Goal: Task Accomplishment & Management: Manage account settings

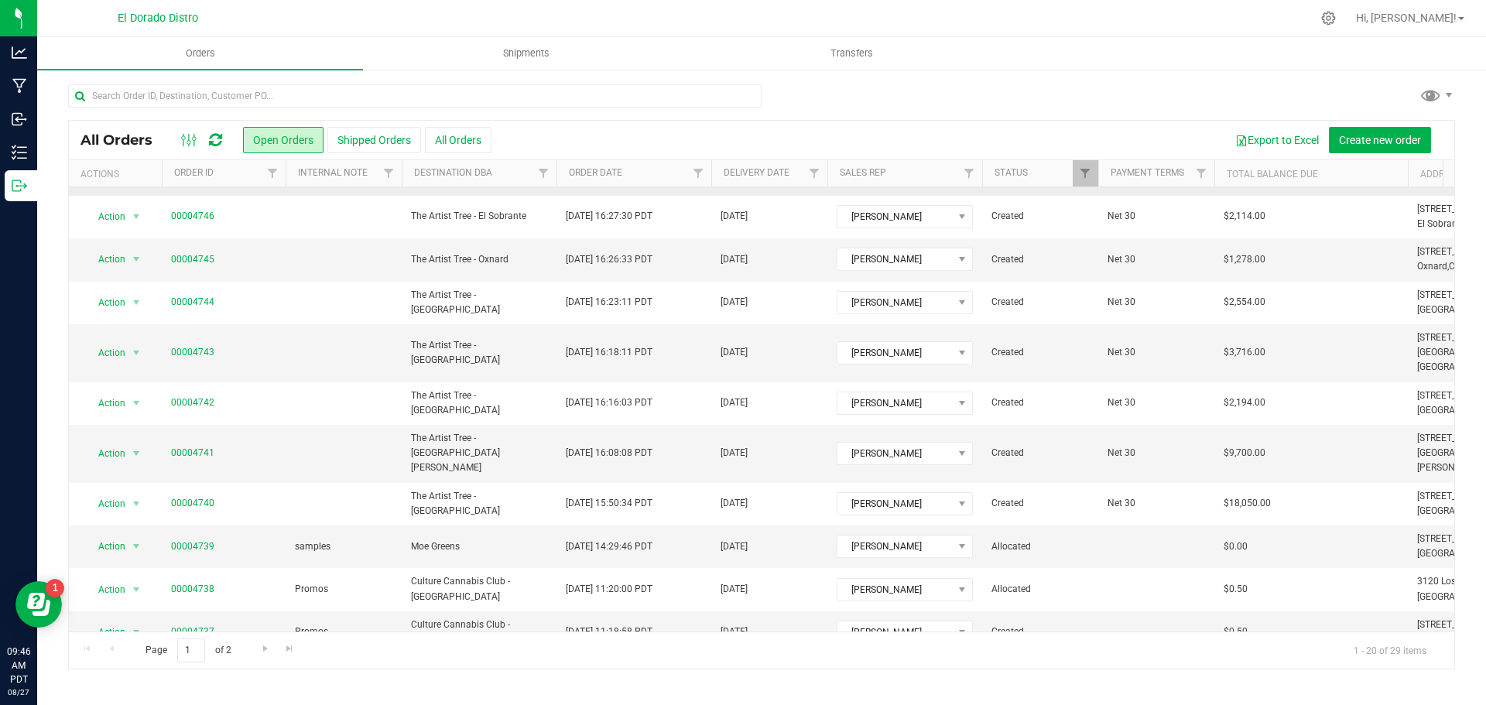
scroll to position [155, 0]
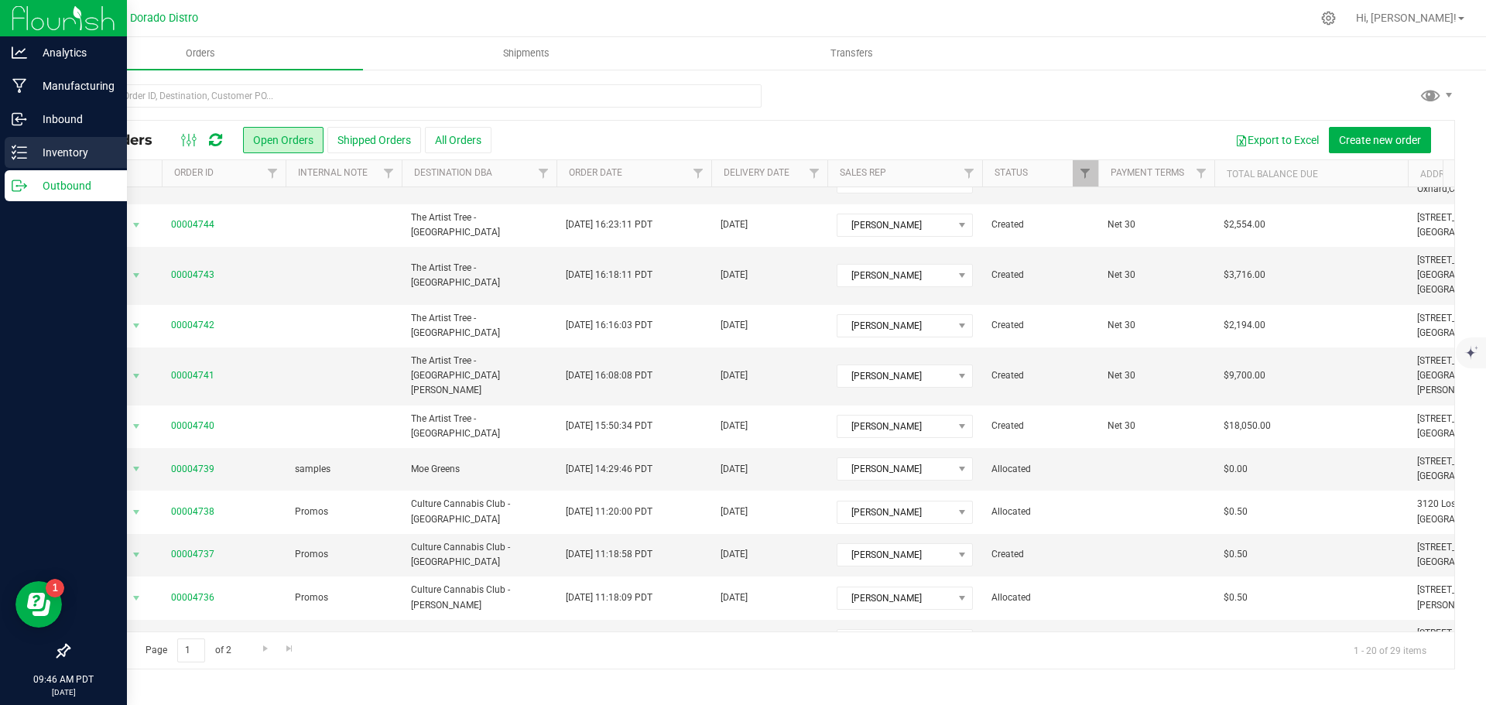
click at [69, 142] on div "Inventory" at bounding box center [66, 152] width 122 height 31
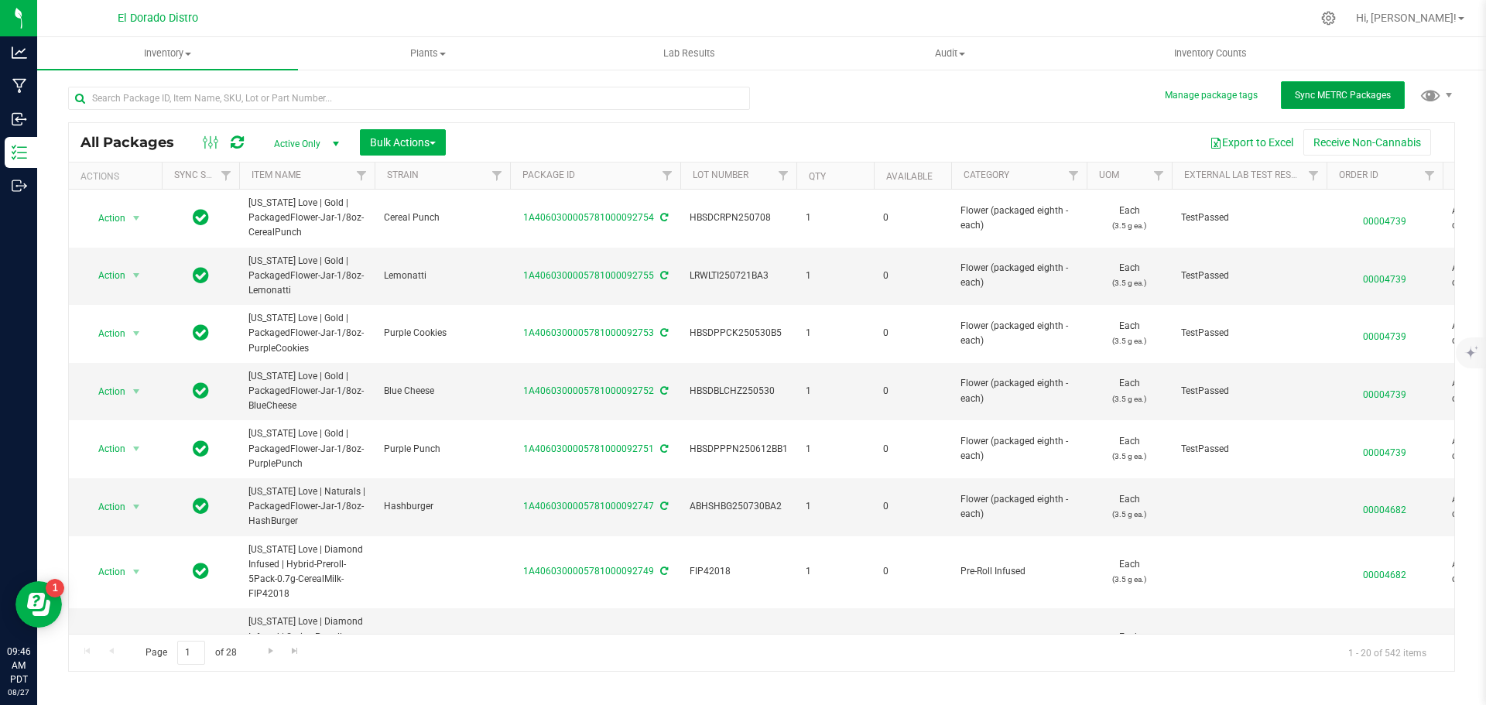
click at [1309, 100] on span "Sync METRC Packages" at bounding box center [1343, 95] width 96 height 11
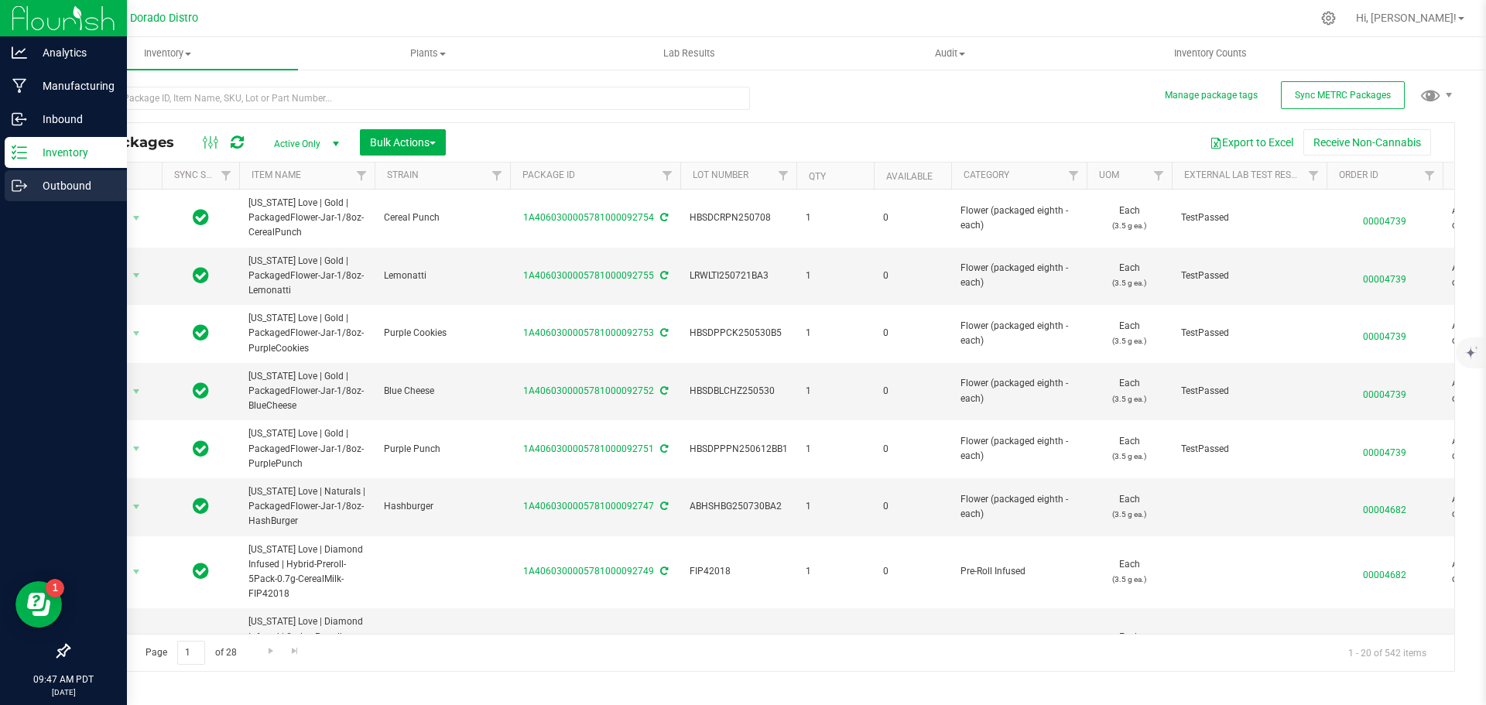
click at [19, 187] on icon at bounding box center [19, 185] width 15 height 15
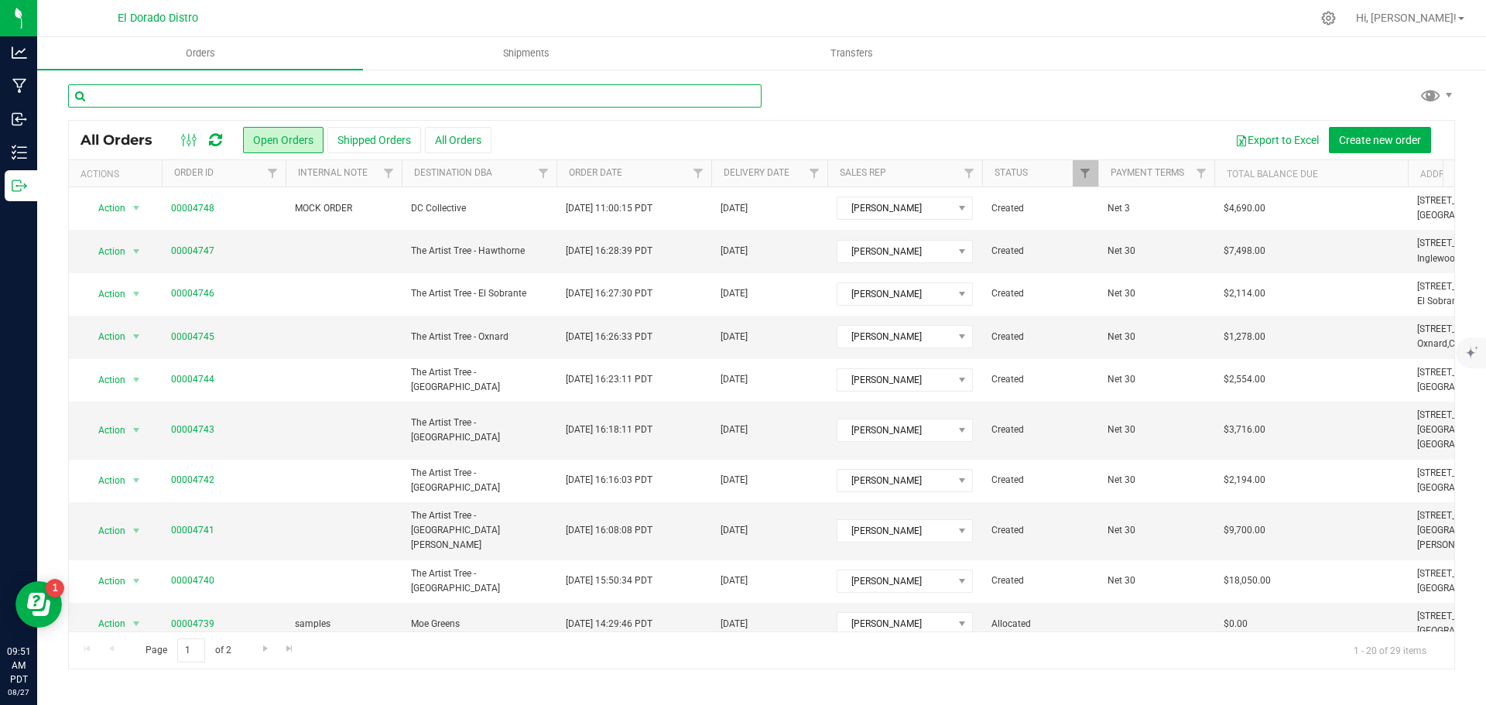
click at [184, 98] on input "text" at bounding box center [415, 95] width 694 height 23
type input "4705"
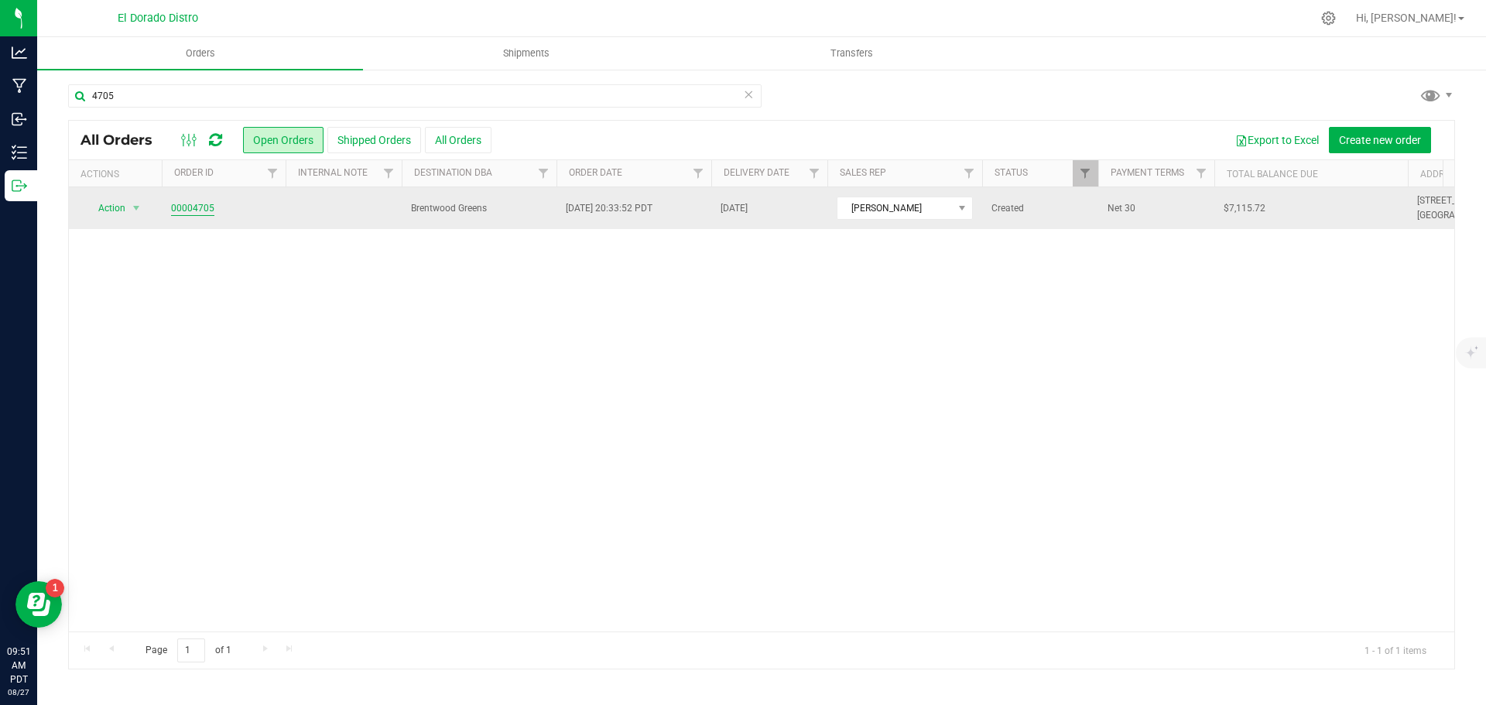
click at [192, 208] on link "00004705" at bounding box center [192, 208] width 43 height 15
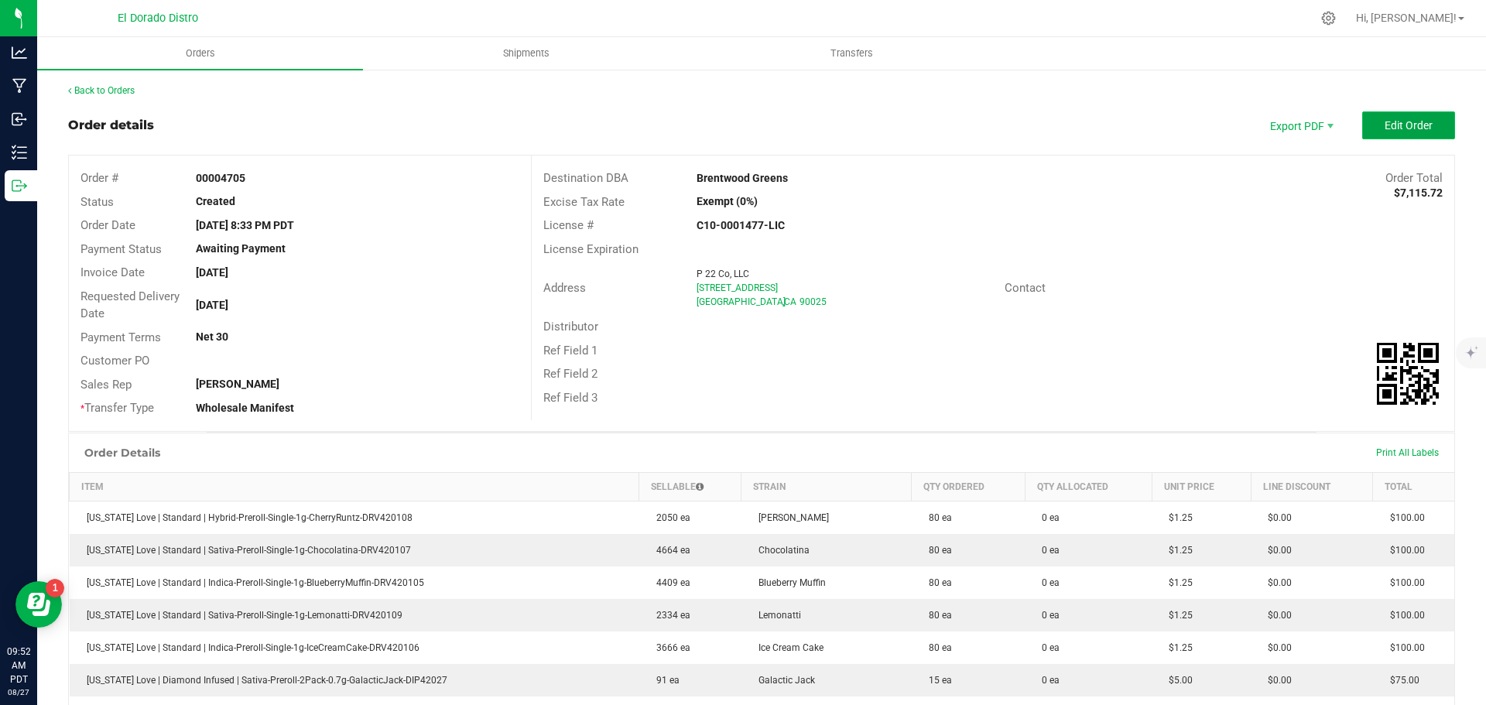
click at [1385, 125] on span "Edit Order" at bounding box center [1409, 125] width 48 height 12
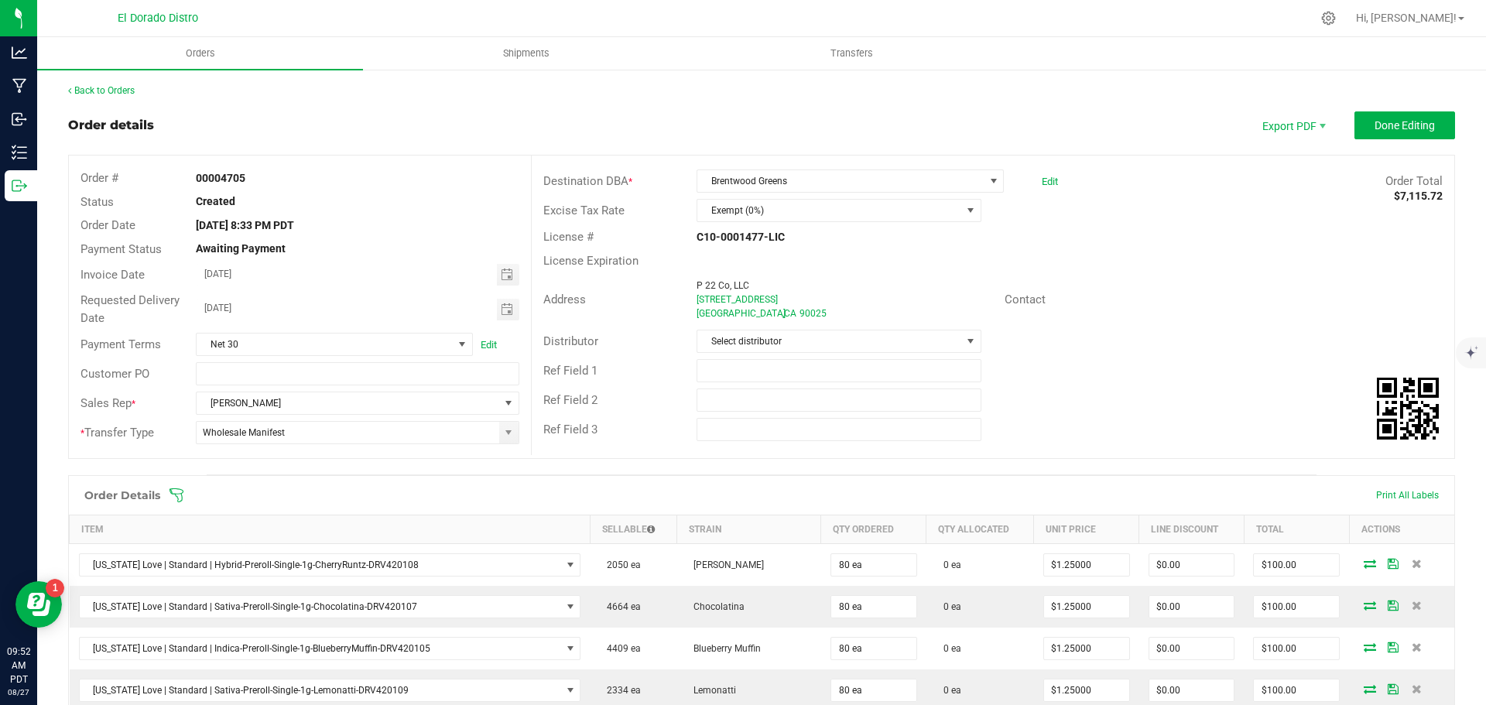
scroll to position [155, 0]
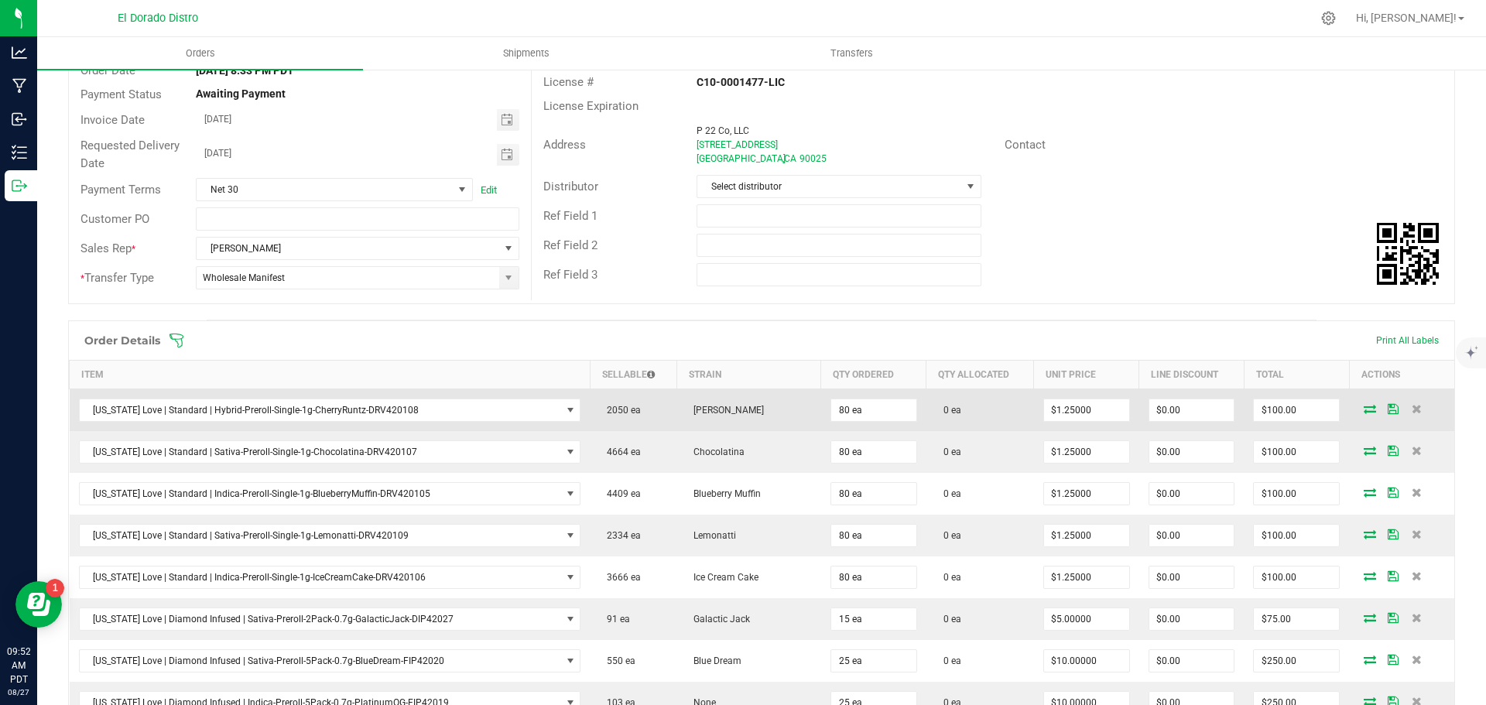
click at [1364, 409] on icon at bounding box center [1370, 408] width 12 height 9
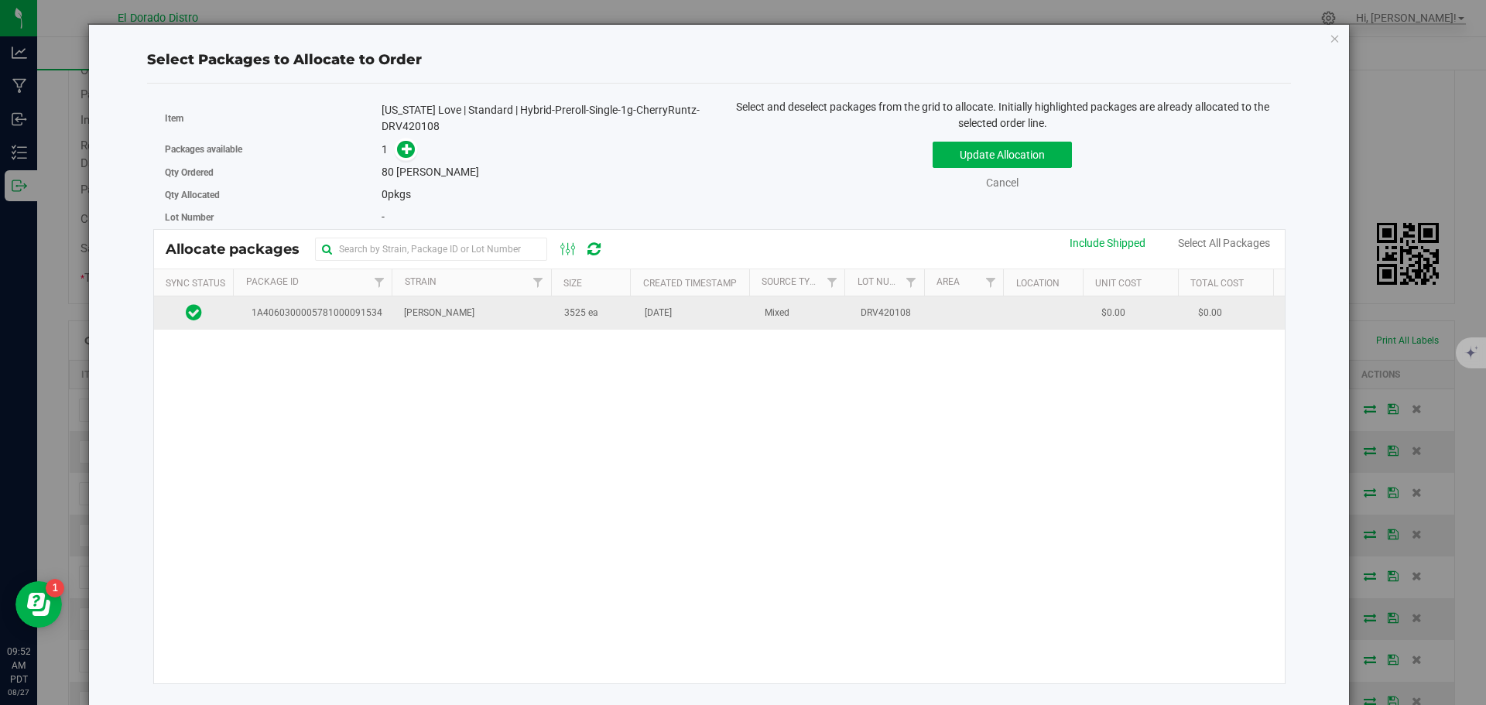
click at [536, 323] on td "[PERSON_NAME]" at bounding box center [475, 312] width 160 height 33
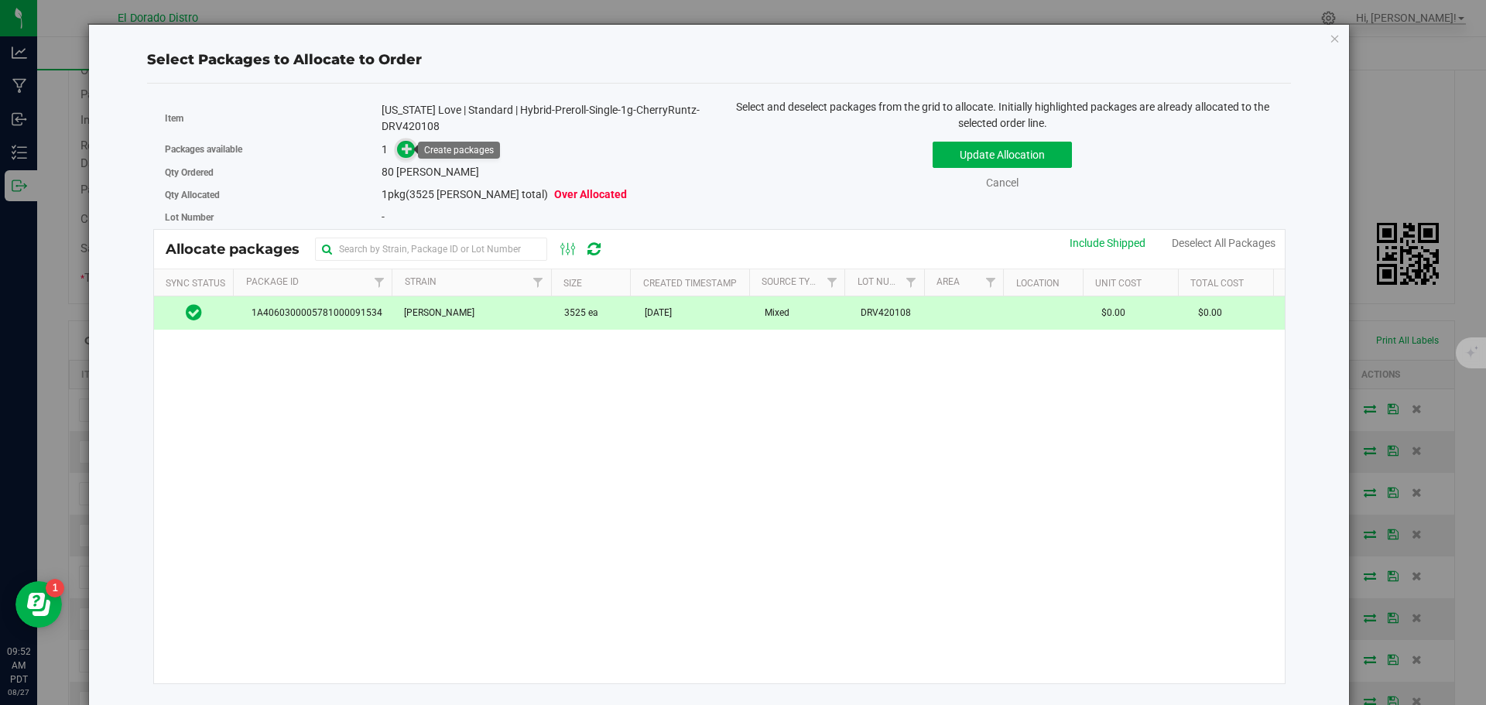
click at [403, 153] on icon at bounding box center [407, 148] width 11 height 11
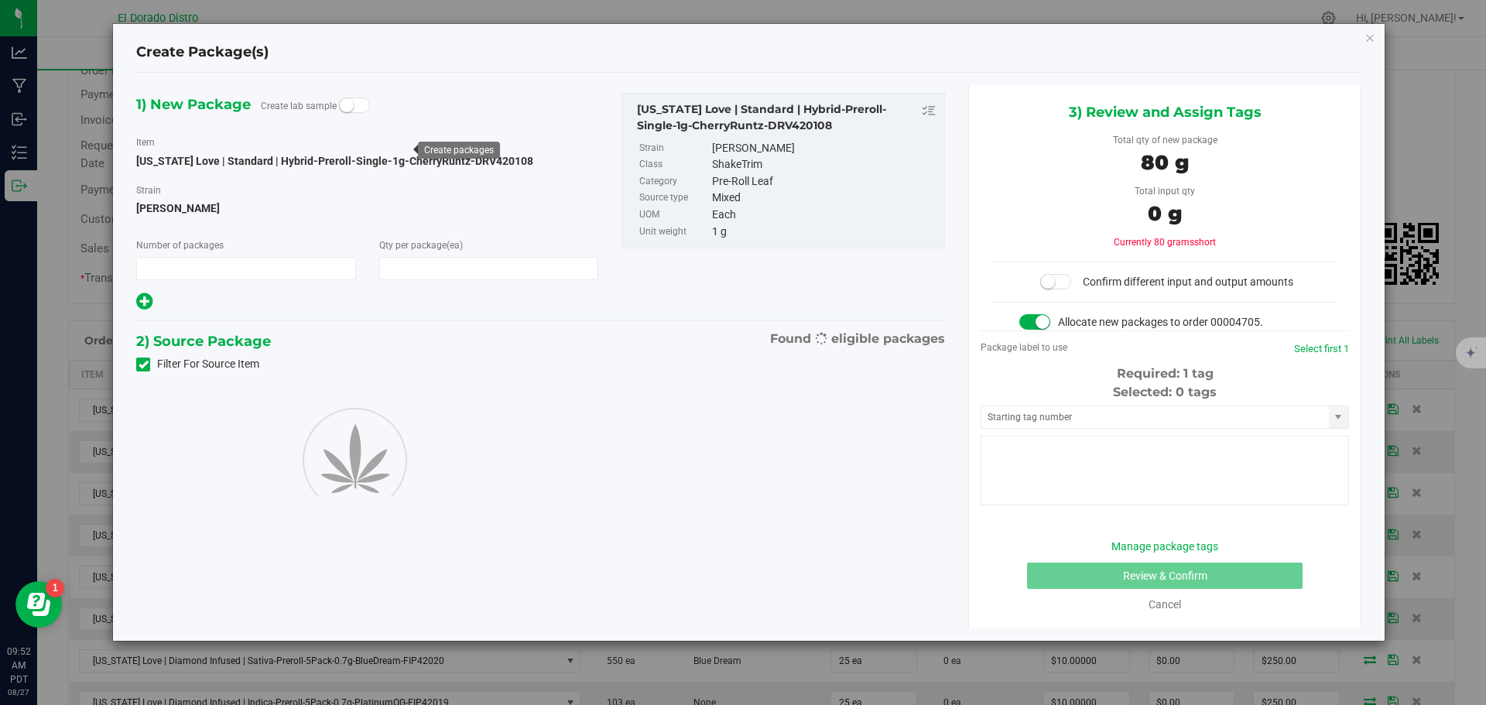
type input "1"
type input "80"
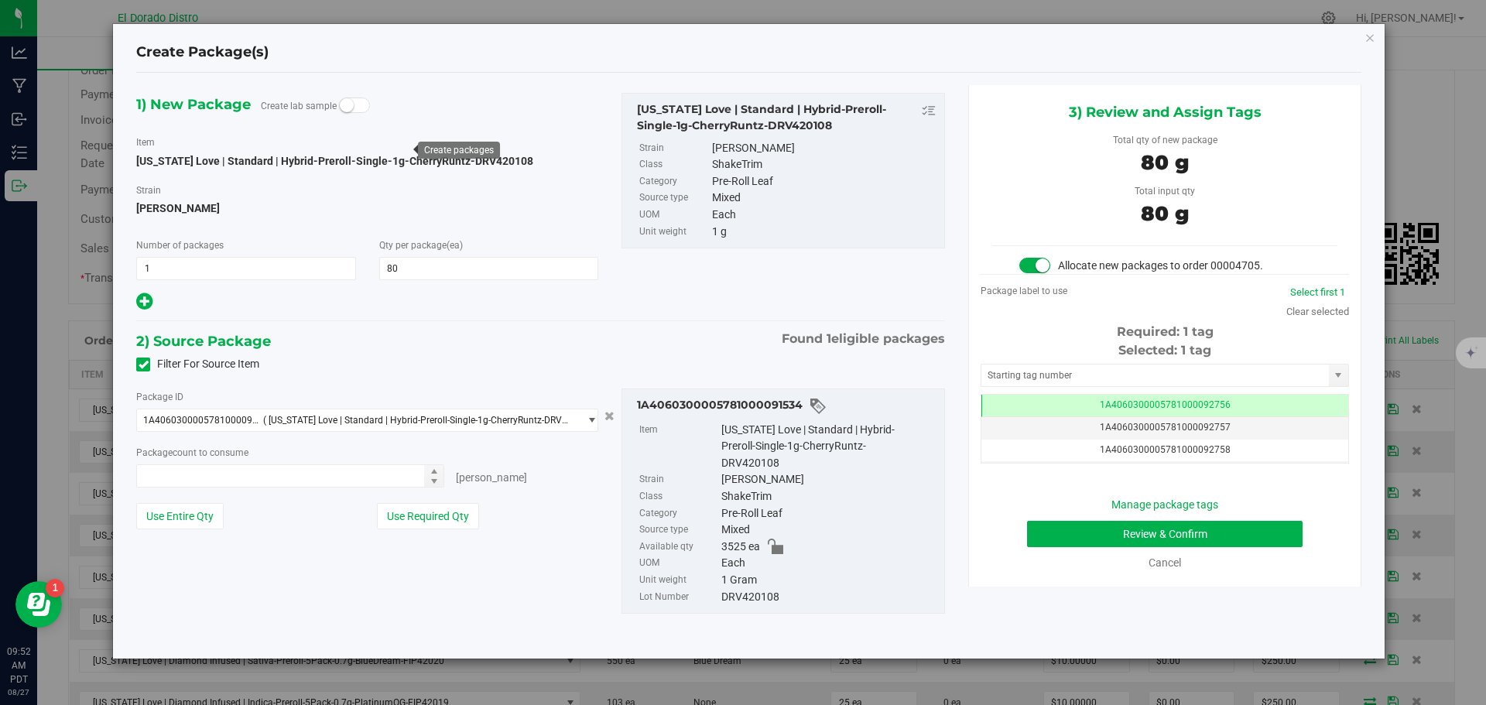
type input "80 ea"
click at [1039, 545] on button "Review & Confirm" at bounding box center [1165, 534] width 276 height 26
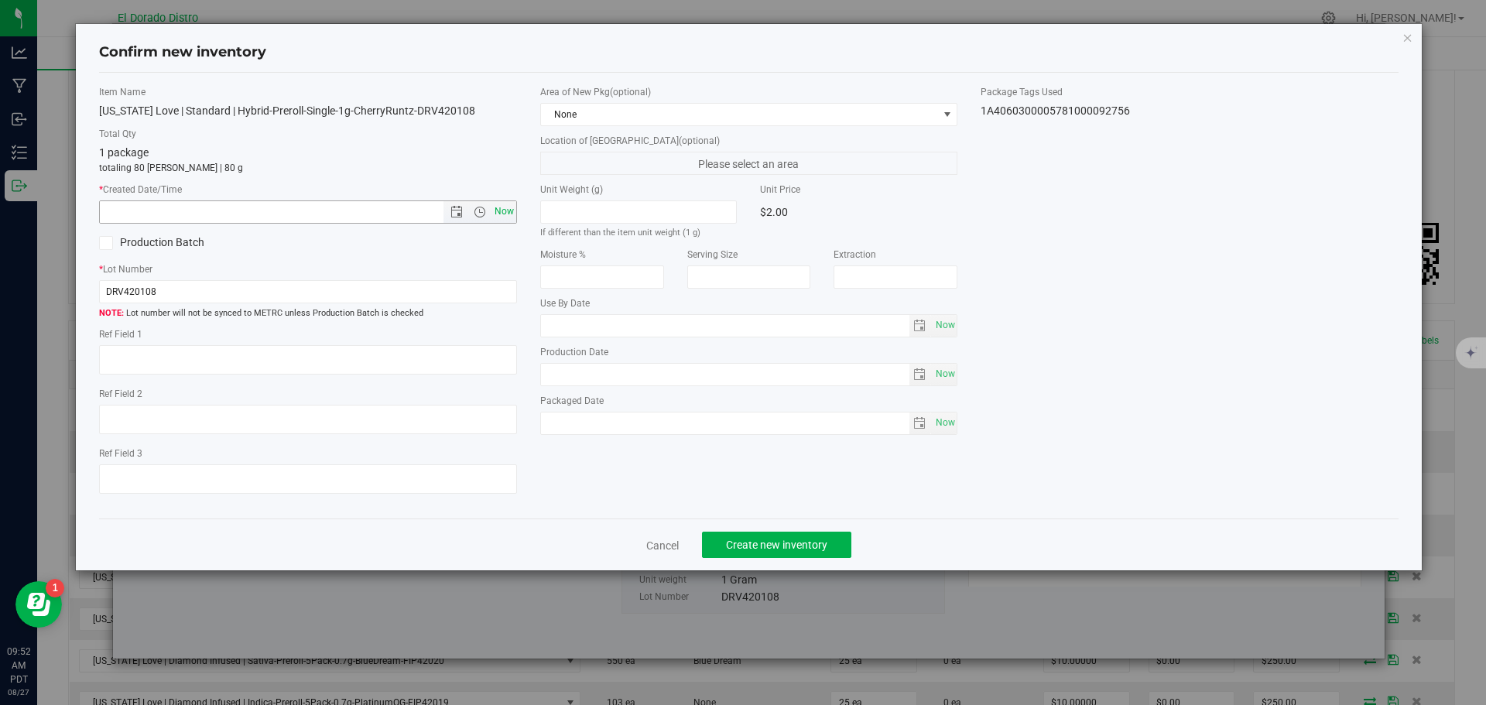
click at [502, 214] on span "Now" at bounding box center [504, 212] width 26 height 22
type input "8/27/2025 9:52 AM"
click at [732, 547] on span "Create new inventory" at bounding box center [776, 545] width 101 height 12
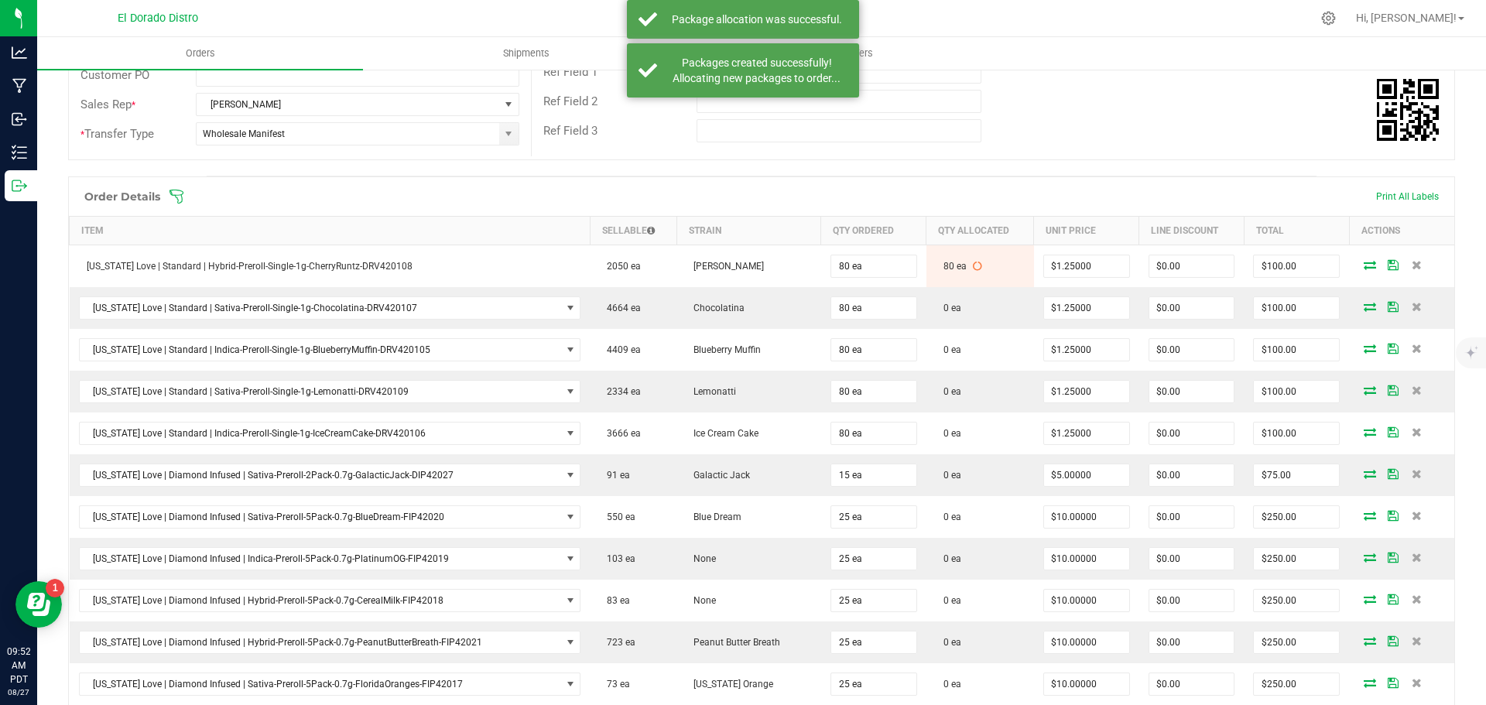
scroll to position [310, 0]
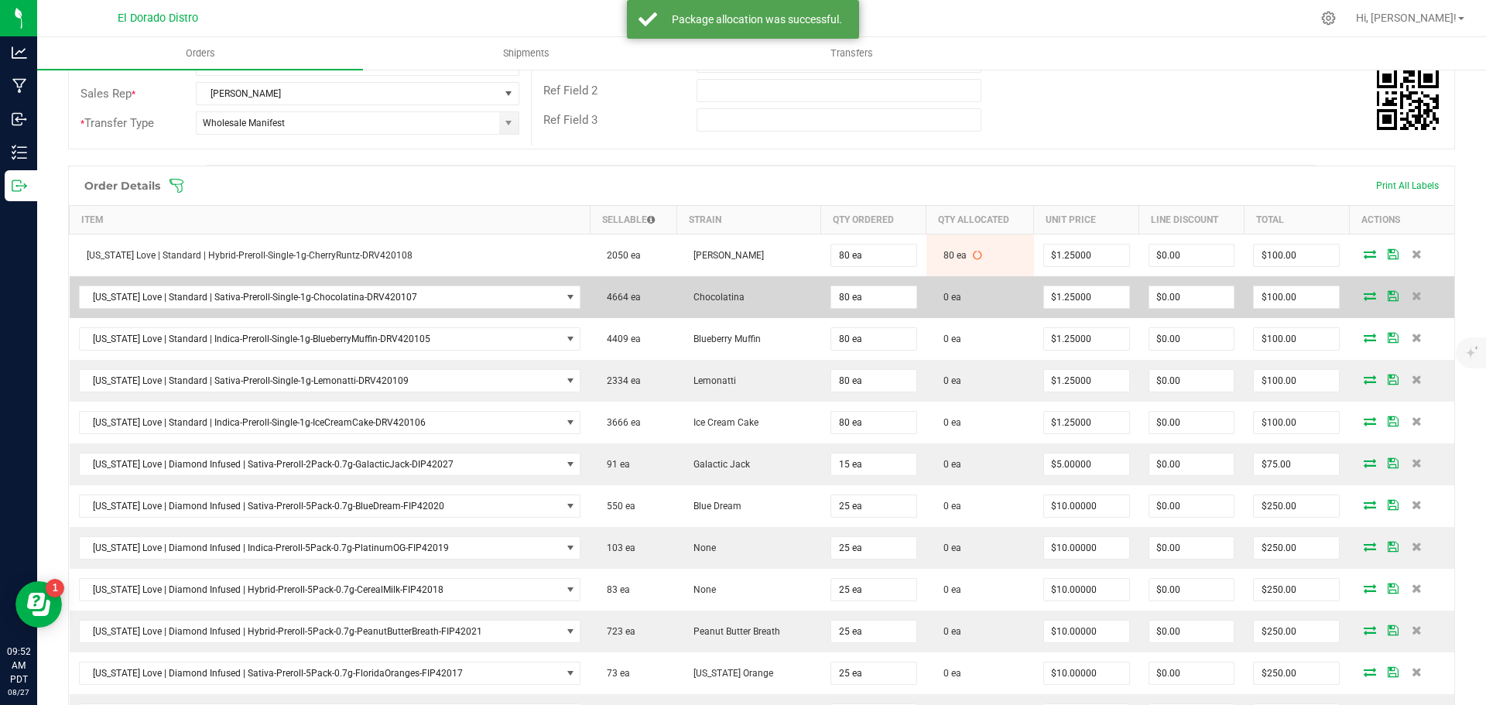
click at [1364, 294] on icon at bounding box center [1370, 295] width 12 height 9
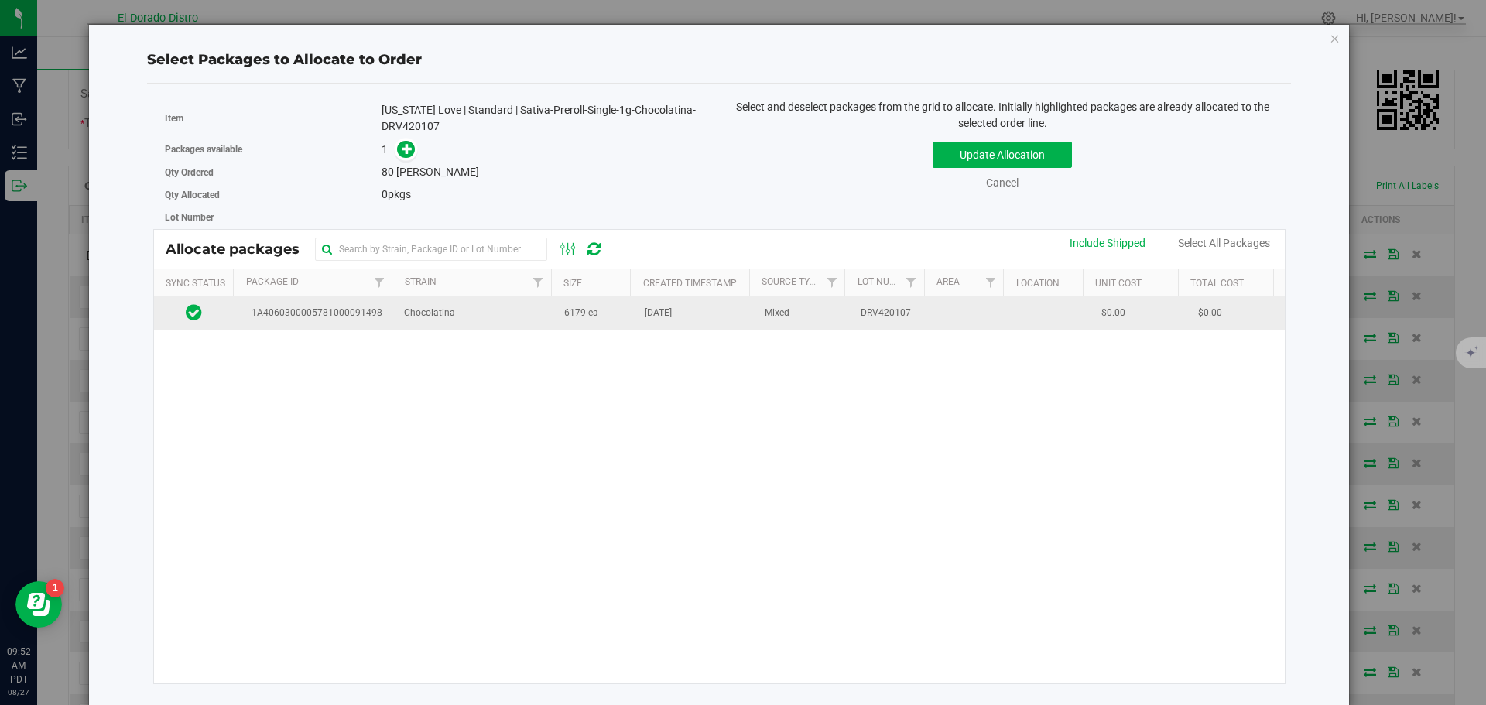
click at [603, 324] on td "6179 ea" at bounding box center [595, 312] width 81 height 33
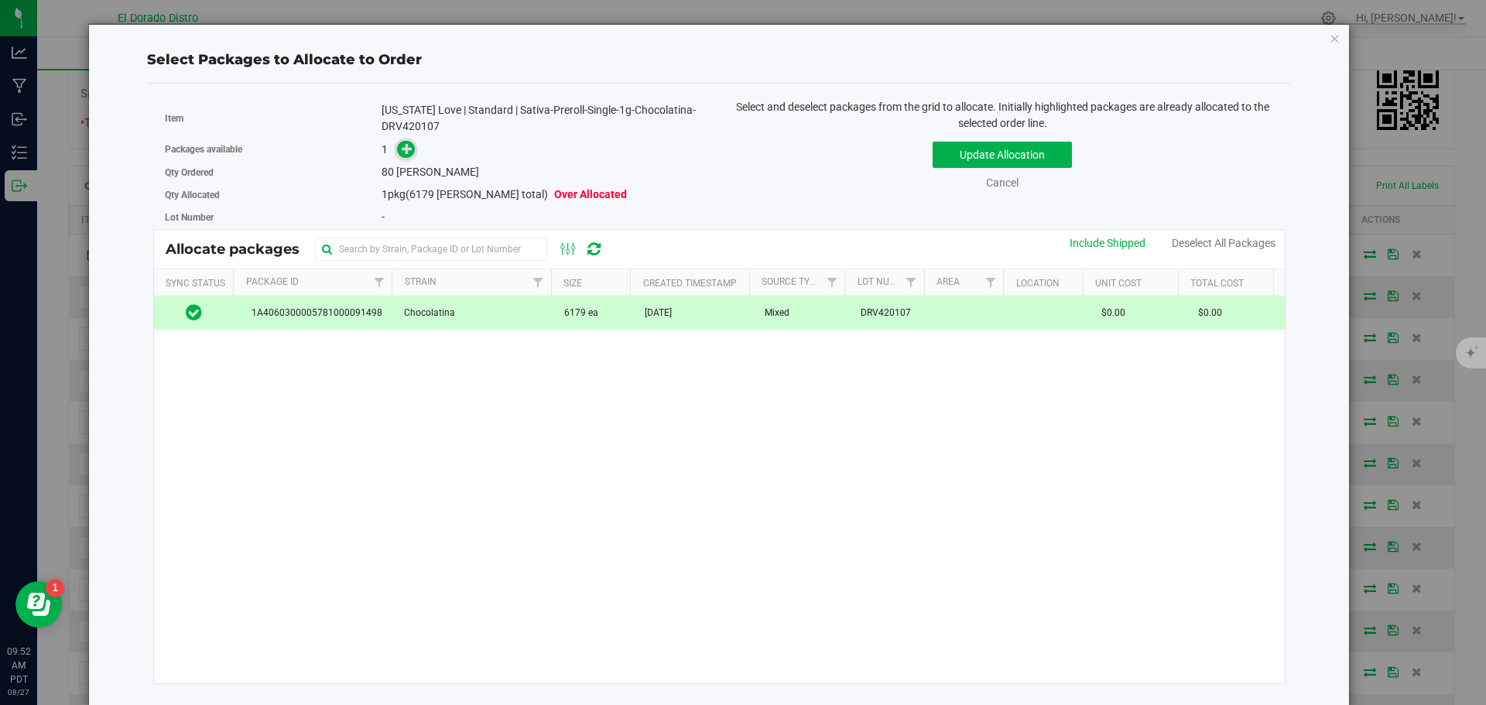
click at [403, 146] on icon at bounding box center [408, 148] width 12 height 12
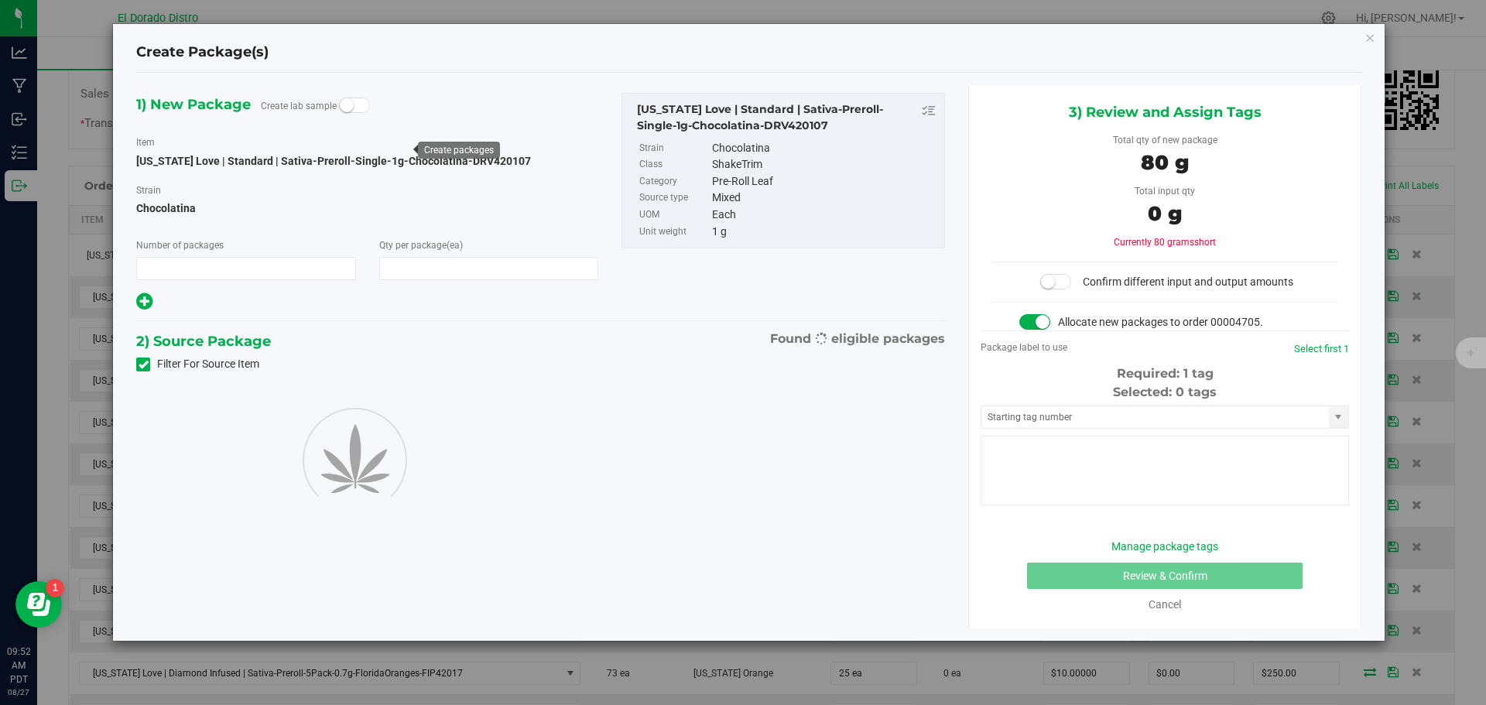
type input "1"
type input "80"
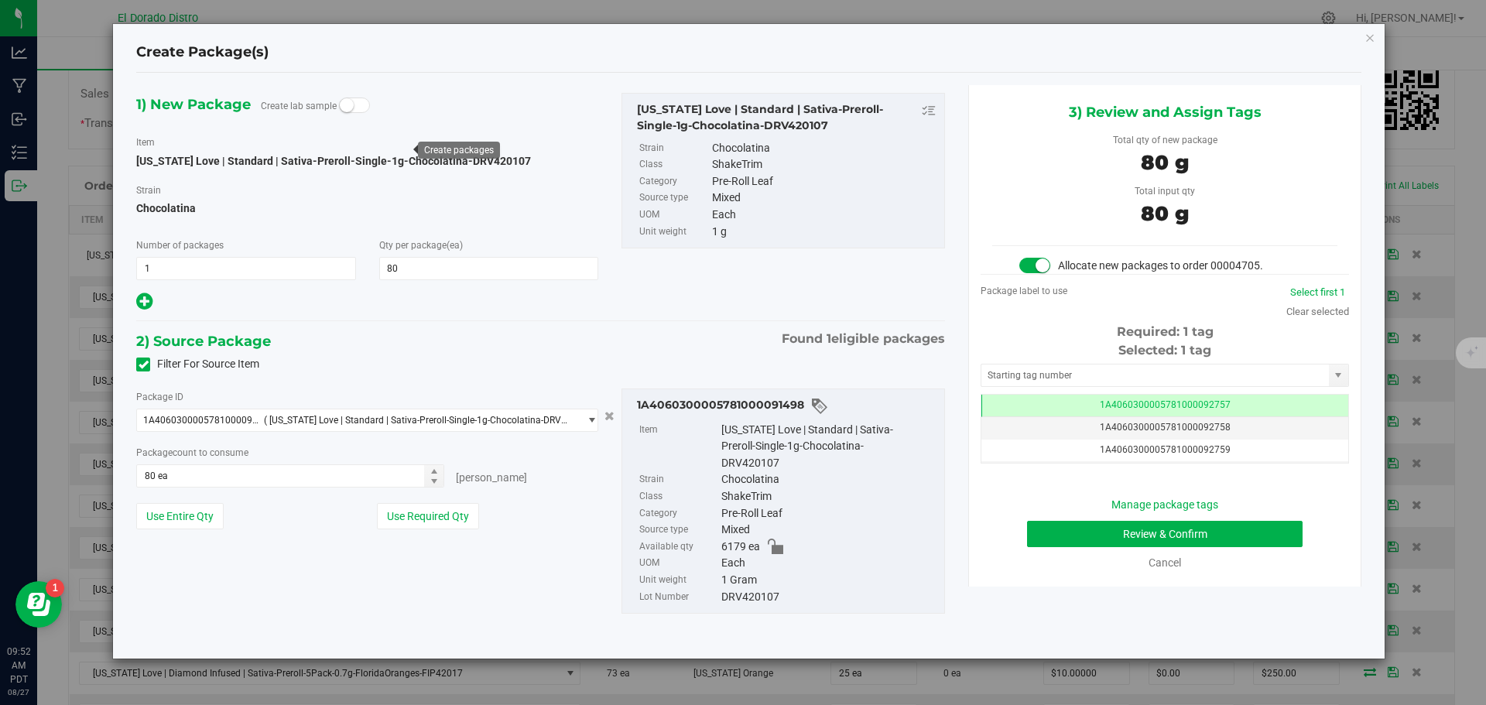
scroll to position [0, -1]
click at [1042, 524] on button "Review & Confirm" at bounding box center [1165, 534] width 276 height 26
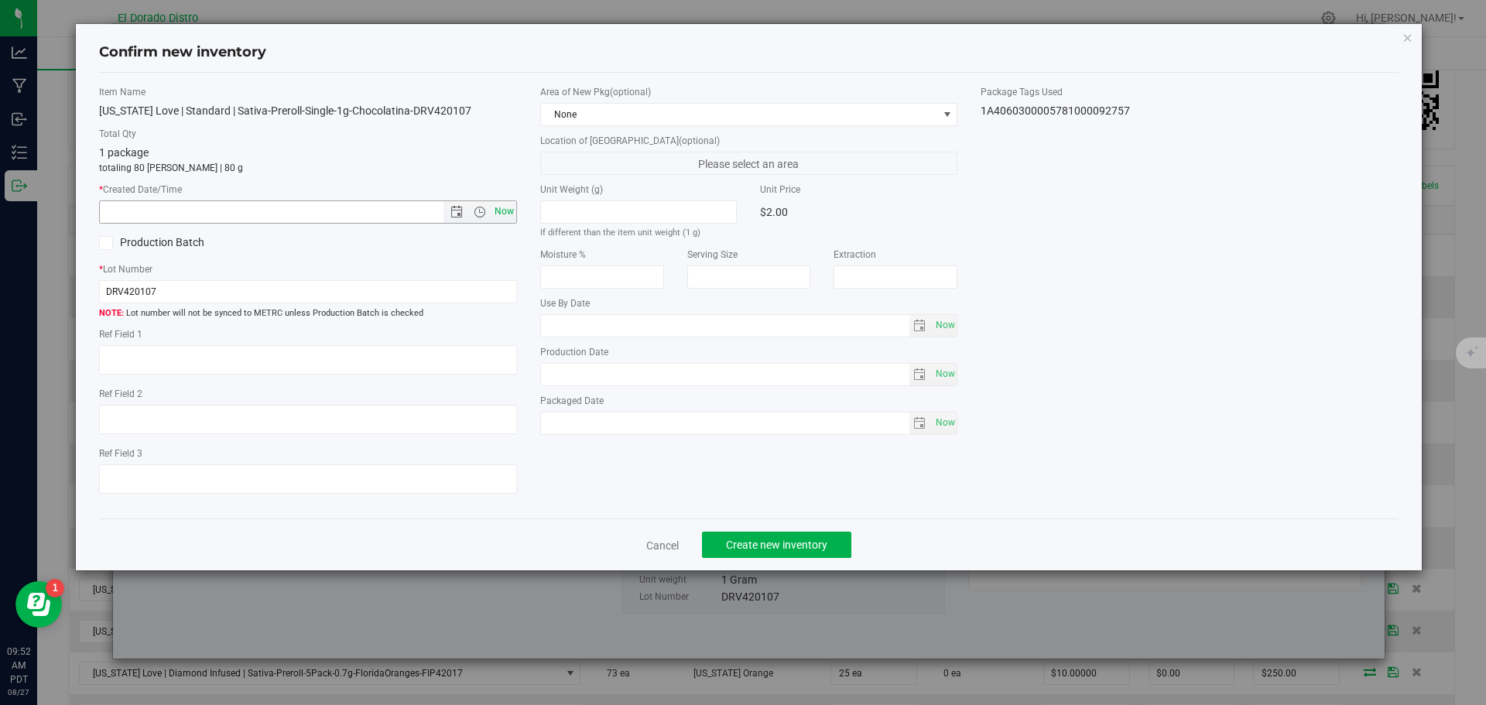
click at [512, 214] on span "Now" at bounding box center [504, 212] width 26 height 22
type input "8/27/2025 9:52 AM"
click at [740, 542] on span "Create new inventory" at bounding box center [776, 545] width 101 height 12
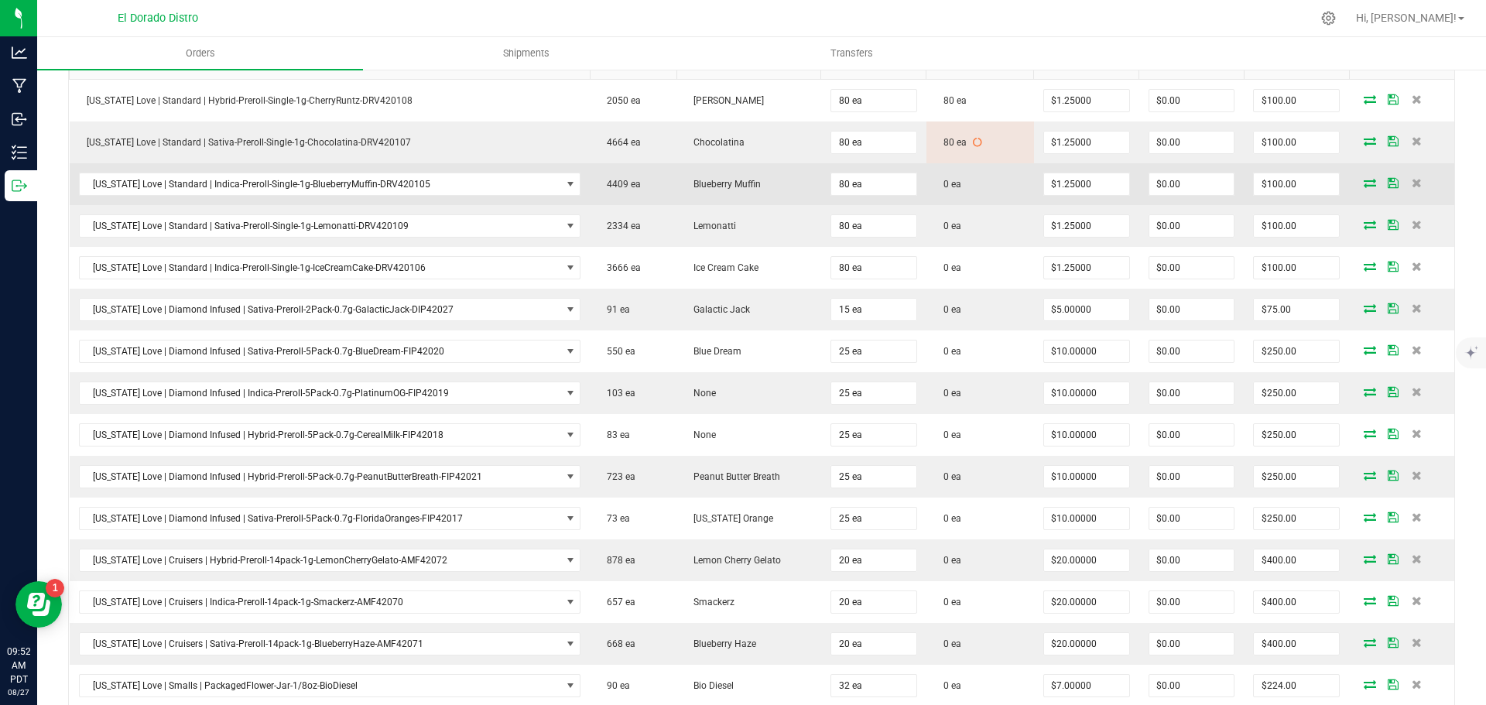
click at [1364, 181] on icon at bounding box center [1370, 182] width 12 height 9
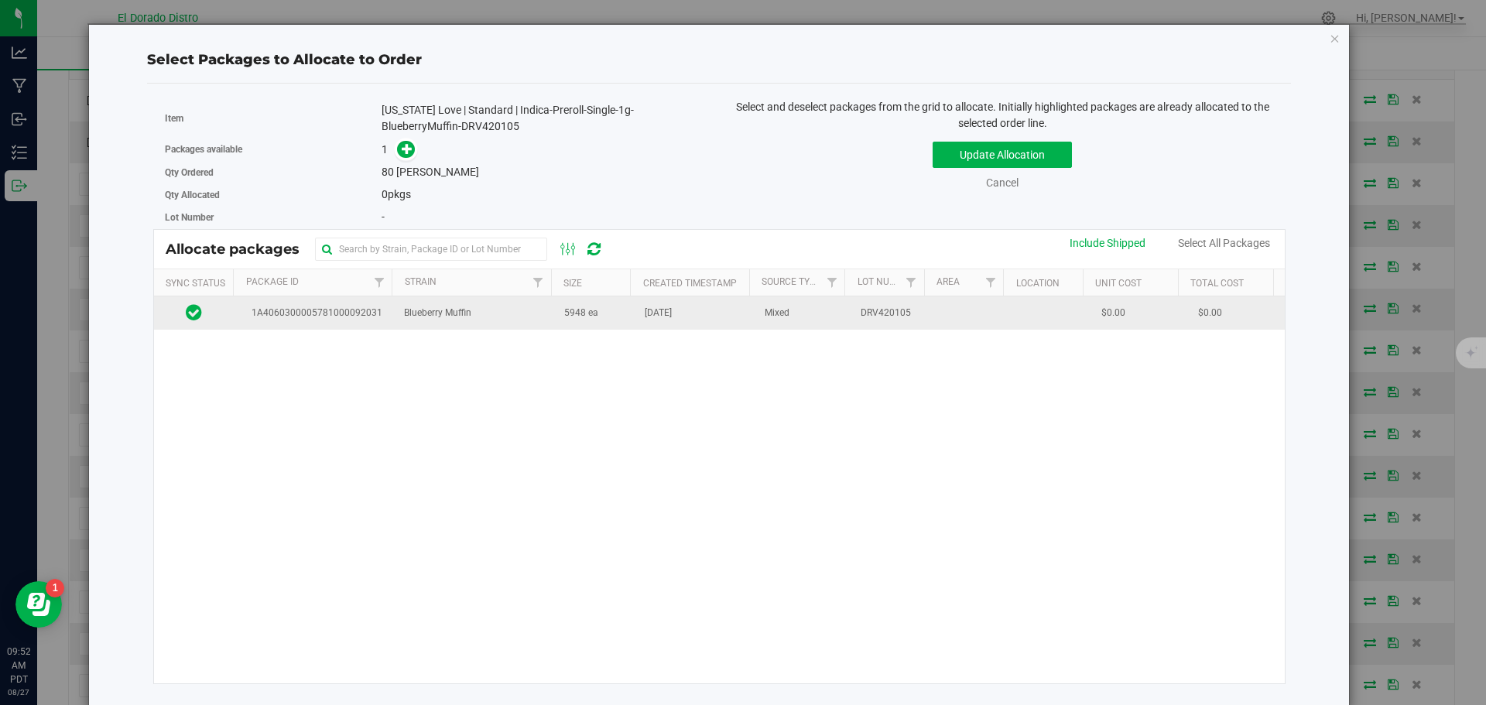
click at [652, 322] on td "Aug 13, 2025" at bounding box center [696, 312] width 120 height 33
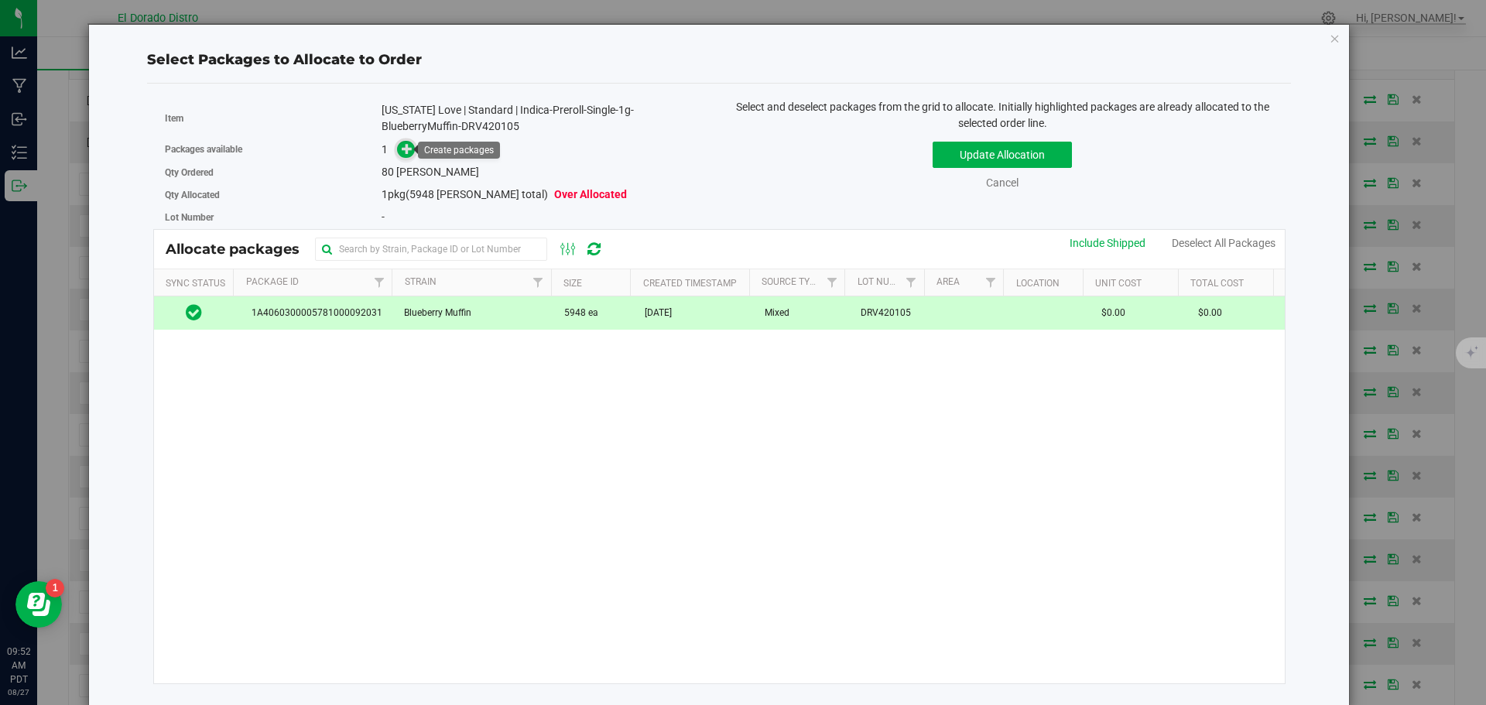
click at [408, 147] on icon at bounding box center [408, 148] width 12 height 12
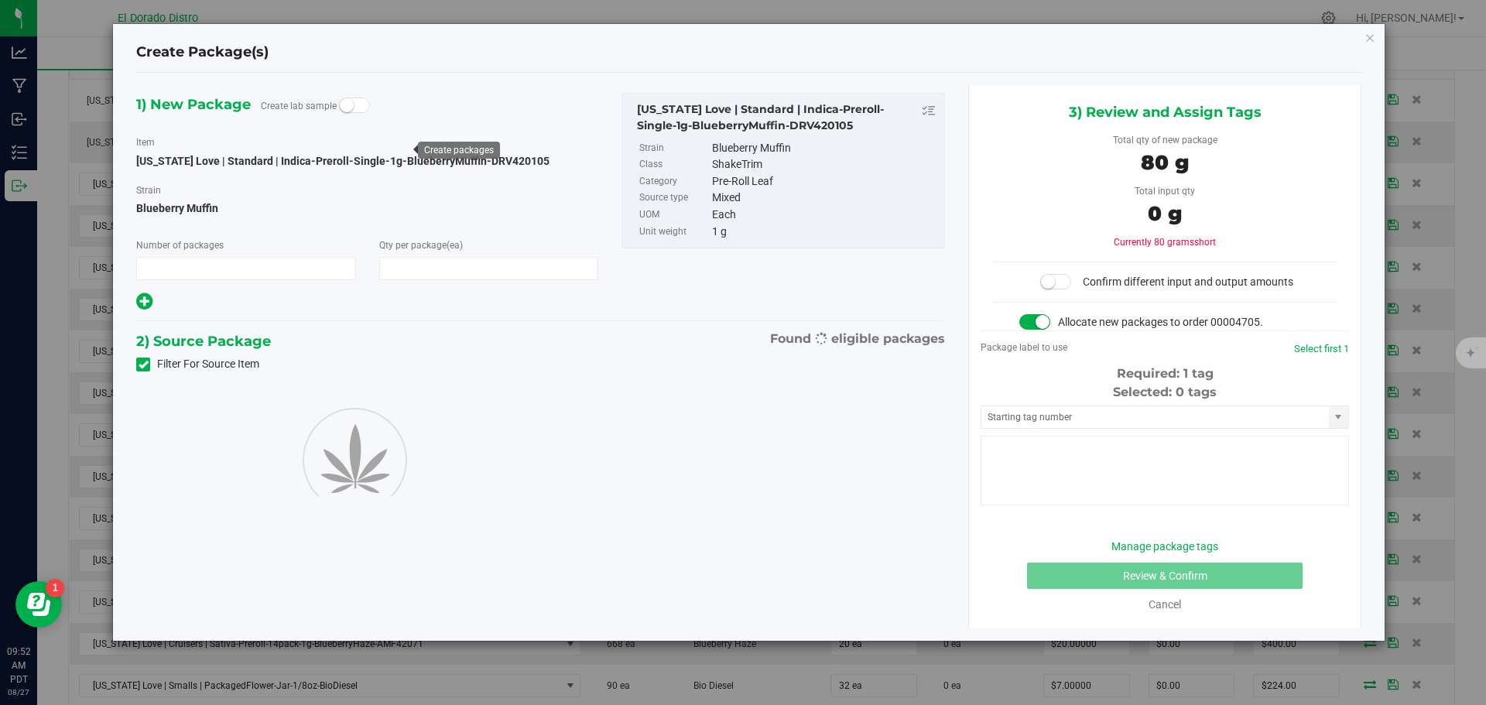
type input "1"
type input "80"
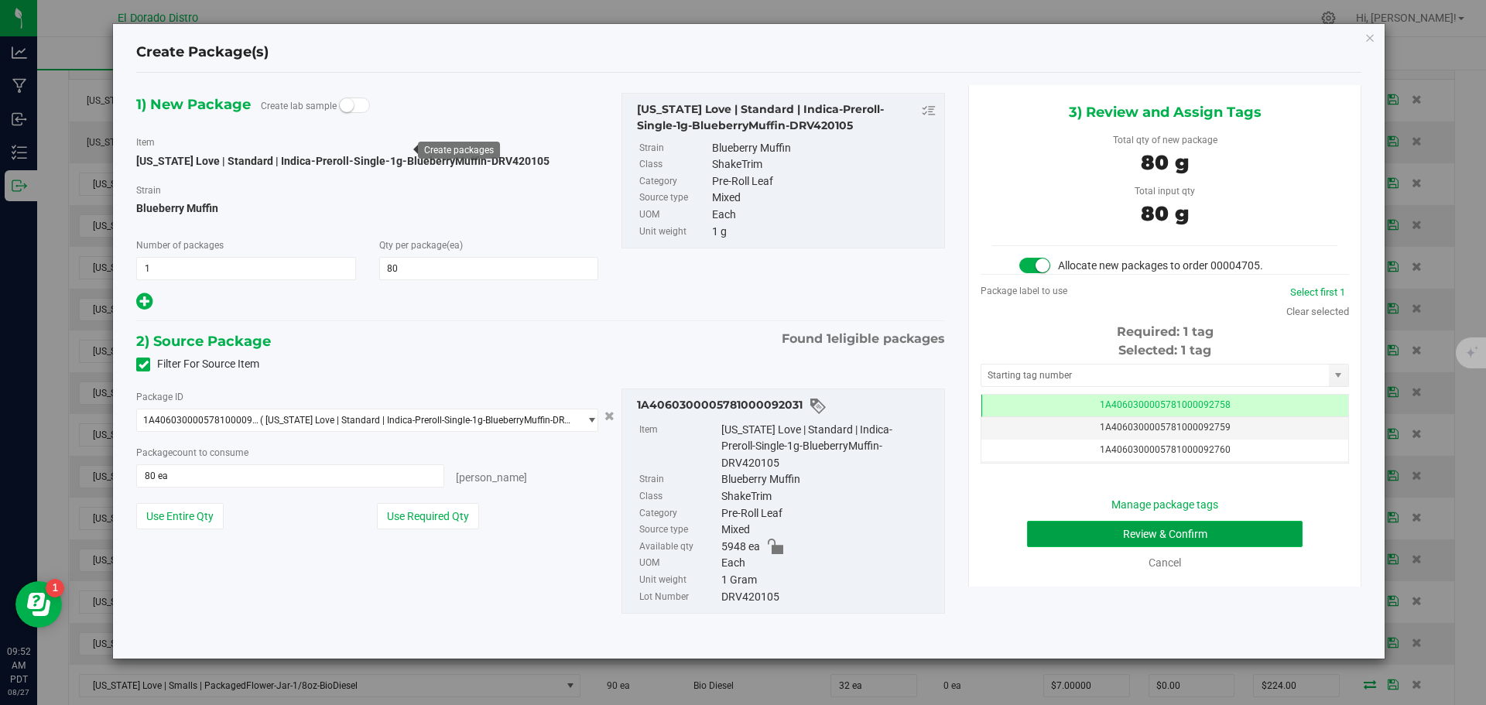
click at [1045, 529] on button "Review & Confirm" at bounding box center [1165, 534] width 276 height 26
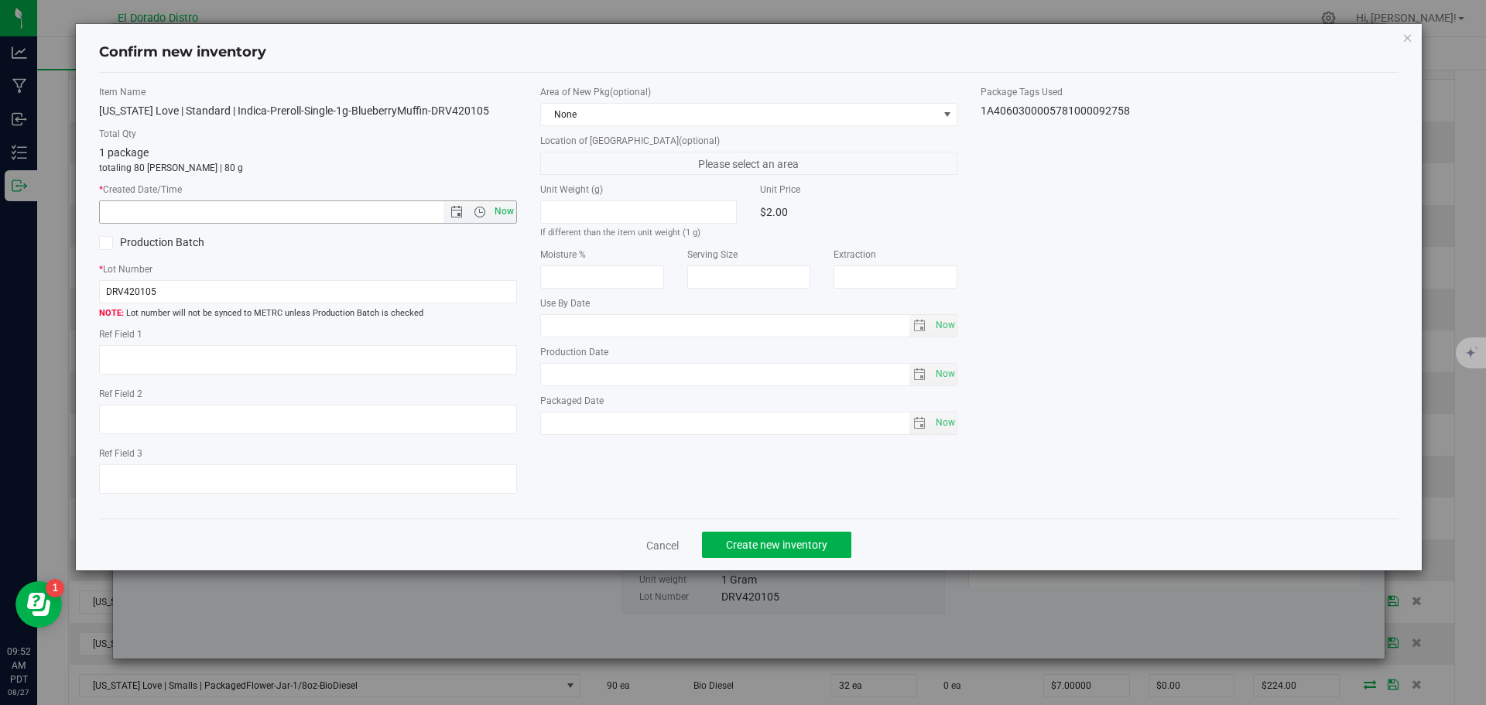
click at [506, 215] on span "Now" at bounding box center [504, 212] width 26 height 22
type input "8/27/2025 9:53 AM"
click at [734, 546] on span "Create new inventory" at bounding box center [776, 545] width 101 height 12
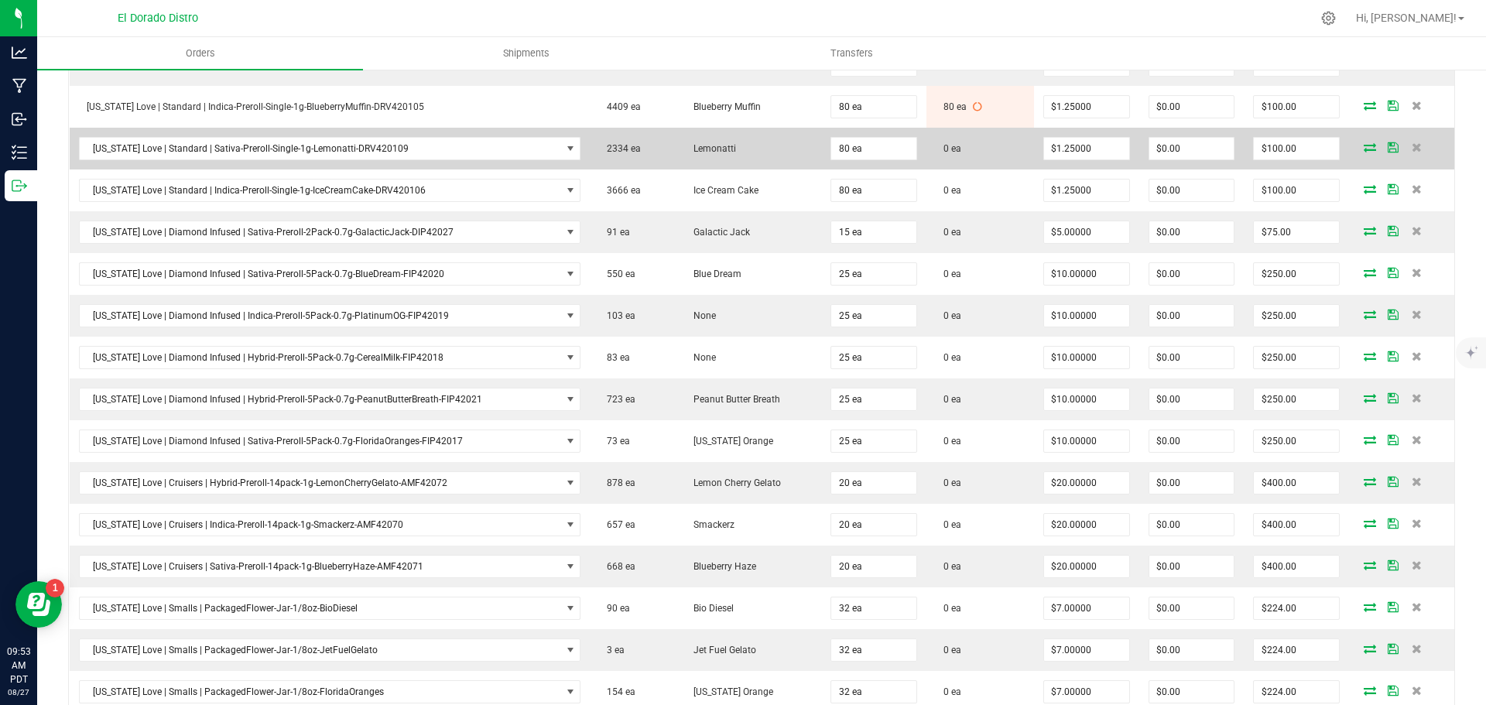
click at [1364, 149] on icon at bounding box center [1370, 146] width 12 height 9
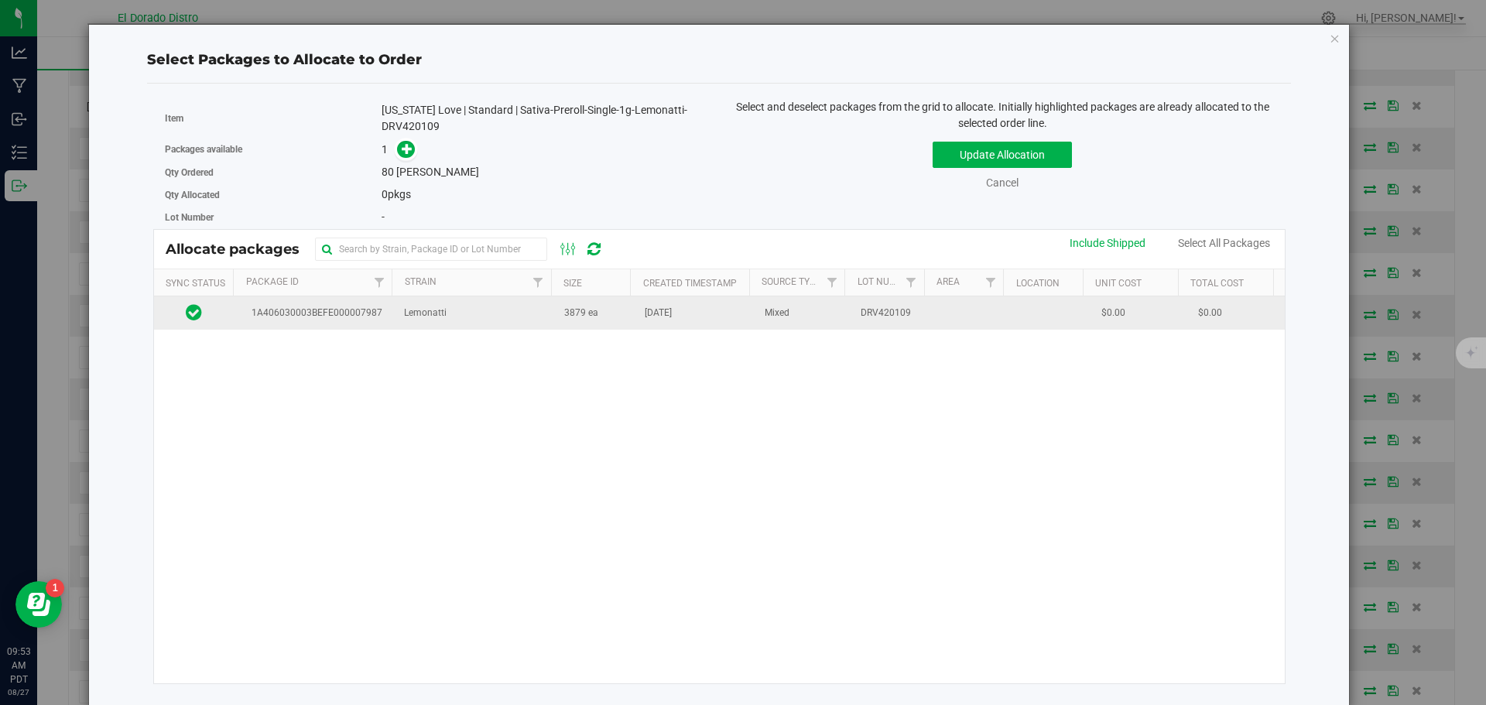
click at [523, 314] on td "Lemonatti" at bounding box center [475, 312] width 160 height 33
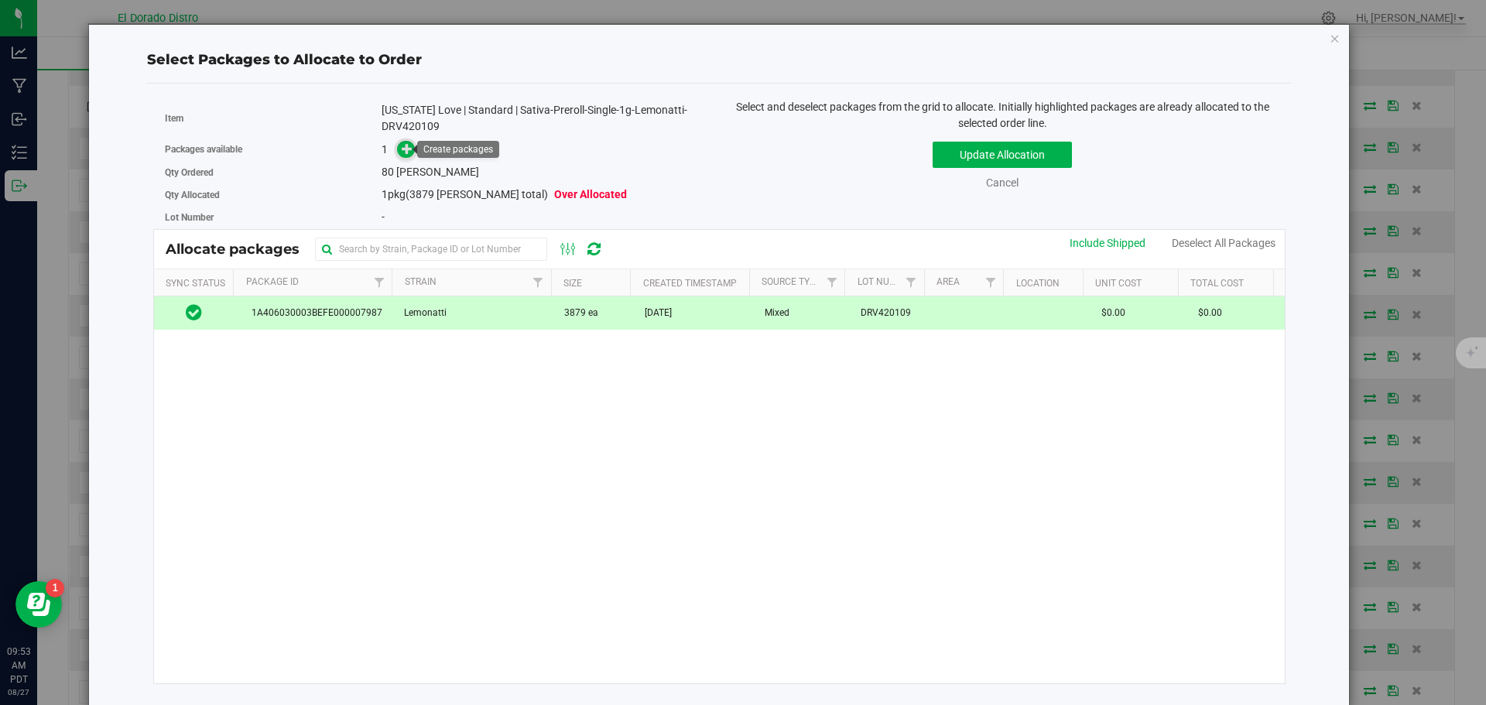
click at [406, 153] on icon at bounding box center [408, 148] width 12 height 12
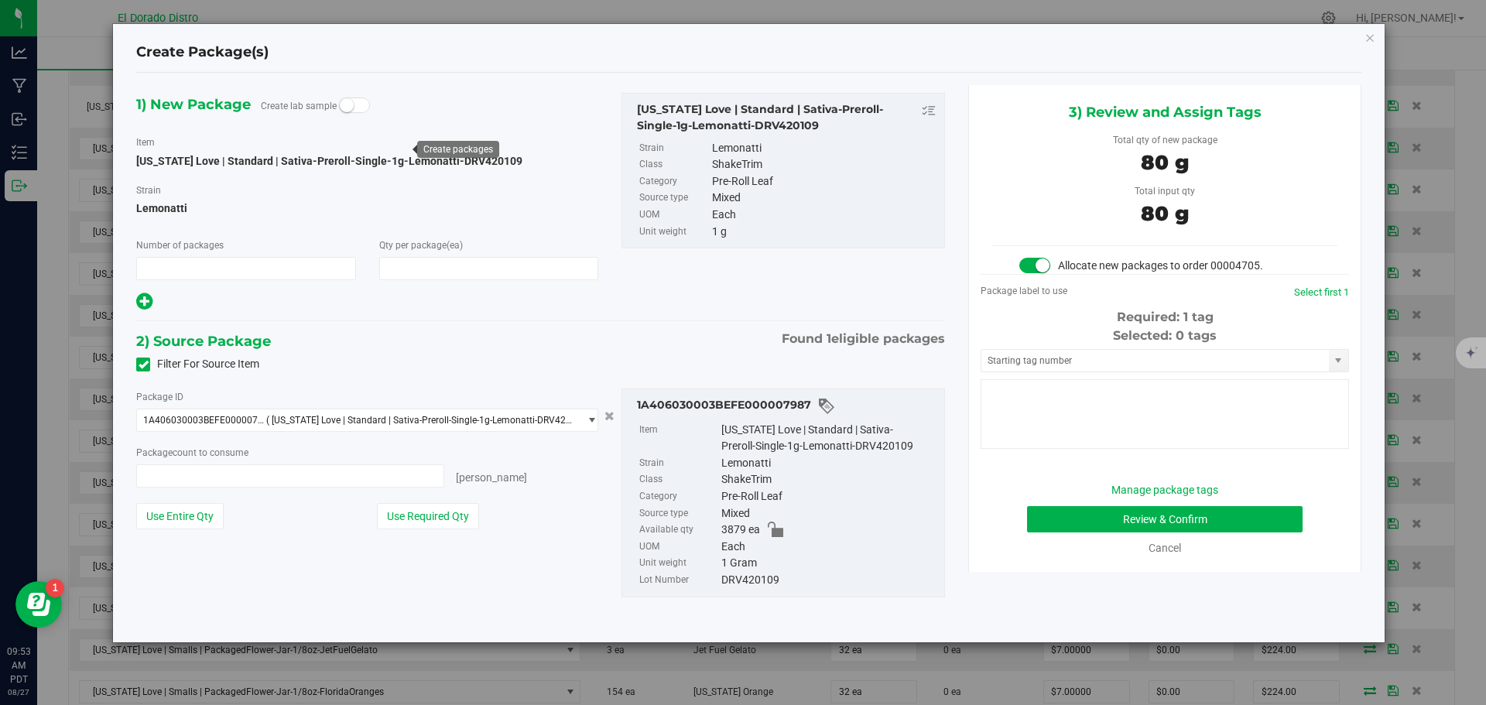
type input "1"
type input "80"
type input "80 ea"
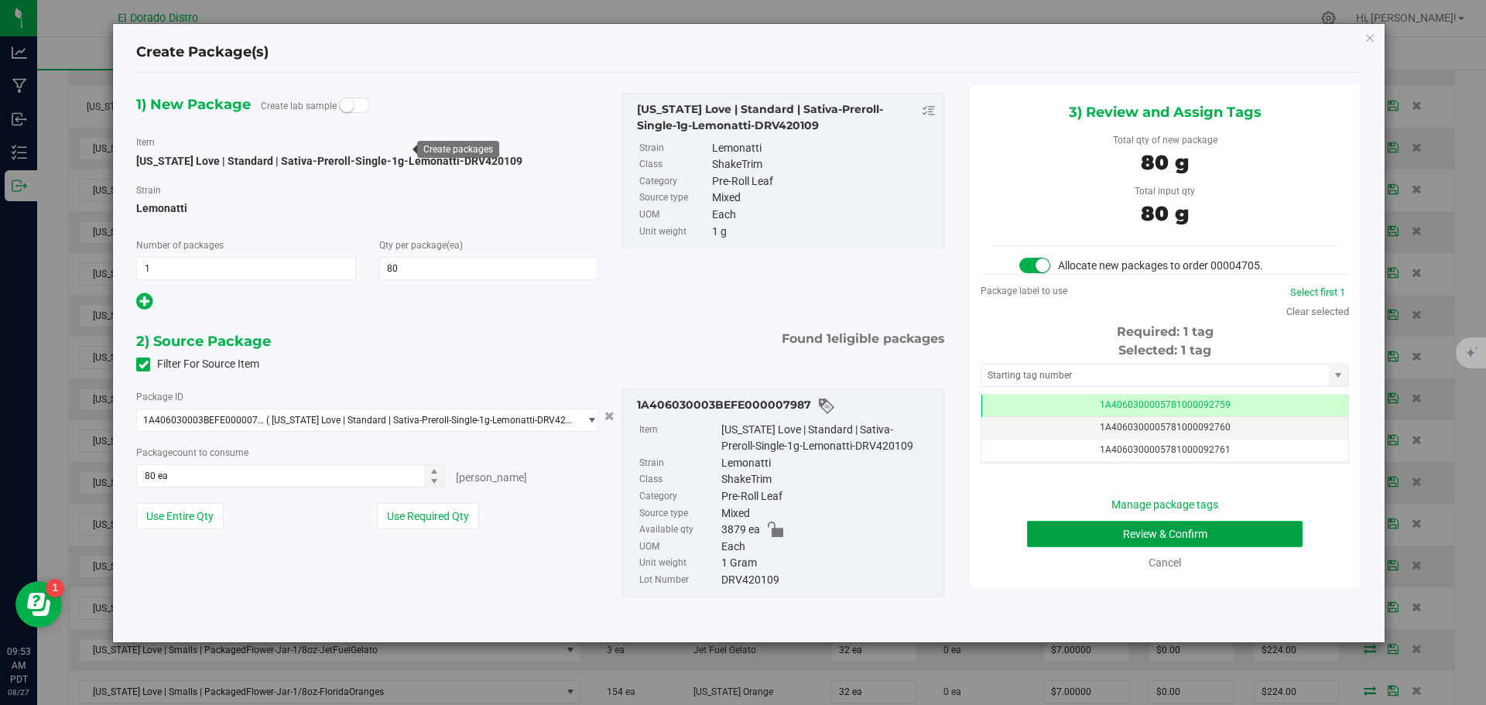
click at [1031, 536] on button "Review & Confirm" at bounding box center [1165, 534] width 276 height 26
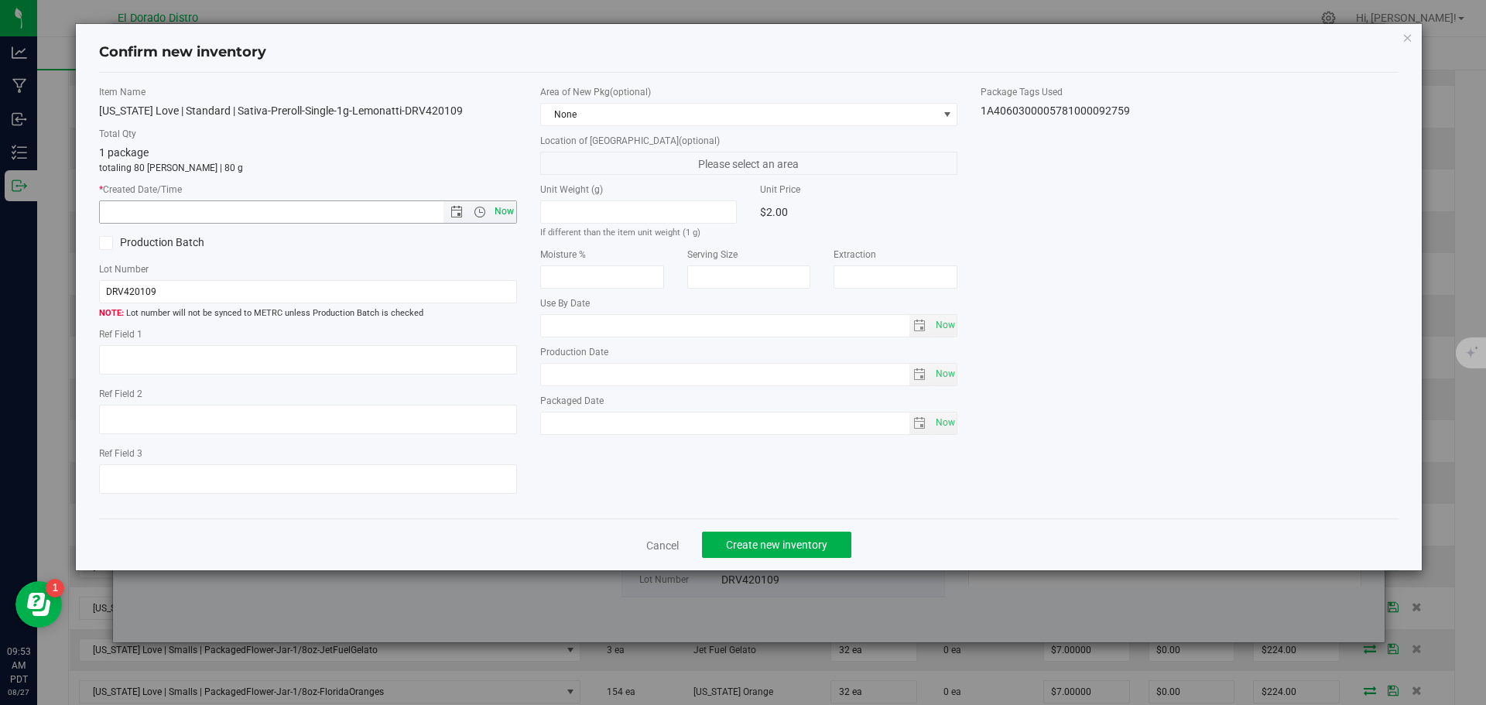
click at [512, 214] on span "Now" at bounding box center [504, 212] width 26 height 22
type input "8/27/2025 9:53 AM"
click at [763, 543] on span "Create new inventory" at bounding box center [776, 545] width 101 height 12
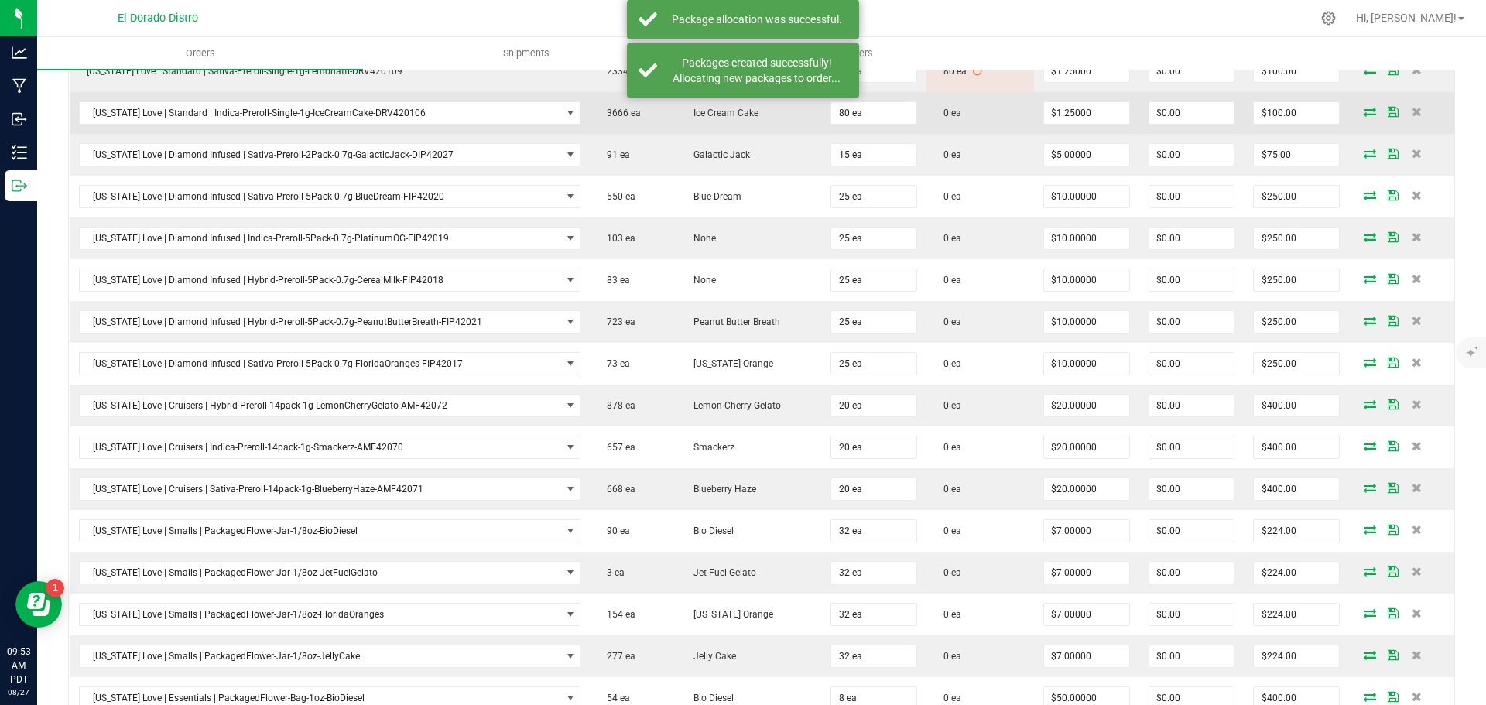
click at [1364, 108] on icon at bounding box center [1370, 111] width 12 height 9
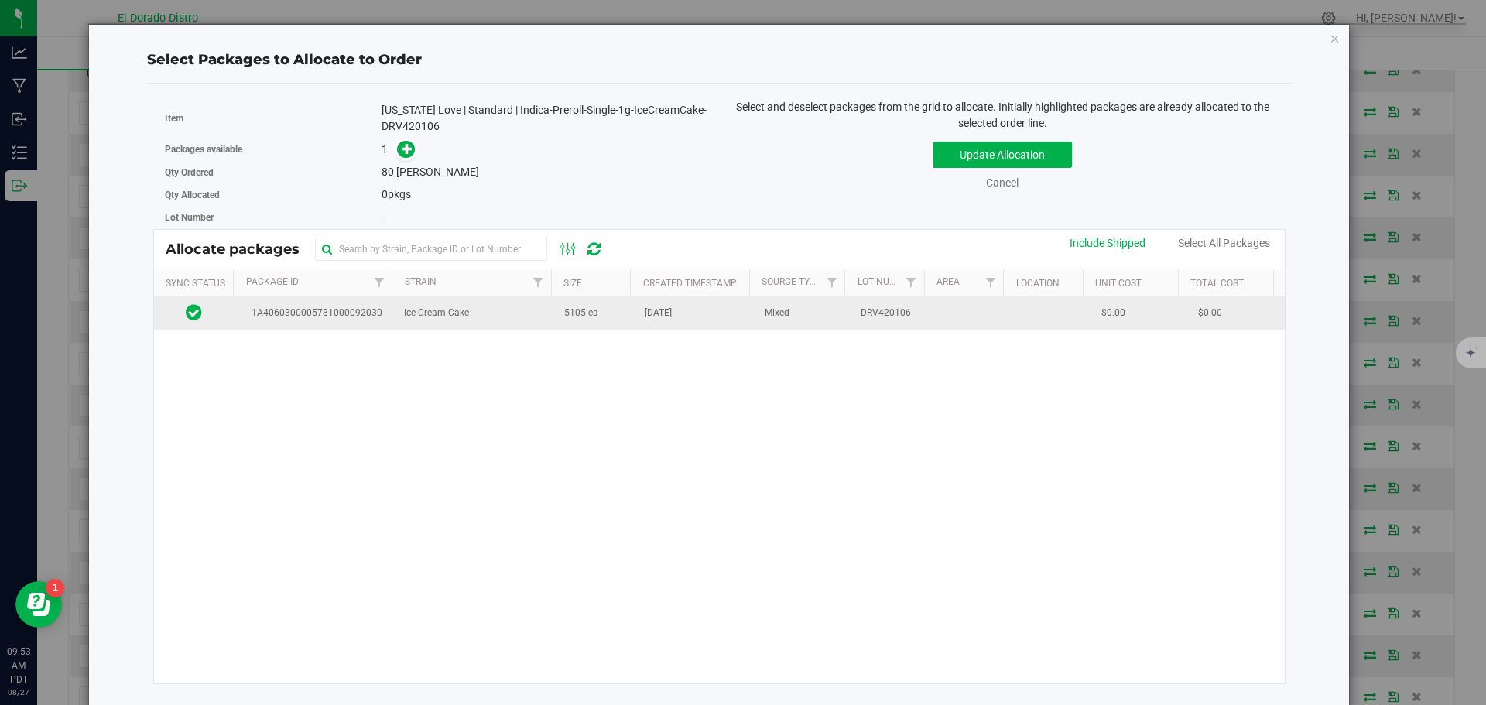
click at [657, 324] on td "Aug 13, 2025" at bounding box center [696, 312] width 120 height 33
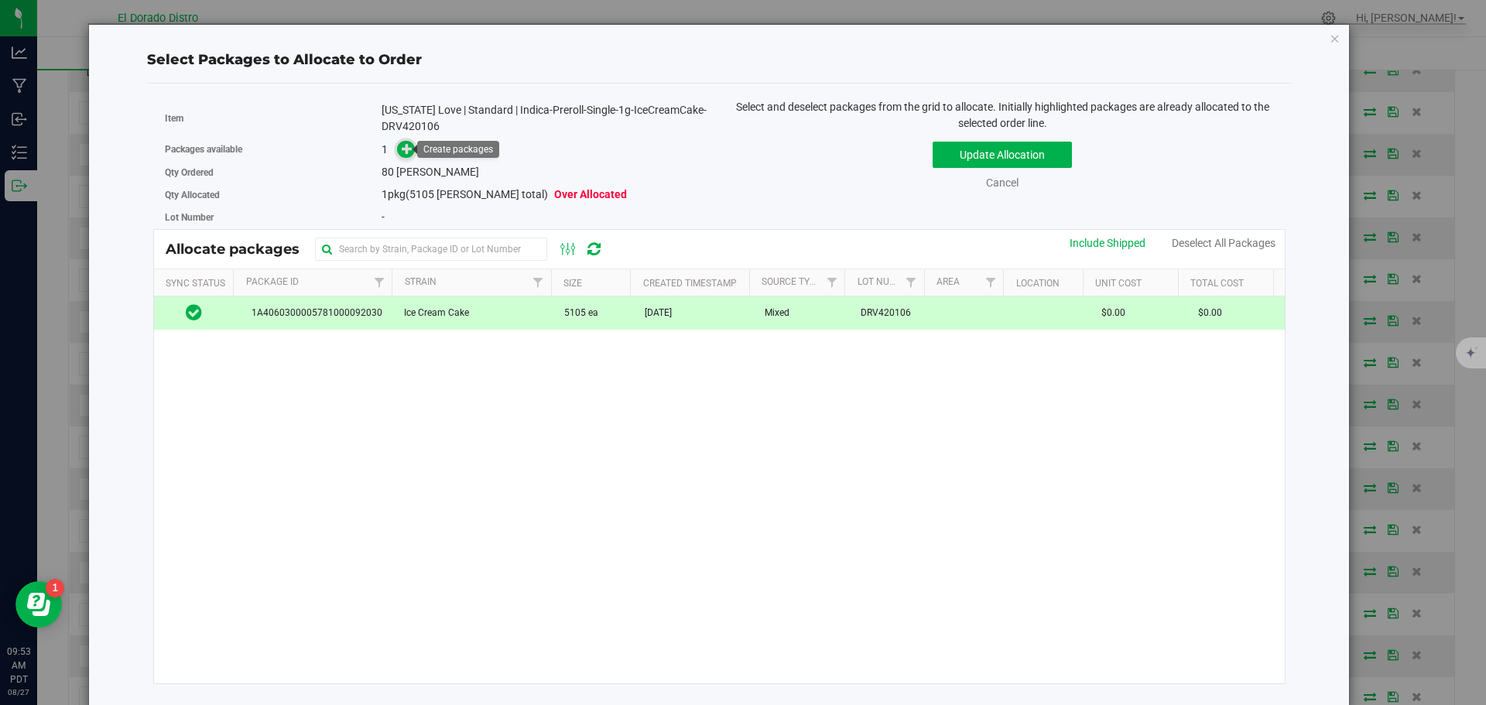
click at [409, 148] on icon at bounding box center [408, 148] width 12 height 12
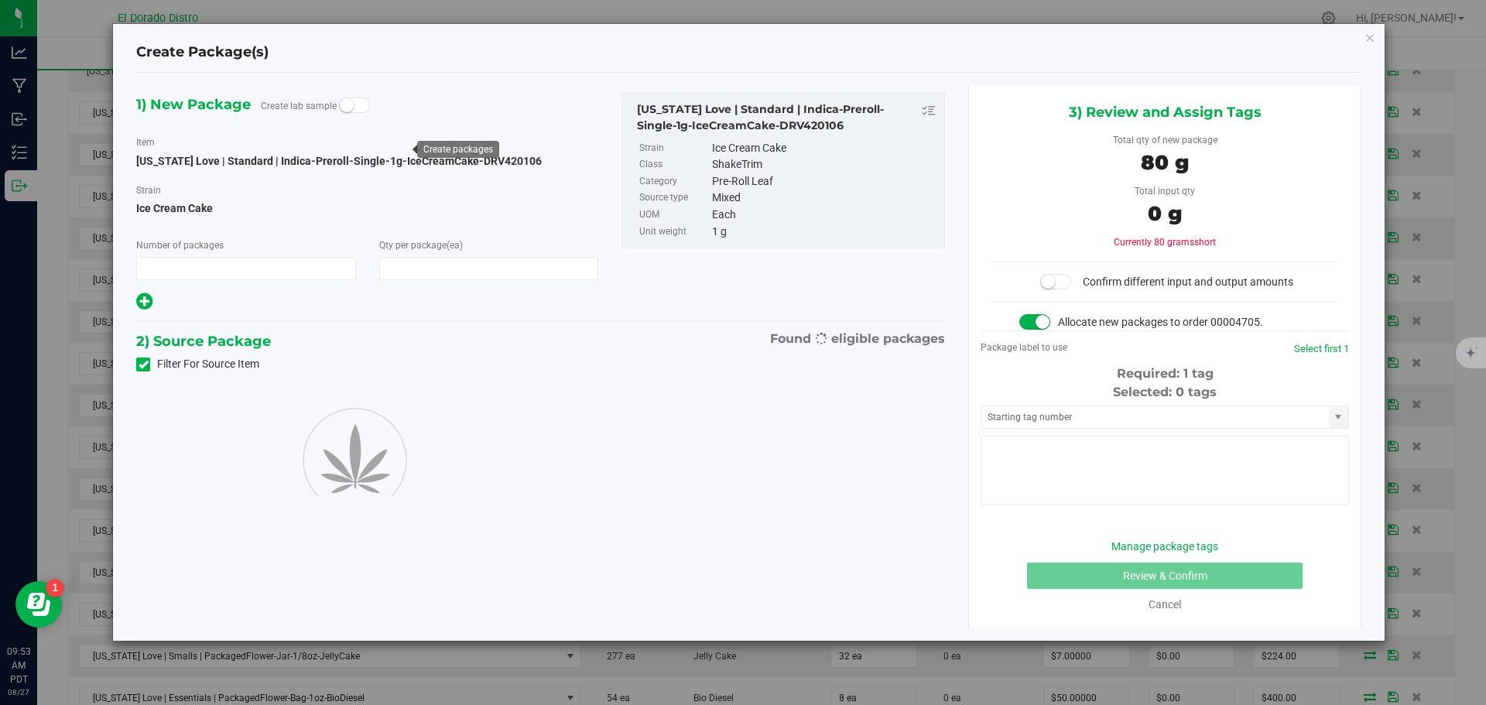
type input "1"
type input "80"
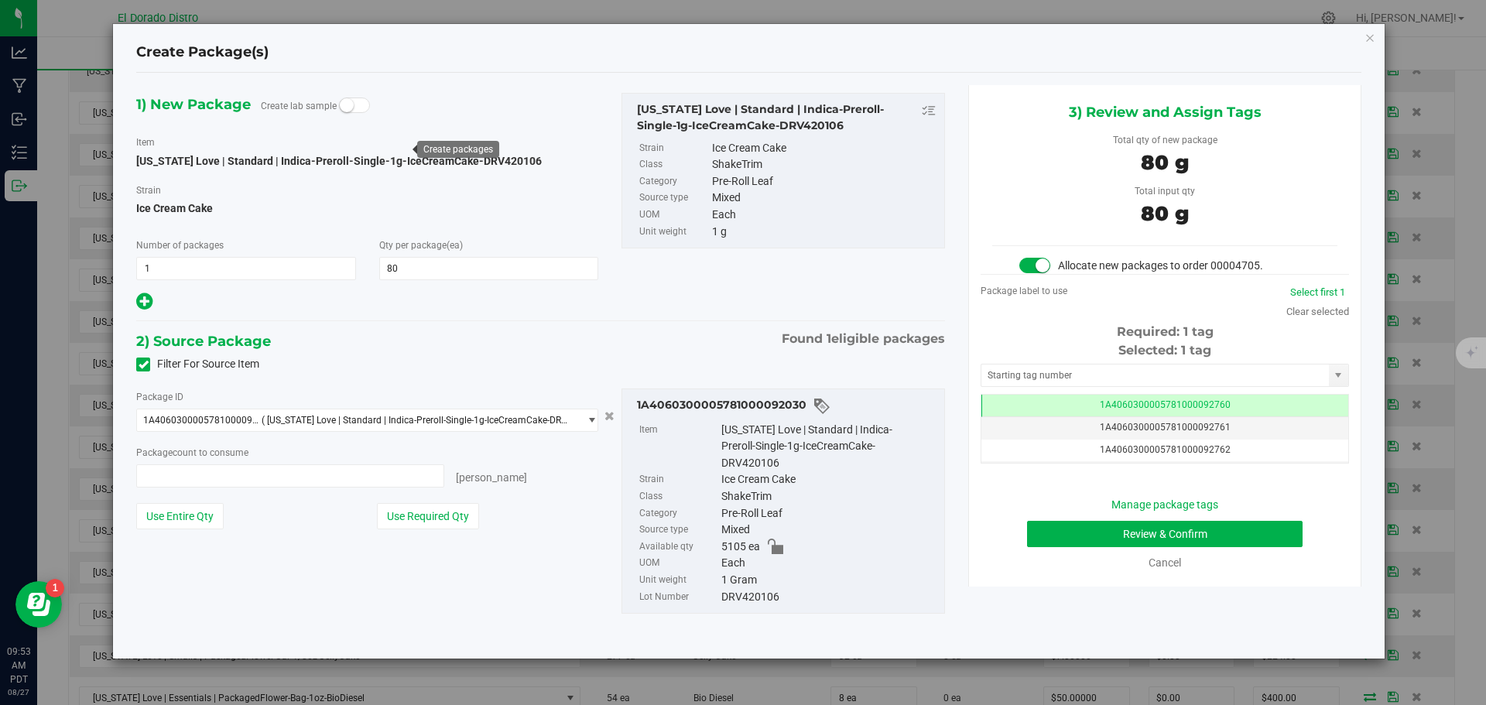
type input "80 ea"
click at [1038, 530] on button "Review & Confirm" at bounding box center [1165, 534] width 276 height 26
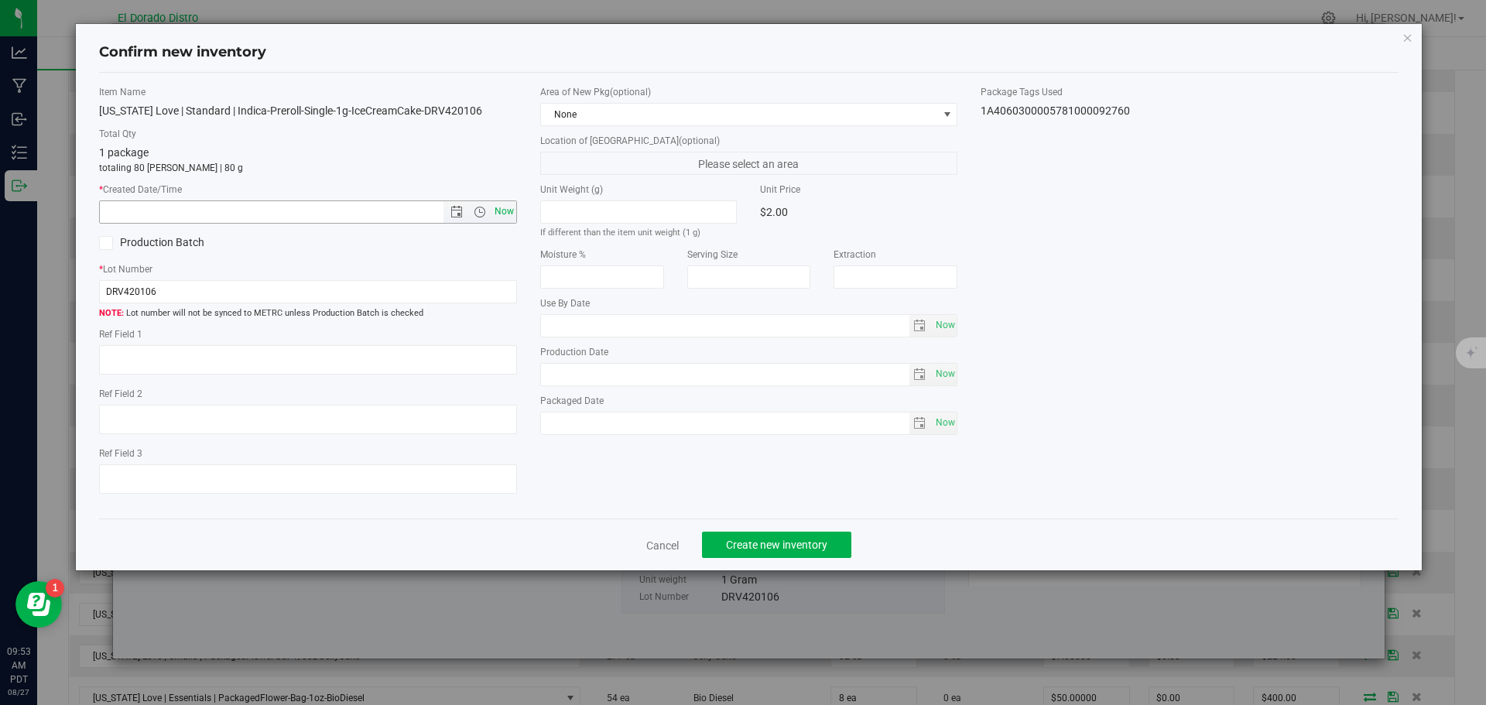
click at [509, 213] on span "Now" at bounding box center [504, 212] width 26 height 22
type input "8/27/2025 9:53 AM"
click at [822, 540] on span "Create new inventory" at bounding box center [776, 545] width 101 height 12
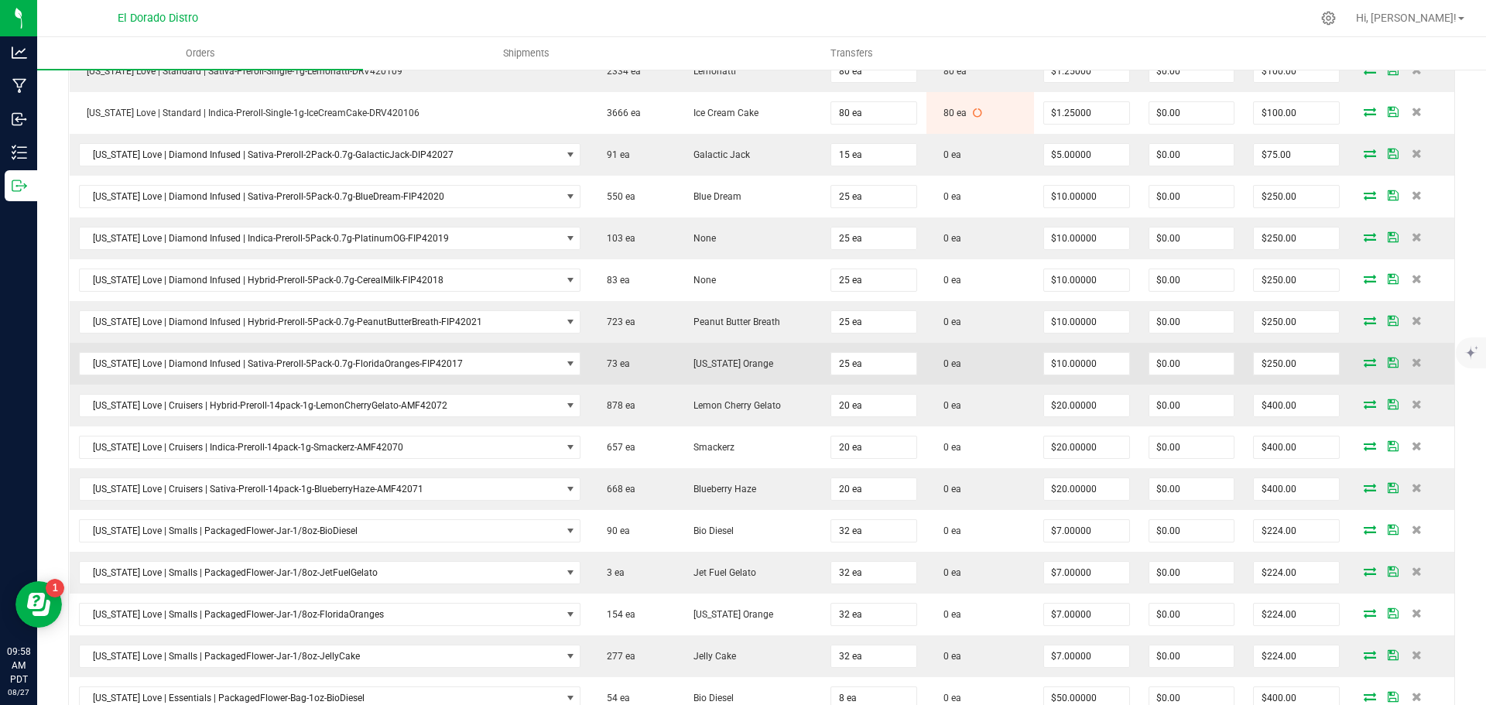
scroll to position [542, 0]
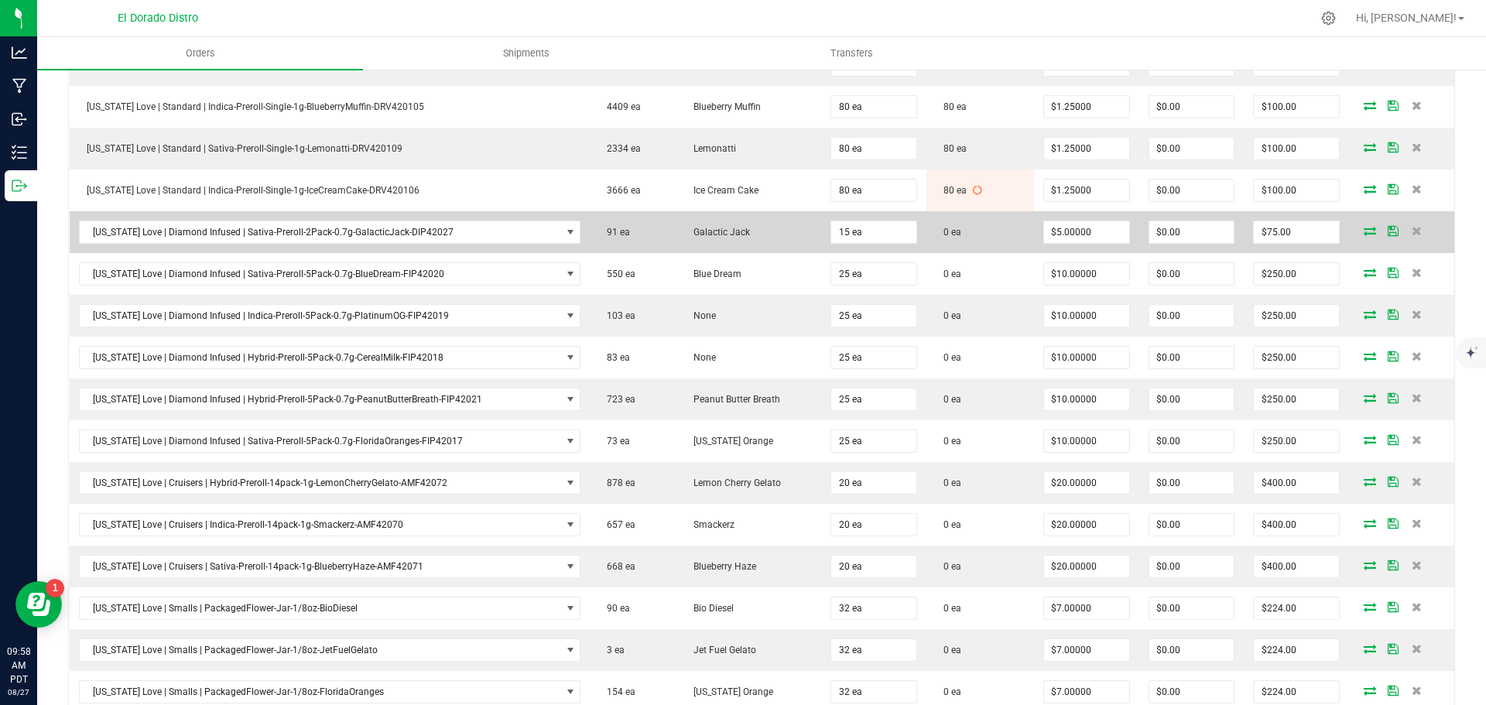
click at [1364, 231] on icon at bounding box center [1370, 230] width 12 height 9
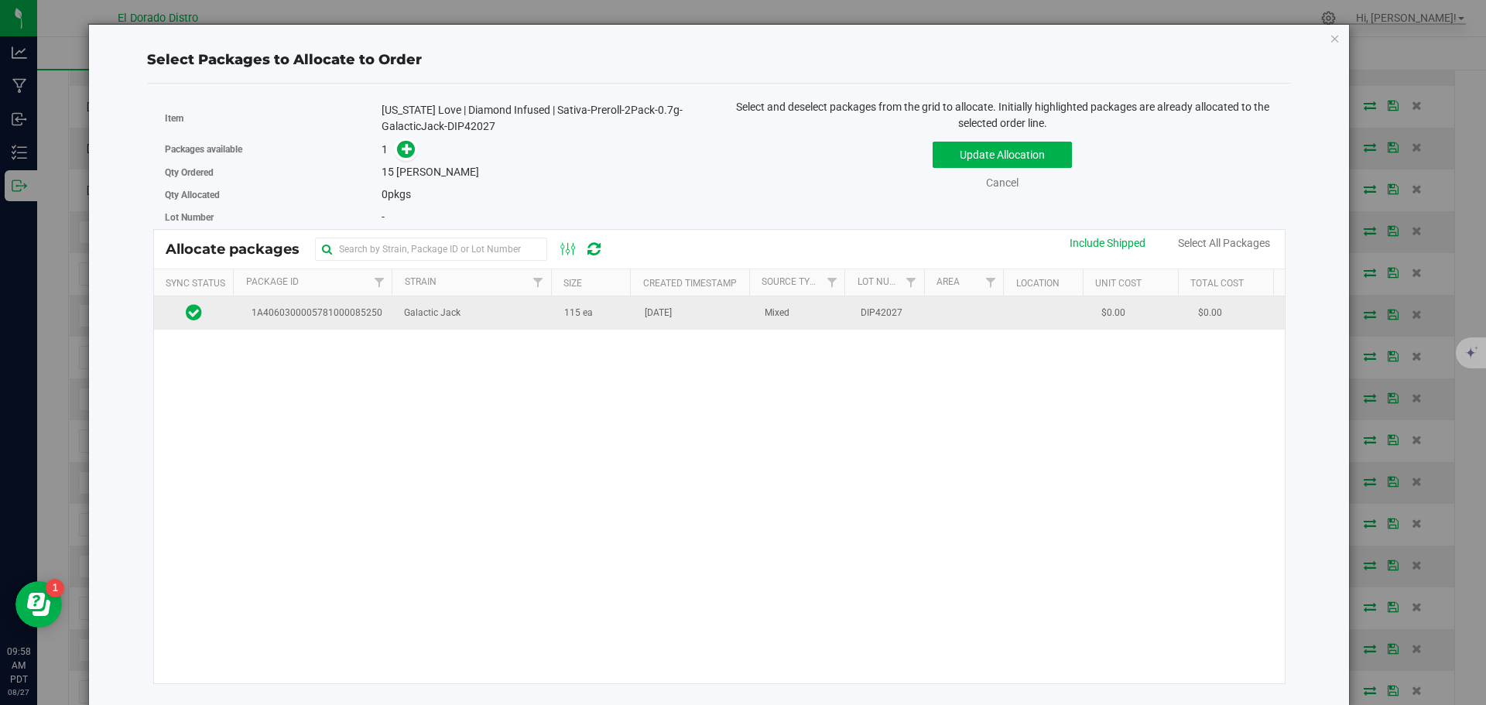
click at [575, 306] on span "115 ea" at bounding box center [578, 313] width 29 height 15
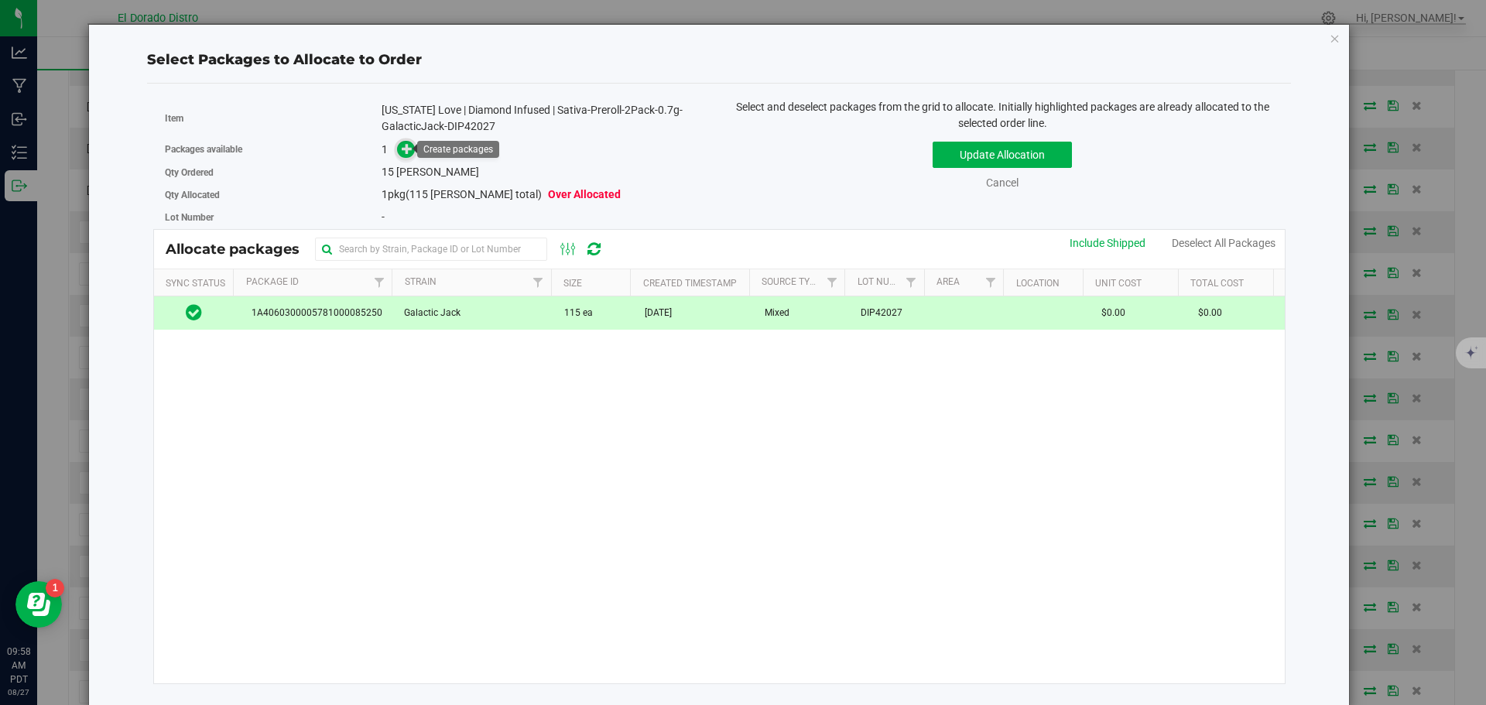
click at [405, 153] on icon at bounding box center [407, 147] width 11 height 11
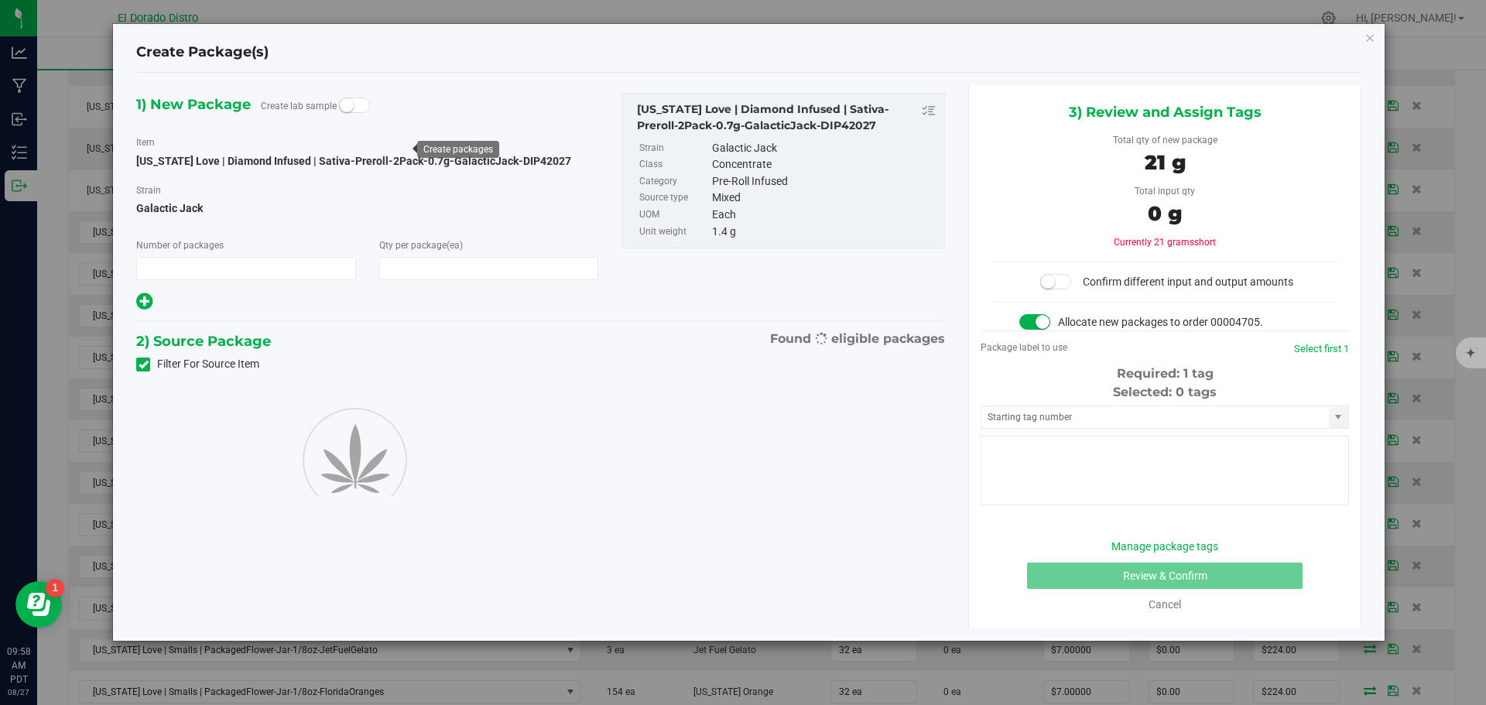
type input "1"
type input "15"
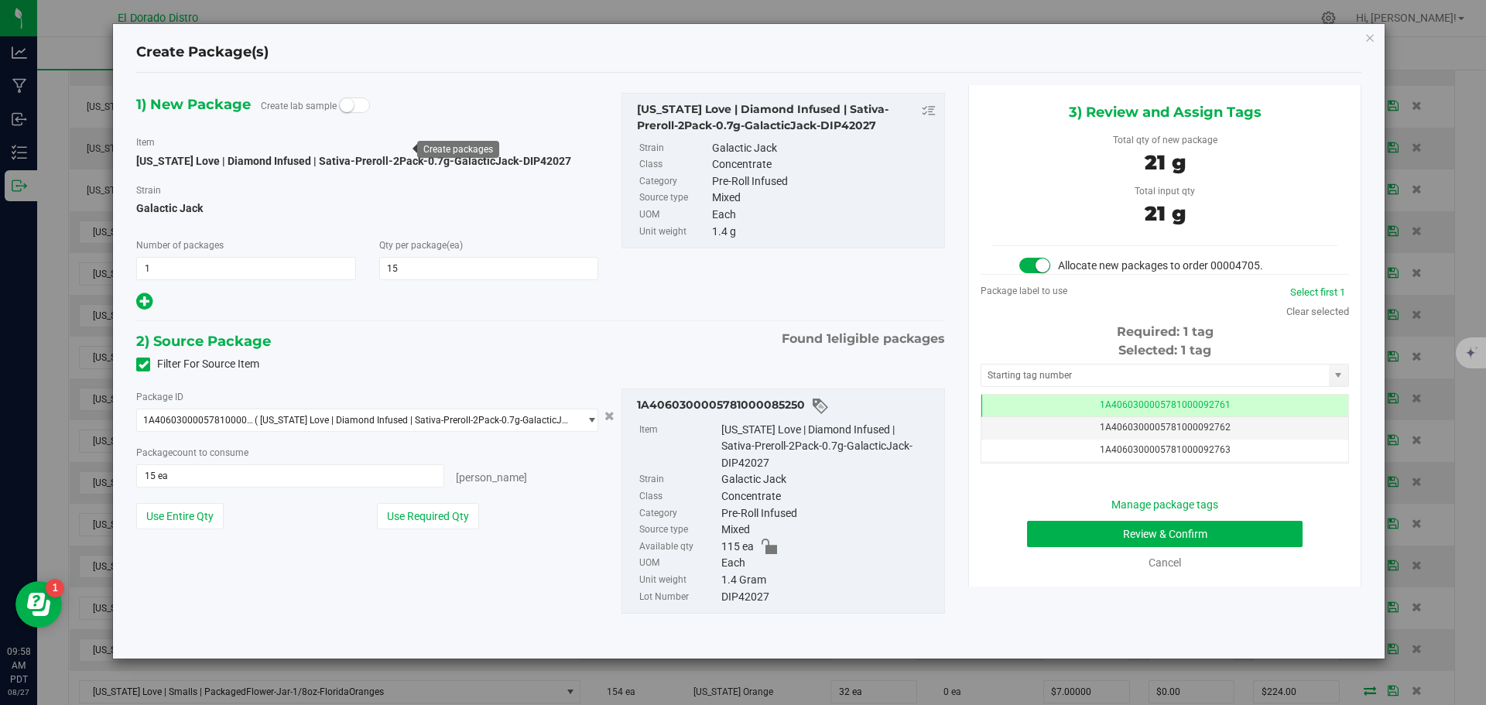
scroll to position [0, -1]
click at [1033, 535] on button "Review & Confirm" at bounding box center [1165, 534] width 276 height 26
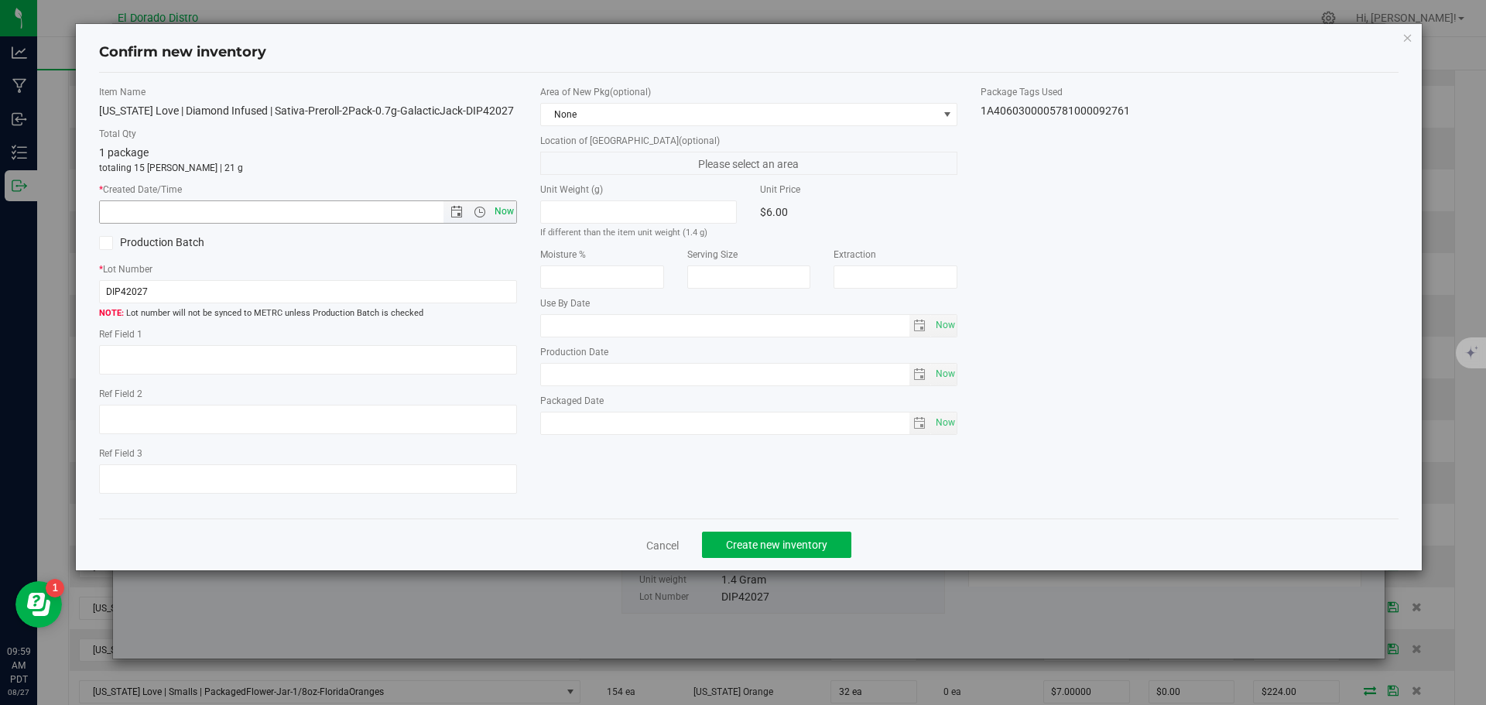
click at [513, 214] on span "Now" at bounding box center [504, 212] width 26 height 22
type input "8/27/2025 9:59 AM"
click at [780, 545] on span "Create new inventory" at bounding box center [776, 545] width 101 height 12
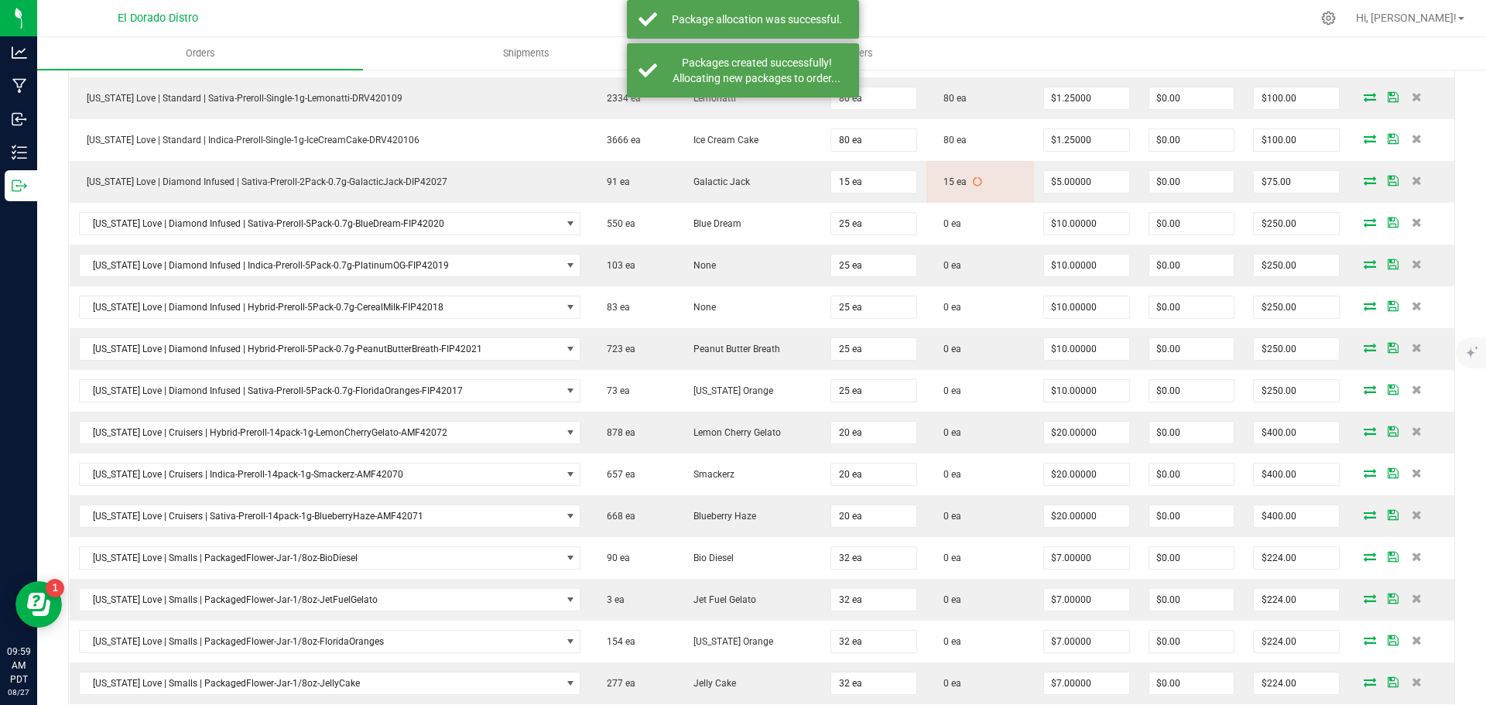
scroll to position [619, 0]
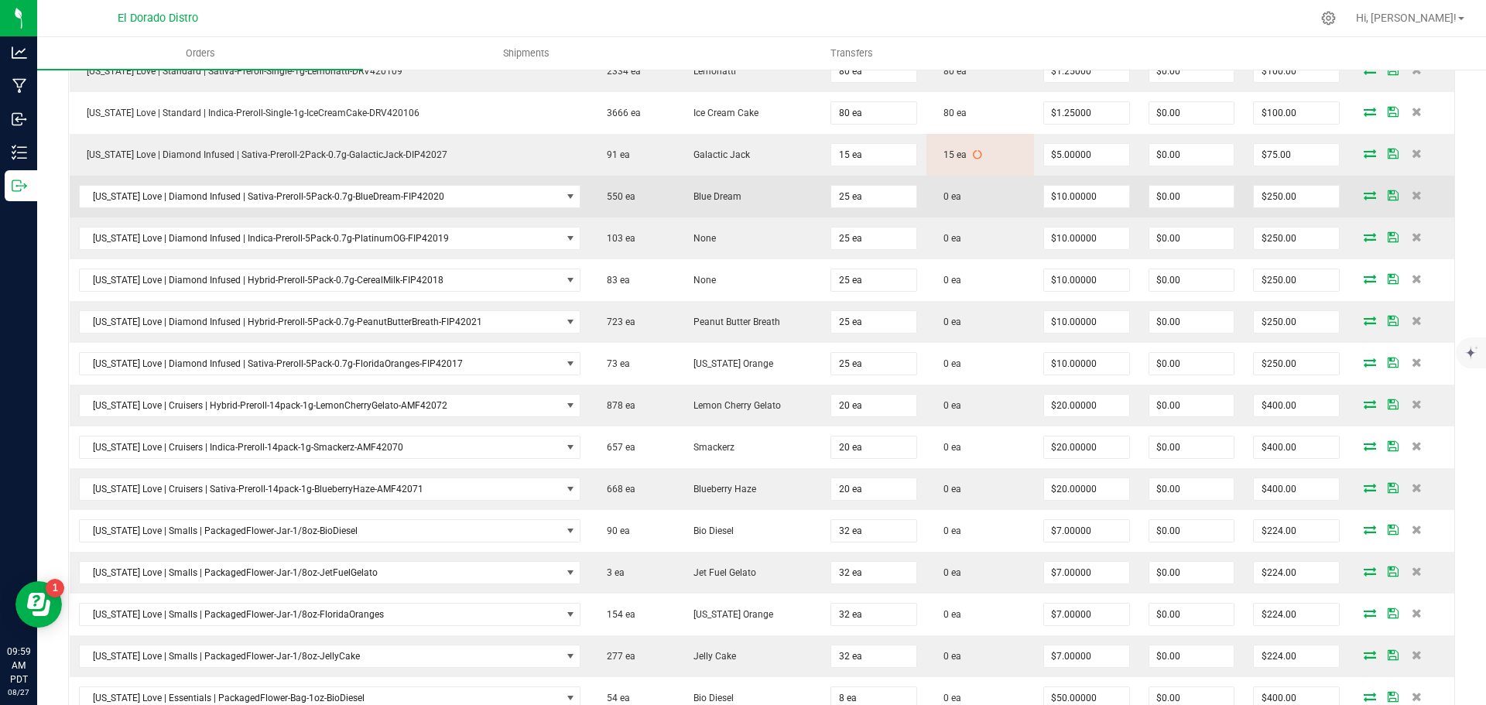
click at [1364, 194] on icon at bounding box center [1370, 194] width 12 height 9
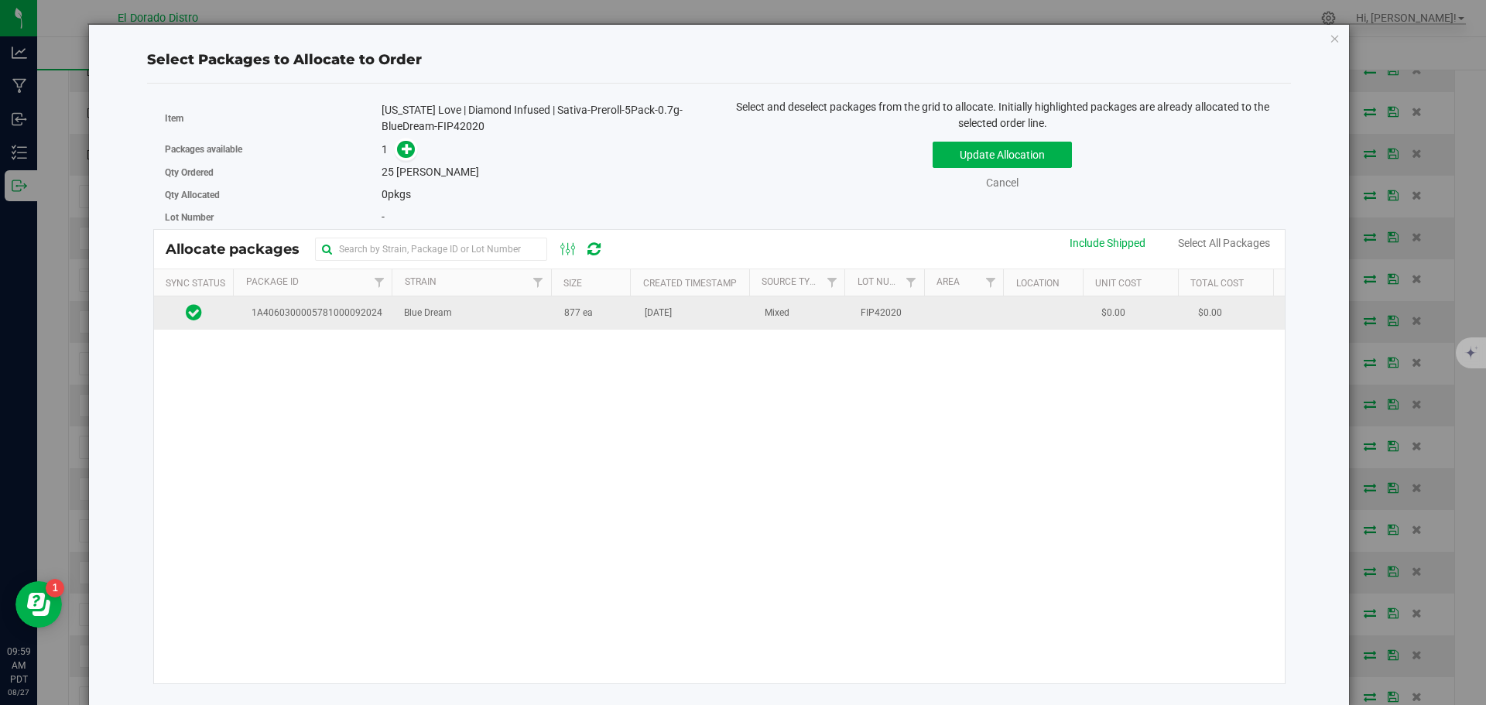
click at [645, 317] on span "Aug 13, 2025" at bounding box center [658, 313] width 27 height 15
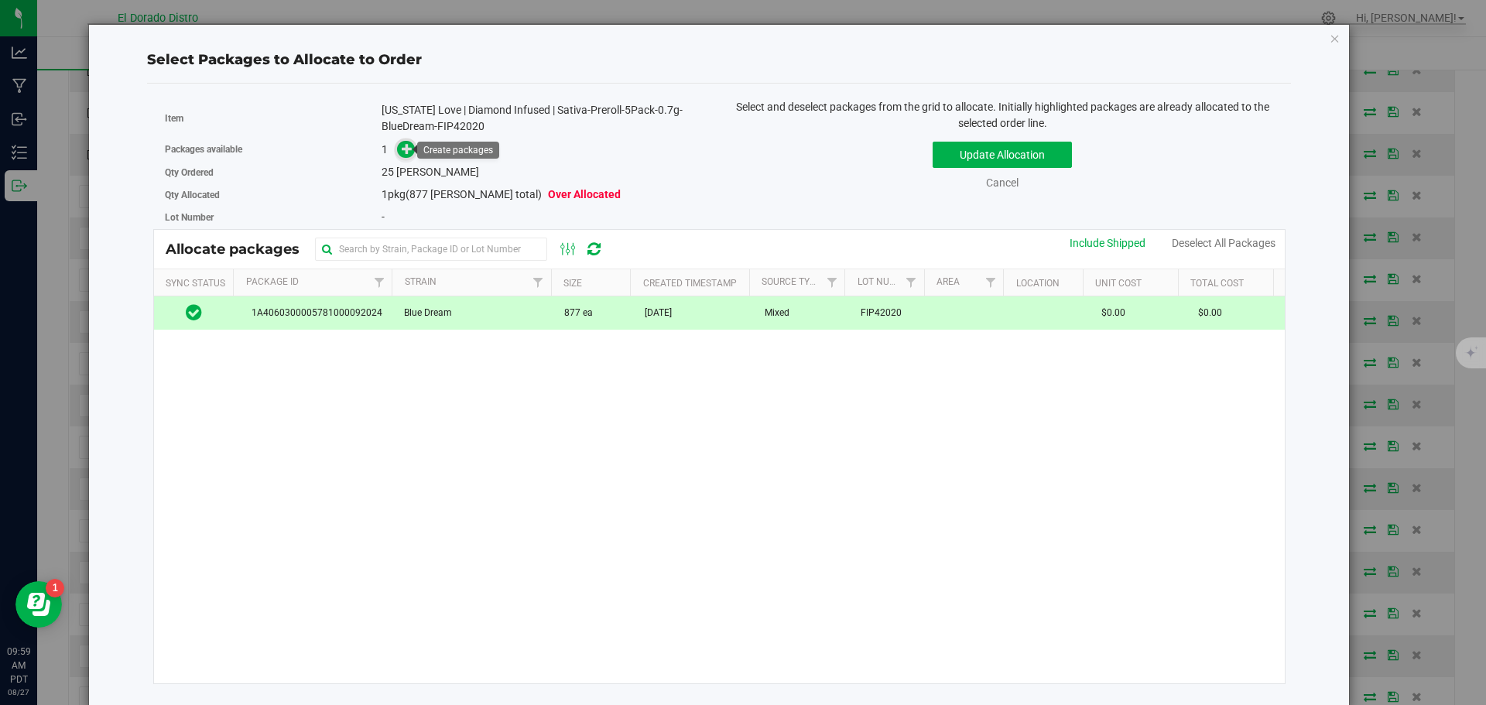
click at [403, 143] on icon at bounding box center [408, 148] width 12 height 12
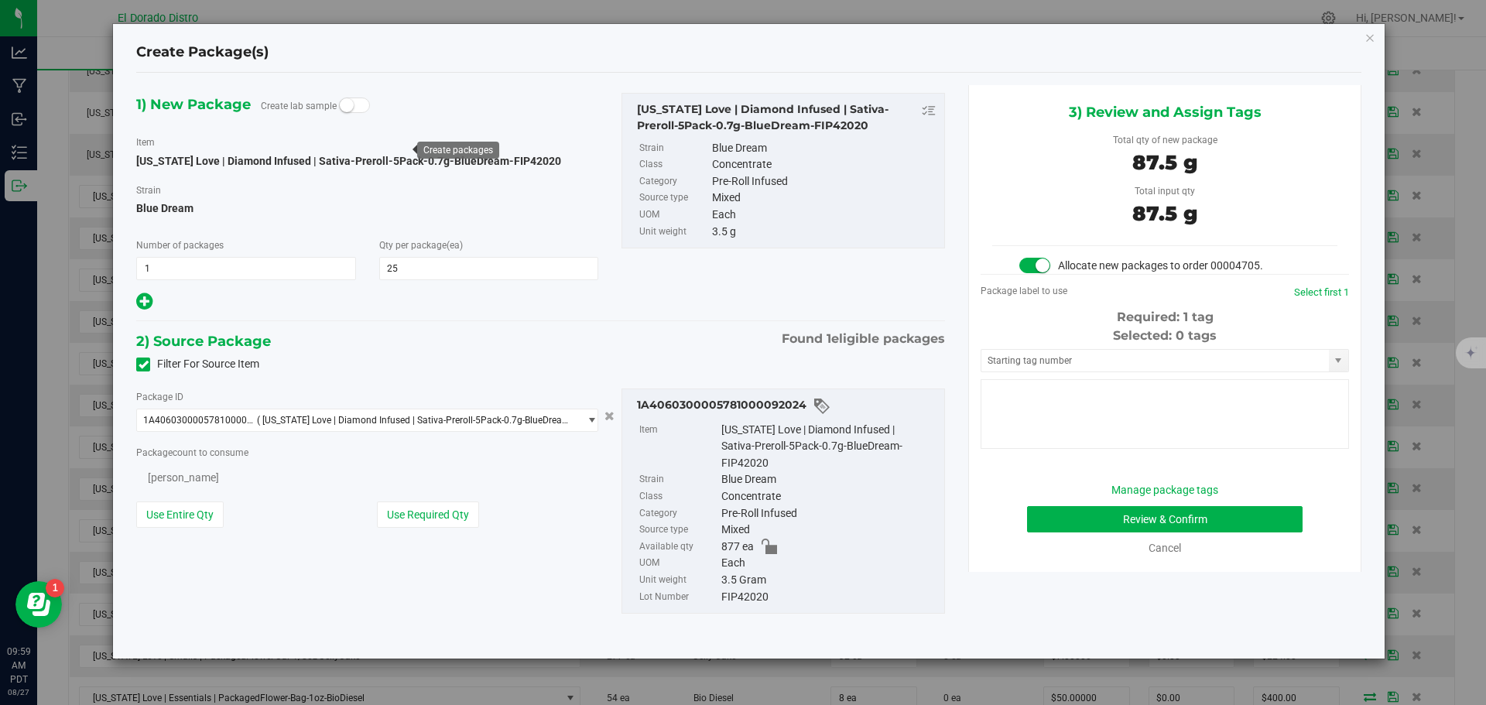
type input "25"
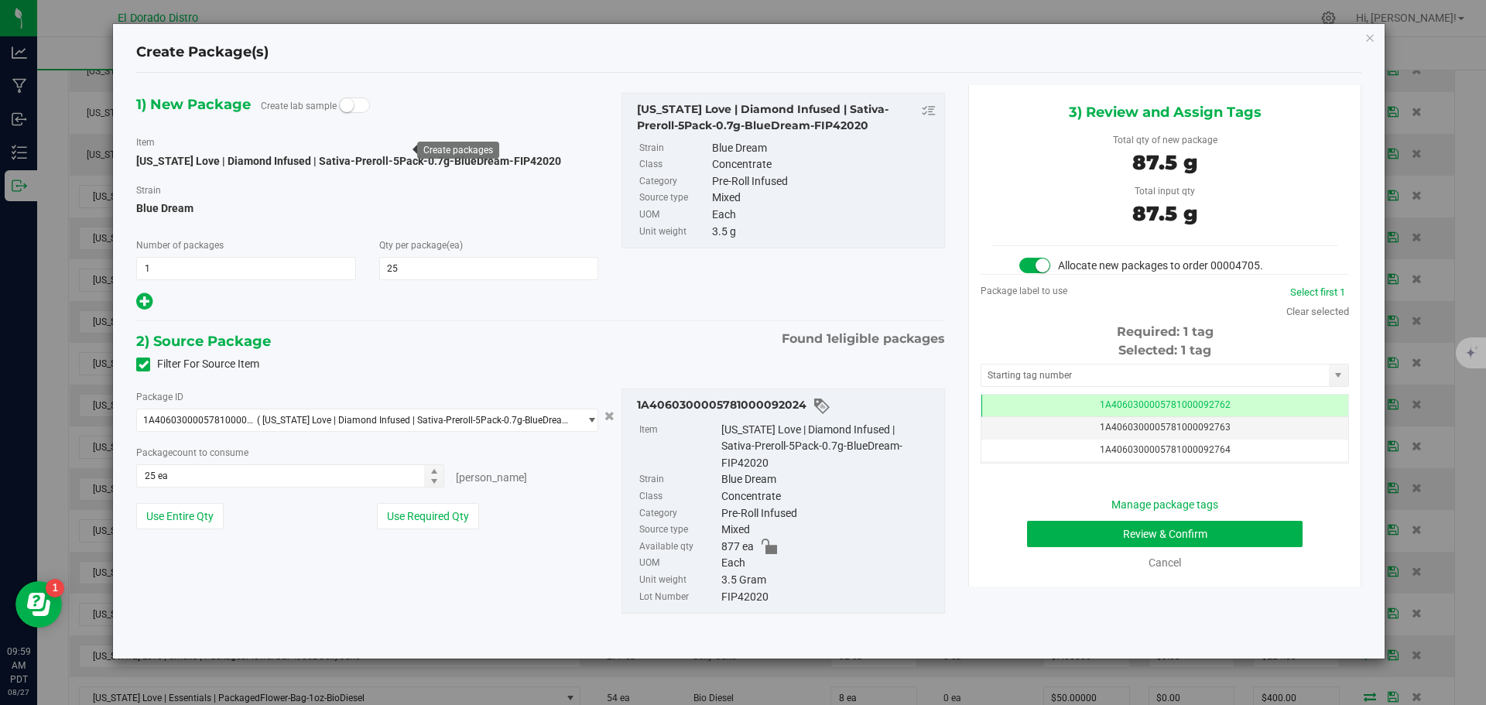
scroll to position [0, -1]
click at [1039, 530] on button "Review & Confirm" at bounding box center [1165, 534] width 276 height 26
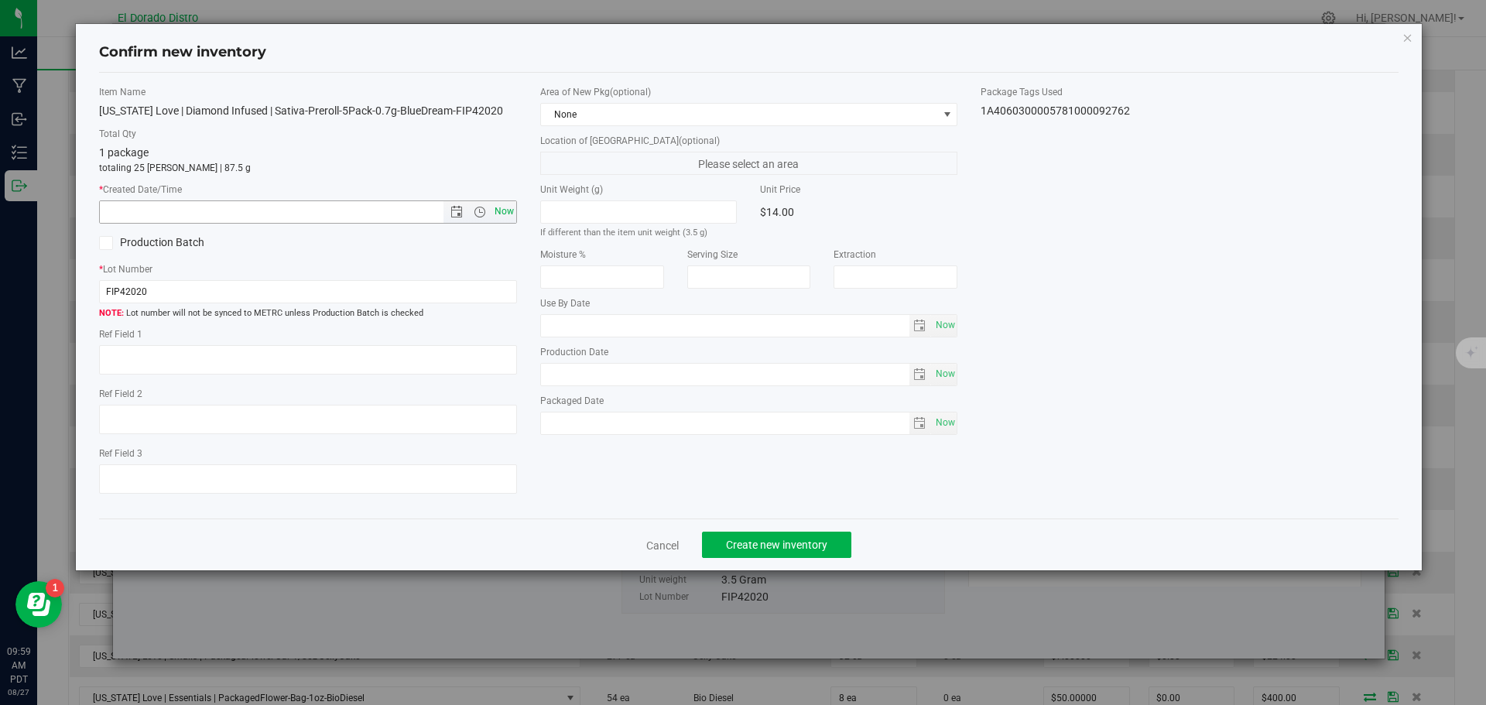
click at [509, 214] on span "Now" at bounding box center [504, 212] width 26 height 22
type input "8/27/2025 9:59 AM"
click at [750, 549] on span "Create new inventory" at bounding box center [776, 545] width 101 height 12
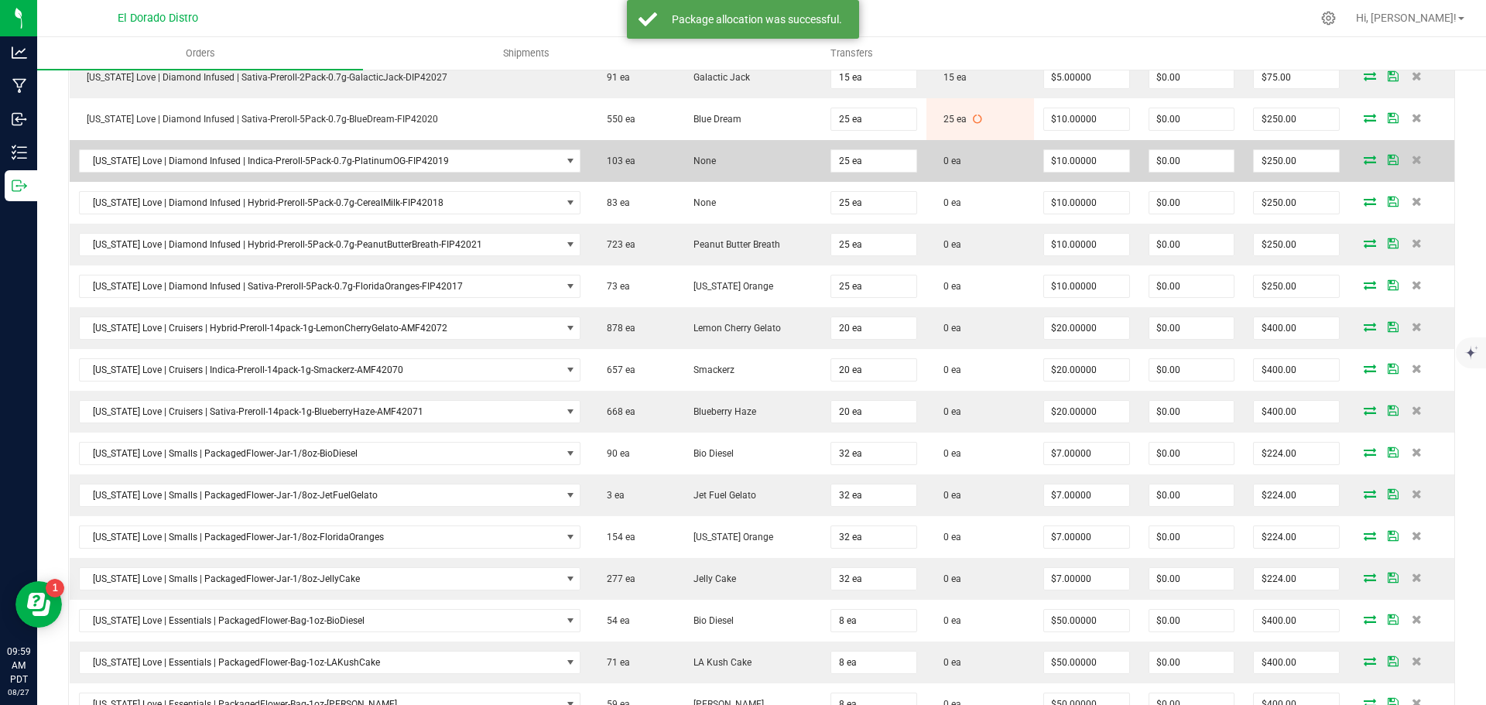
click at [1364, 163] on icon at bounding box center [1370, 159] width 12 height 9
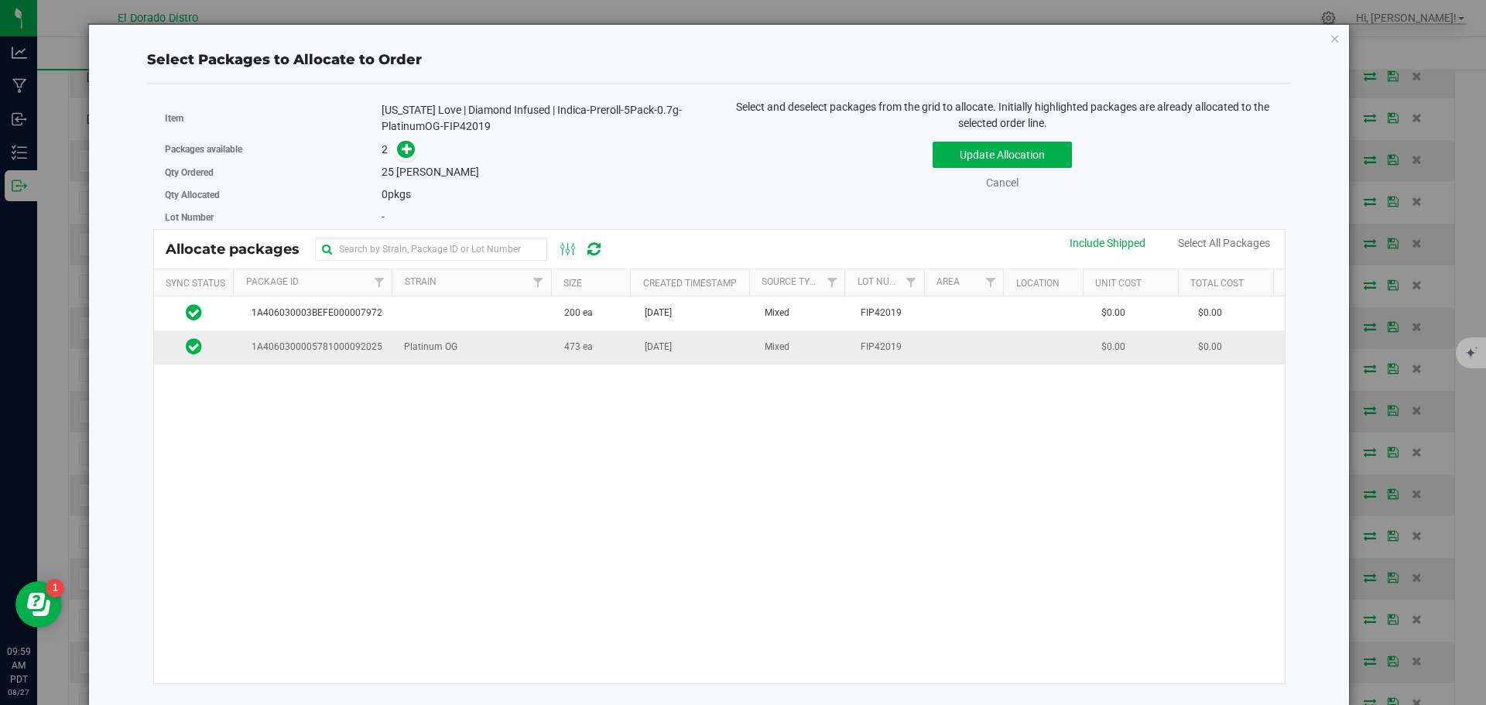
click at [606, 356] on td "473 ea" at bounding box center [595, 347] width 81 height 33
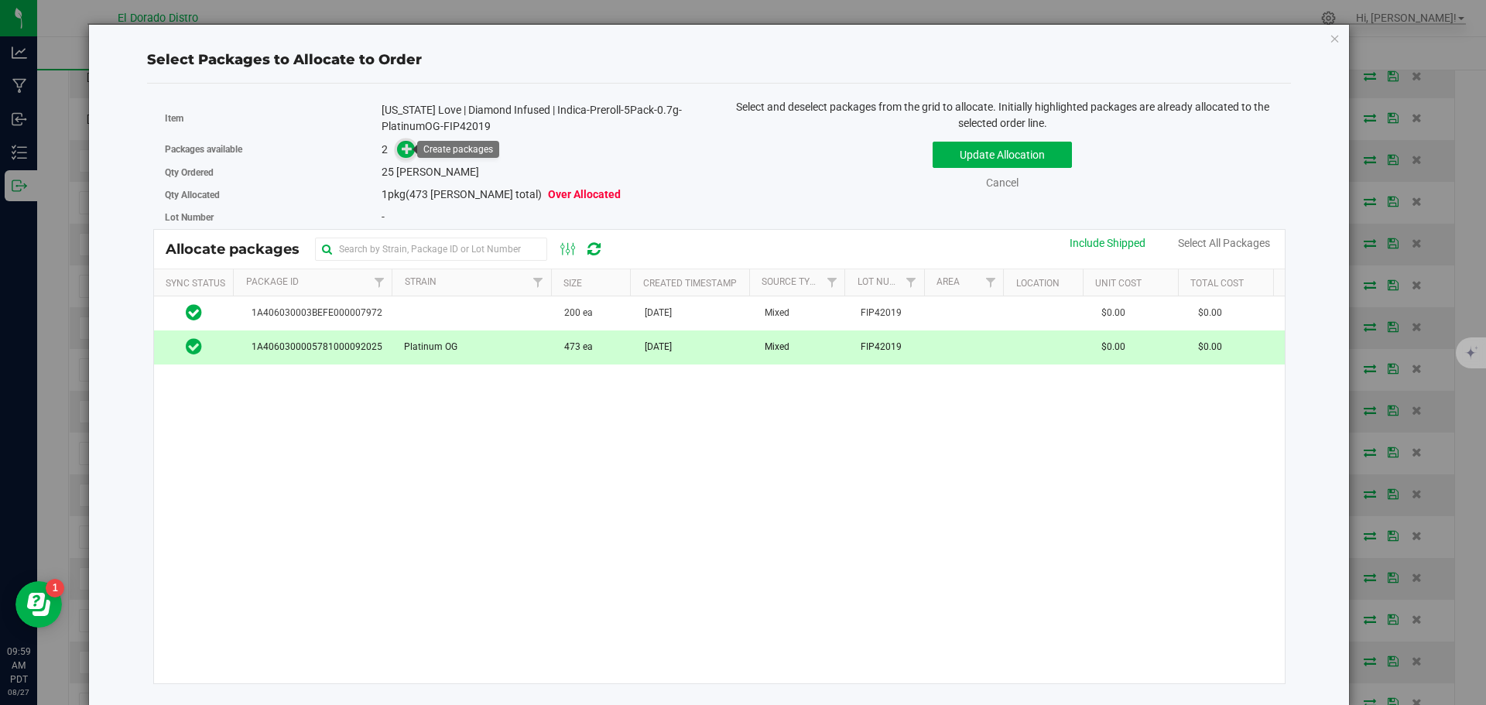
click at [397, 150] on span at bounding box center [406, 150] width 18 height 18
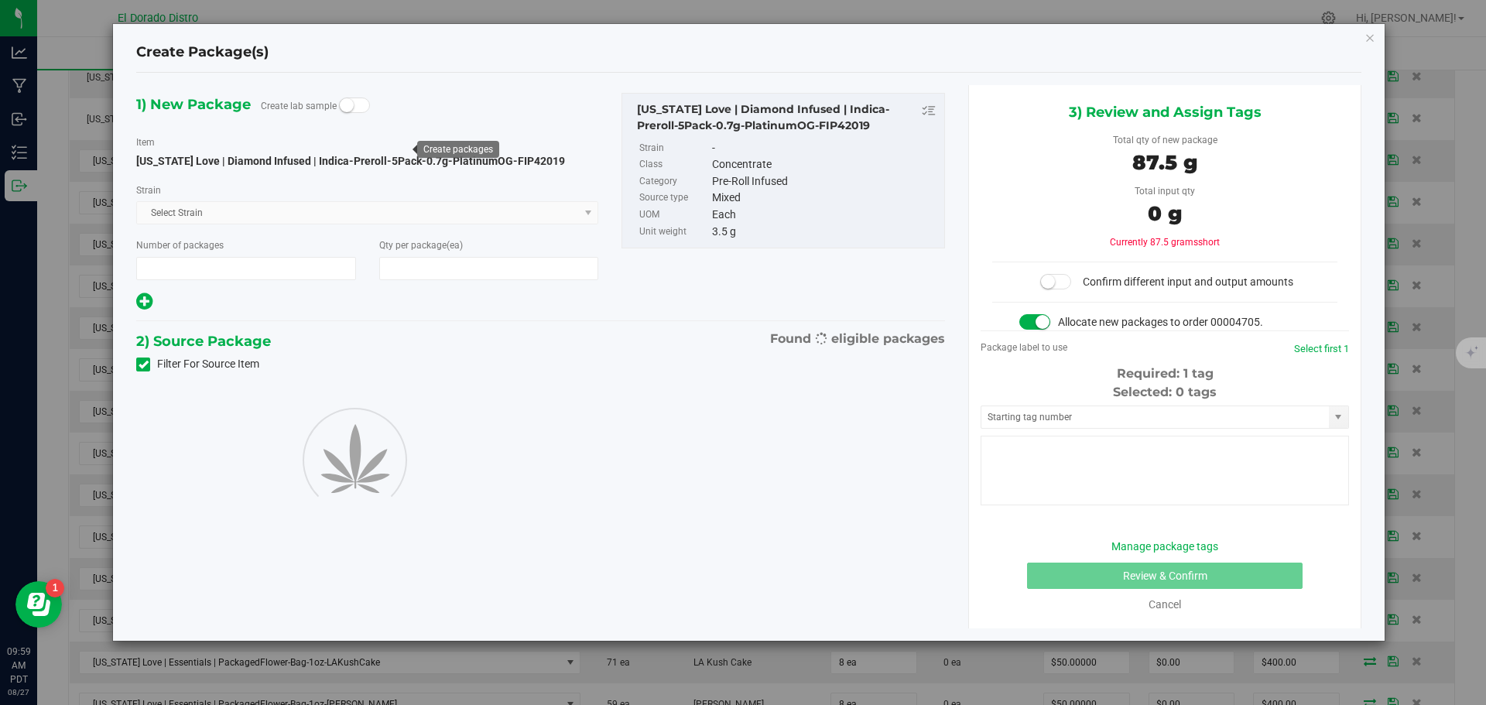
type input "1"
type input "25"
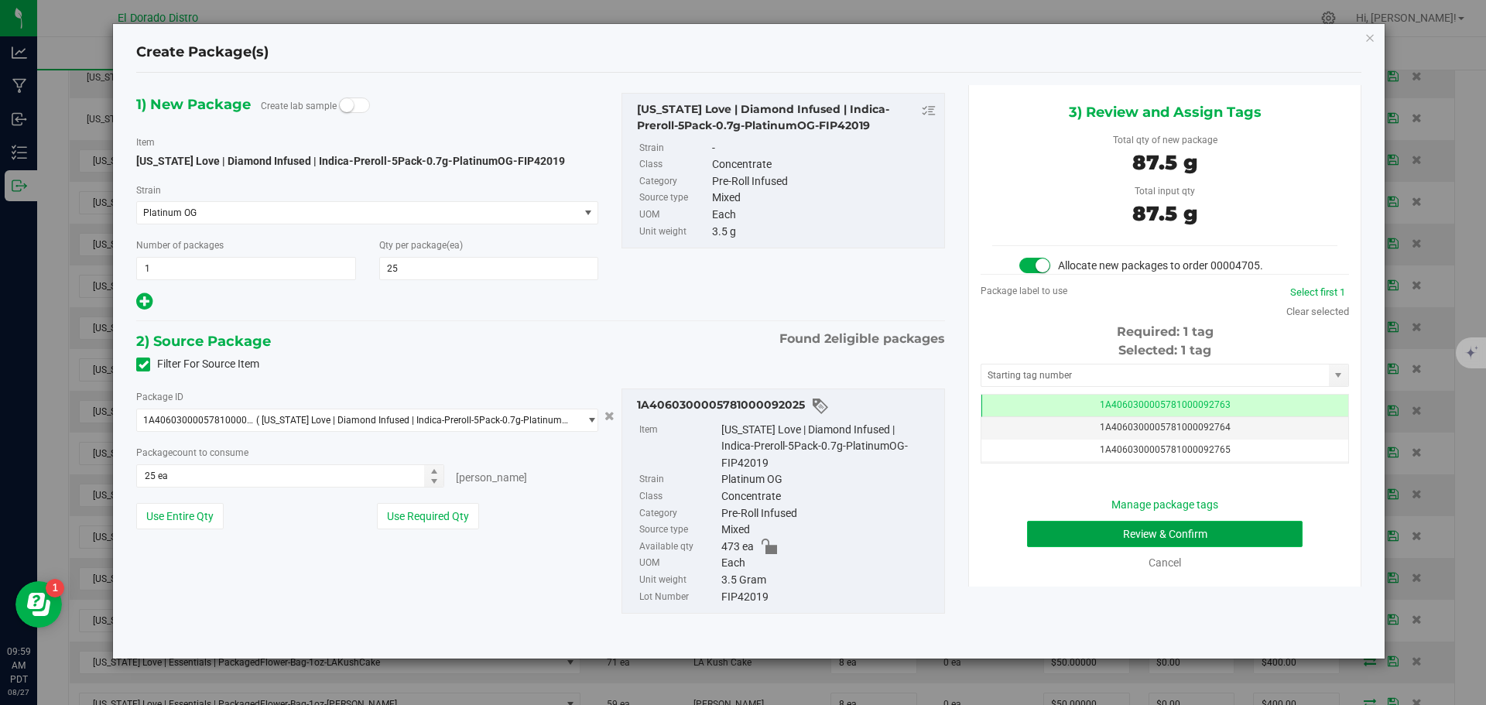
click at [1061, 537] on button "Review & Confirm" at bounding box center [1165, 534] width 276 height 26
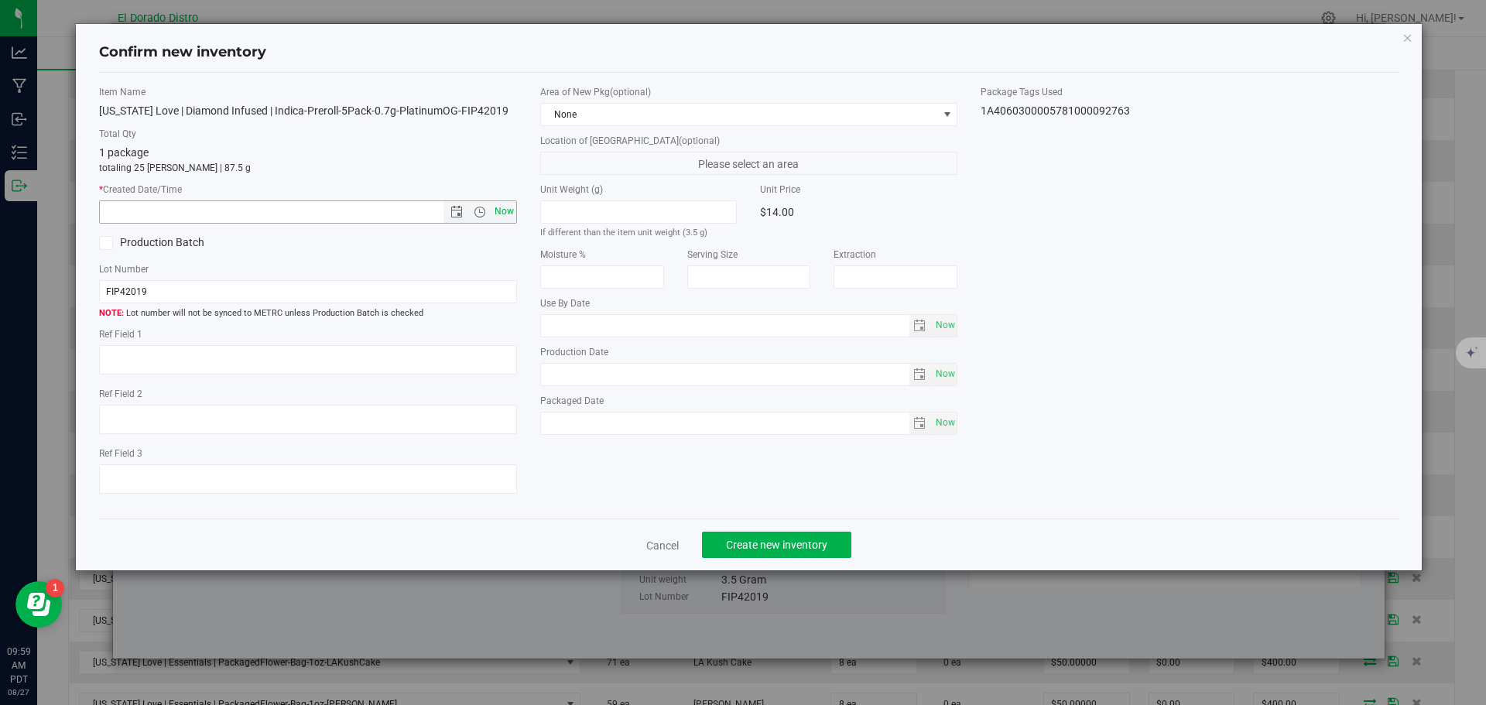
click at [509, 210] on span "Now" at bounding box center [504, 212] width 26 height 22
type input "8/27/2025 9:59 AM"
click at [768, 547] on span "Create new inventory" at bounding box center [776, 545] width 101 height 12
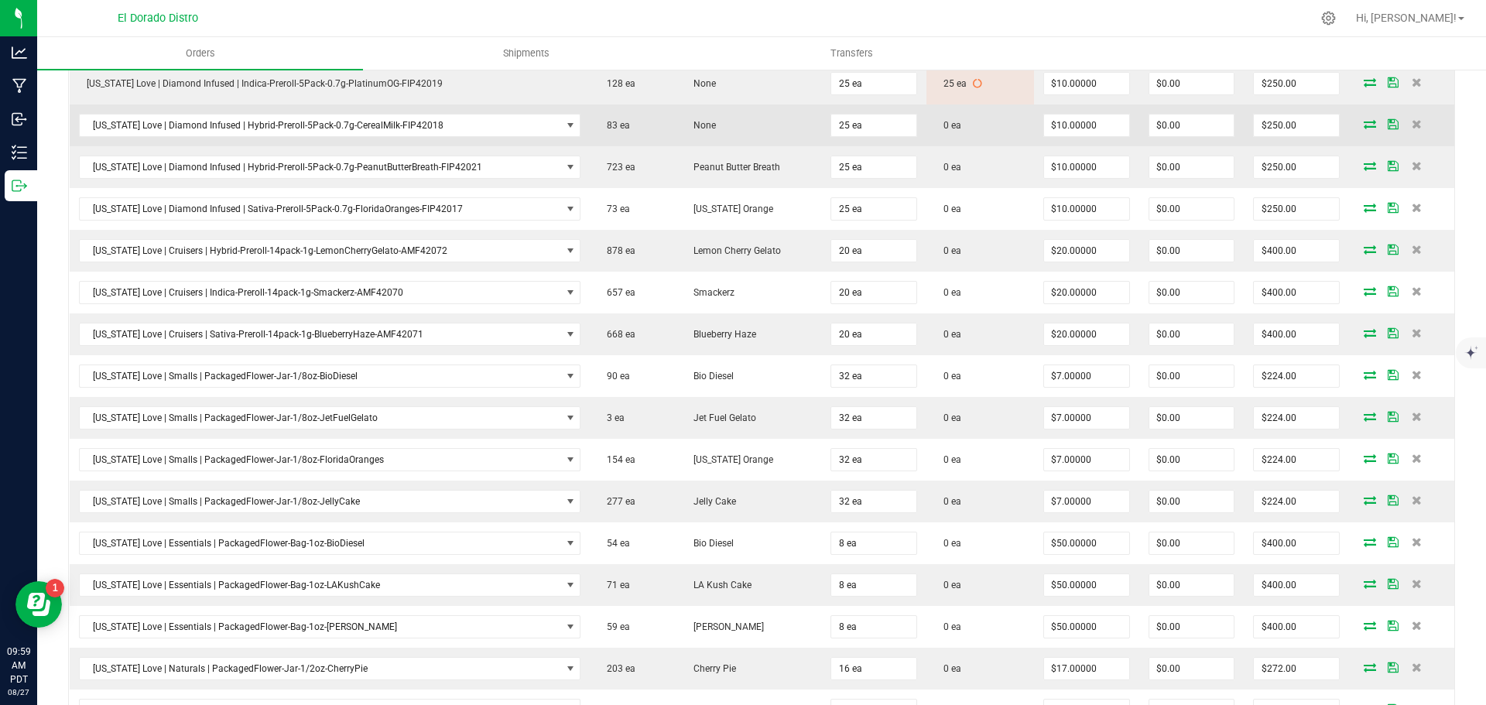
click at [1364, 123] on icon at bounding box center [1370, 123] width 12 height 9
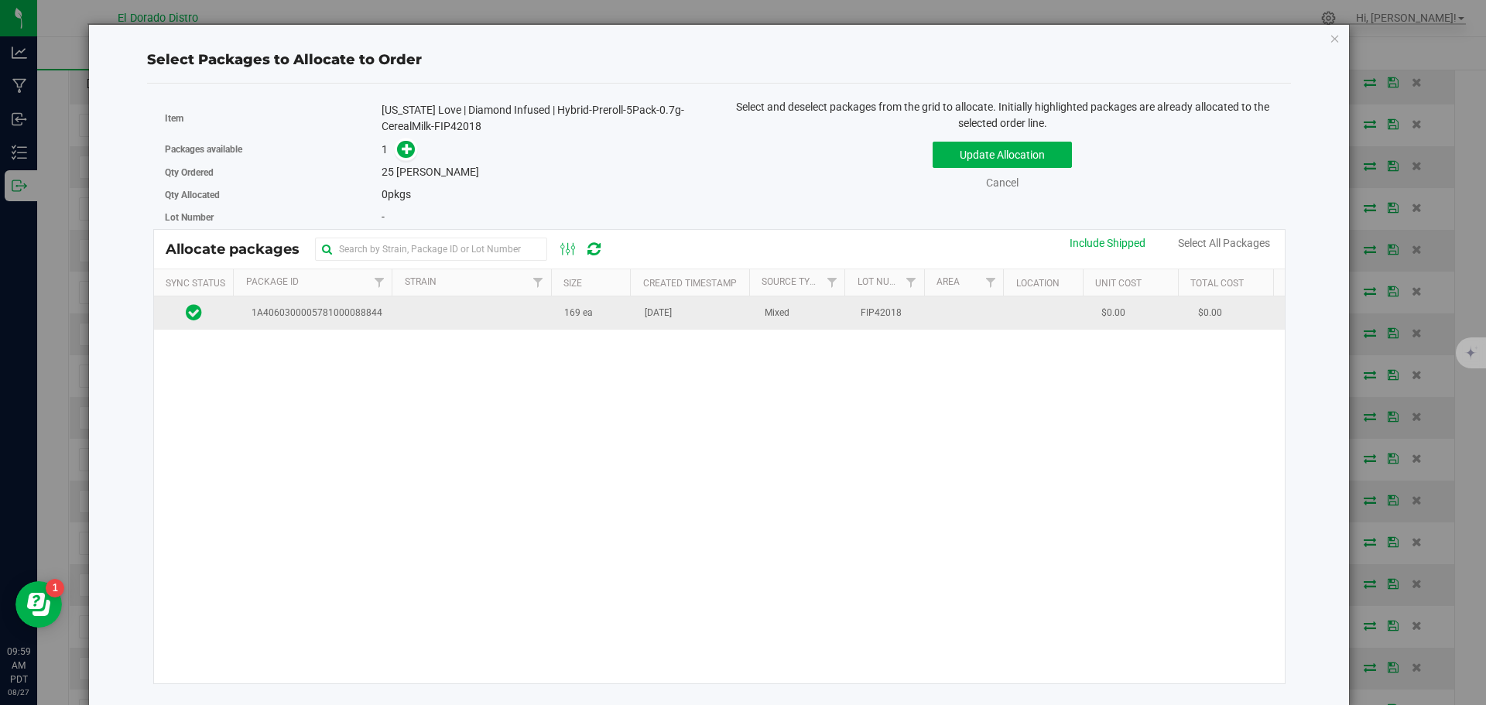
click at [652, 327] on td "Aug 13, 2025" at bounding box center [696, 312] width 120 height 33
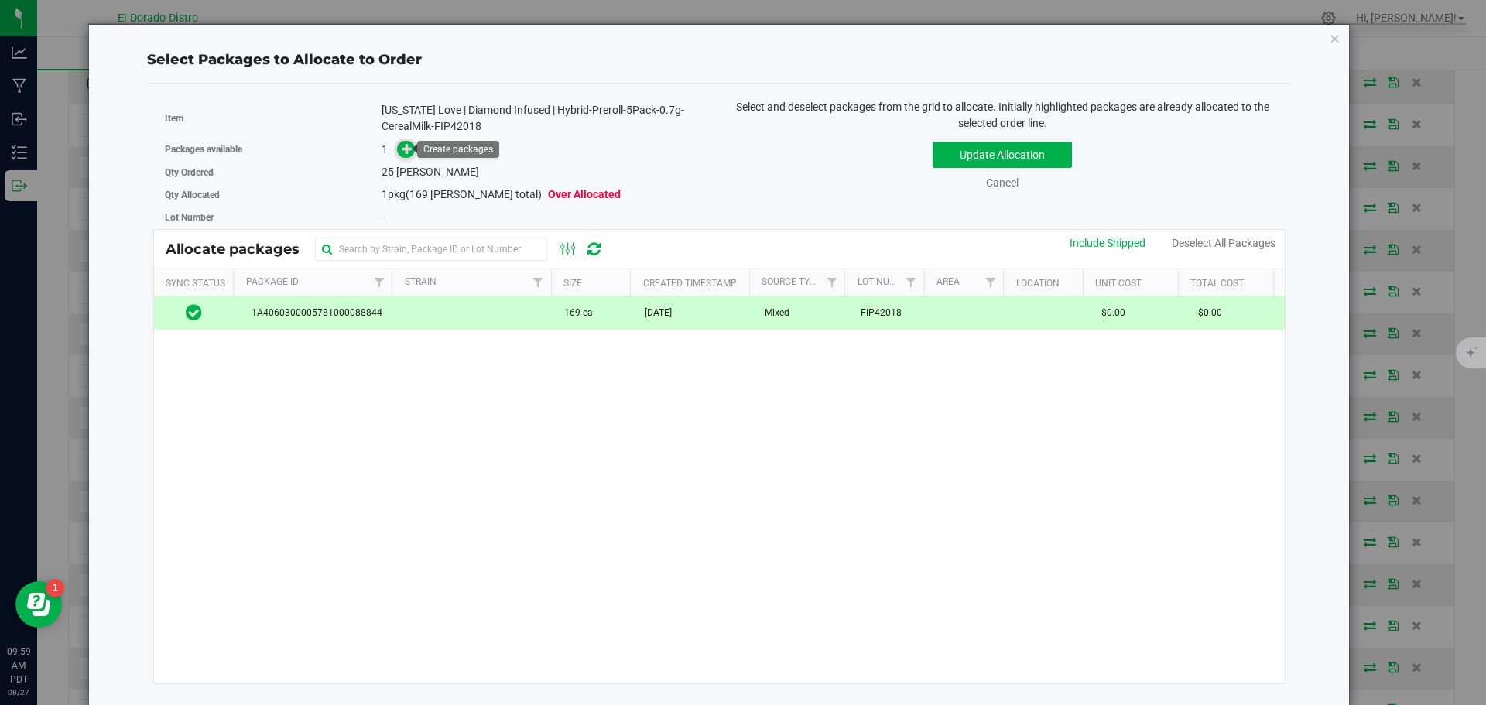
click at [409, 153] on icon at bounding box center [407, 148] width 11 height 11
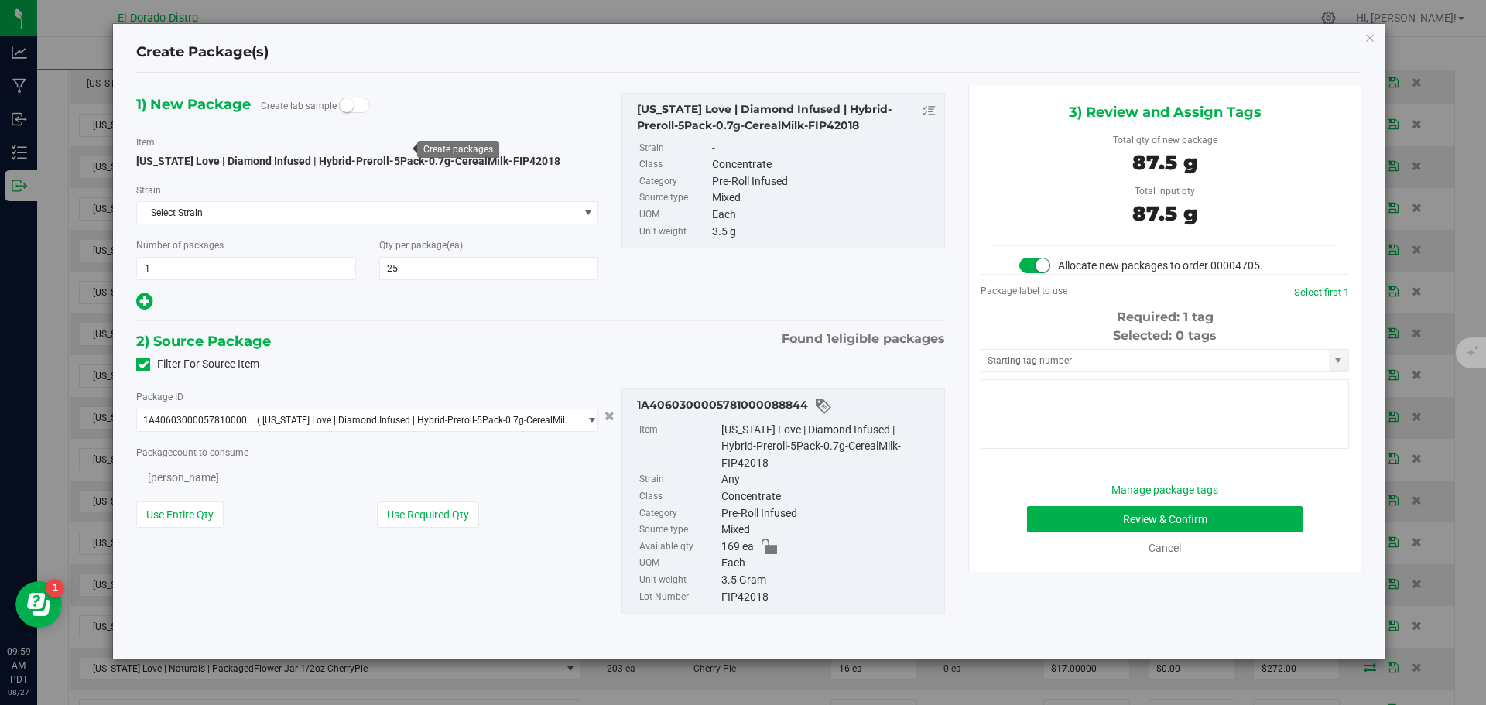
type input "25"
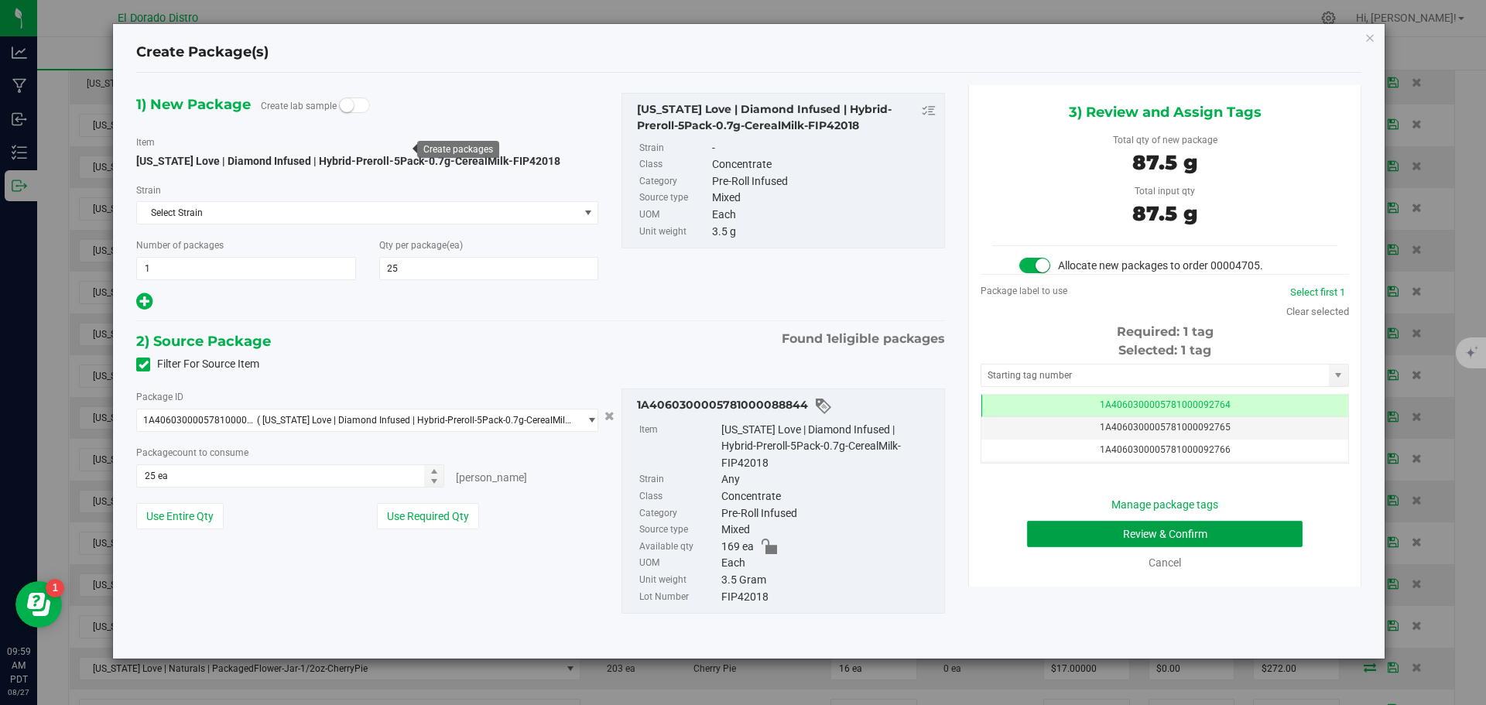
click at [1037, 533] on button "Review & Confirm" at bounding box center [1165, 534] width 276 height 26
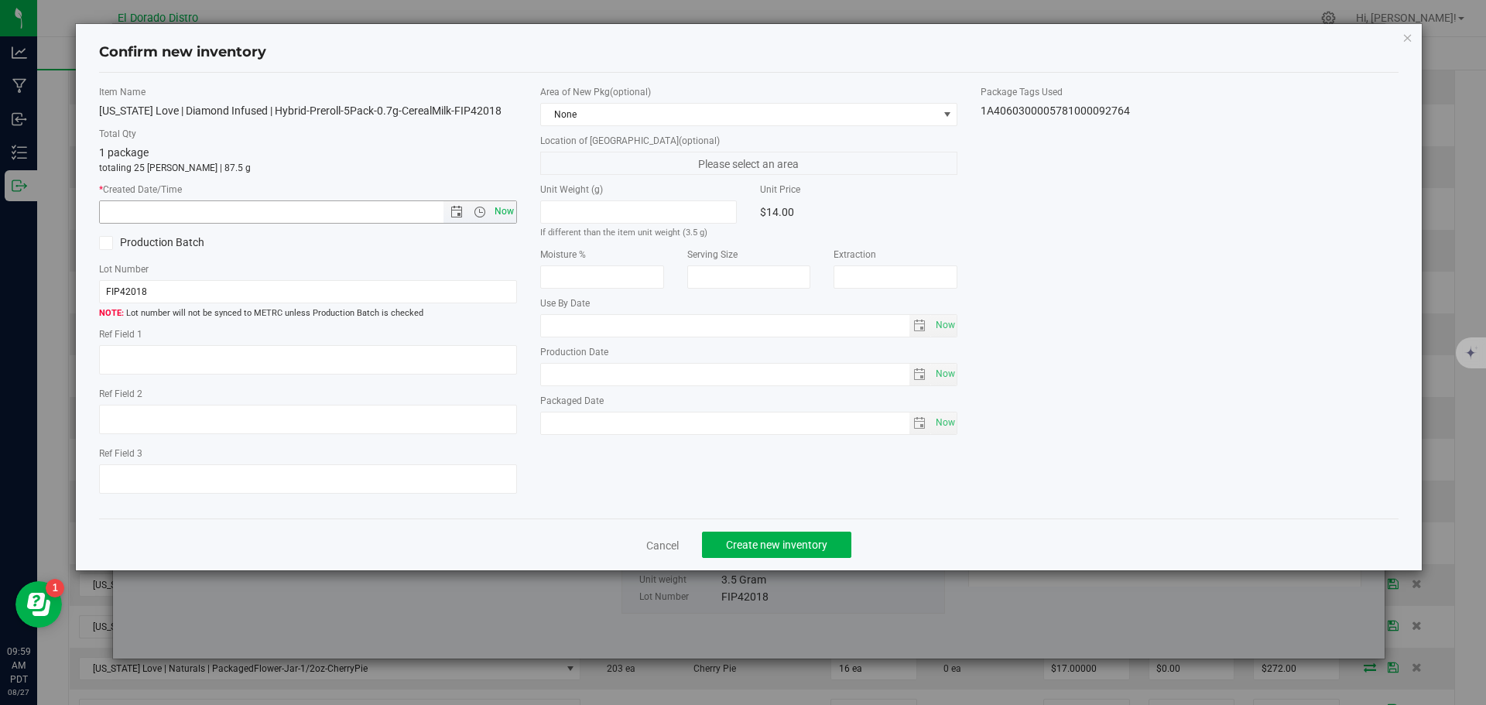
click at [511, 212] on span "Now" at bounding box center [504, 212] width 26 height 22
type input "8/27/2025 9:59 AM"
click at [793, 540] on span "Create new inventory" at bounding box center [776, 545] width 101 height 12
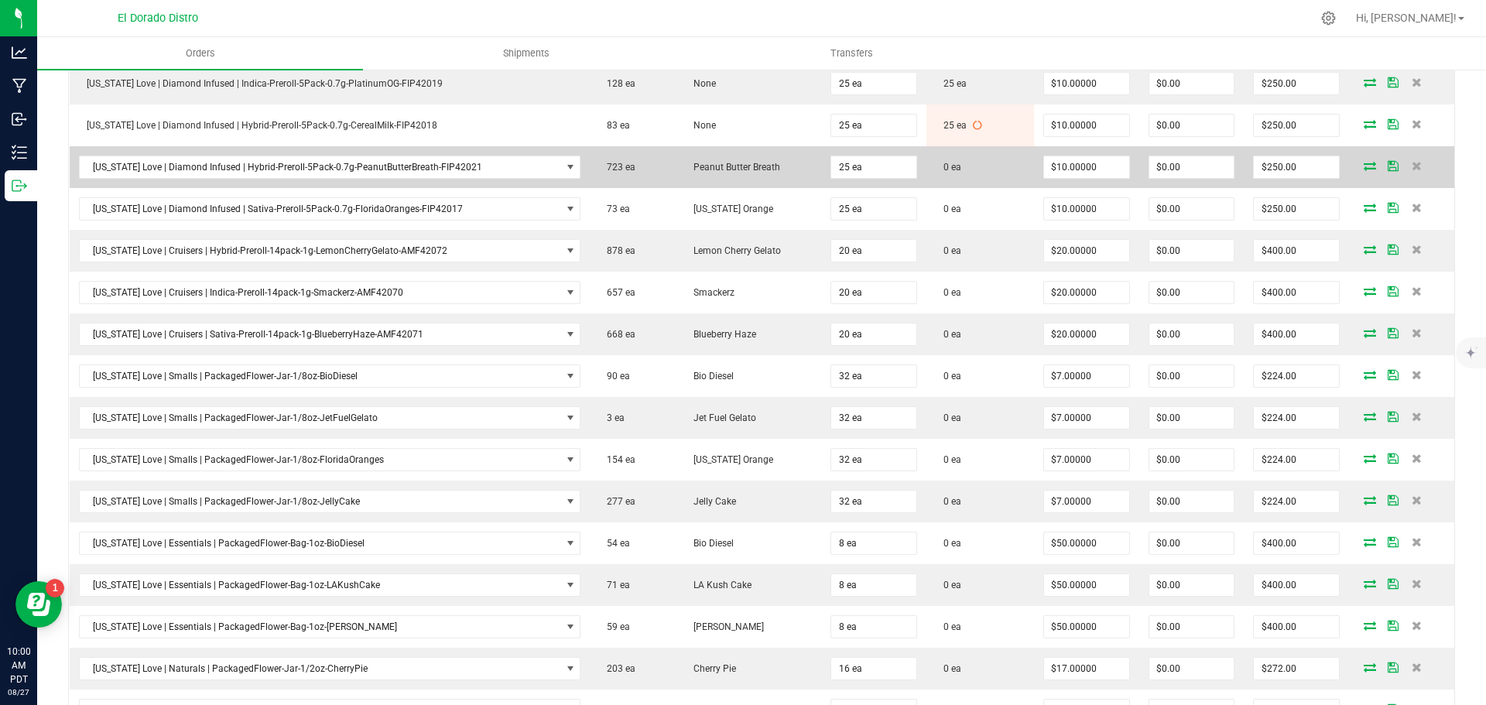
click at [1364, 165] on icon at bounding box center [1370, 165] width 12 height 9
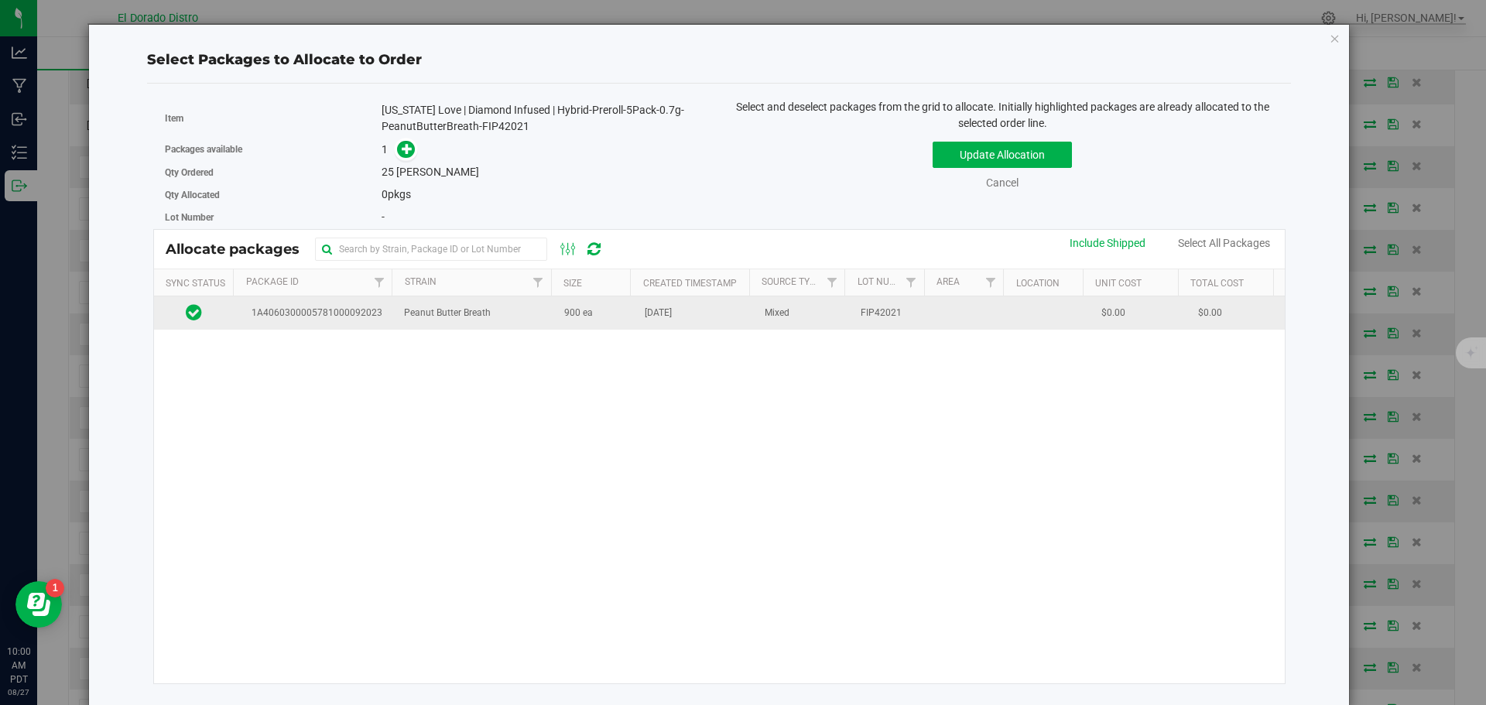
click at [615, 322] on td "900 ea" at bounding box center [595, 312] width 81 height 33
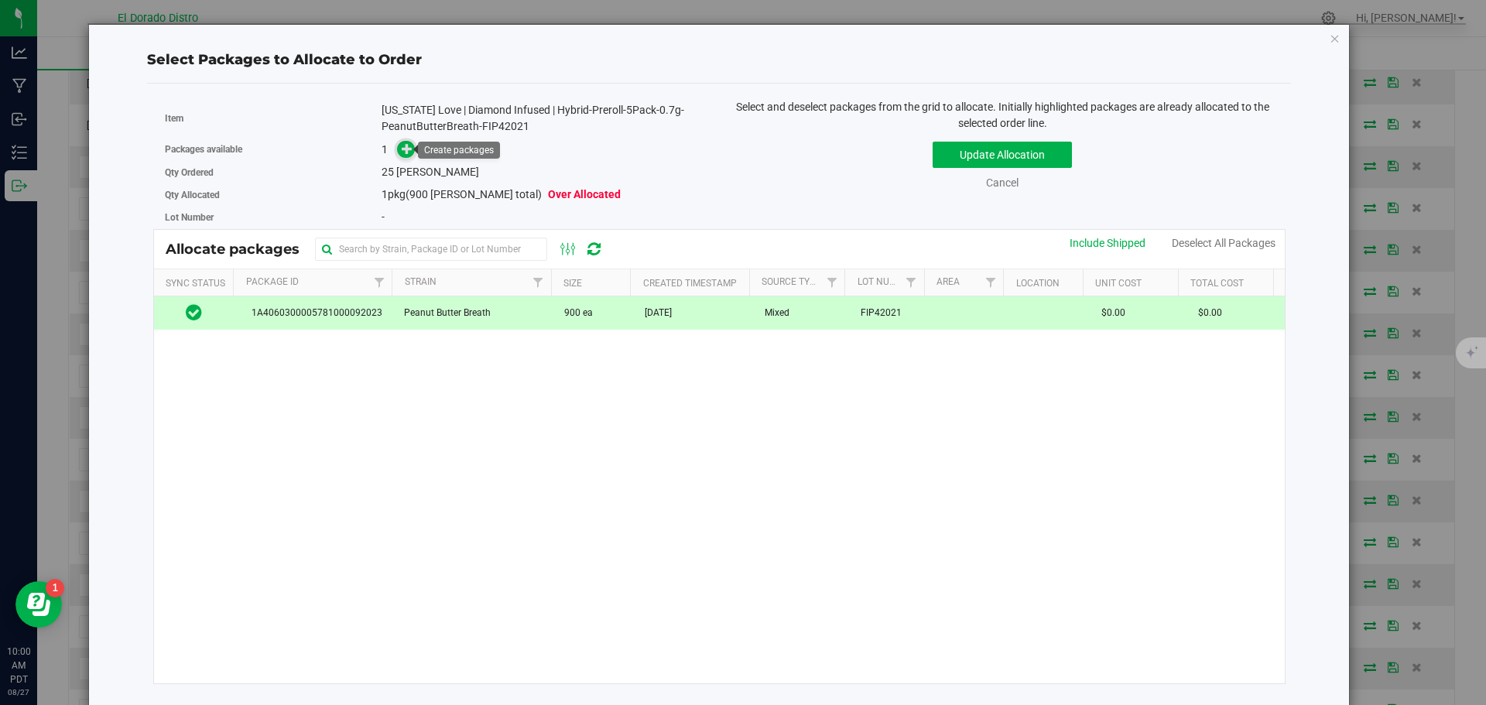
click at [403, 143] on icon at bounding box center [407, 148] width 11 height 11
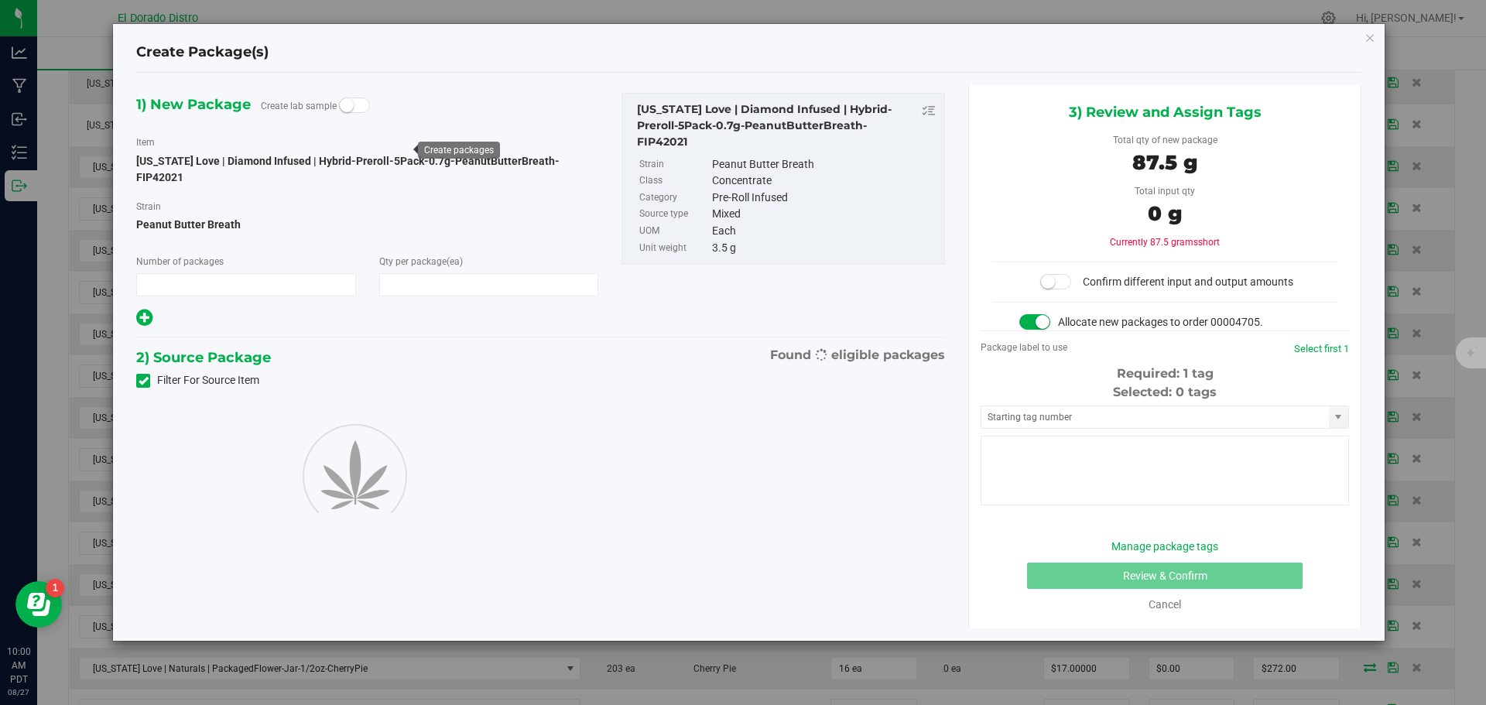
type input "1"
type input "25"
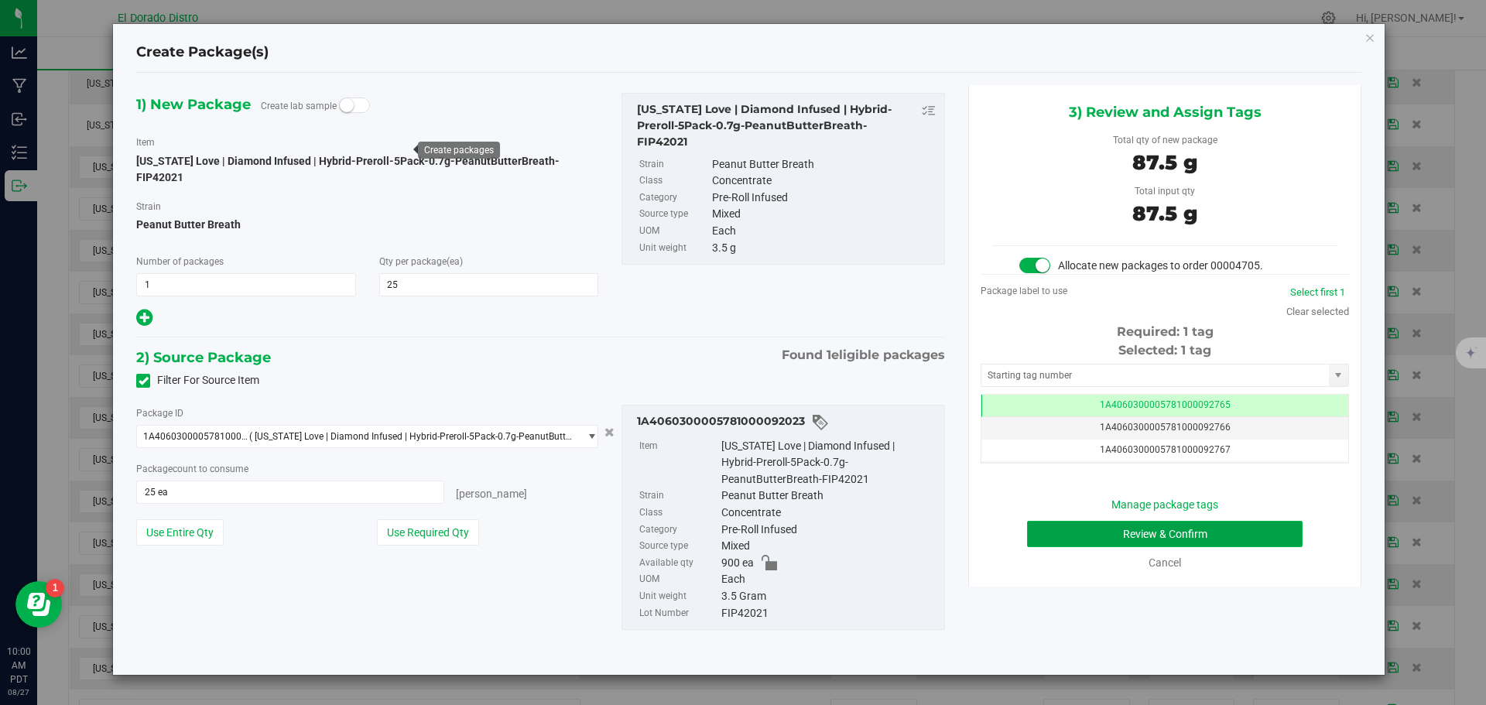
click at [1054, 528] on button "Review & Confirm" at bounding box center [1165, 534] width 276 height 26
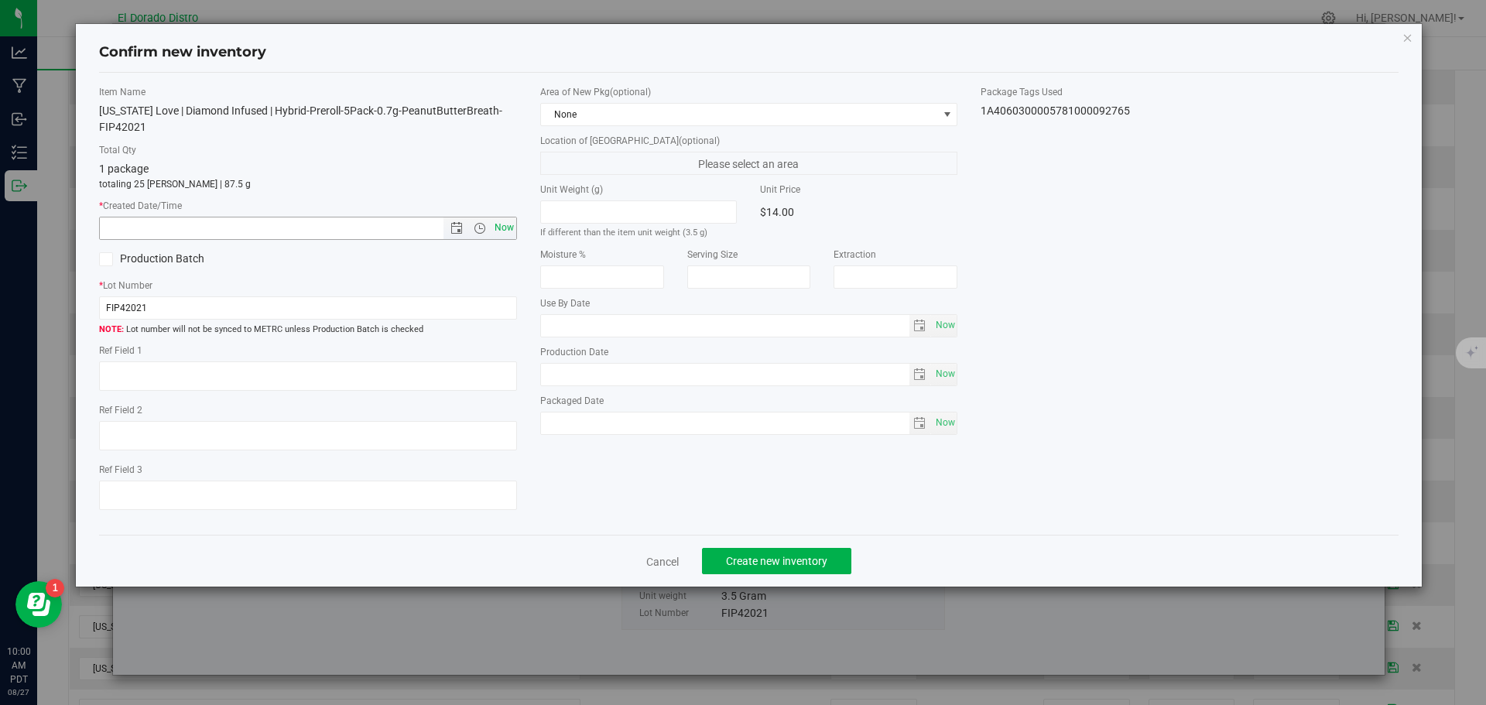
click at [508, 218] on span "Now" at bounding box center [504, 228] width 26 height 22
type input "8/27/2025 10:00 AM"
click at [776, 558] on span "Create new inventory" at bounding box center [776, 561] width 101 height 12
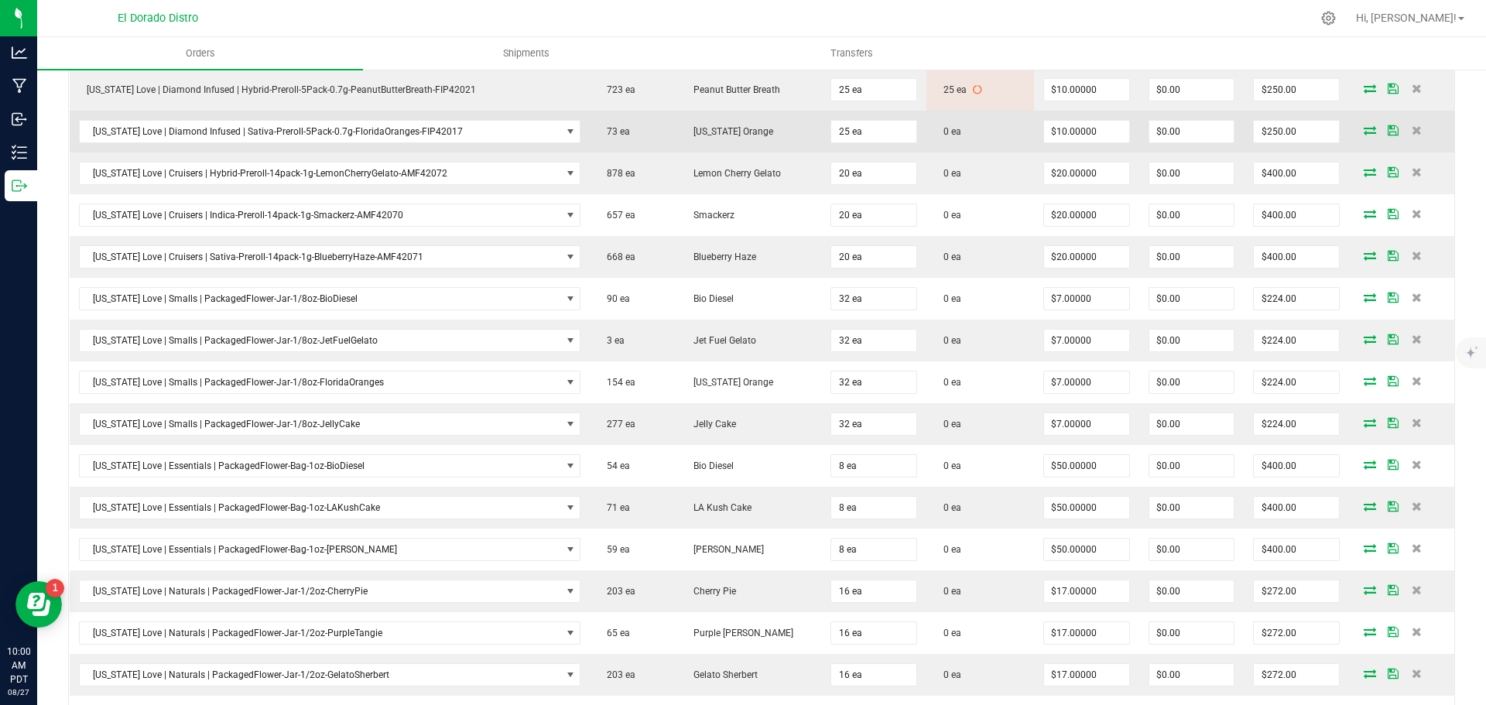
click at [1364, 128] on icon at bounding box center [1370, 129] width 12 height 9
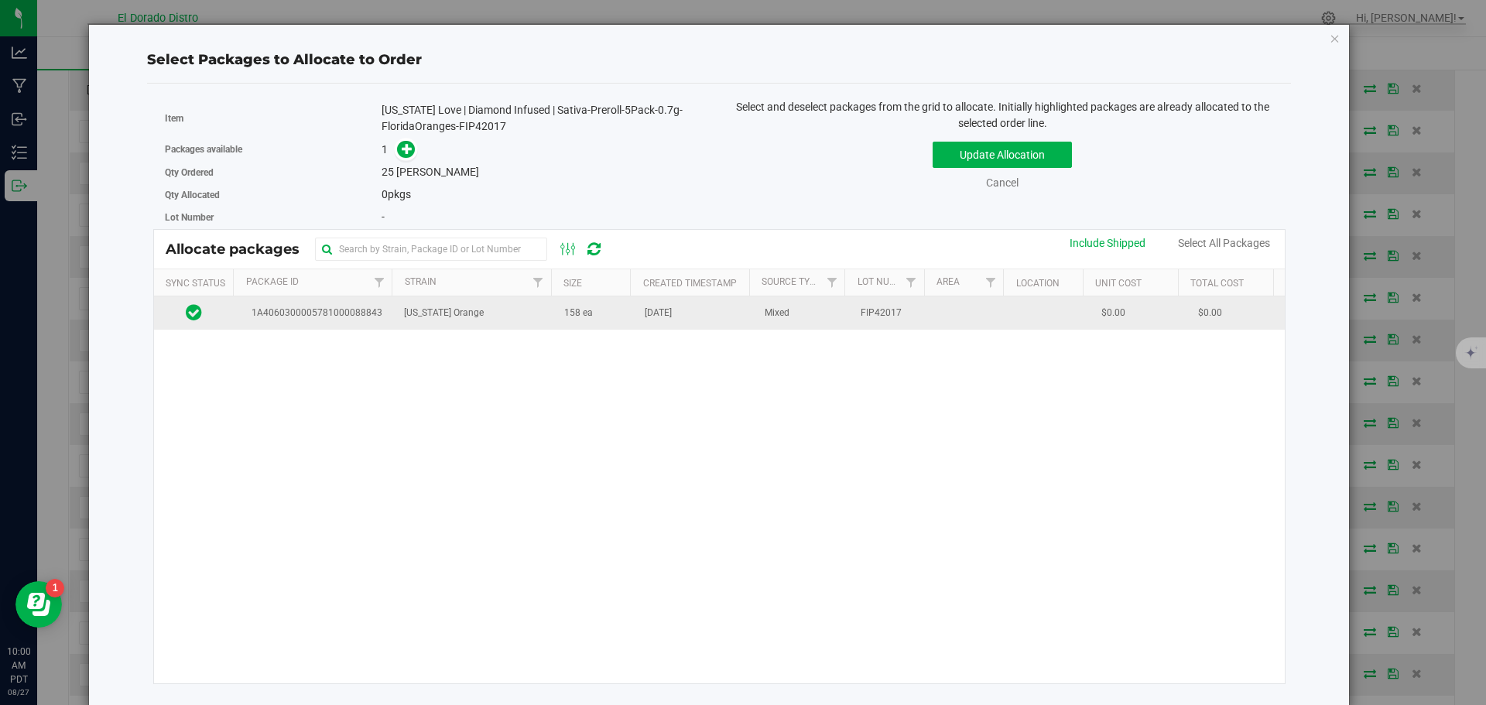
click at [650, 314] on span "Aug 13, 2025" at bounding box center [658, 313] width 27 height 15
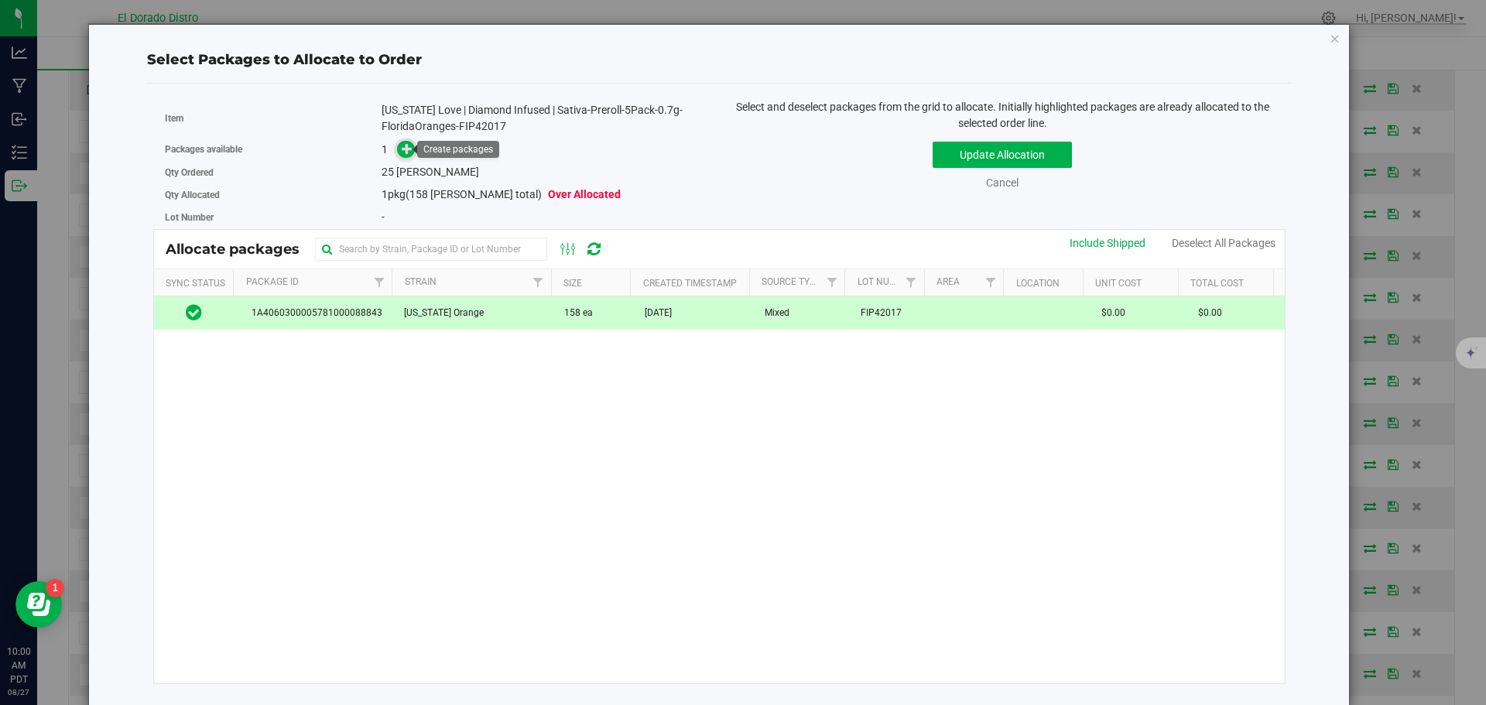
click at [405, 146] on icon at bounding box center [408, 148] width 12 height 12
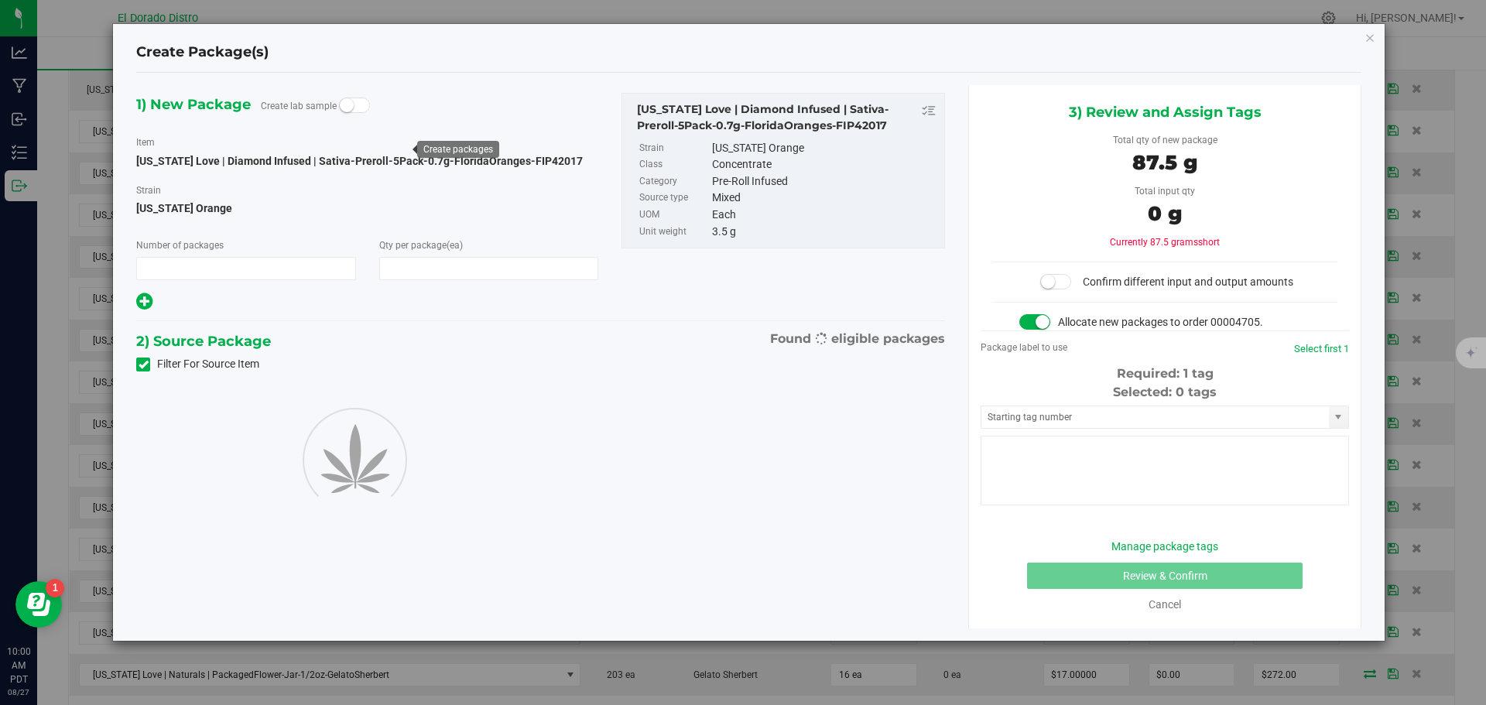
type input "1"
type input "25"
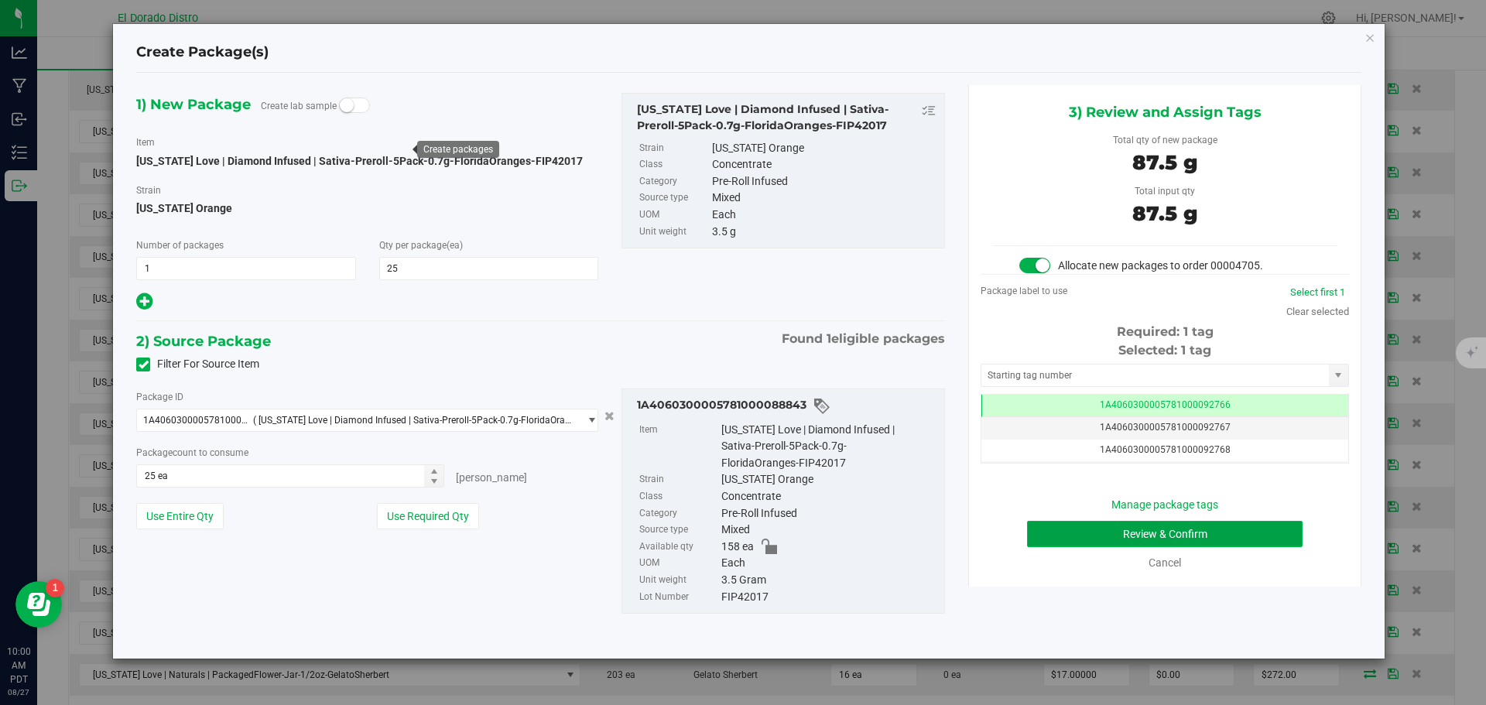
click at [1041, 529] on button "Review & Confirm" at bounding box center [1165, 534] width 276 height 26
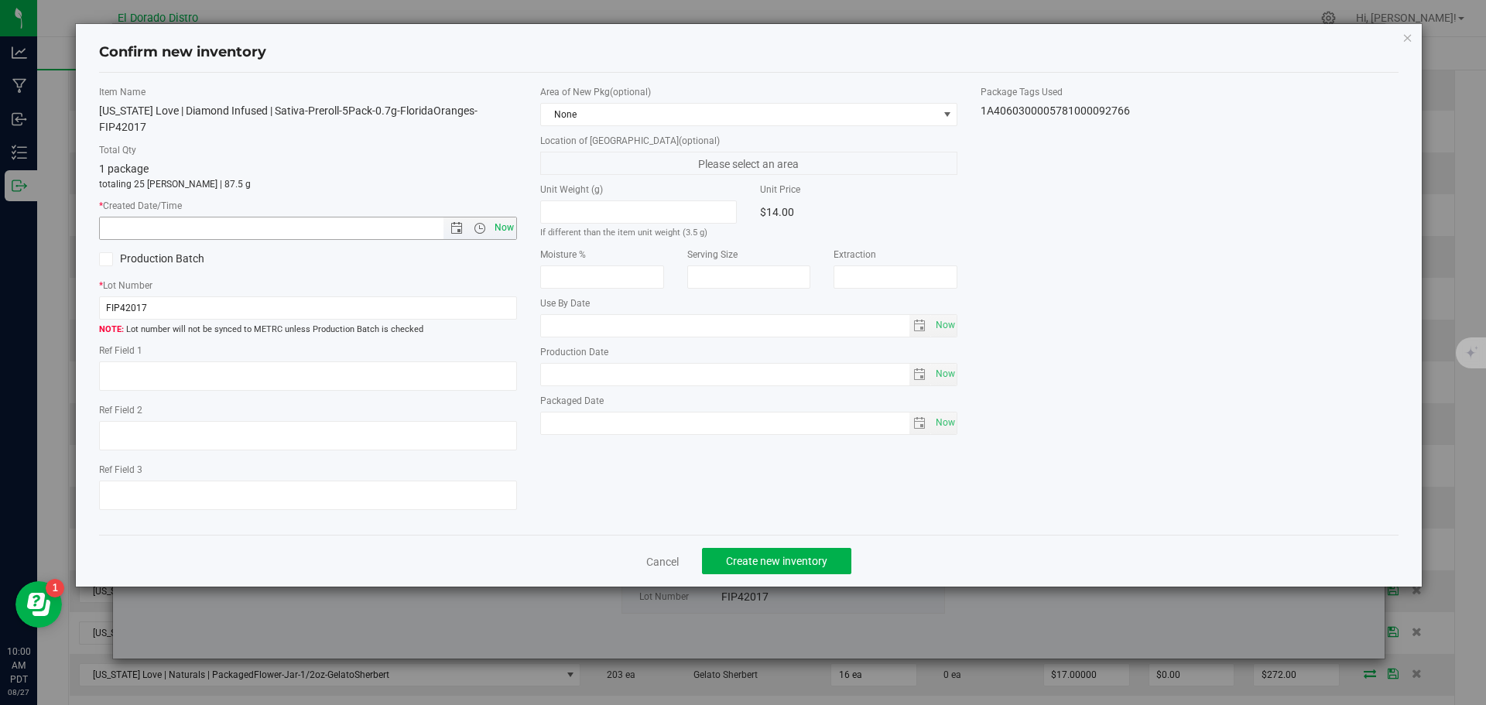
click at [506, 217] on span "Now" at bounding box center [504, 228] width 26 height 22
type input "8/27/2025 10:00 AM"
click at [749, 555] on span "Create new inventory" at bounding box center [776, 561] width 101 height 12
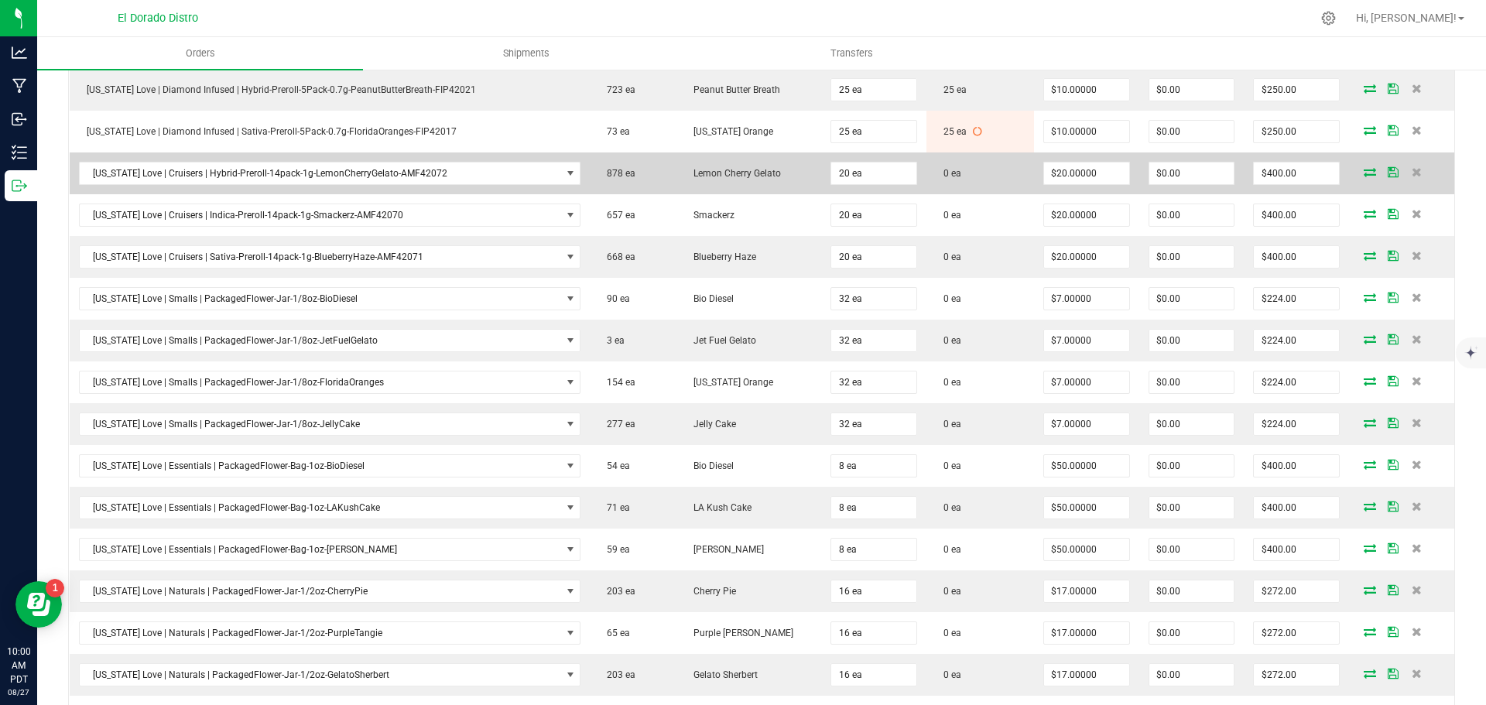
click at [1364, 171] on icon at bounding box center [1370, 171] width 12 height 9
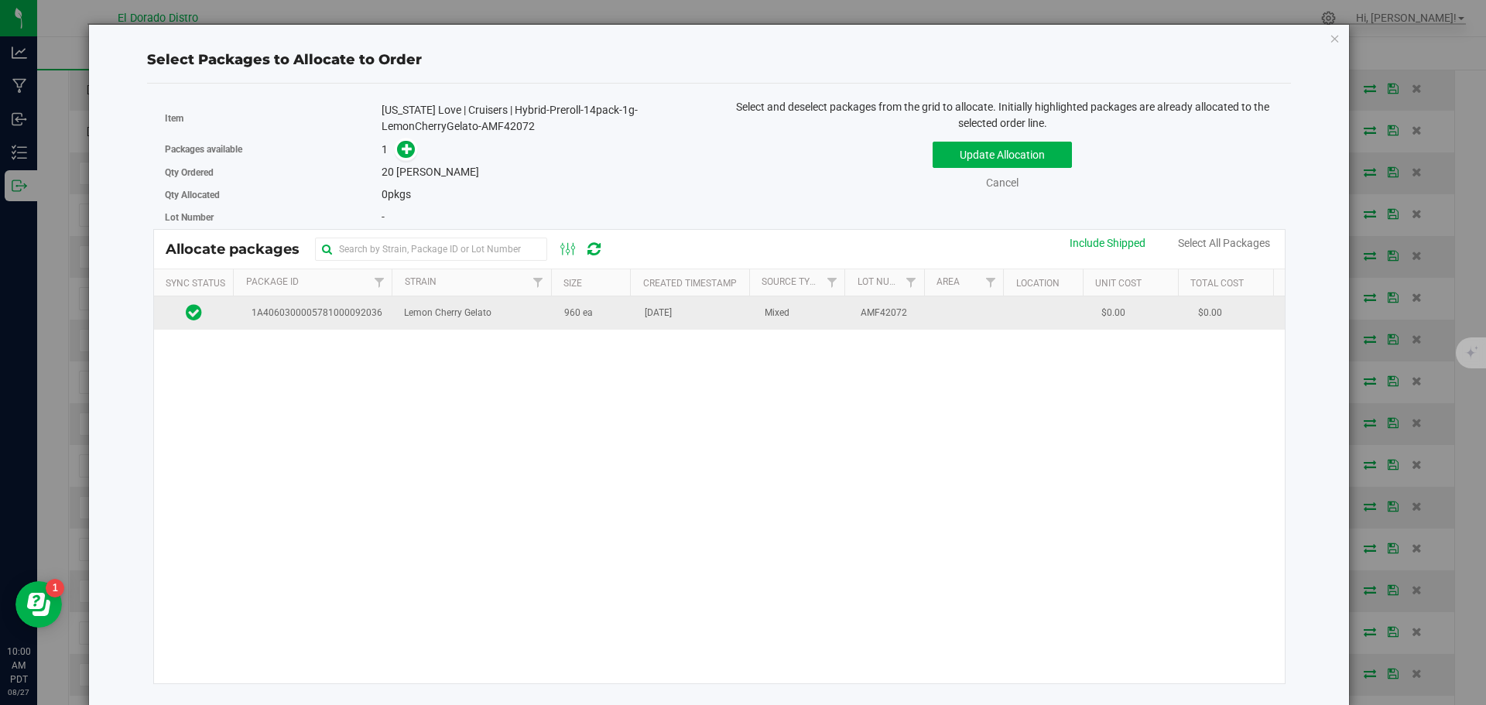
click at [602, 322] on td "960 ea" at bounding box center [595, 312] width 81 height 33
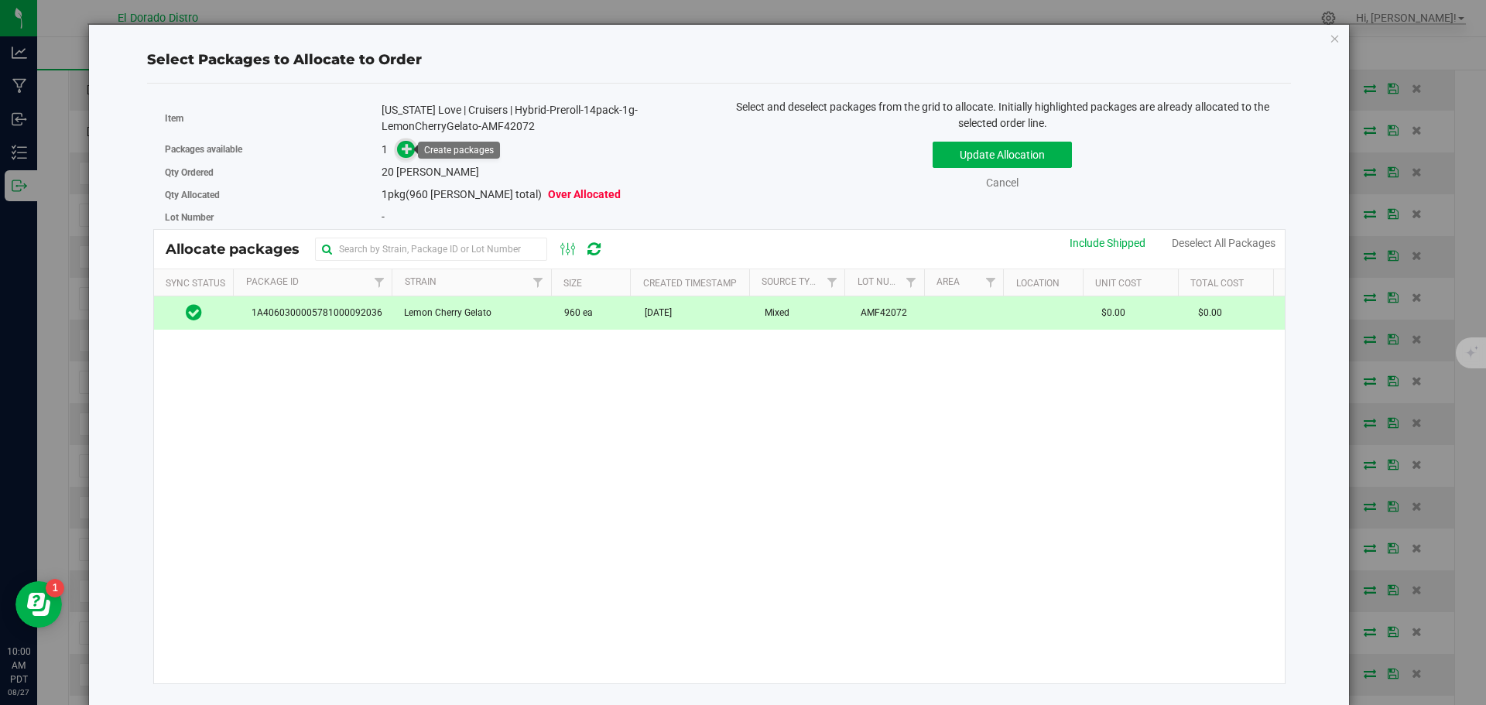
click at [405, 149] on icon at bounding box center [407, 148] width 11 height 11
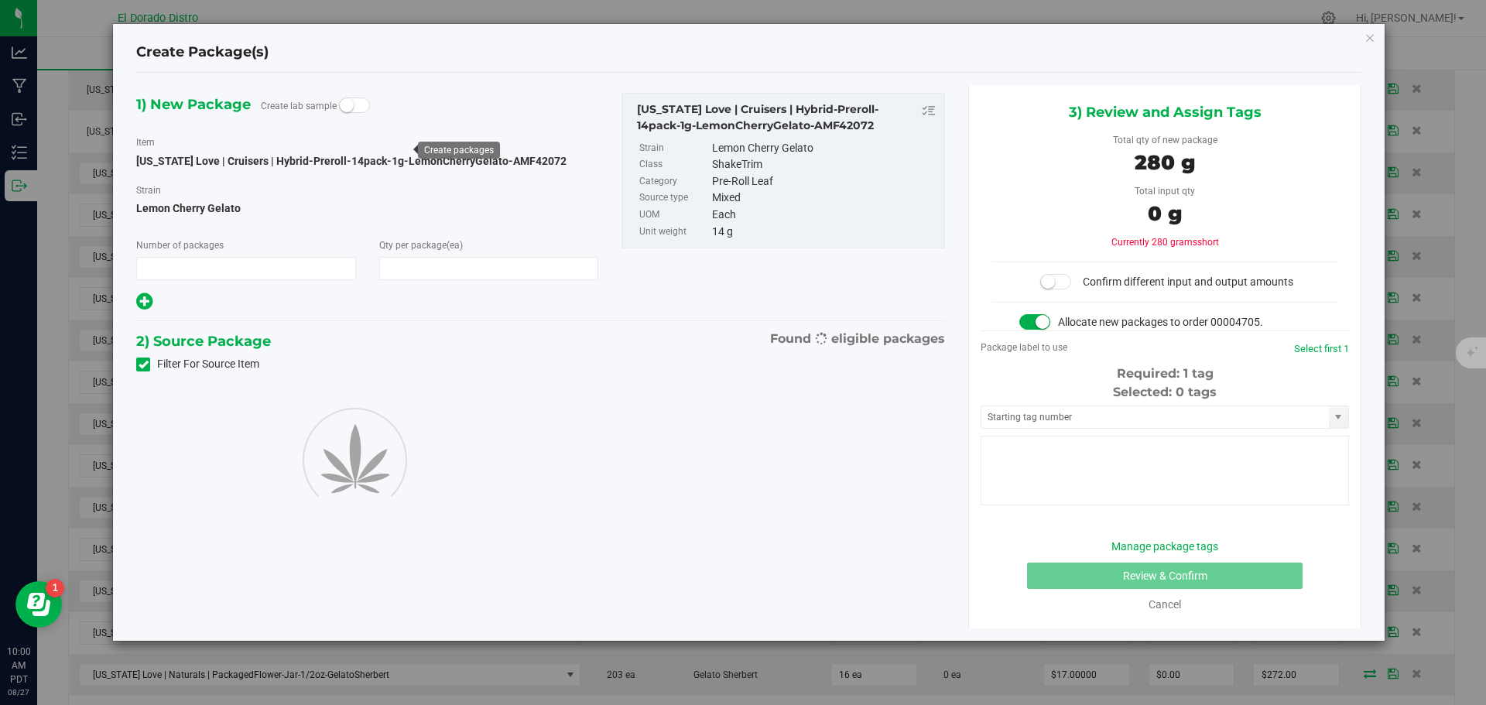
type input "1"
type input "20"
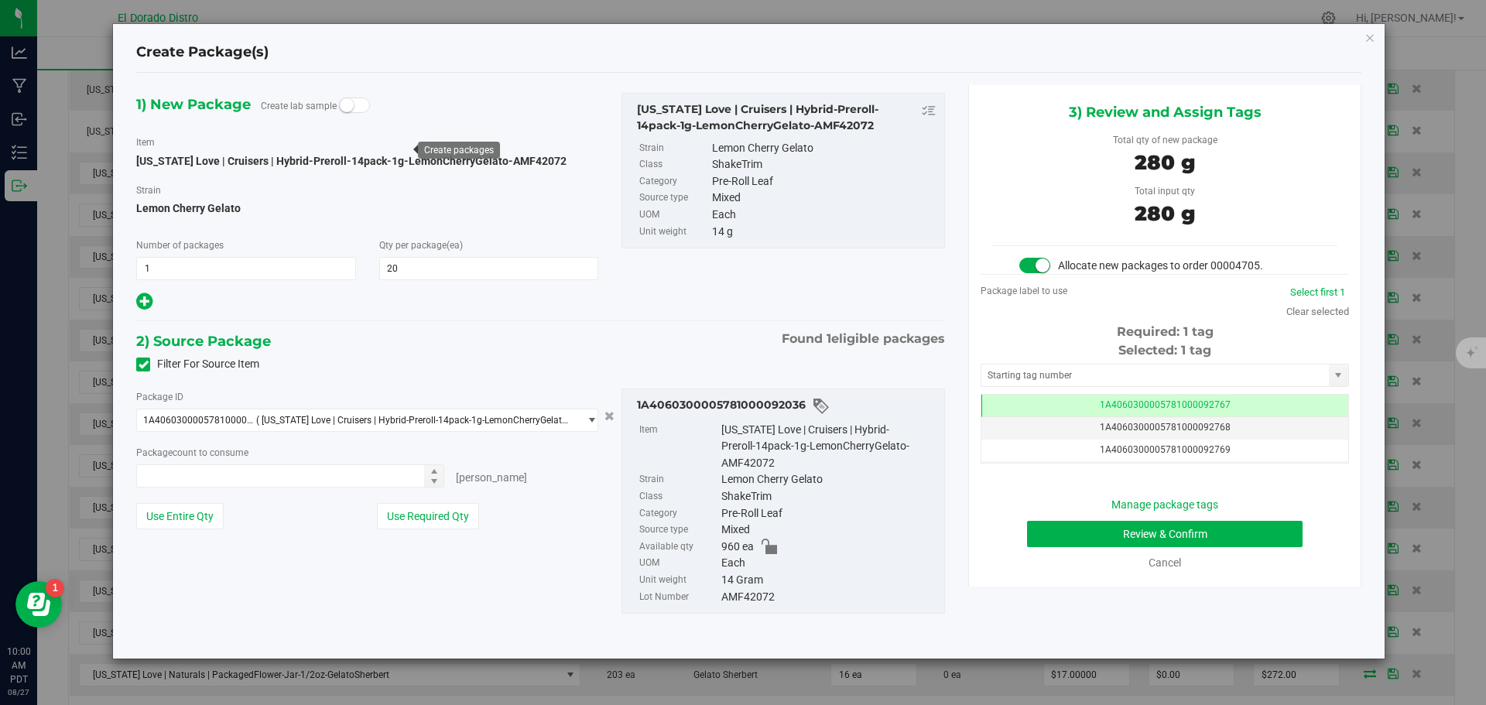
type input "20 ea"
click at [1049, 536] on button "Review & Confirm" at bounding box center [1165, 534] width 276 height 26
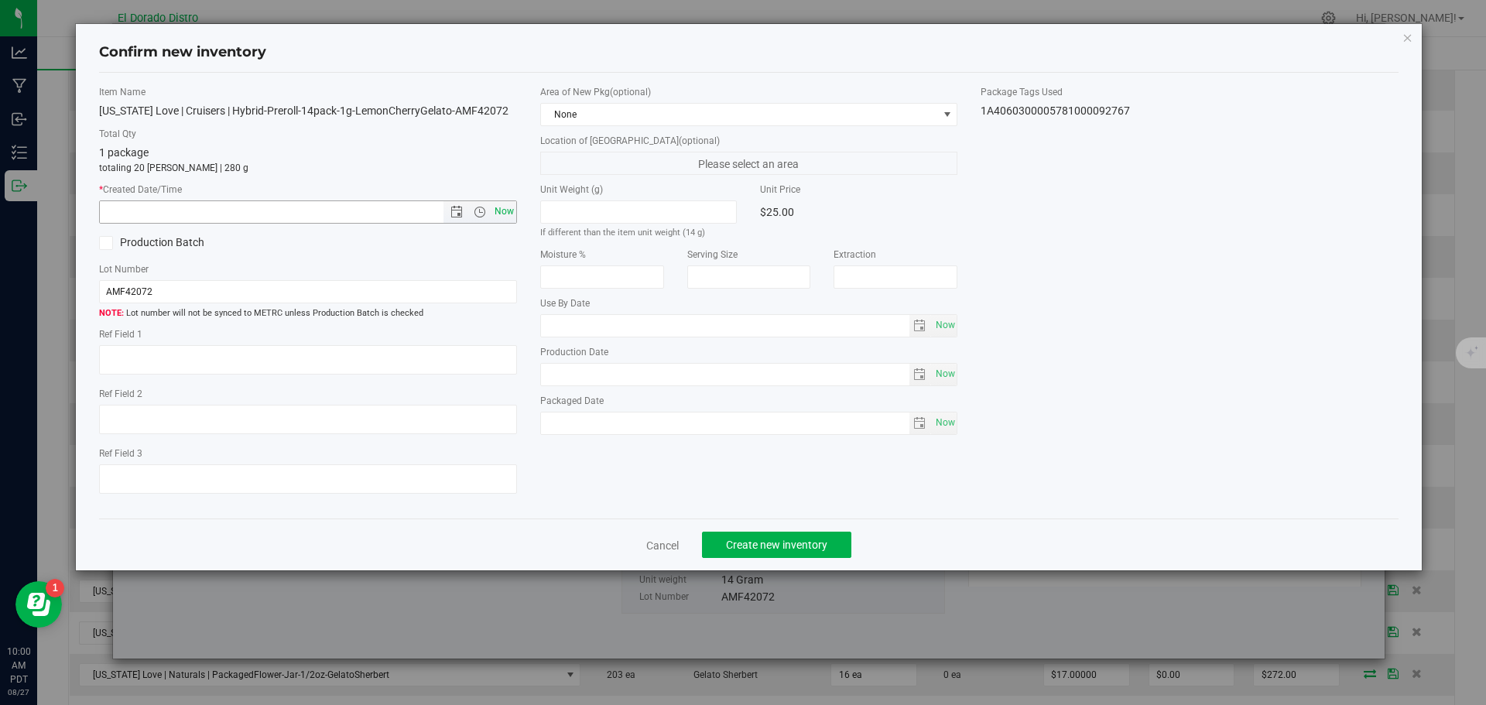
click at [505, 210] on span "Now" at bounding box center [504, 212] width 26 height 22
type input "8/27/2025 10:01 AM"
click at [763, 540] on span "Create new inventory" at bounding box center [776, 545] width 101 height 12
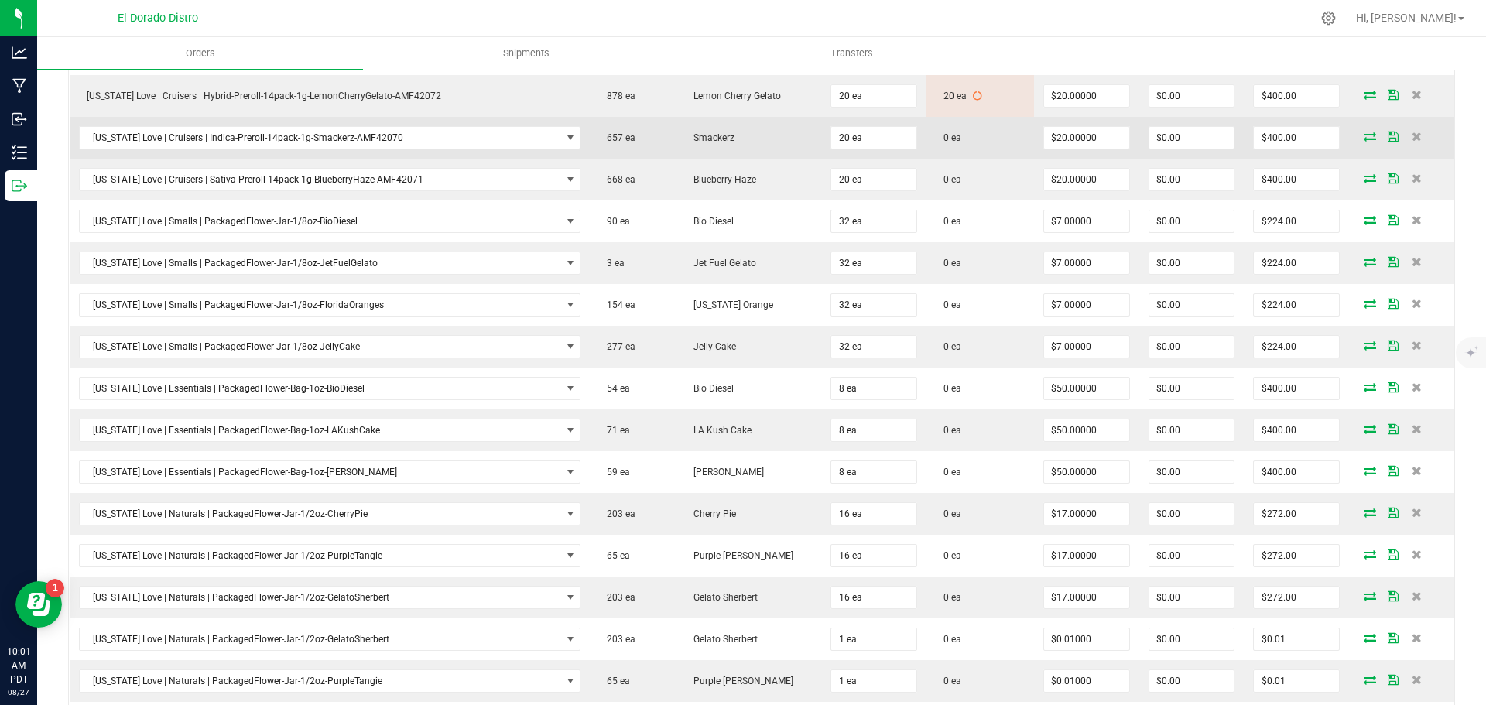
click at [1364, 135] on icon at bounding box center [1370, 136] width 12 height 9
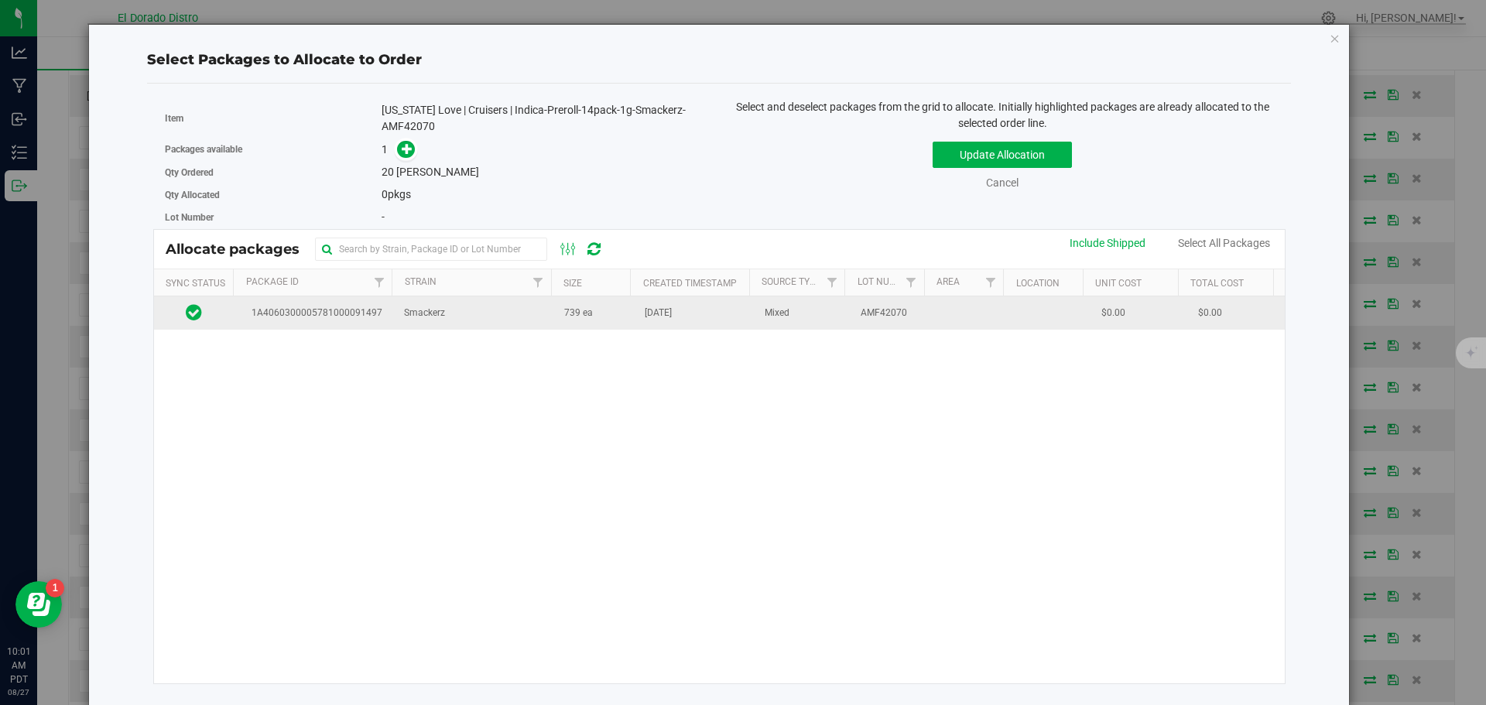
click at [638, 325] on td "Aug 7, 2025" at bounding box center [696, 312] width 120 height 33
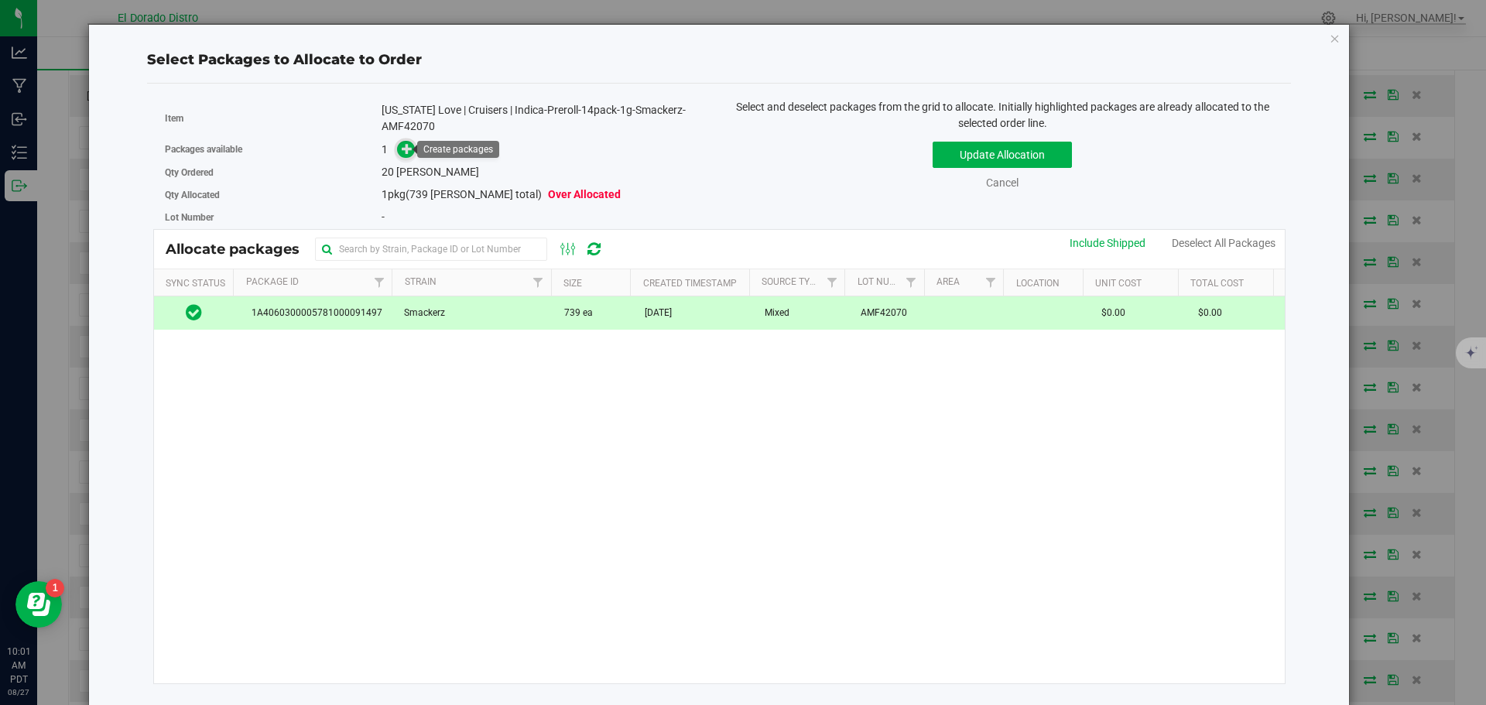
click at [405, 153] on icon at bounding box center [407, 148] width 11 height 11
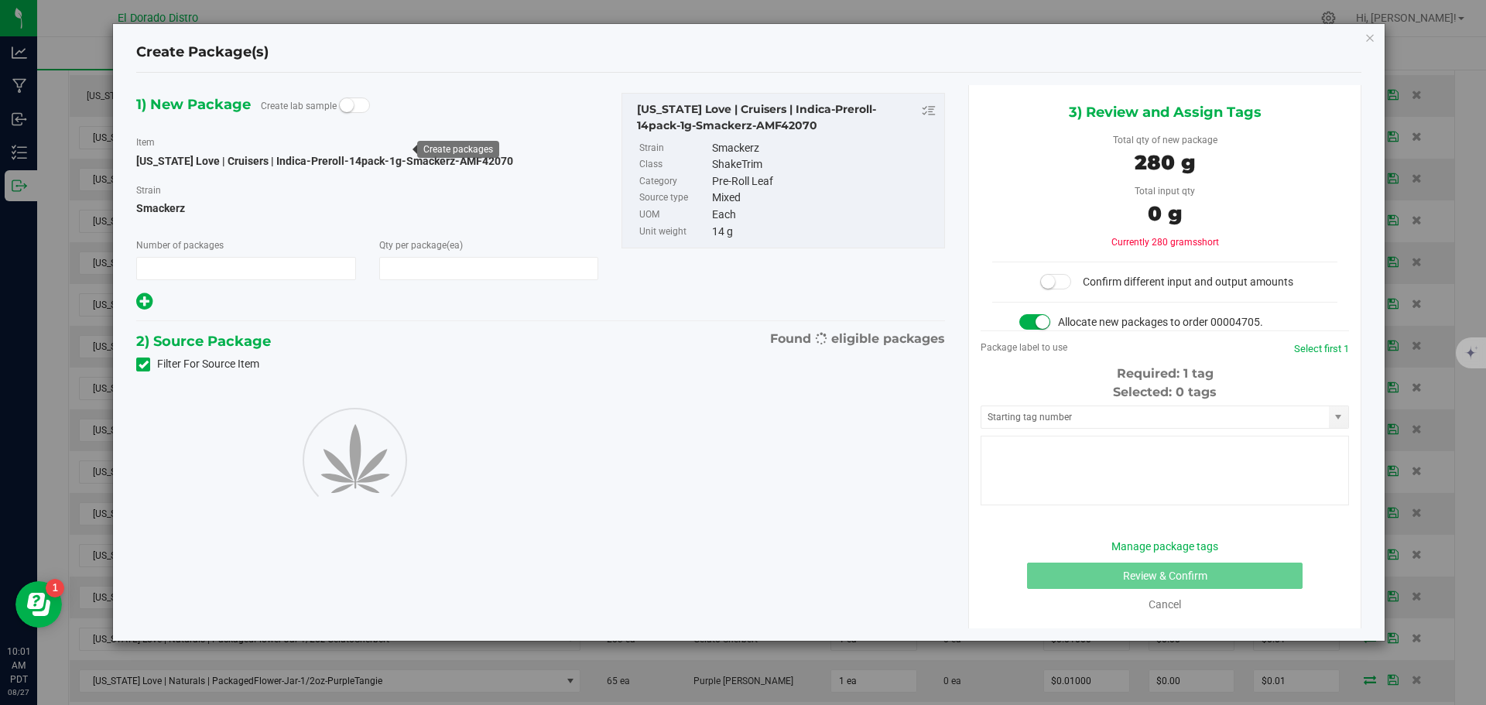
type input "1"
type input "20"
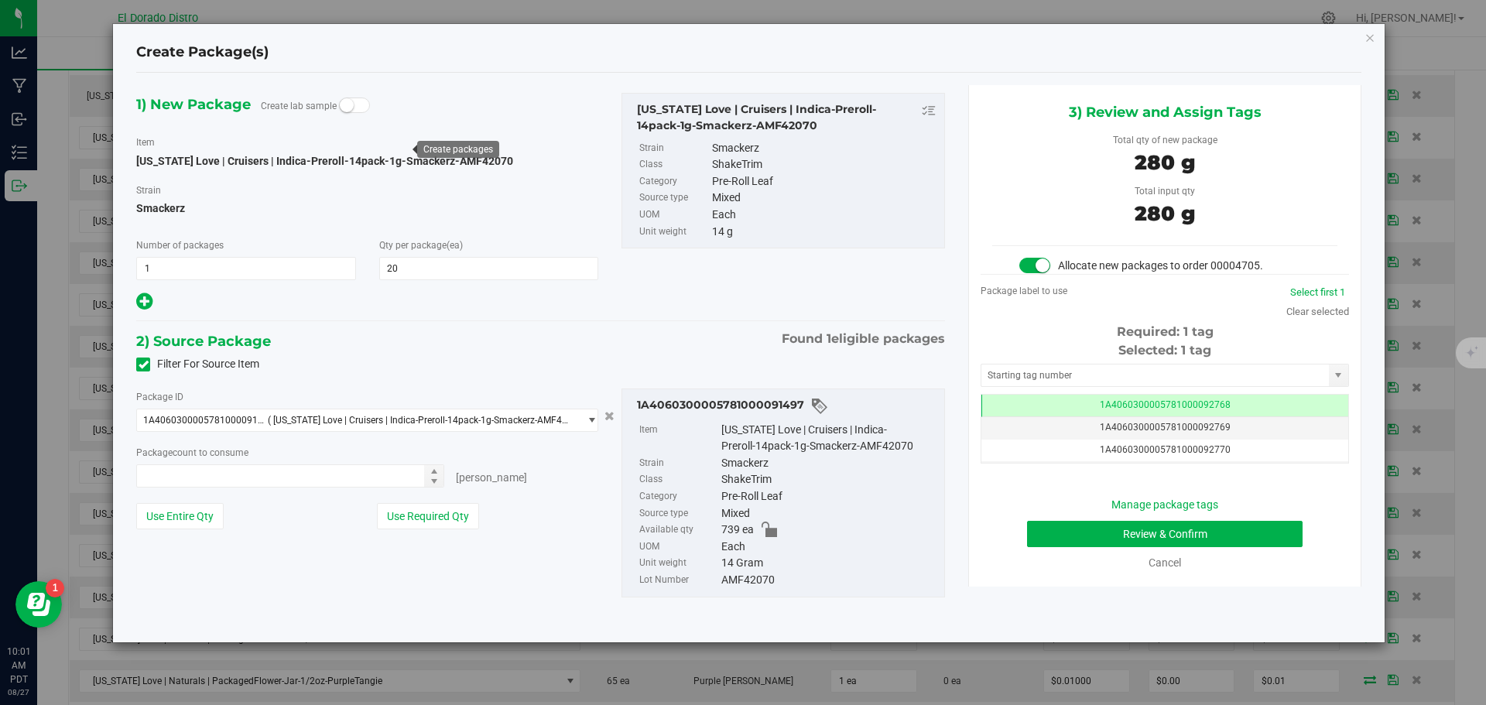
type input "20 ea"
click at [1044, 533] on button "Review & Confirm" at bounding box center [1165, 534] width 276 height 26
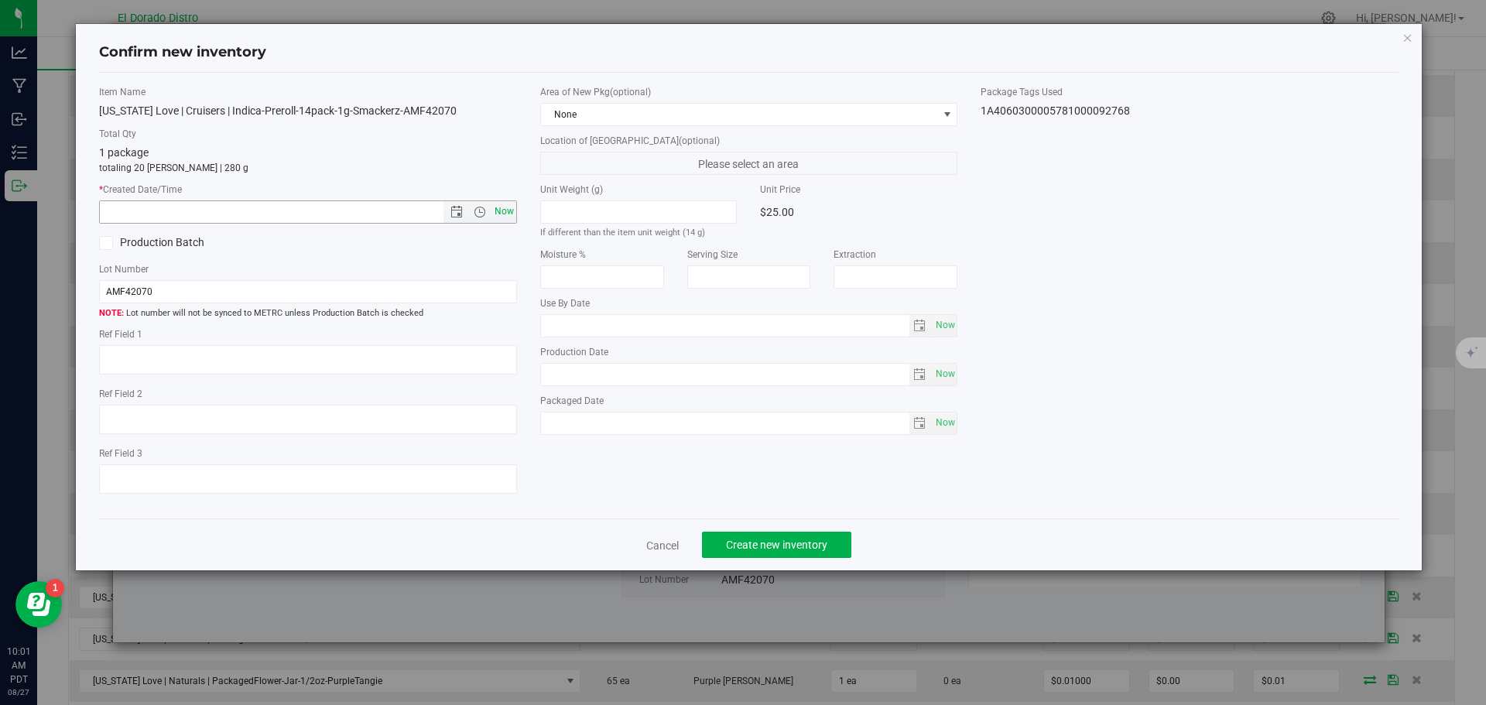
click at [508, 207] on span "Now" at bounding box center [504, 212] width 26 height 22
type input "8/27/2025 10:01 AM"
click at [750, 539] on span "Create new inventory" at bounding box center [776, 545] width 101 height 12
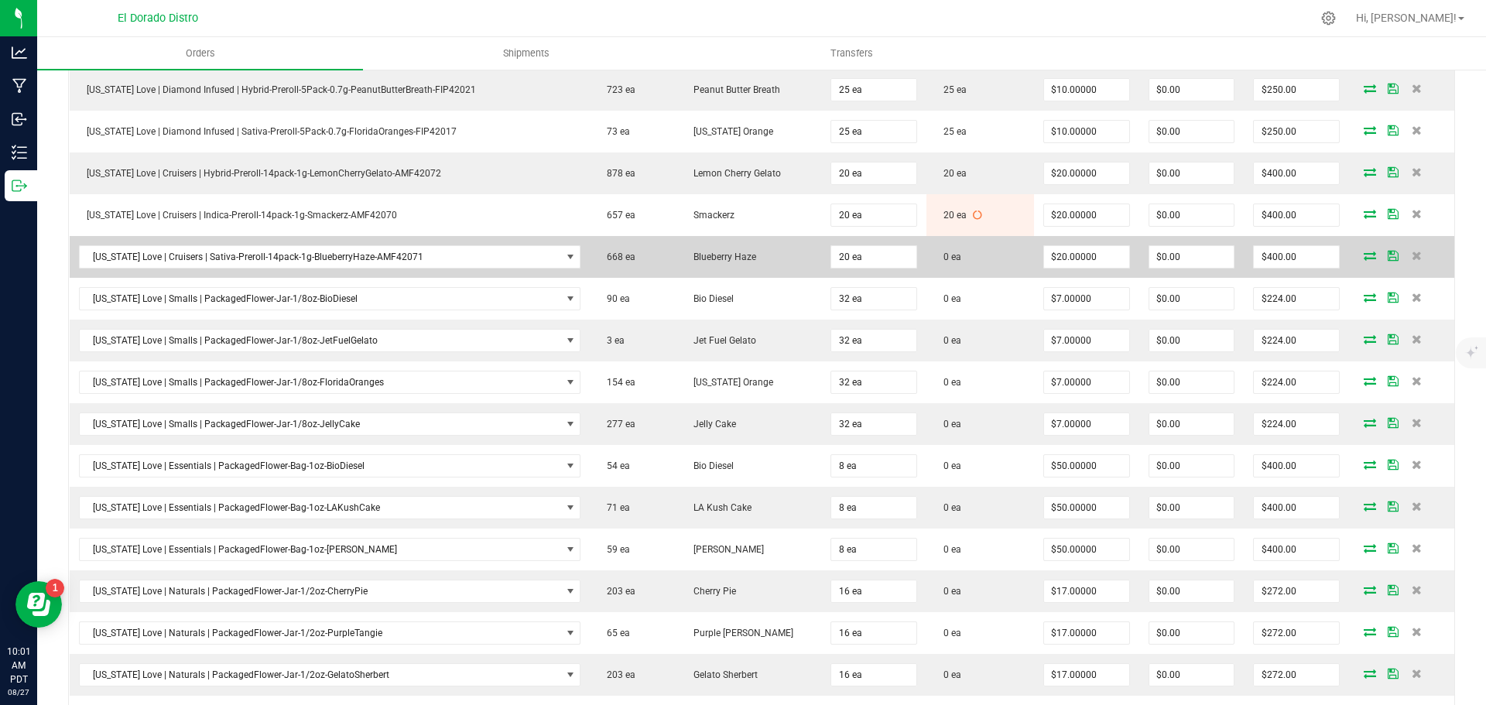
click at [1364, 255] on icon at bounding box center [1370, 255] width 12 height 9
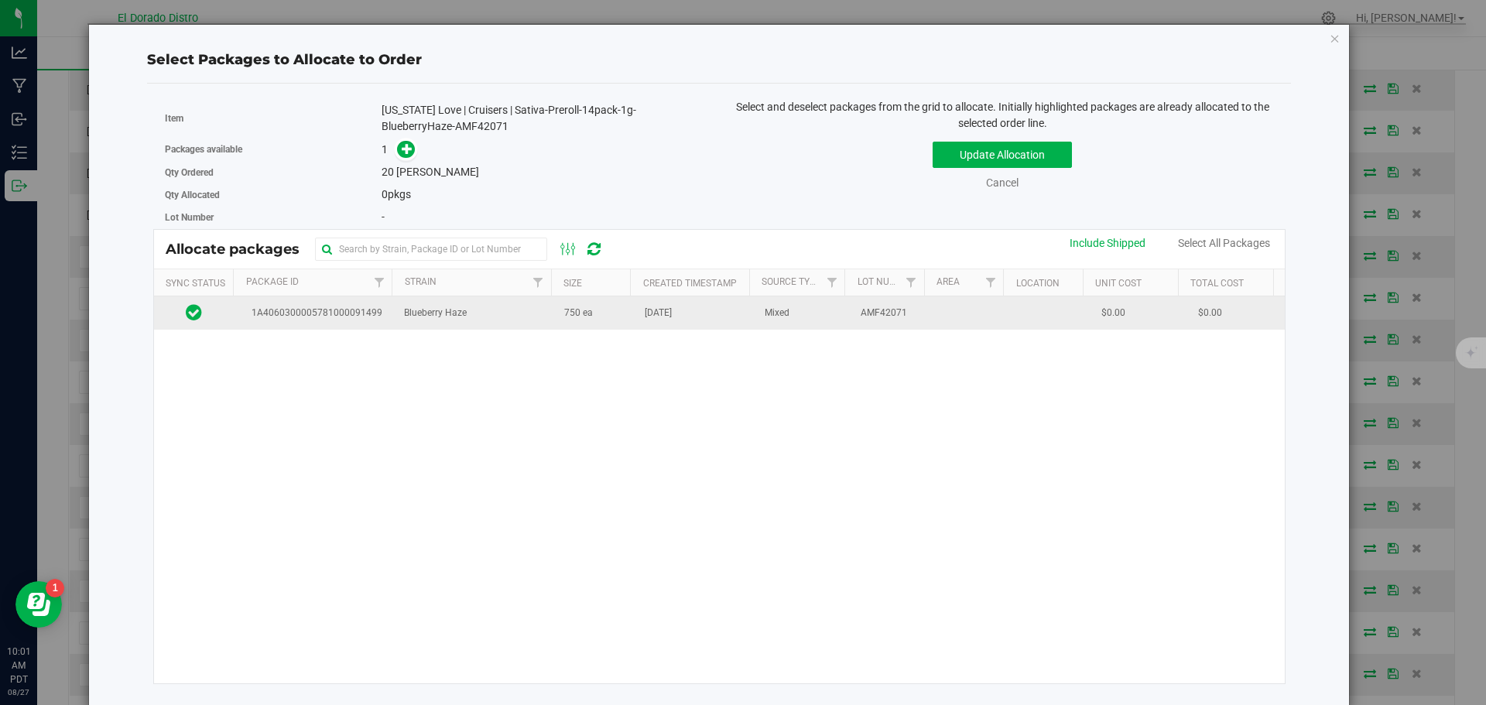
click at [640, 326] on td "Aug 7, 2025" at bounding box center [696, 312] width 120 height 33
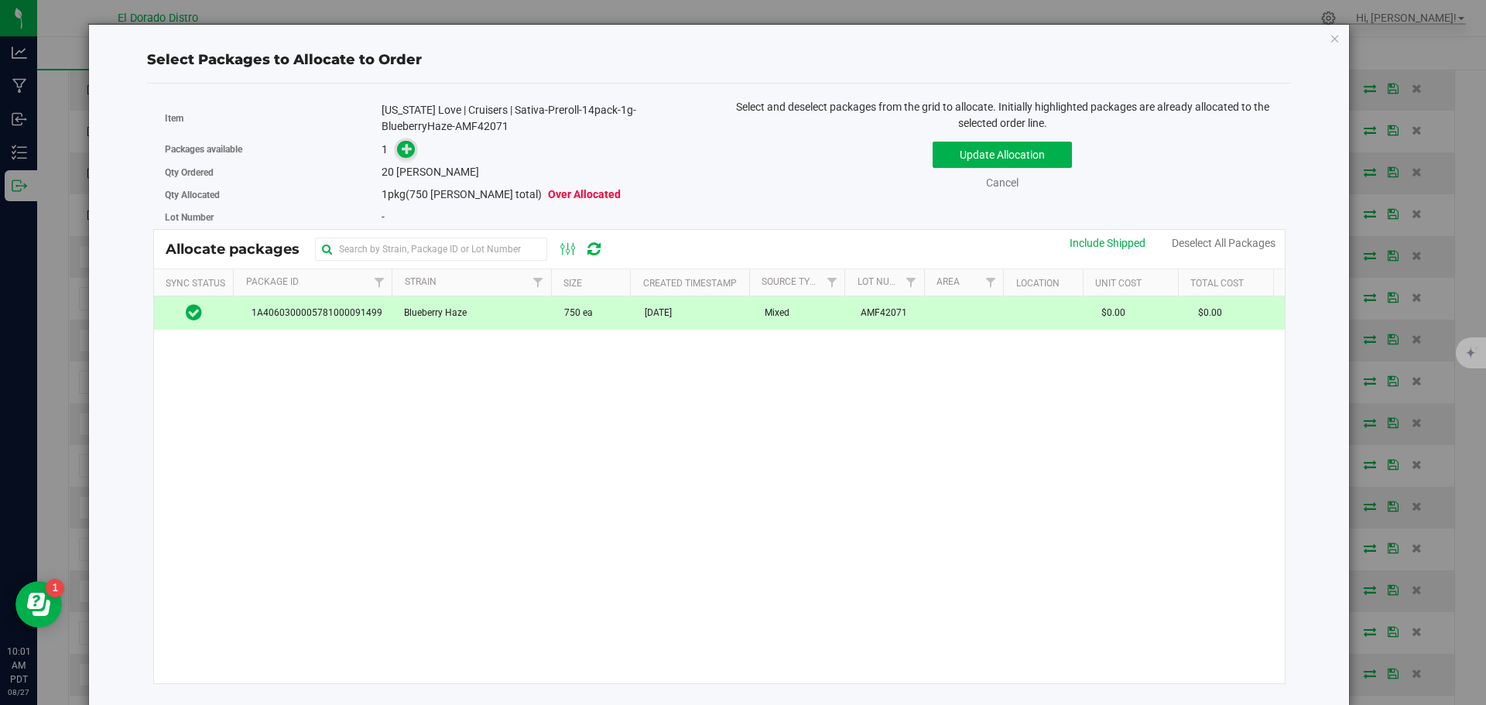
click at [410, 148] on icon at bounding box center [407, 148] width 11 height 11
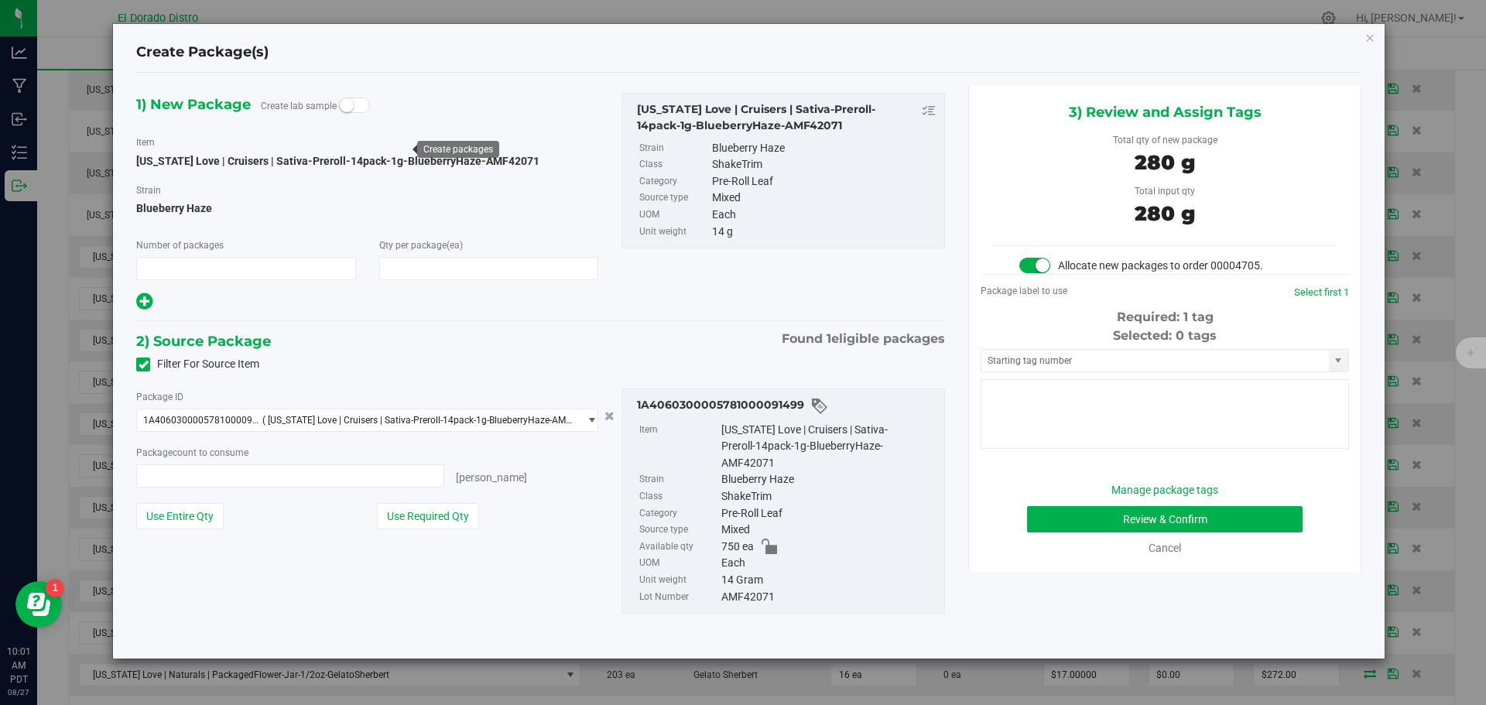
type input "1"
type input "20"
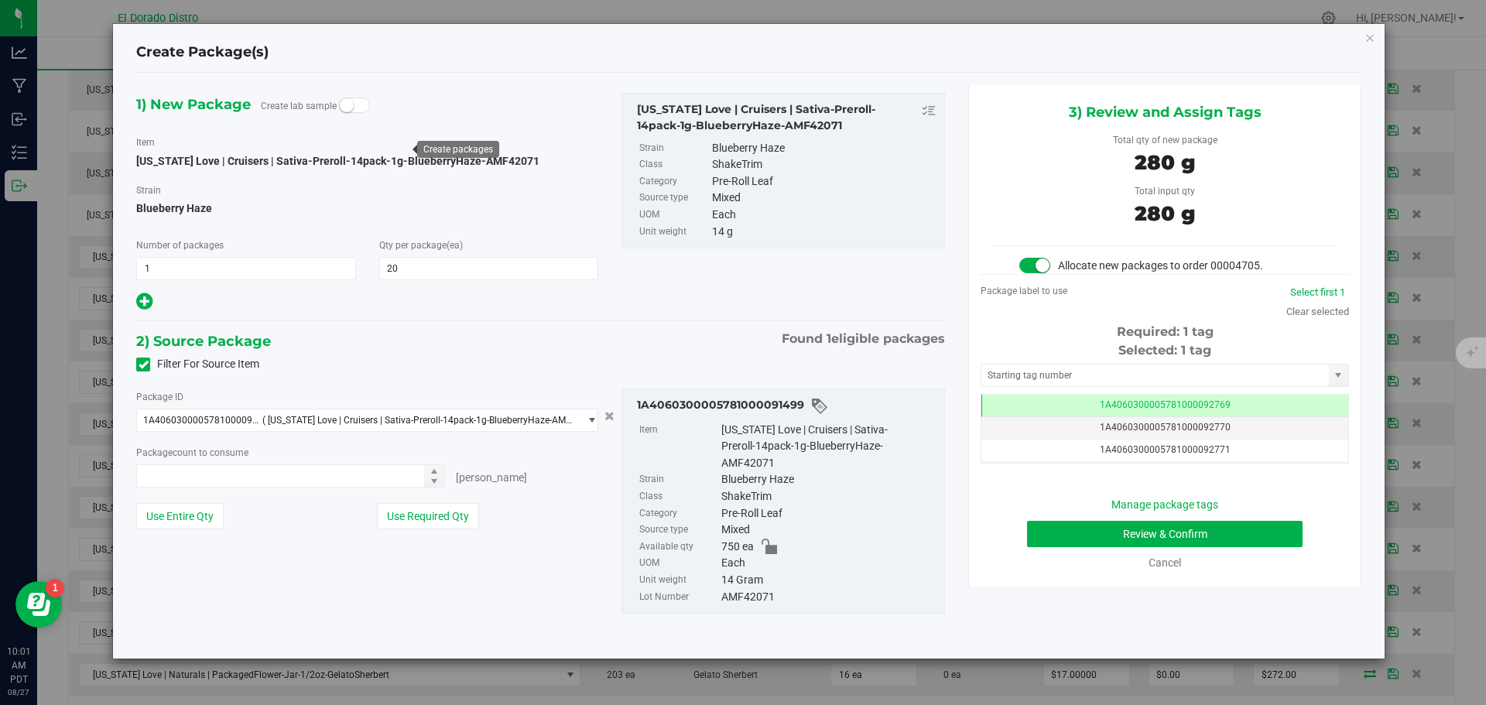
type input "20 ea"
click at [1050, 540] on button "Review & Confirm" at bounding box center [1165, 534] width 276 height 26
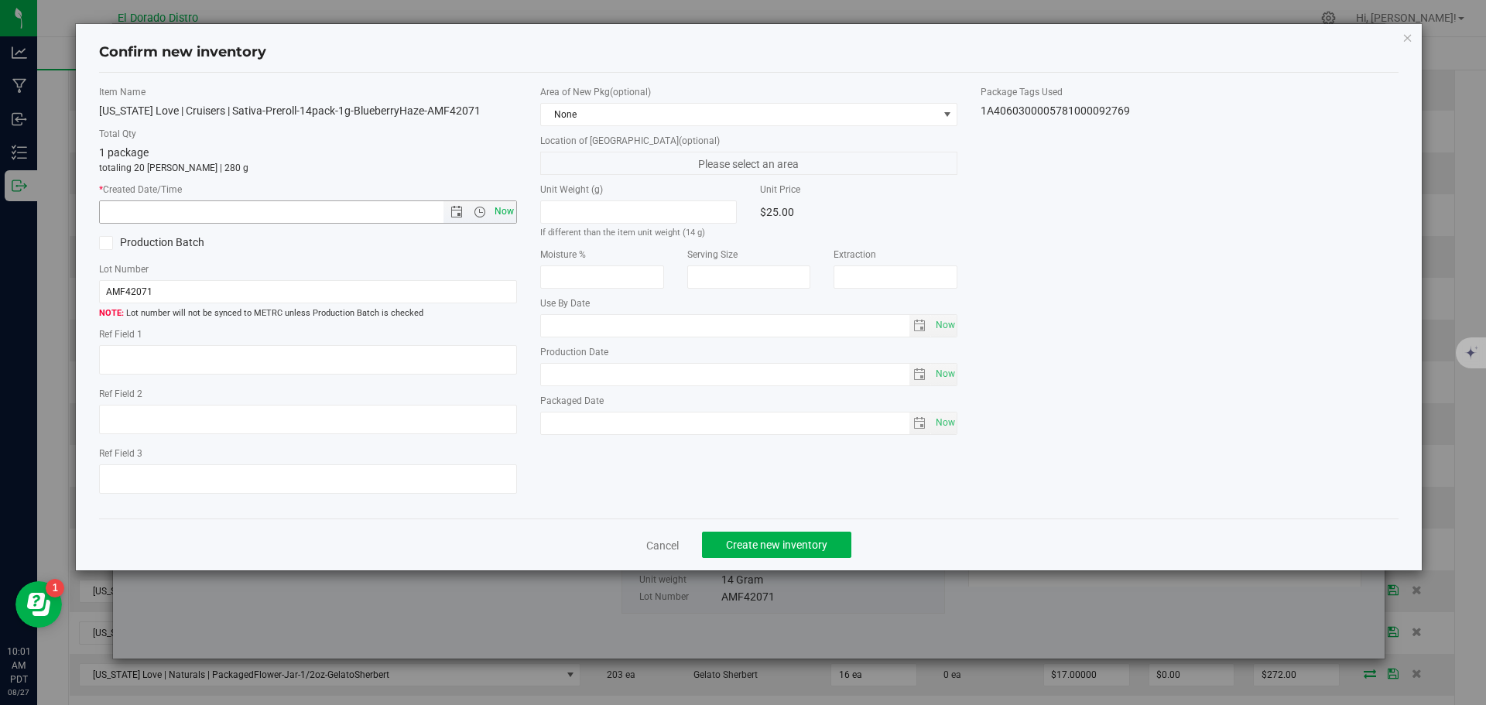
click at [501, 214] on span "Now" at bounding box center [504, 212] width 26 height 22
type input "8/27/2025 10:01 AM"
click at [789, 540] on span "Create new inventory" at bounding box center [776, 545] width 101 height 12
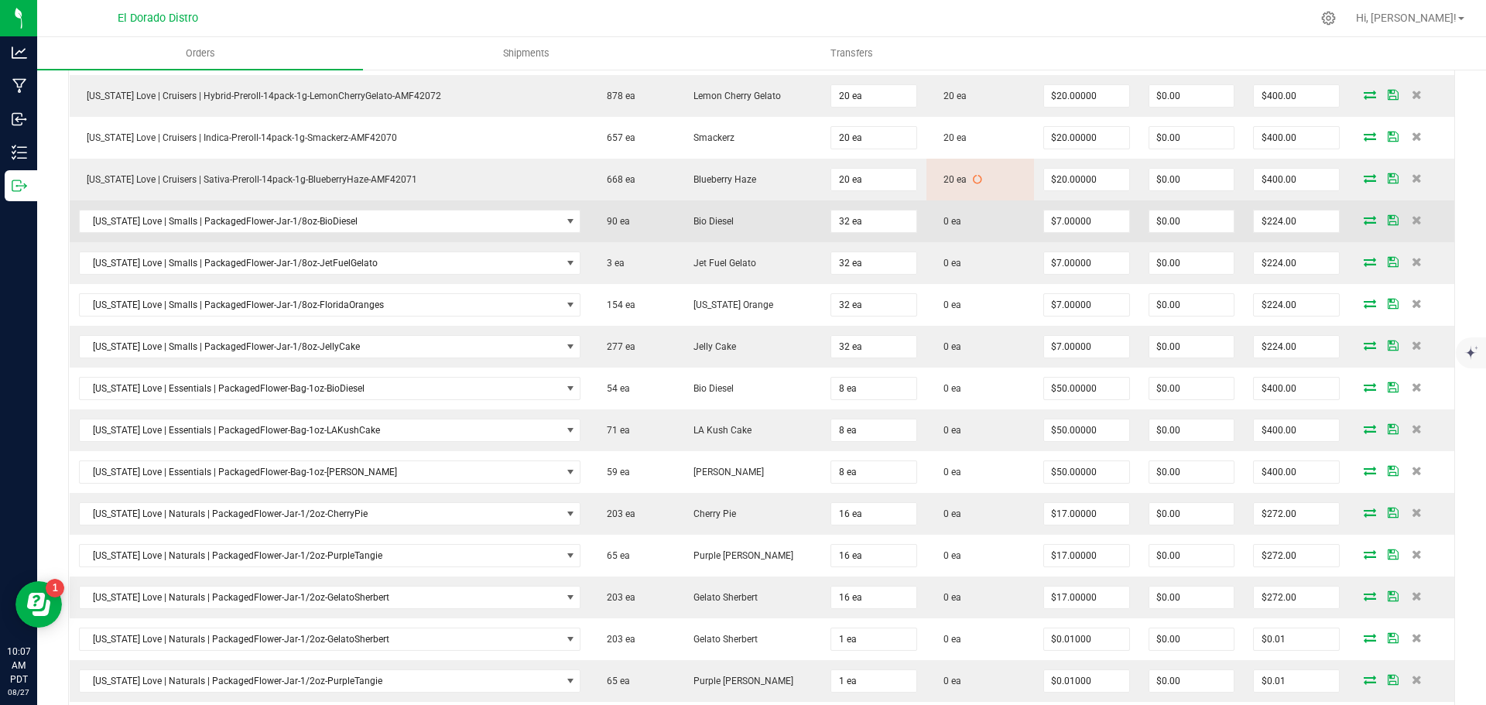
click at [1364, 221] on icon at bounding box center [1370, 219] width 12 height 9
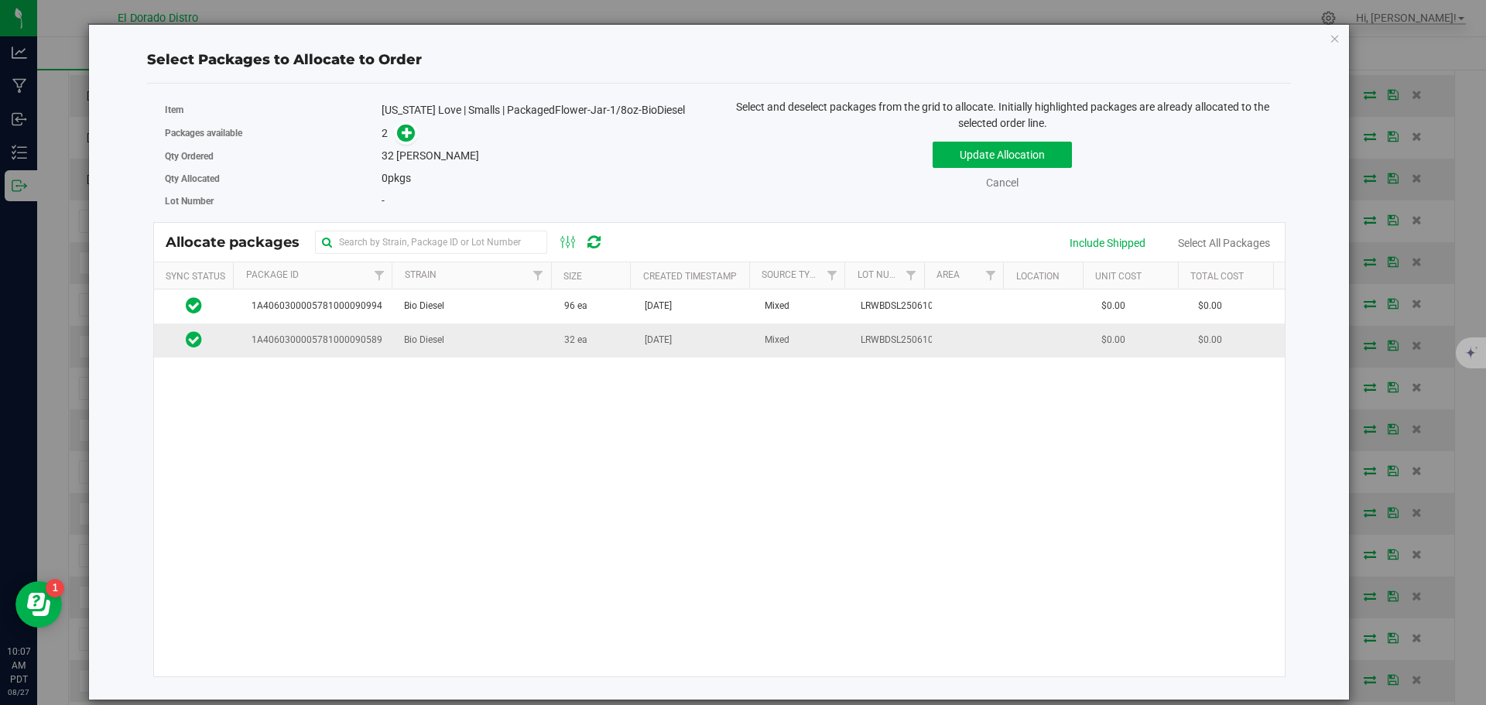
click at [658, 350] on td "Jul 25, 2025" at bounding box center [696, 340] width 120 height 33
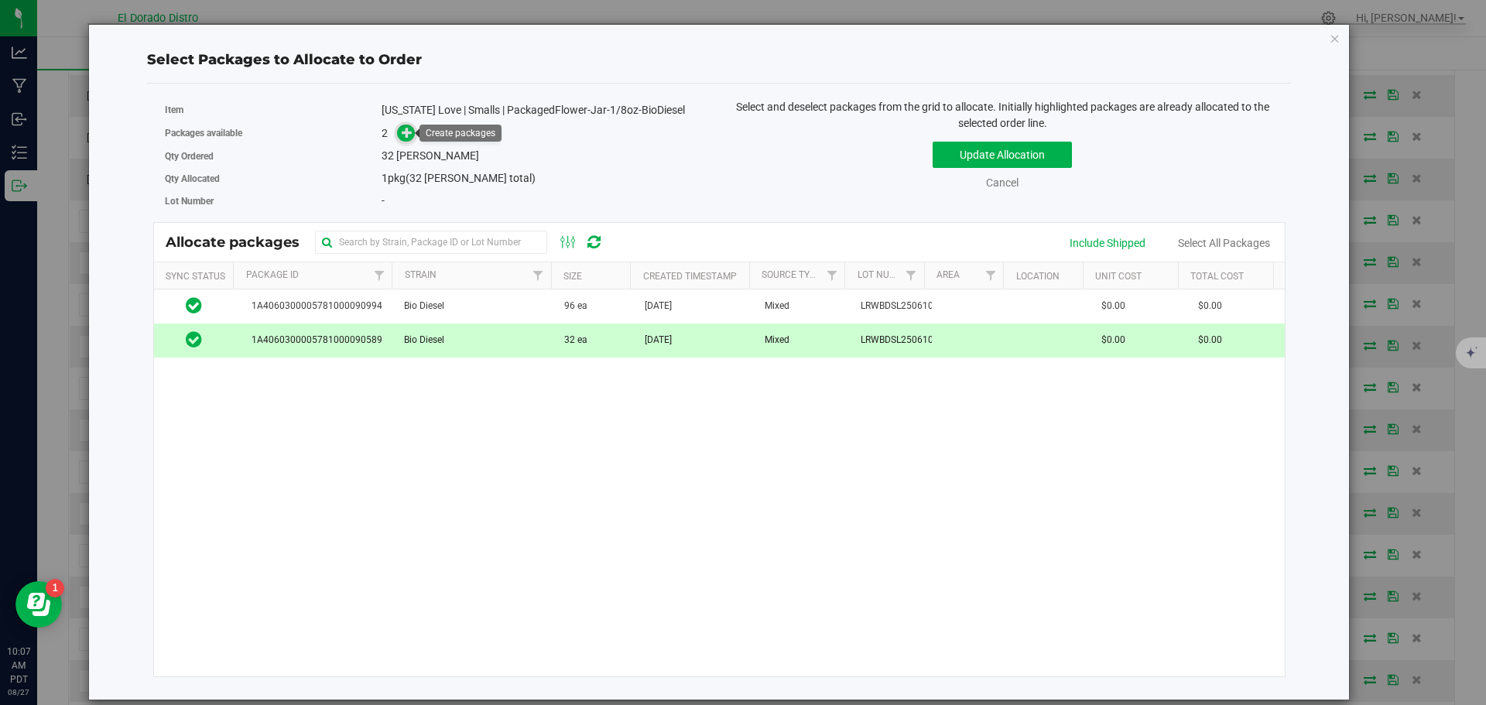
click at [402, 138] on icon at bounding box center [407, 132] width 11 height 11
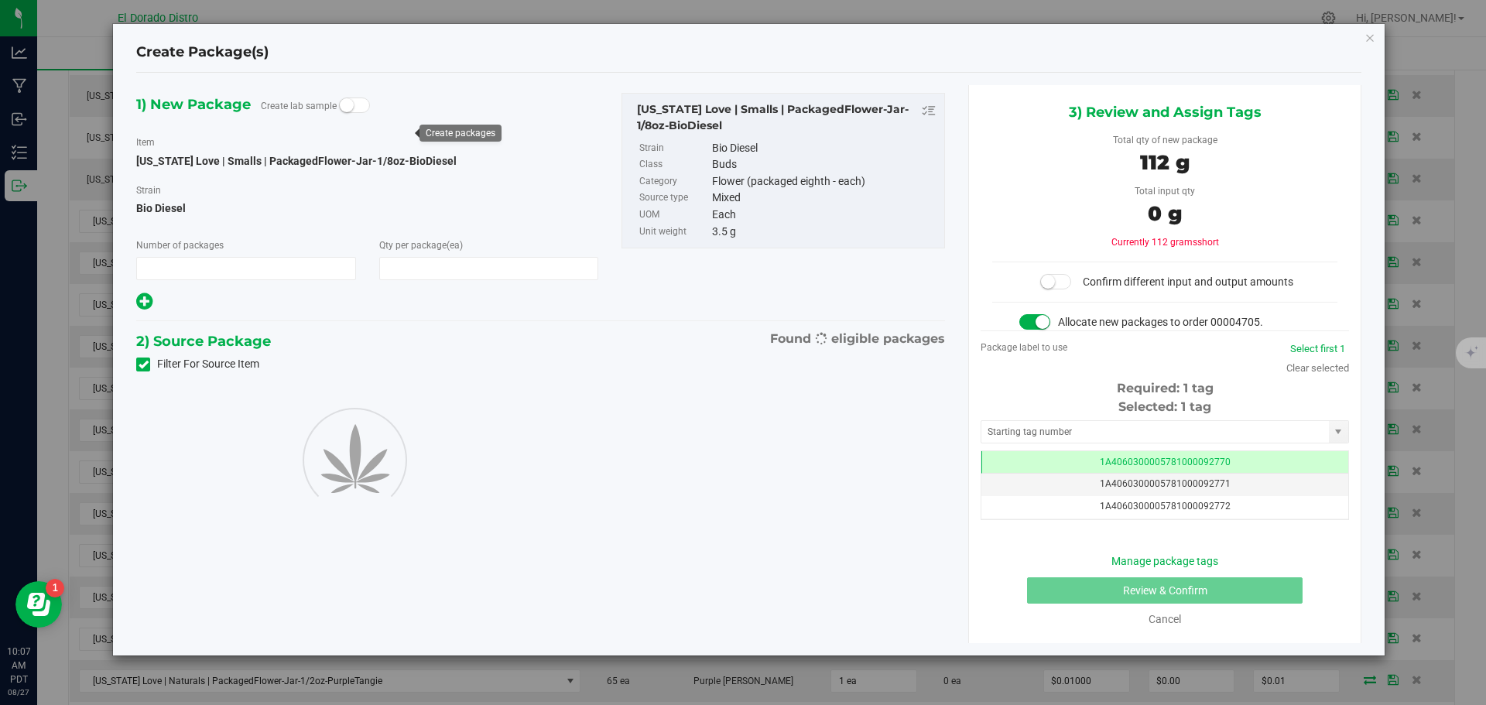
type input "1"
type input "32"
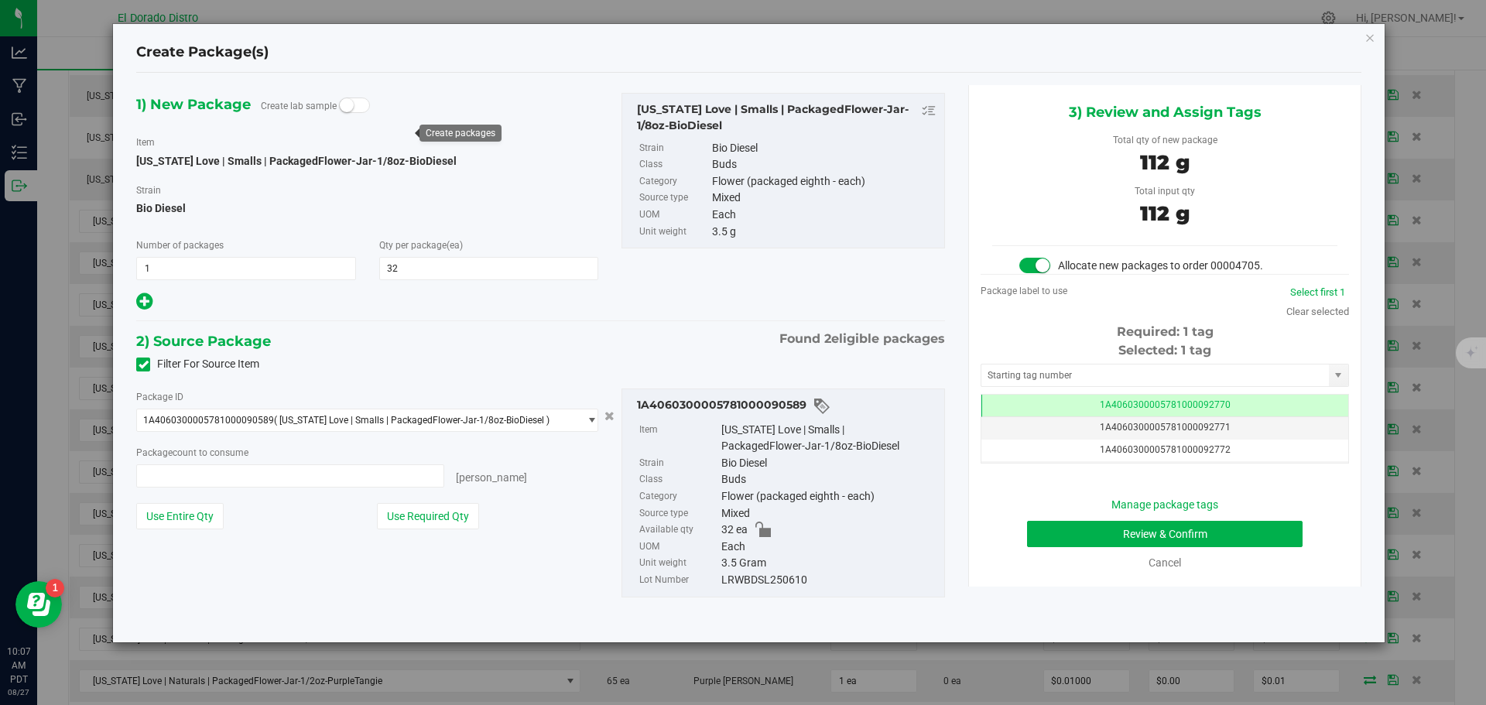
type input "32 ea"
click at [1042, 545] on button "Review & Confirm" at bounding box center [1165, 534] width 276 height 26
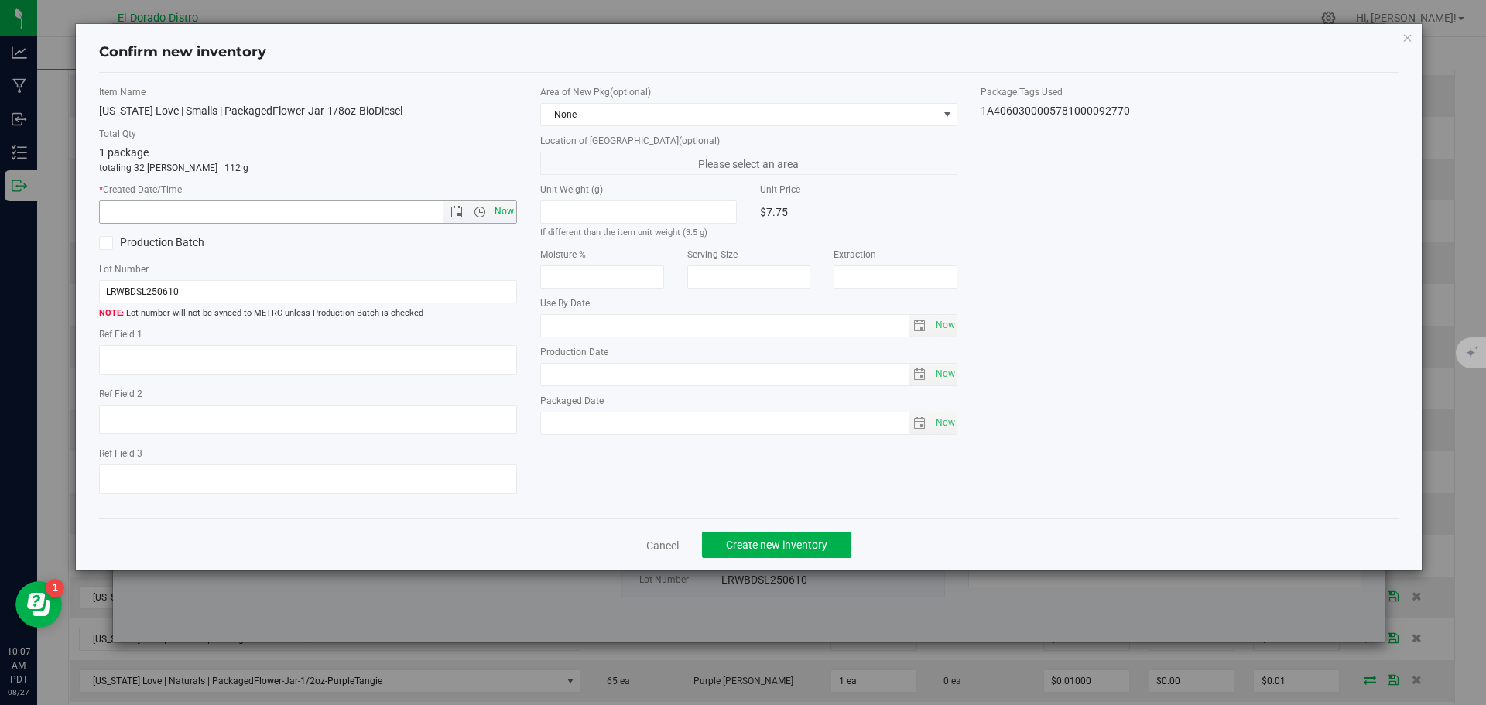
click at [512, 216] on span "Now" at bounding box center [504, 212] width 26 height 22
type input "8/27/2025 10:07 AM"
click at [763, 542] on span "Create new inventory" at bounding box center [776, 545] width 101 height 12
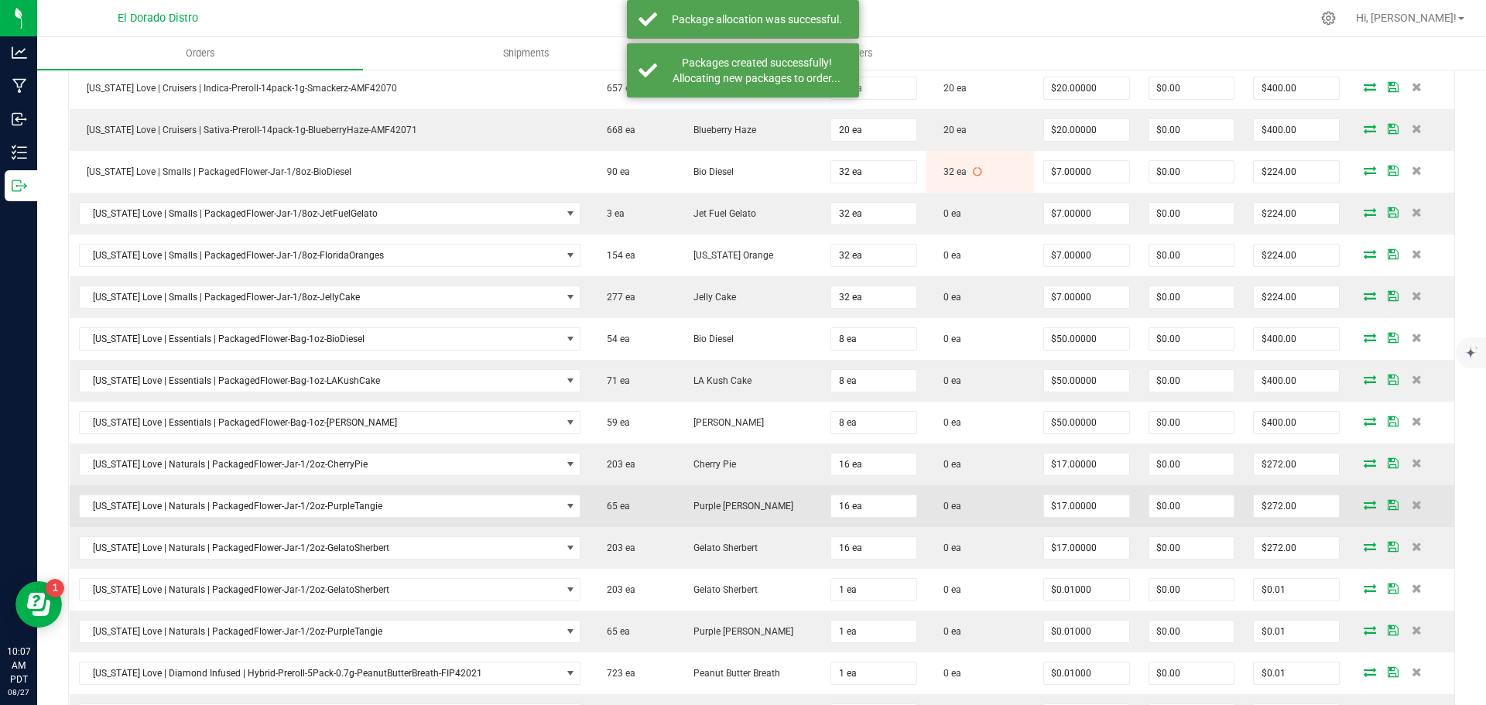
scroll to position [1006, 0]
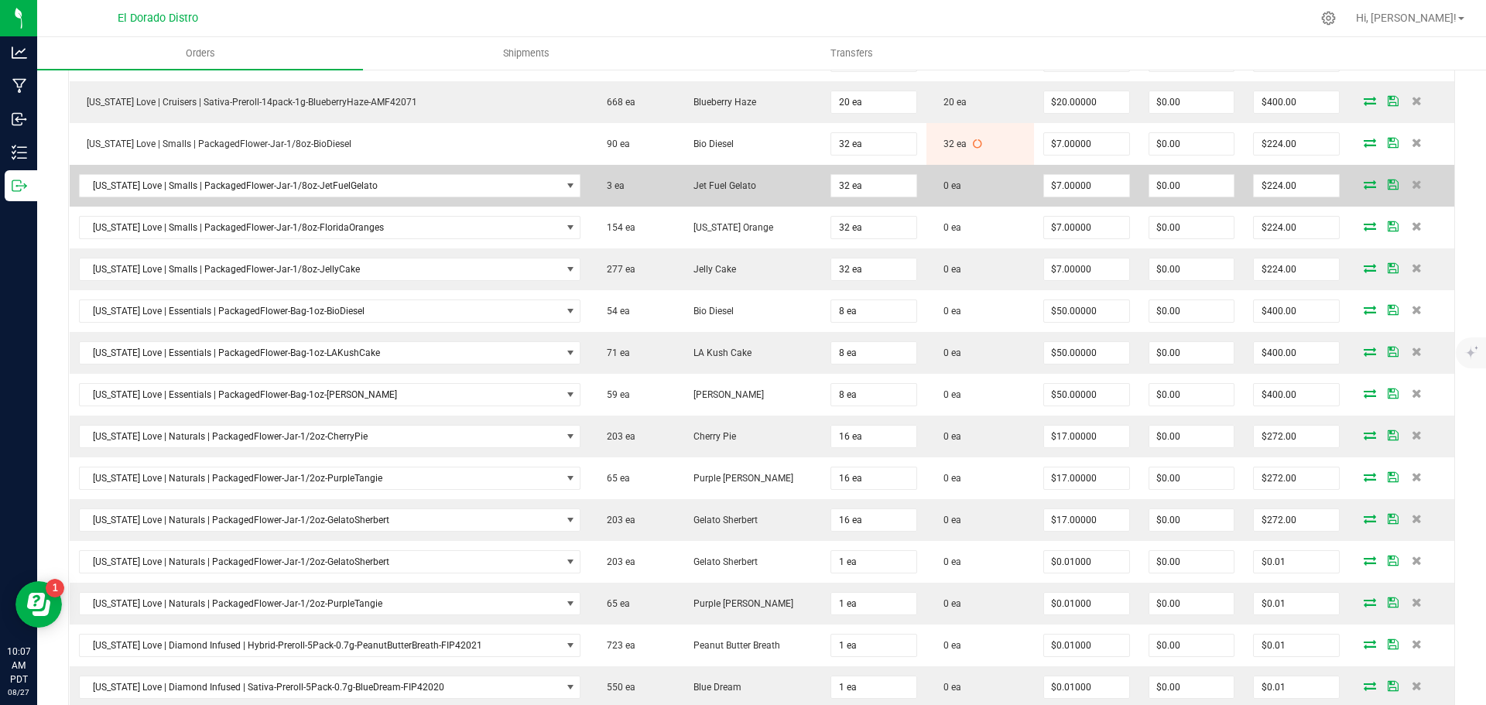
click at [1364, 183] on icon at bounding box center [1370, 184] width 12 height 9
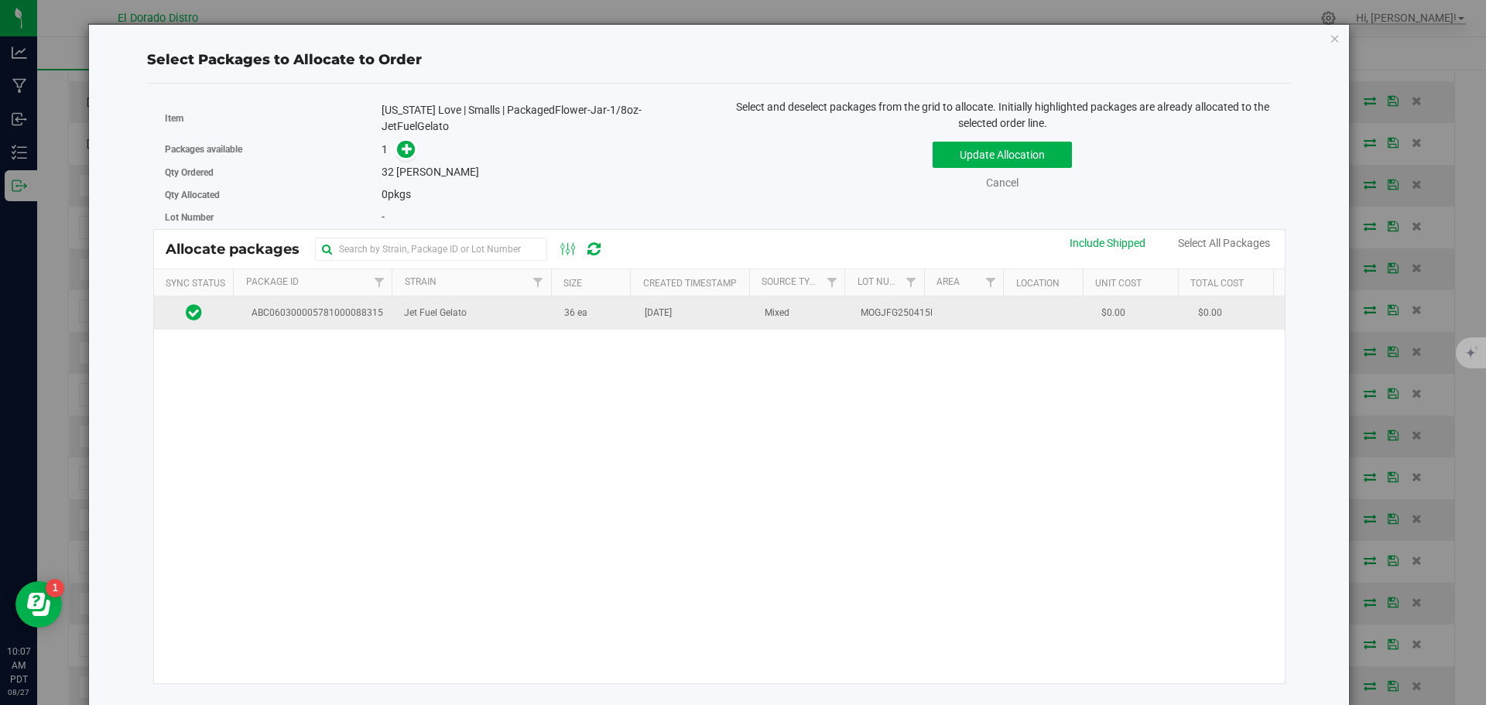
click at [623, 317] on td "36 ea" at bounding box center [595, 312] width 81 height 33
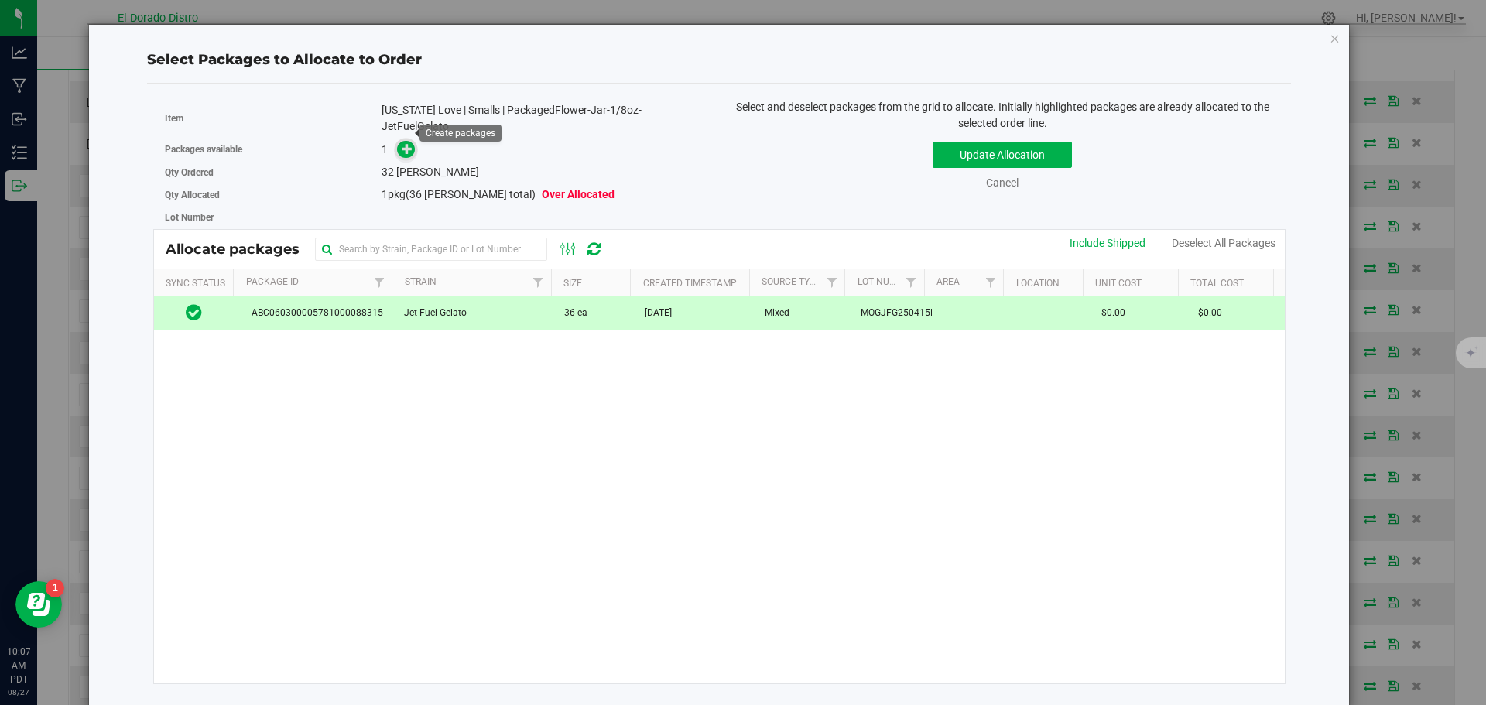
click at [408, 143] on icon at bounding box center [407, 148] width 11 height 11
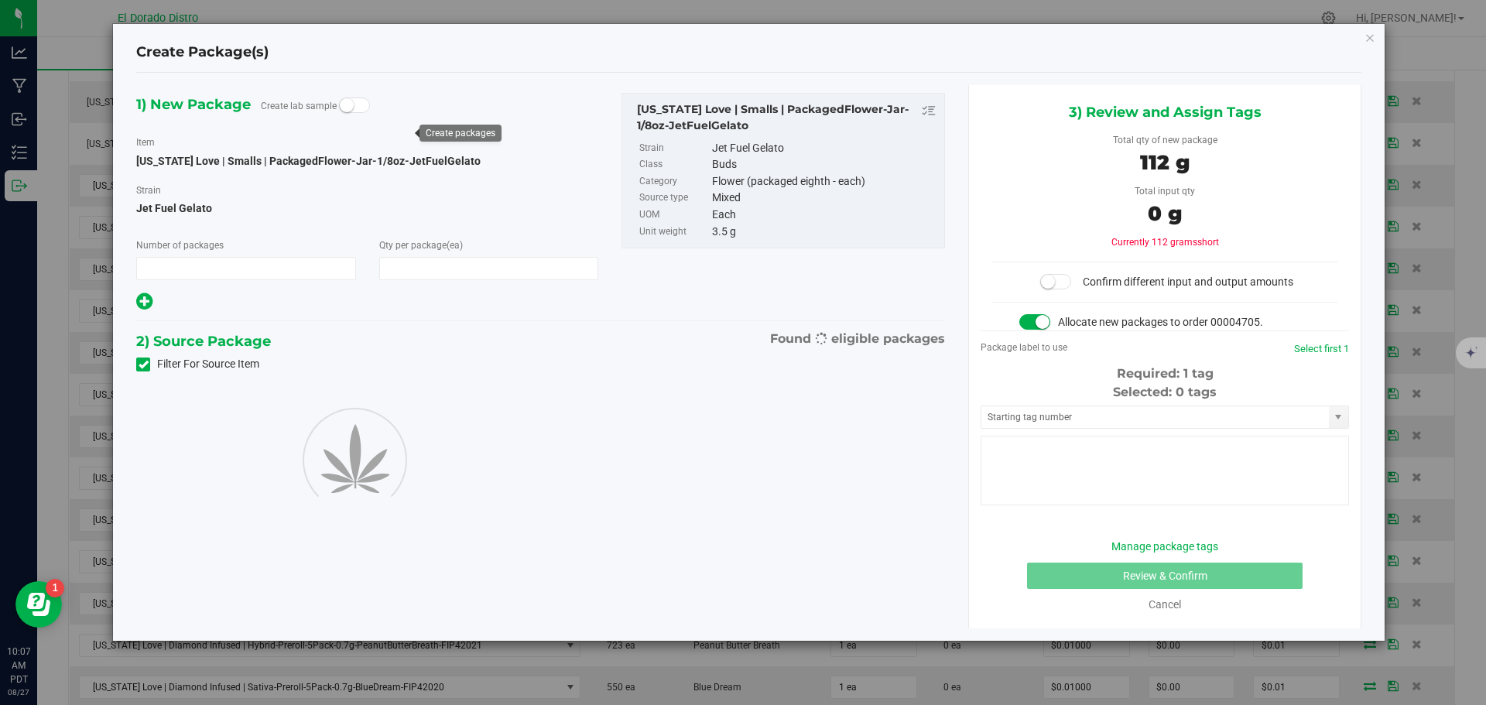
type input "1"
type input "32"
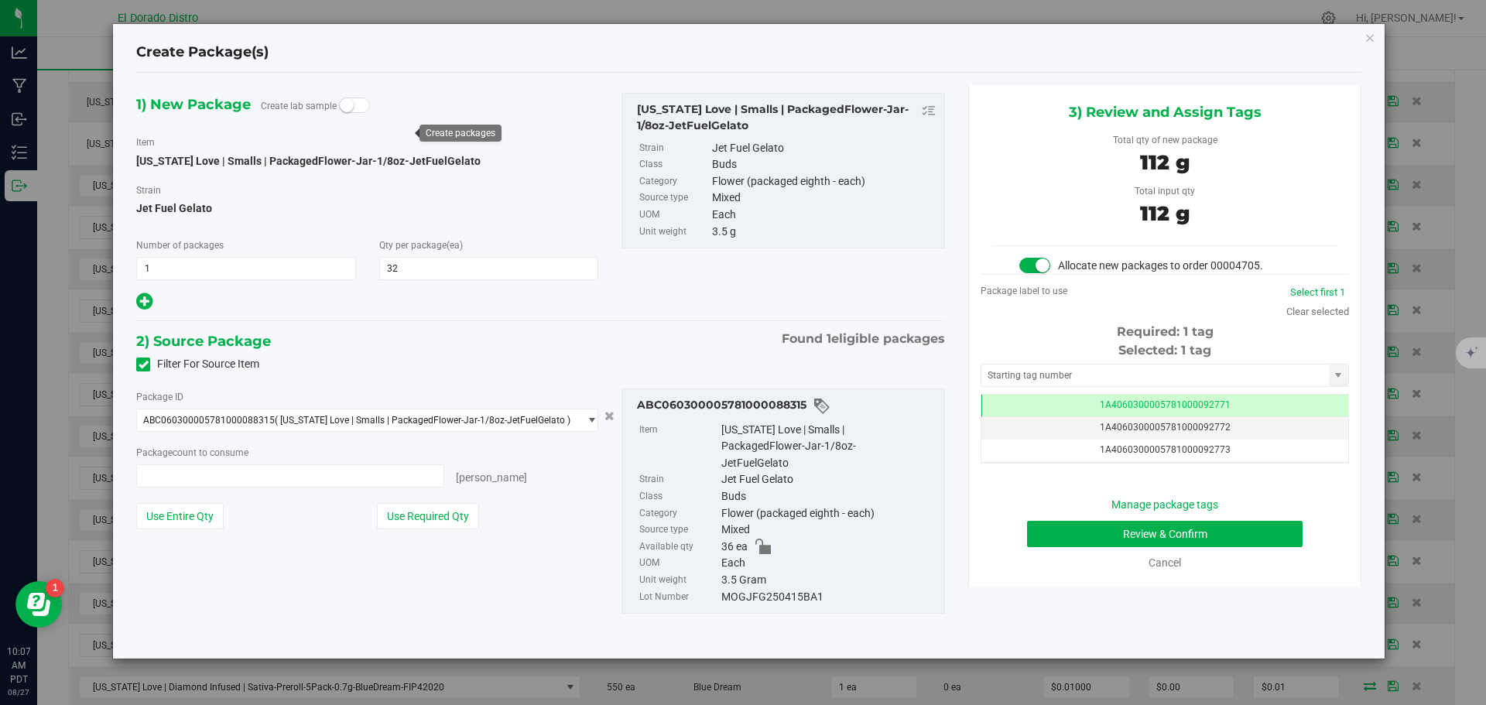
type input "32 ea"
click at [1040, 533] on button "Review & Confirm" at bounding box center [1165, 534] width 276 height 26
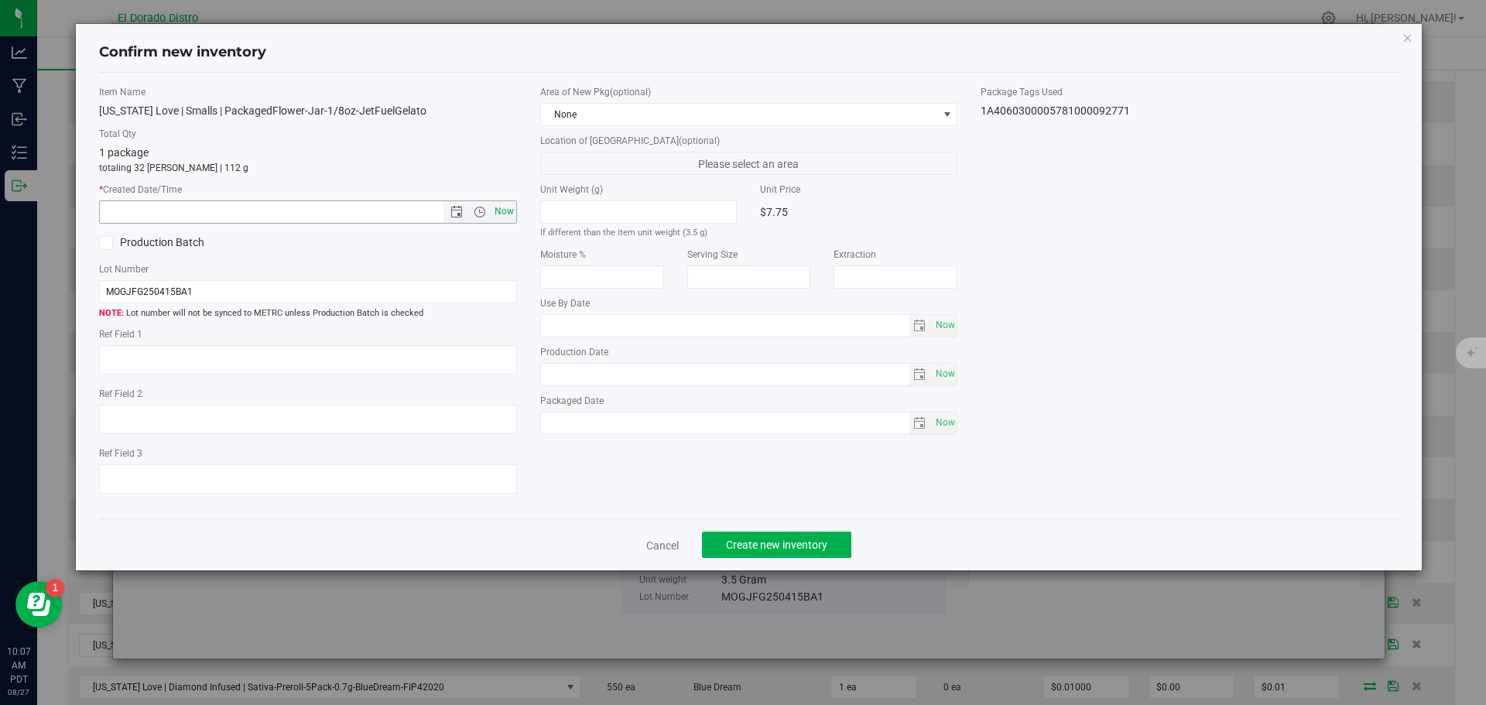
click at [506, 212] on span "Now" at bounding box center [504, 212] width 26 height 22
type input "8/27/2025 10:07 AM"
click at [767, 540] on span "Create new inventory" at bounding box center [776, 545] width 101 height 12
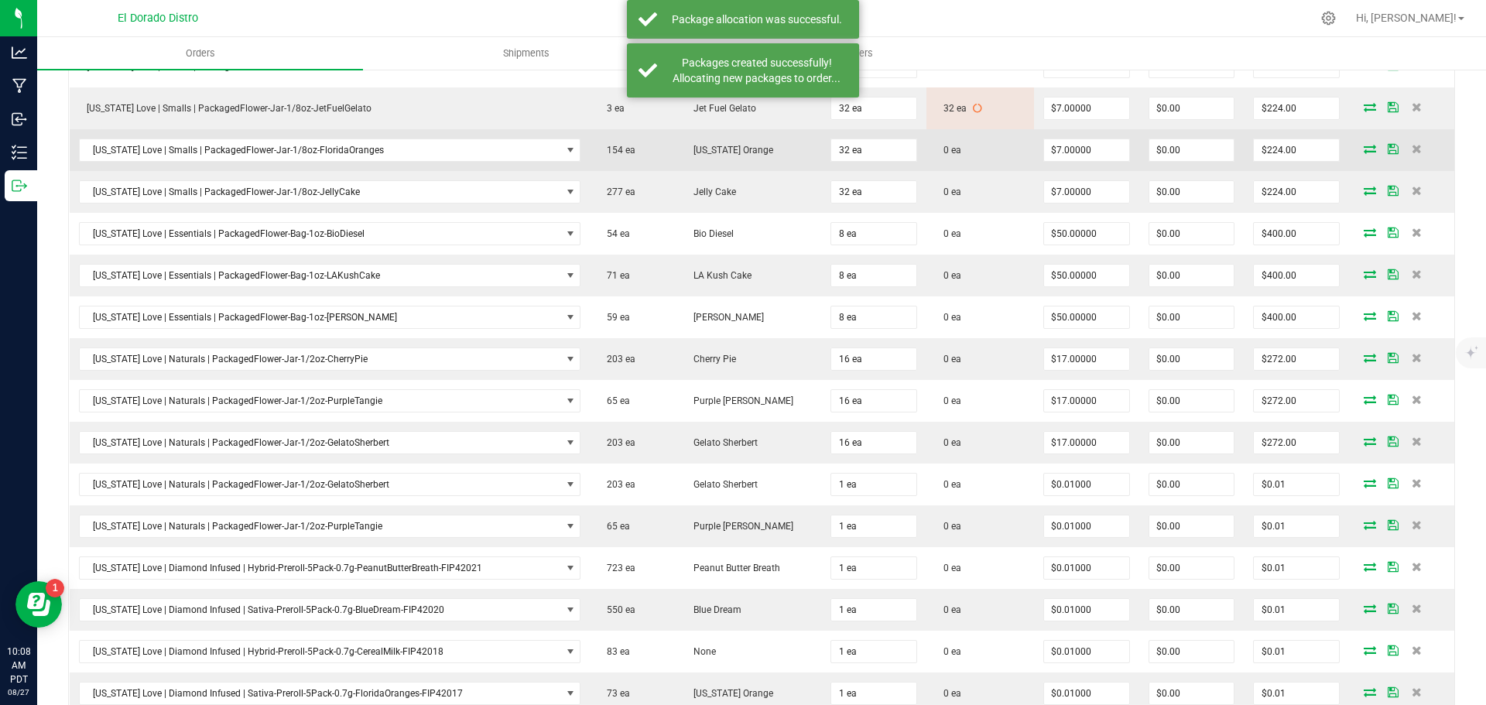
click at [1364, 151] on icon at bounding box center [1370, 148] width 12 height 9
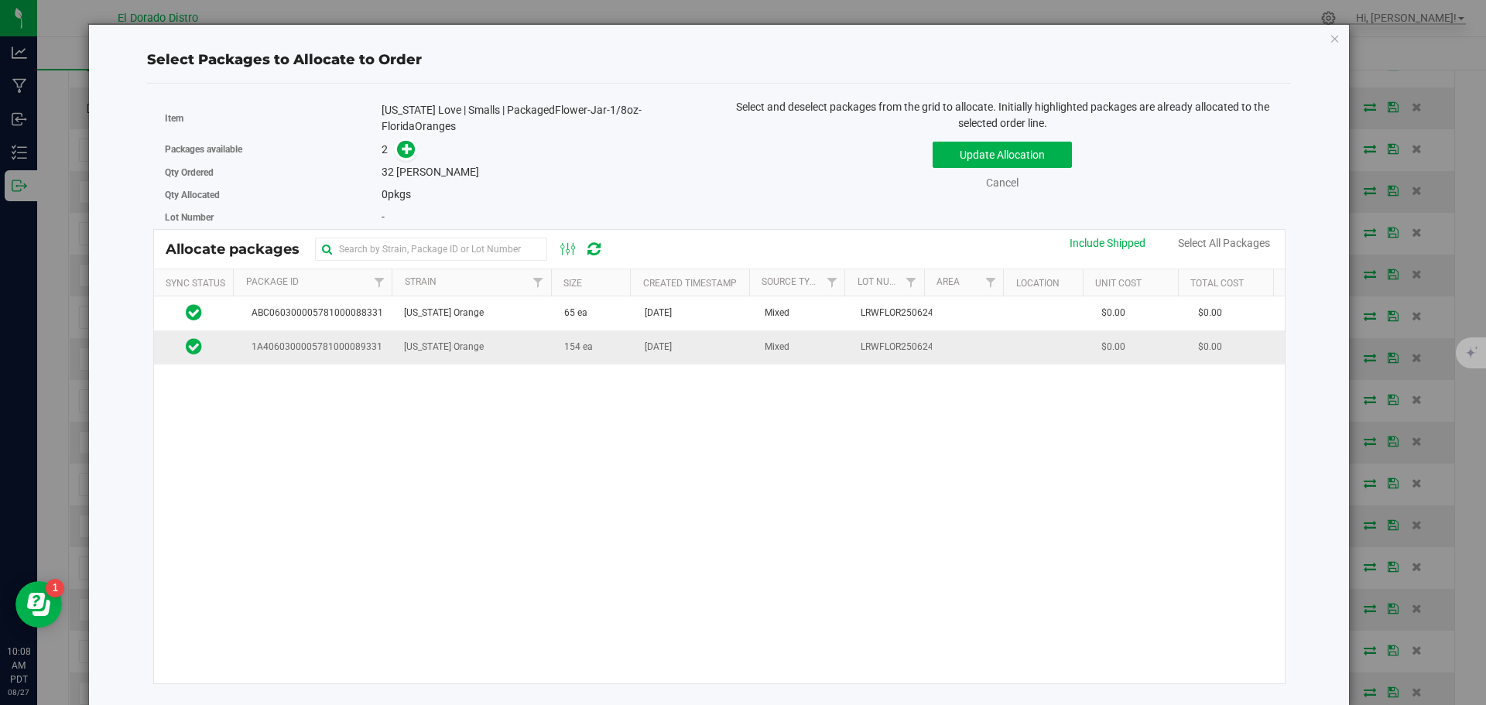
click at [659, 357] on td "Jul 16, 2025" at bounding box center [696, 347] width 120 height 33
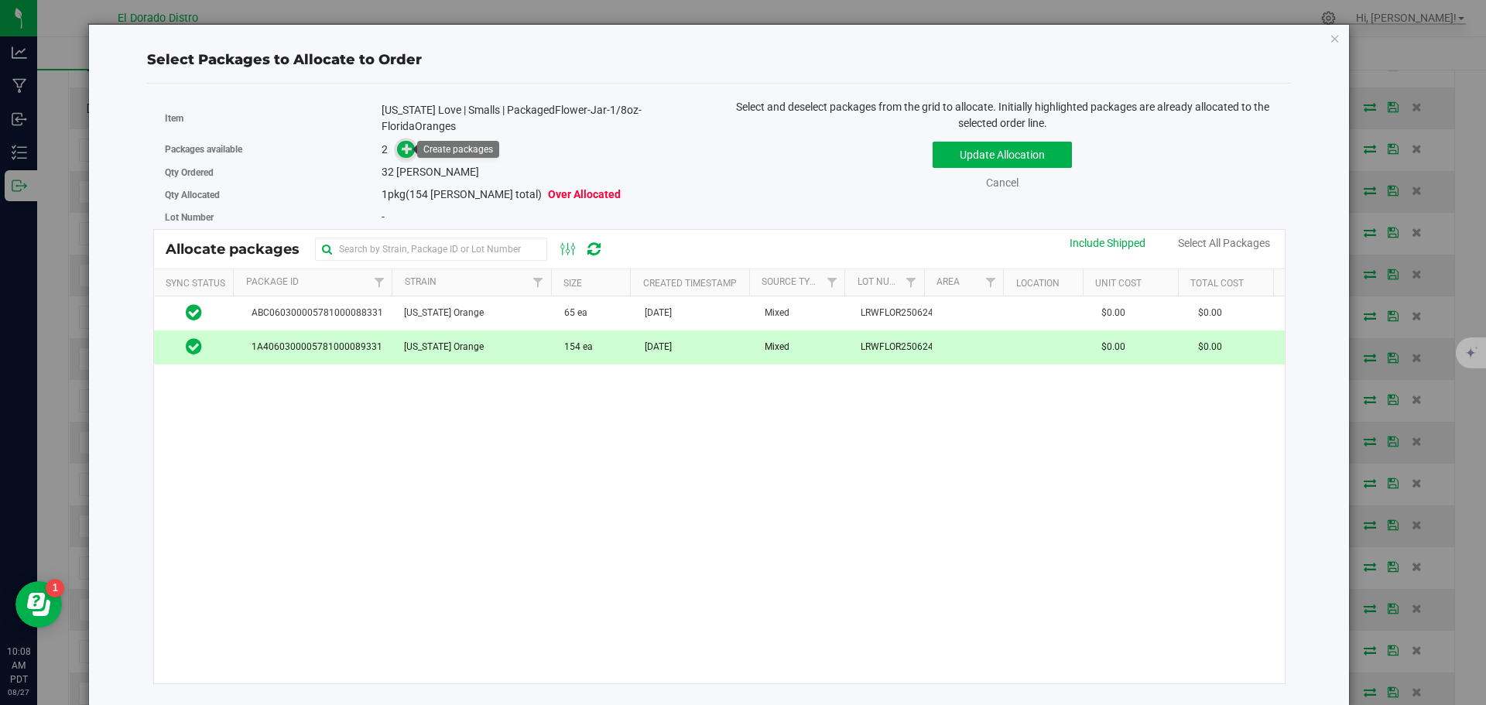
click at [402, 154] on icon at bounding box center [407, 148] width 11 height 11
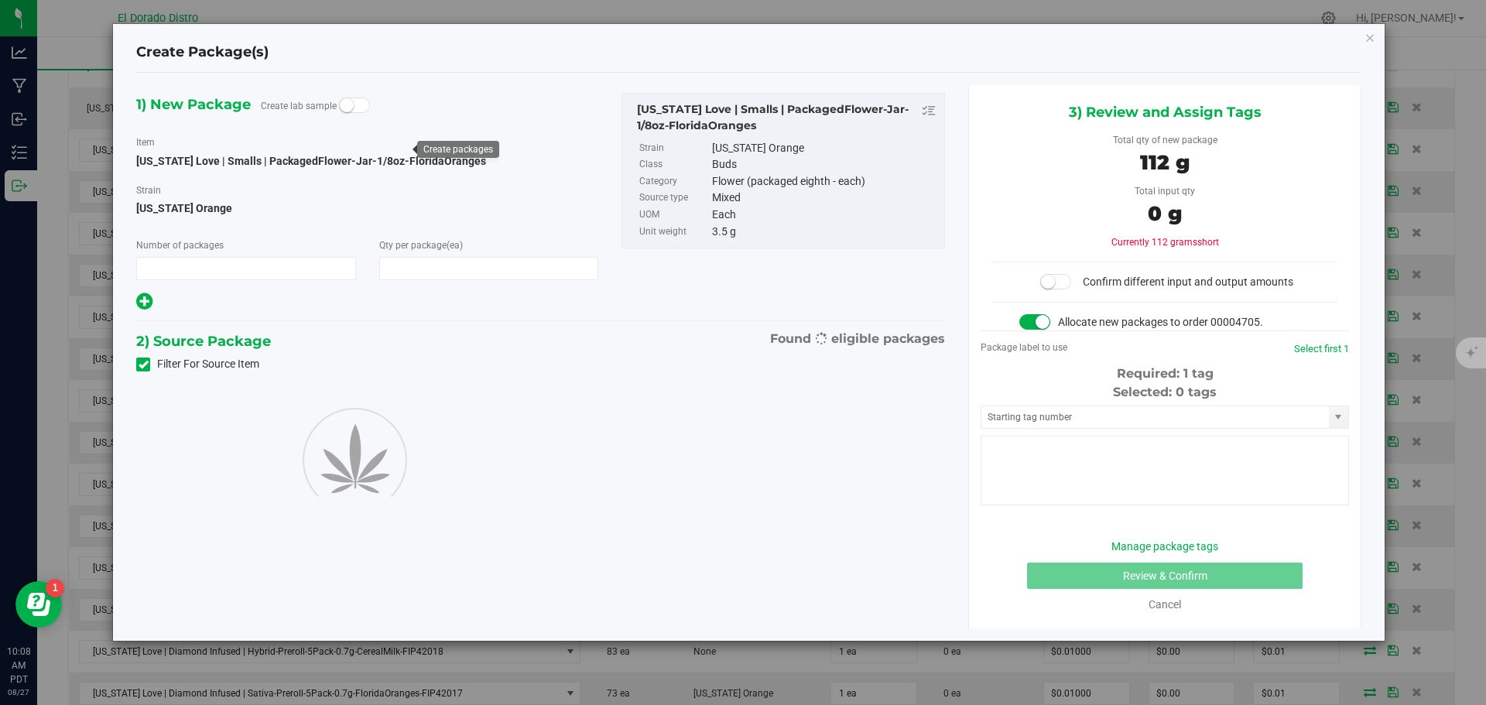
type input "1"
type input "32"
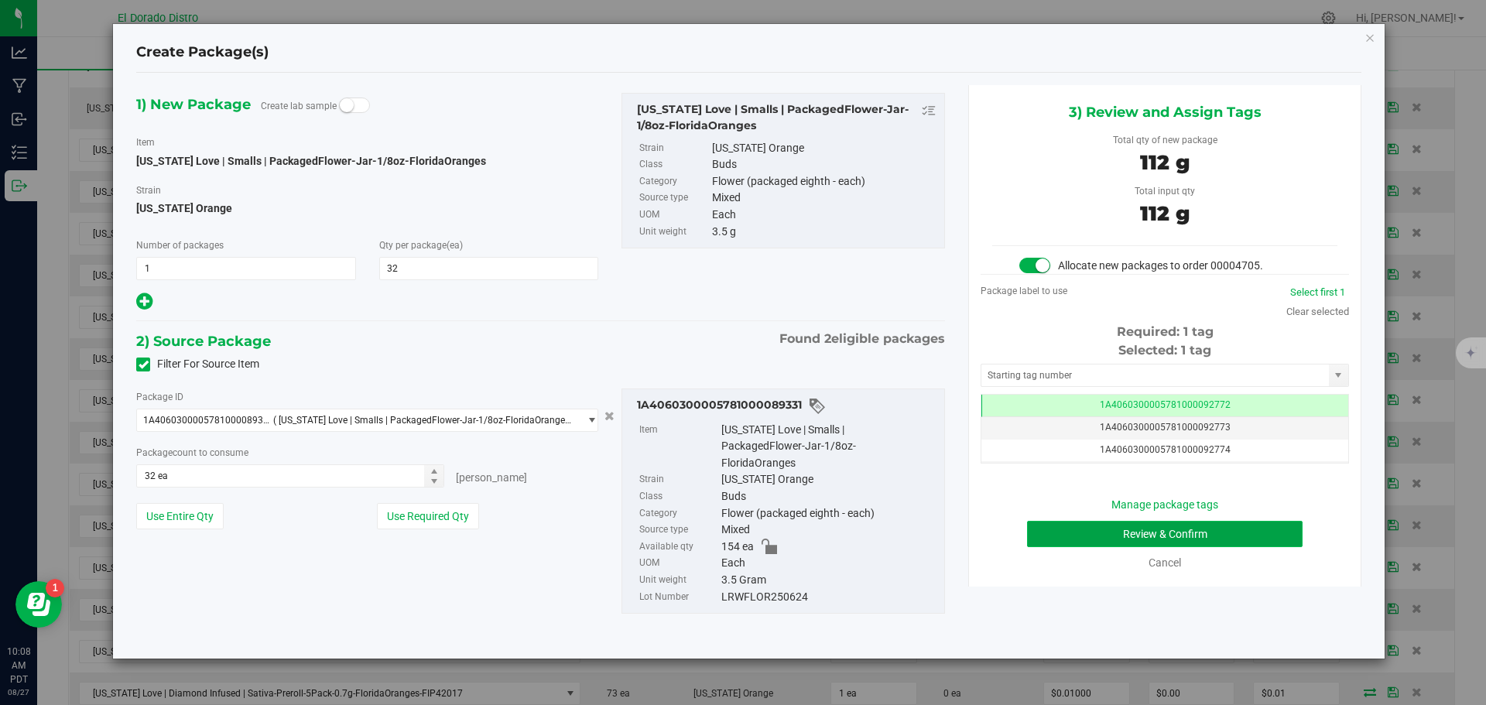
click at [1040, 536] on button "Review & Confirm" at bounding box center [1165, 534] width 276 height 26
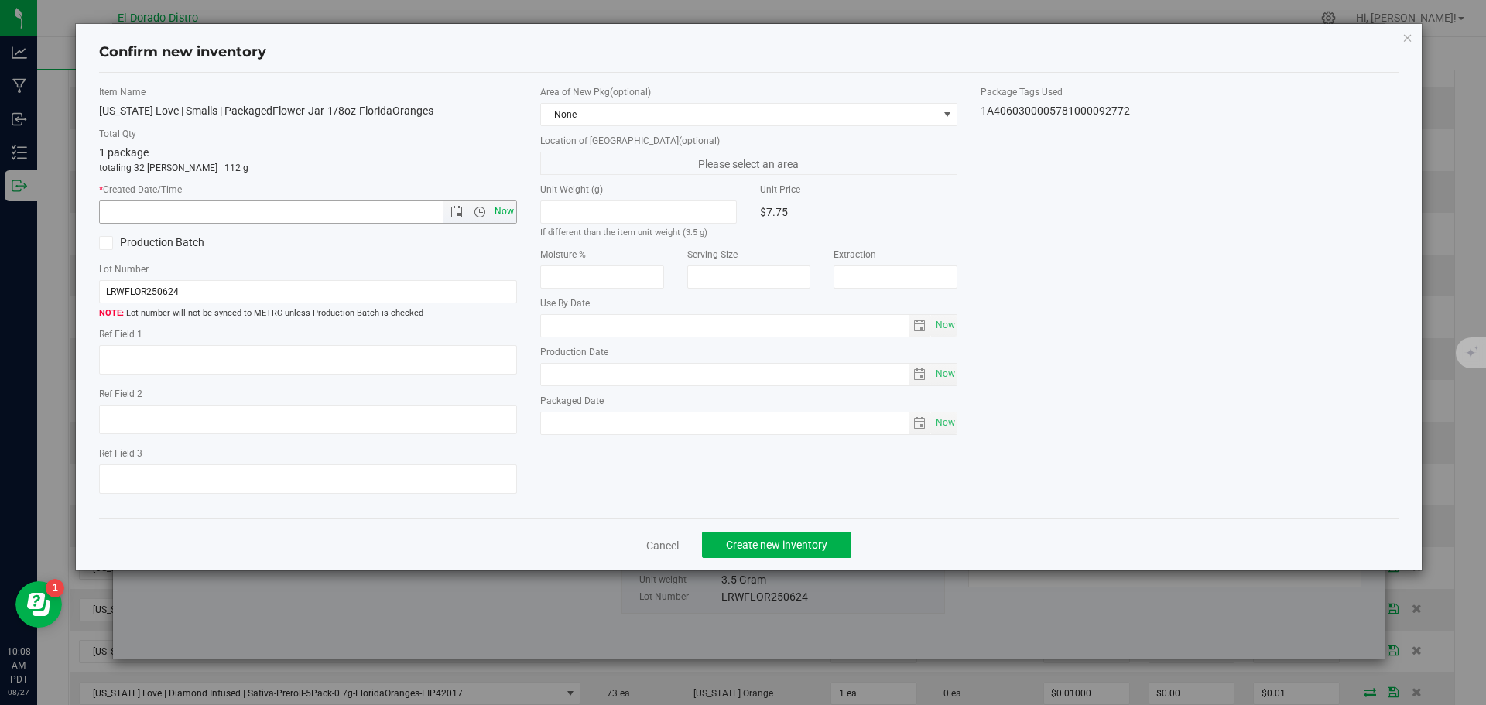
click at [509, 209] on span "Now" at bounding box center [504, 212] width 26 height 22
type input "8/27/2025 10:08 AM"
click at [741, 543] on span "Create new inventory" at bounding box center [776, 545] width 101 height 12
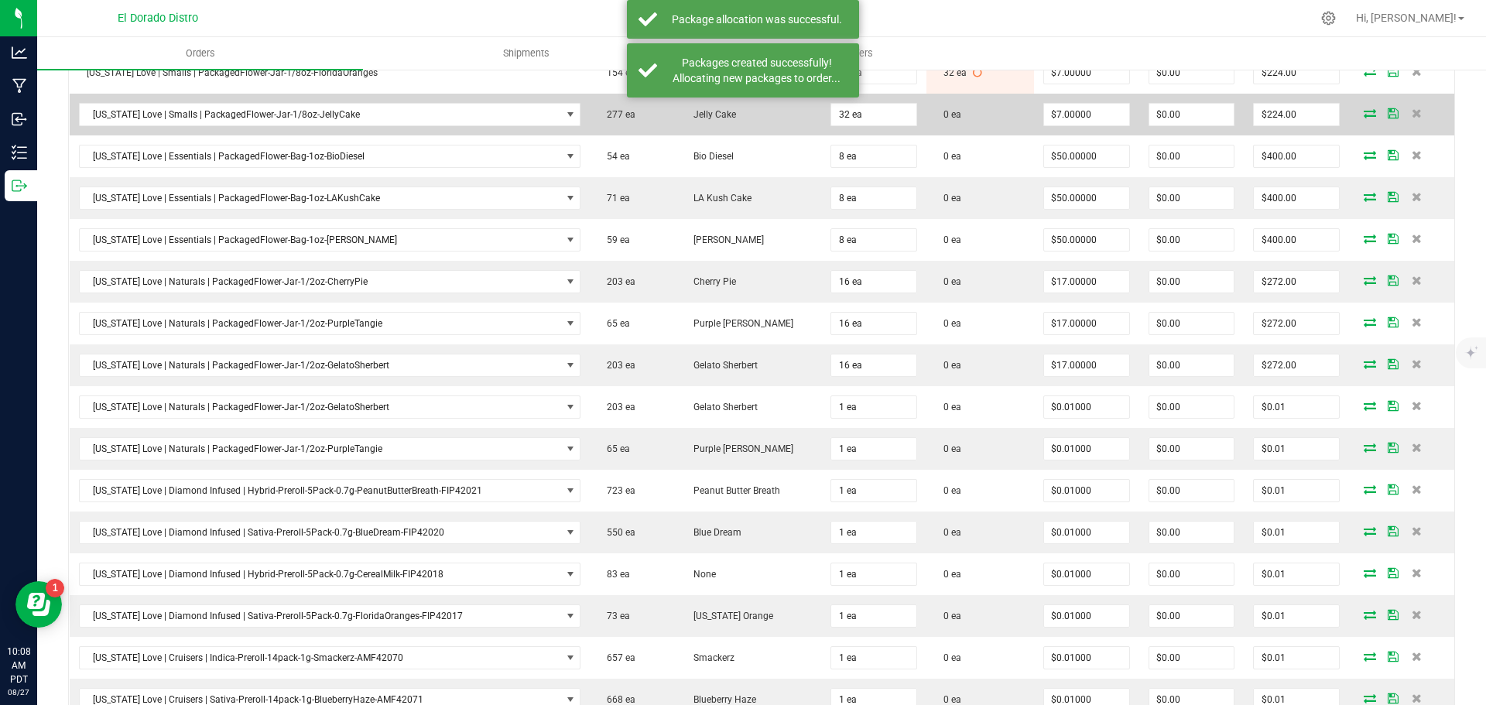
click at [1364, 113] on icon at bounding box center [1370, 112] width 12 height 9
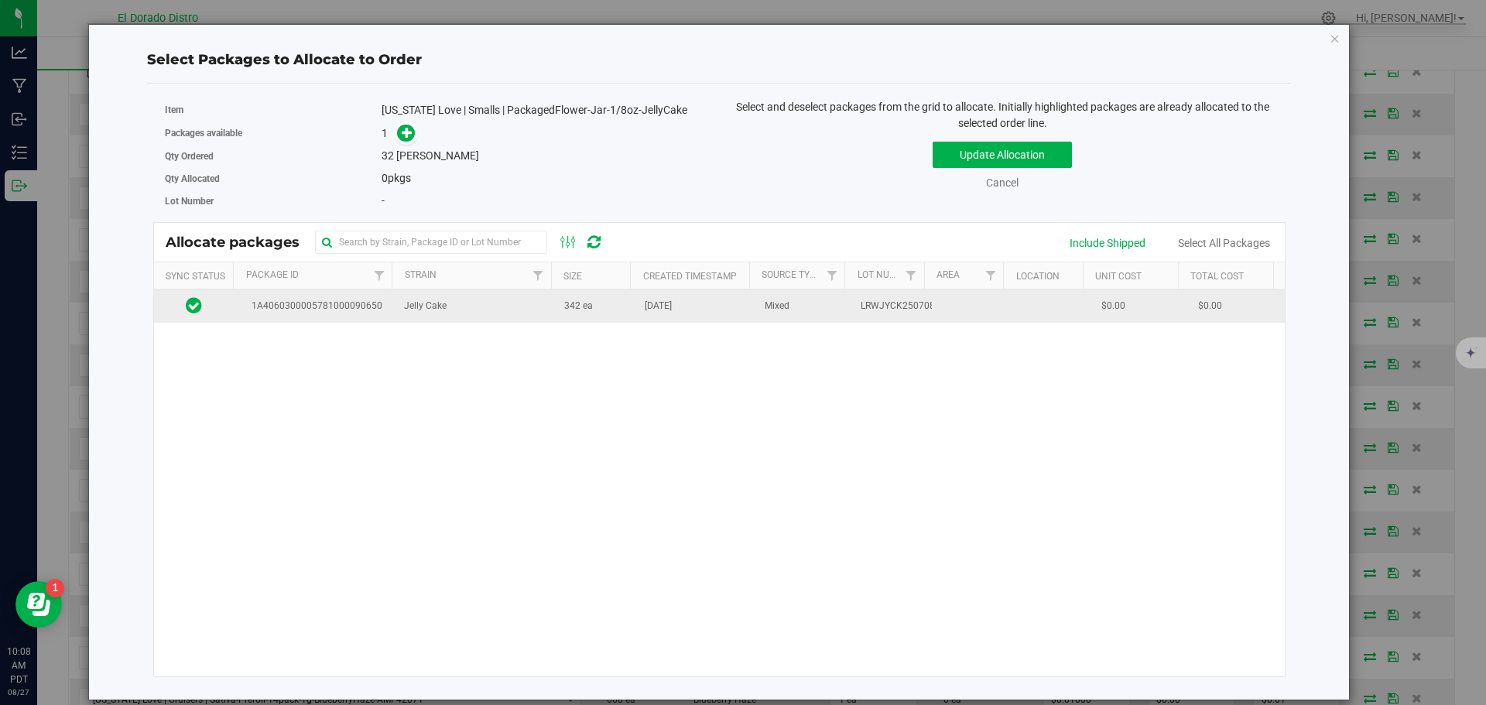
click at [565, 312] on span "342 ea" at bounding box center [578, 306] width 29 height 15
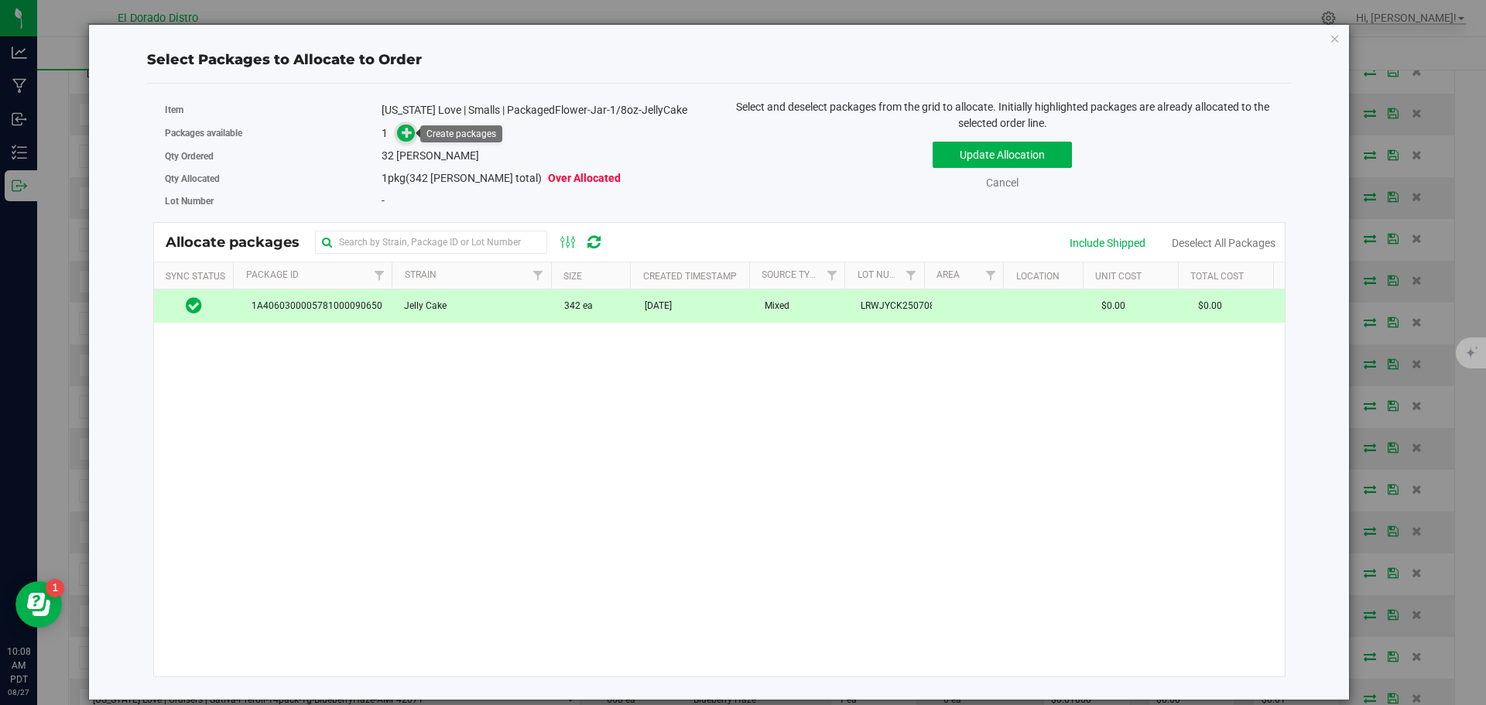
click at [408, 136] on icon at bounding box center [407, 132] width 11 height 11
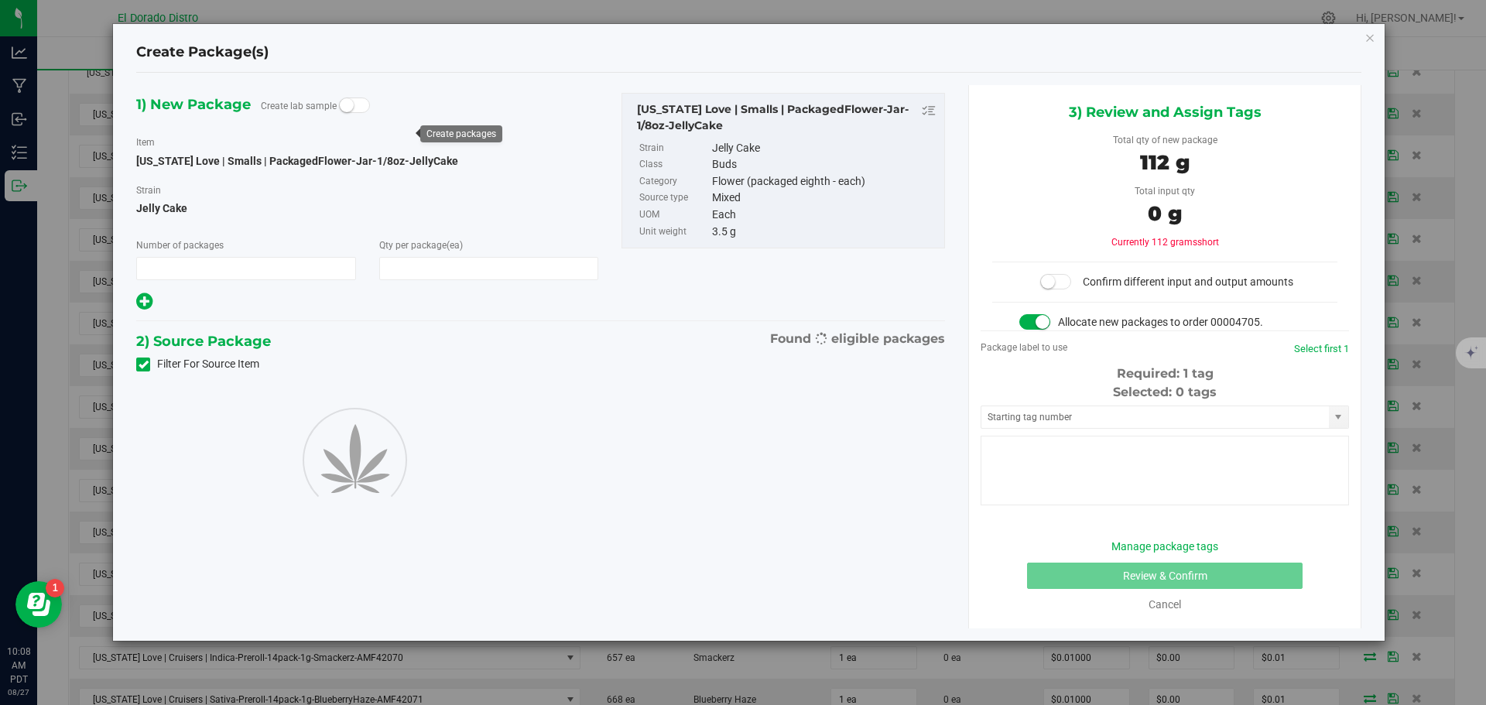
type input "1"
type input "32"
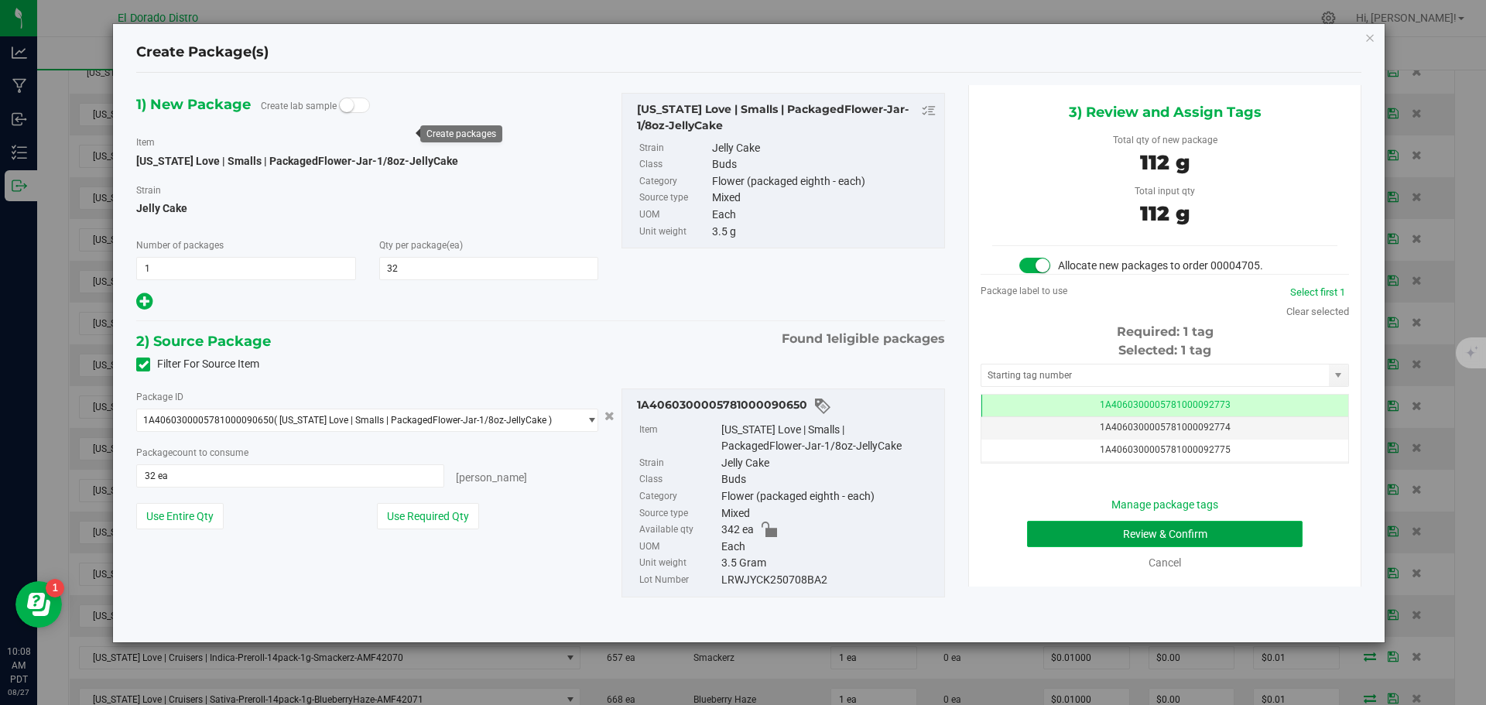
click at [1044, 536] on button "Review & Confirm" at bounding box center [1165, 534] width 276 height 26
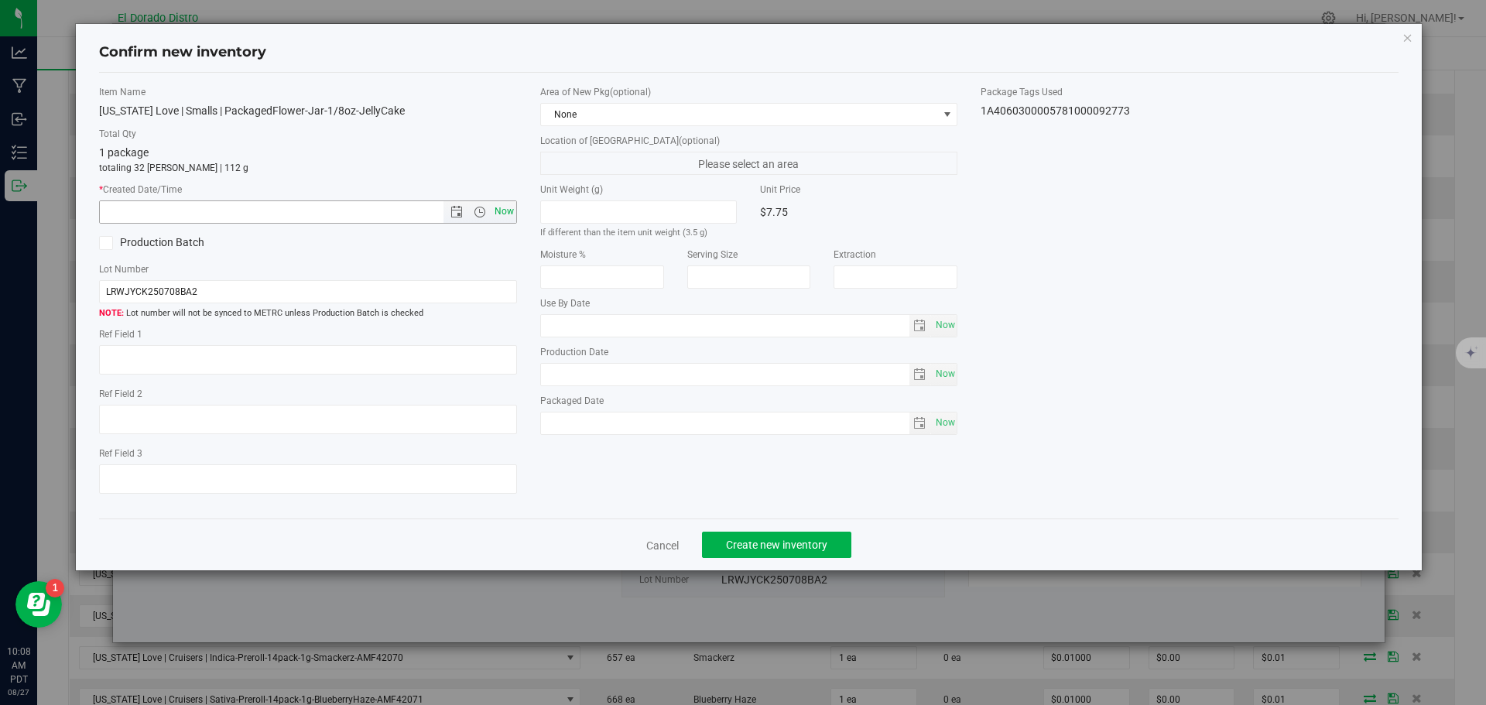
click at [503, 207] on span "Now" at bounding box center [504, 212] width 26 height 22
type input "8/27/2025 10:08 AM"
click at [766, 548] on span "Create new inventory" at bounding box center [776, 545] width 101 height 12
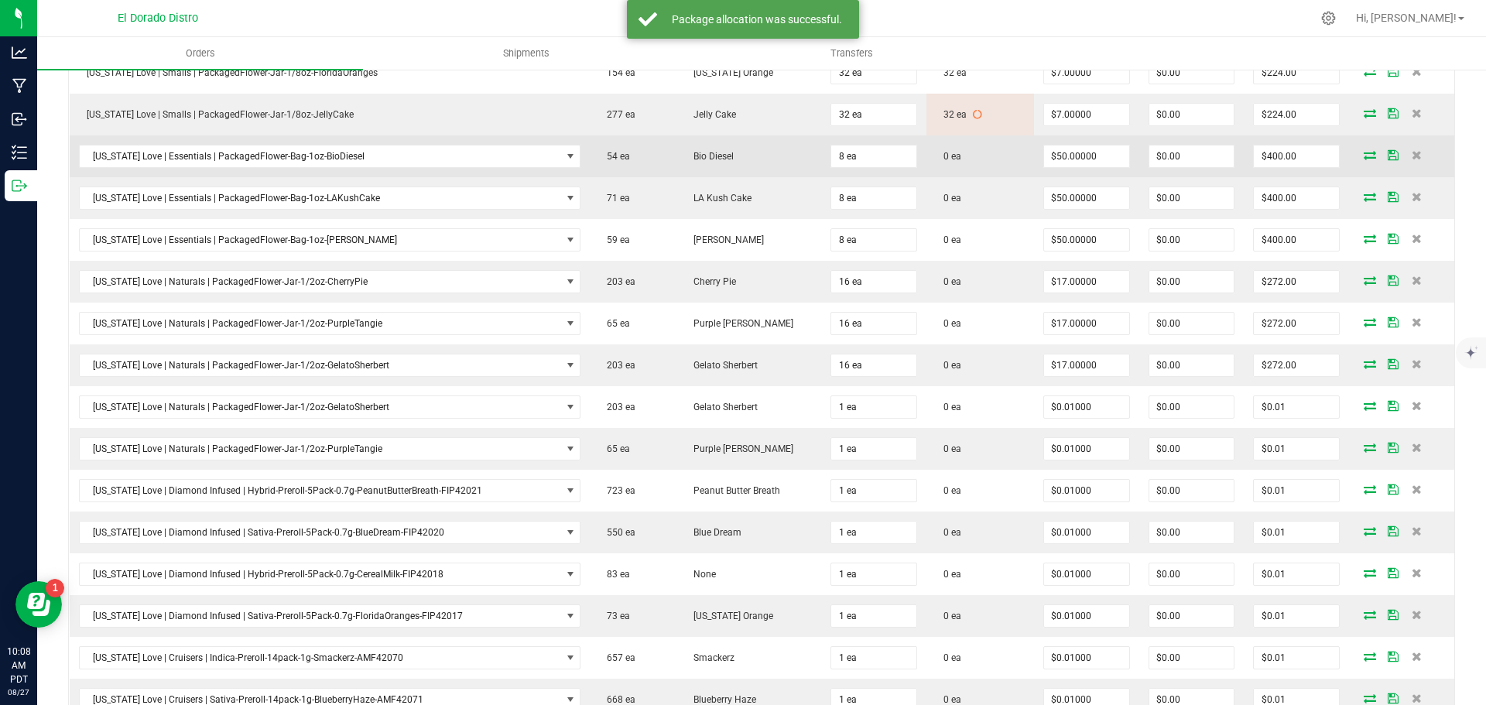
click at [1364, 154] on icon at bounding box center [1370, 154] width 12 height 9
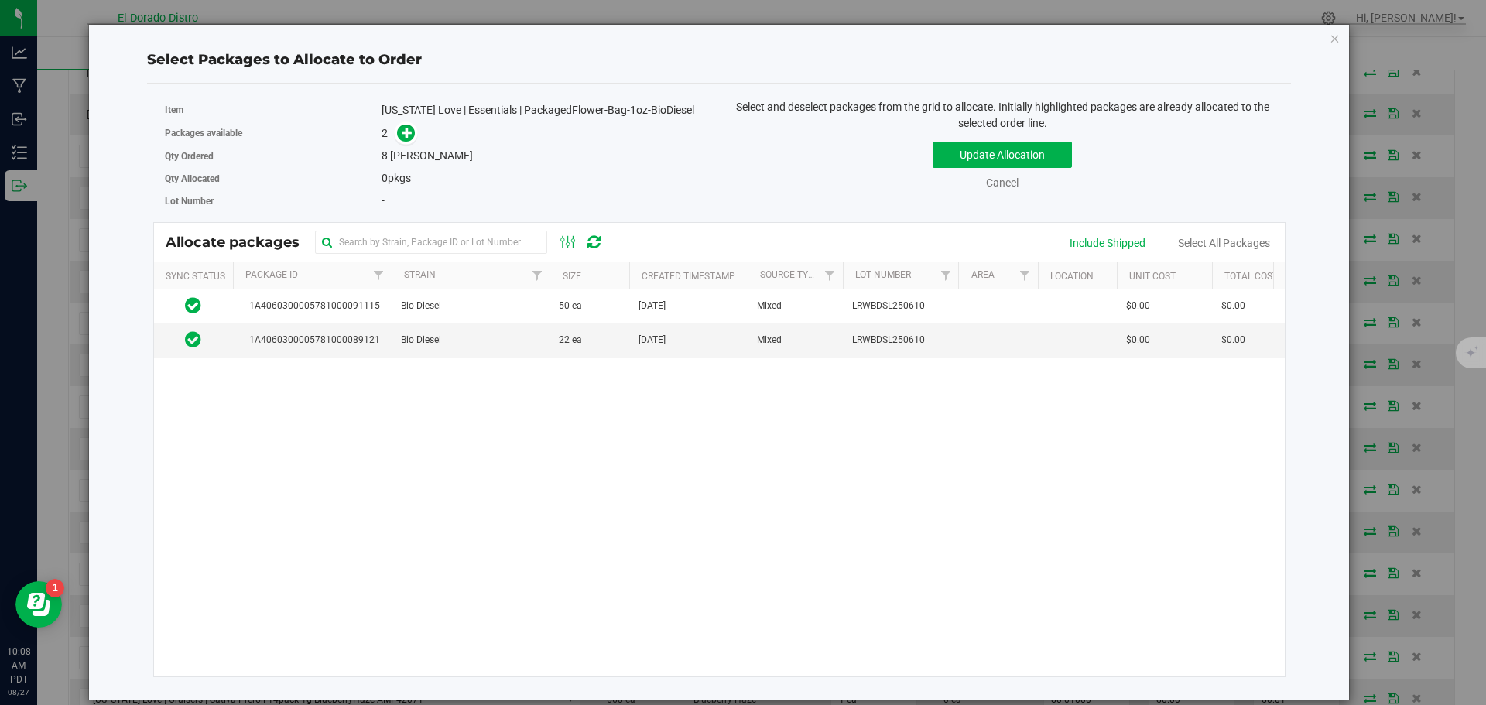
drag, startPoint x: 924, startPoint y: 279, endPoint x: 959, endPoint y: 278, distance: 35.6
click at [959, 278] on div "Sync Status Package Id Strain Size Created Timestamp Source Type Lot Number Are…" at bounding box center [714, 275] width 1121 height 26
click at [594, 335] on td "22 ea" at bounding box center [589, 340] width 79 height 33
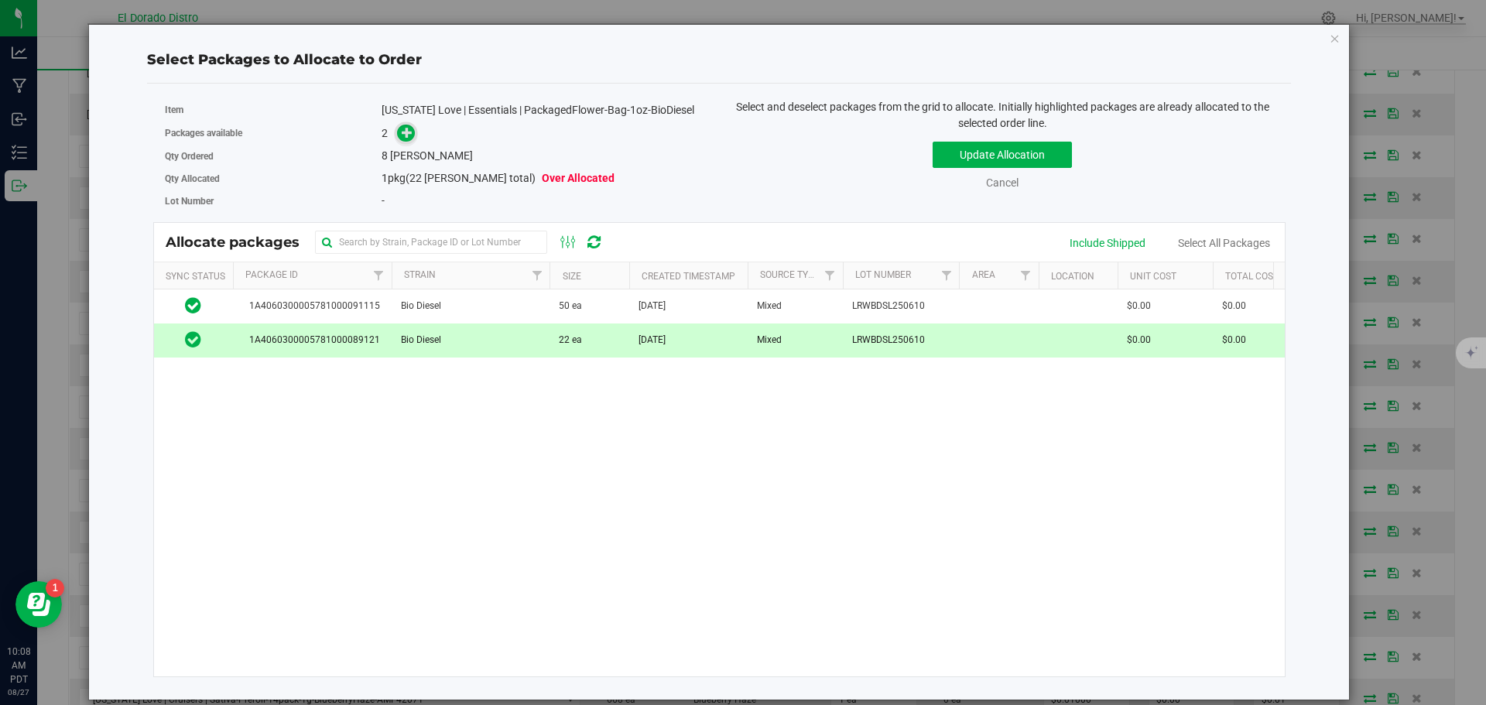
click at [412, 127] on icon at bounding box center [407, 132] width 11 height 11
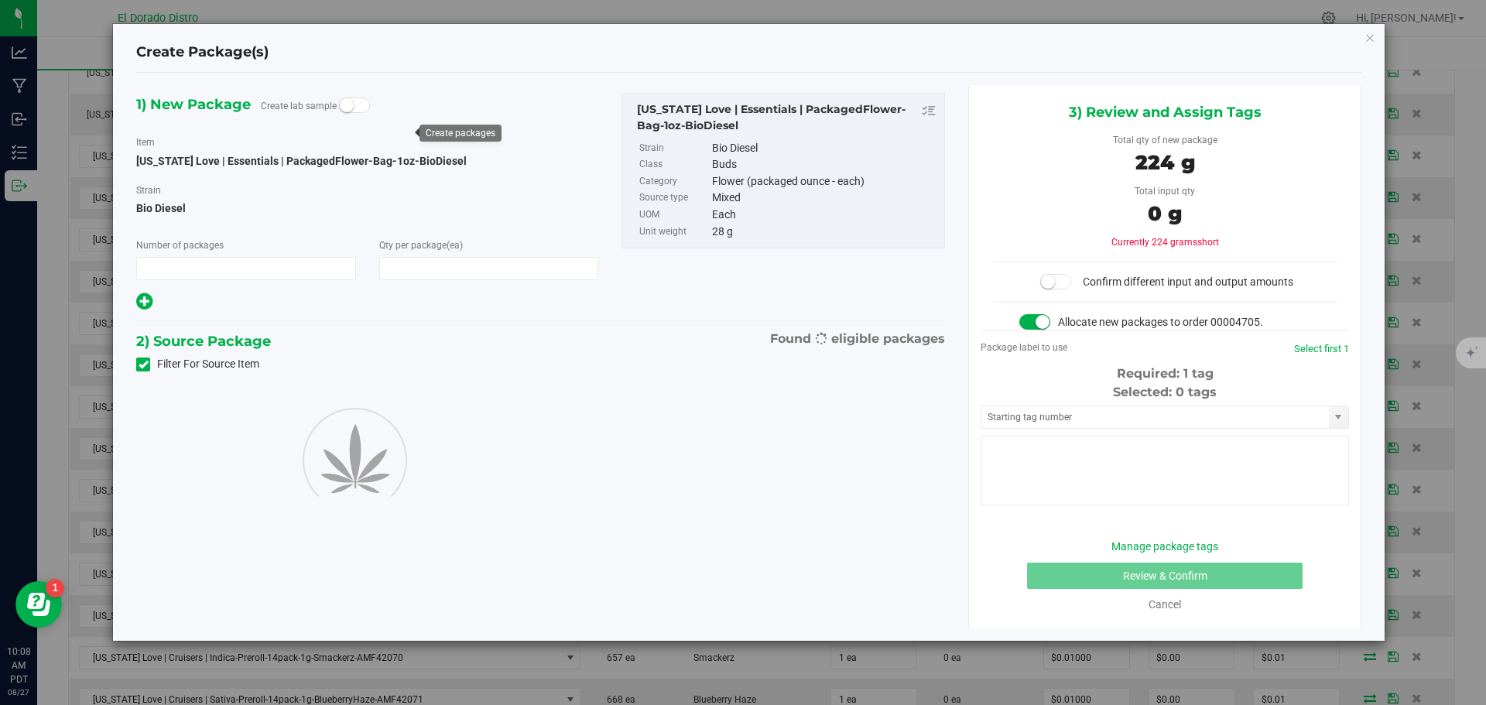
type input "1"
type input "8"
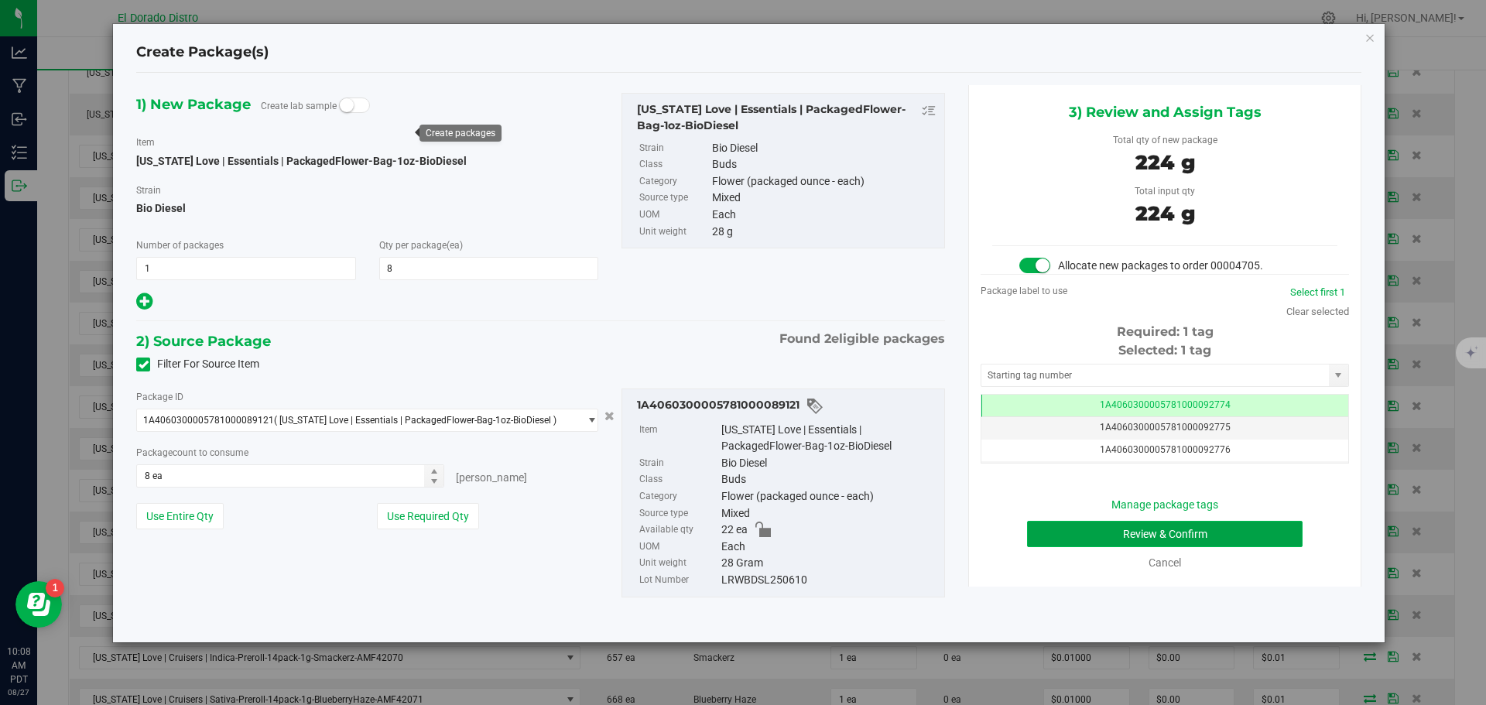
click at [1057, 533] on button "Review & Confirm" at bounding box center [1165, 534] width 276 height 26
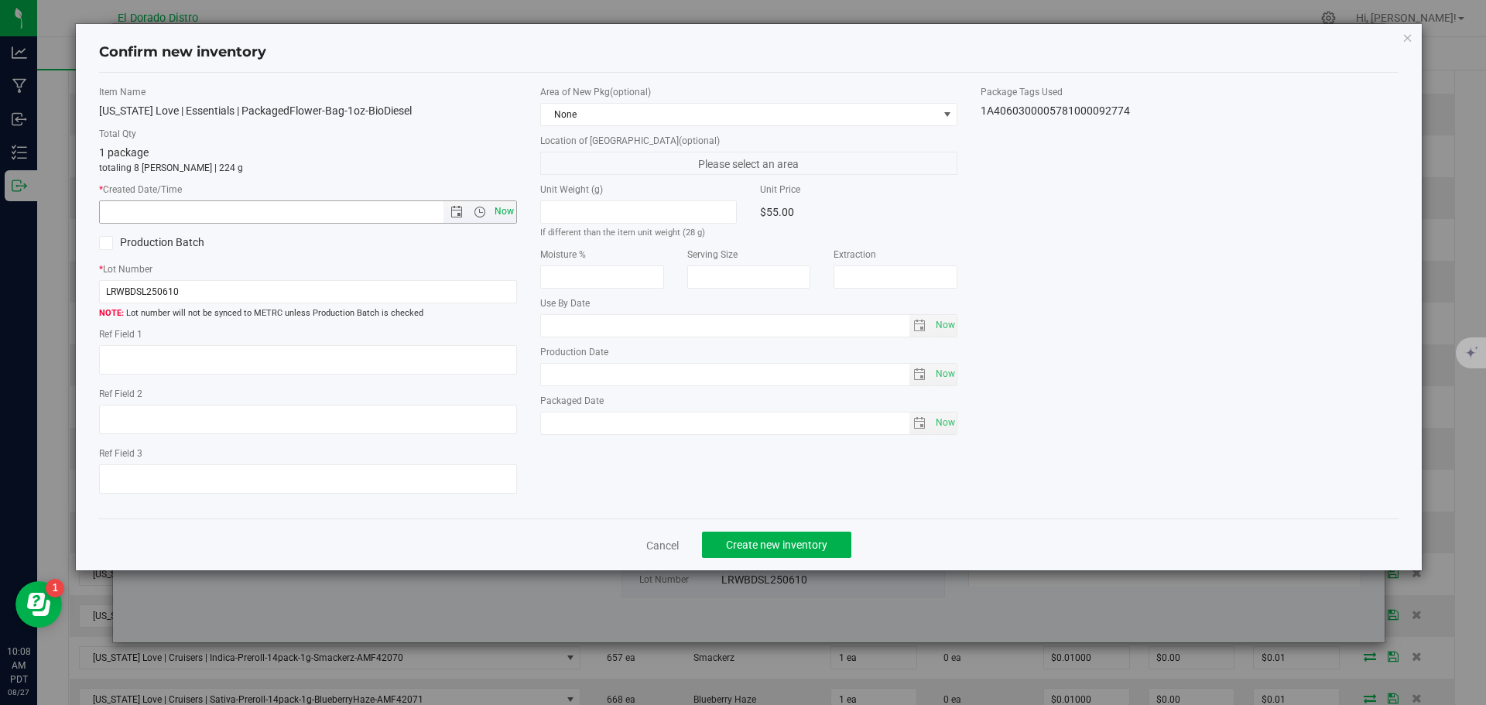
click at [504, 210] on span "Now" at bounding box center [504, 212] width 26 height 22
type input "8/27/2025 10:08 AM"
click at [768, 540] on span "Create new inventory" at bounding box center [776, 545] width 101 height 12
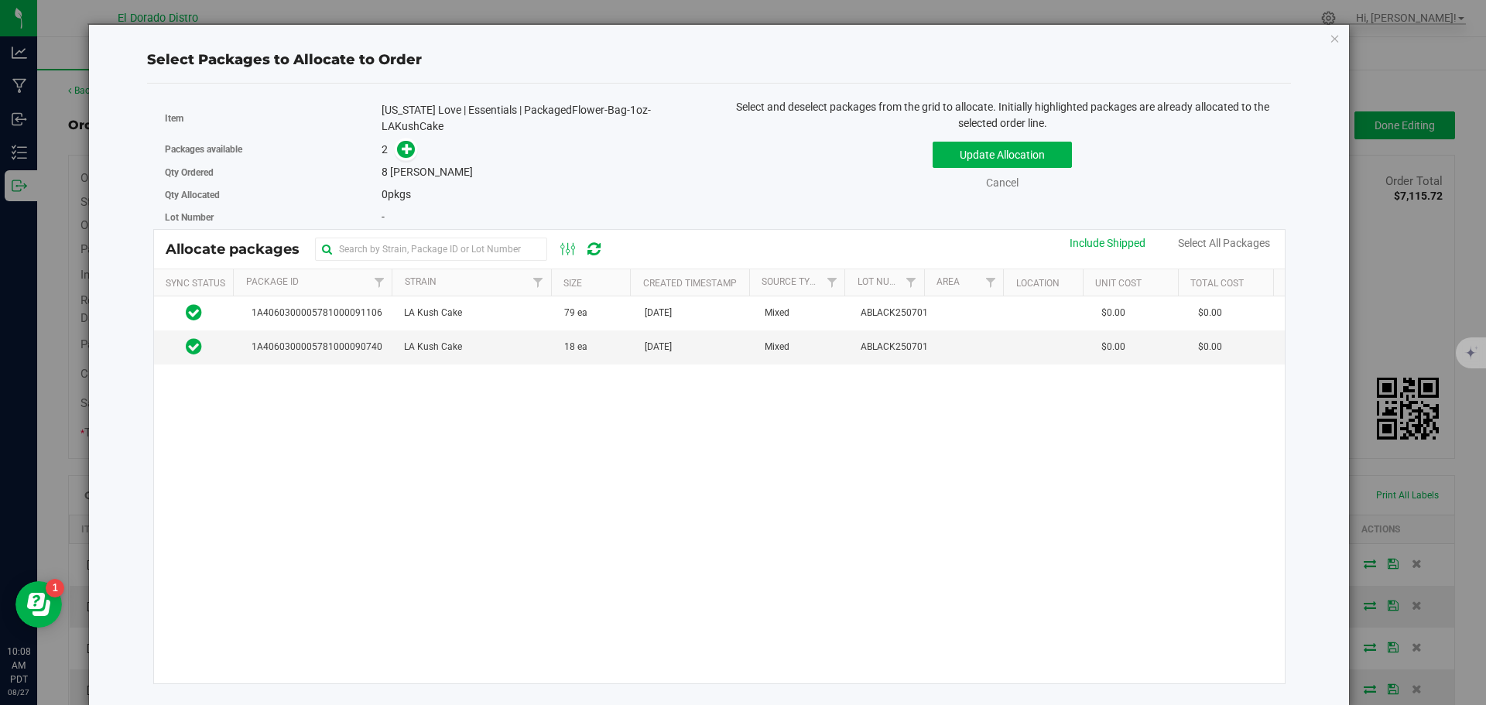
scroll to position [1239, 0]
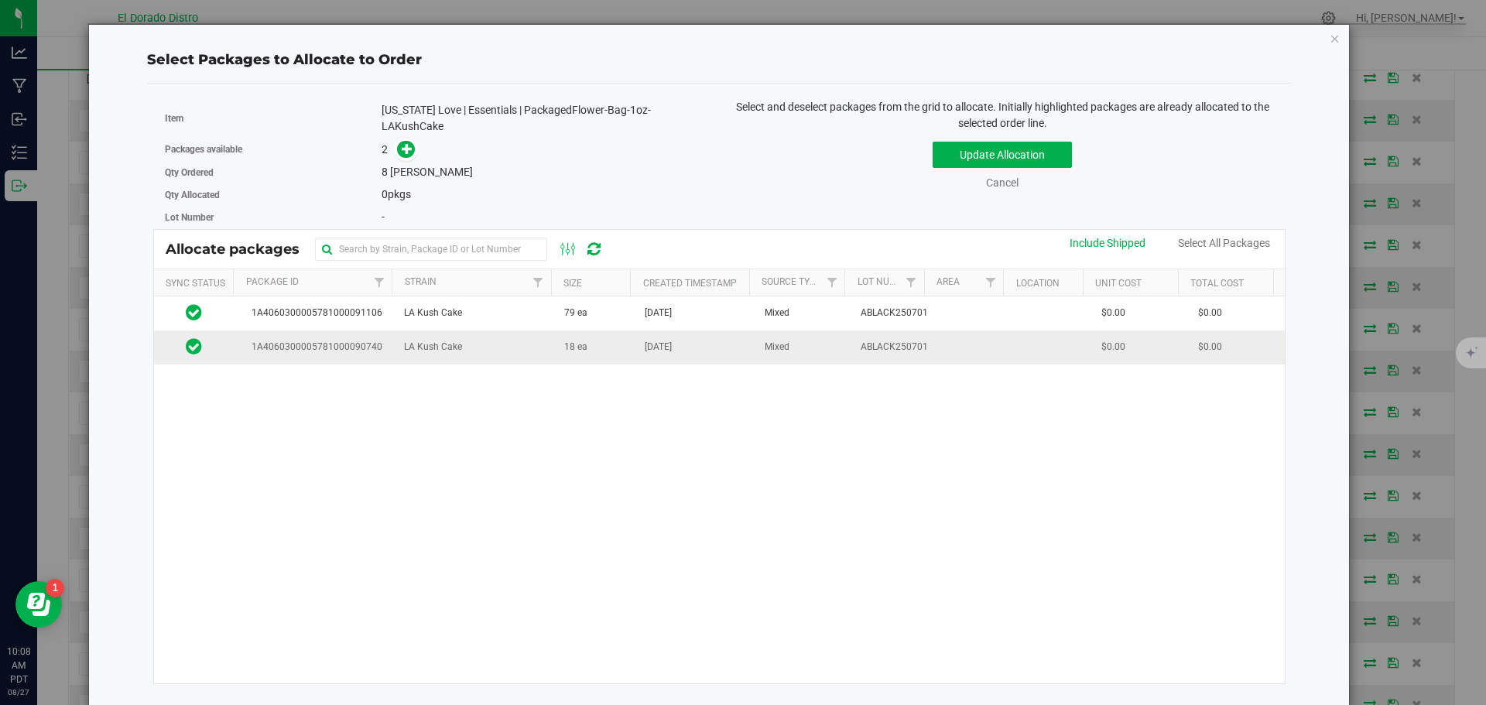
click at [636, 356] on td "[DATE]" at bounding box center [696, 347] width 120 height 33
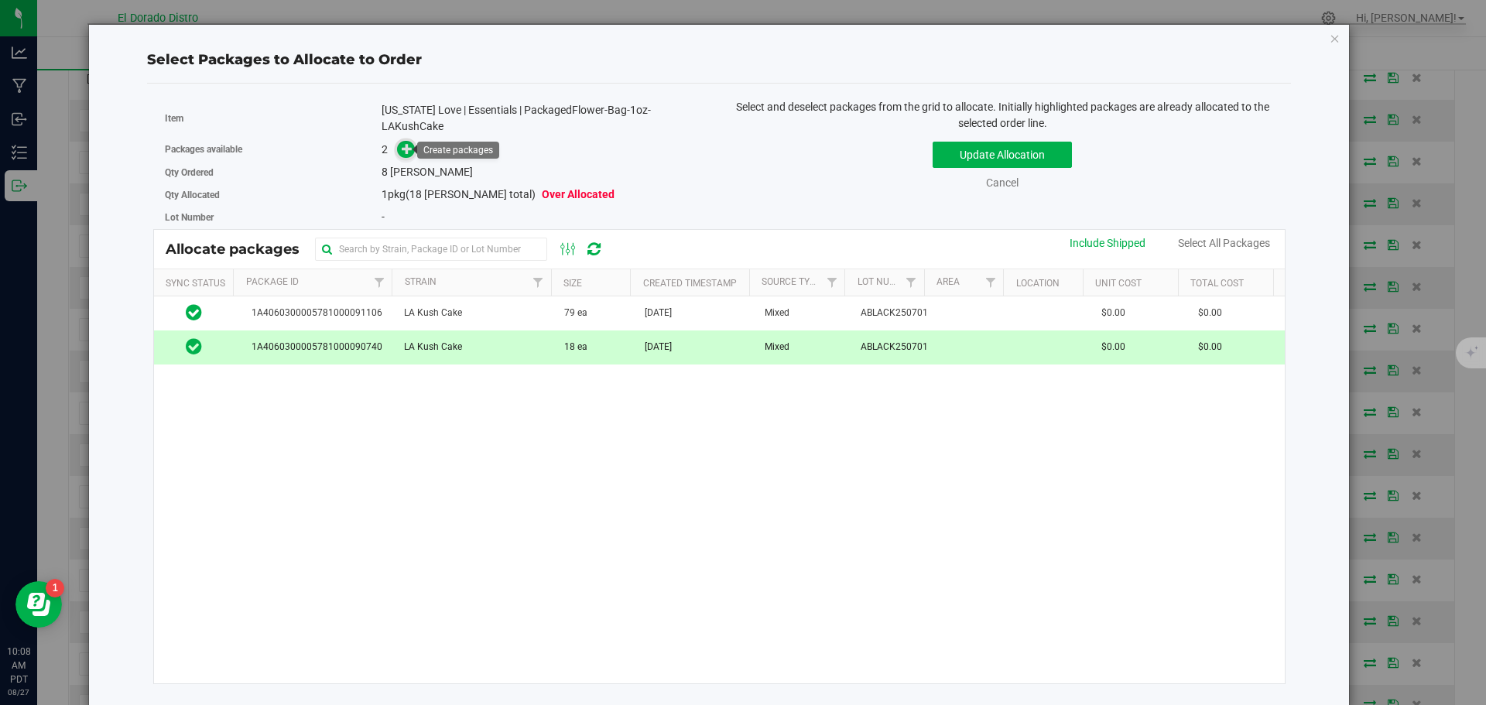
click at [406, 152] on icon at bounding box center [407, 148] width 11 height 11
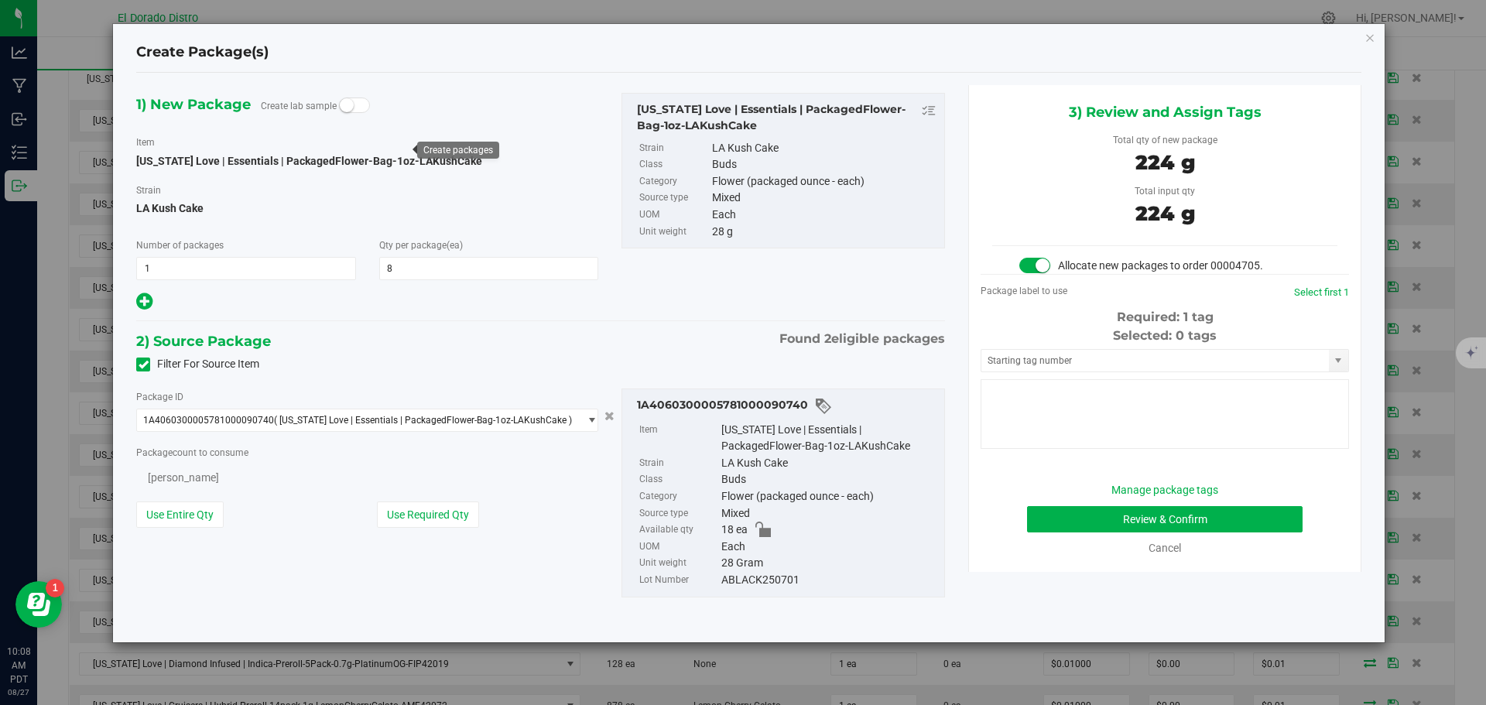
type input "8"
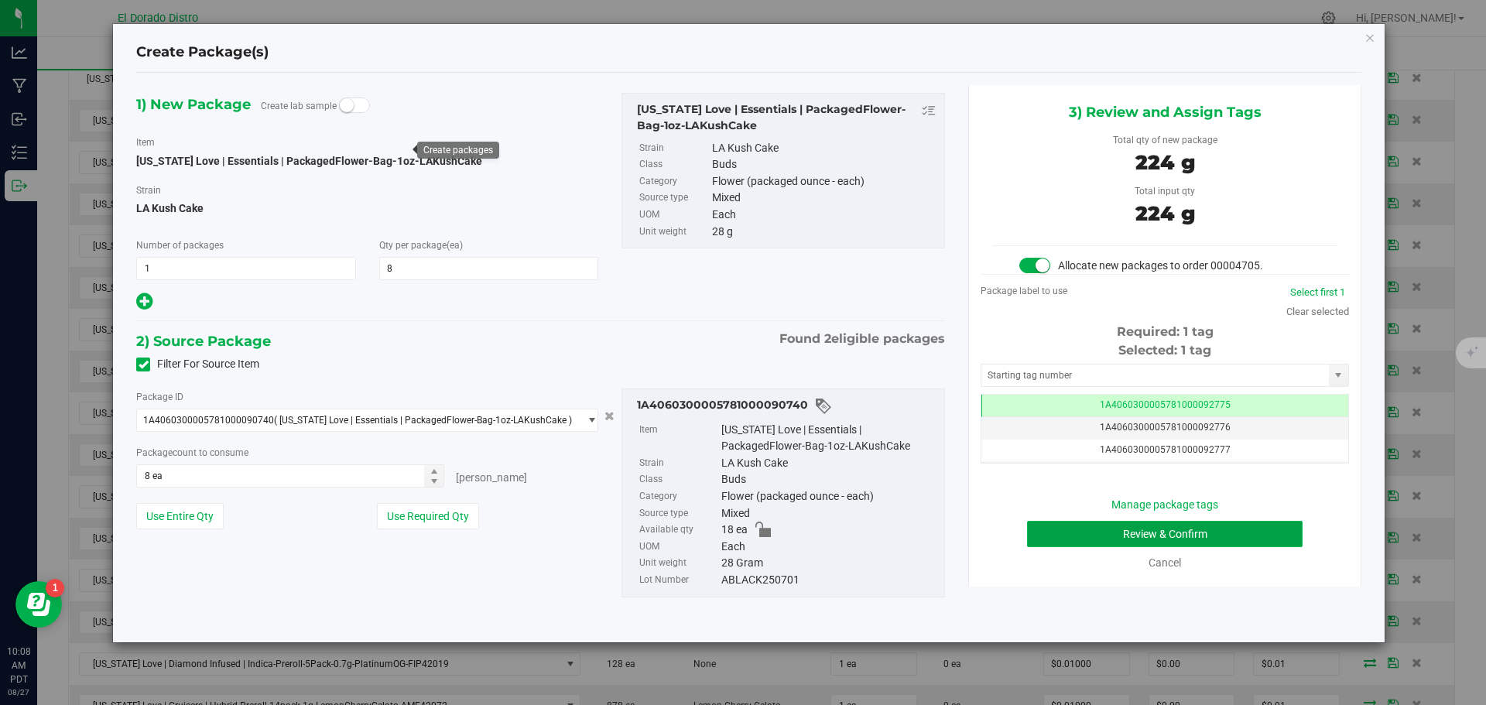
click at [1045, 533] on button "Review & Confirm" at bounding box center [1165, 534] width 276 height 26
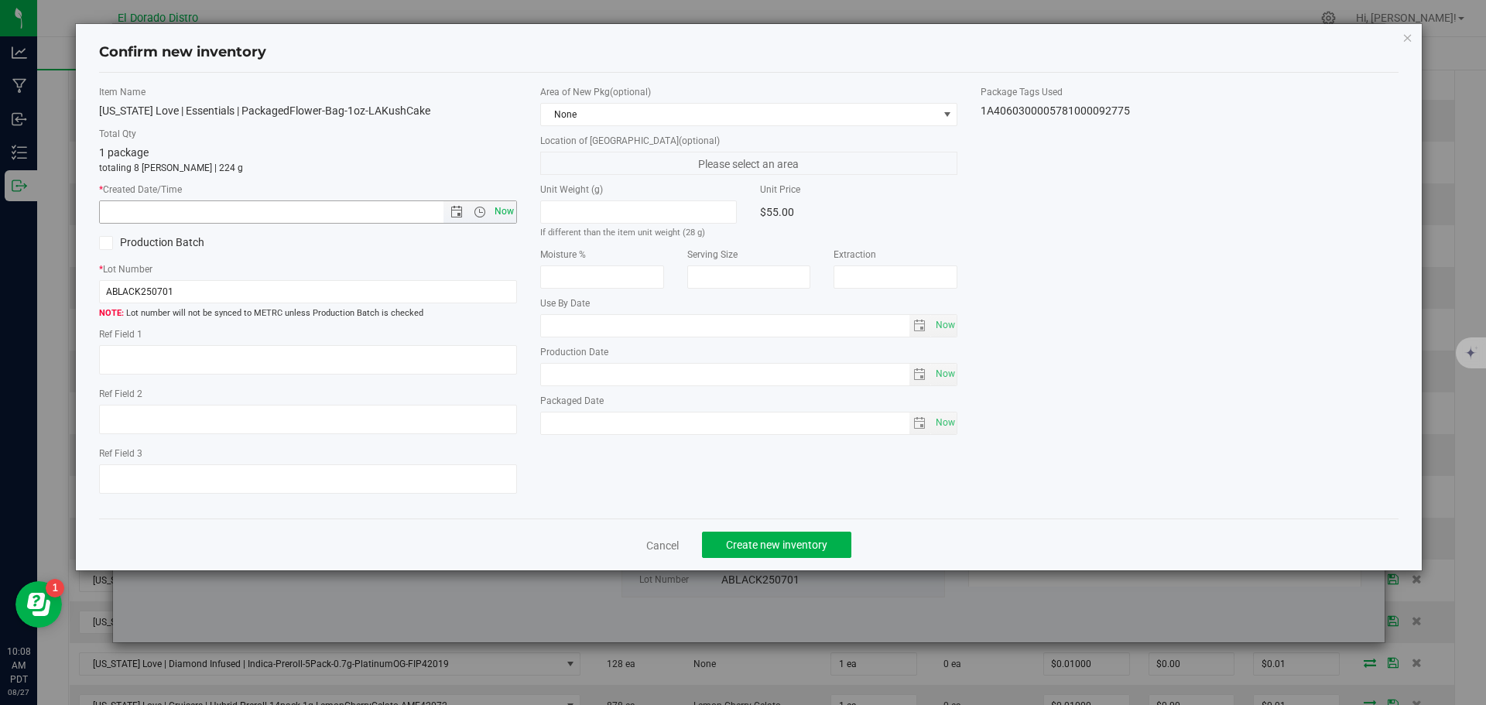
click at [506, 213] on span "Now" at bounding box center [504, 212] width 26 height 22
type input "[DATE] 10:08 AM"
click at [765, 542] on span "Create new inventory" at bounding box center [776, 545] width 101 height 12
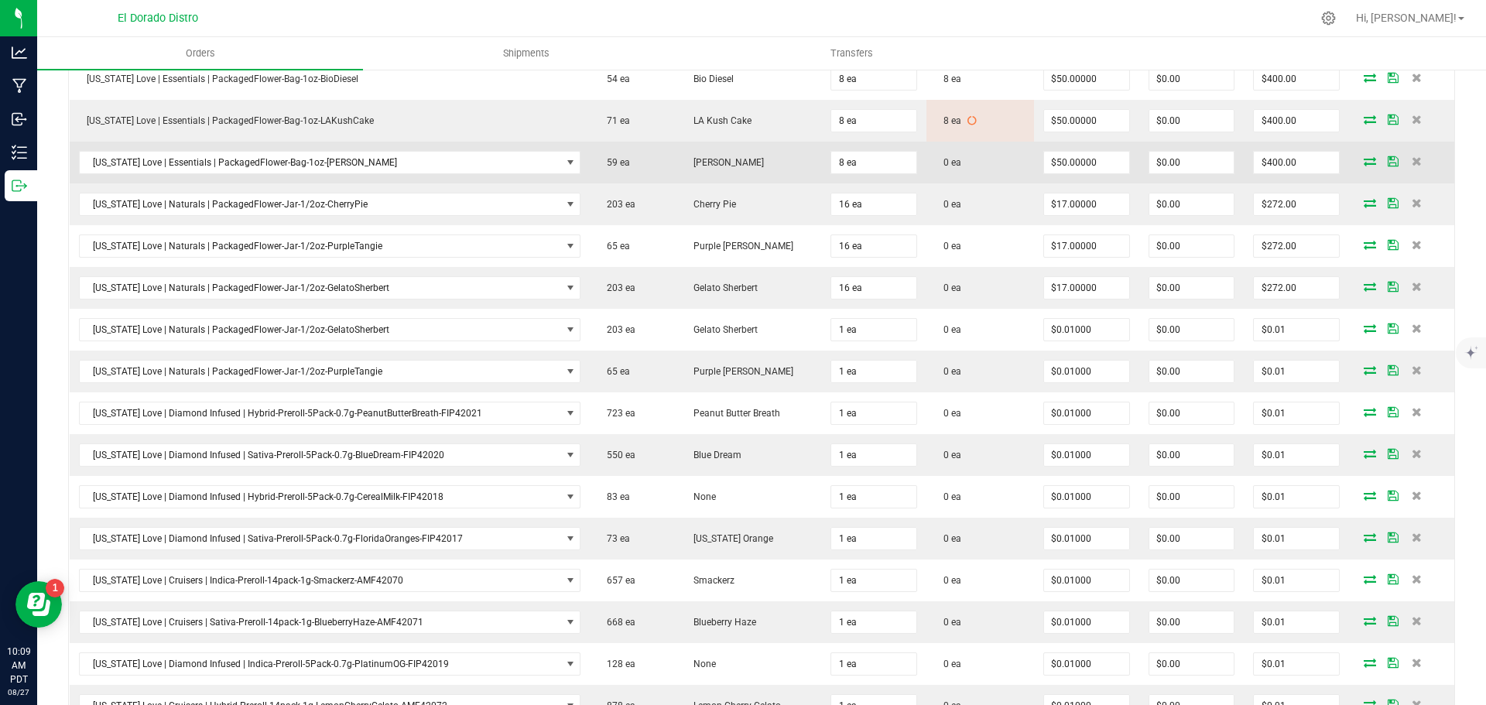
click at [1364, 160] on icon at bounding box center [1370, 160] width 12 height 9
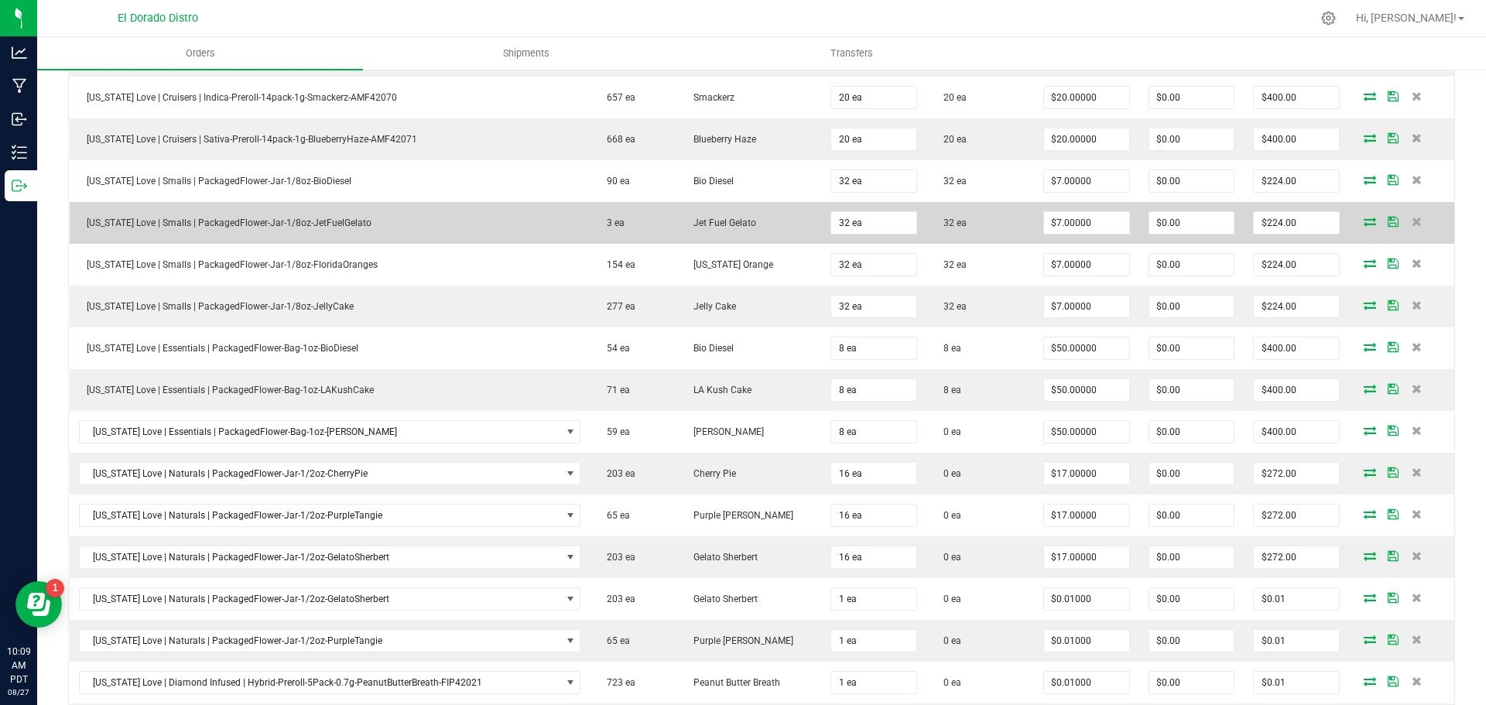
scroll to position [1006, 0]
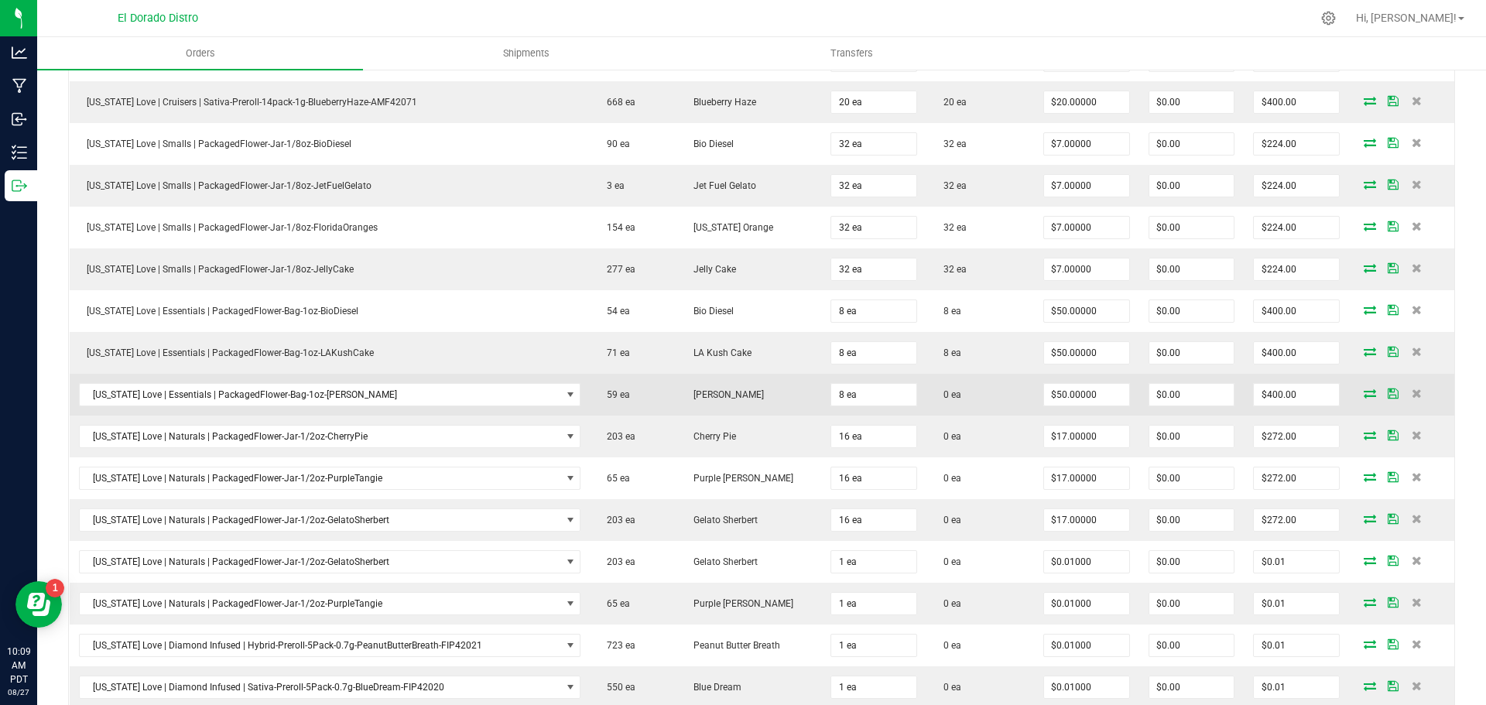
click at [1364, 392] on icon at bounding box center [1370, 393] width 12 height 9
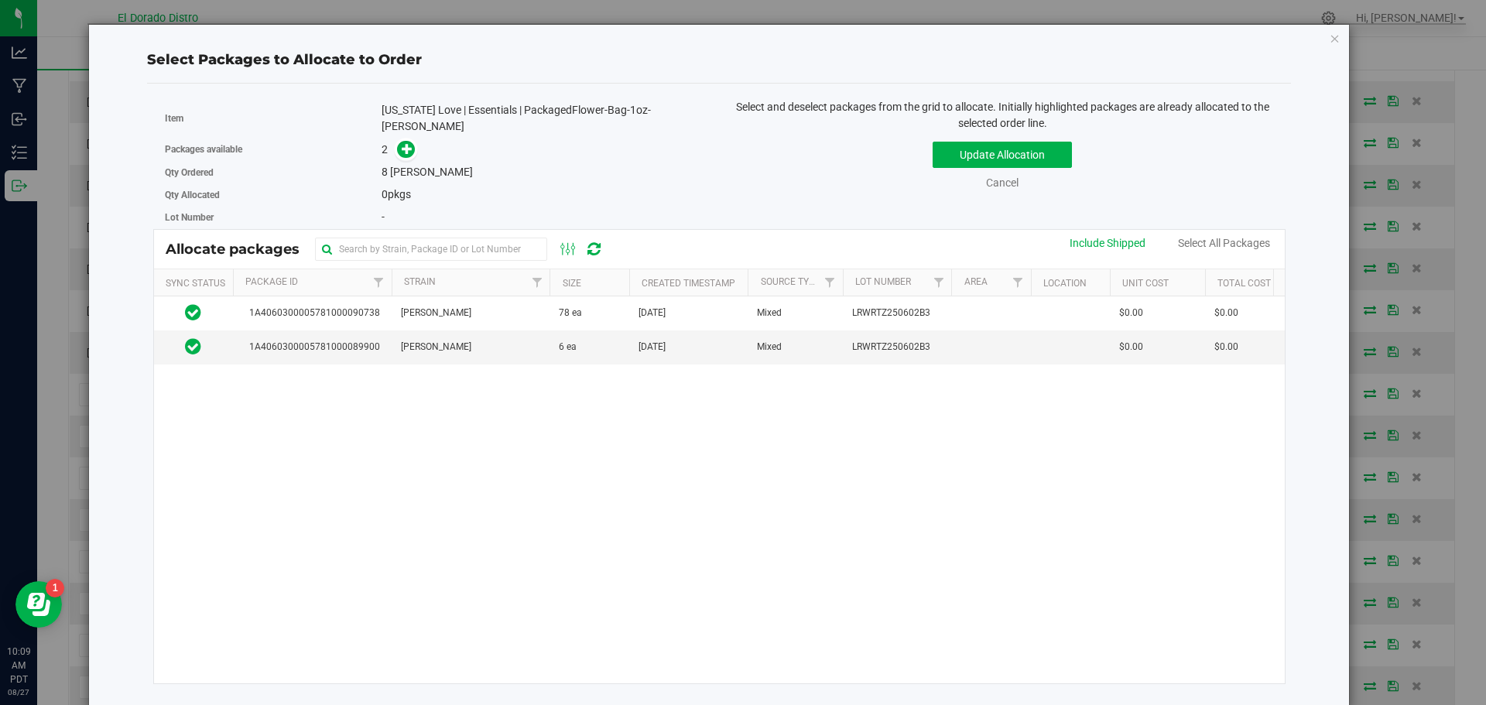
drag, startPoint x: 924, startPoint y: 279, endPoint x: 952, endPoint y: 276, distance: 28.0
click at [952, 276] on div "Sync Status Package Id Strain Size Created Timestamp Source Type Lot Number Are…" at bounding box center [714, 282] width 1121 height 26
click at [610, 335] on td "6 ea" at bounding box center [589, 347] width 79 height 33
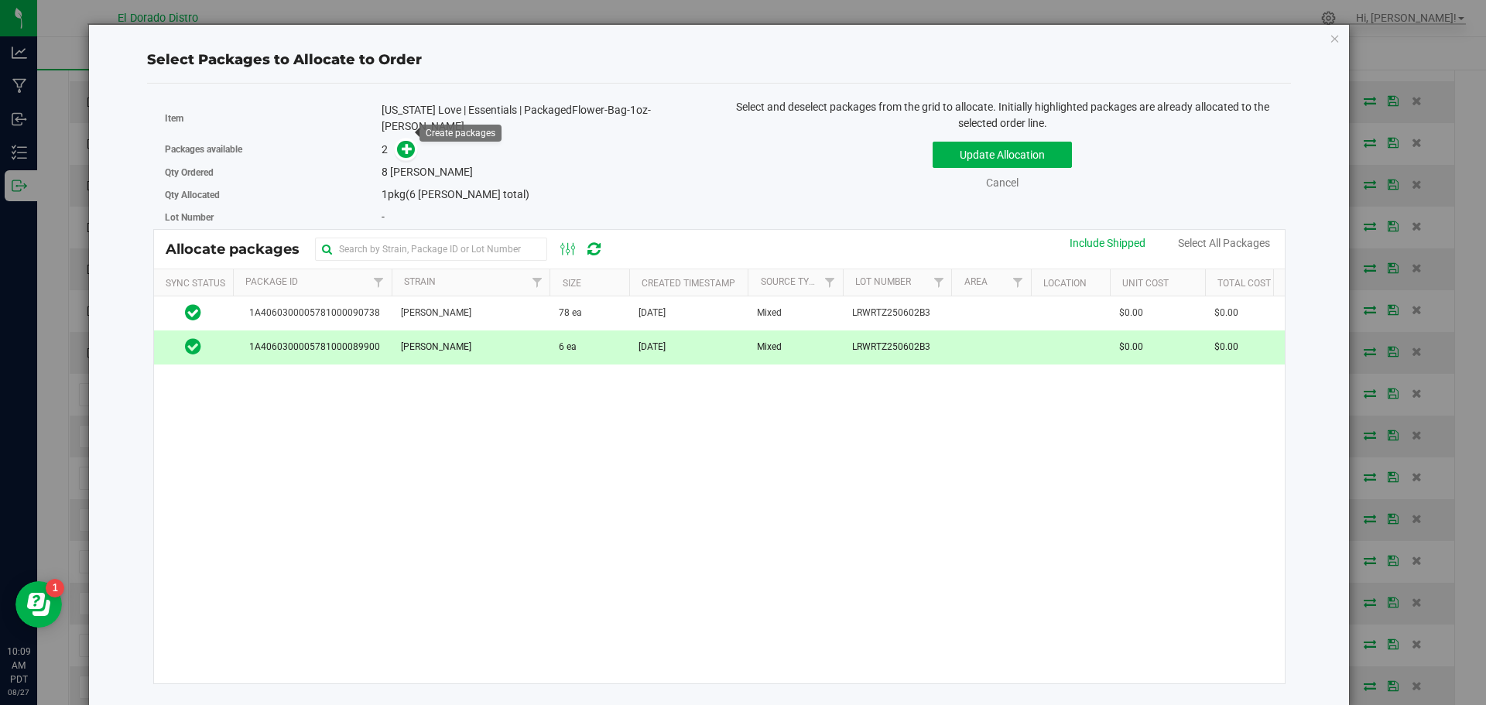
click at [407, 138] on div "Packages available 2" at bounding box center [436, 150] width 543 height 24
click at [406, 143] on icon at bounding box center [407, 148] width 11 height 11
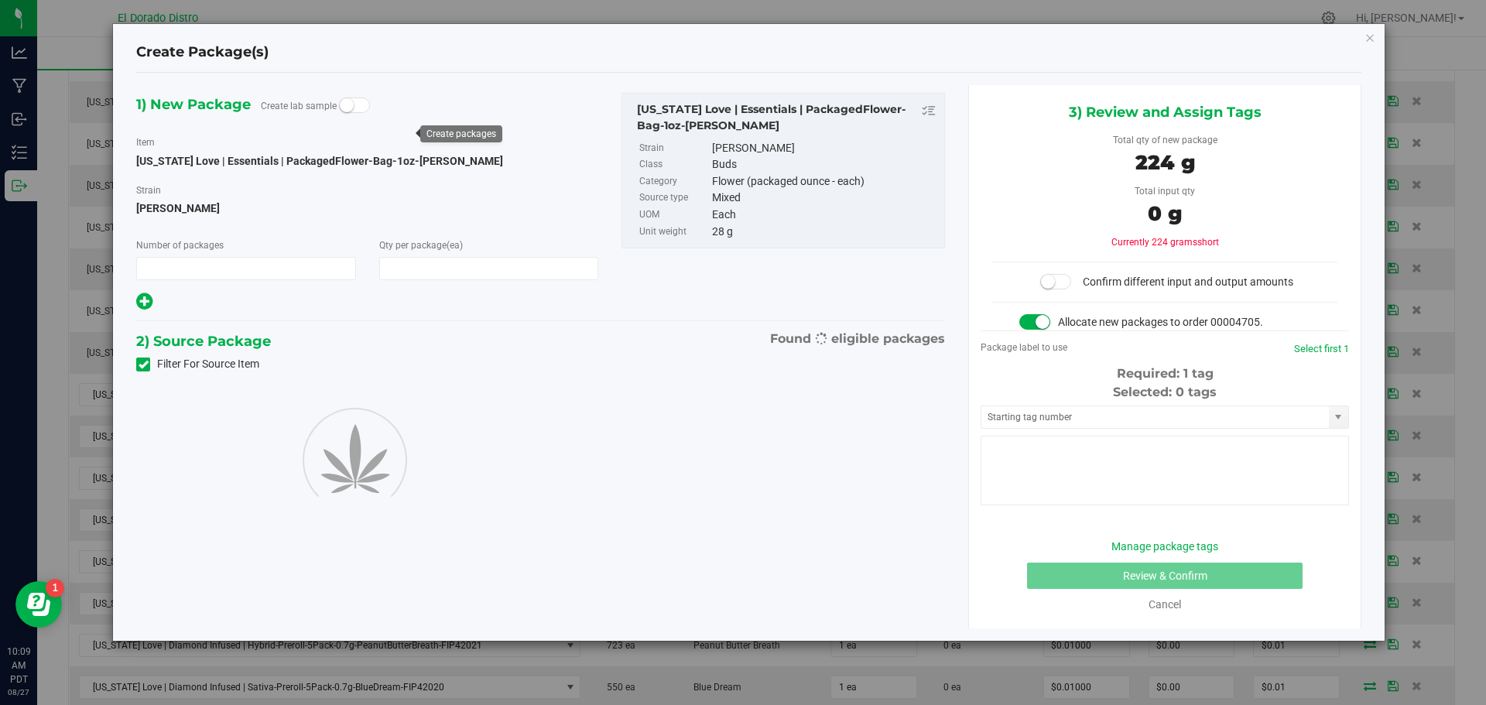
type input "1"
type input "8"
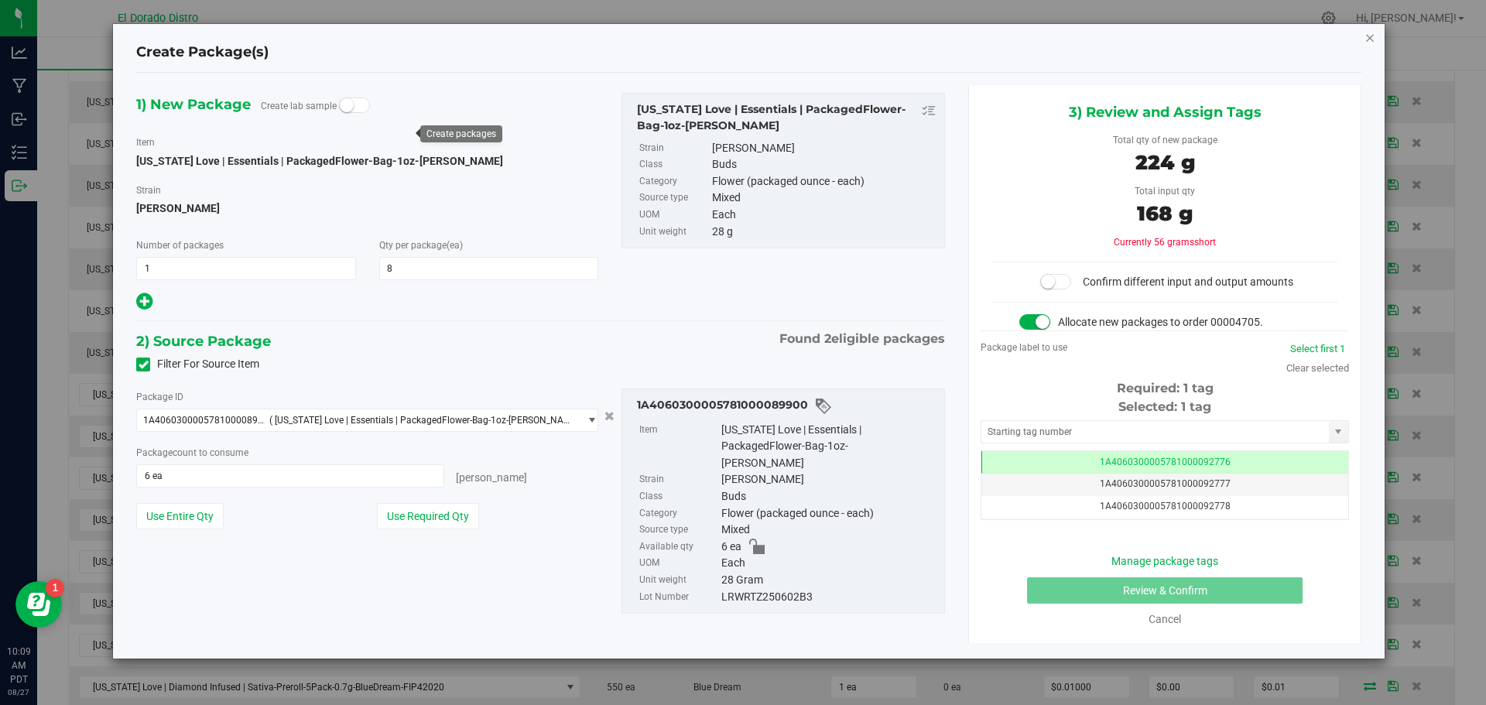
click at [1371, 38] on icon "button" at bounding box center [1370, 37] width 11 height 19
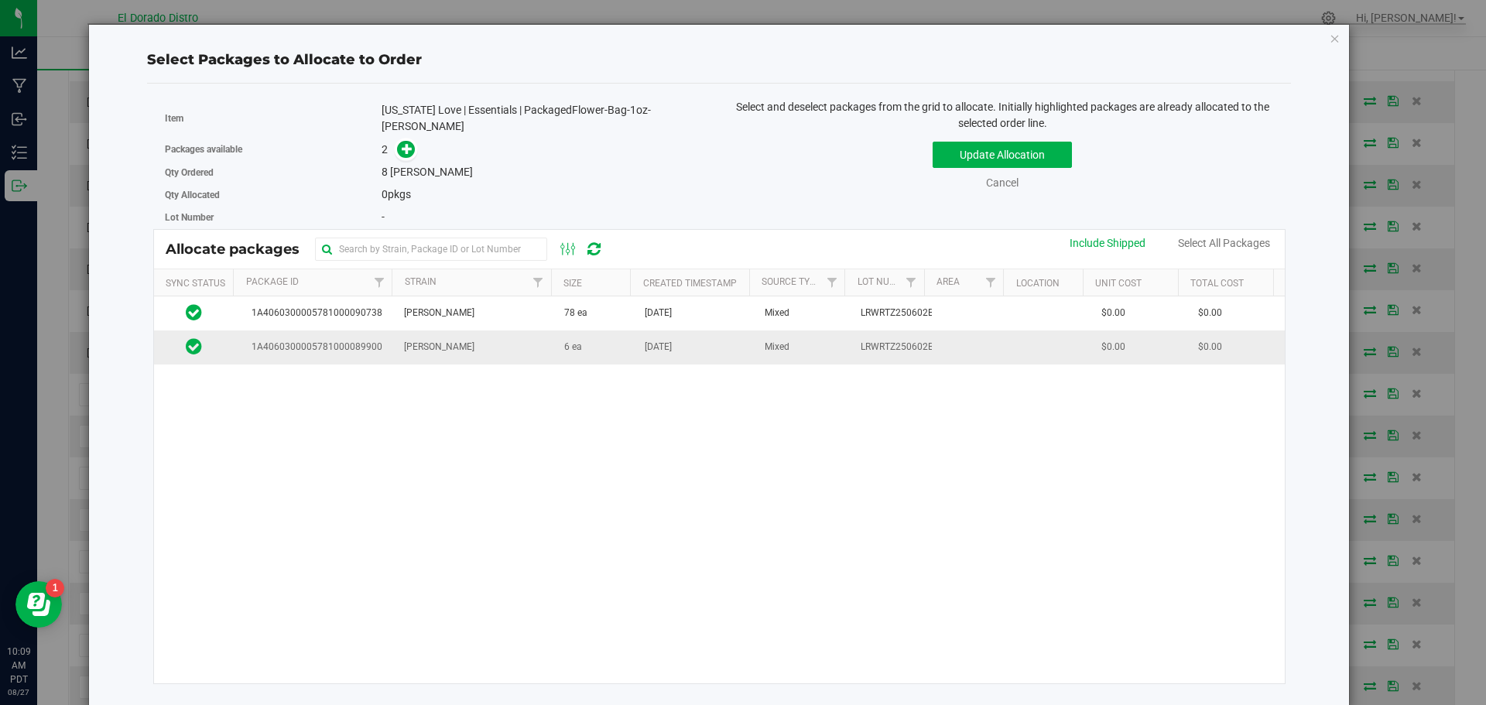
click at [647, 341] on span "[DATE]" at bounding box center [658, 347] width 27 height 15
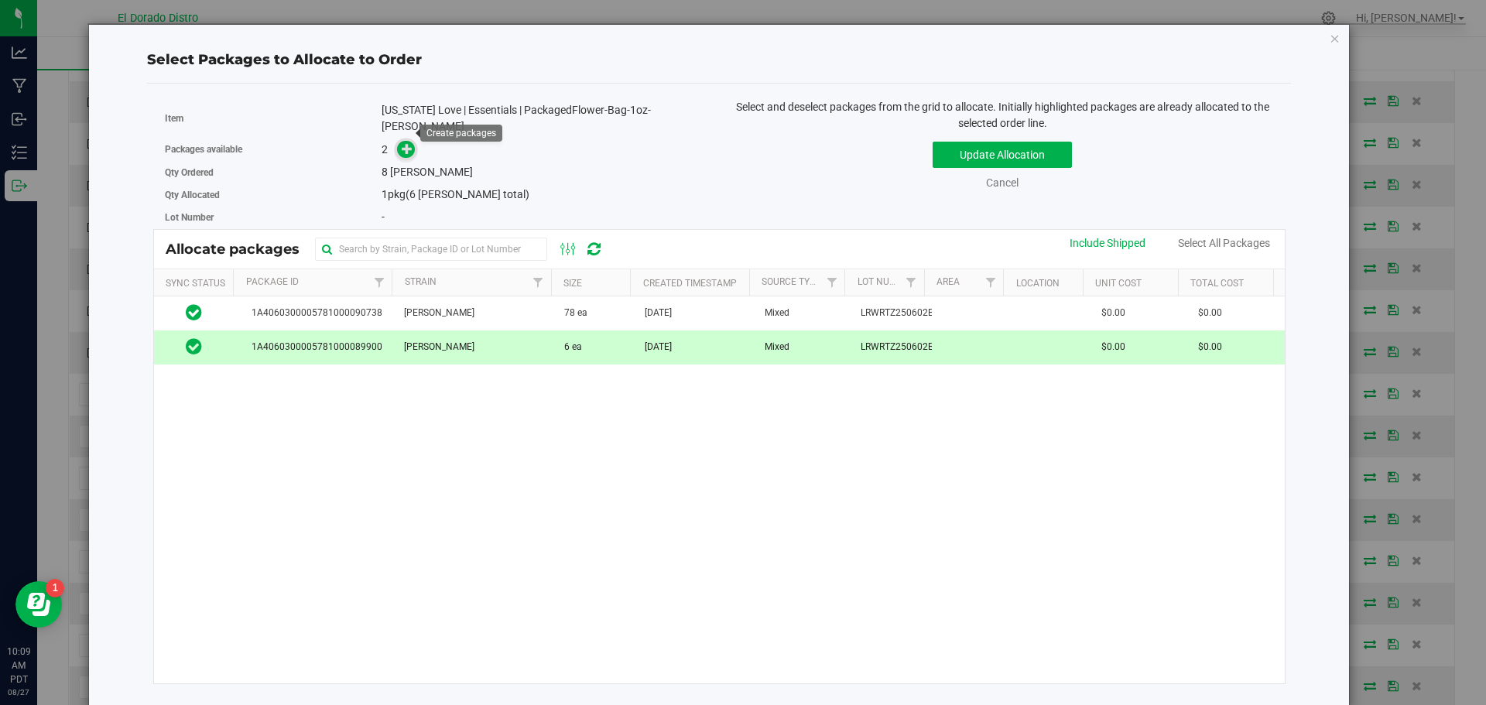
click at [411, 143] on icon at bounding box center [407, 148] width 11 height 11
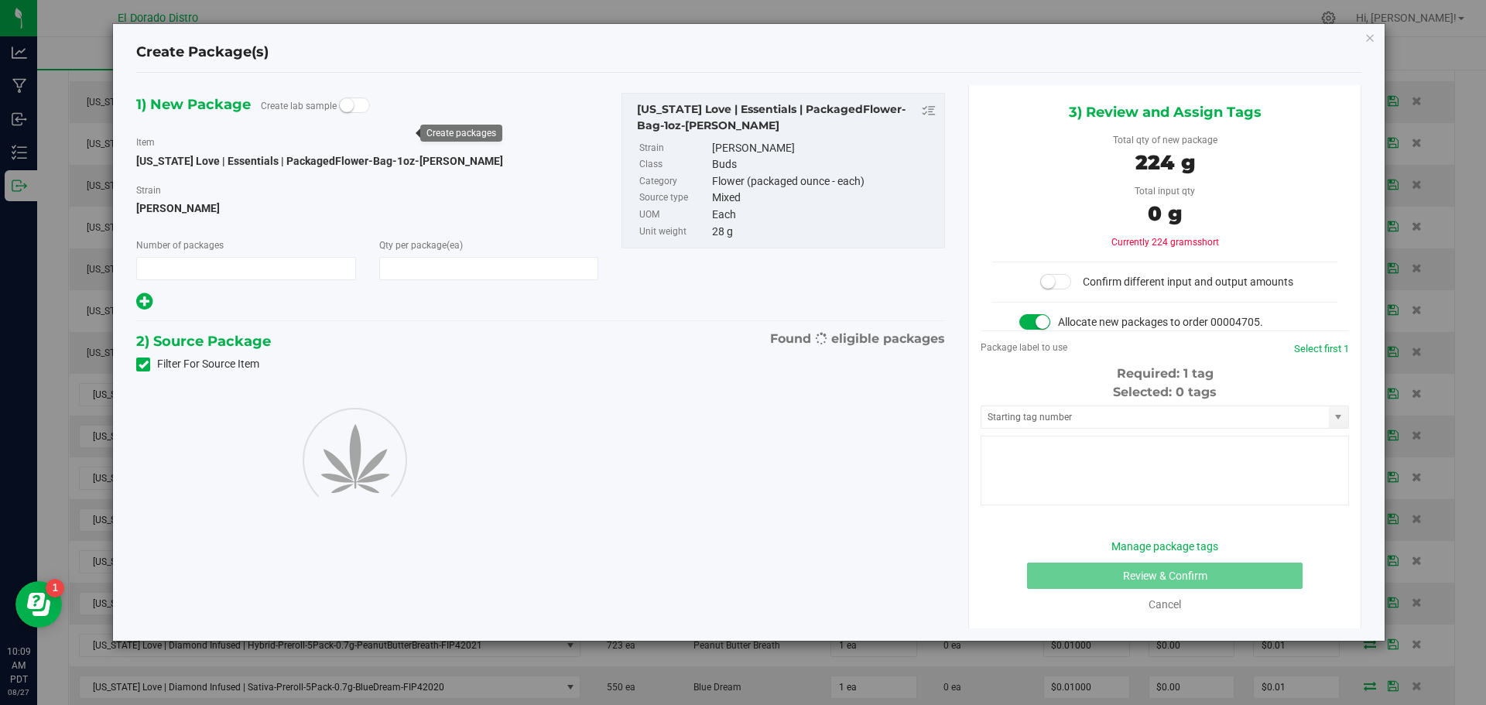
type input "1"
type input "8"
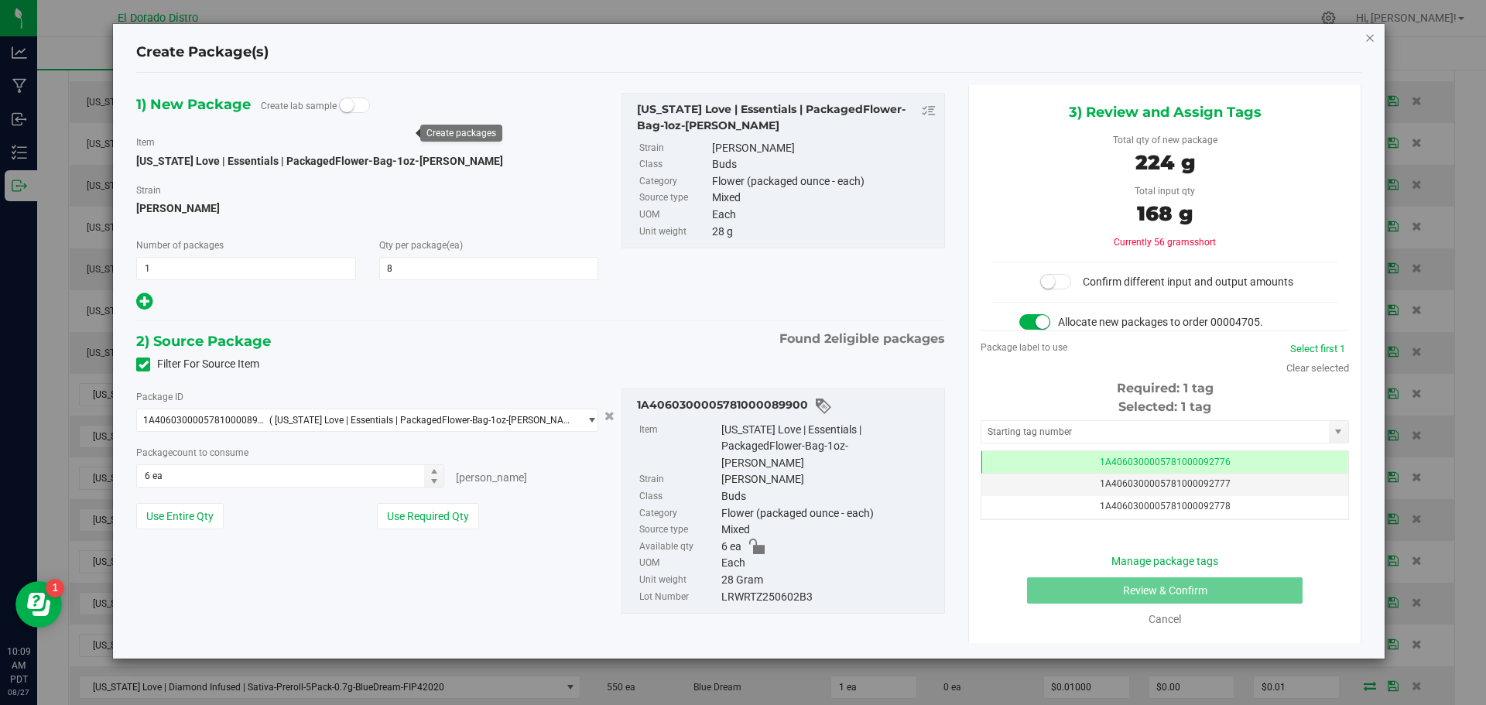
click at [1372, 39] on icon "button" at bounding box center [1370, 37] width 11 height 19
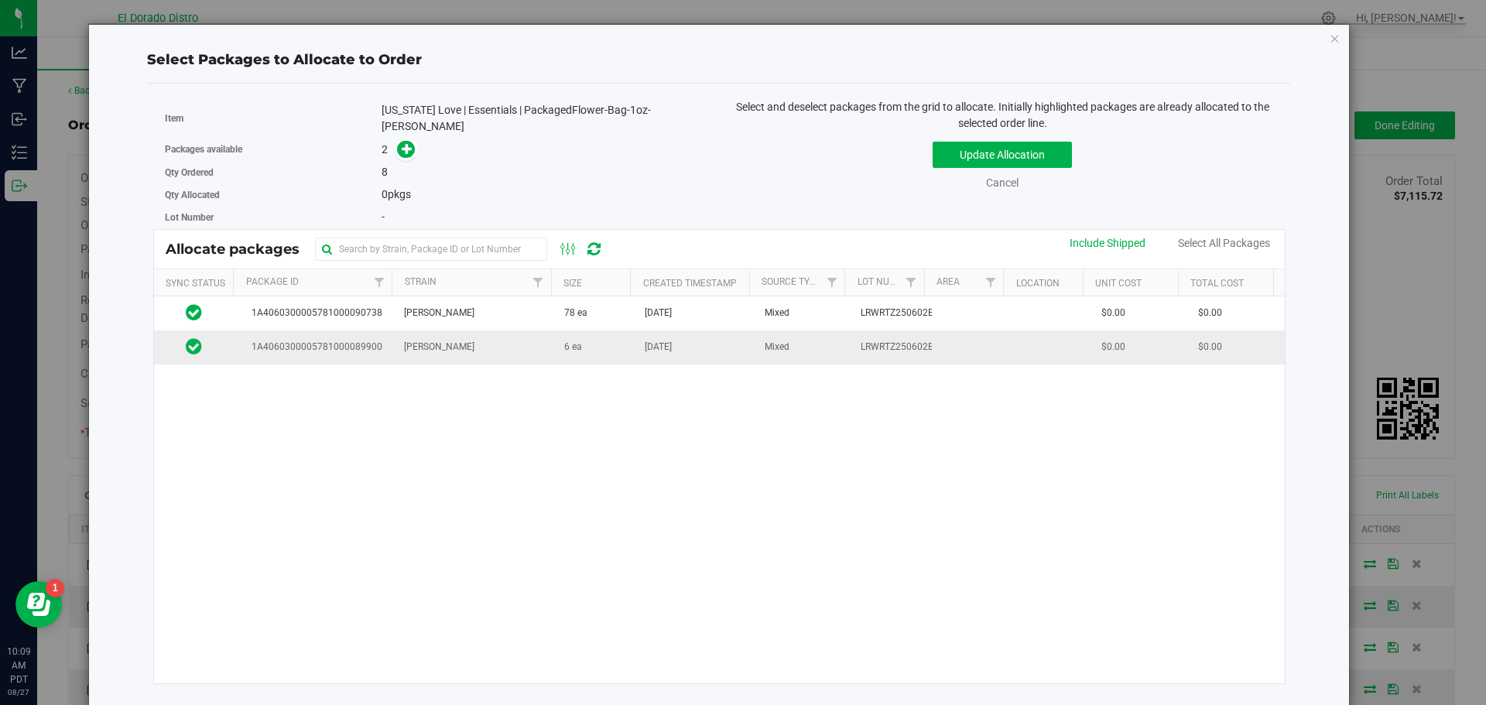
click at [577, 340] on span "6 ea" at bounding box center [573, 347] width 18 height 15
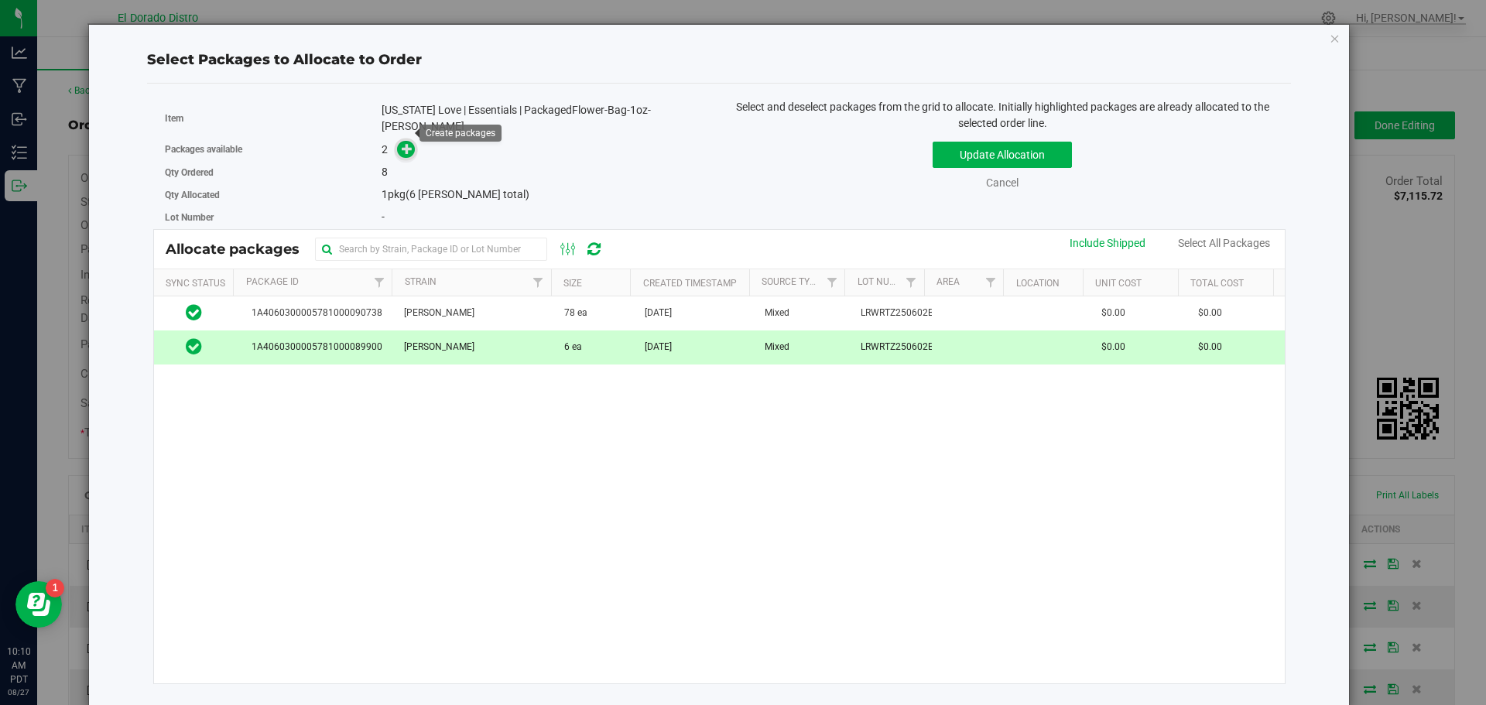
click at [407, 143] on icon at bounding box center [407, 148] width 11 height 11
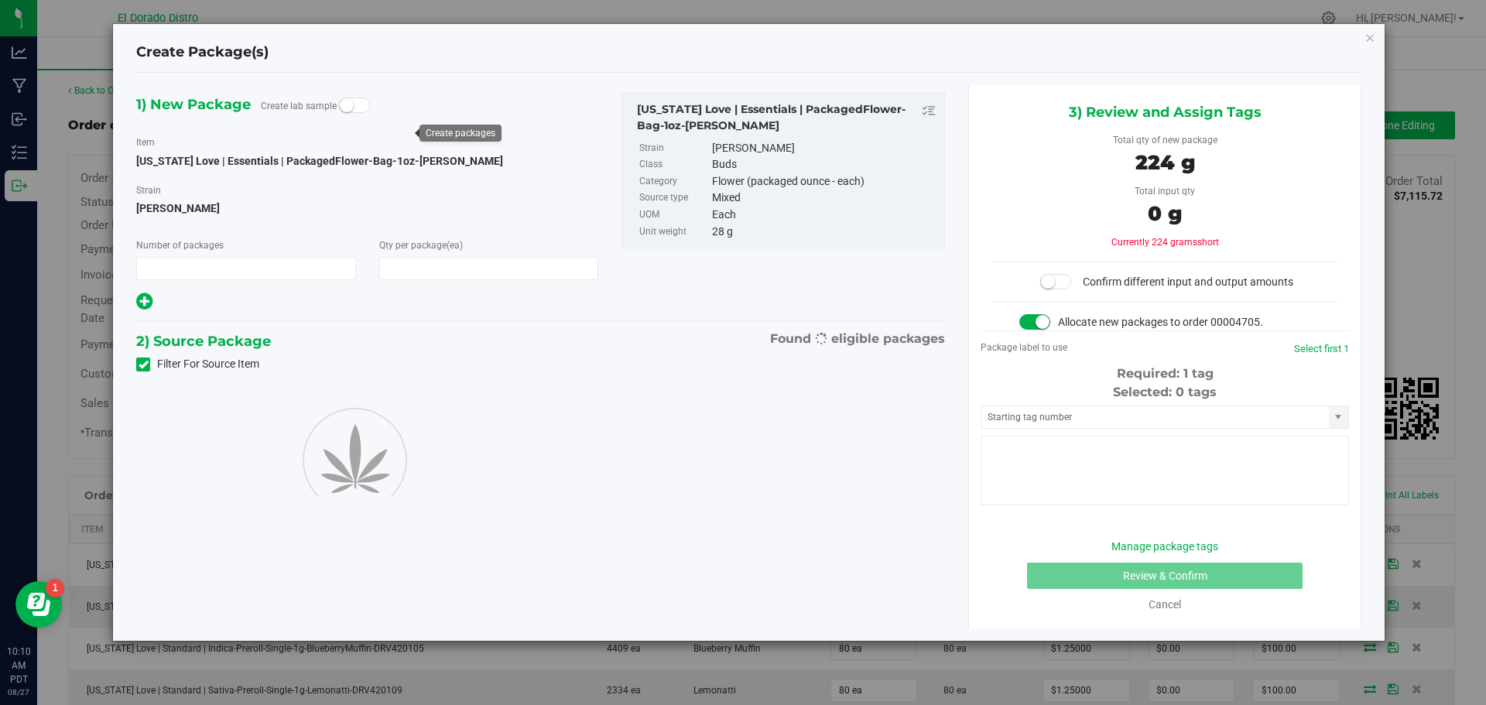
type input "1"
type input "8"
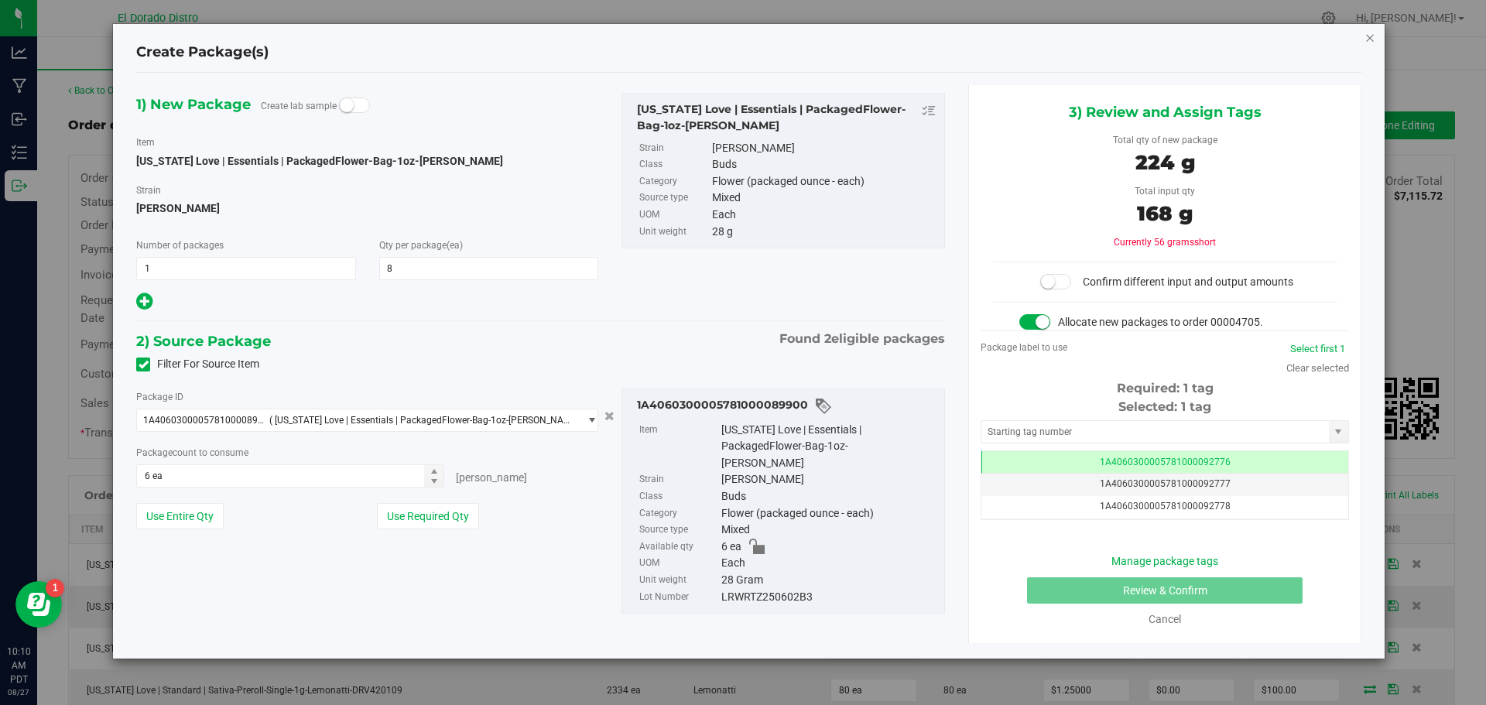
click at [1369, 29] on icon "button" at bounding box center [1370, 37] width 11 height 19
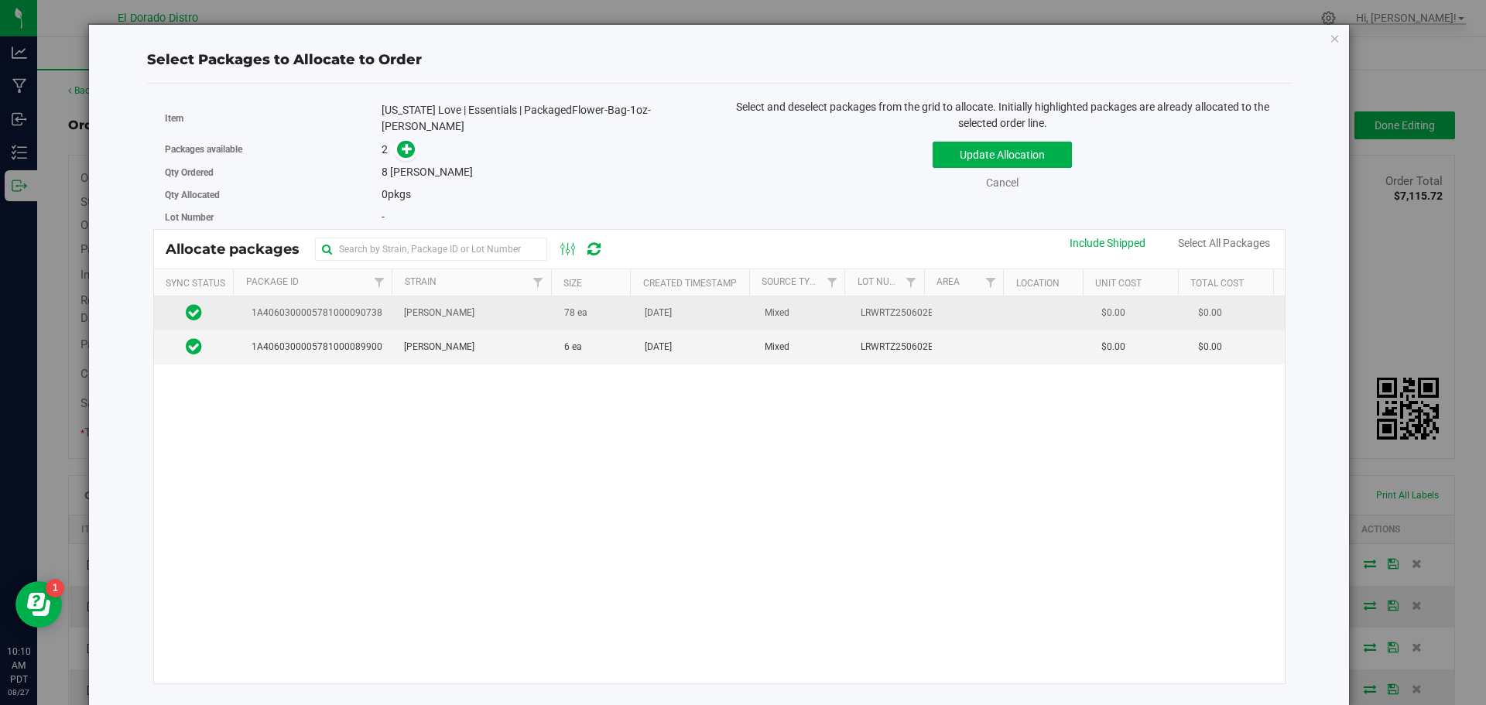
click at [589, 298] on td "78 ea" at bounding box center [595, 313] width 81 height 34
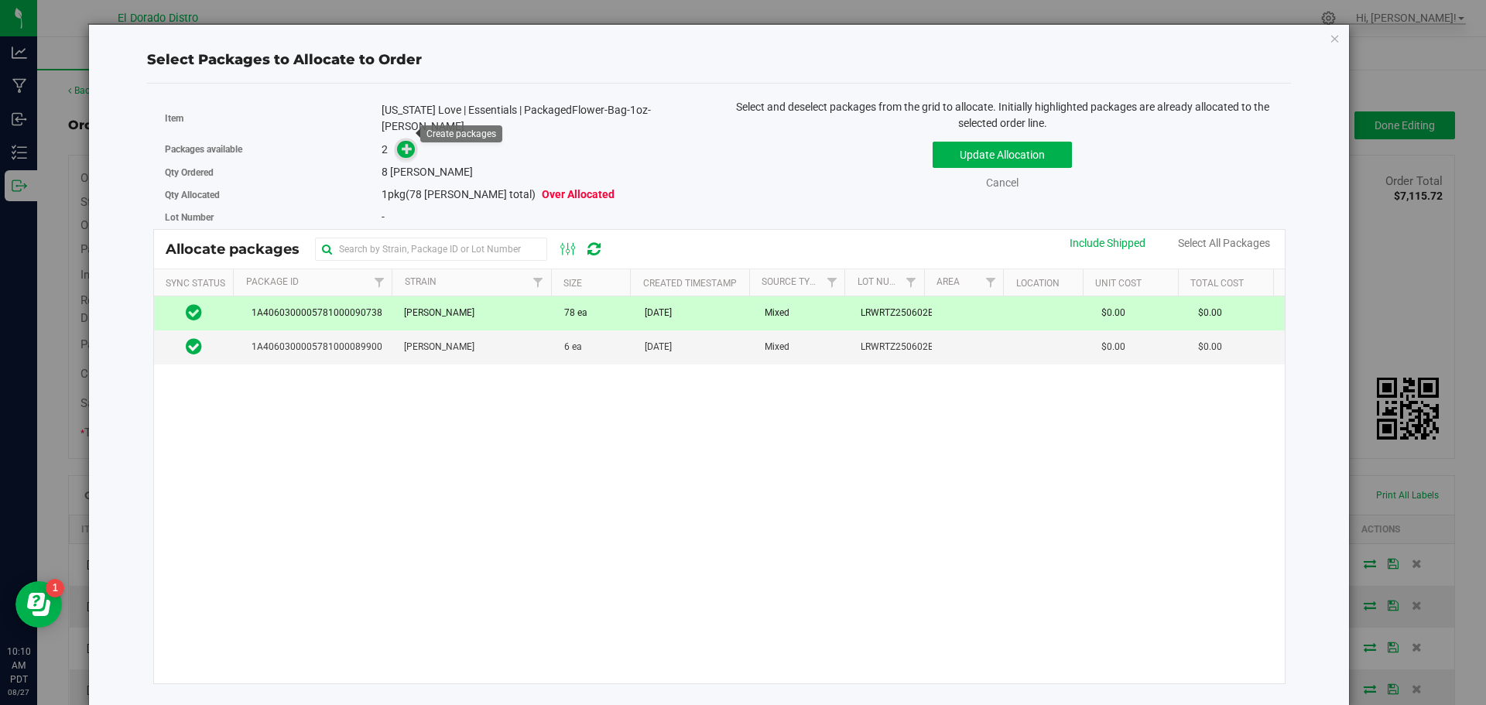
click at [406, 143] on icon at bounding box center [407, 148] width 11 height 11
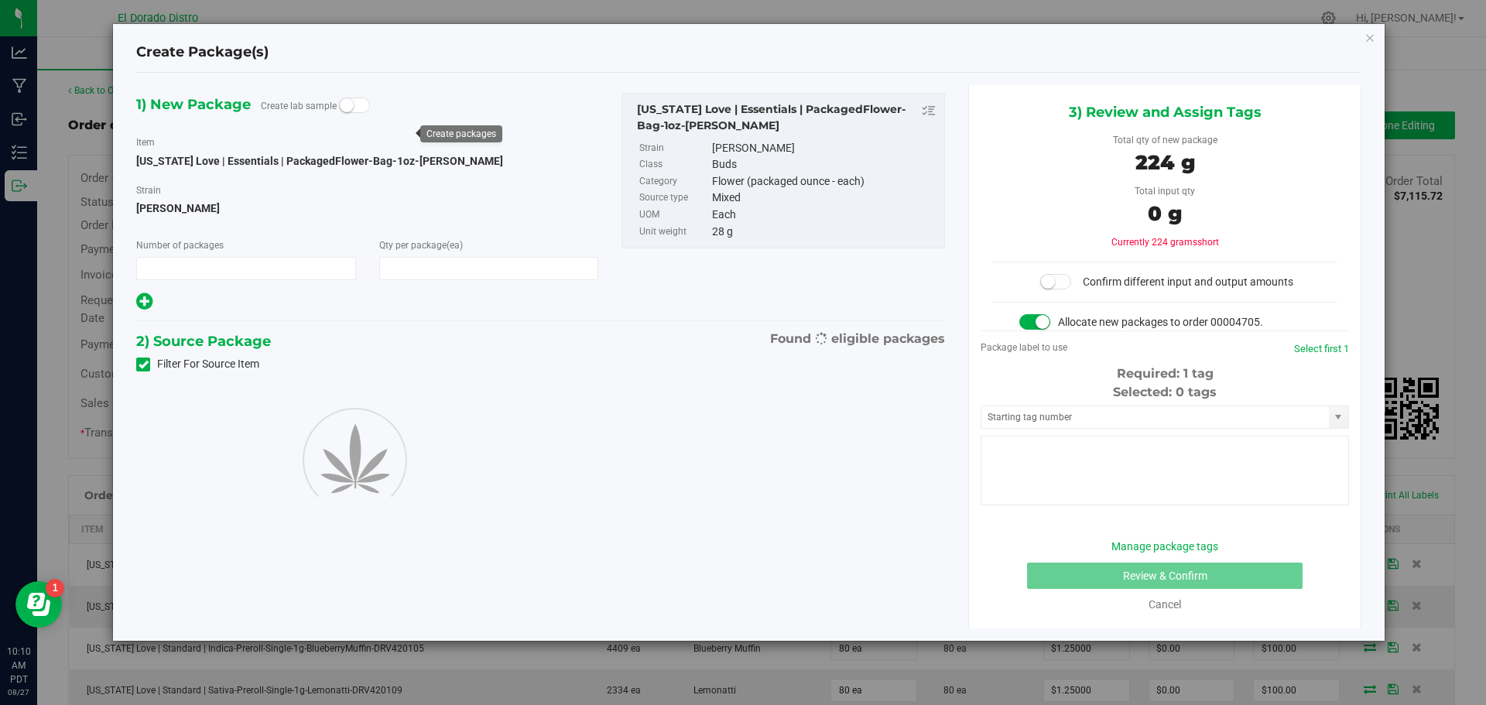
type input "1"
type input "8"
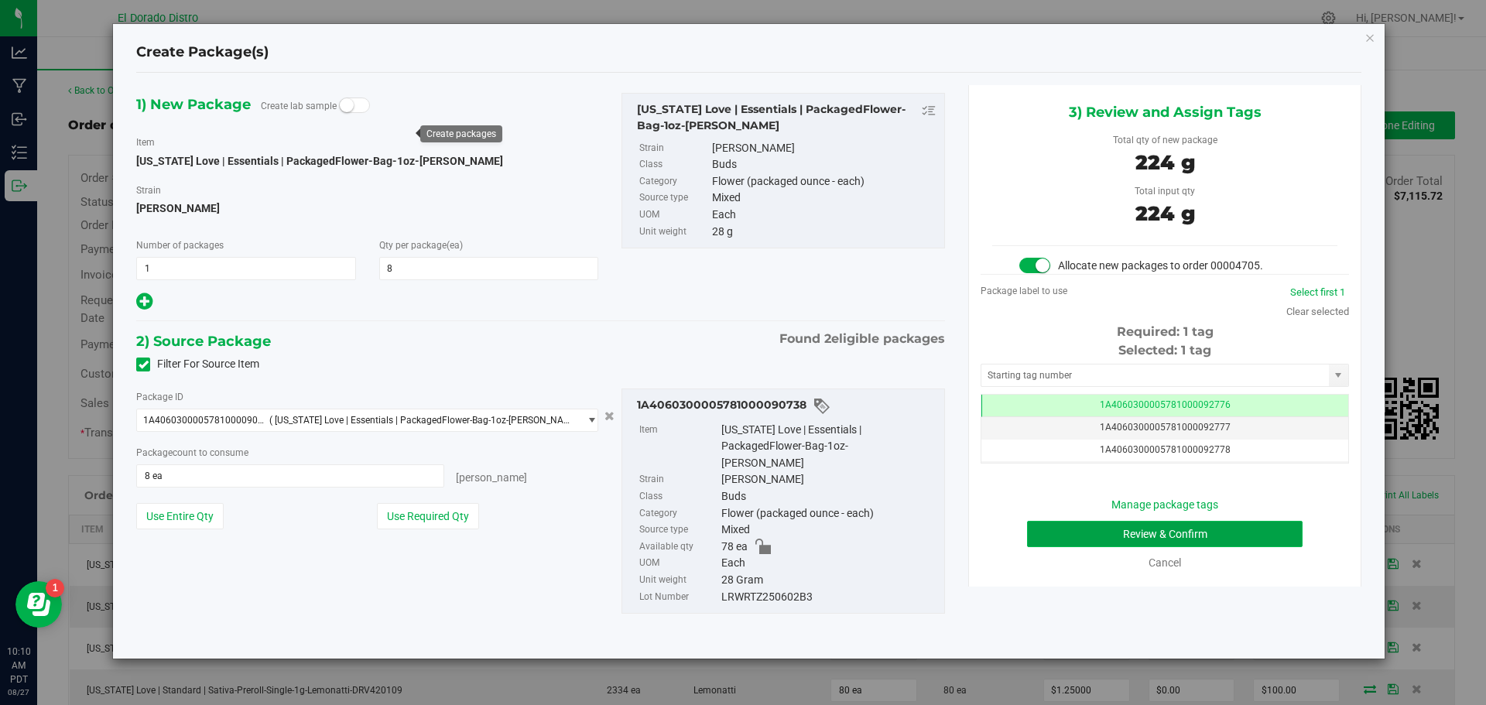
click at [1036, 536] on button "Review & Confirm" at bounding box center [1165, 534] width 276 height 26
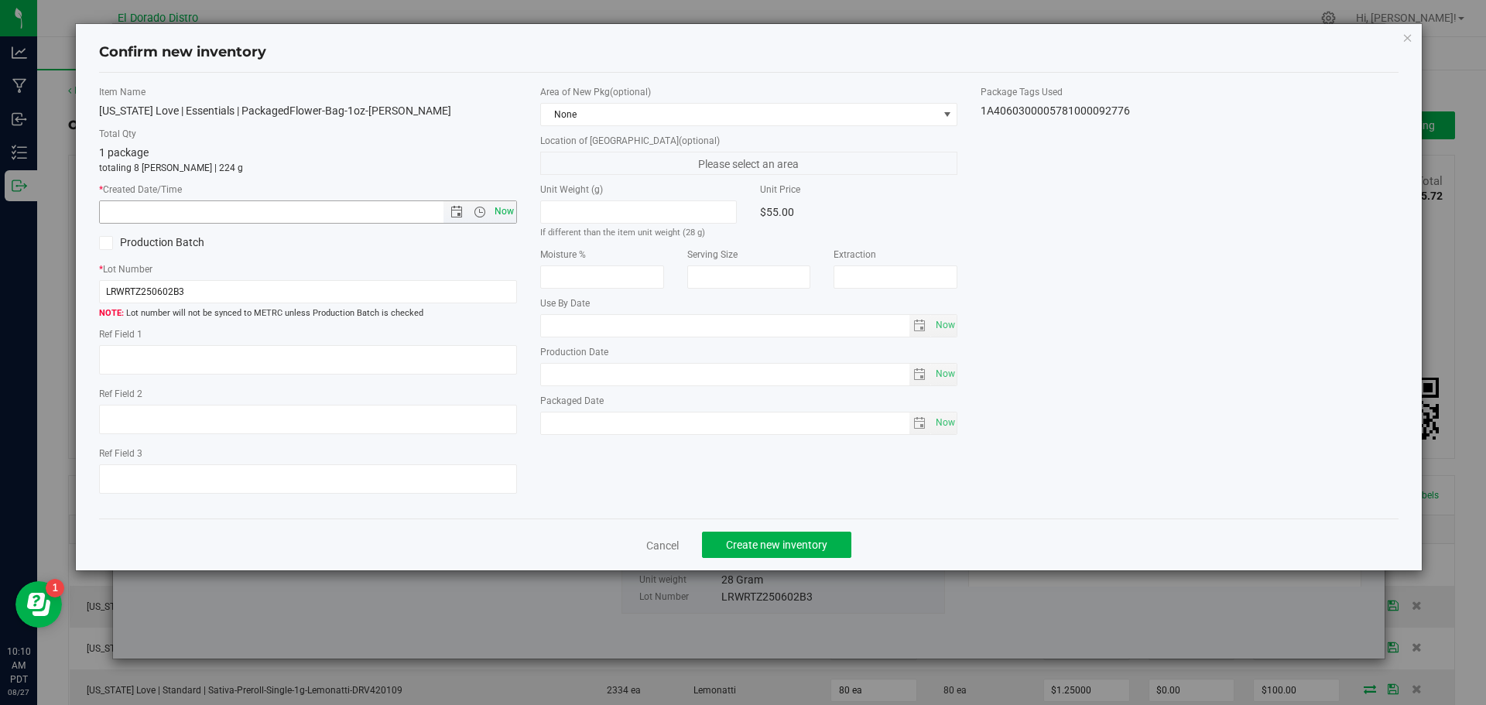
click at [507, 218] on span "Now" at bounding box center [504, 212] width 26 height 22
type input "8/27/2025 10:10 AM"
click at [795, 536] on button "Create new inventory" at bounding box center [776, 545] width 149 height 26
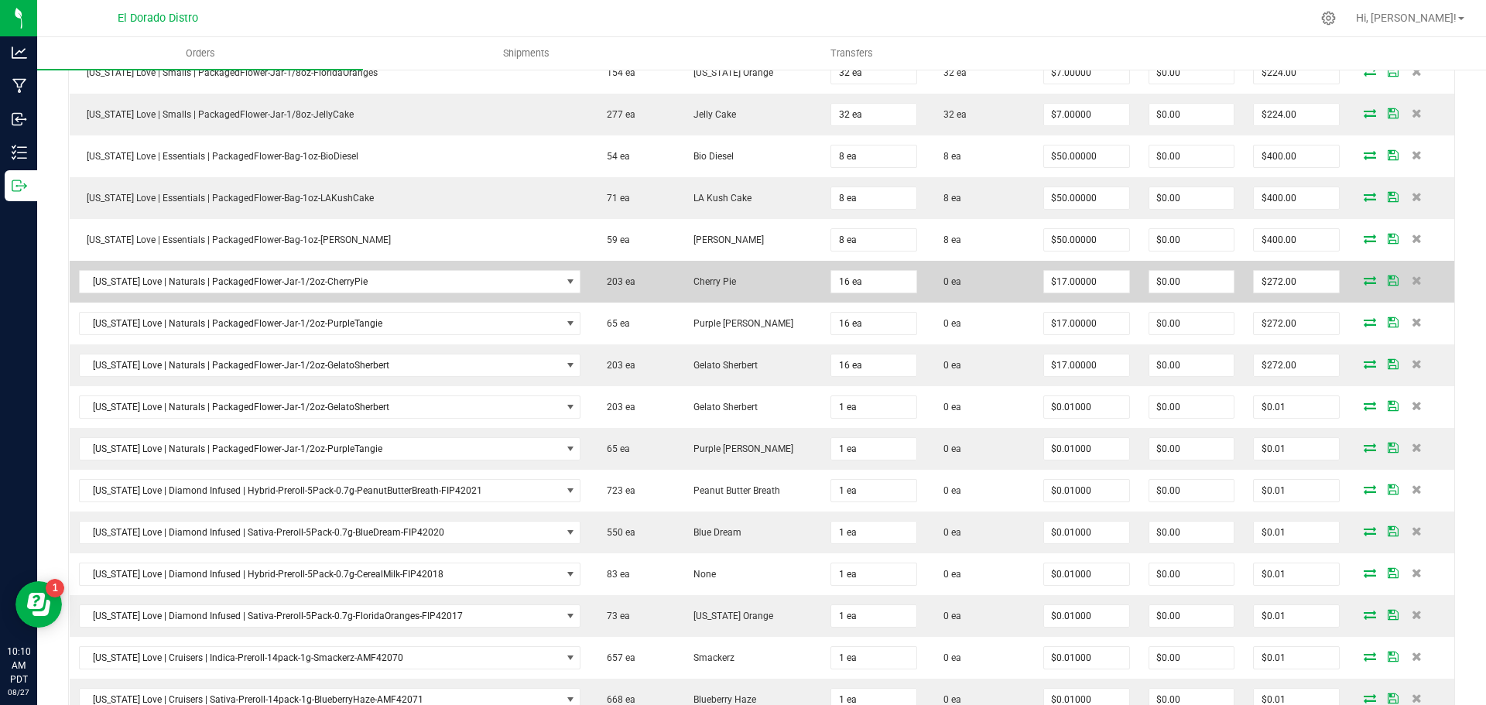
click at [1364, 278] on icon at bounding box center [1370, 280] width 12 height 9
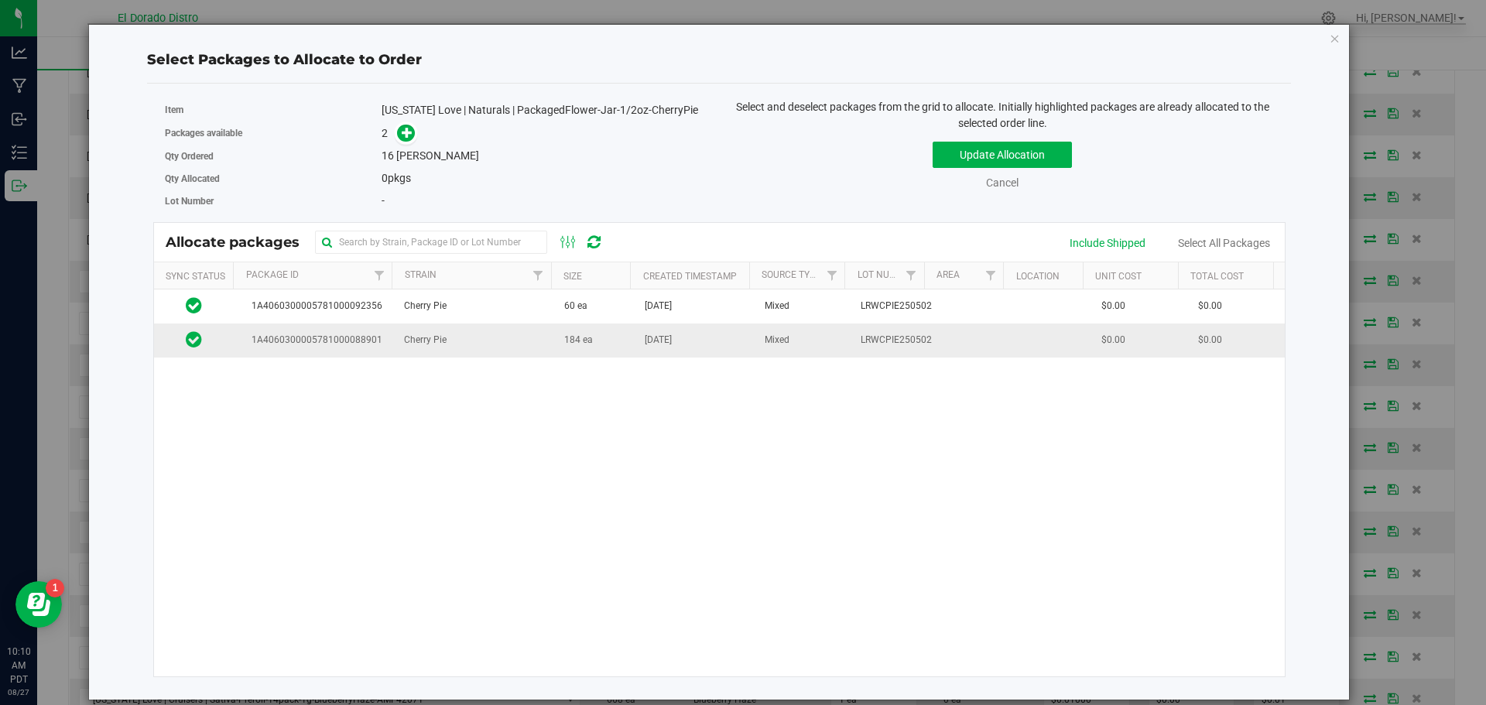
click at [636, 348] on td "Jul 10, 2025" at bounding box center [696, 340] width 120 height 33
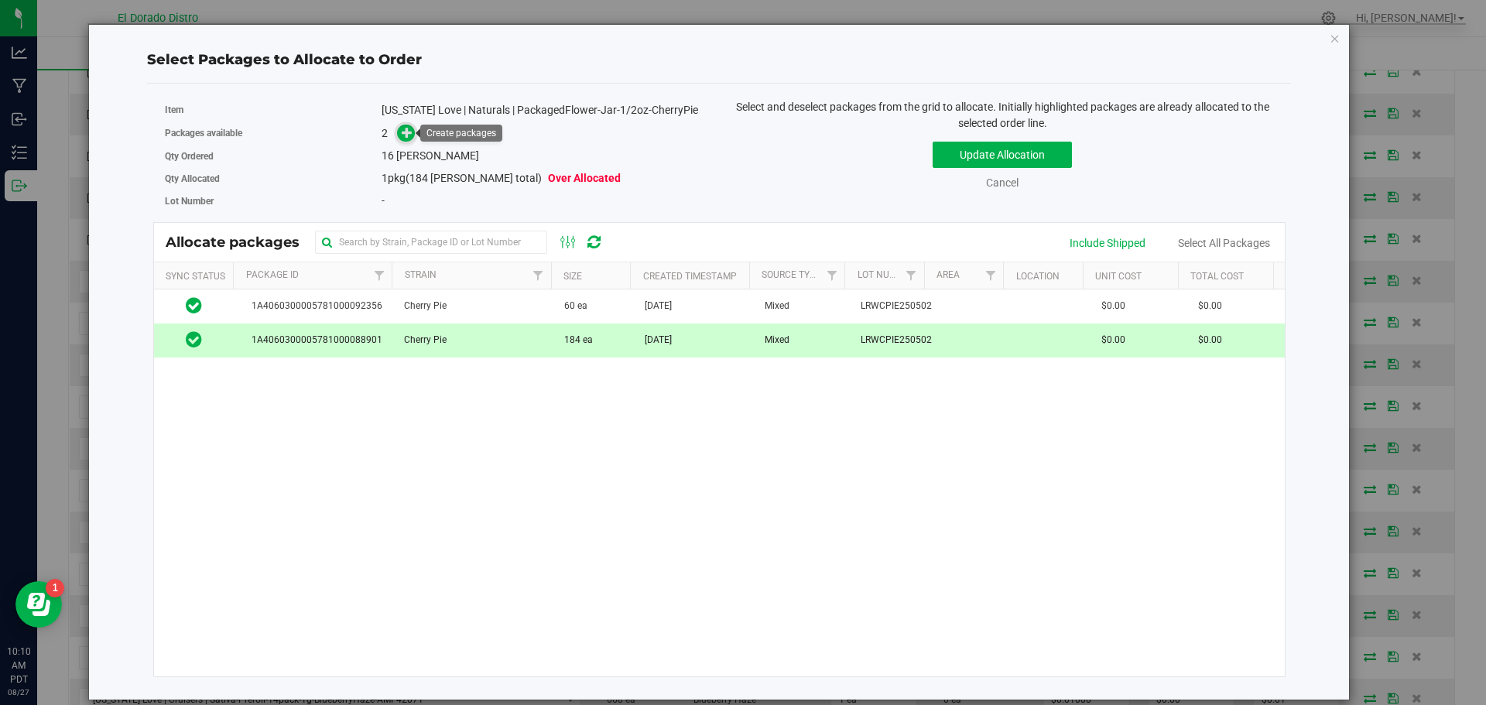
click at [412, 133] on icon at bounding box center [407, 132] width 11 height 11
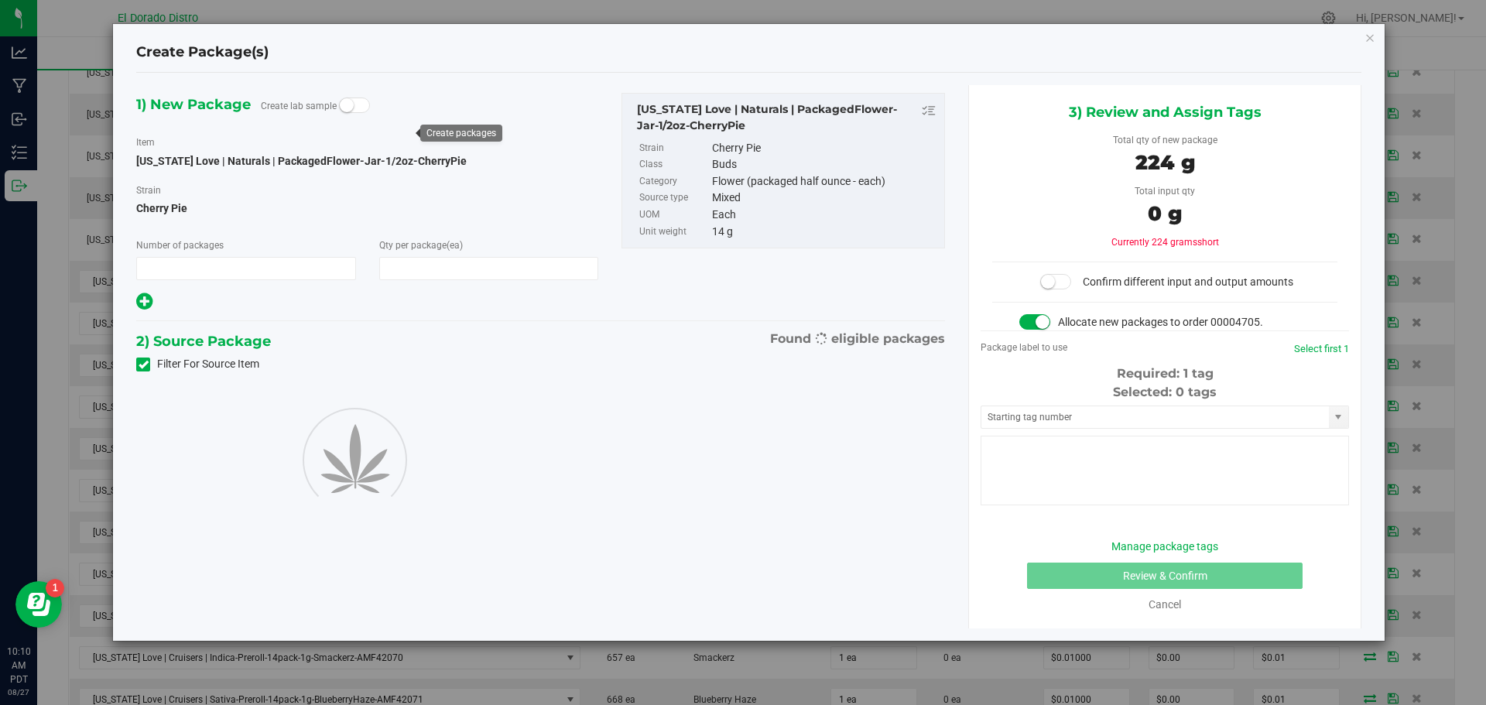
type input "1"
type input "16"
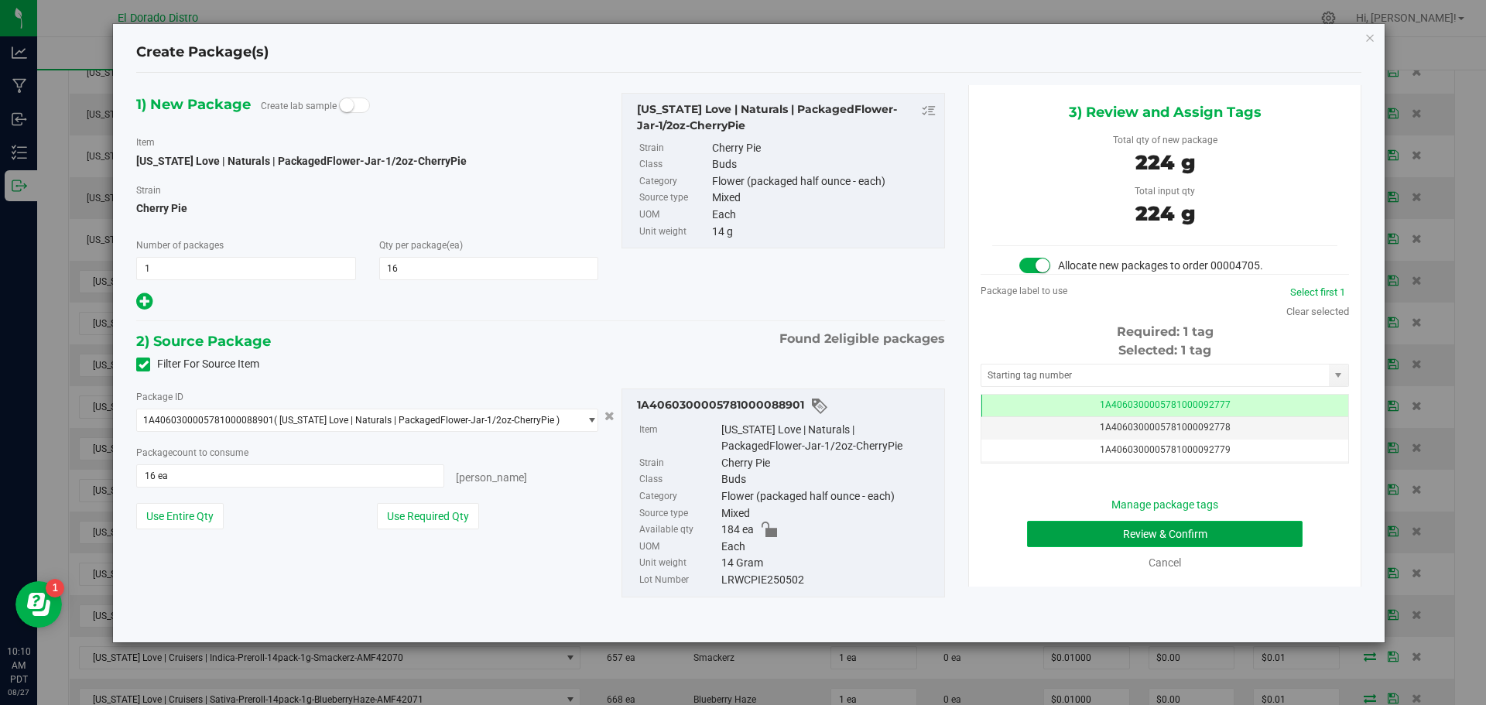
click at [1037, 538] on button "Review & Confirm" at bounding box center [1165, 534] width 276 height 26
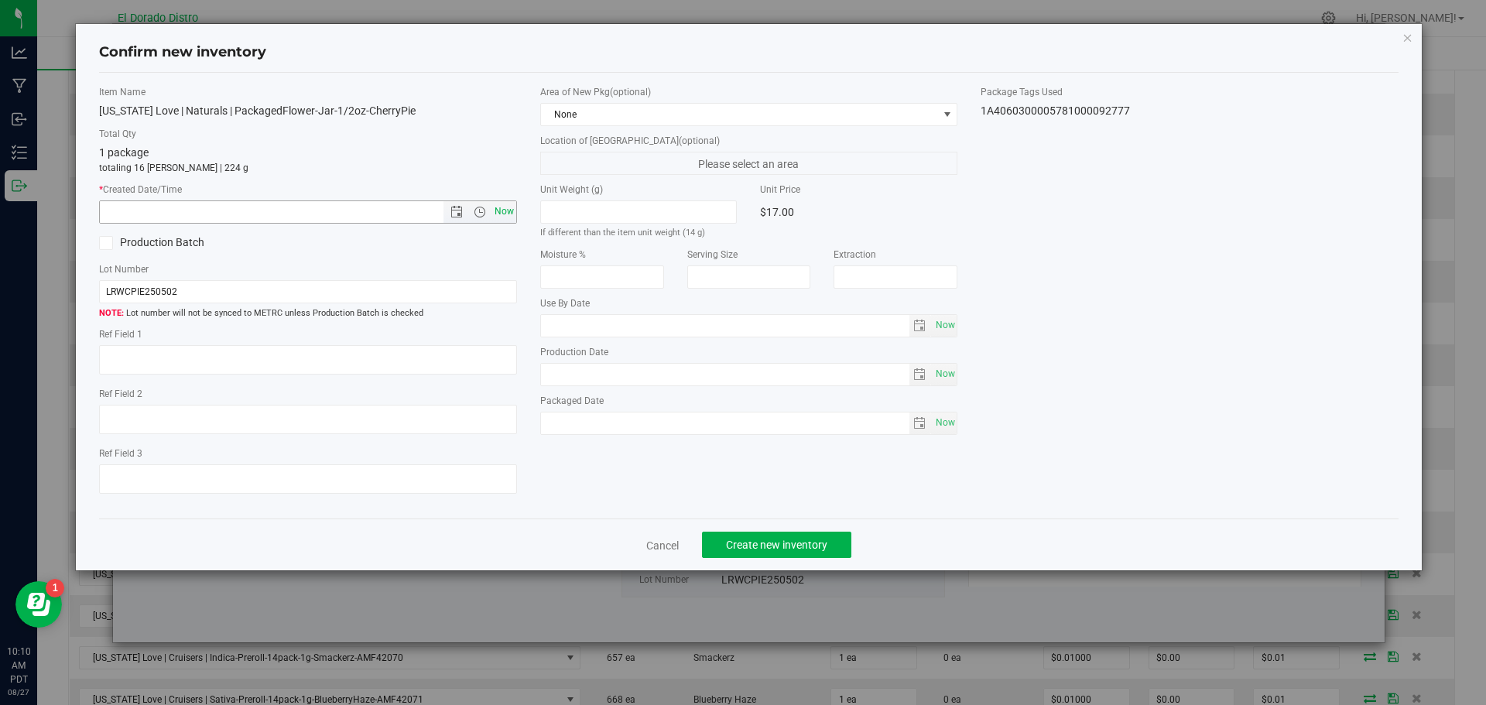
click at [502, 212] on span "Now" at bounding box center [504, 212] width 26 height 22
type input "8/27/2025 10:10 AM"
click at [757, 540] on span "Create new inventory" at bounding box center [776, 545] width 101 height 12
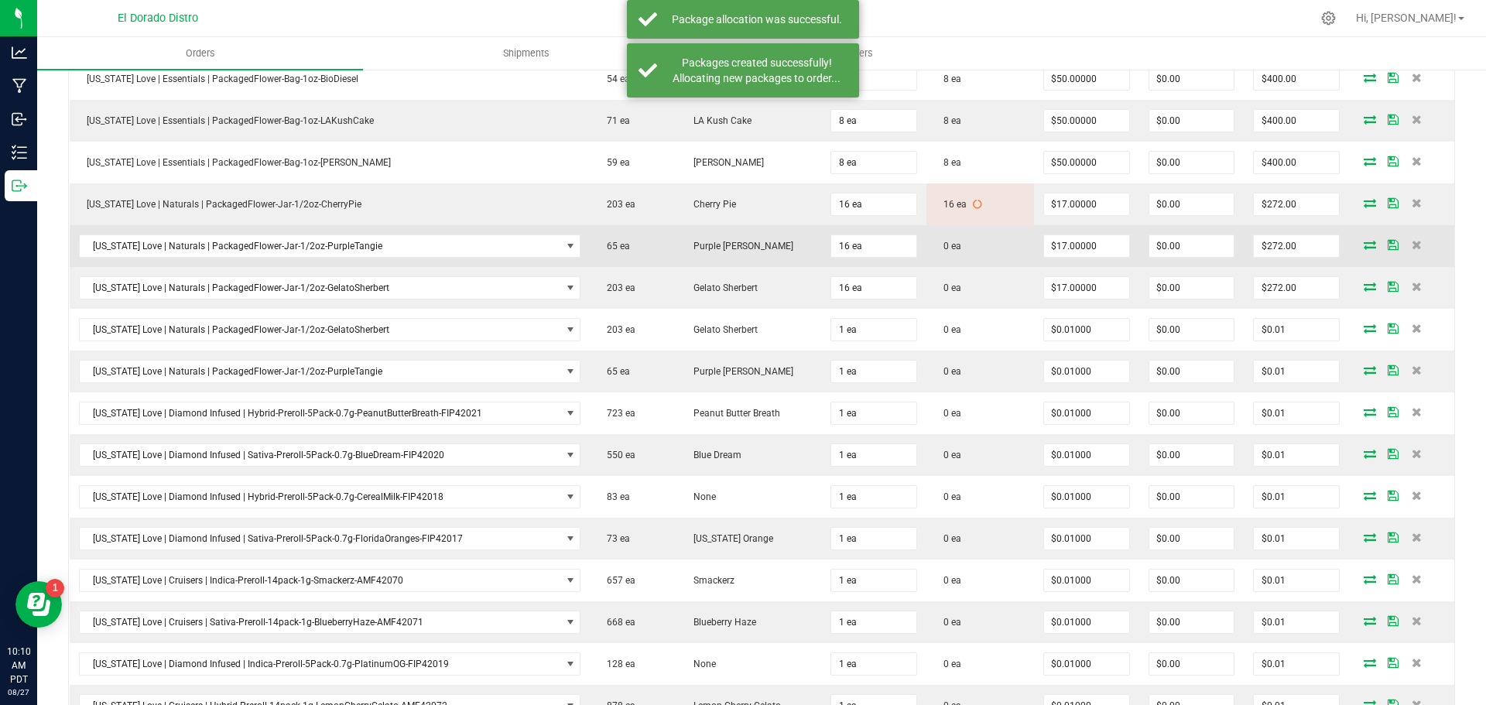
click at [1364, 247] on icon at bounding box center [1370, 244] width 12 height 9
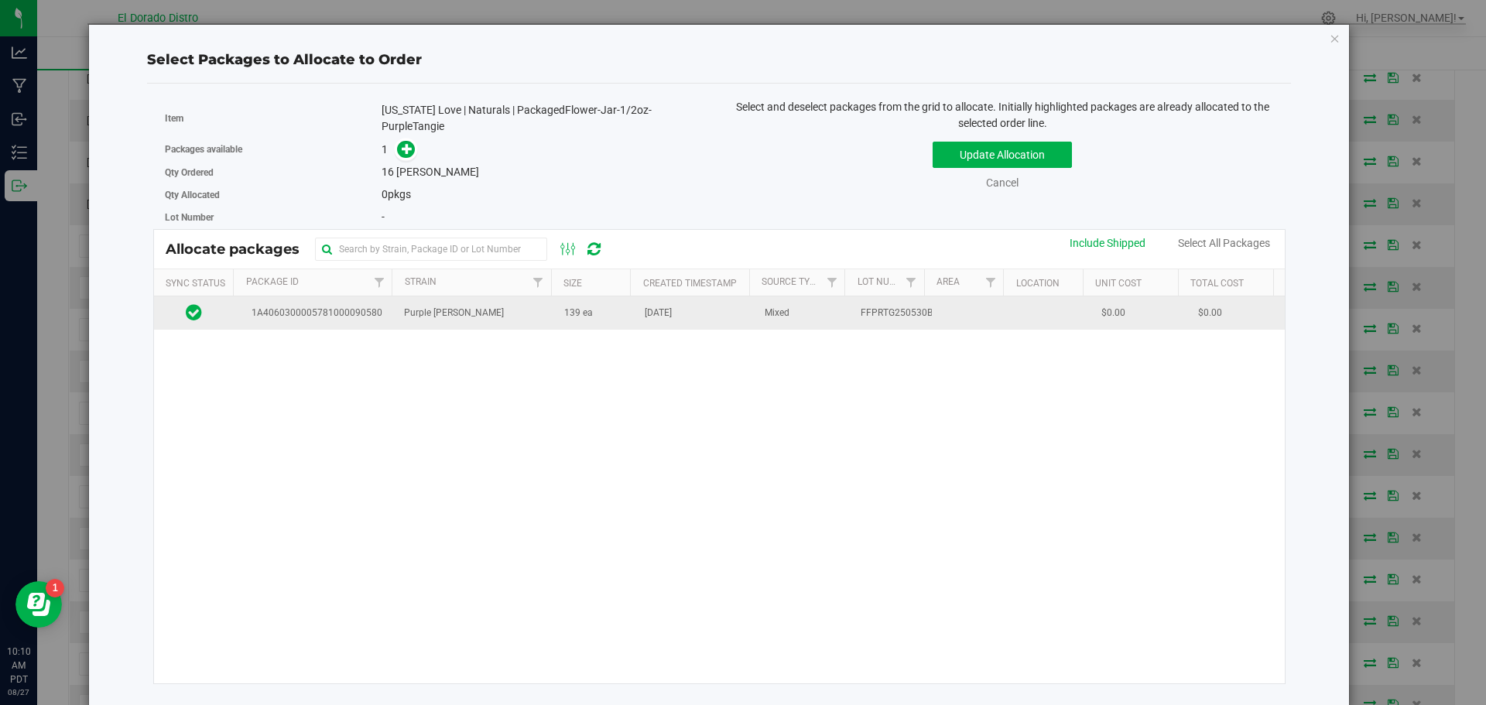
click at [636, 322] on td "Jul 25, 2025" at bounding box center [696, 312] width 120 height 33
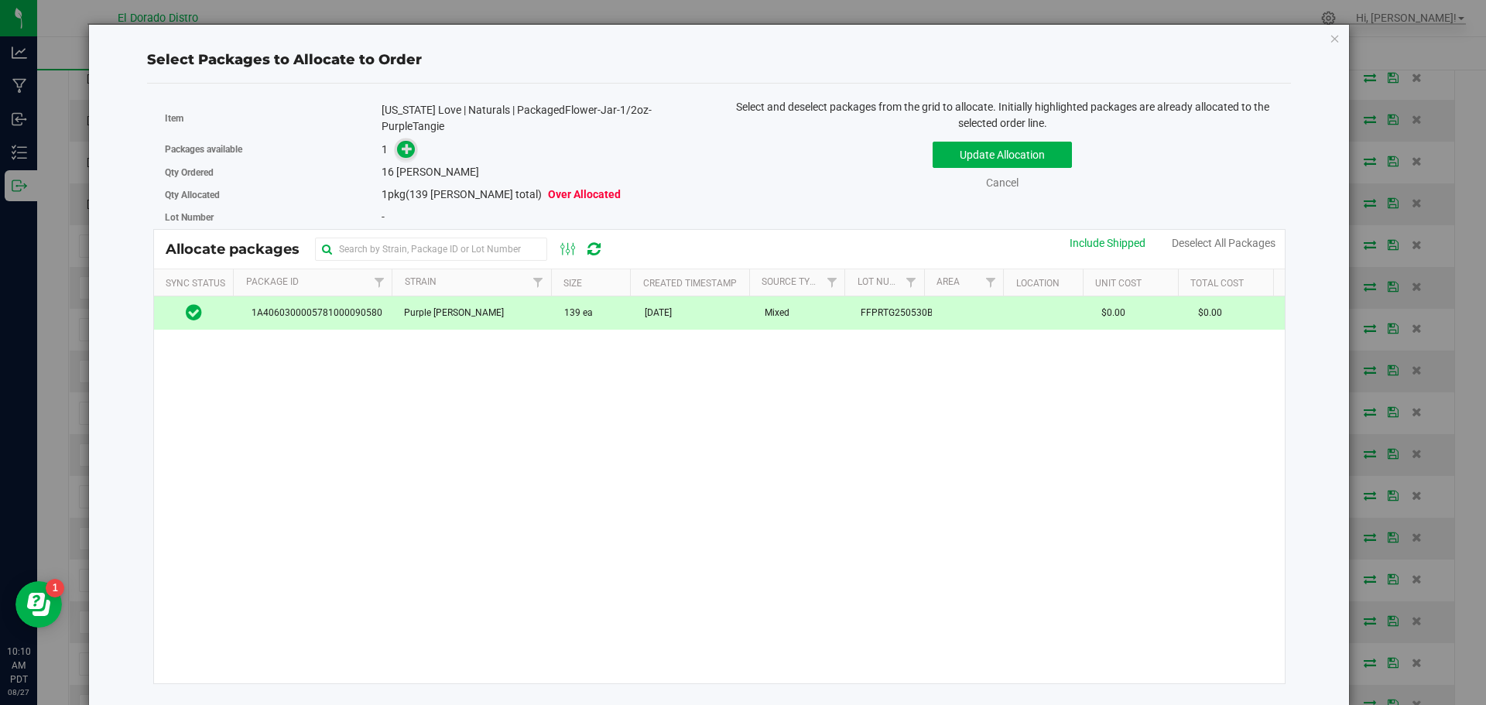
click at [411, 156] on span at bounding box center [406, 150] width 18 height 18
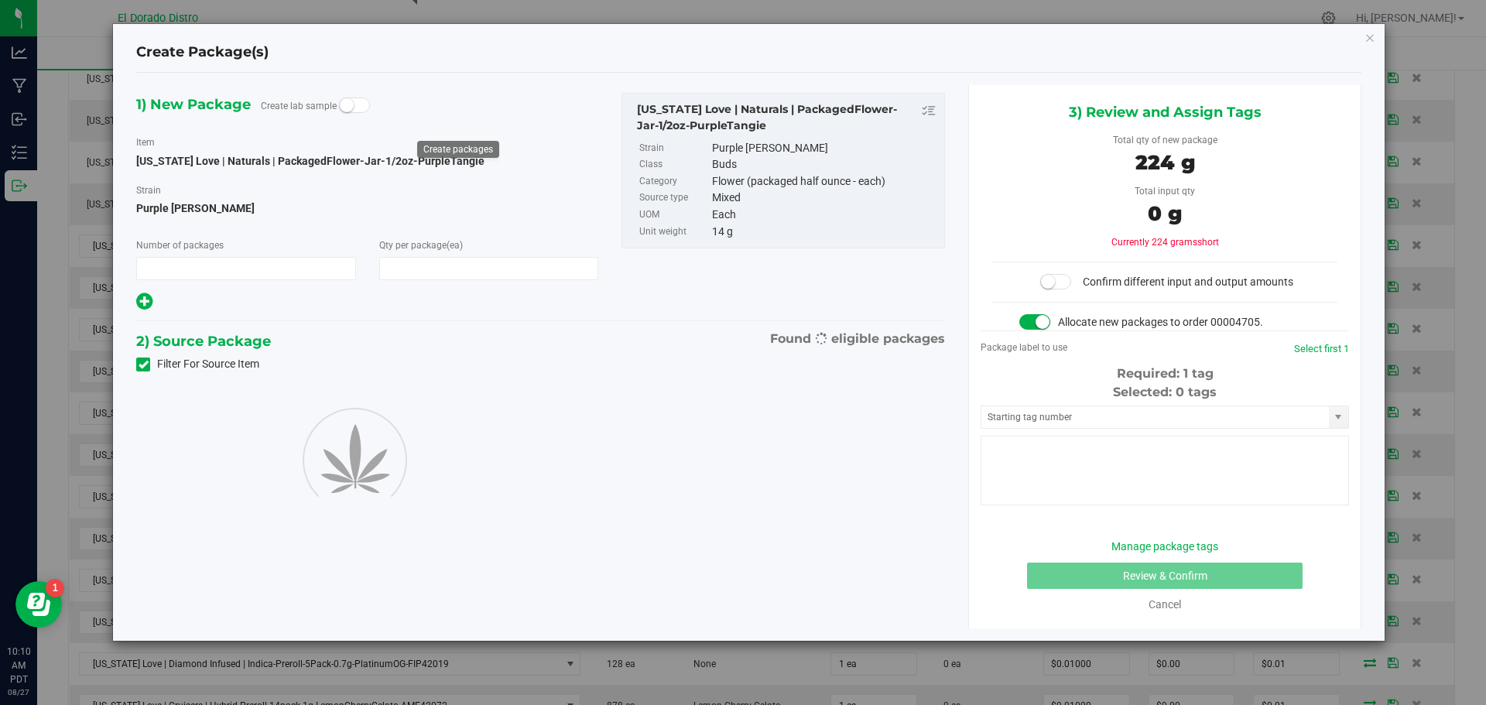
type input "1"
type input "16"
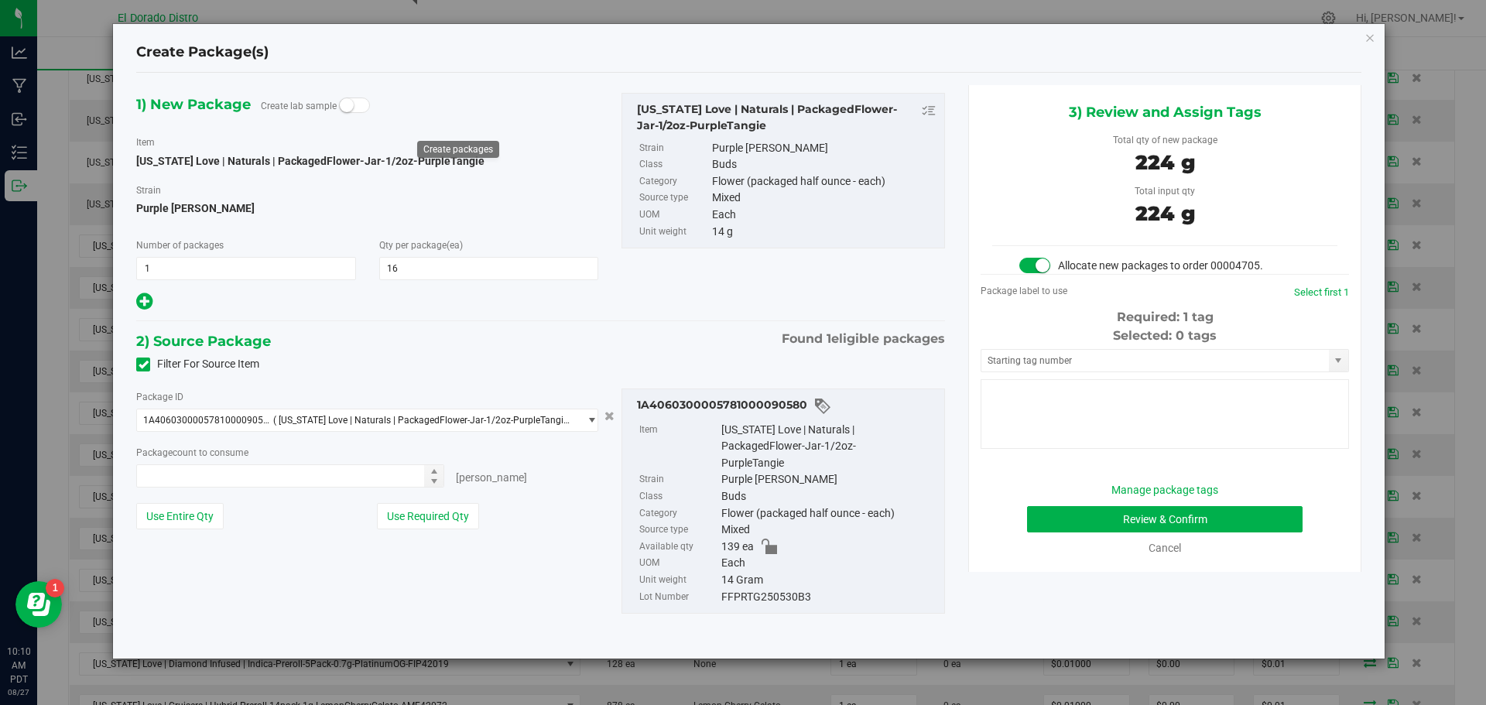
type input "16 ea"
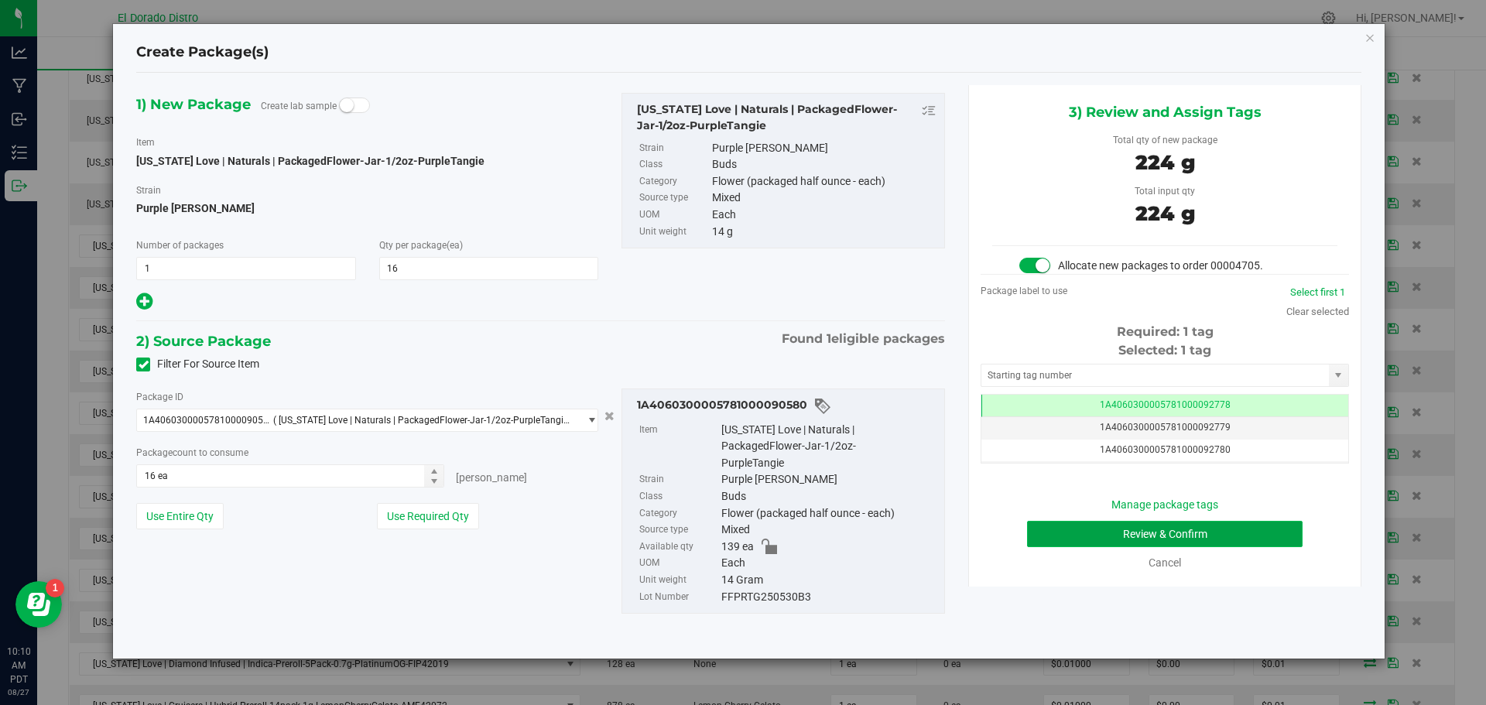
click at [1054, 540] on button "Review & Confirm" at bounding box center [1165, 534] width 276 height 26
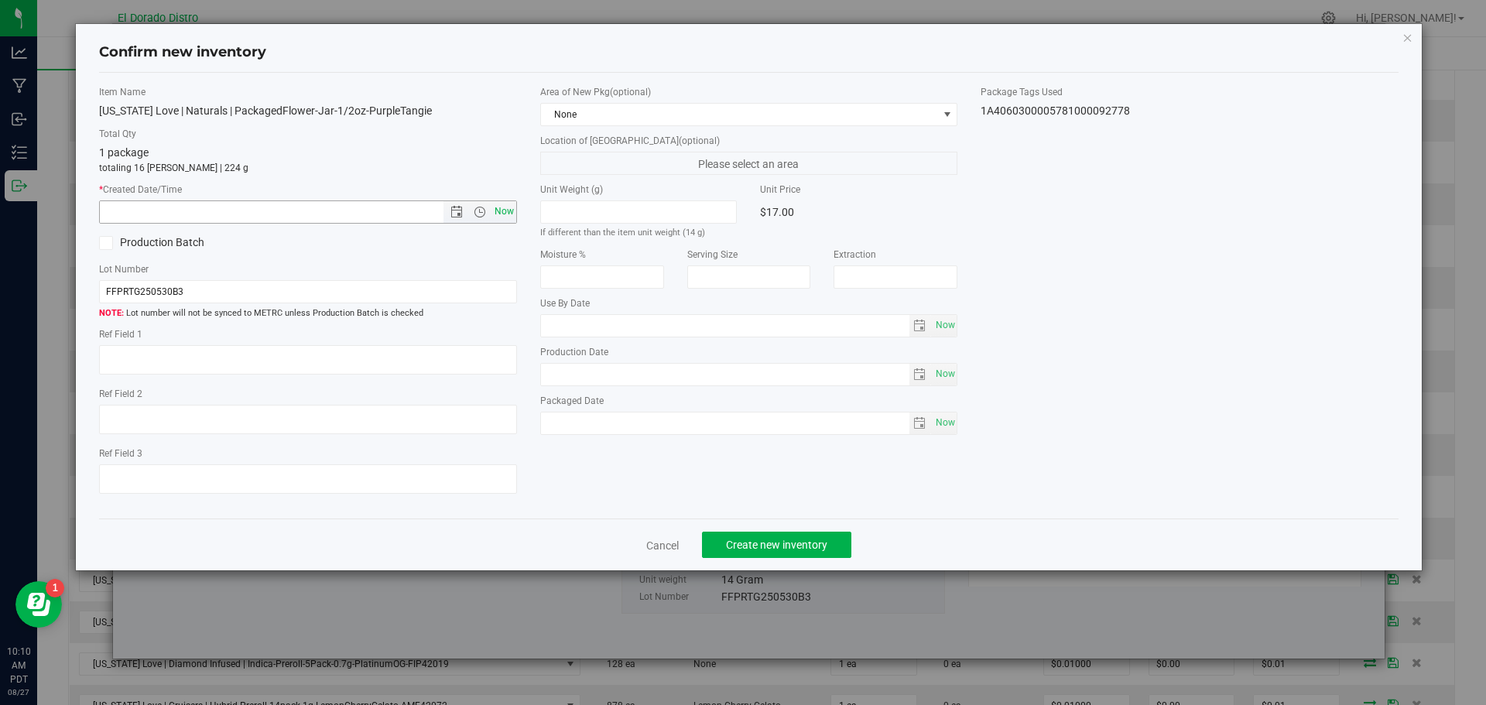
click at [512, 205] on span "Now" at bounding box center [504, 212] width 26 height 22
type input "8/27/2025 10:10 AM"
click at [749, 537] on button "Create new inventory" at bounding box center [776, 545] width 149 height 26
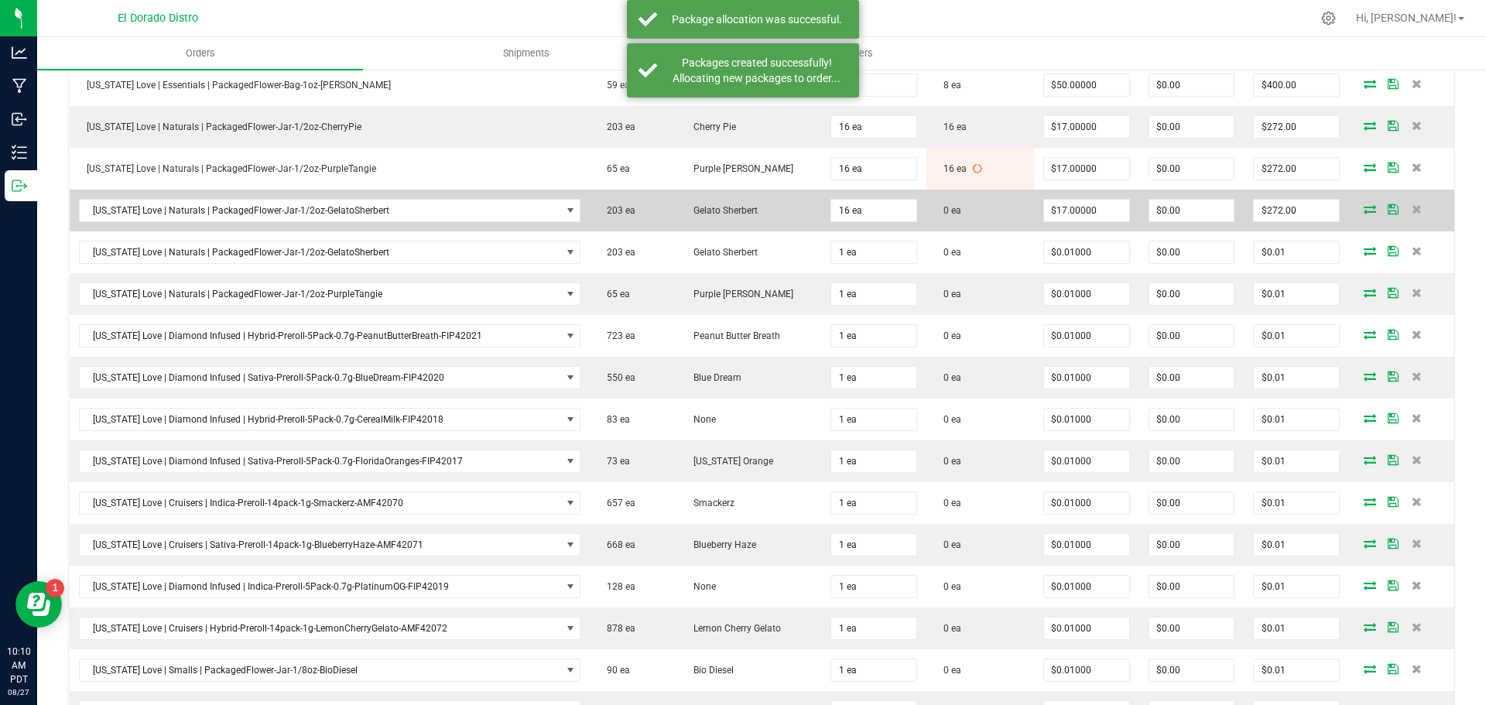
click at [1364, 210] on icon at bounding box center [1370, 208] width 12 height 9
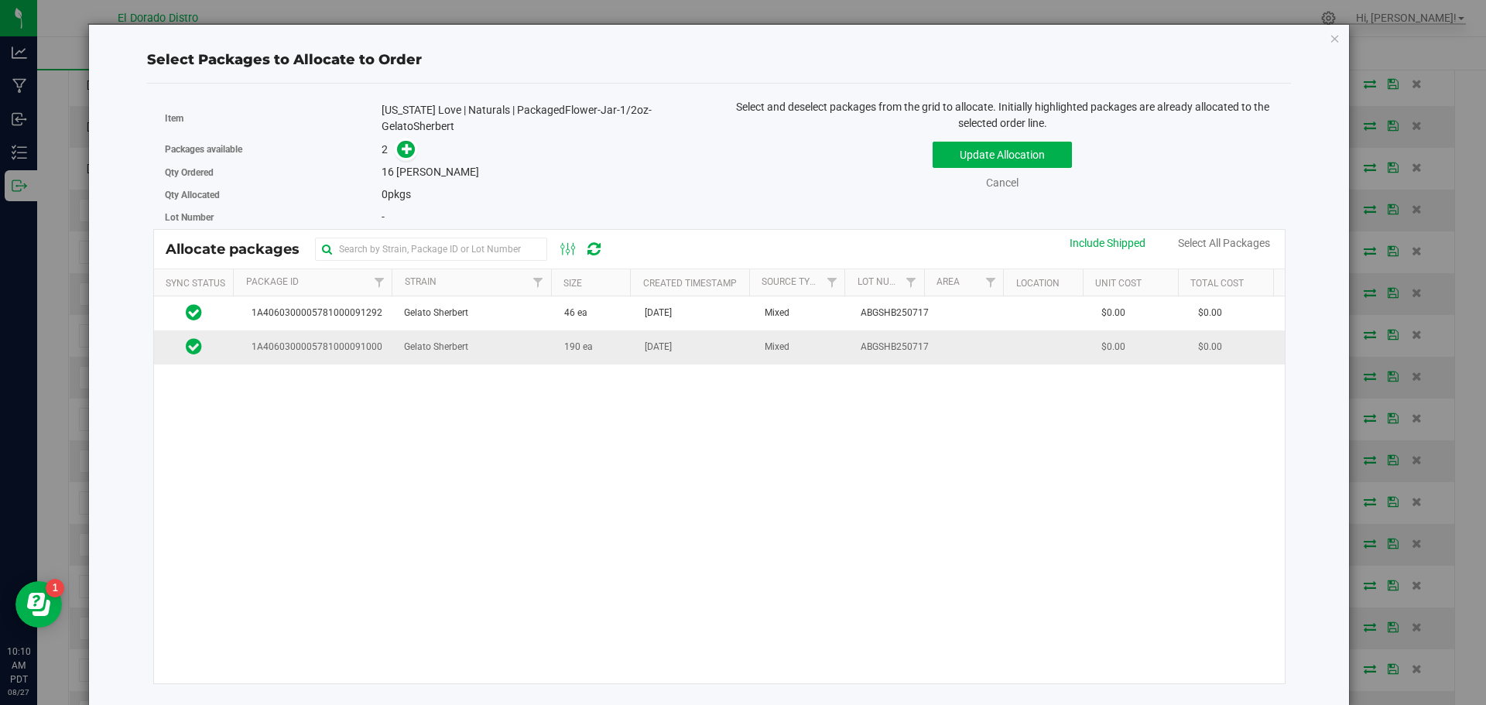
click at [602, 352] on td "190 ea" at bounding box center [595, 347] width 81 height 33
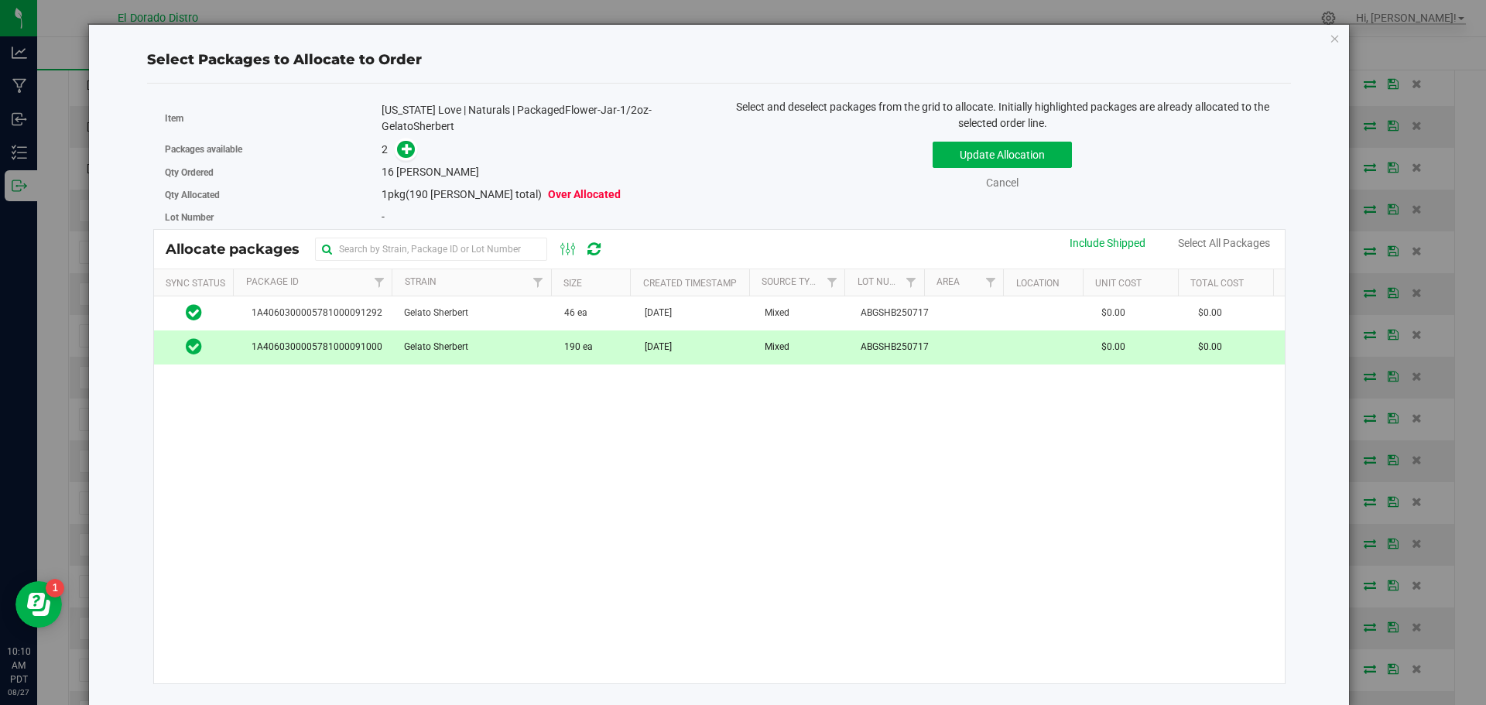
click at [400, 141] on span at bounding box center [402, 150] width 25 height 18
click at [402, 146] on icon at bounding box center [407, 148] width 11 height 11
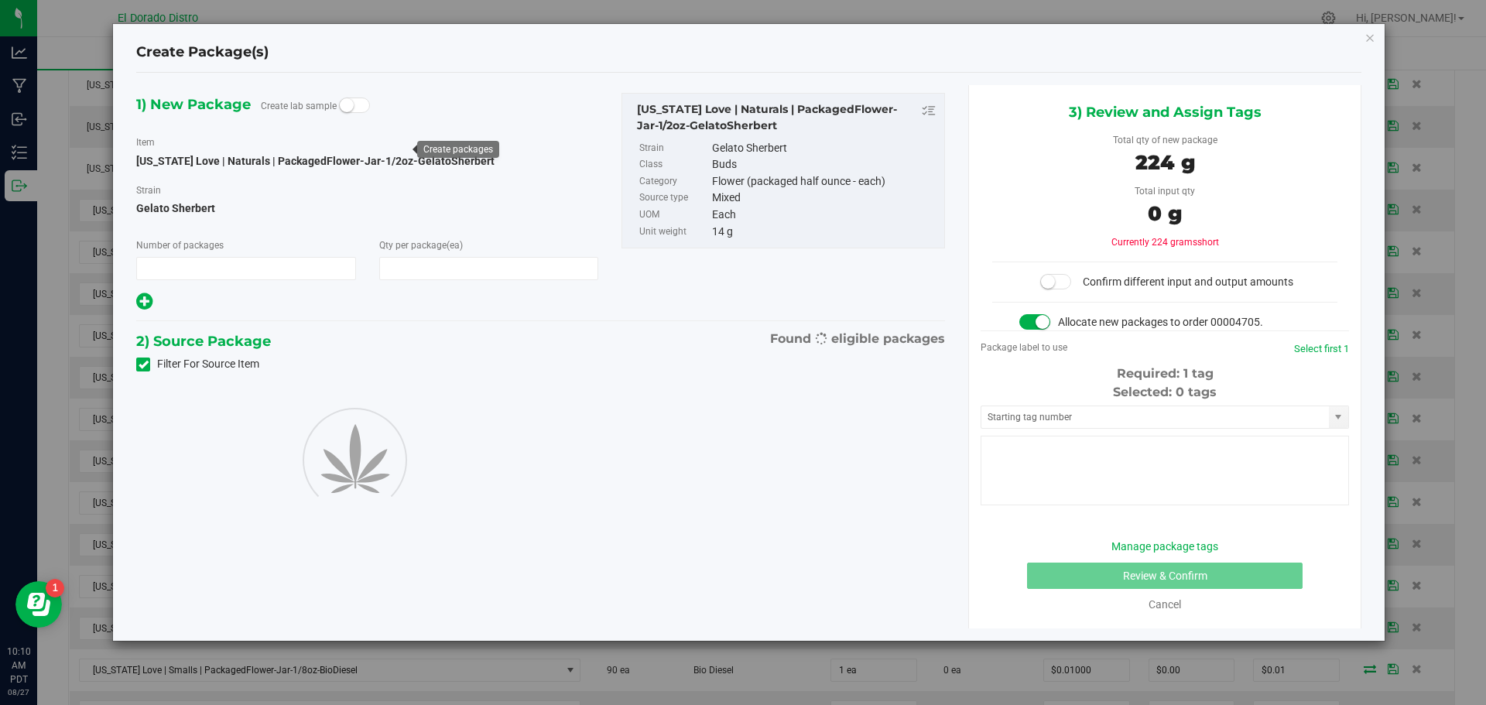
type input "1"
type input "16"
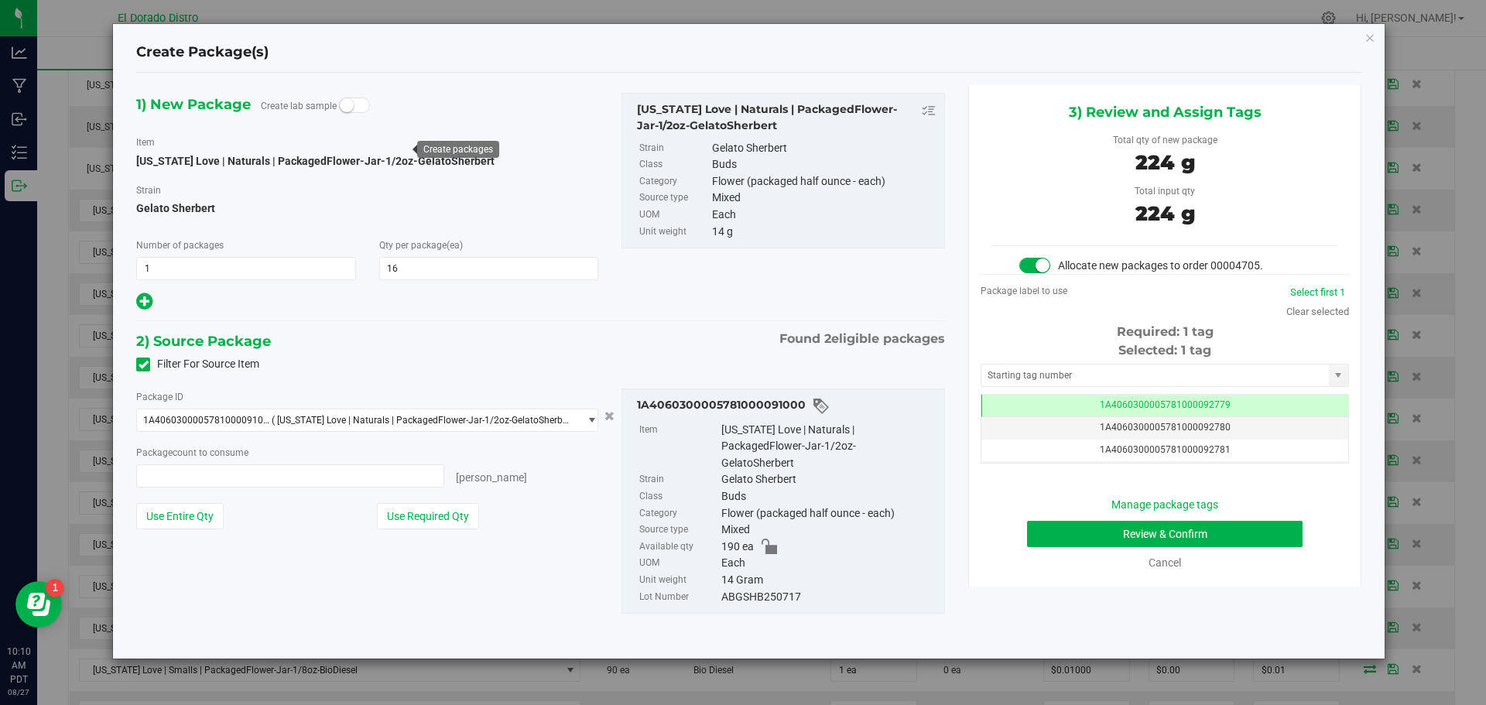
type input "16 ea"
click at [1037, 528] on button "Review & Confirm" at bounding box center [1165, 534] width 276 height 26
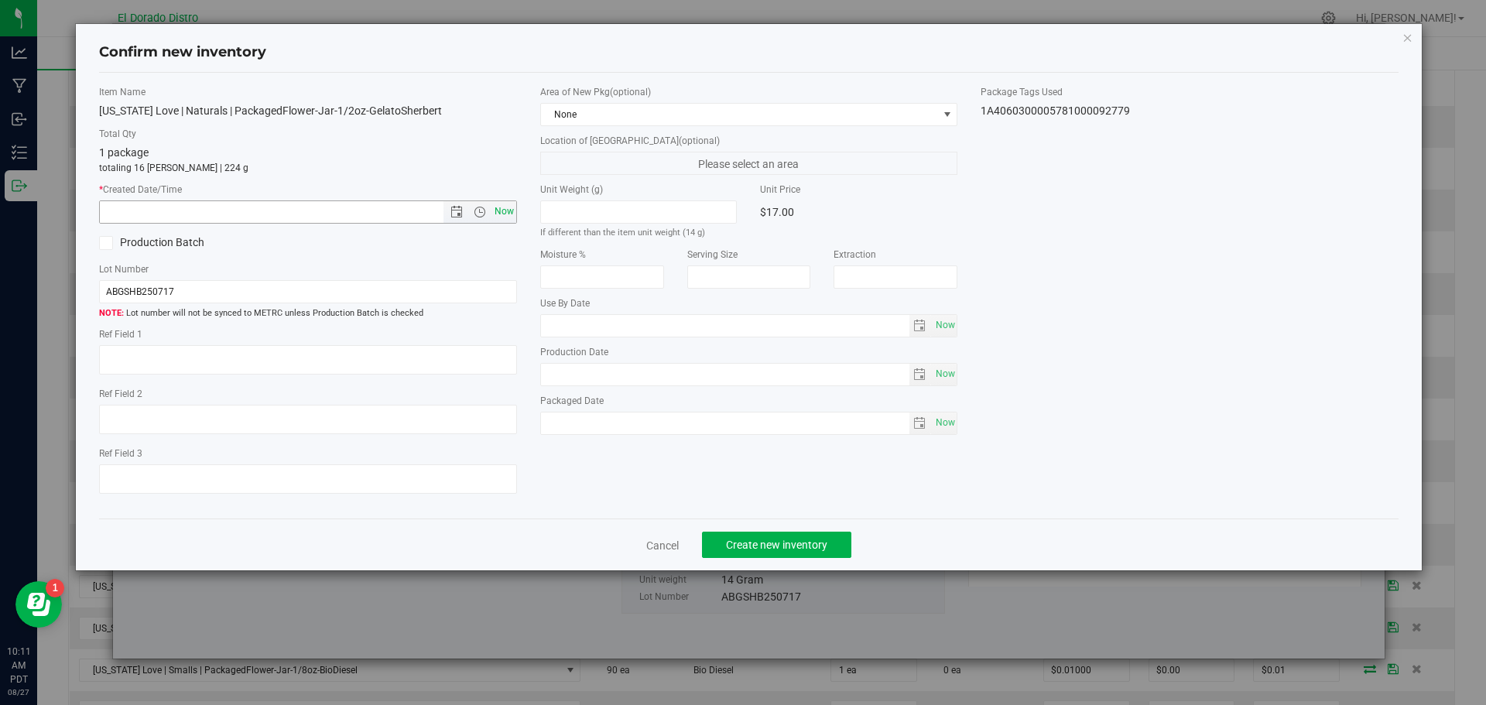
click at [505, 216] on span "Now" at bounding box center [504, 212] width 26 height 22
type input "8/27/2025 10:11 AM"
click at [763, 539] on span "Create new inventory" at bounding box center [776, 545] width 101 height 12
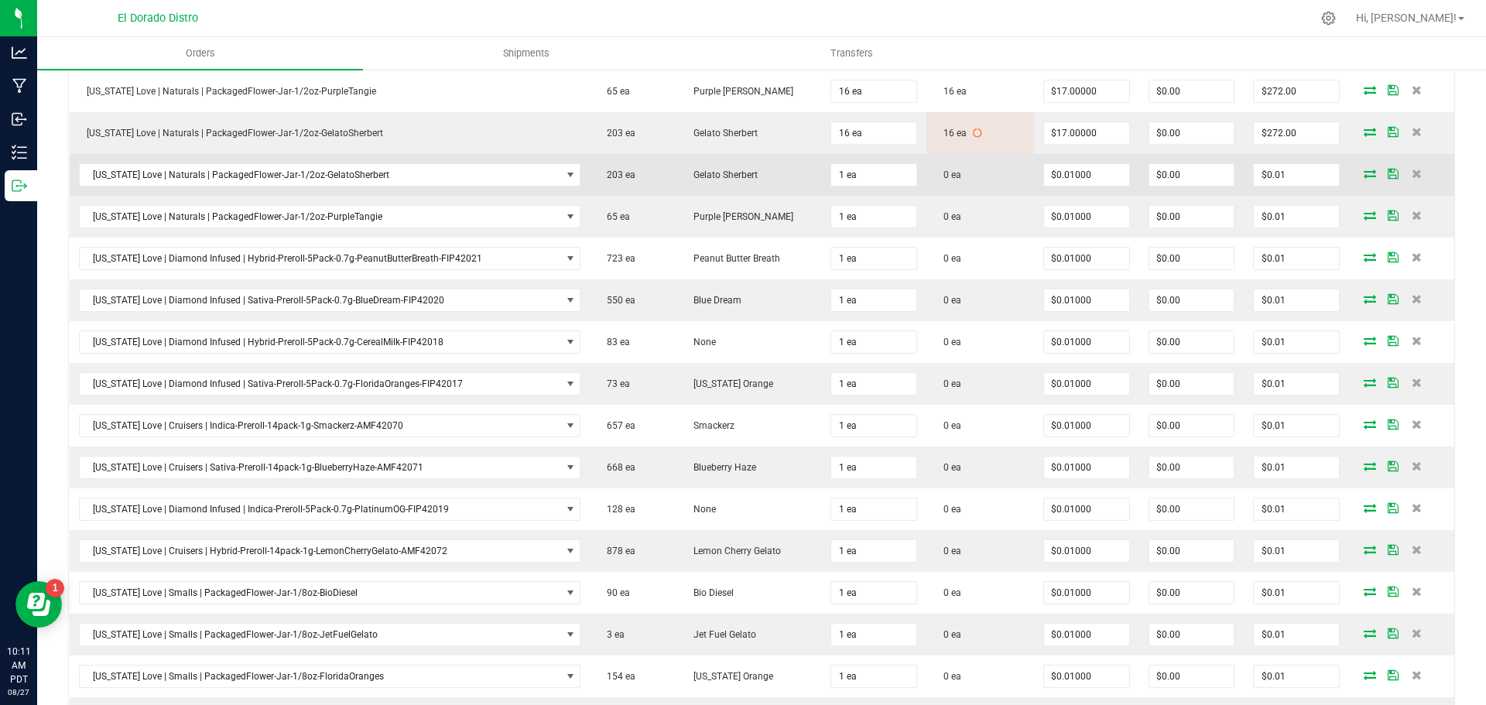
click at [1364, 170] on icon at bounding box center [1370, 173] width 12 height 9
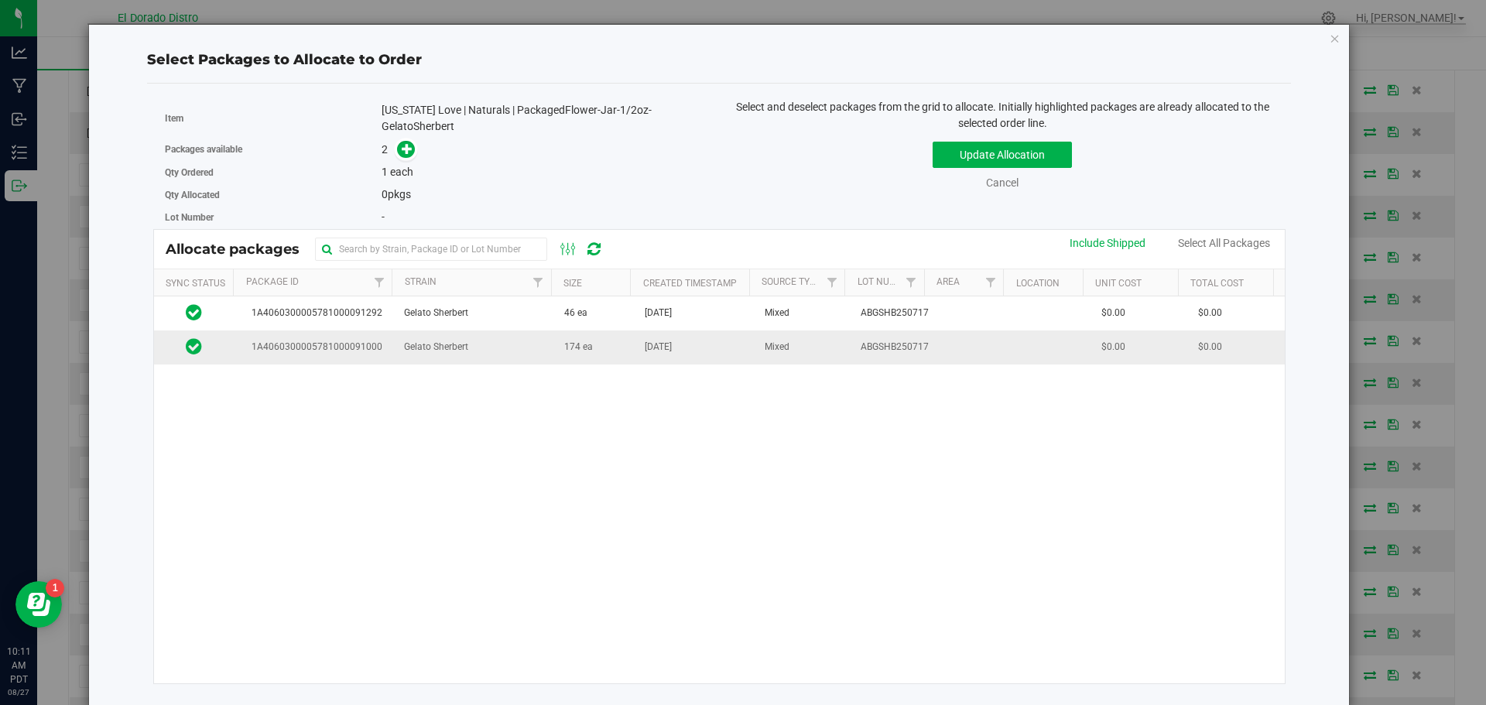
click at [571, 350] on span "174 ea" at bounding box center [578, 347] width 29 height 15
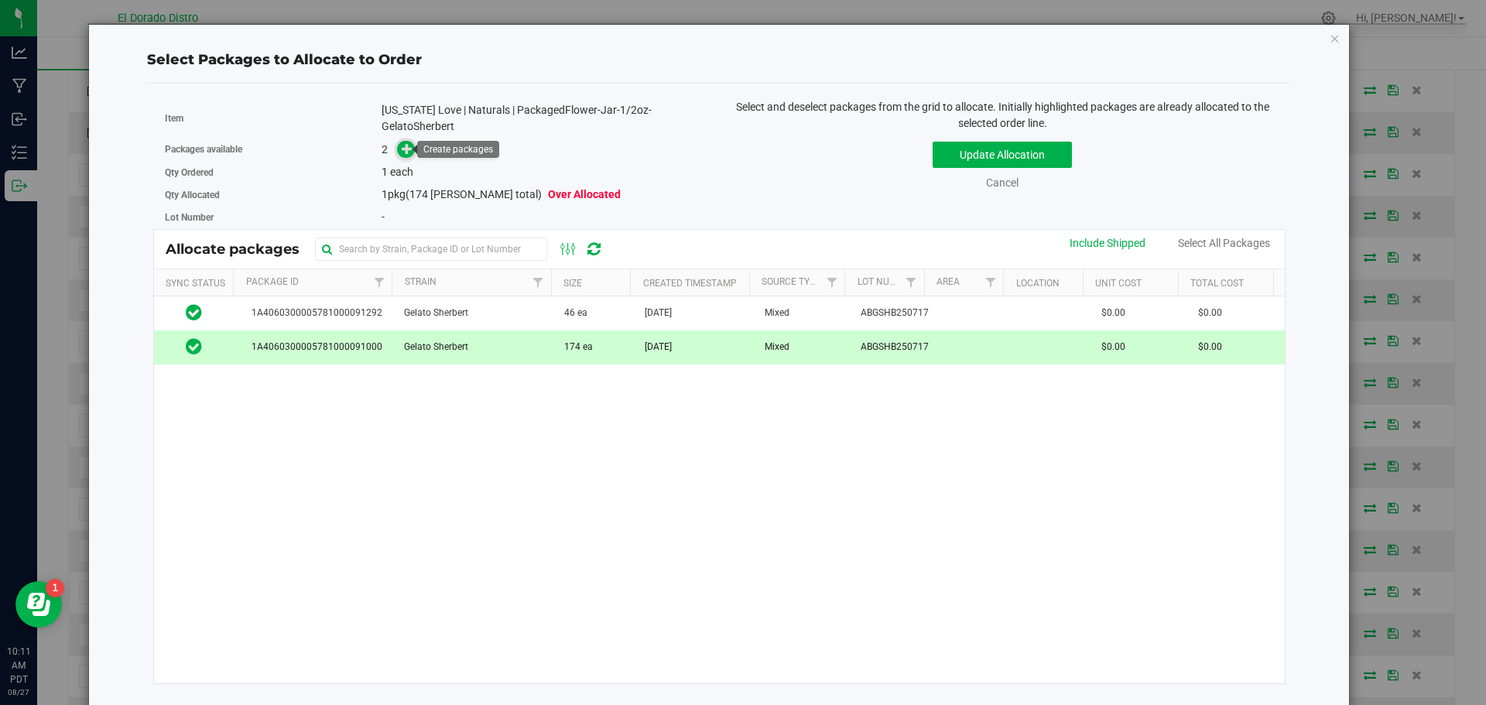
click at [407, 146] on icon at bounding box center [407, 148] width 11 height 11
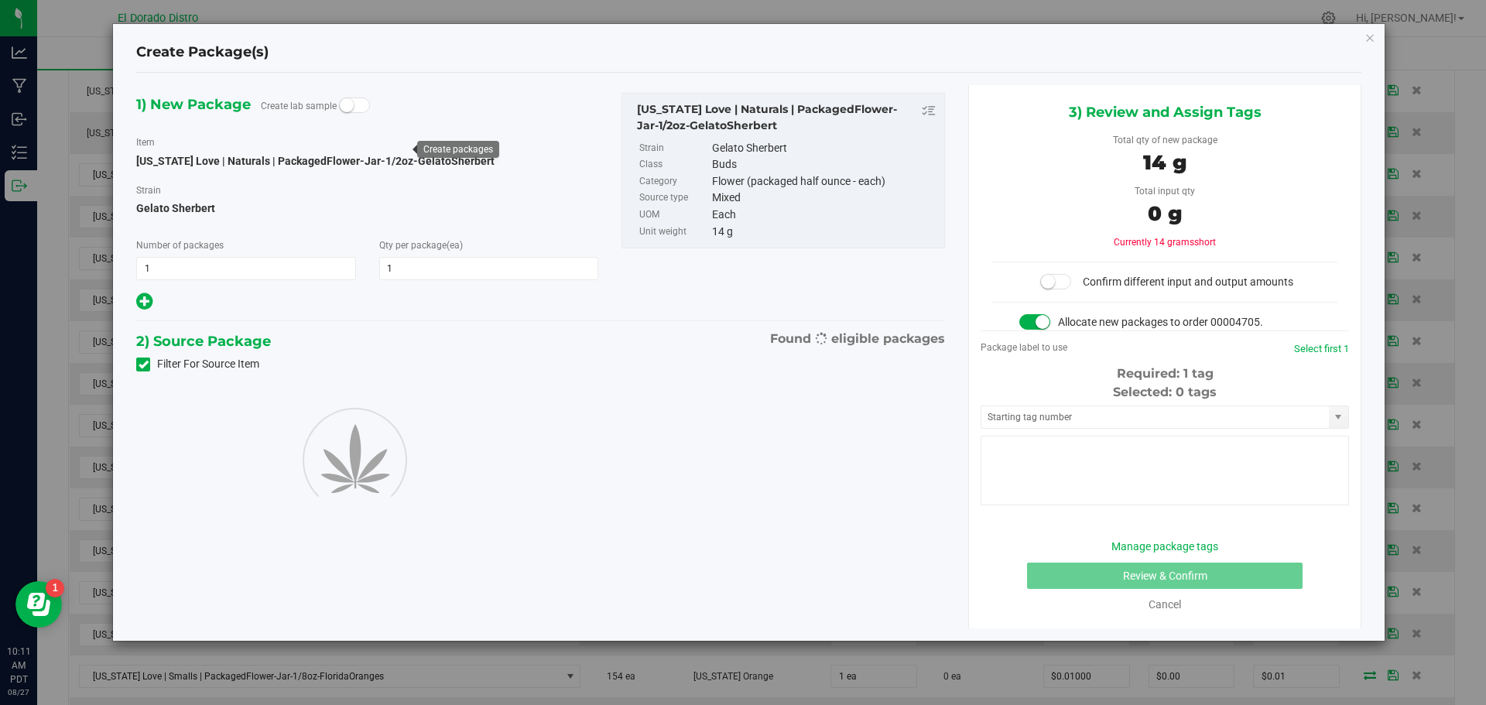
type input "1"
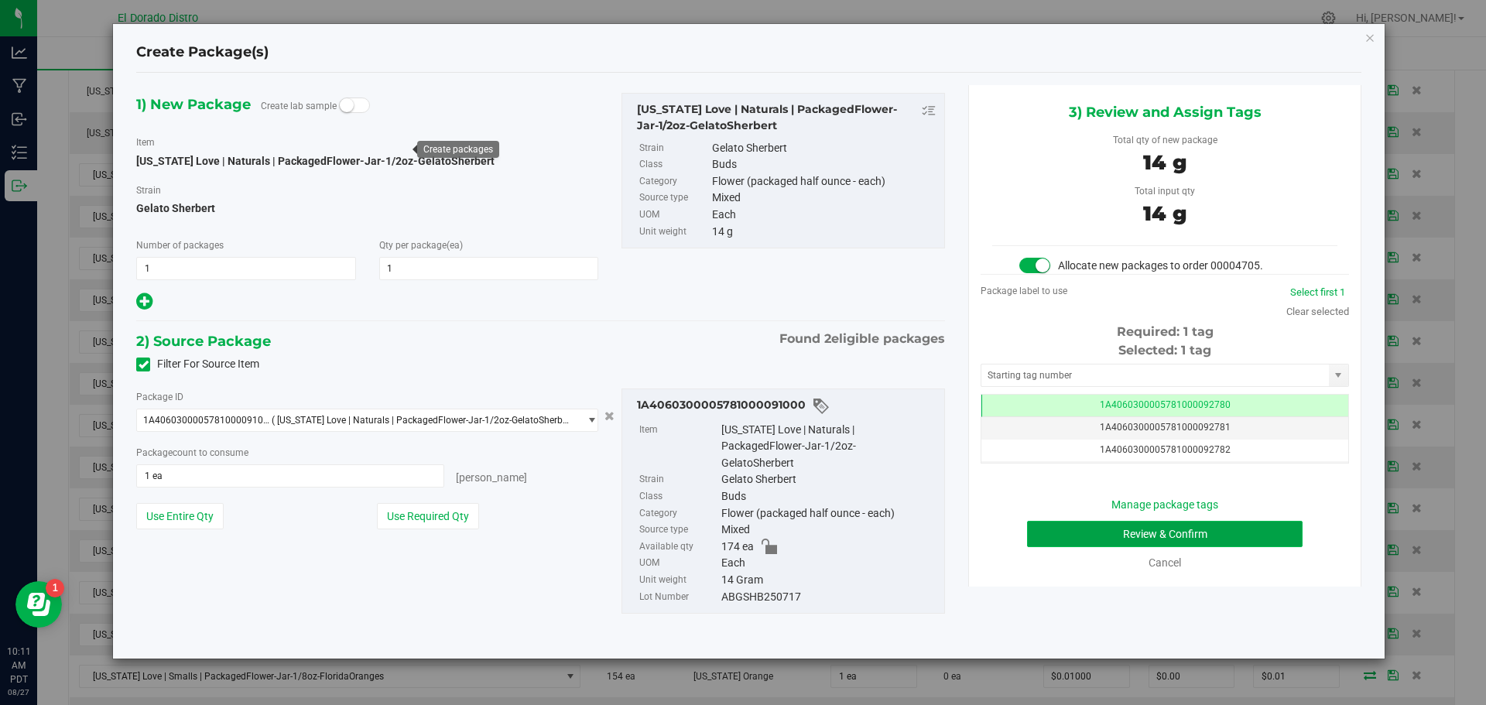
click at [1050, 533] on button "Review & Confirm" at bounding box center [1165, 534] width 276 height 26
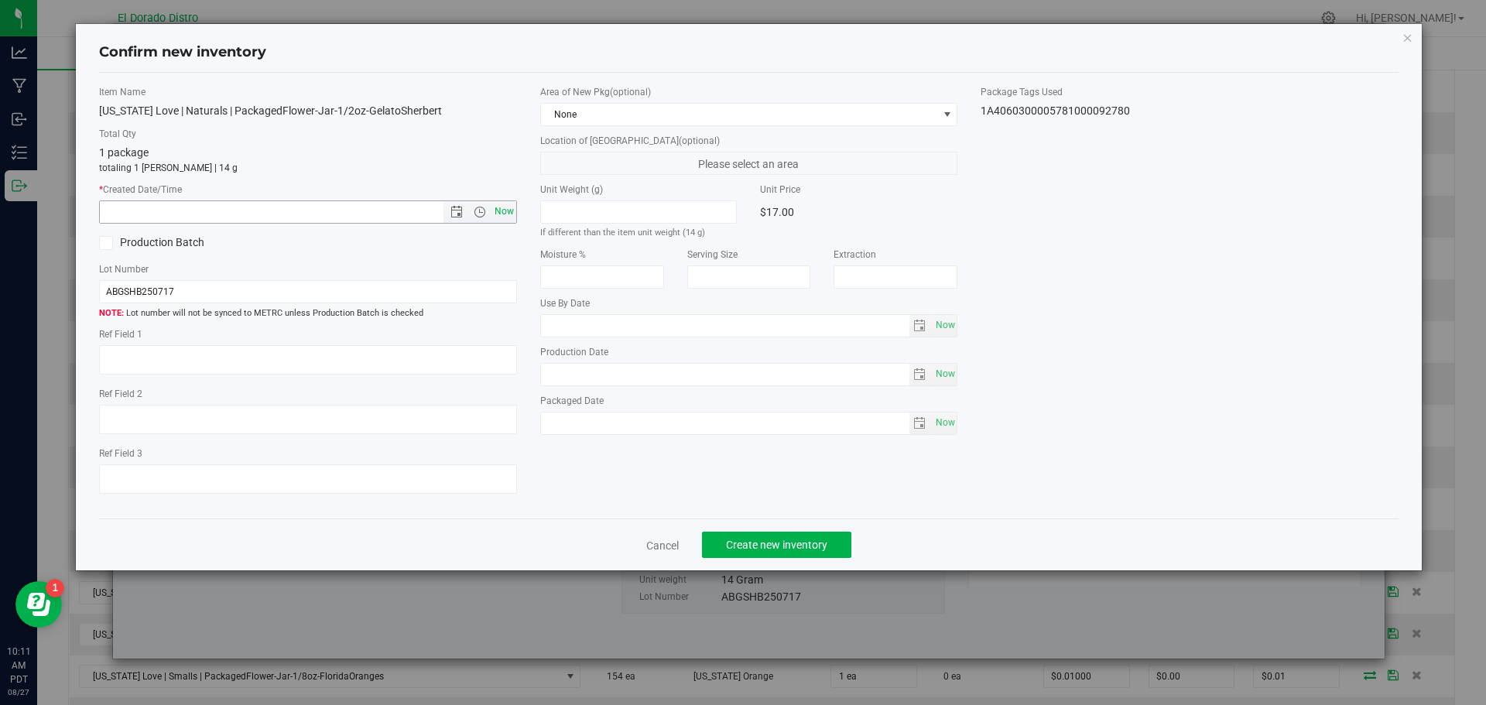
click at [507, 214] on span "Now" at bounding box center [504, 212] width 26 height 22
type input "8/27/2025 10:11 AM"
click at [743, 543] on span "Create new inventory" at bounding box center [776, 545] width 101 height 12
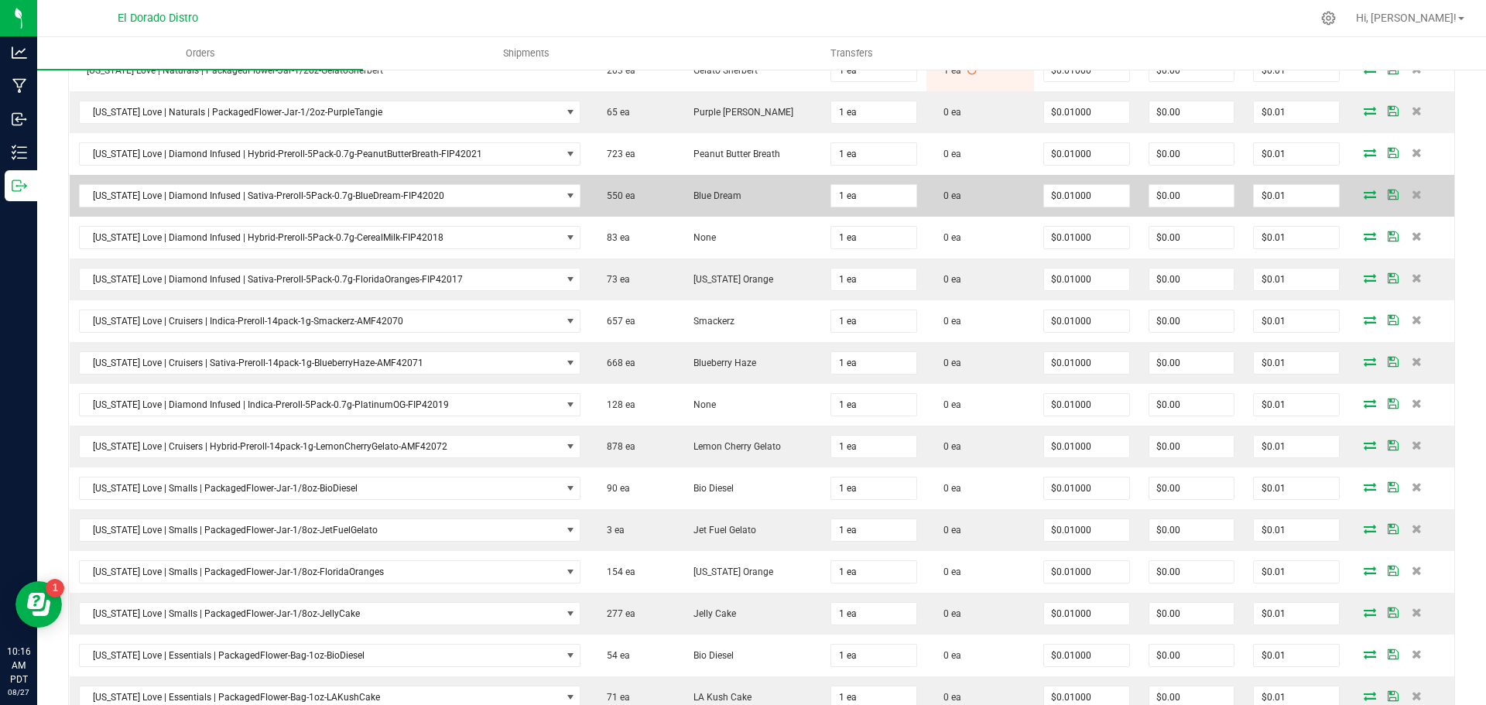
scroll to position [1471, 0]
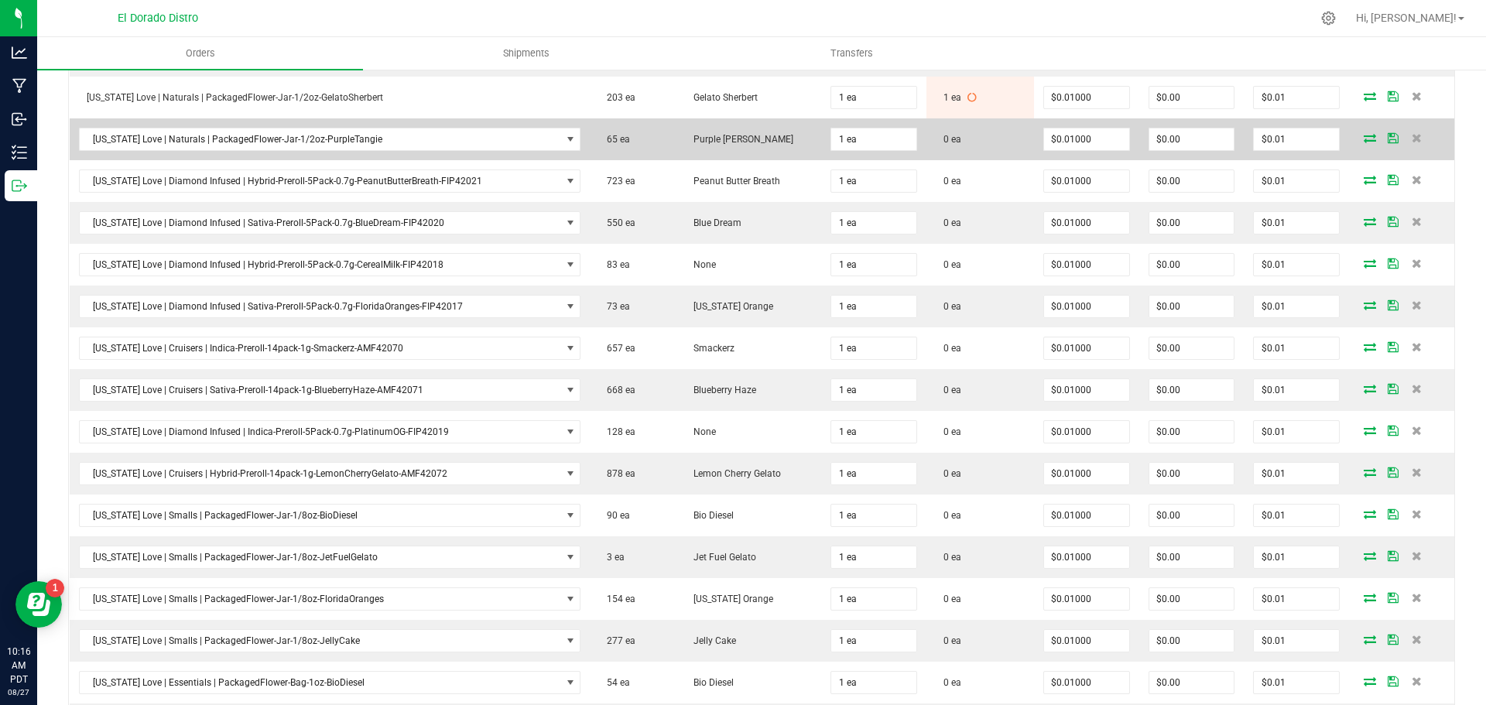
click at [1364, 138] on icon at bounding box center [1370, 137] width 12 height 9
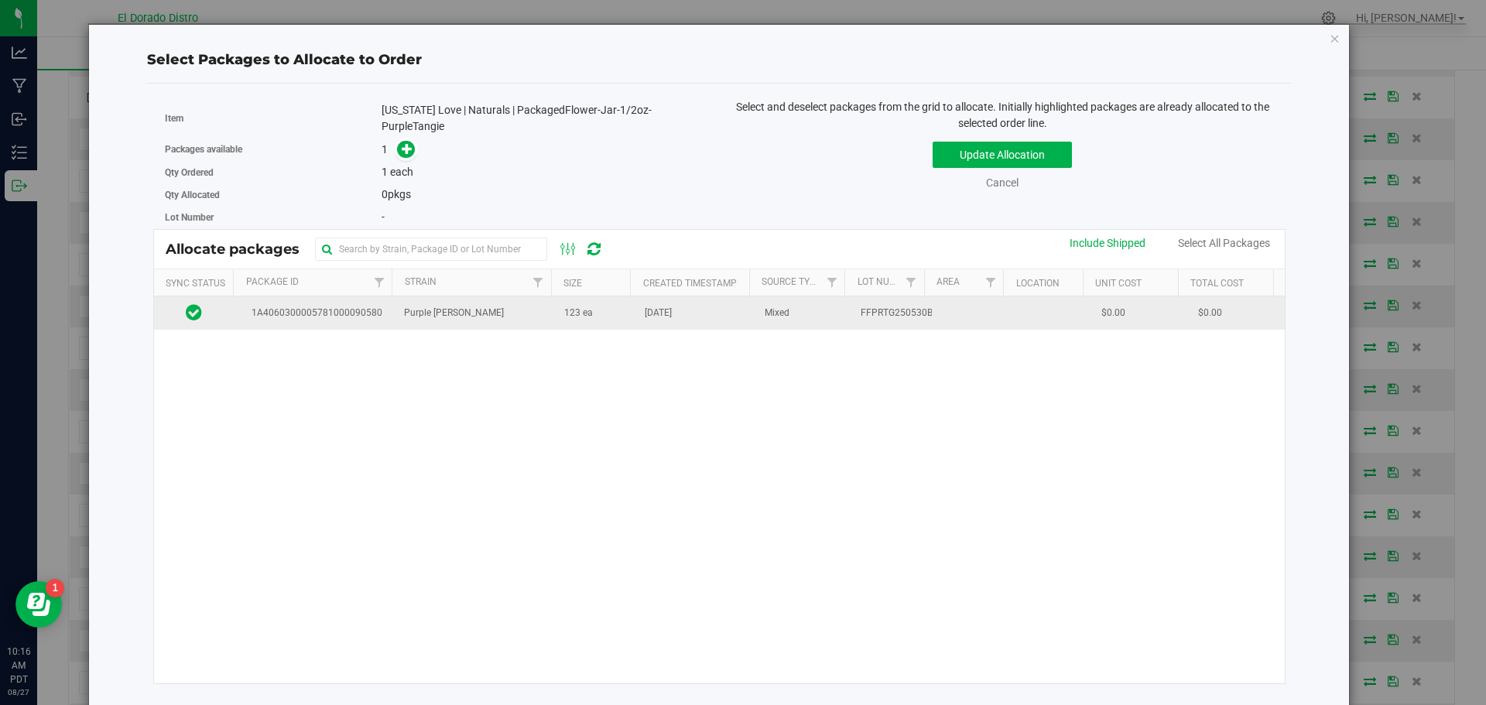
click at [653, 319] on span "Jul 25, 2025" at bounding box center [658, 313] width 27 height 15
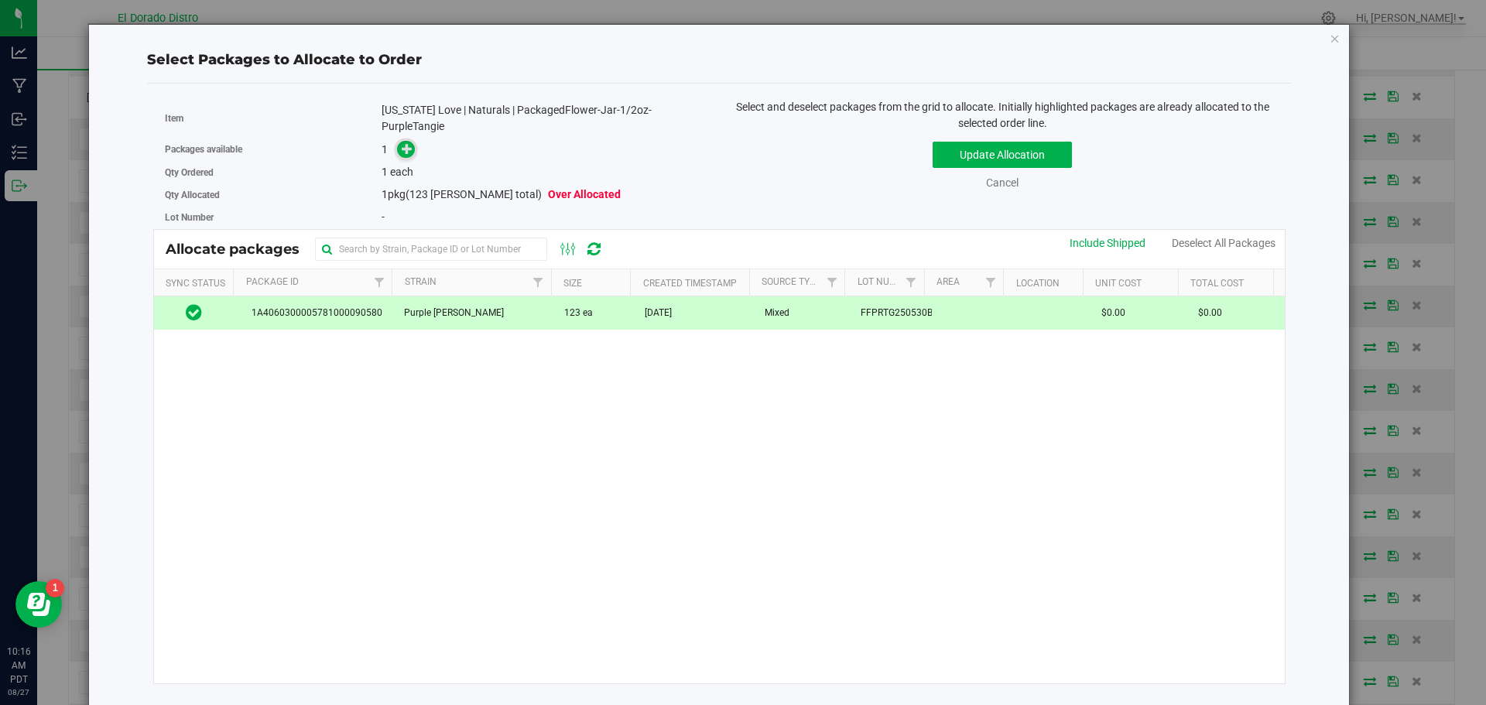
click at [407, 153] on icon at bounding box center [407, 148] width 11 height 11
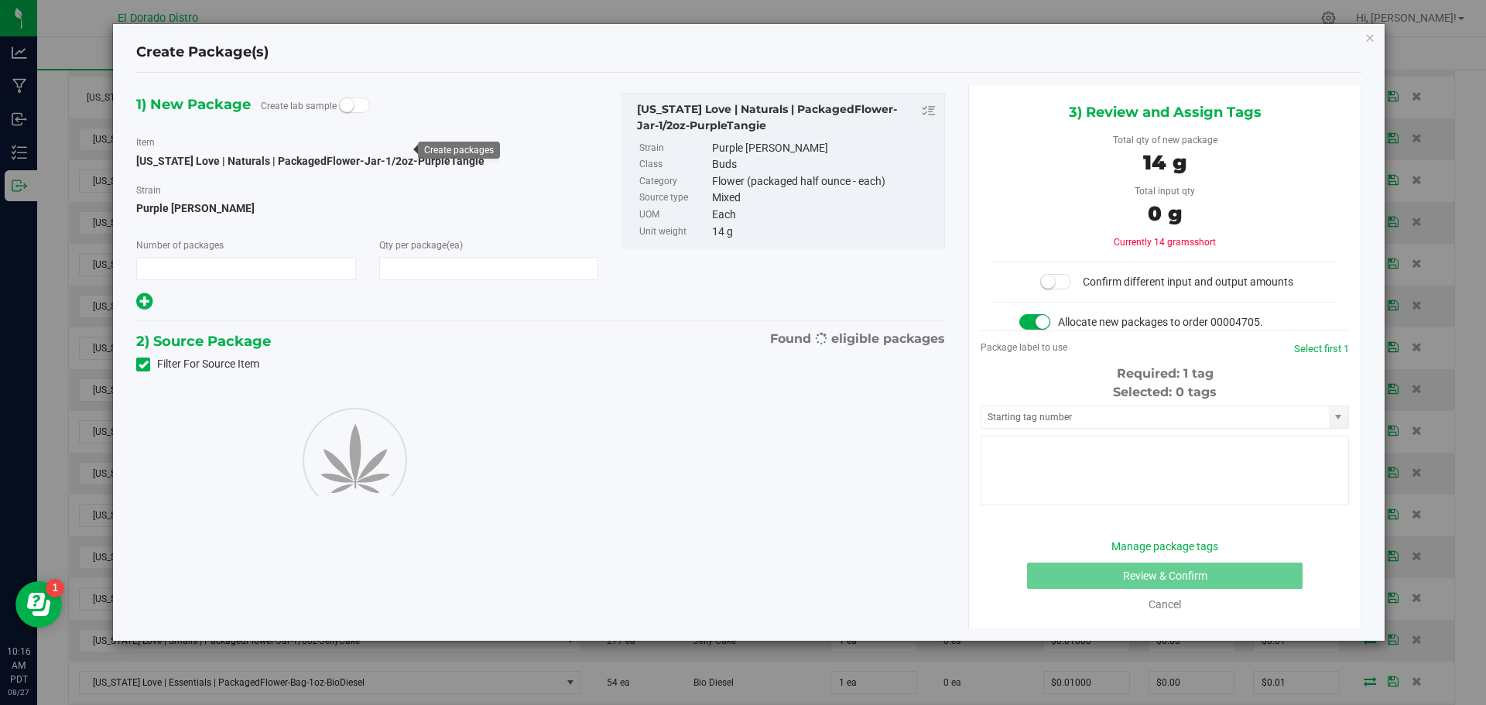
type input "1"
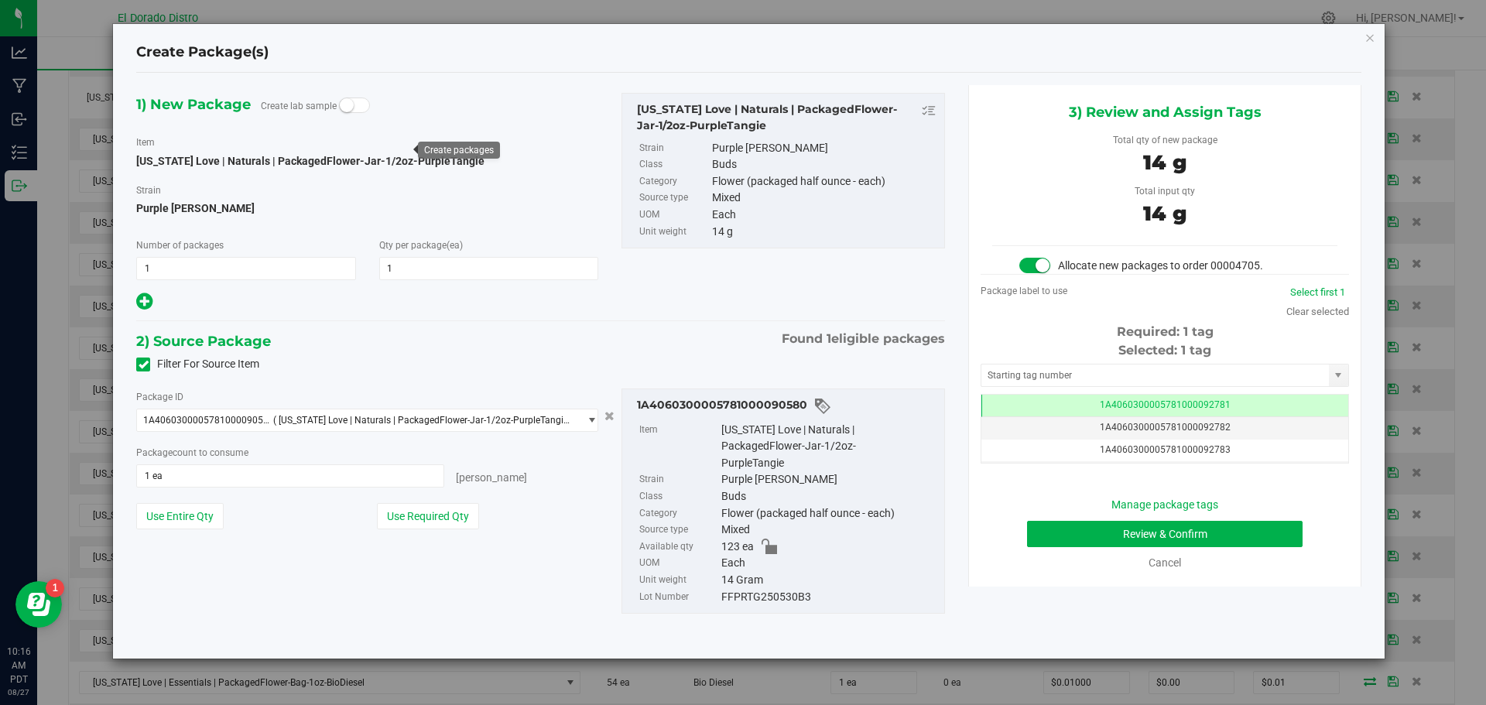
scroll to position [0, -1]
click at [1042, 530] on button "Review & Confirm" at bounding box center [1165, 534] width 276 height 26
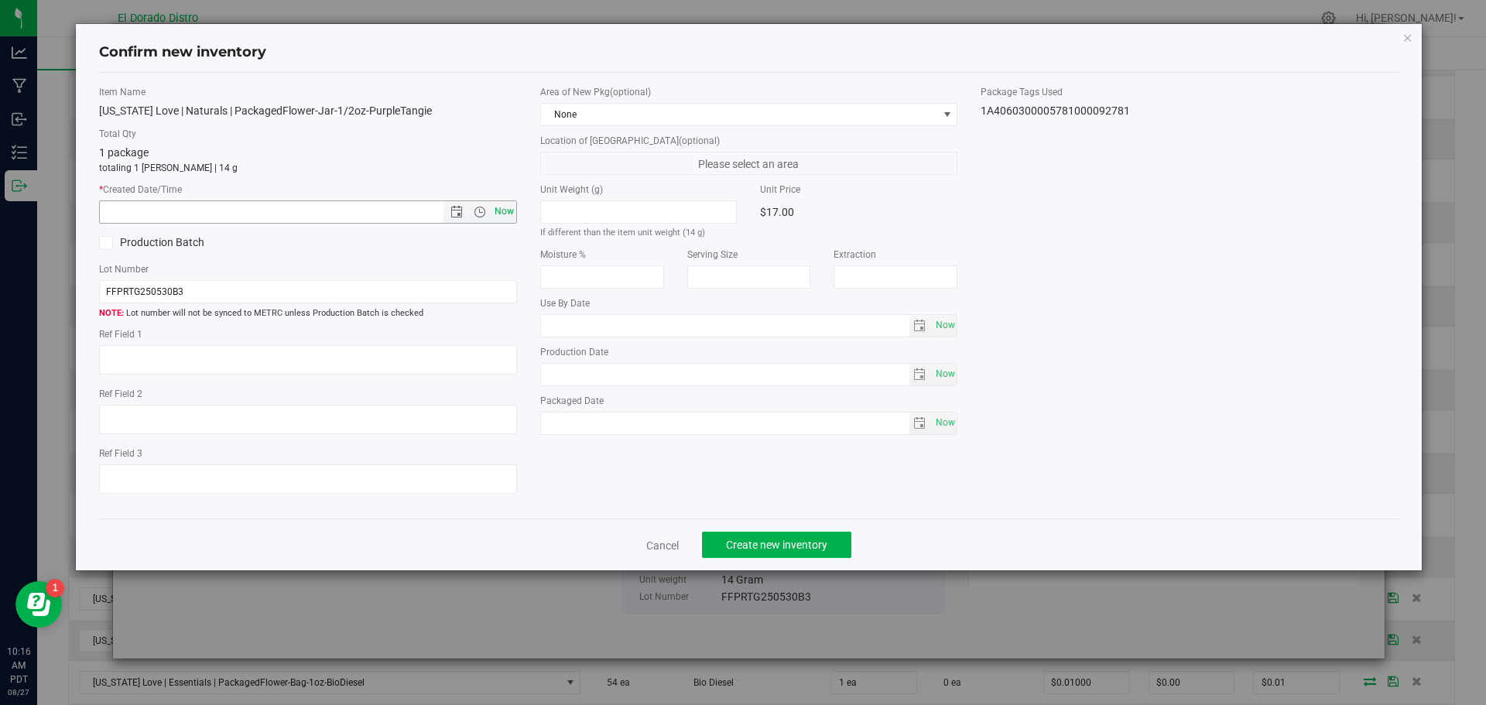
click at [496, 211] on span "Now" at bounding box center [504, 212] width 26 height 22
type input "8/27/2025 10:16 AM"
click at [759, 550] on span "Create new inventory" at bounding box center [776, 545] width 101 height 12
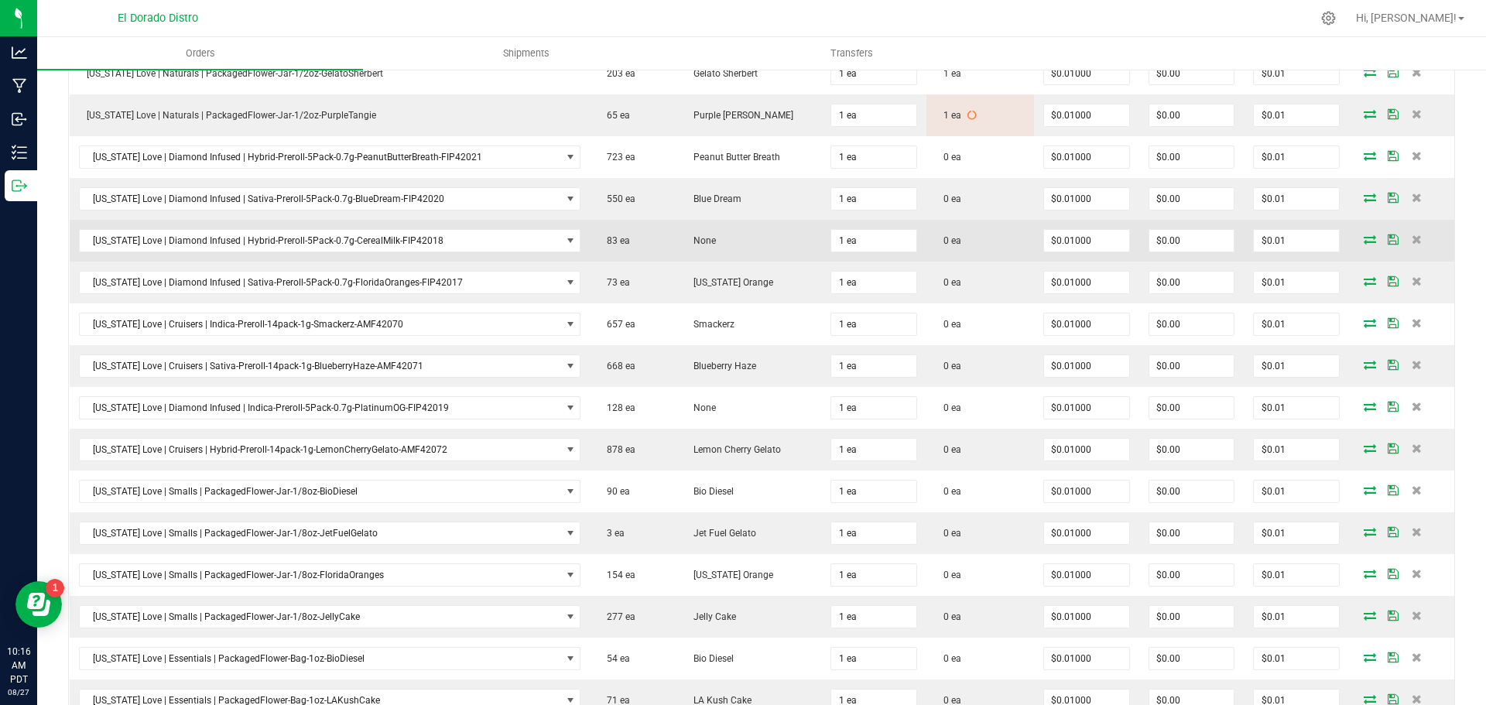
scroll to position [1471, 0]
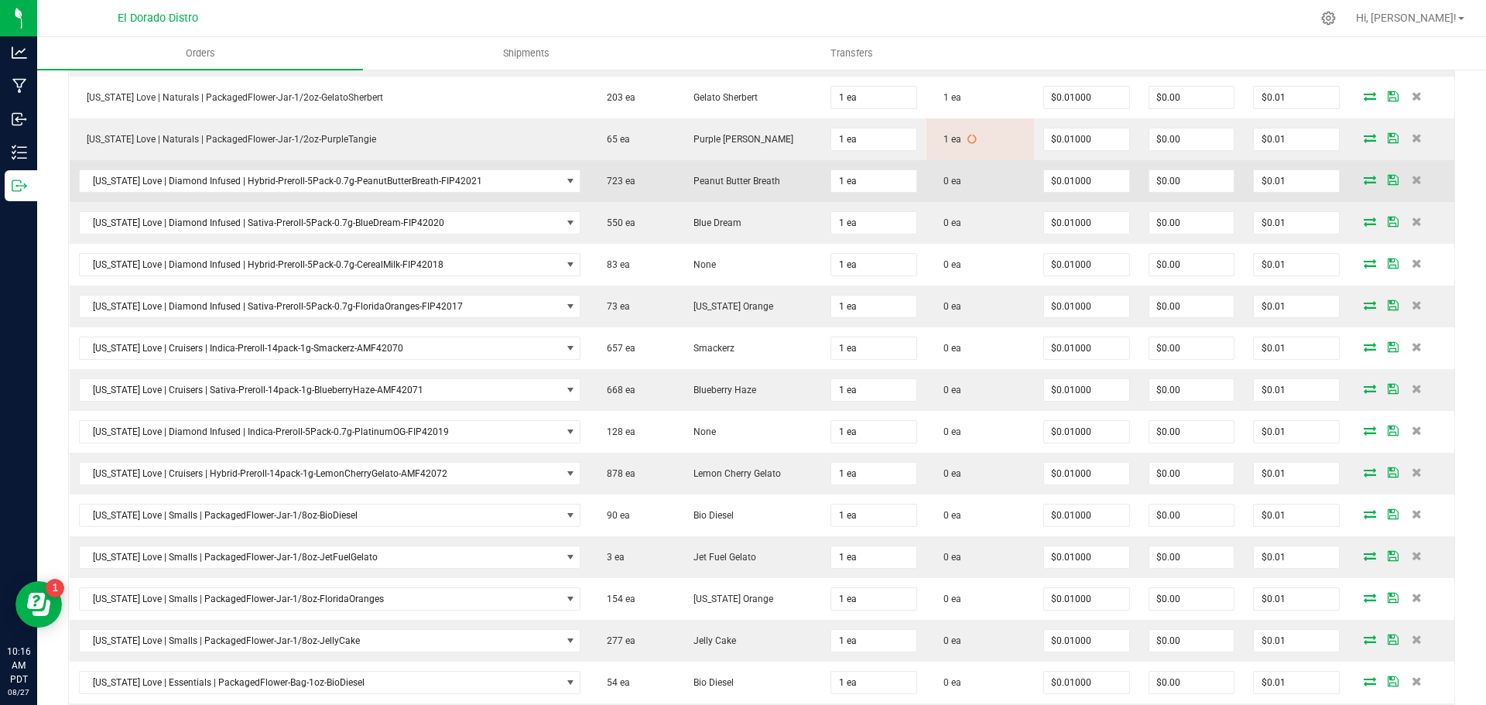
click at [1364, 175] on icon at bounding box center [1370, 179] width 12 height 9
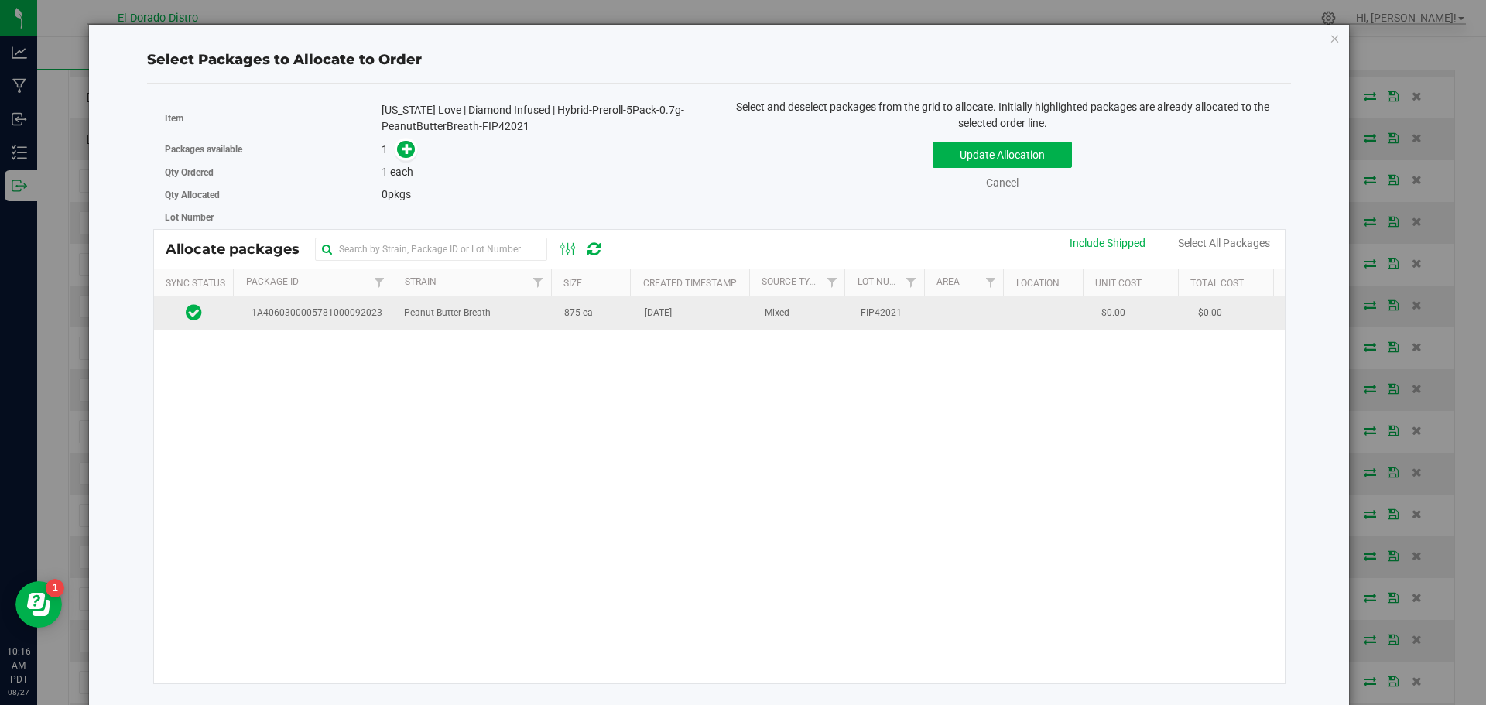
click at [693, 312] on td "Aug 13, 2025" at bounding box center [696, 312] width 120 height 33
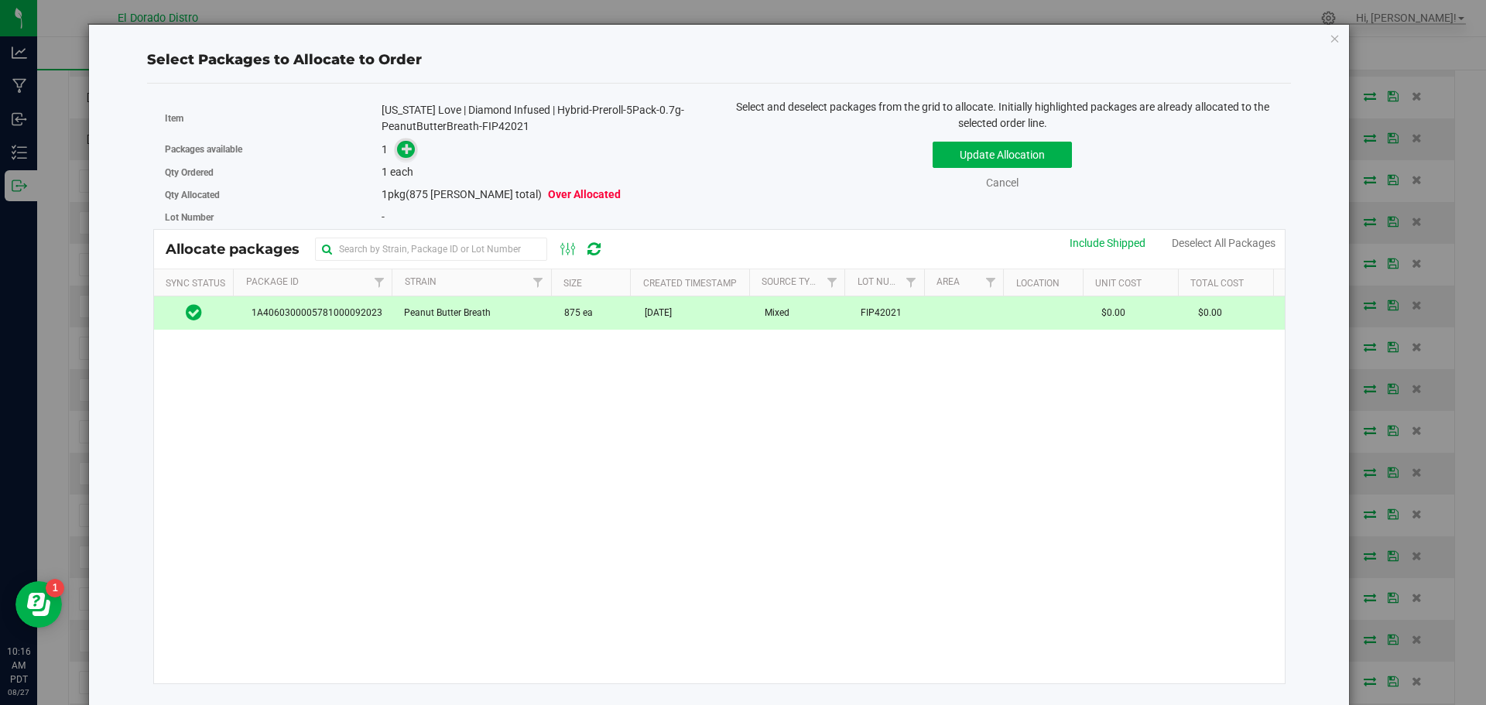
click at [405, 143] on icon at bounding box center [407, 148] width 11 height 11
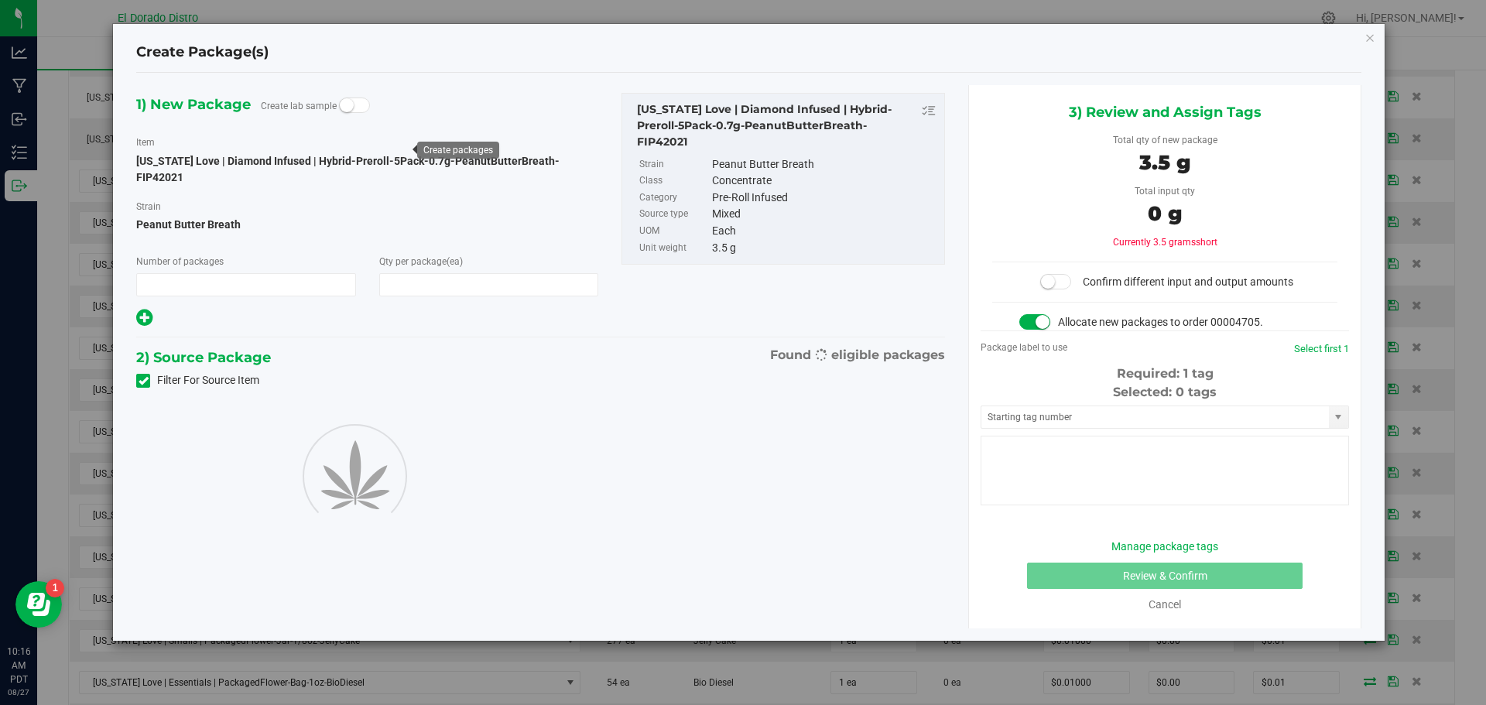
type input "1"
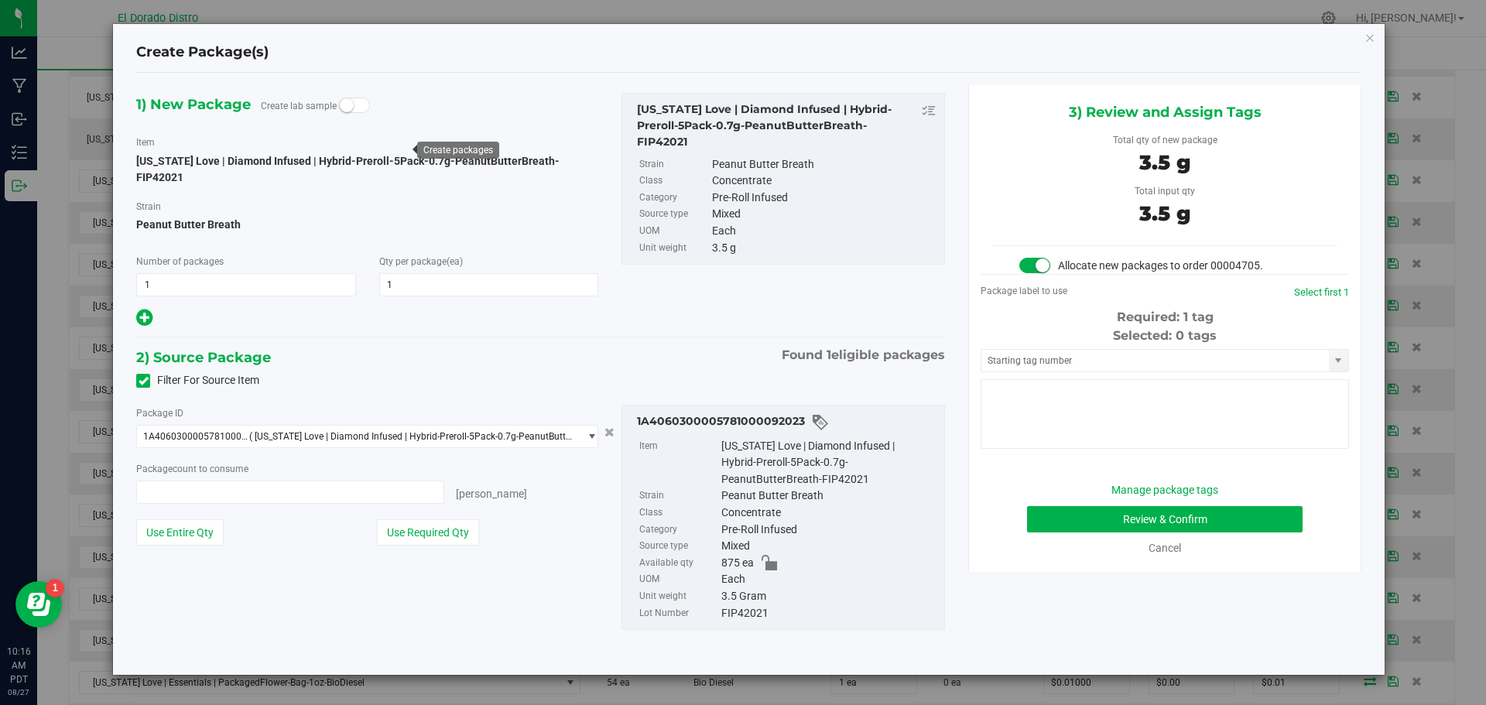
type input "1 ea"
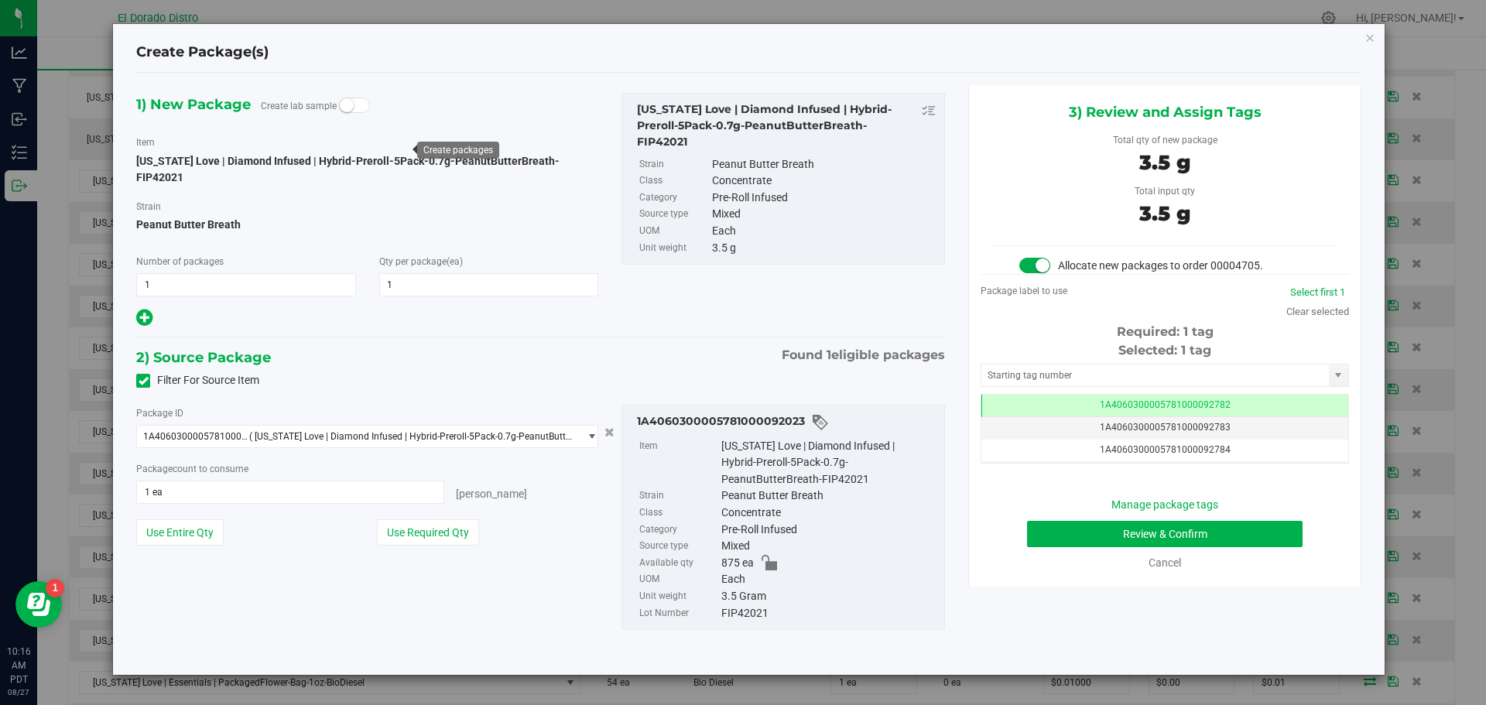
scroll to position [0, -1]
click at [1069, 528] on button "Review & Confirm" at bounding box center [1165, 534] width 276 height 26
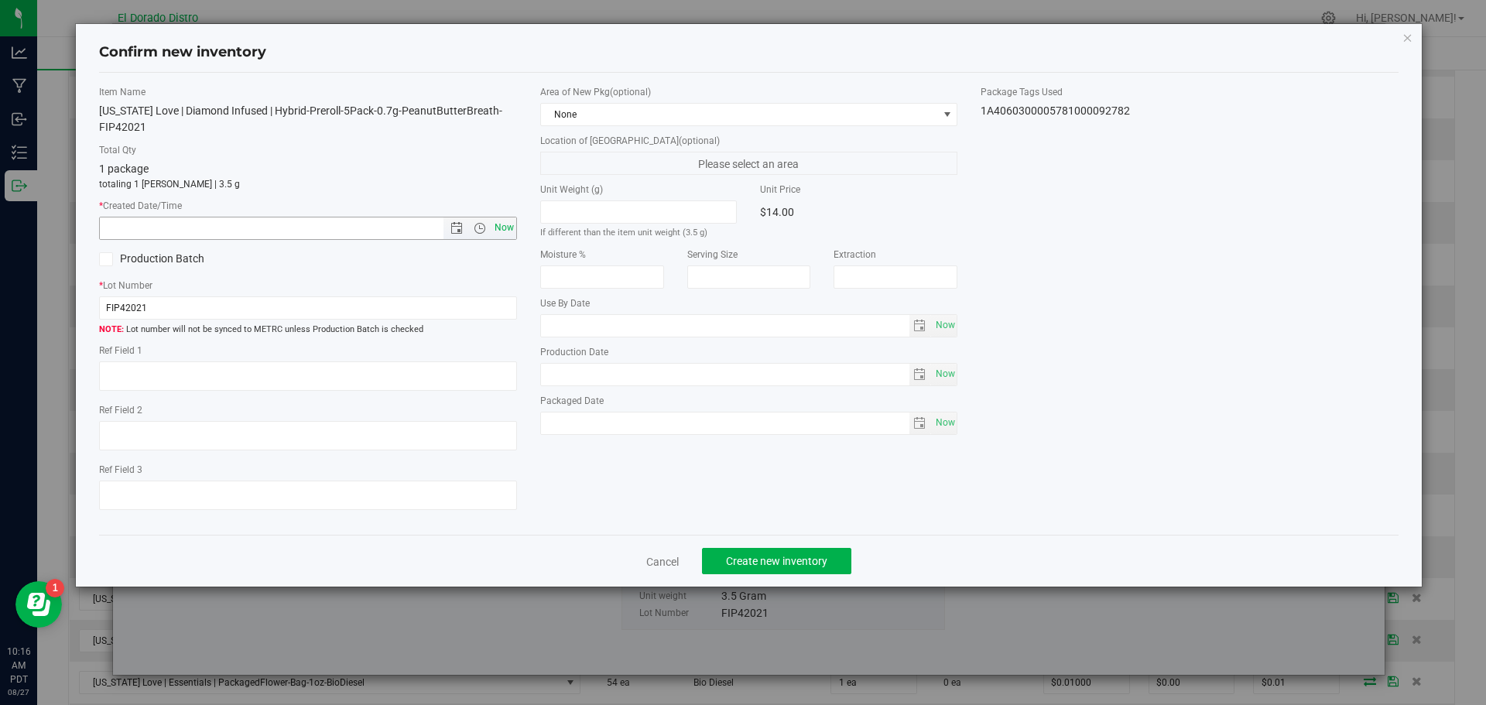
click at [503, 221] on span "Now" at bounding box center [504, 228] width 26 height 22
type input "8/27/2025 10:16 AM"
click at [765, 563] on span "Create new inventory" at bounding box center [776, 561] width 101 height 12
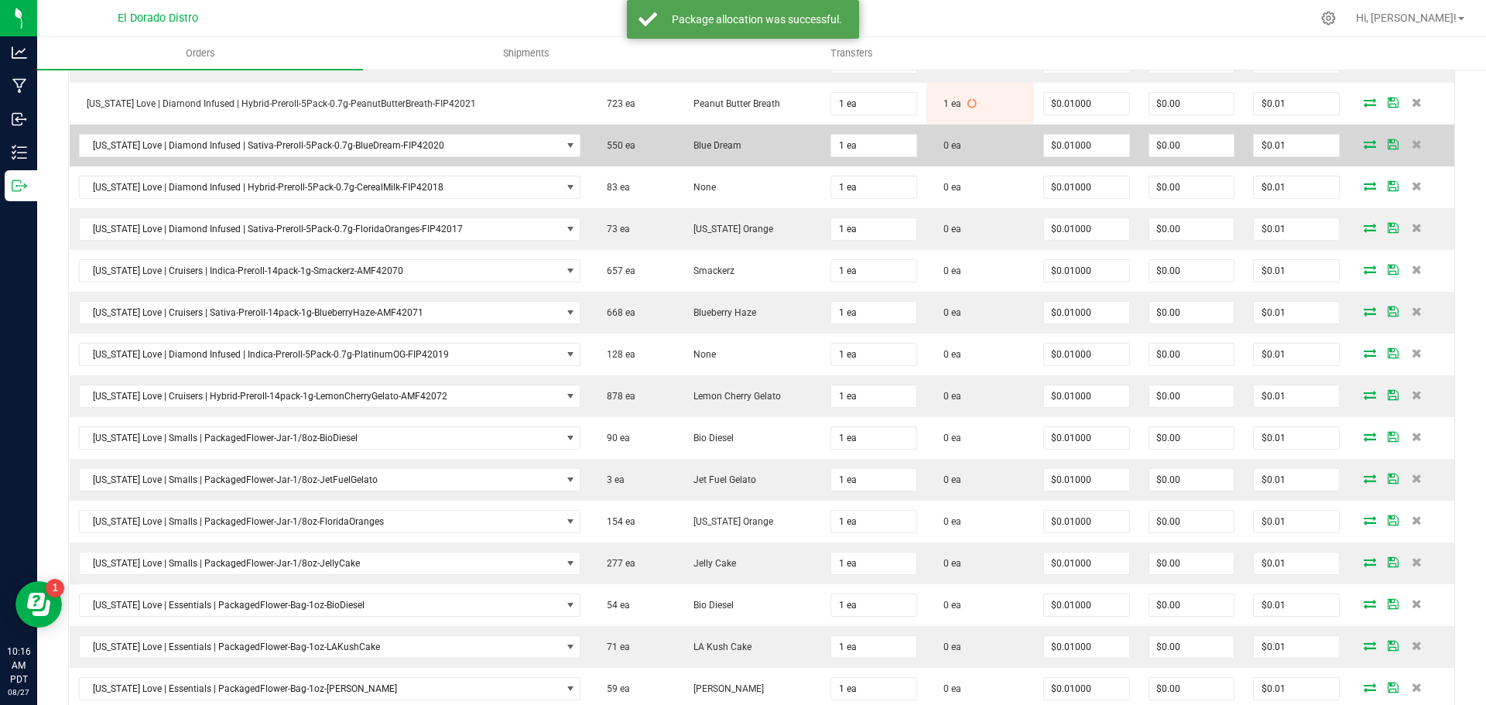
click at [1364, 146] on icon at bounding box center [1370, 143] width 12 height 9
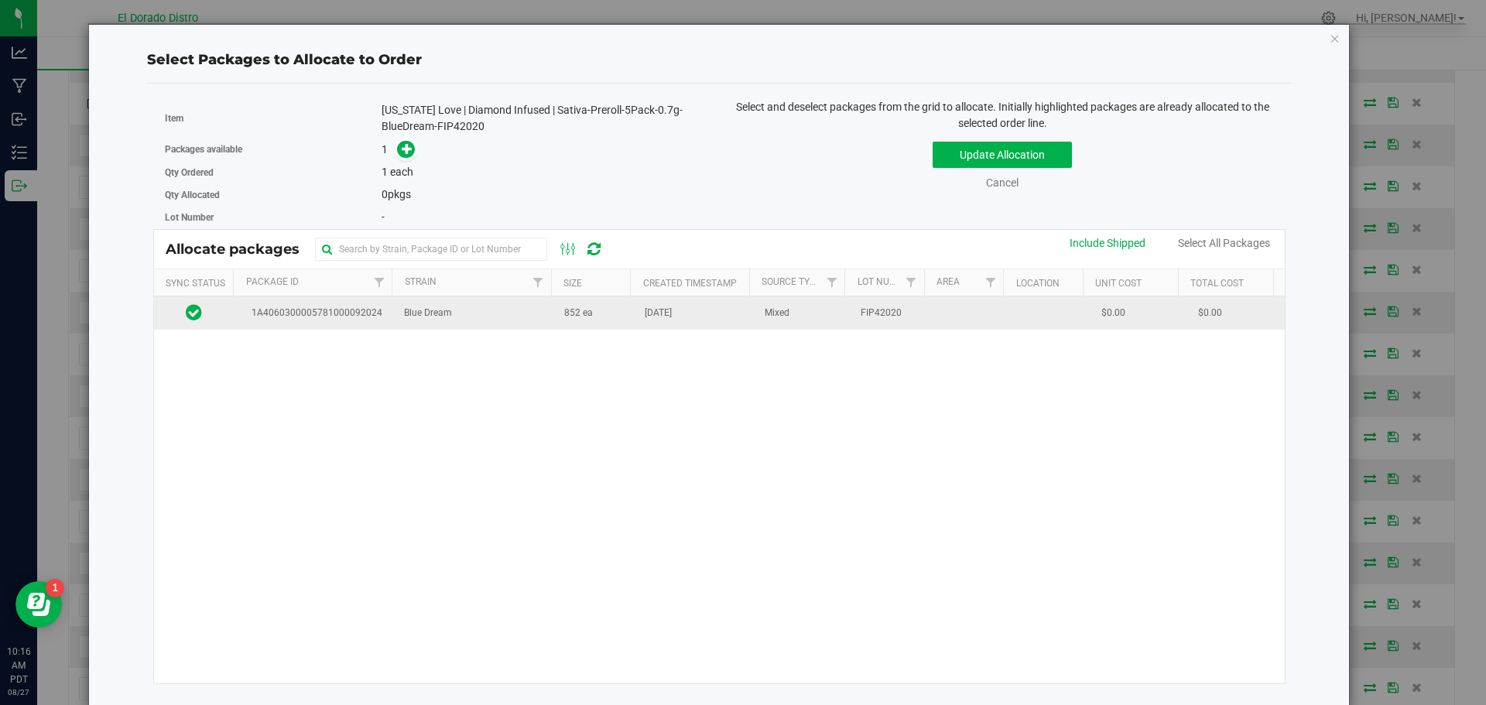
click at [650, 322] on td "Aug 13, 2025" at bounding box center [696, 312] width 120 height 33
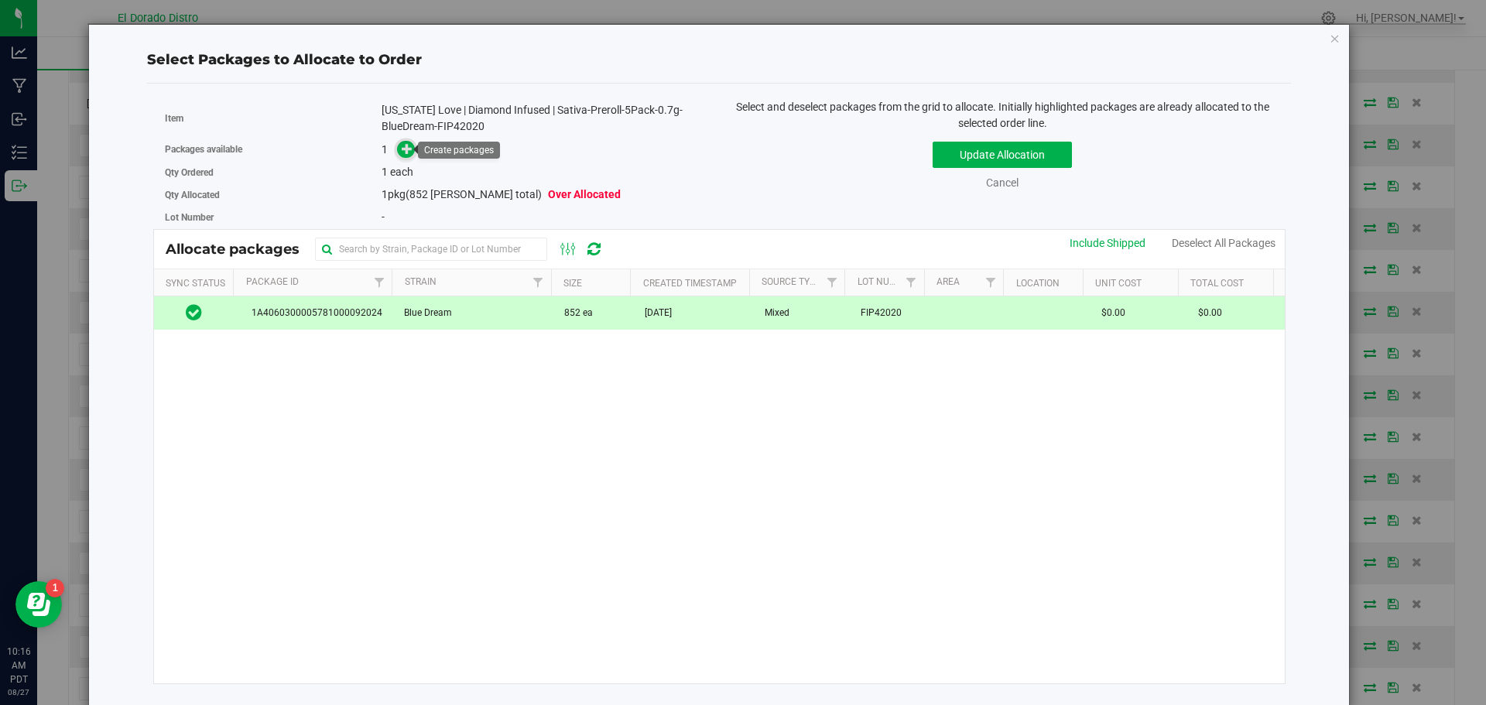
click at [403, 146] on icon at bounding box center [407, 148] width 11 height 11
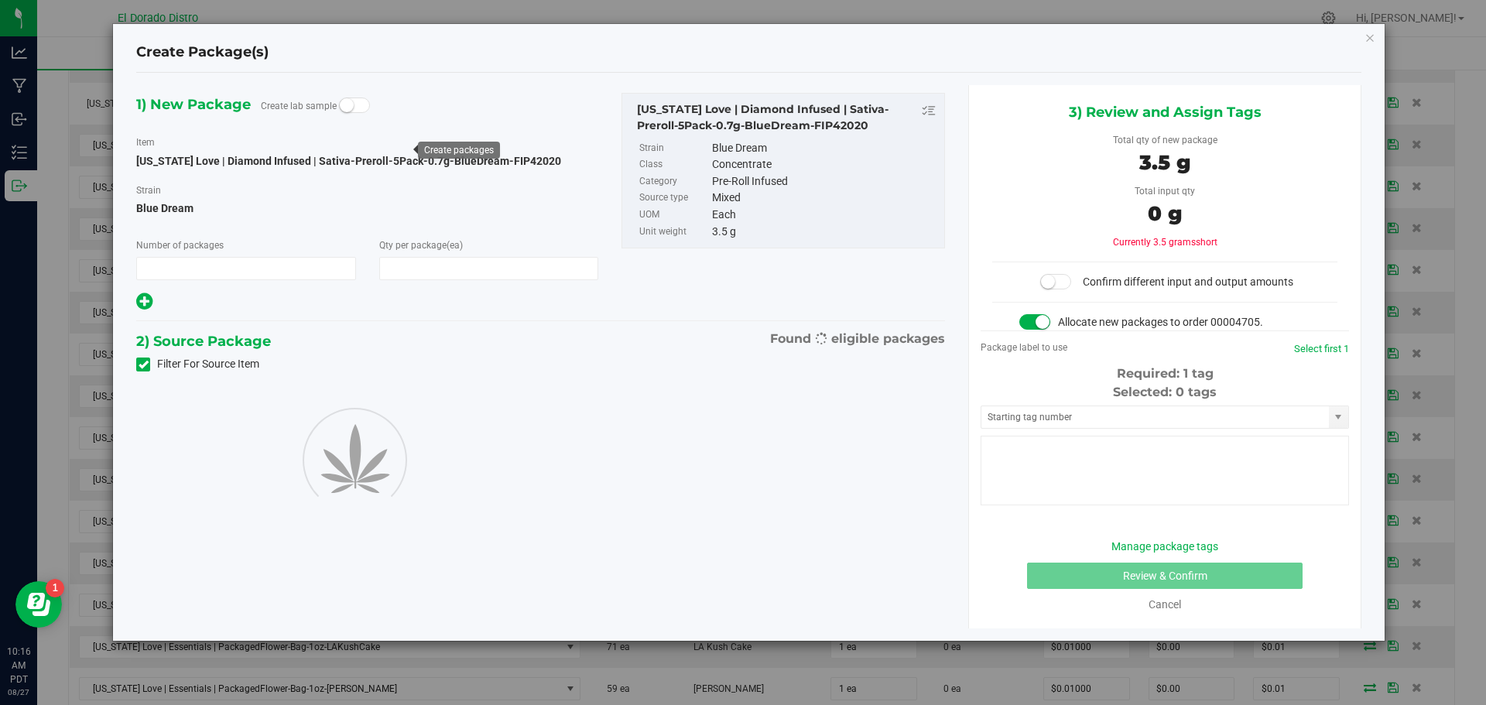
type input "1"
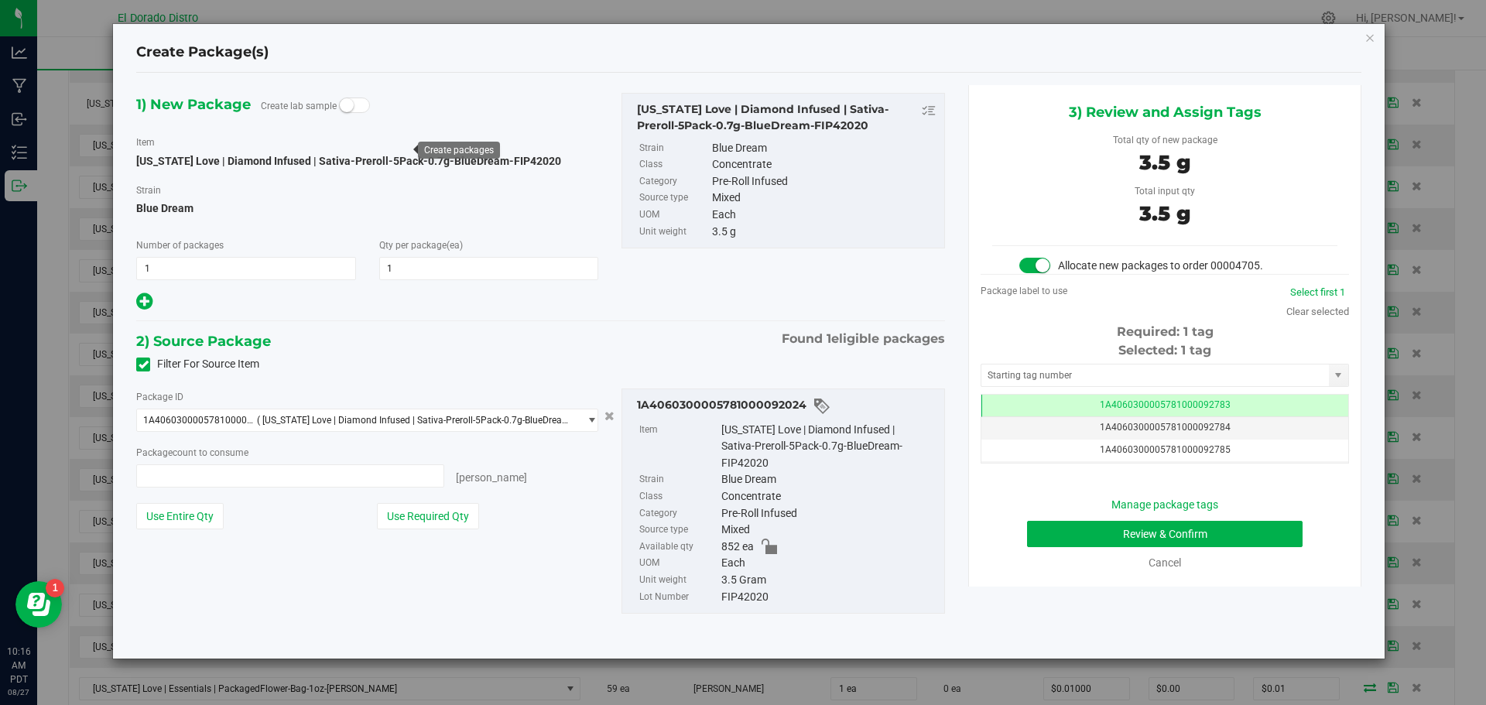
type input "1 ea"
click at [1048, 529] on button "Review & Confirm" at bounding box center [1165, 534] width 276 height 26
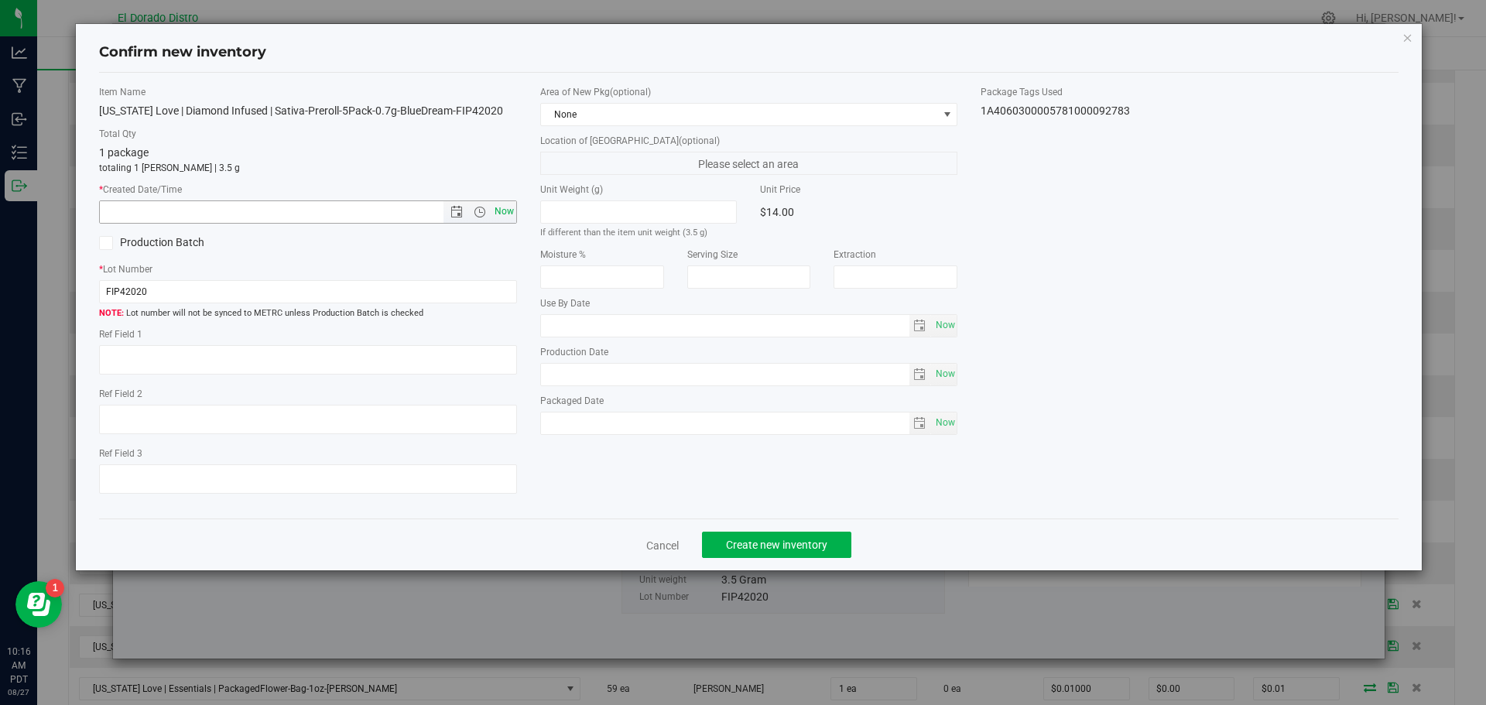
click at [499, 208] on span "Now" at bounding box center [504, 212] width 26 height 22
type input "8/27/2025 10:16 AM"
click at [723, 543] on button "Create new inventory" at bounding box center [776, 545] width 149 height 26
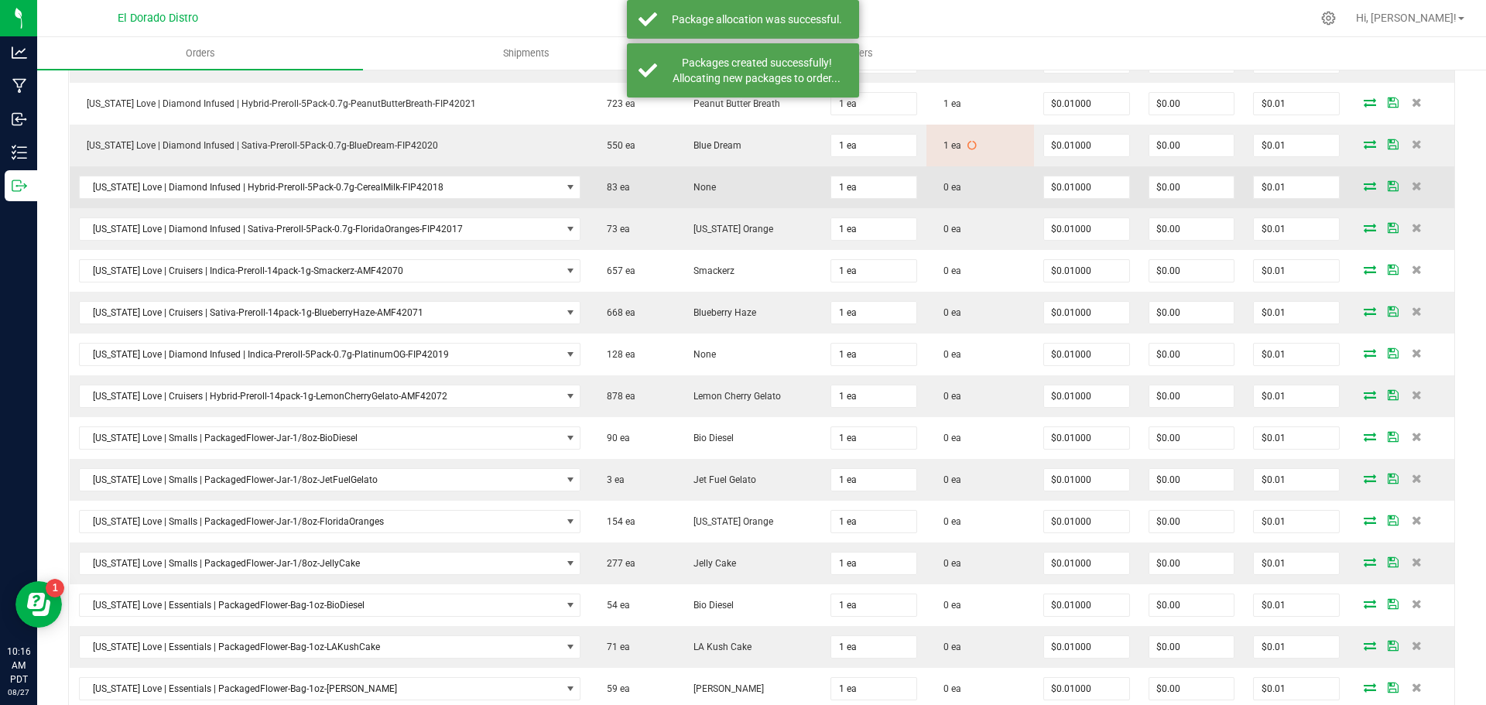
click at [1364, 188] on icon at bounding box center [1370, 185] width 12 height 9
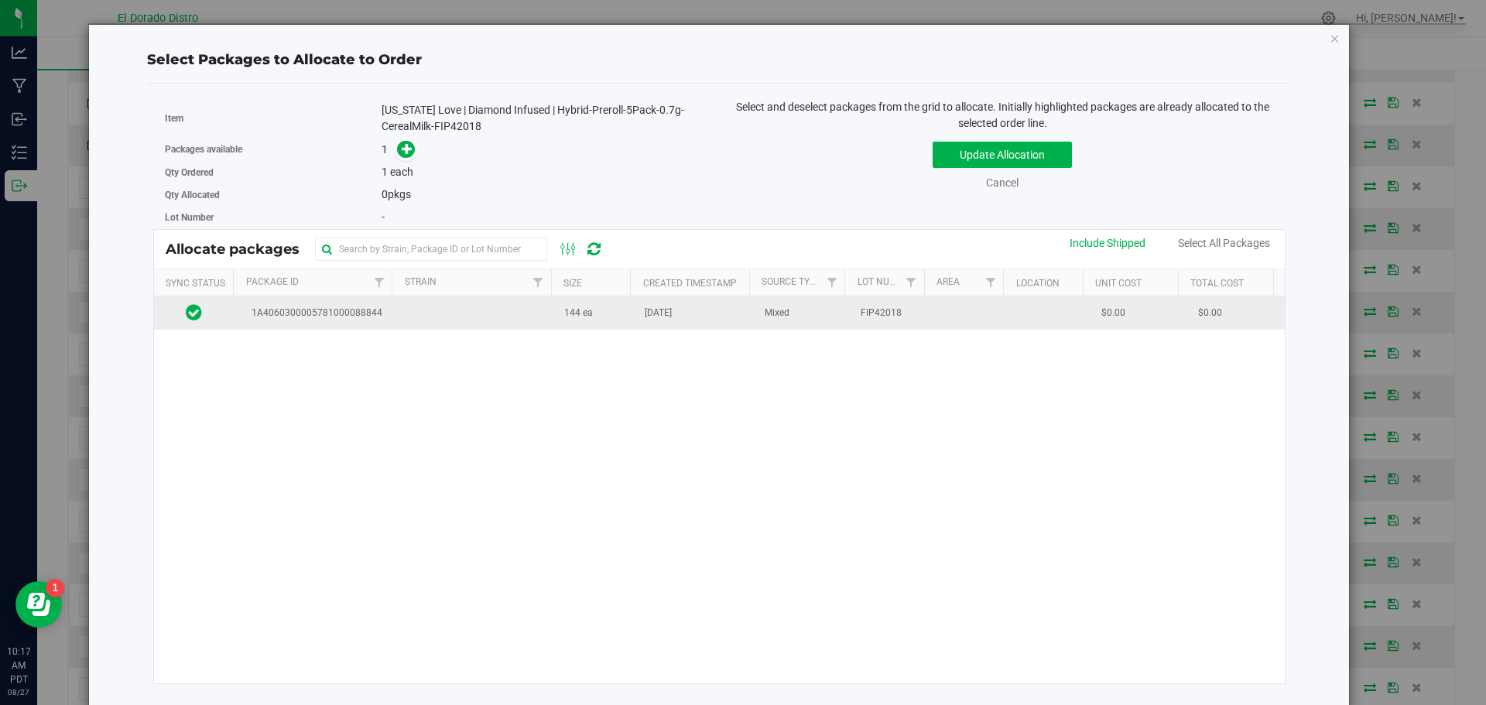
click at [540, 321] on td at bounding box center [475, 312] width 160 height 33
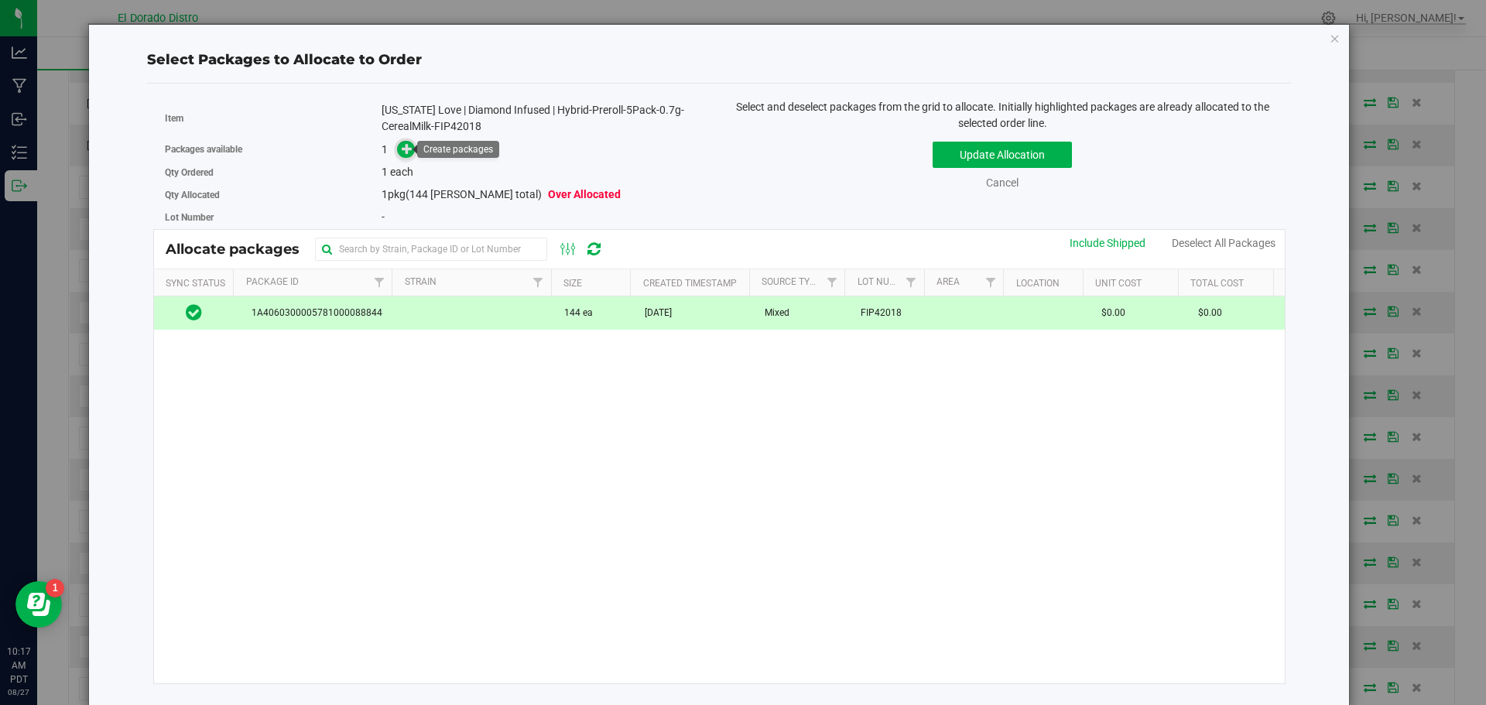
click at [402, 150] on icon at bounding box center [407, 148] width 11 height 11
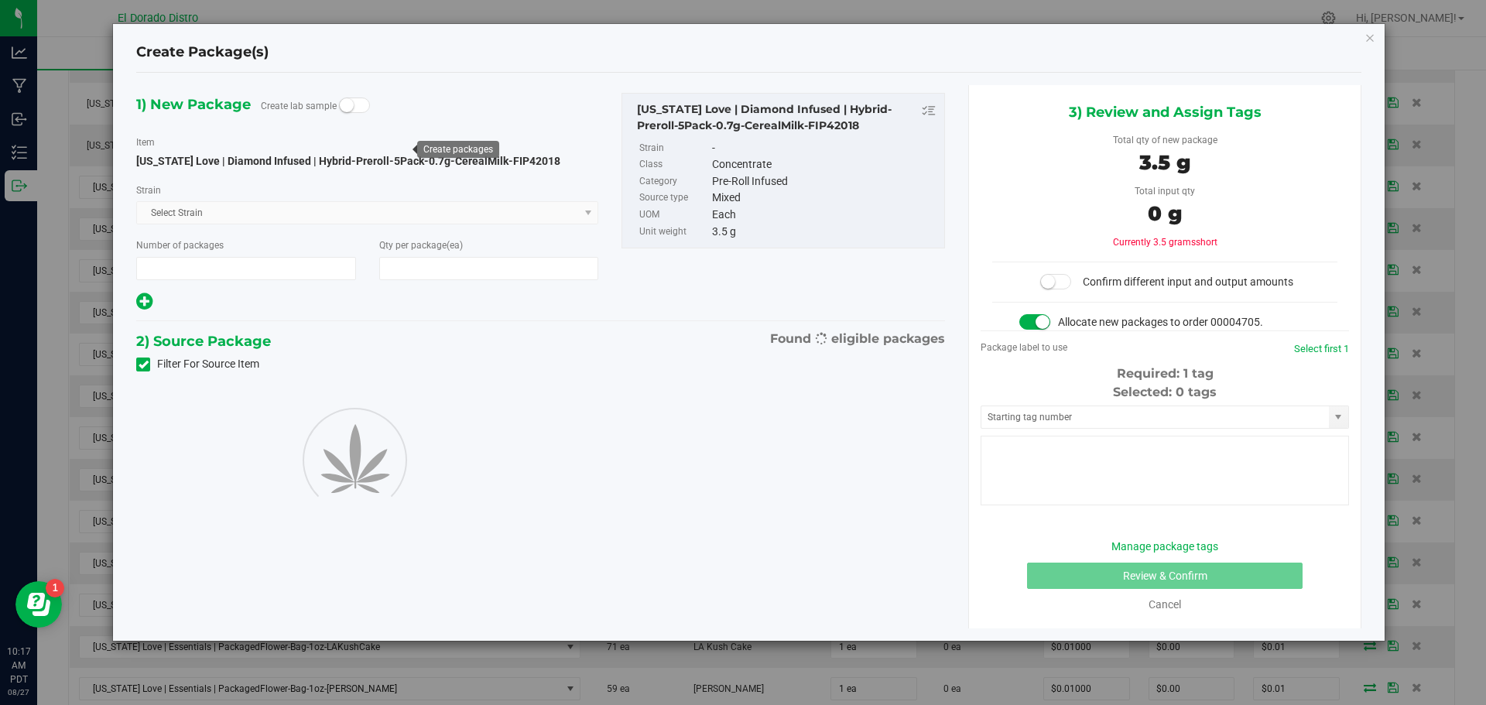
type input "1"
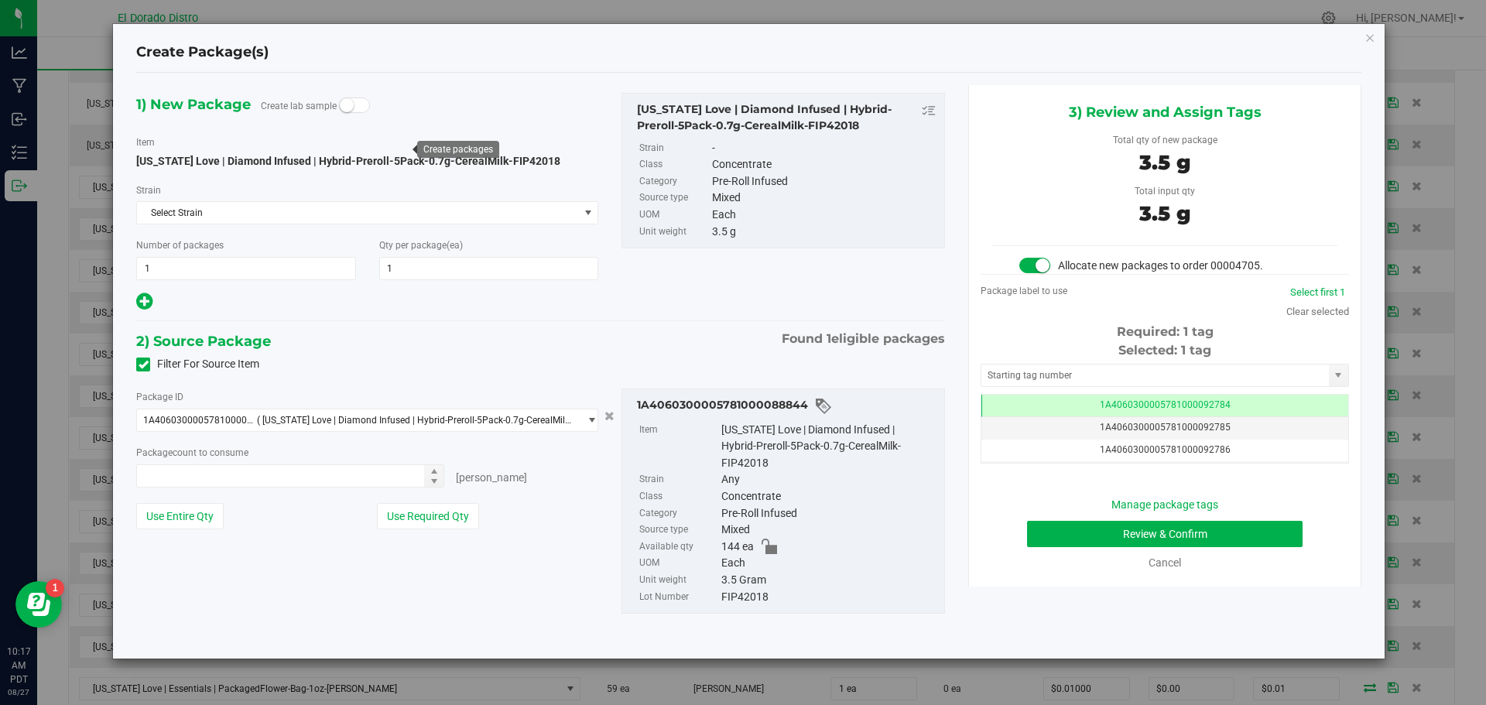
type input "1 ea"
click at [1038, 530] on button "Review & Confirm" at bounding box center [1165, 534] width 276 height 26
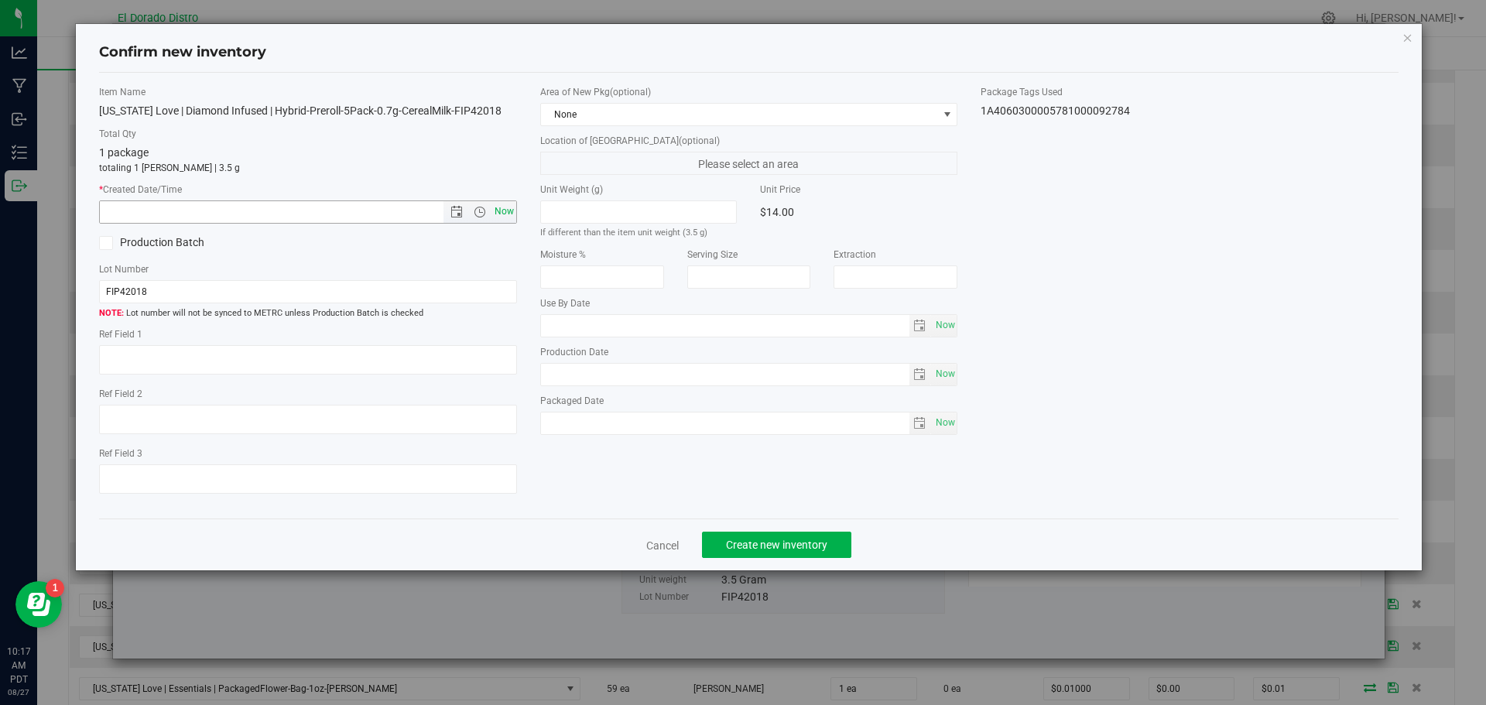
click at [508, 207] on span "Now" at bounding box center [504, 212] width 26 height 22
type input "8/27/2025 10:17 AM"
click at [775, 541] on span "Create new inventory" at bounding box center [776, 545] width 101 height 12
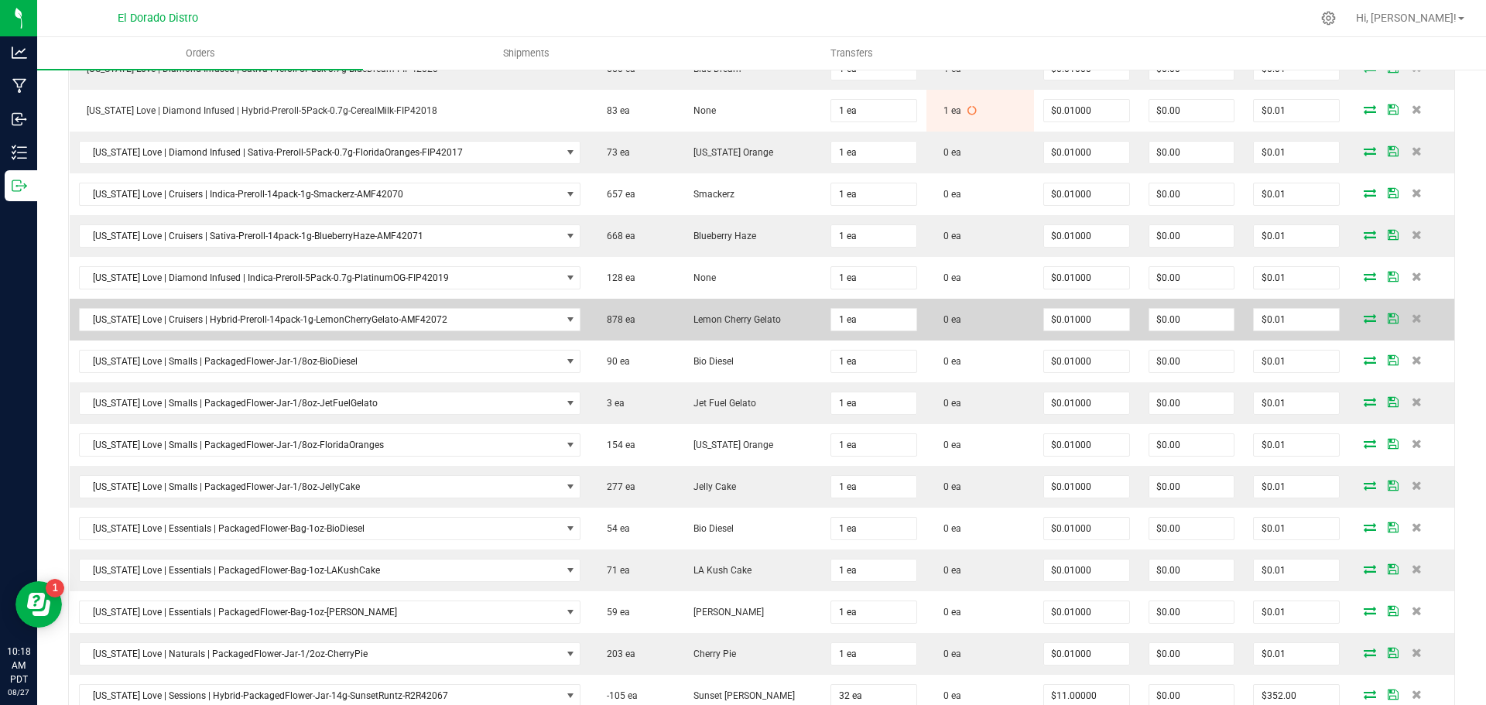
scroll to position [1626, 0]
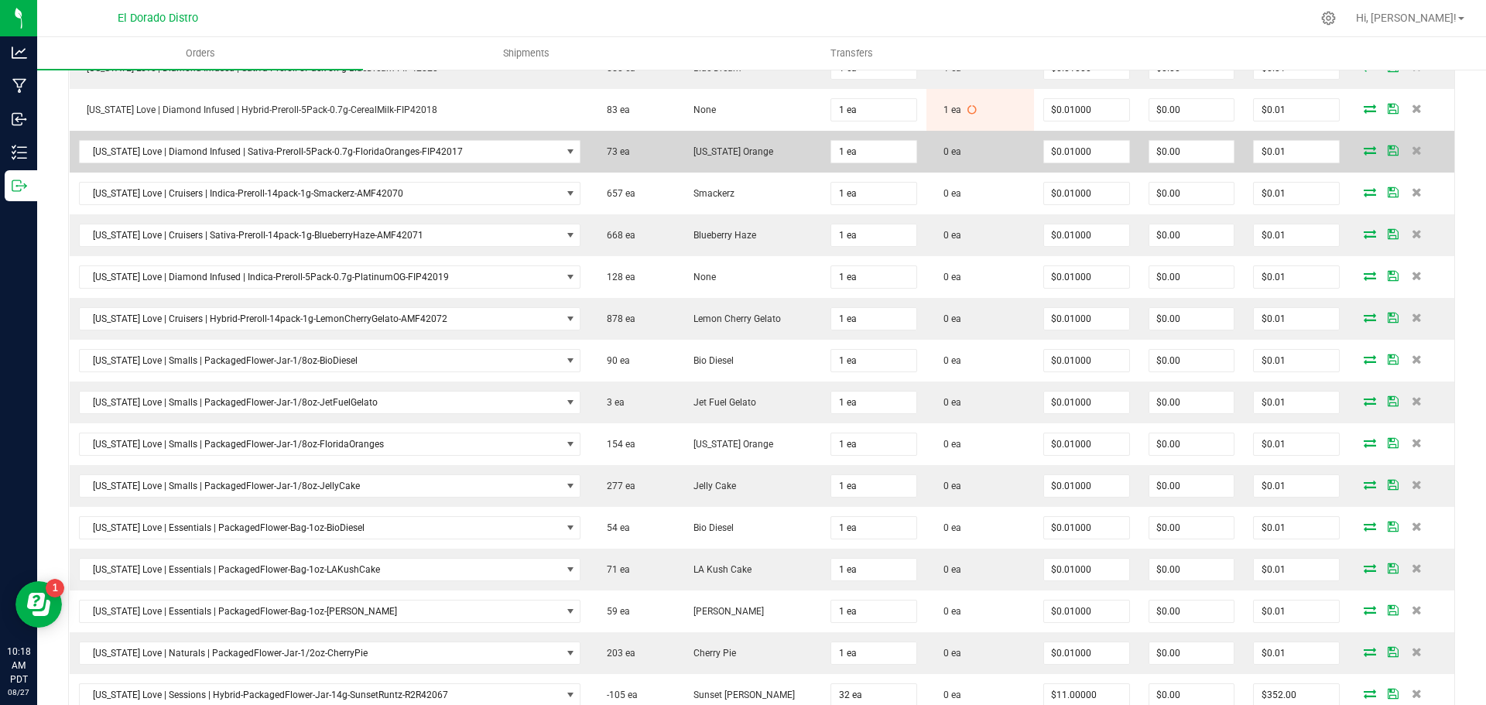
click at [1364, 148] on icon at bounding box center [1370, 150] width 12 height 9
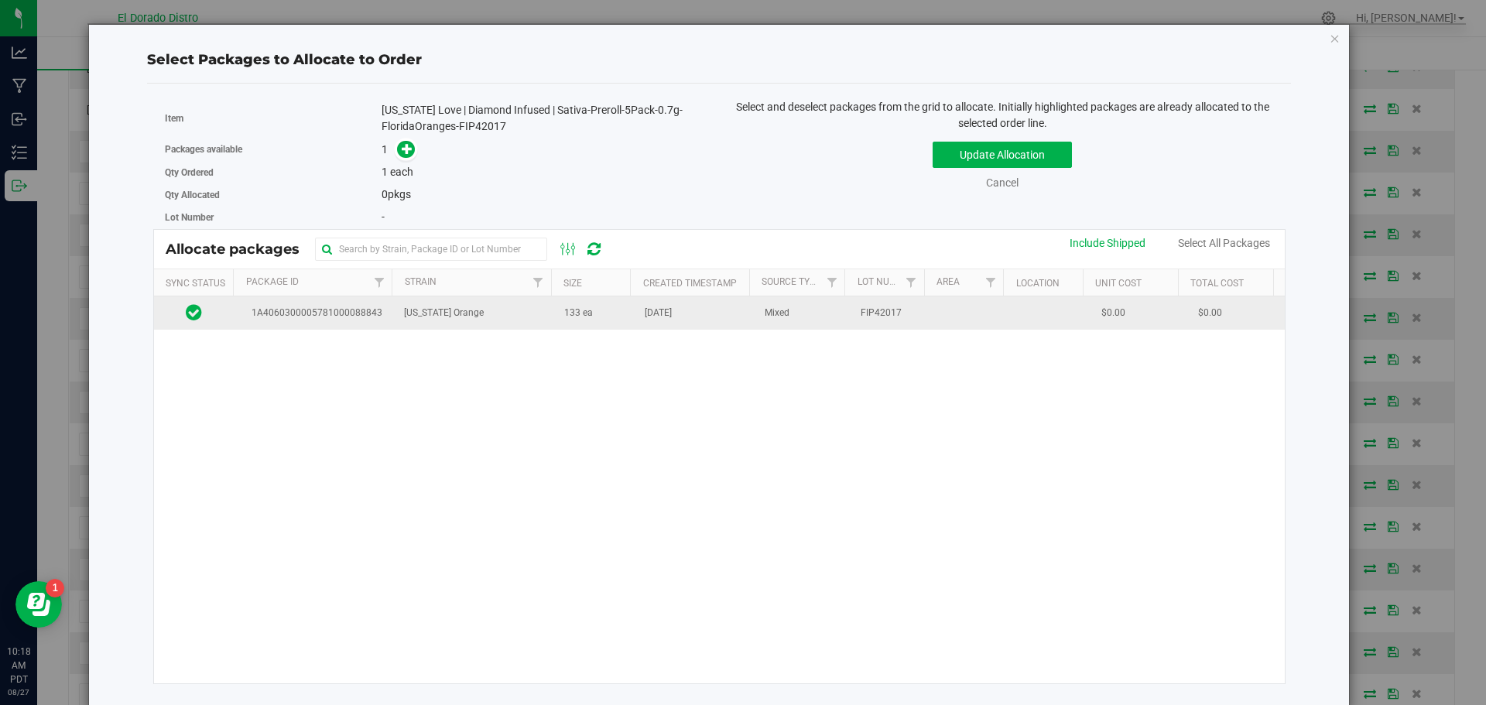
click at [587, 316] on td "133 ea" at bounding box center [595, 312] width 81 height 33
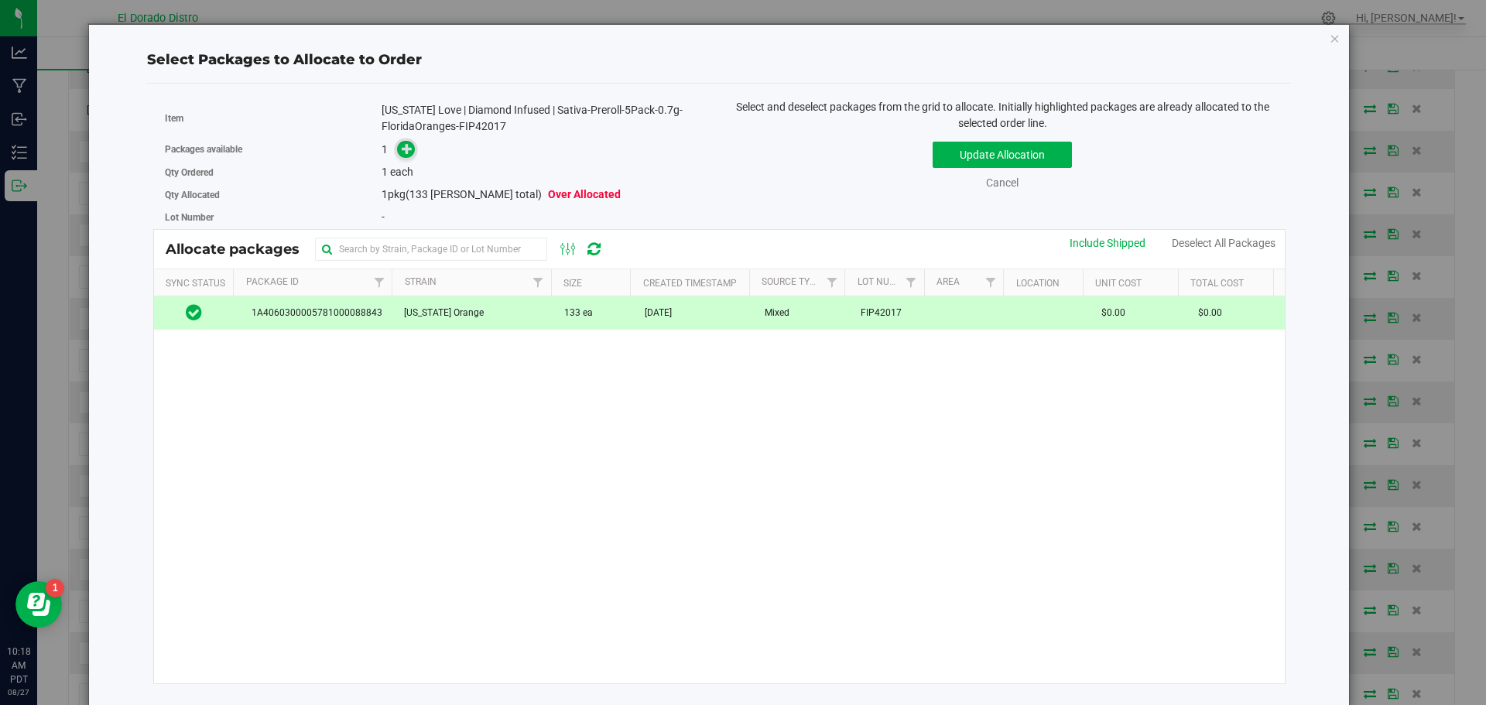
click at [405, 149] on icon at bounding box center [407, 148] width 11 height 11
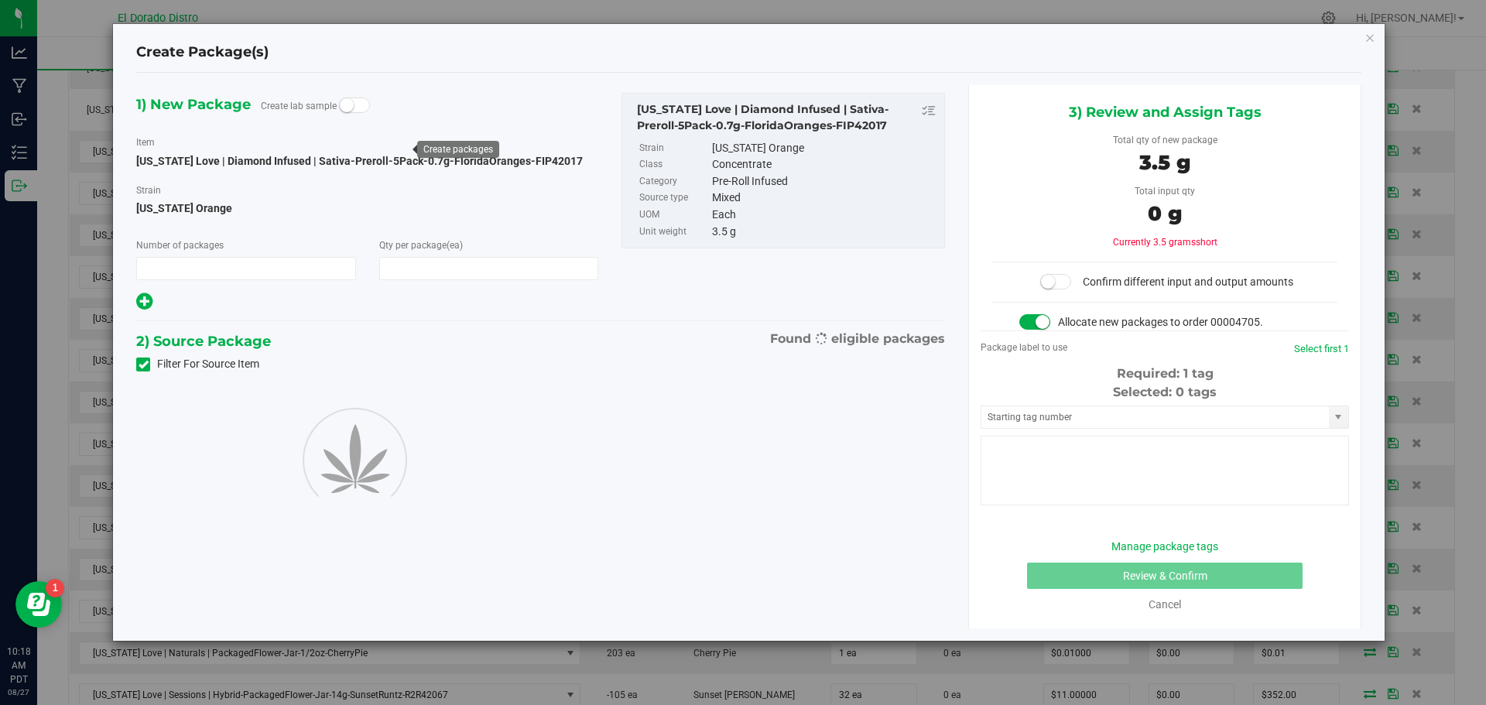
type input "1"
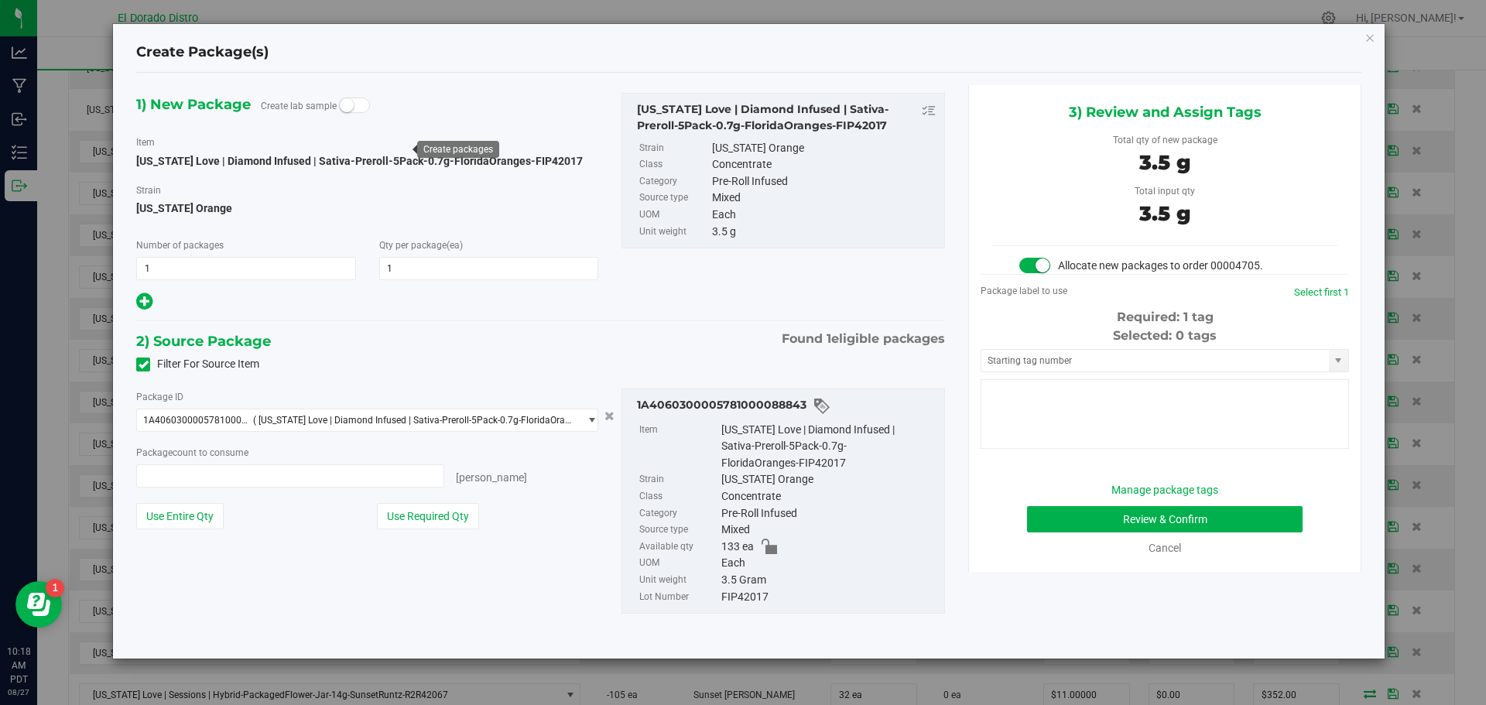
type input "1 ea"
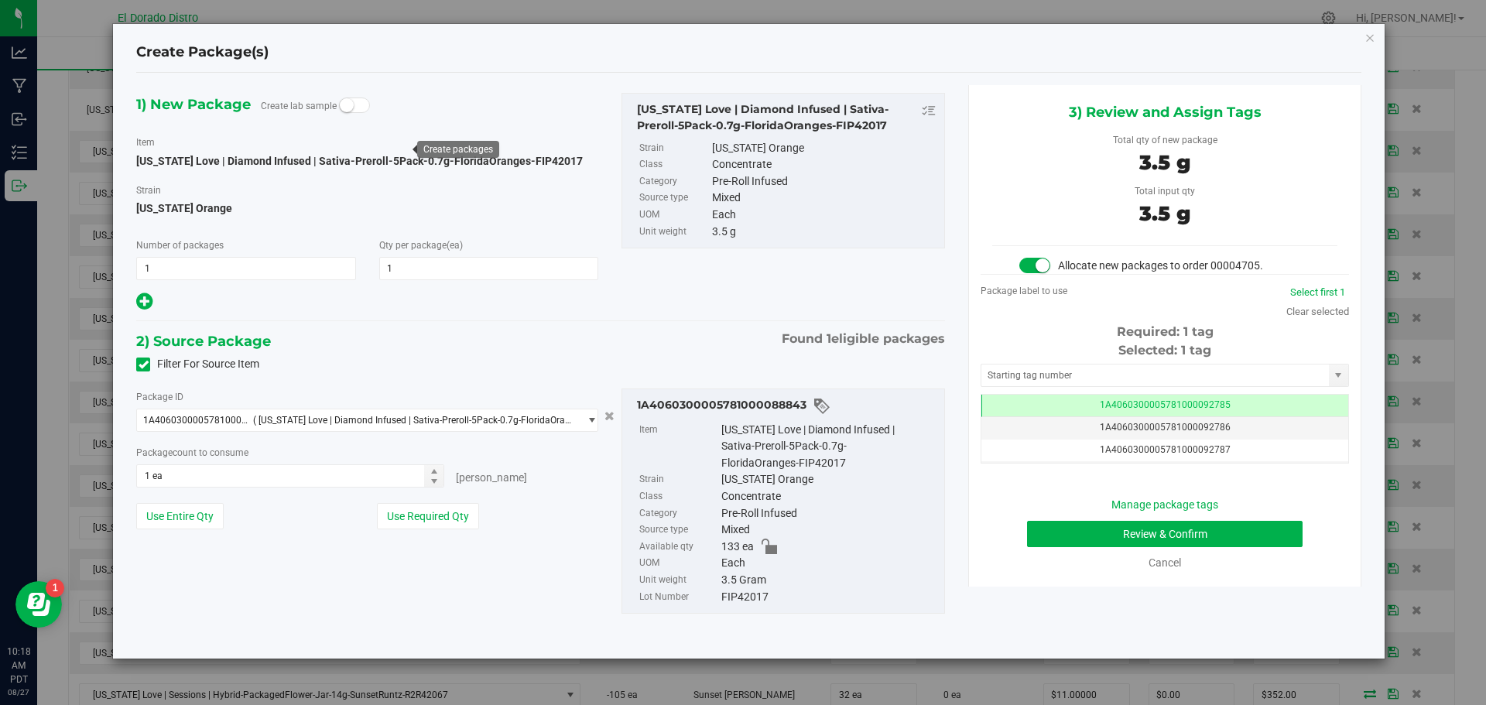
scroll to position [0, -1]
click at [1057, 533] on button "Review & Confirm" at bounding box center [1165, 534] width 276 height 26
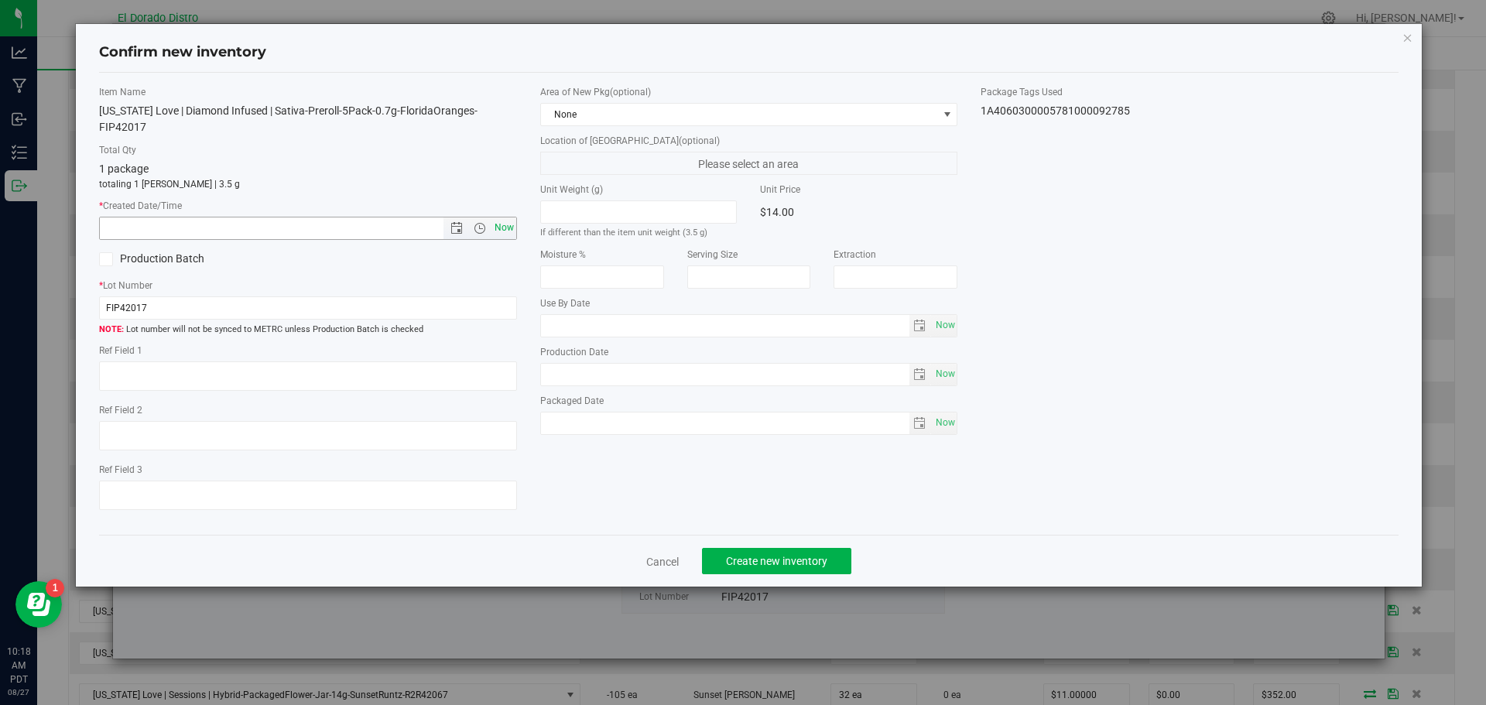
click at [497, 217] on span "Now" at bounding box center [504, 228] width 26 height 22
type input "8/27/2025 10:18 AM"
click at [825, 555] on span "Create new inventory" at bounding box center [776, 561] width 101 height 12
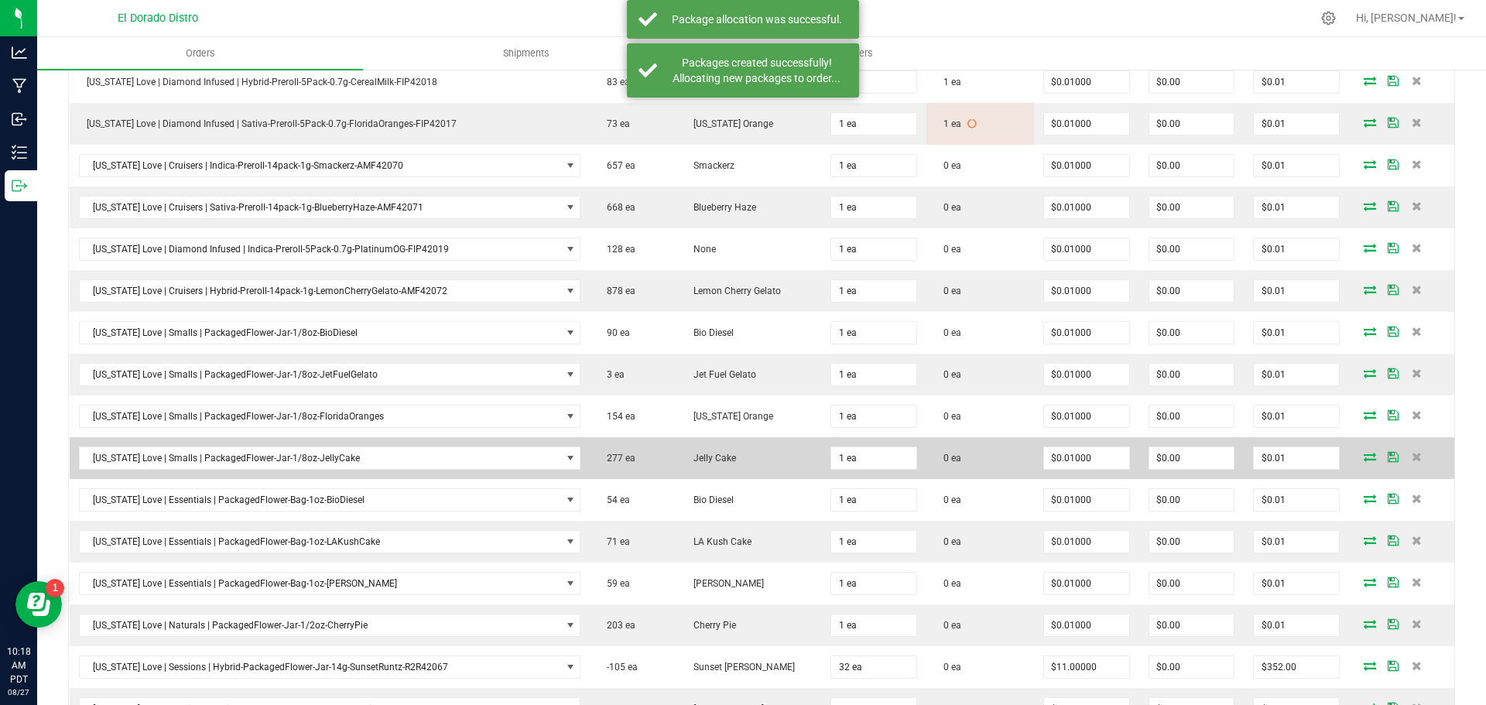
scroll to position [1626, 0]
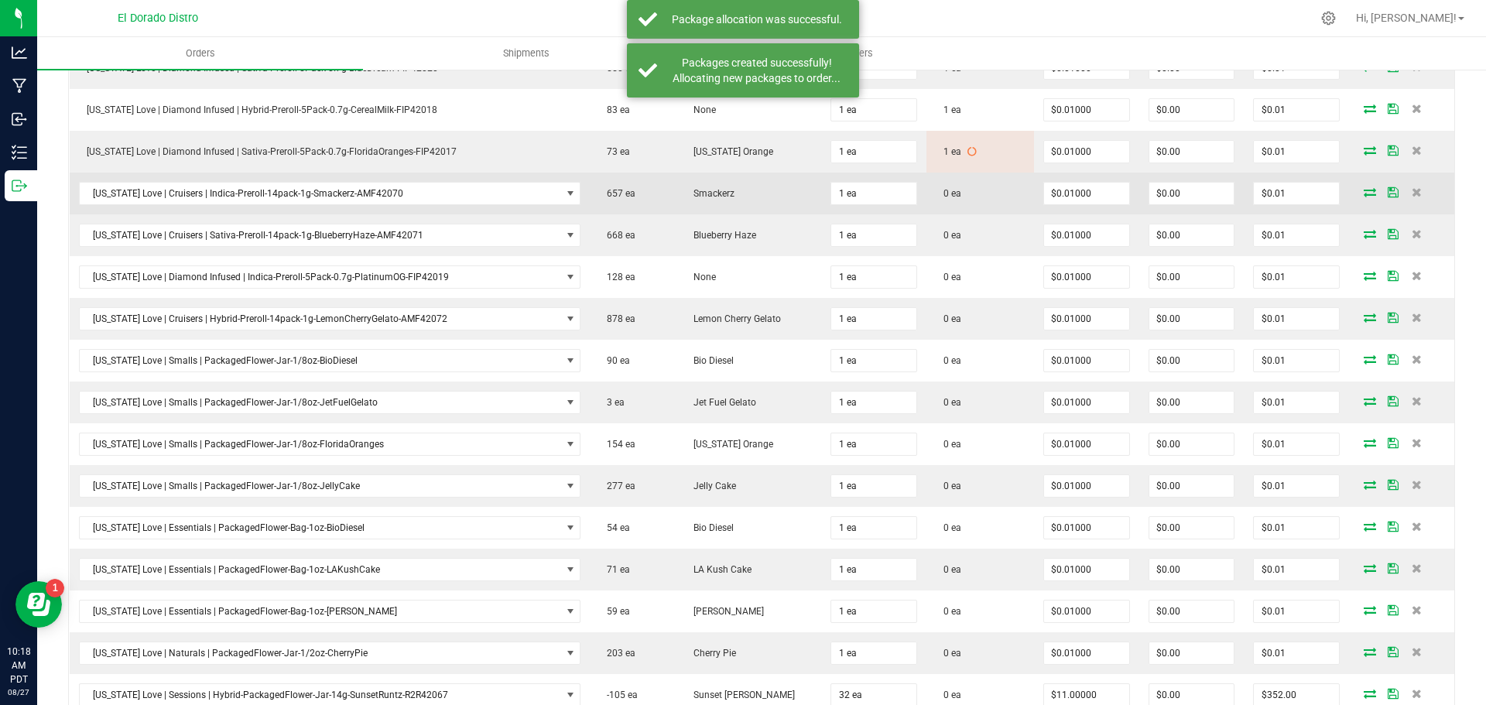
click at [1364, 189] on icon at bounding box center [1370, 191] width 12 height 9
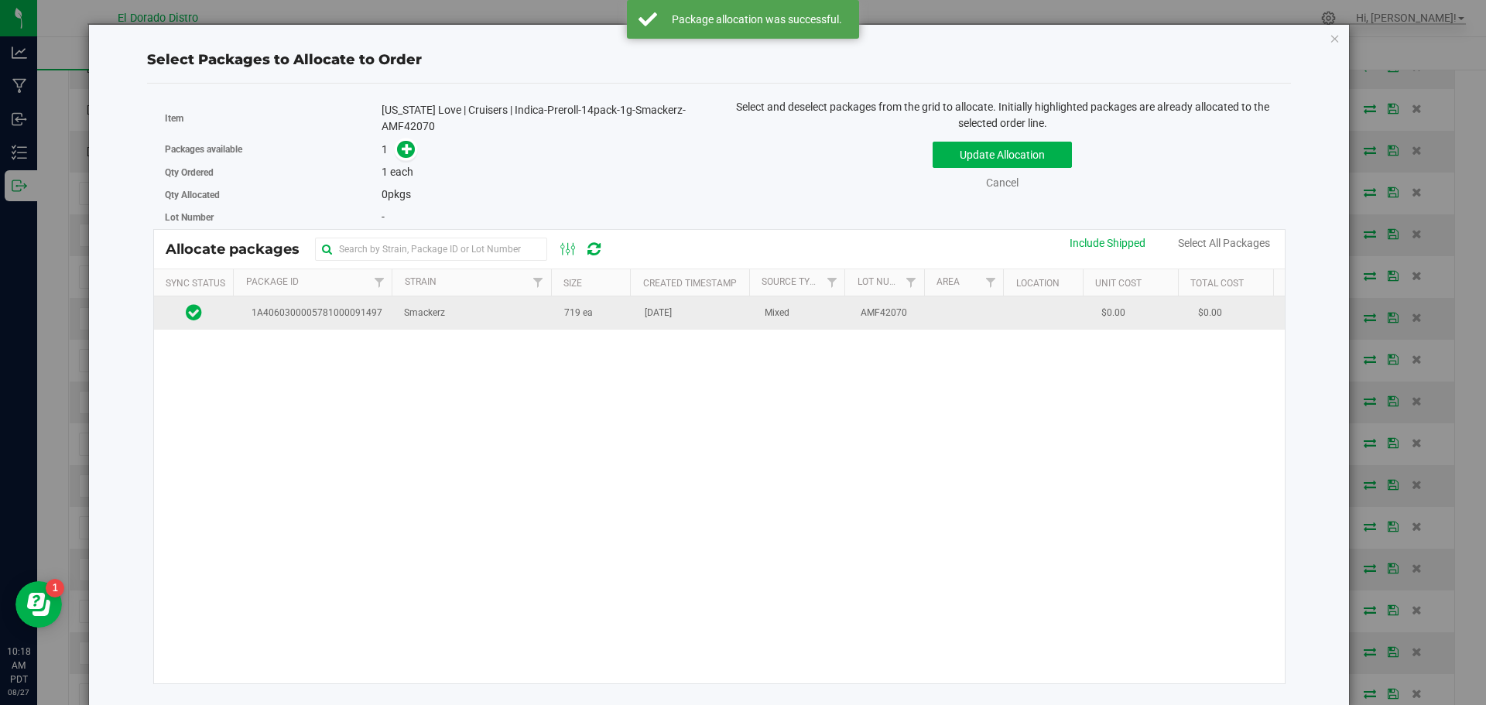
click at [510, 320] on td "Smackerz" at bounding box center [475, 312] width 160 height 33
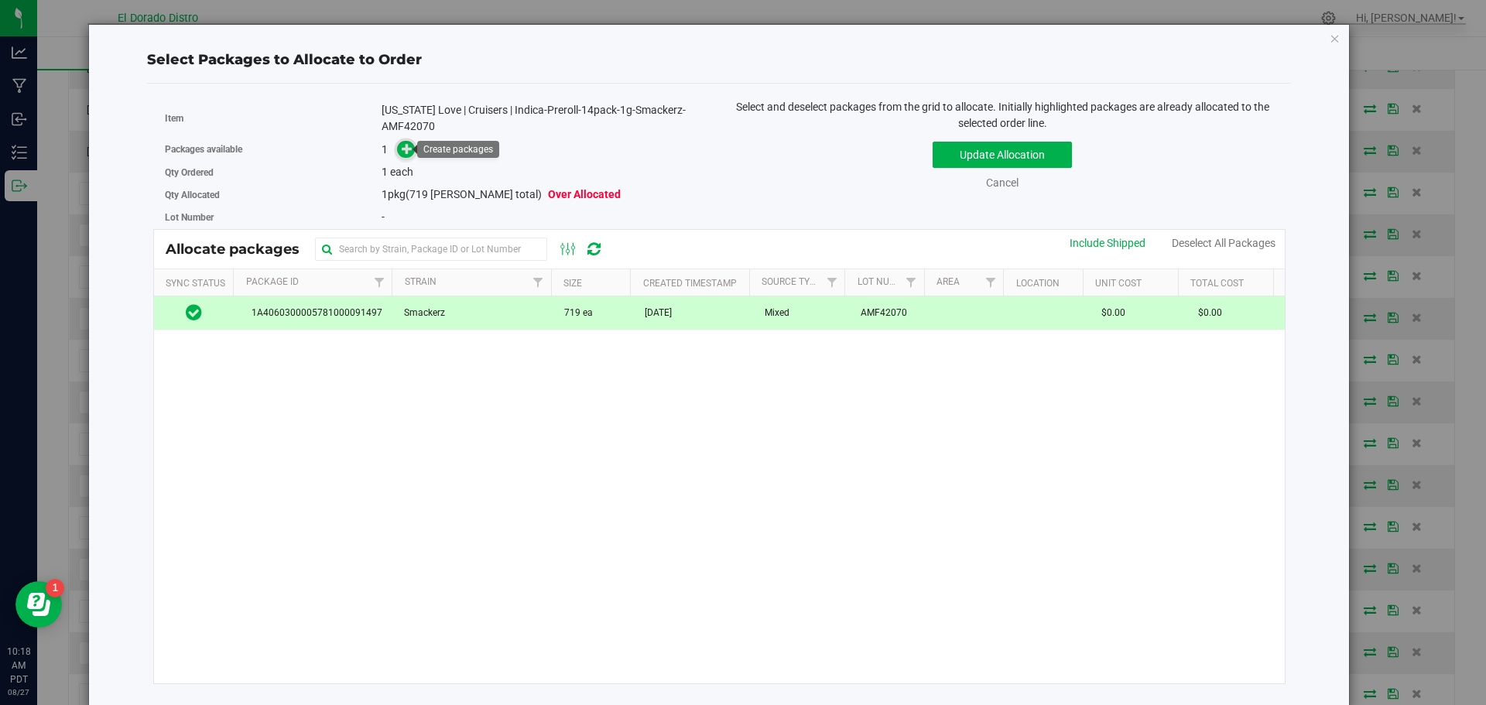
click at [403, 149] on icon at bounding box center [407, 148] width 11 height 11
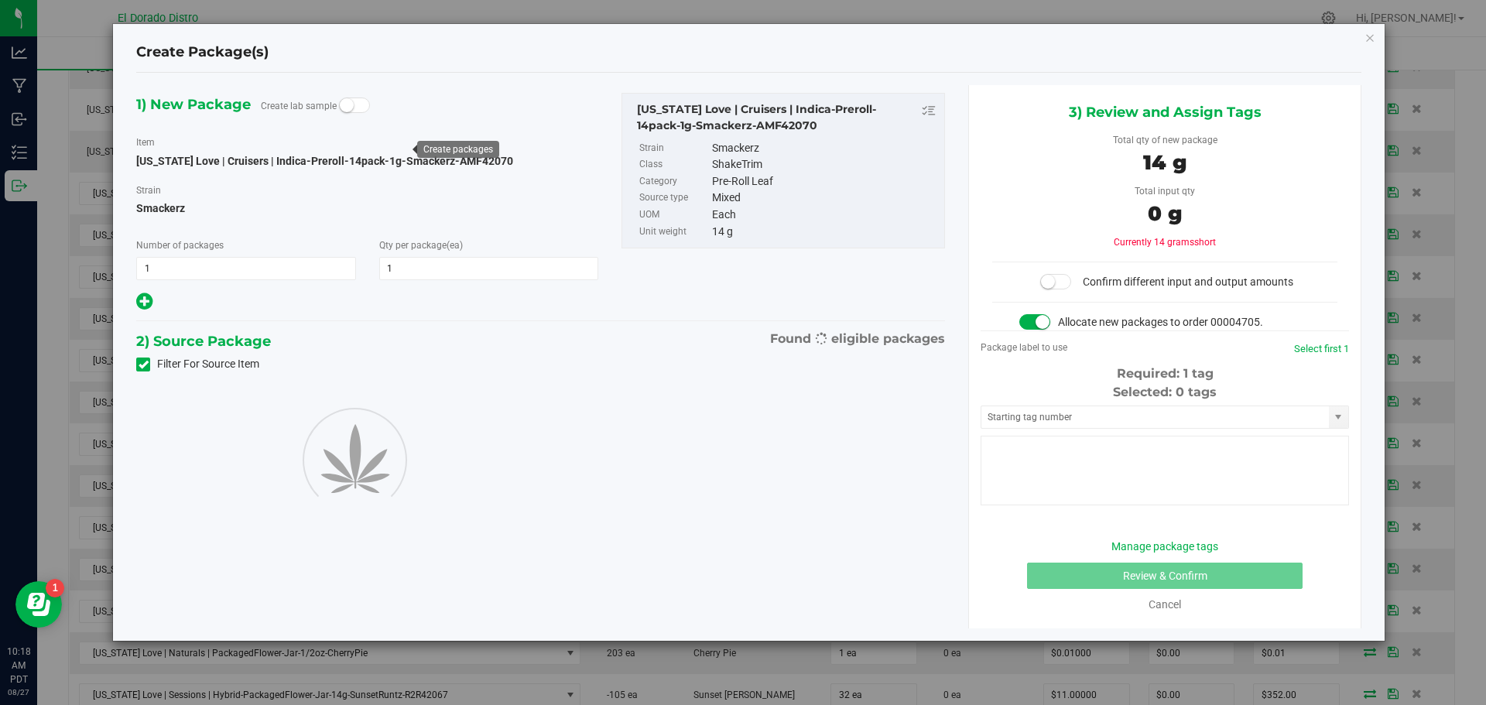
type input "1"
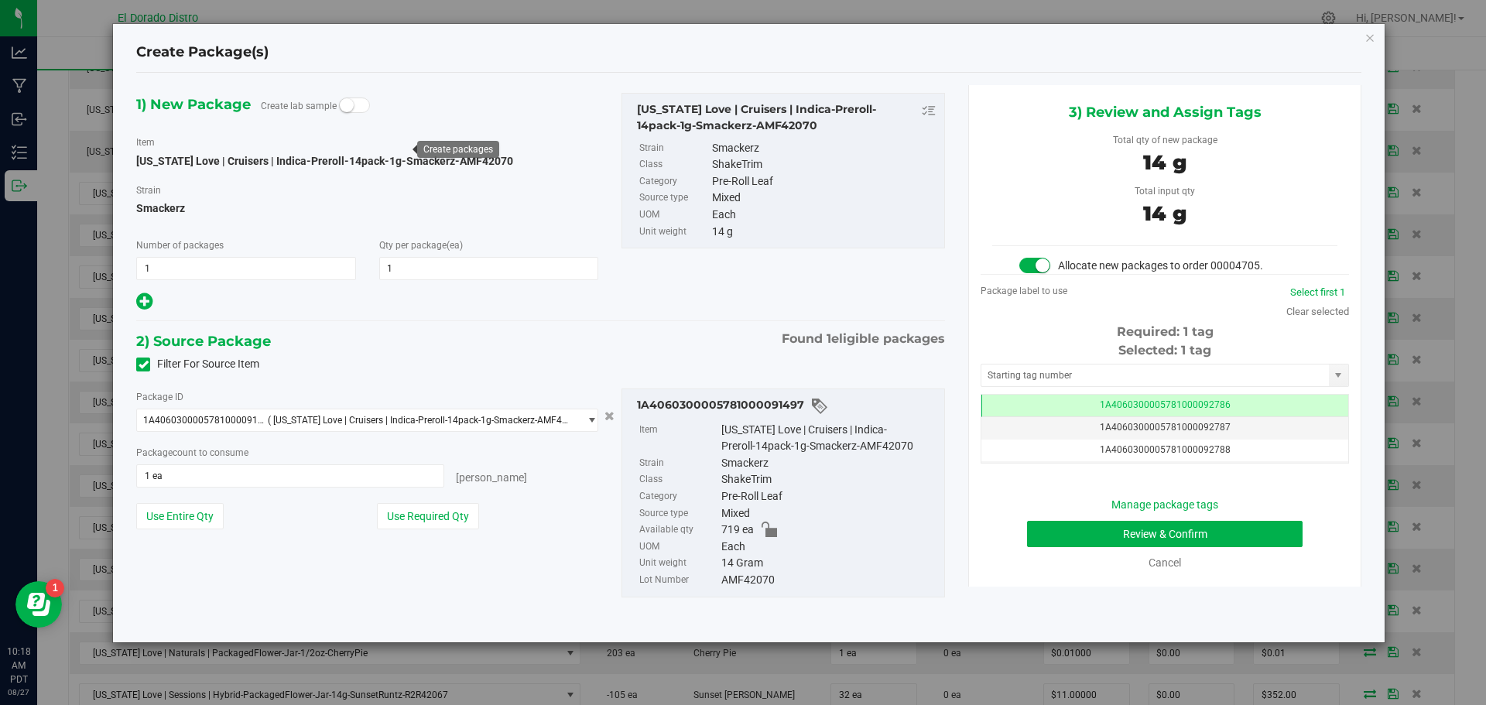
scroll to position [0, -1]
click at [1042, 534] on button "Review & Confirm" at bounding box center [1165, 534] width 276 height 26
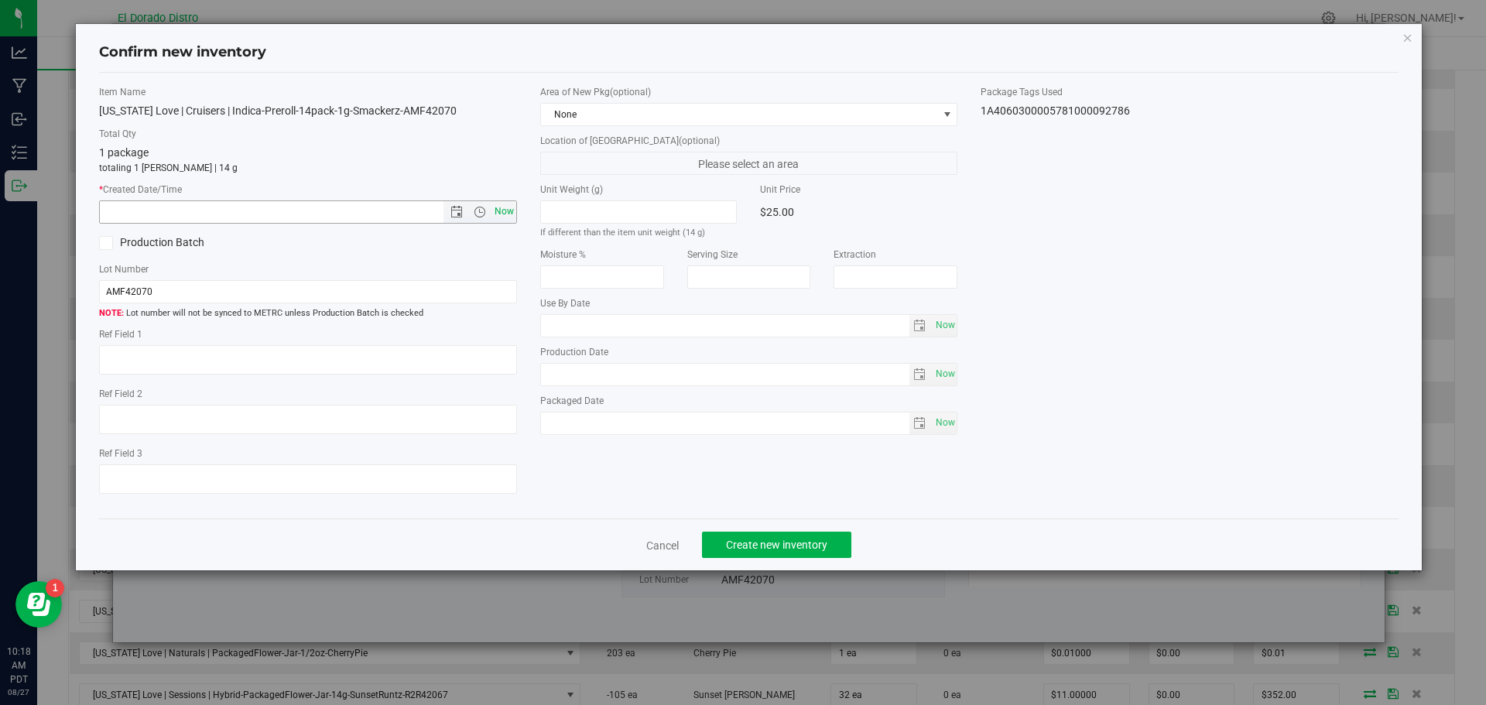
click at [507, 210] on span "Now" at bounding box center [504, 212] width 26 height 22
type input "8/27/2025 10:18 AM"
click at [762, 545] on span "Create new inventory" at bounding box center [776, 545] width 101 height 12
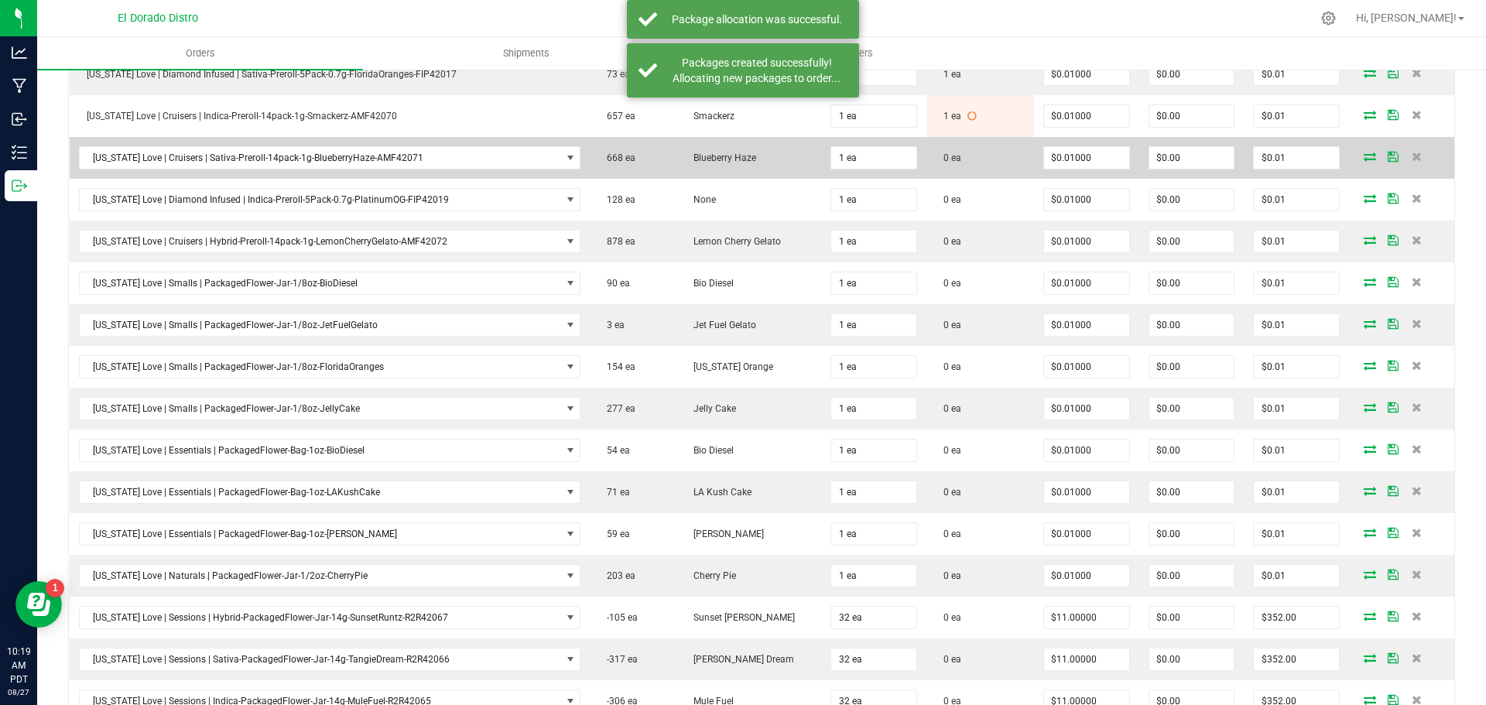
click at [1364, 156] on icon at bounding box center [1370, 156] width 12 height 9
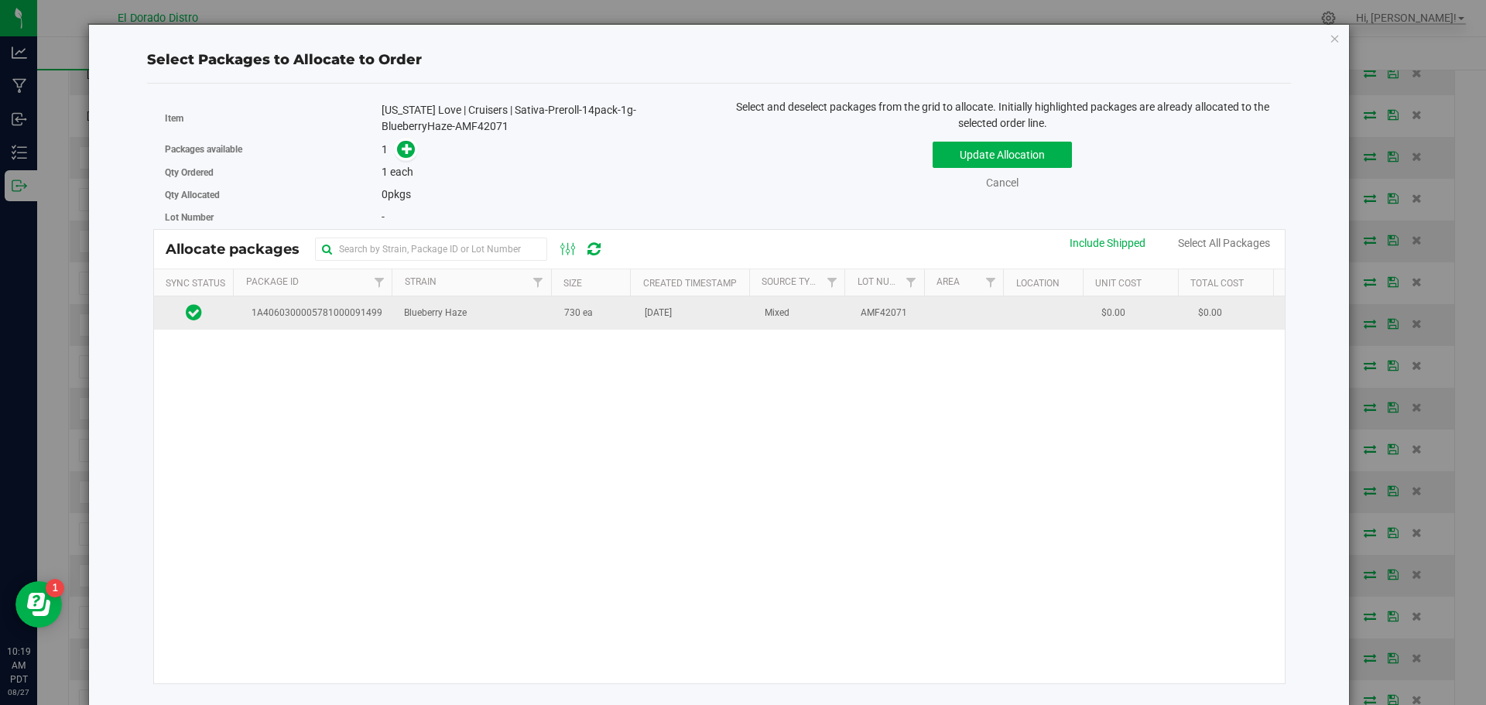
click at [581, 310] on span "730 ea" at bounding box center [578, 313] width 29 height 15
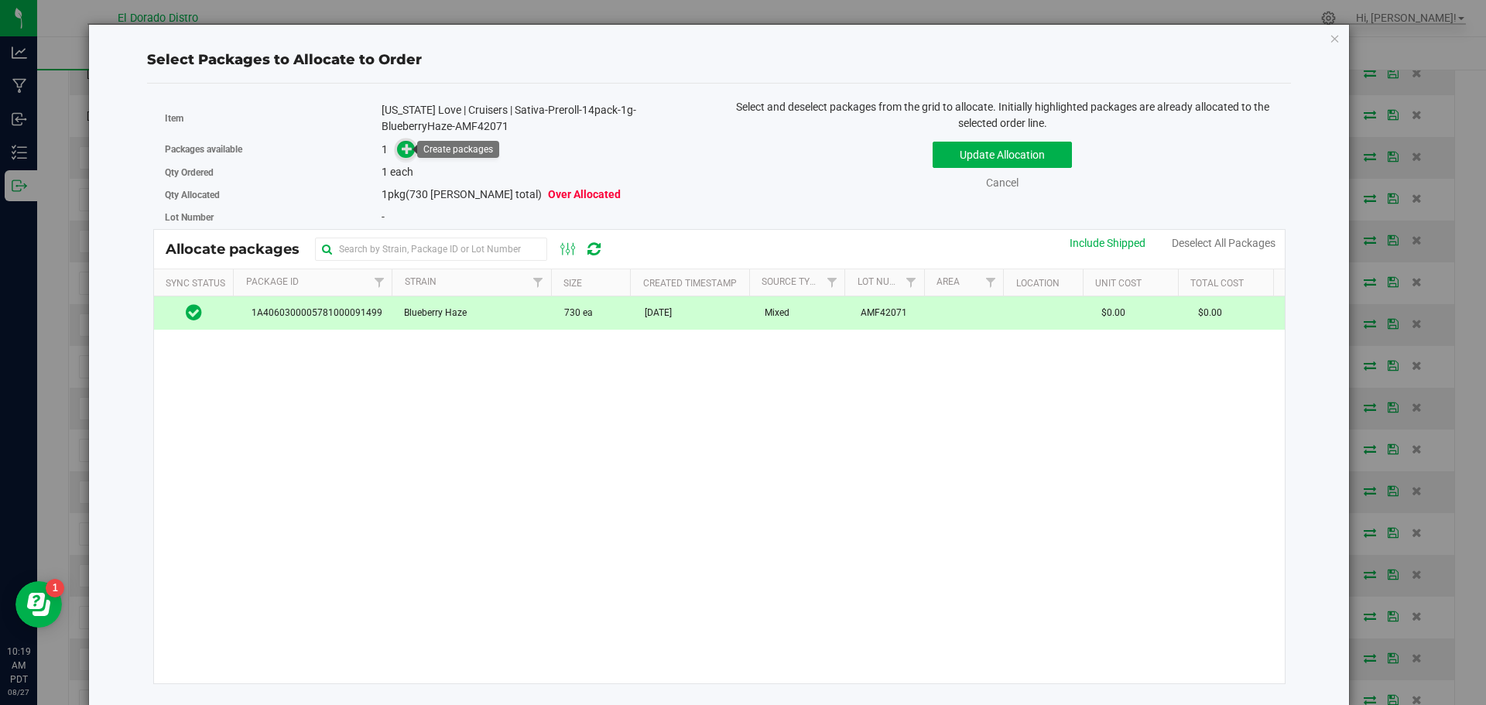
click at [408, 143] on icon at bounding box center [407, 148] width 11 height 11
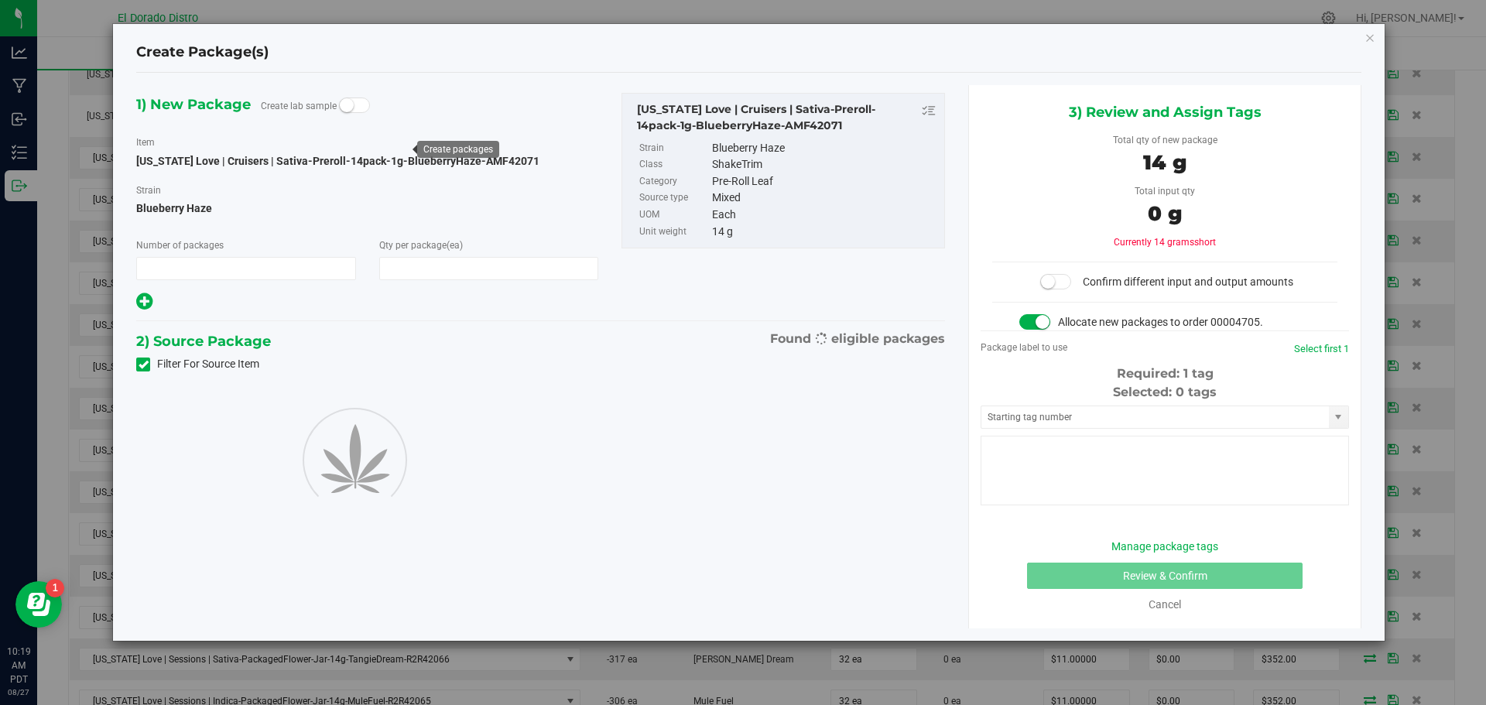
type input "1"
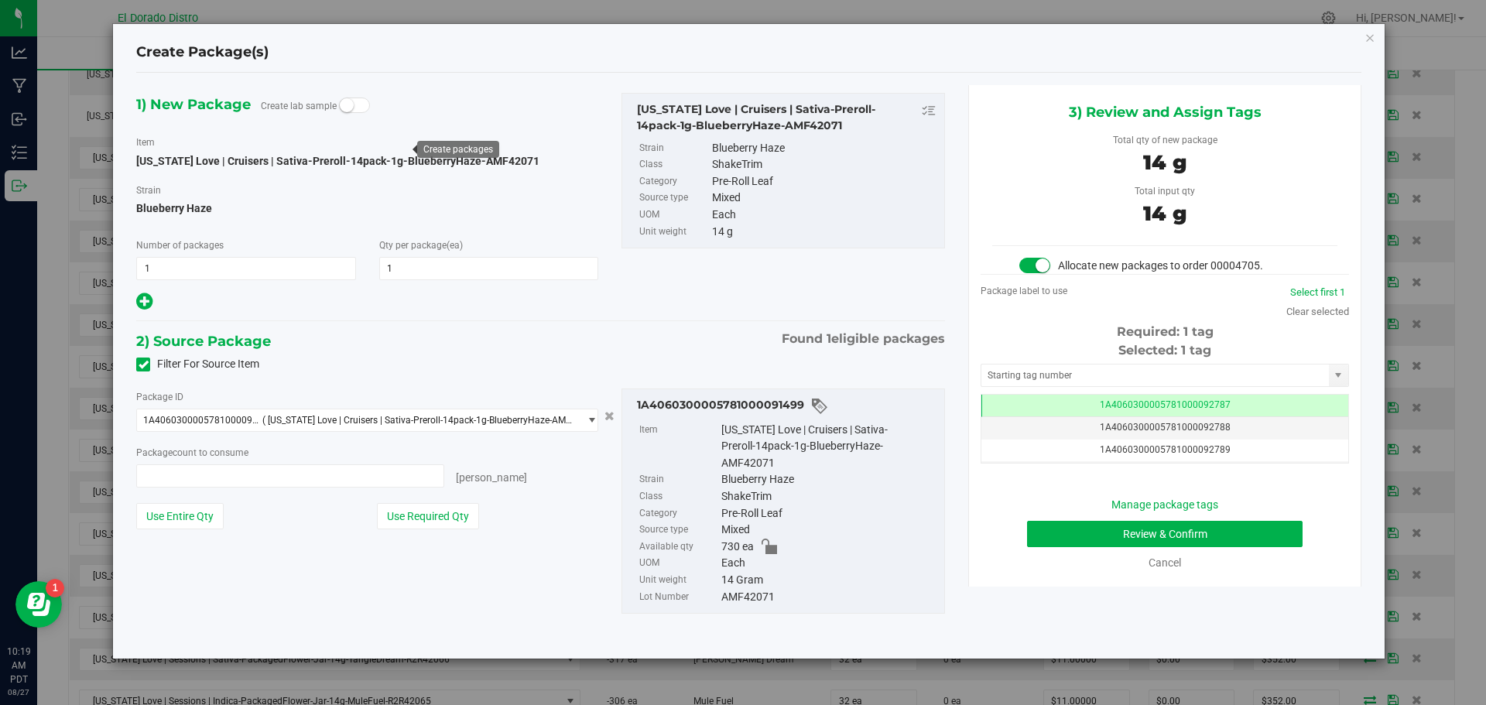
type input "1 ea"
click at [1089, 530] on button "Review & Confirm" at bounding box center [1165, 534] width 276 height 26
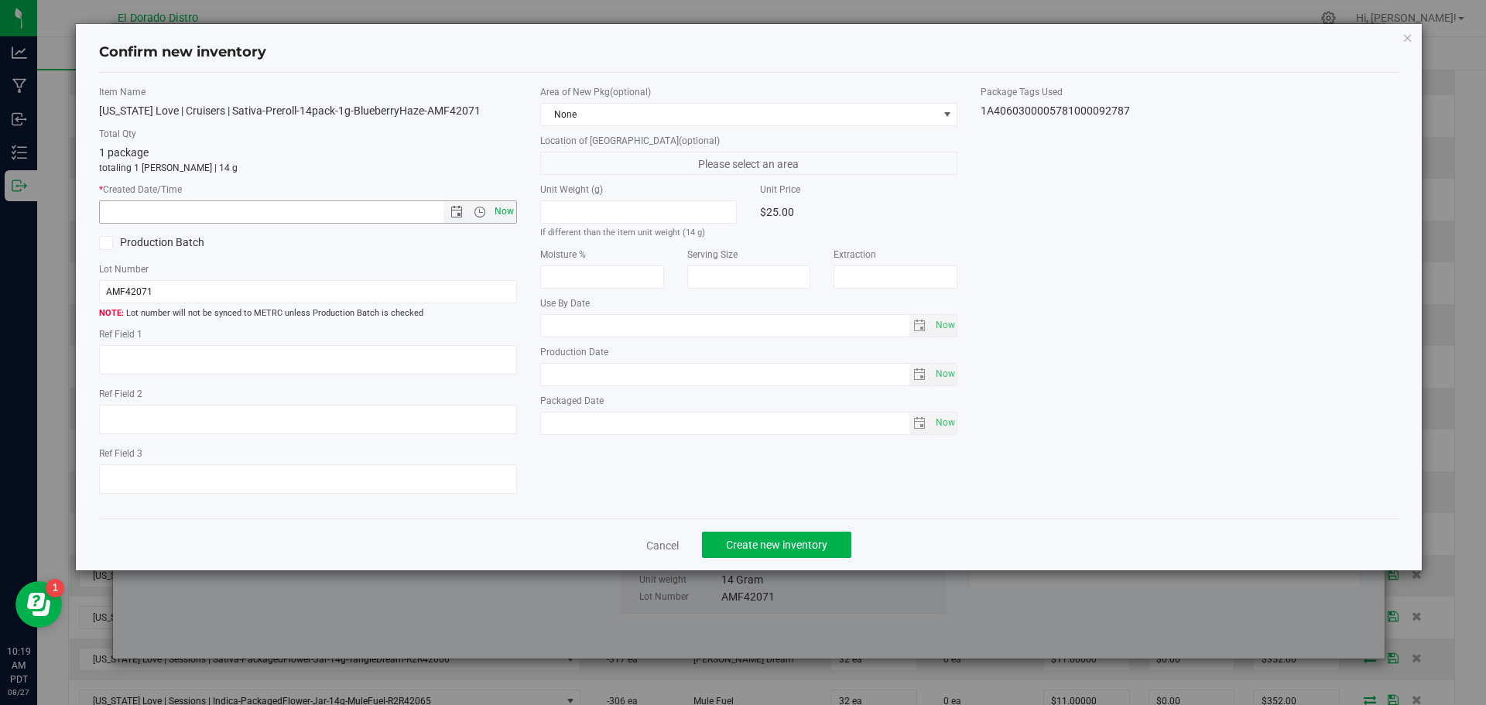
click at [503, 209] on span "Now" at bounding box center [504, 212] width 26 height 22
type input "8/27/2025 10:19 AM"
click at [784, 540] on span "Create new inventory" at bounding box center [776, 545] width 101 height 12
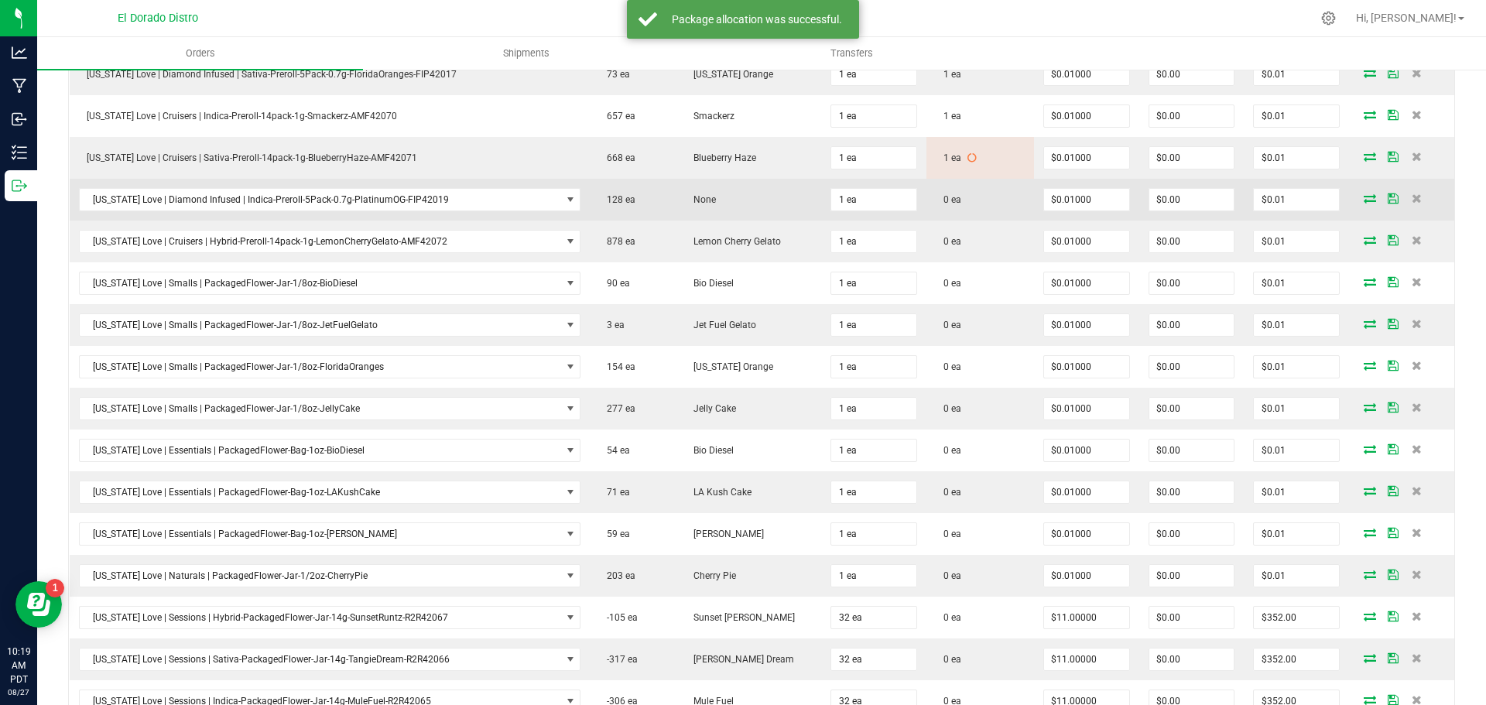
click at [1364, 197] on icon at bounding box center [1370, 198] width 12 height 9
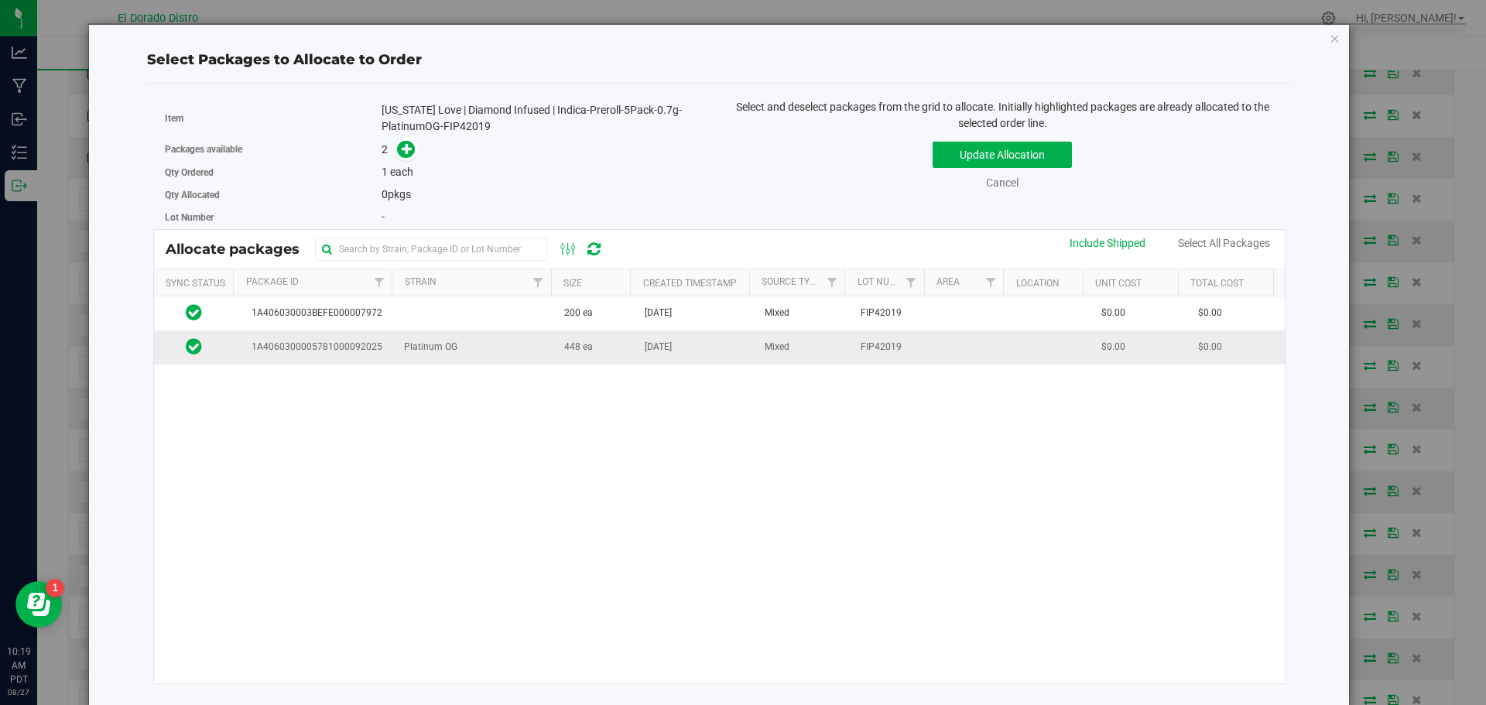
click at [583, 354] on span "448 ea" at bounding box center [578, 347] width 29 height 15
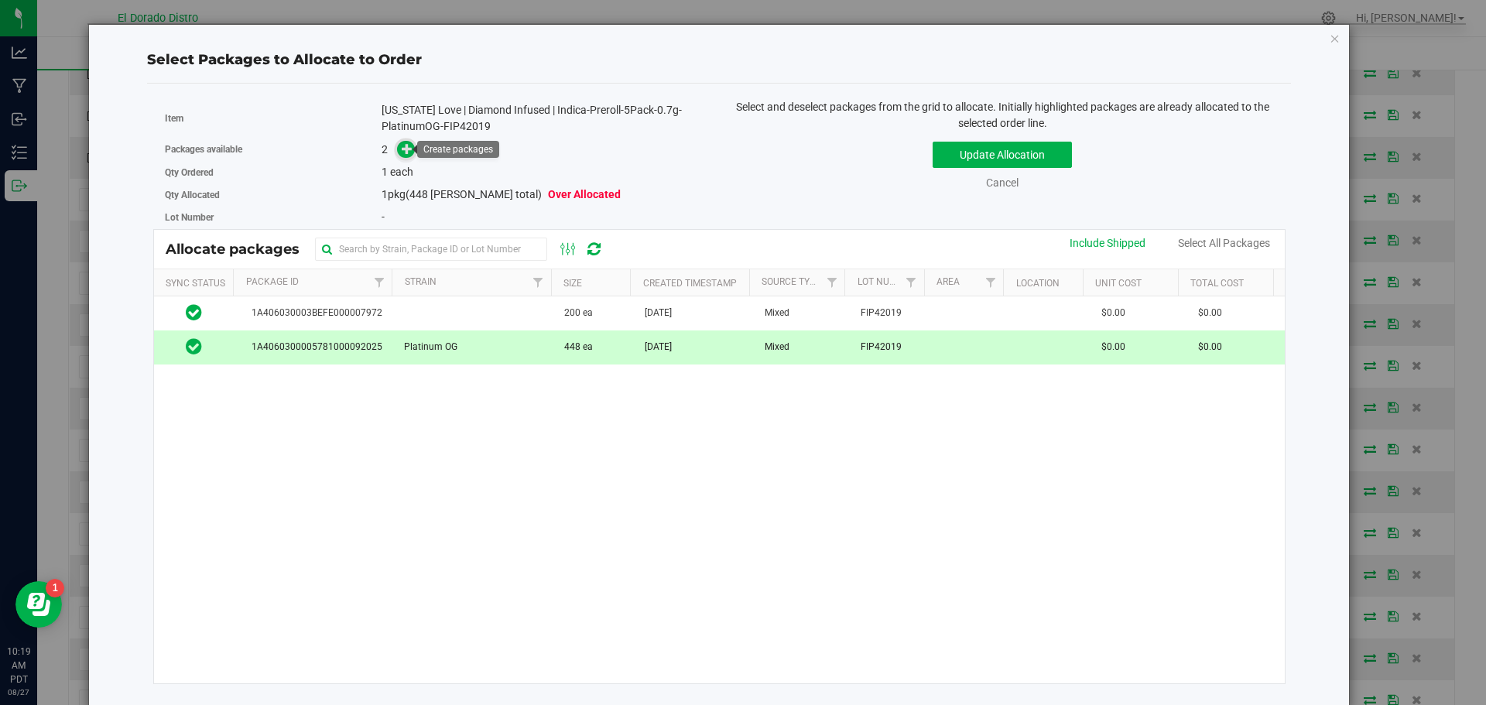
click at [410, 146] on icon at bounding box center [407, 148] width 11 height 11
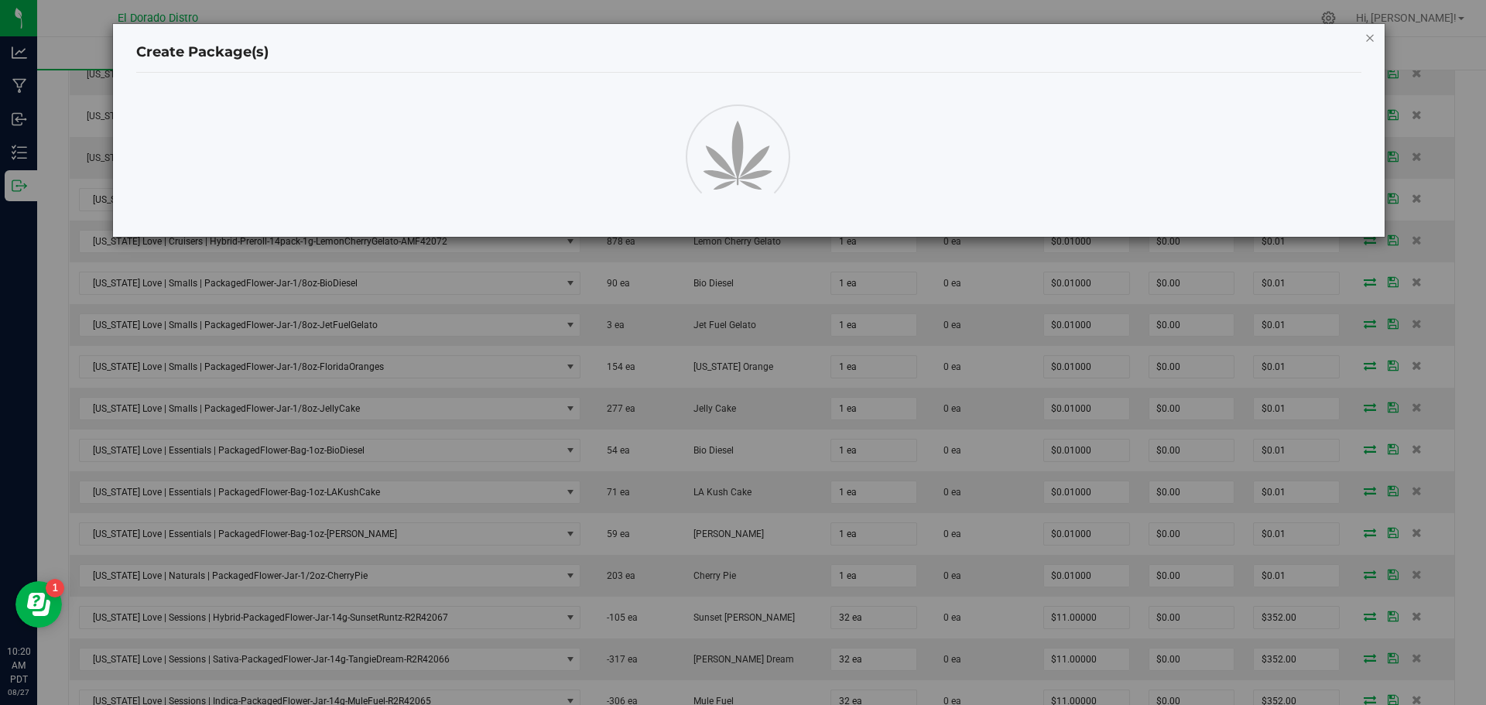
click at [1369, 37] on icon "button" at bounding box center [1370, 37] width 11 height 19
click at [1373, 36] on icon "button" at bounding box center [1370, 37] width 11 height 19
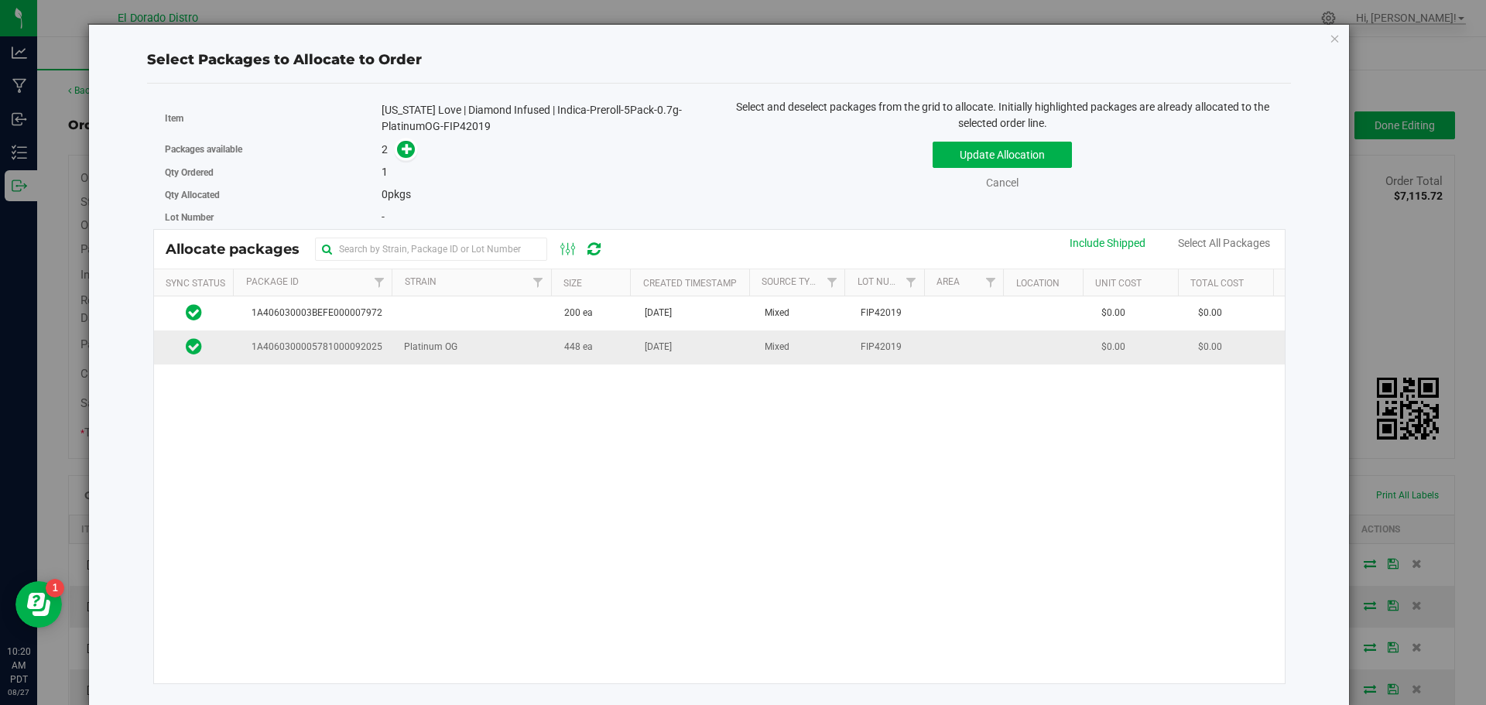
click at [494, 356] on td "Platinum OG" at bounding box center [475, 347] width 160 height 33
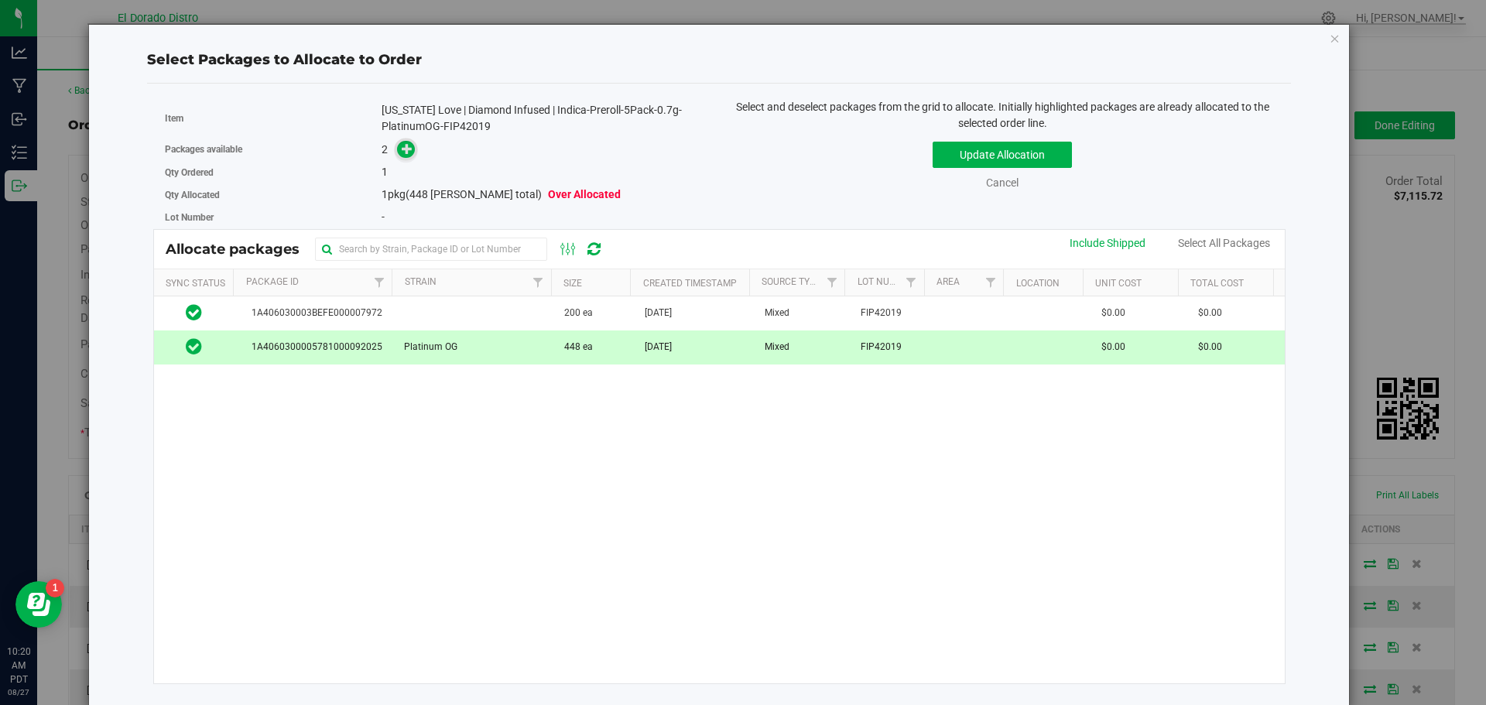
click at [402, 152] on icon at bounding box center [407, 148] width 11 height 11
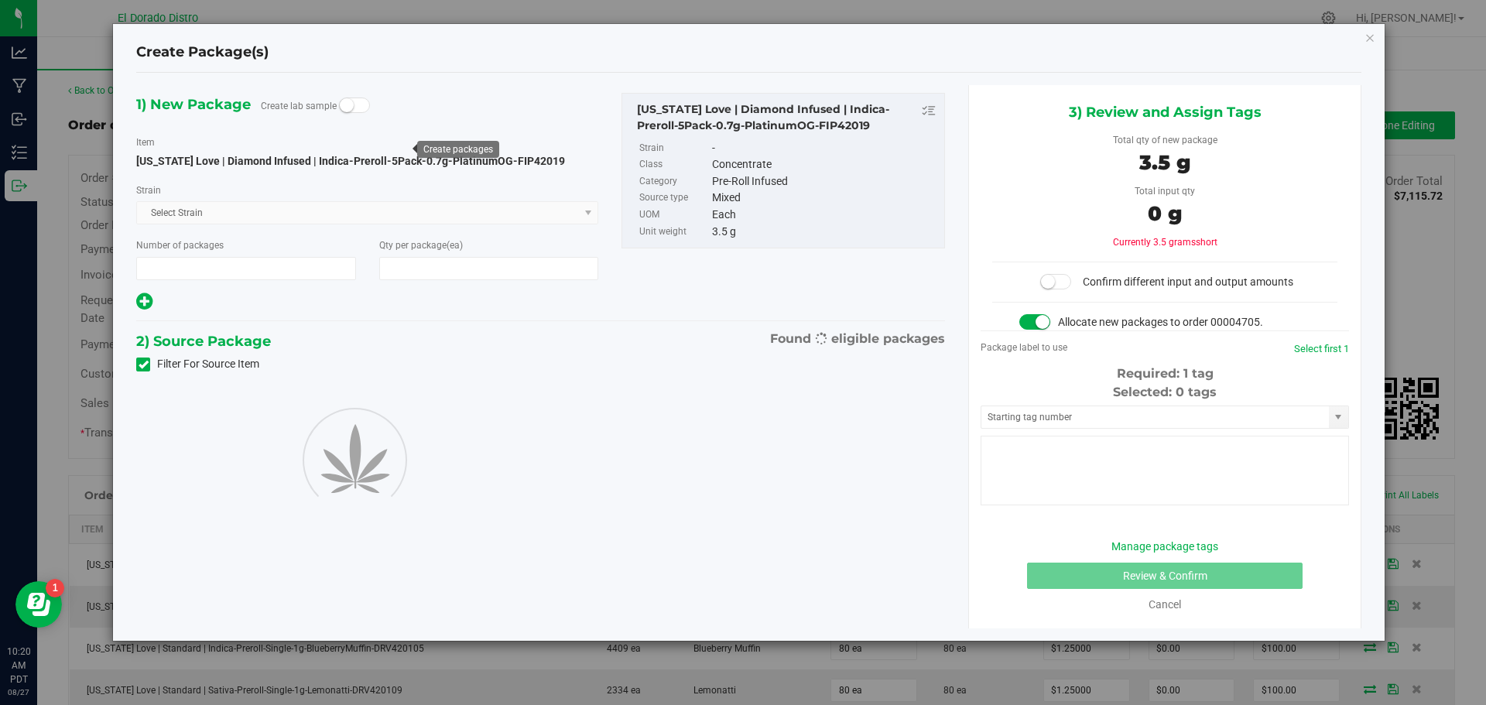
type input "1"
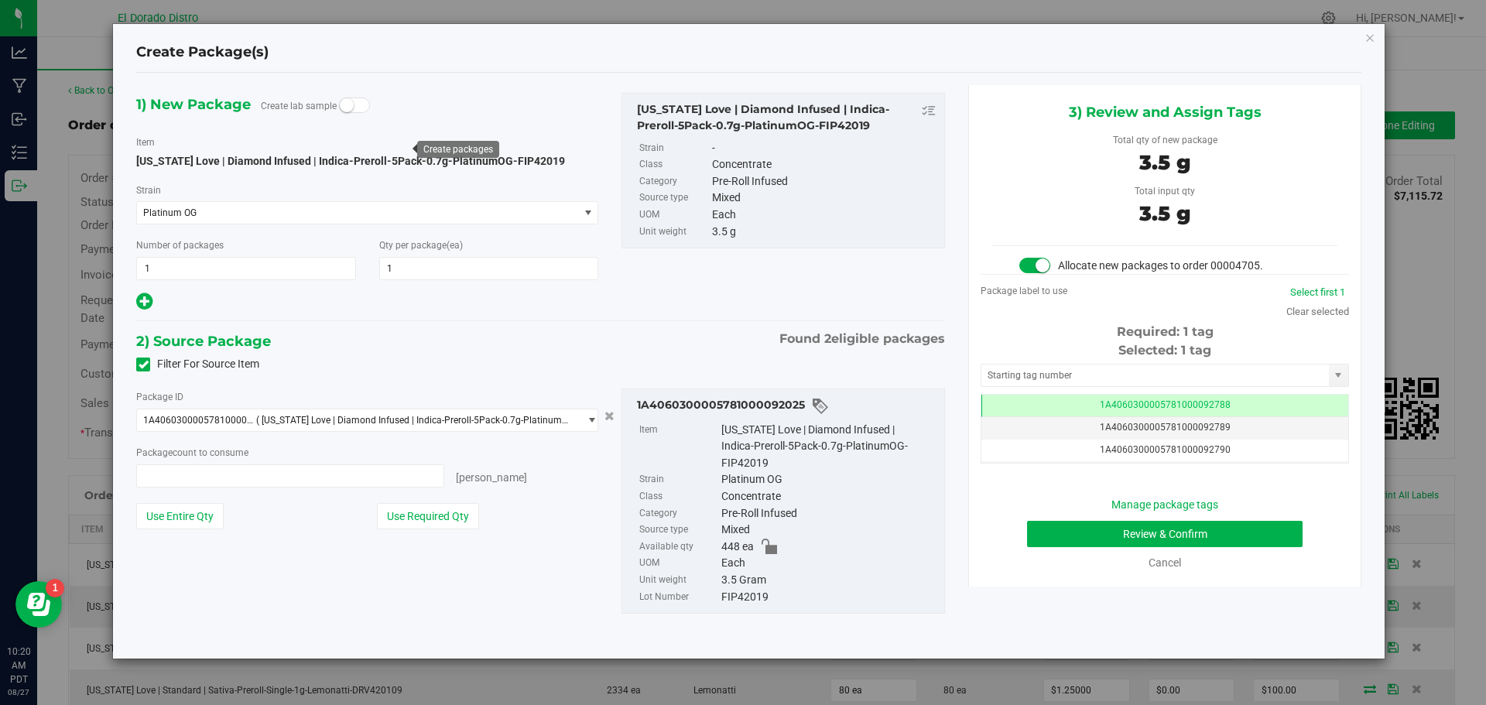
type input "1 ea"
click at [1056, 532] on button "Review & Confirm" at bounding box center [1165, 534] width 276 height 26
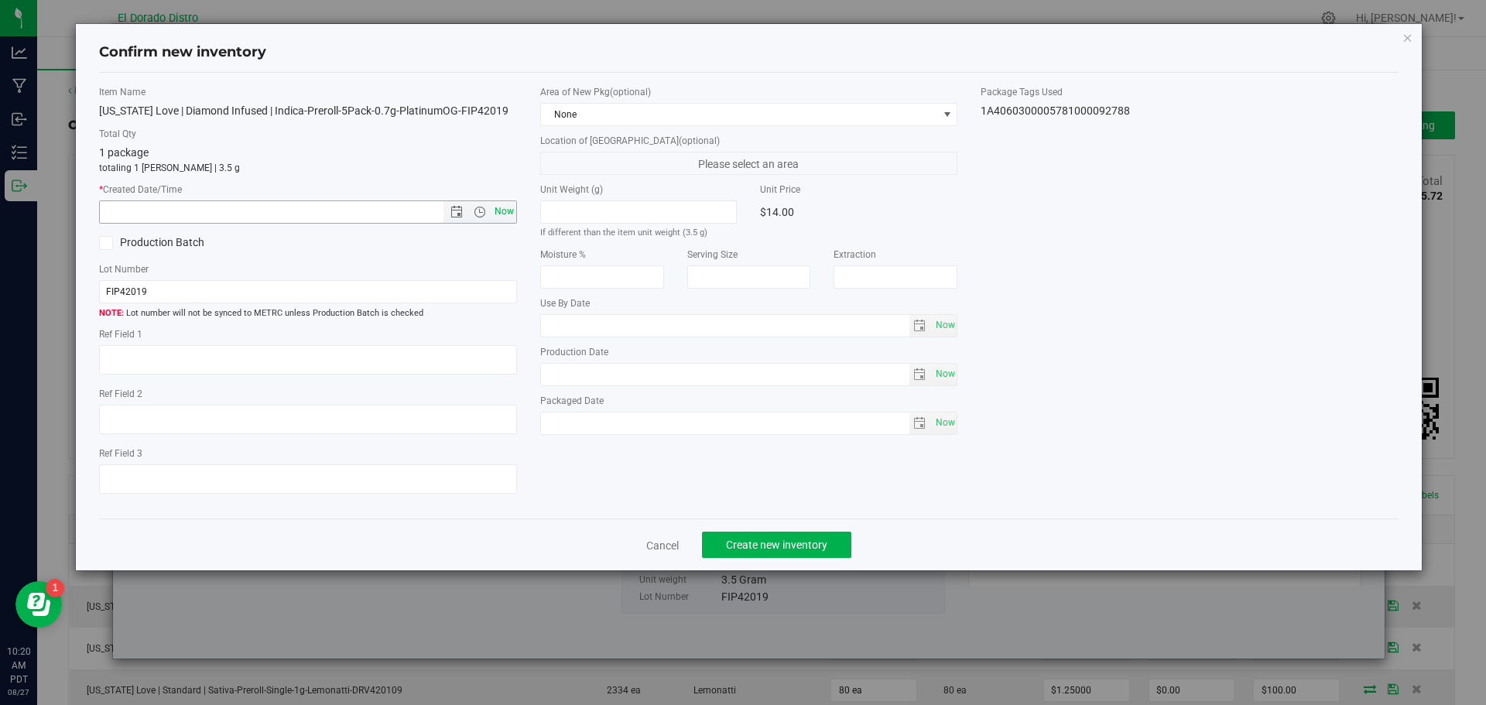
click at [502, 211] on span "Now" at bounding box center [504, 212] width 26 height 22
type input "8/27/2025 10:20 AM"
drag, startPoint x: 735, startPoint y: 538, endPoint x: 733, endPoint y: 526, distance: 12.6
click at [735, 539] on span "Create new inventory" at bounding box center [776, 545] width 101 height 12
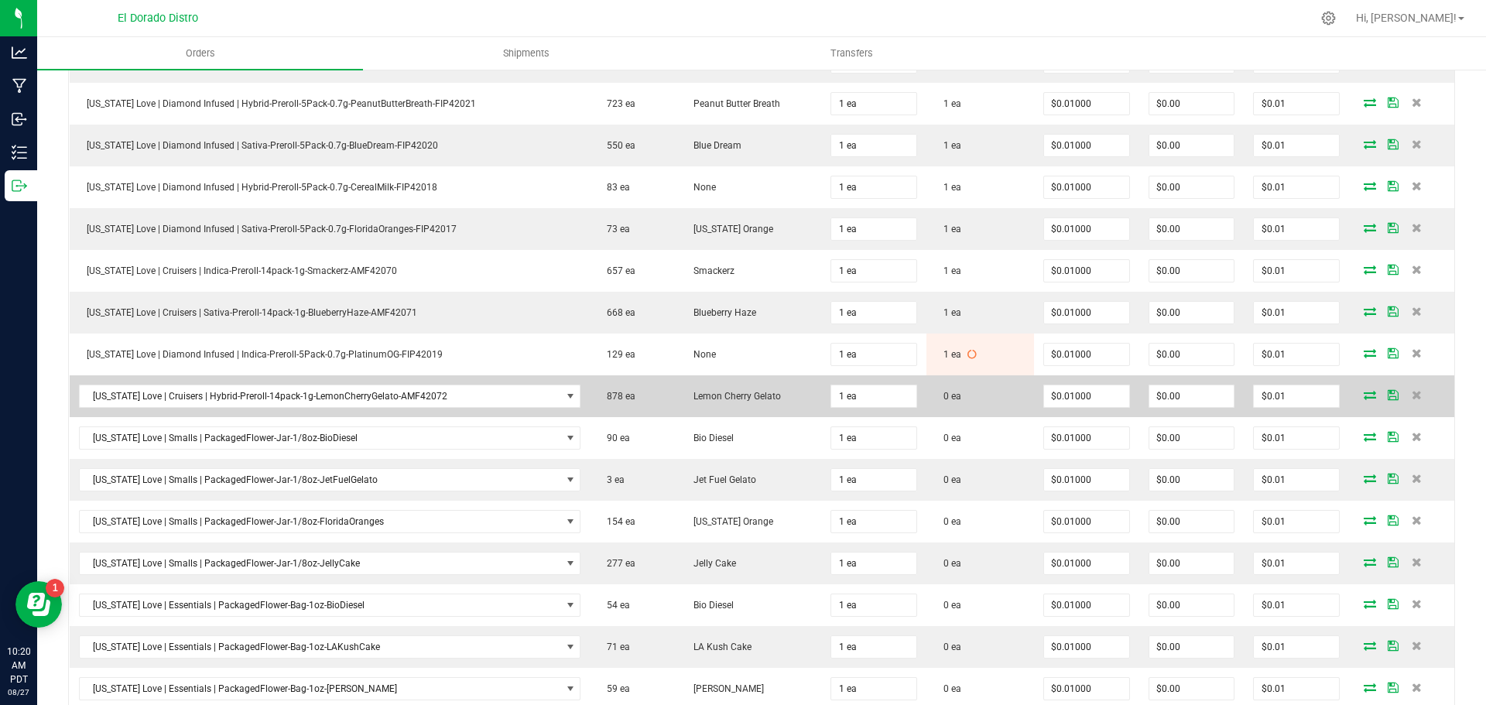
click at [1364, 391] on icon at bounding box center [1370, 394] width 12 height 9
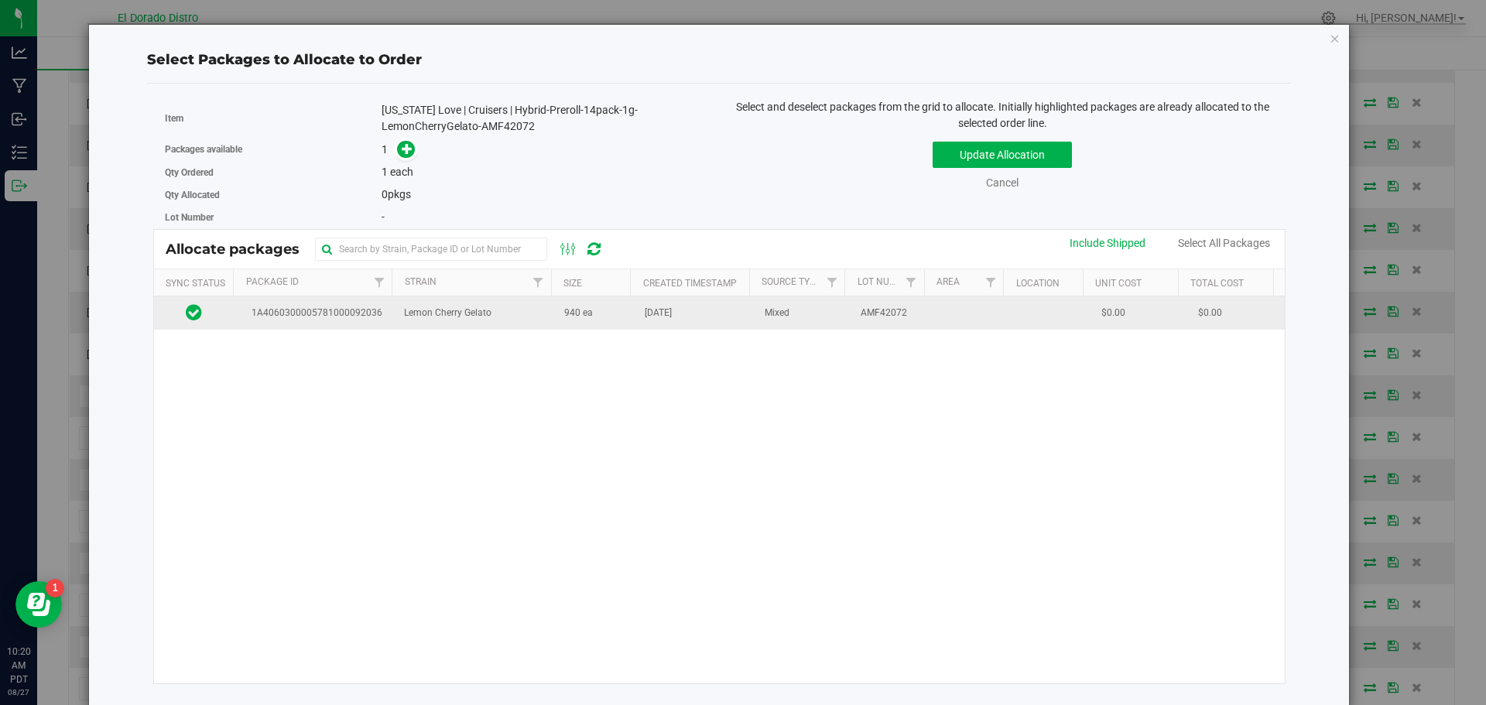
click at [618, 325] on td "940 ea" at bounding box center [595, 312] width 81 height 33
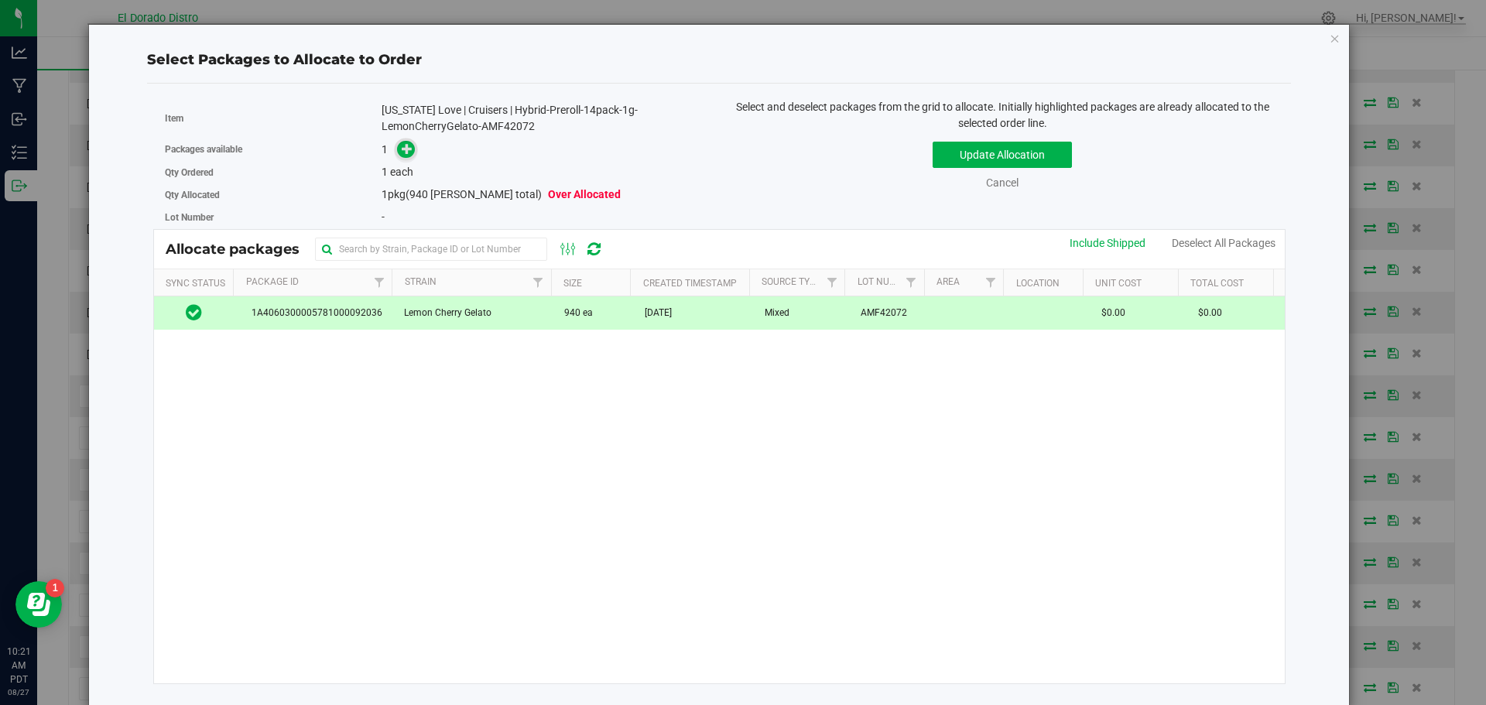
click at [406, 149] on icon at bounding box center [407, 148] width 11 height 11
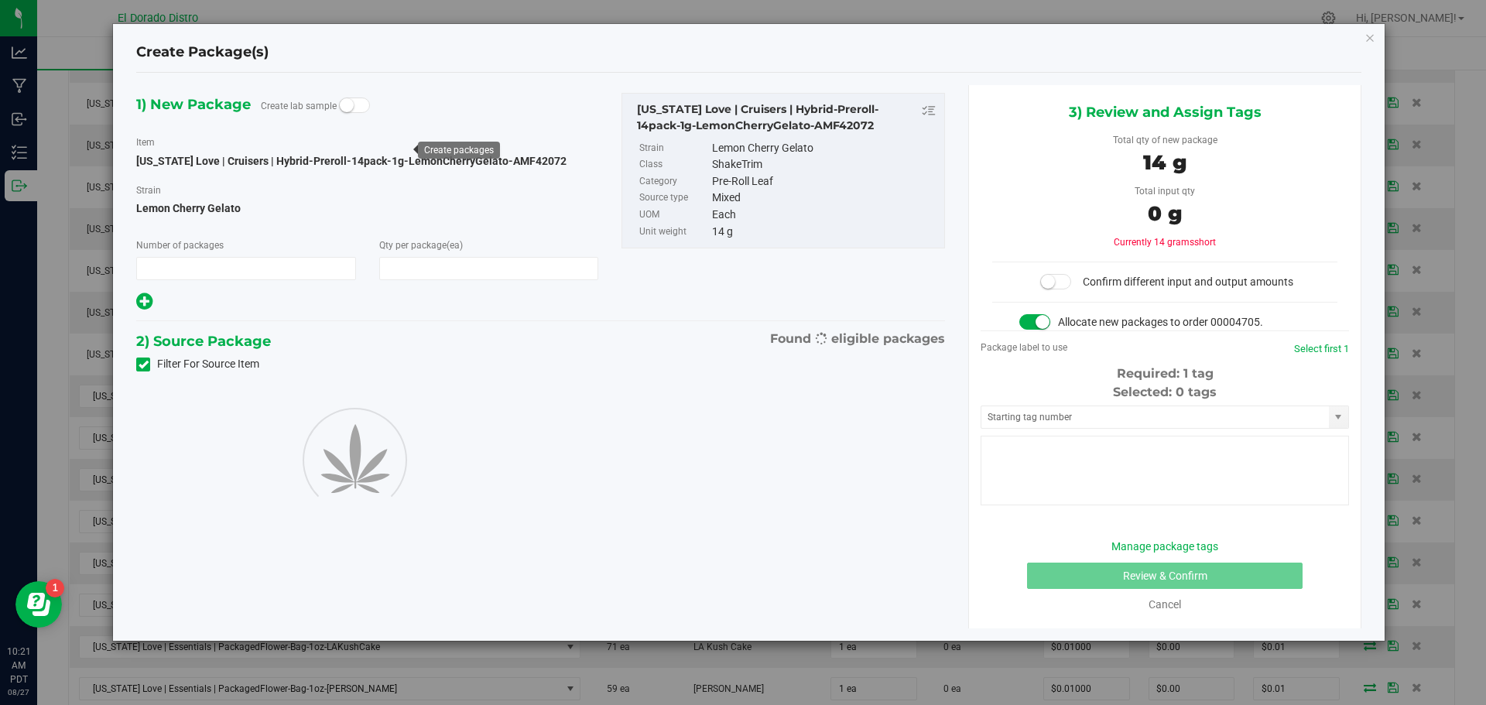
type input "1"
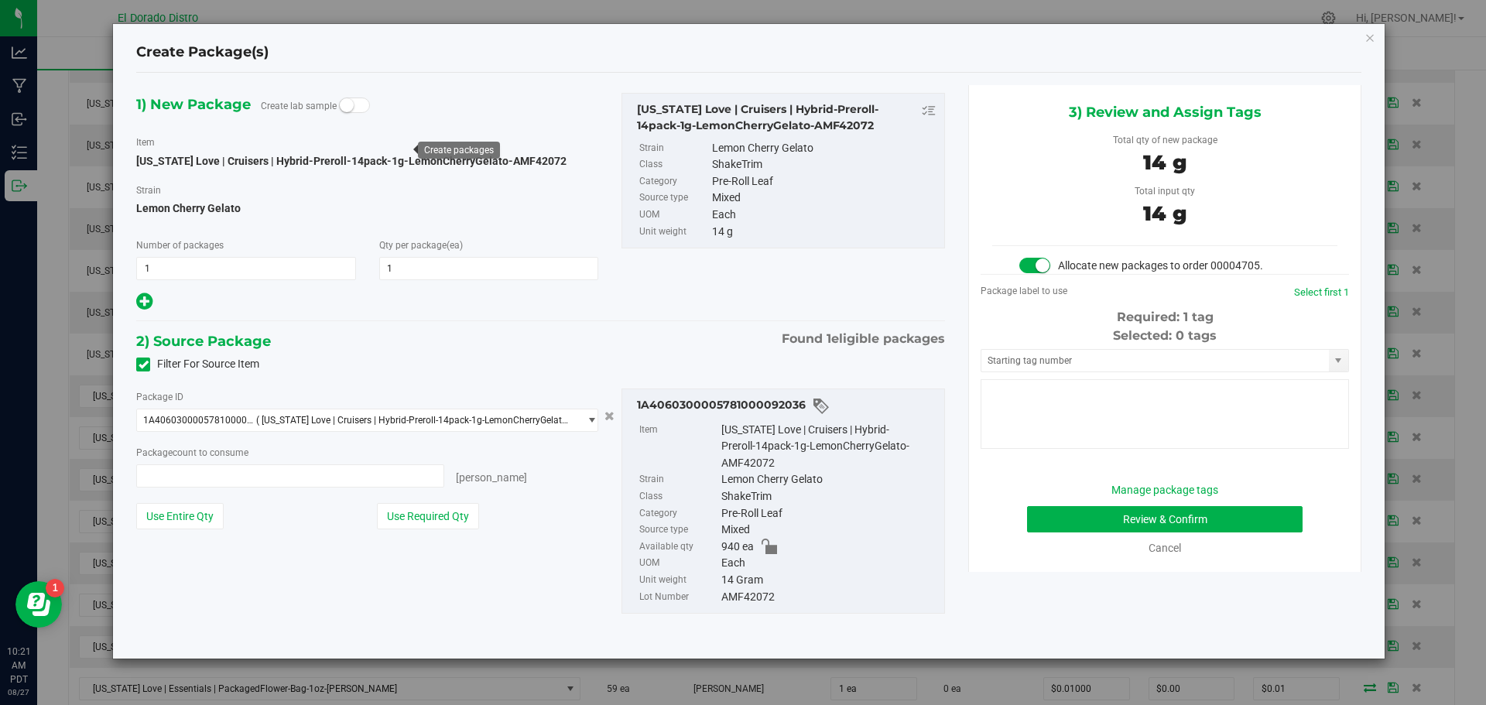
type input "1 ea"
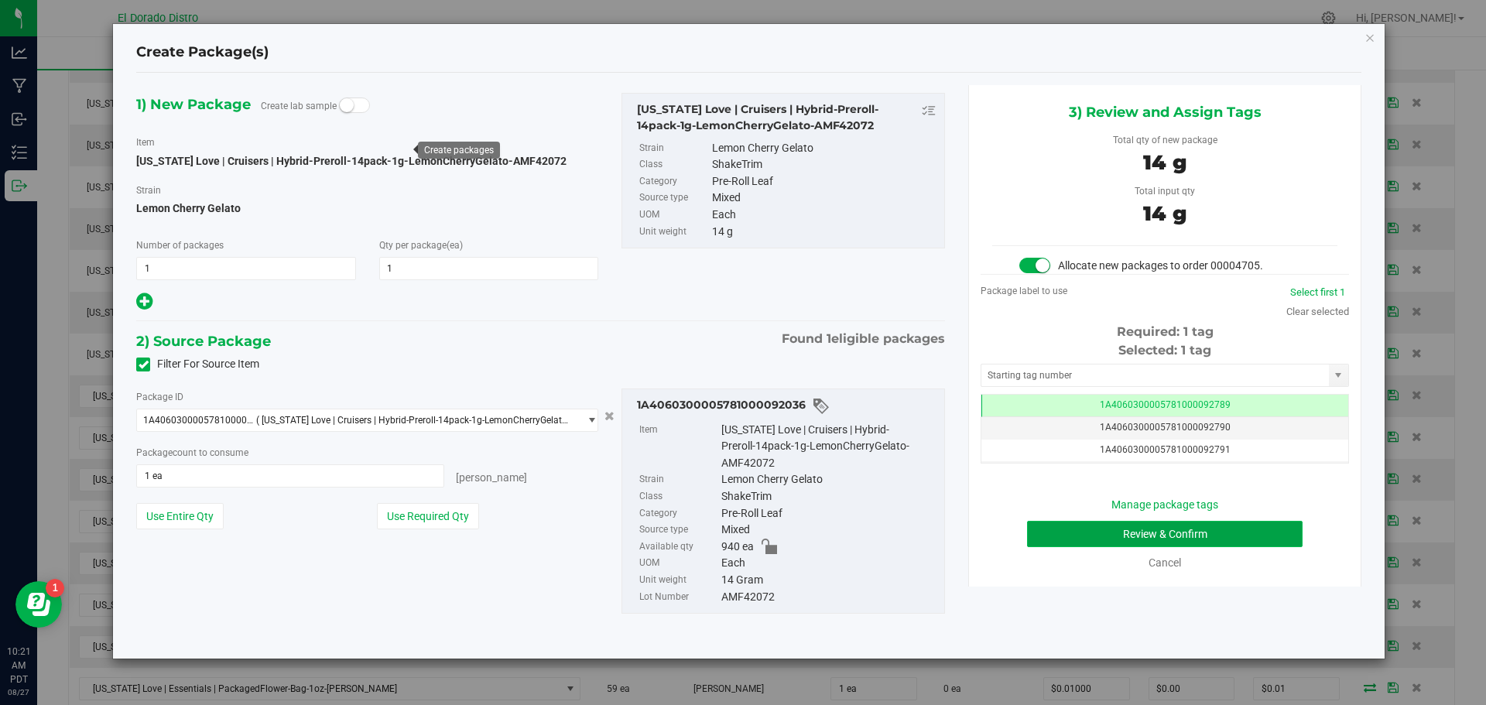
click at [1040, 536] on button "Review & Confirm" at bounding box center [1165, 534] width 276 height 26
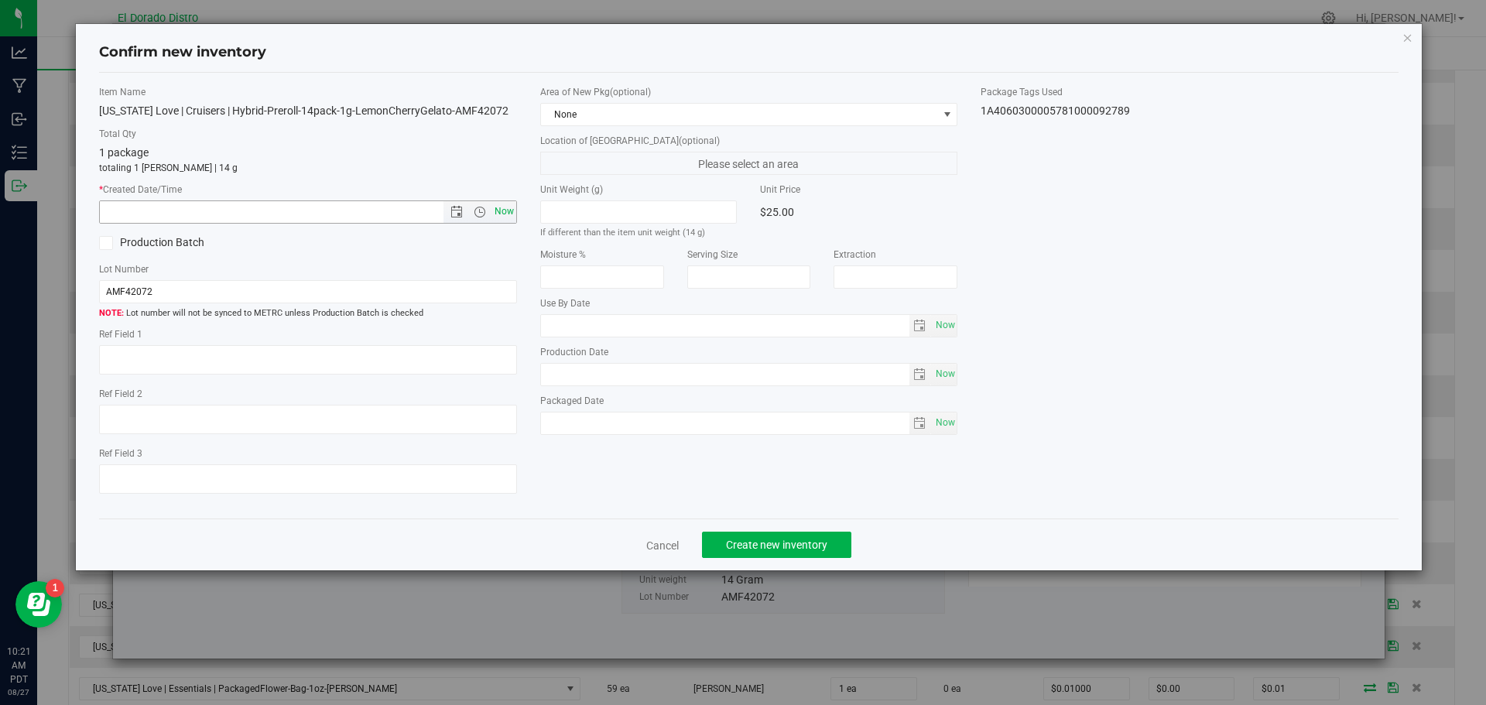
click at [501, 207] on span "Now" at bounding box center [504, 212] width 26 height 22
type input "8/27/2025 10:21 AM"
click at [735, 541] on span "Create new inventory" at bounding box center [776, 545] width 101 height 12
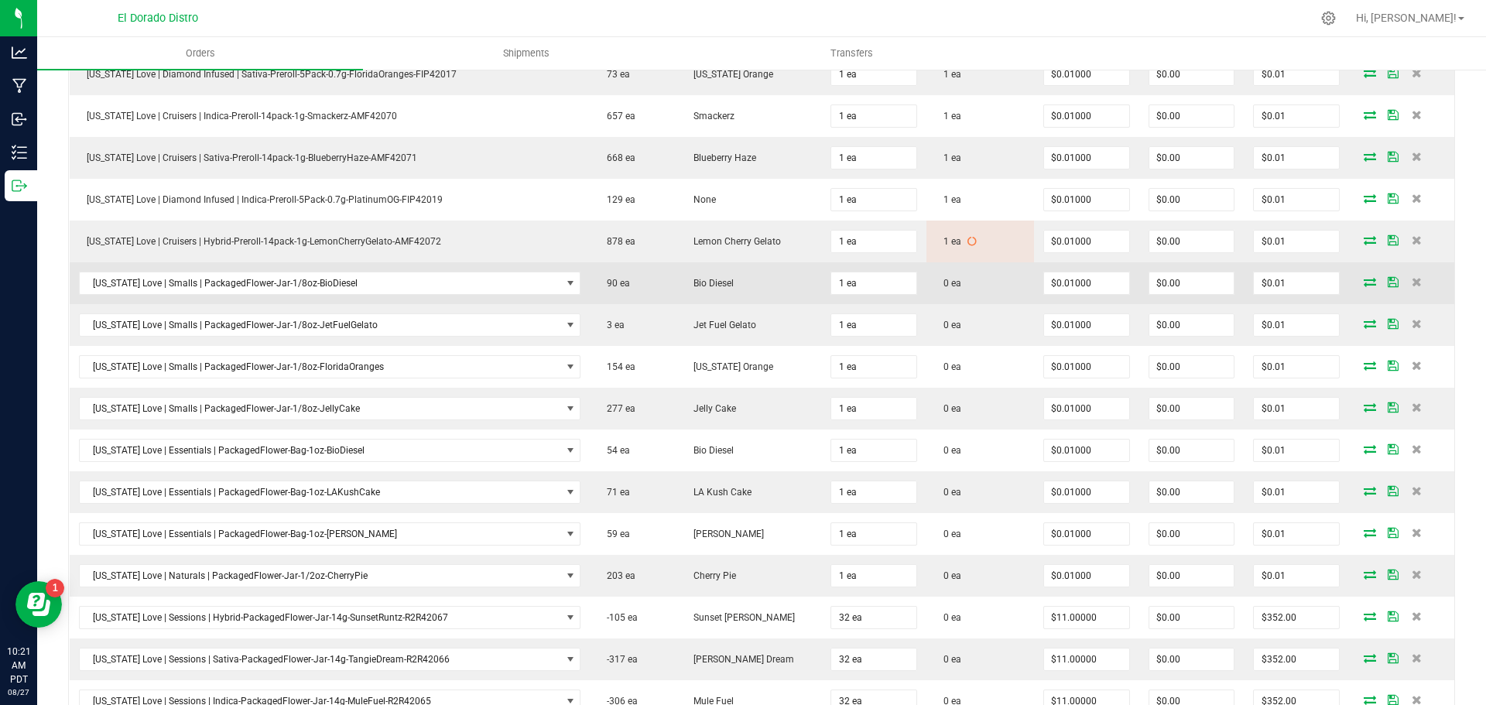
click at [1364, 283] on icon at bounding box center [1370, 281] width 12 height 9
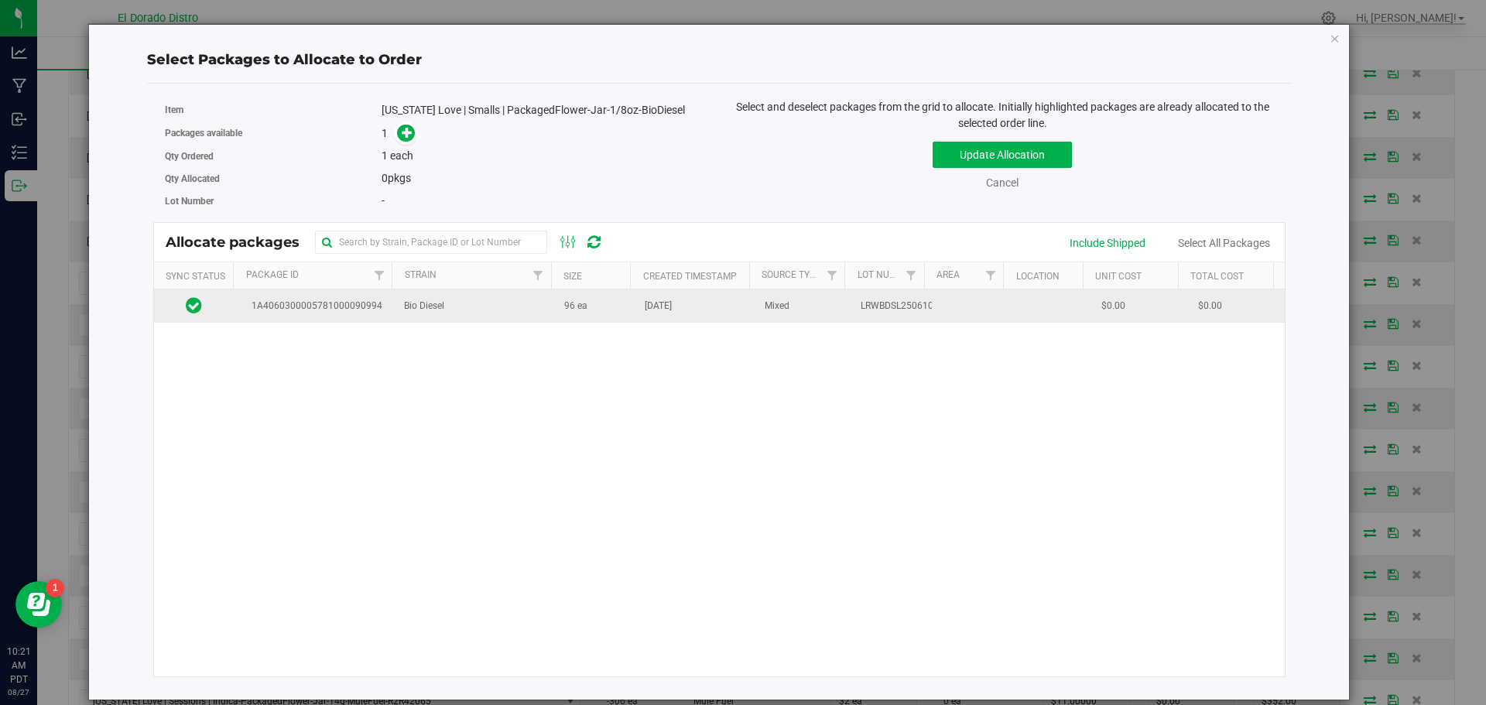
click at [568, 307] on span "96 ea" at bounding box center [575, 306] width 23 height 15
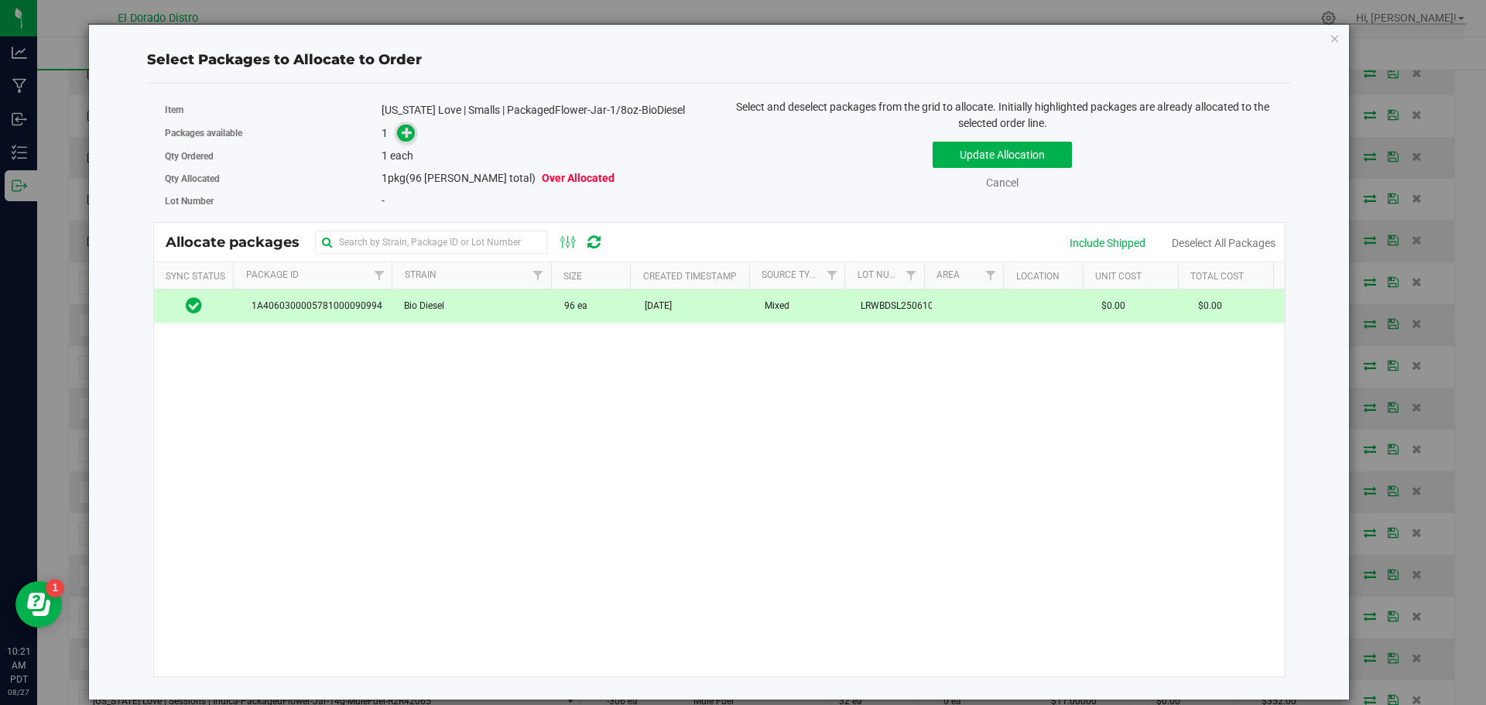
click at [403, 138] on icon at bounding box center [408, 132] width 12 height 12
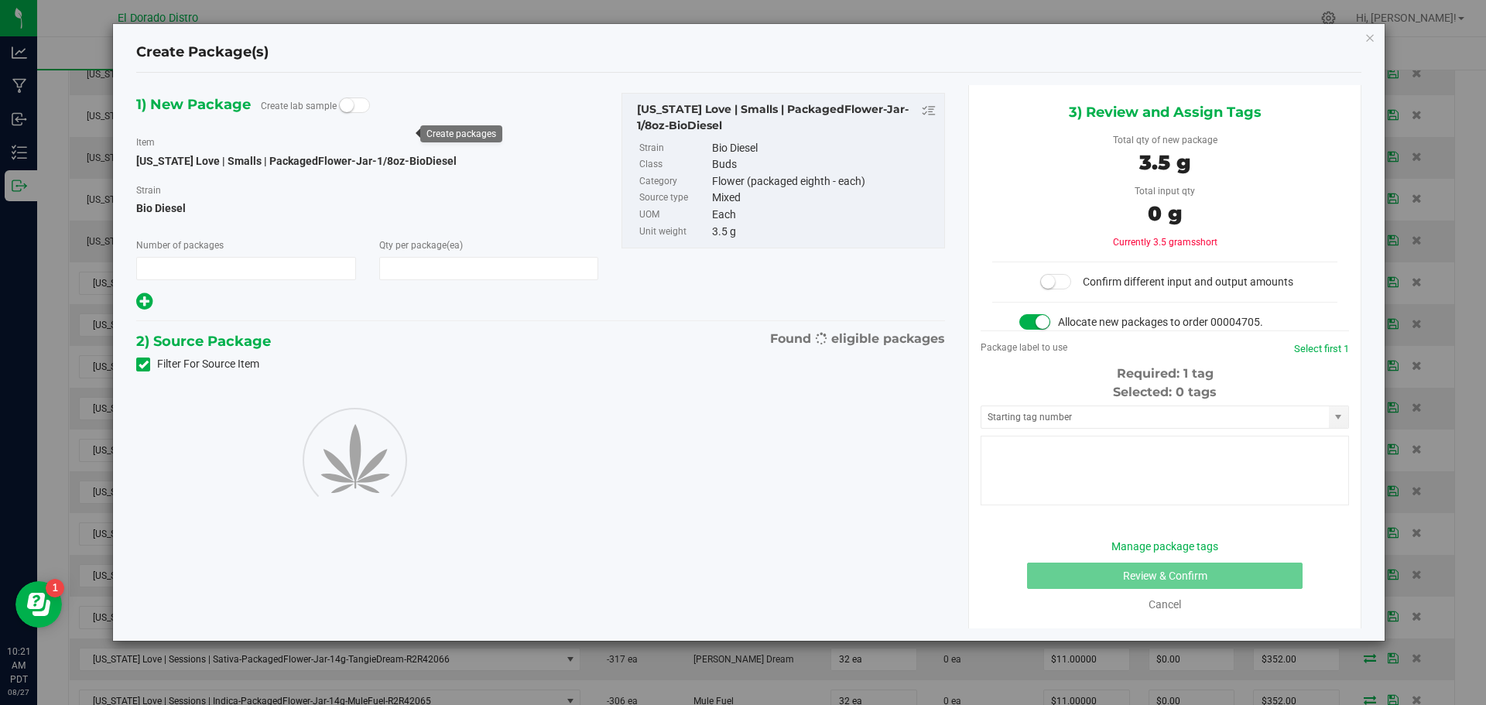
type input "1"
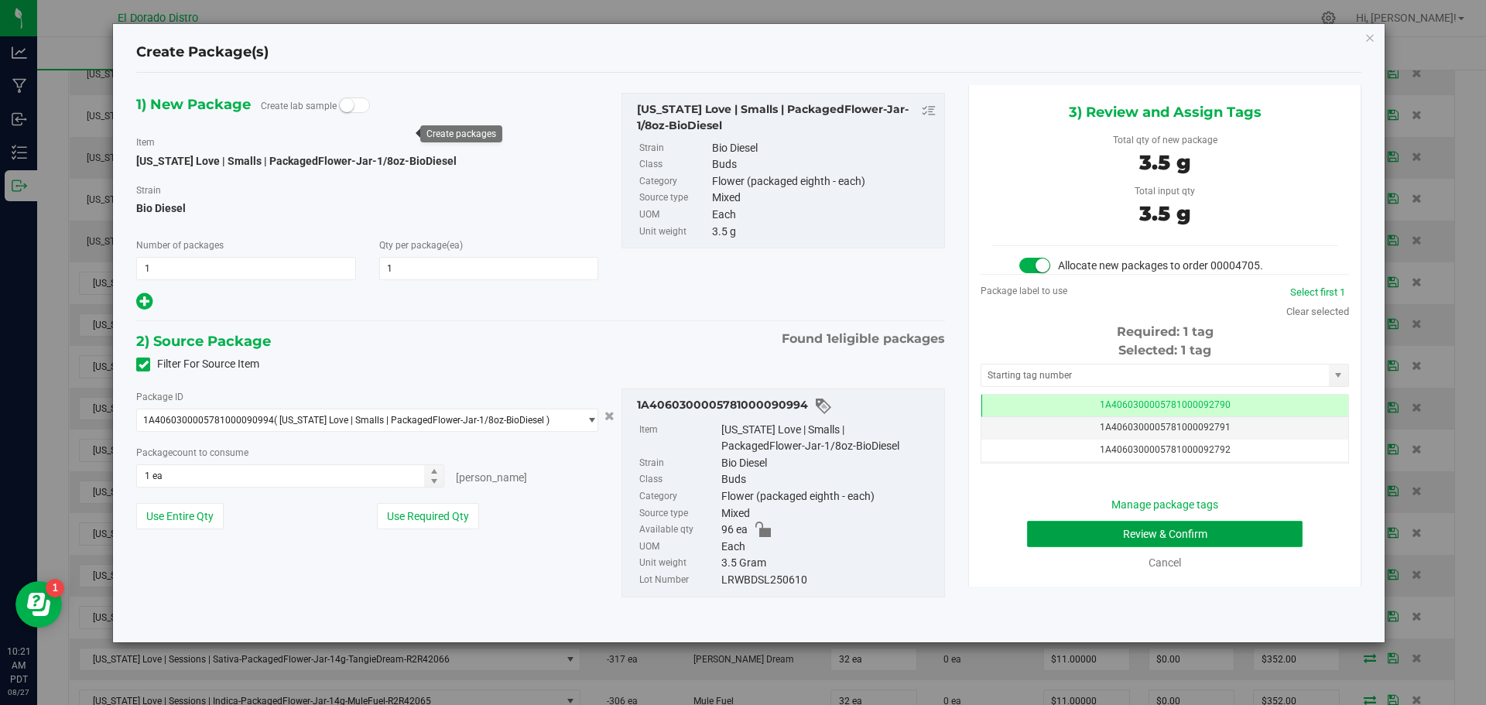
click at [1039, 531] on button "Review & Confirm" at bounding box center [1165, 534] width 276 height 26
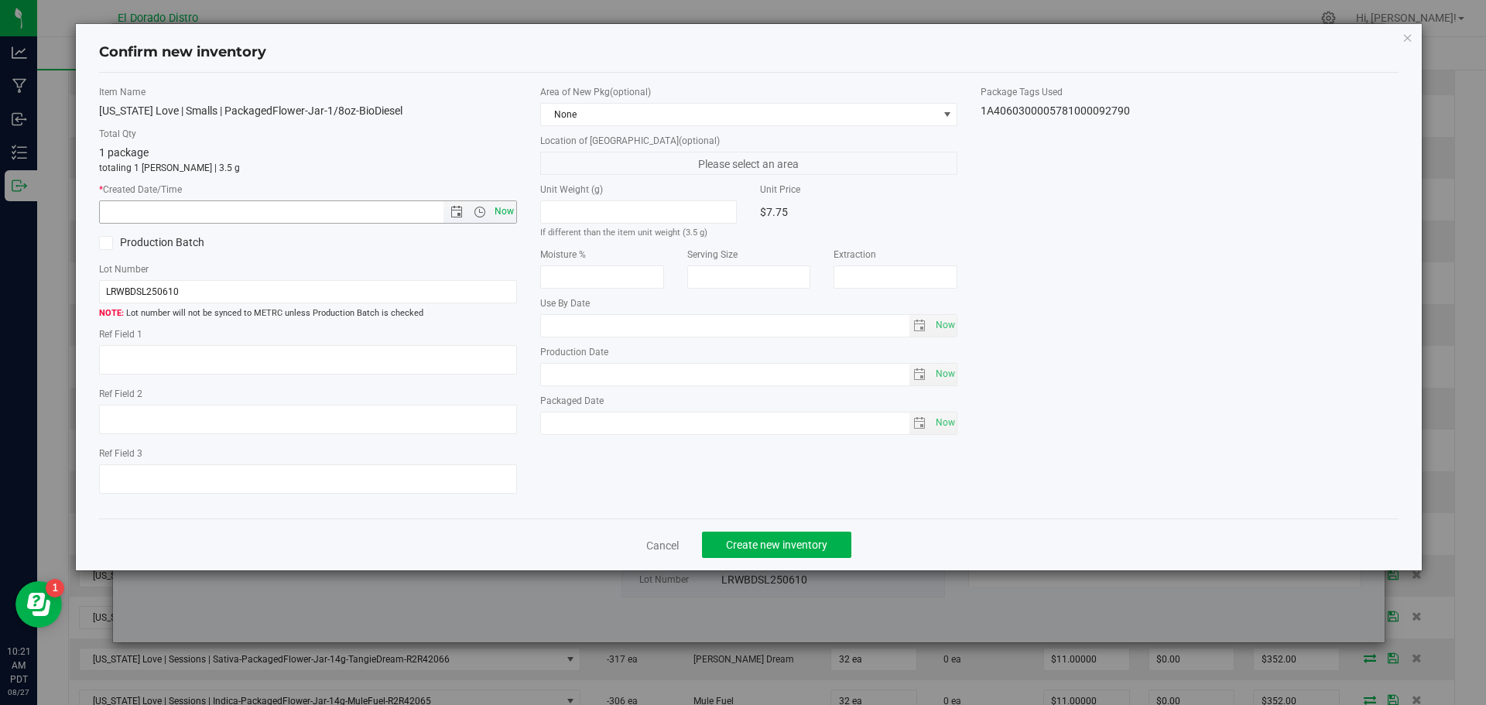
click at [496, 216] on span "Now" at bounding box center [504, 212] width 26 height 22
type input "8/27/2025 10:21 AM"
click at [754, 538] on button "Create new inventory" at bounding box center [776, 545] width 149 height 26
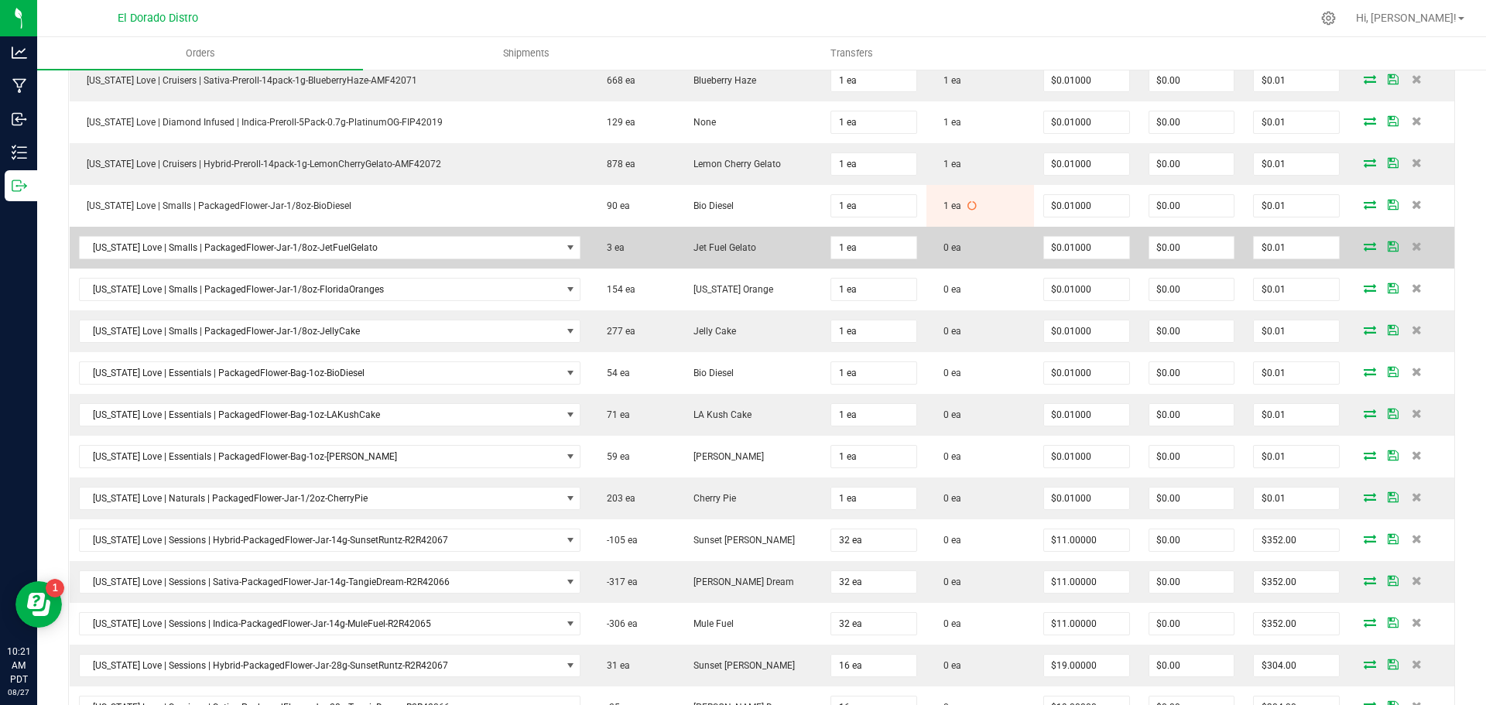
click at [1364, 243] on icon at bounding box center [1370, 246] width 12 height 9
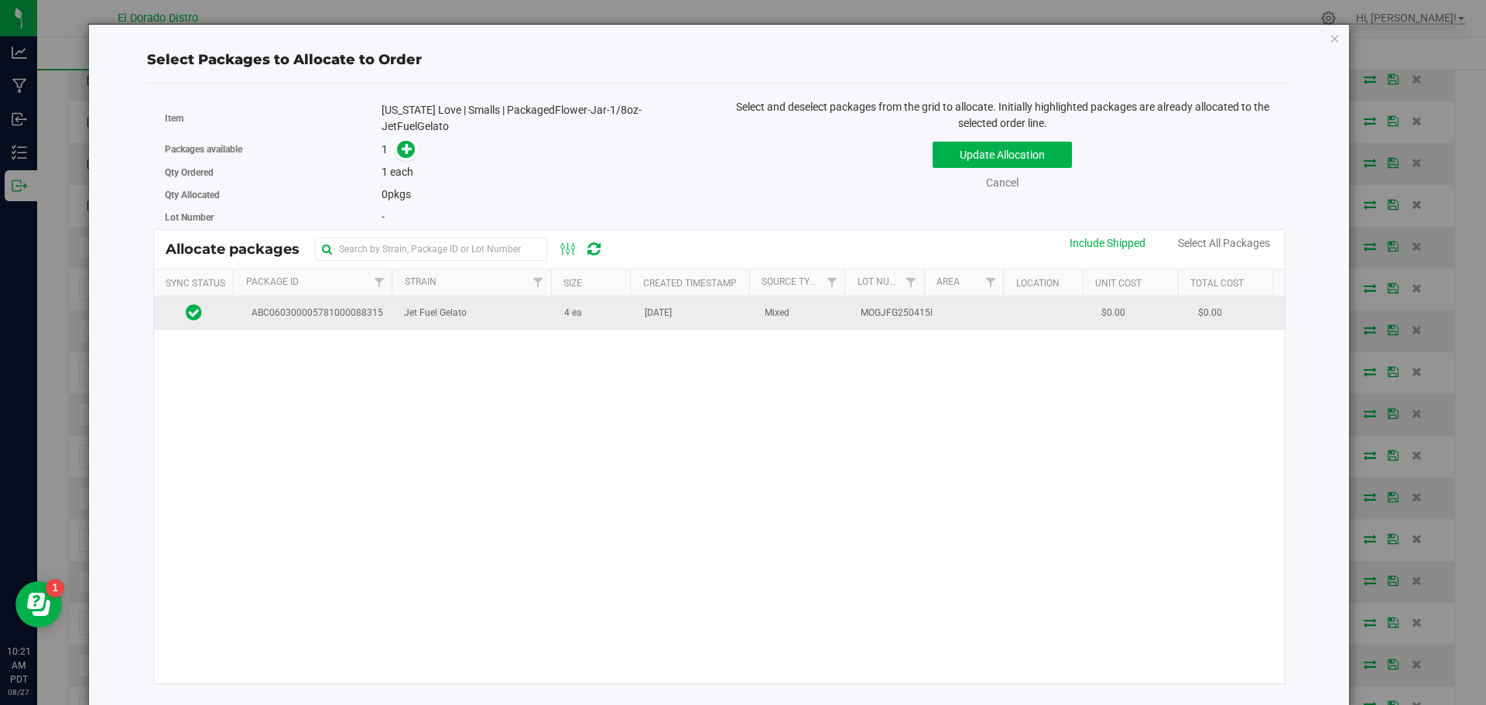
click at [688, 316] on td "Aug 20, 2025" at bounding box center [696, 312] width 120 height 33
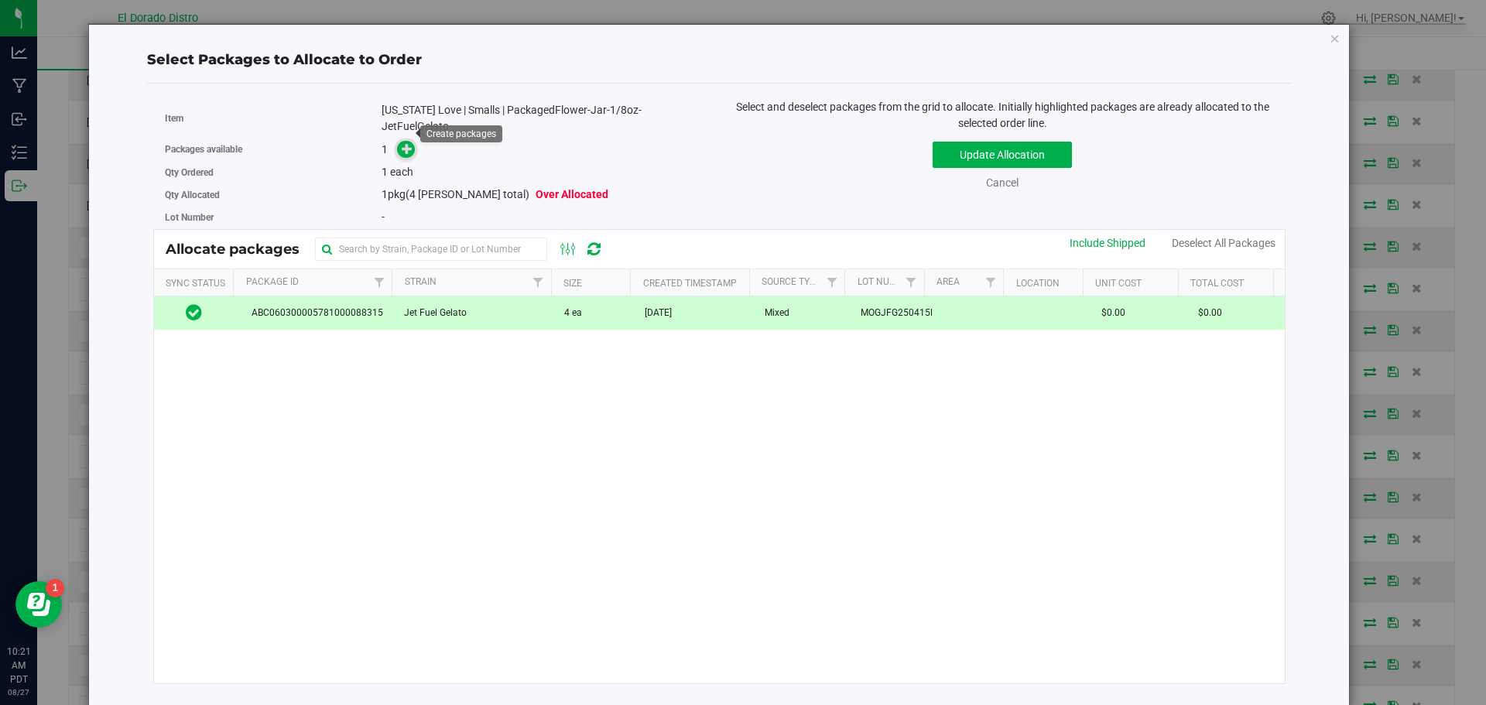
click at [402, 142] on icon at bounding box center [407, 147] width 11 height 11
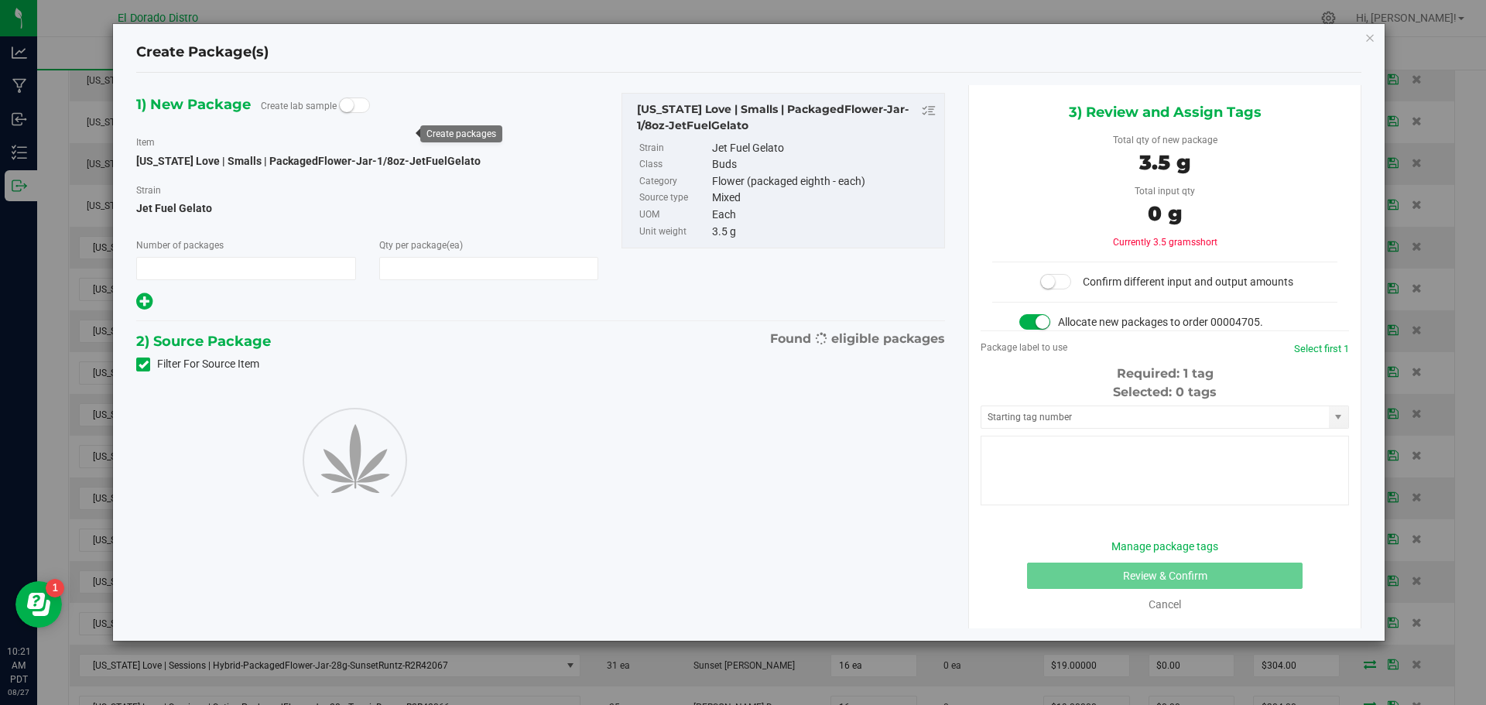
type input "1"
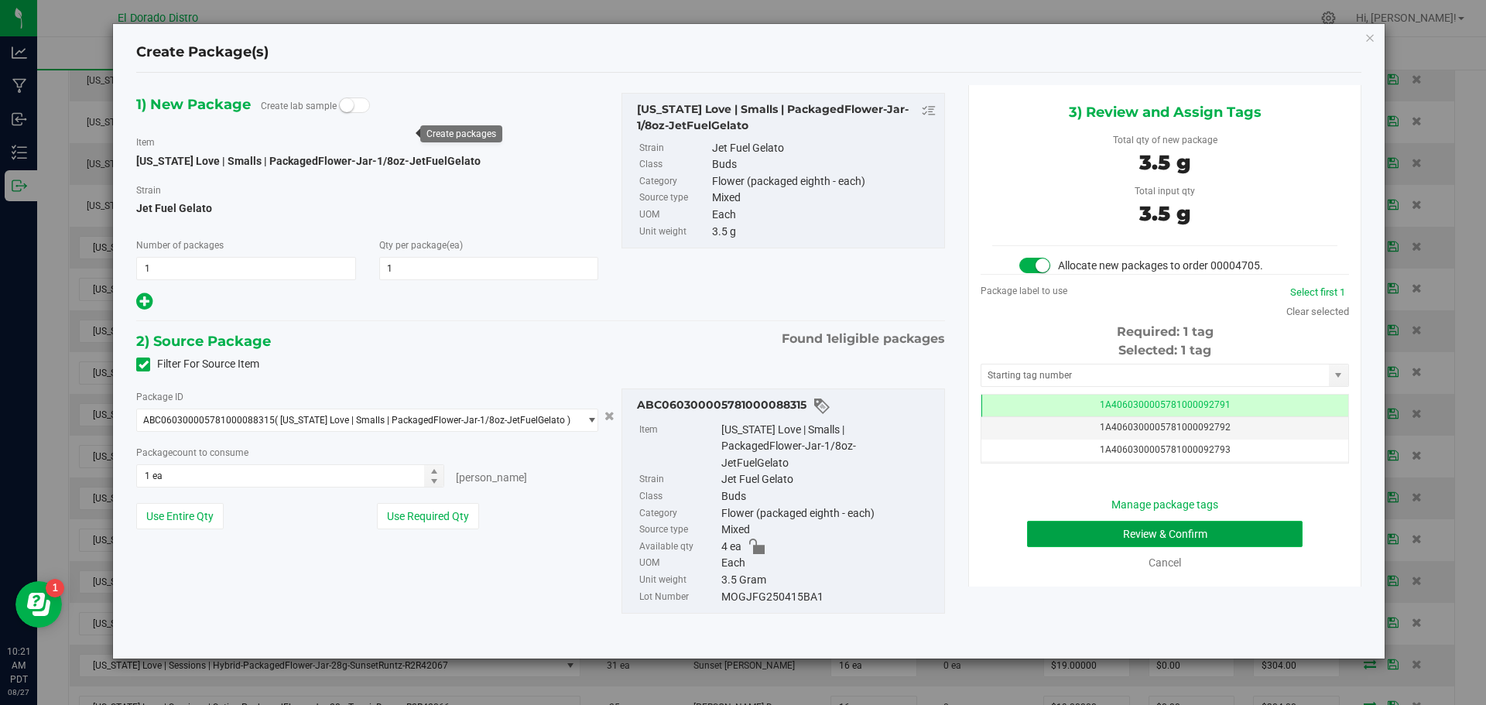
click at [1047, 531] on button "Review & Confirm" at bounding box center [1165, 534] width 276 height 26
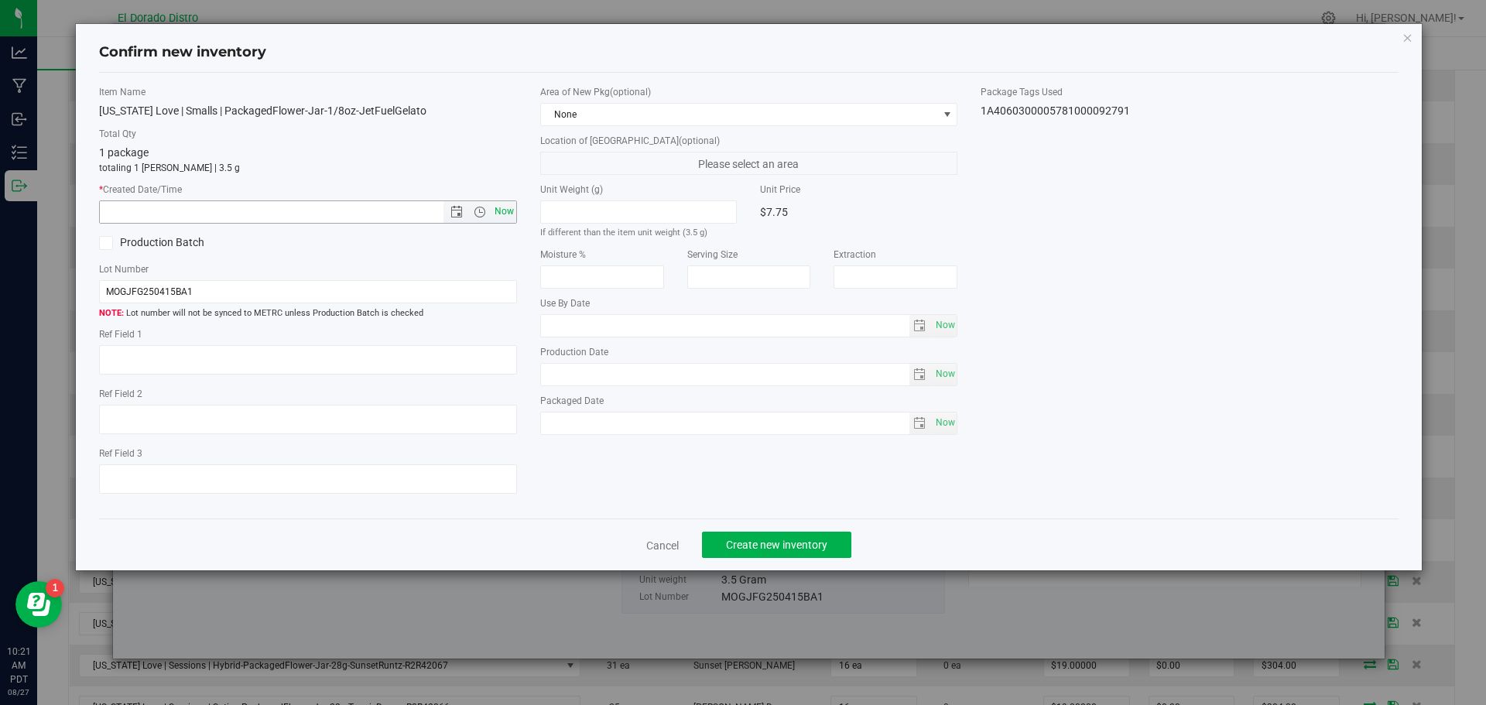
click at [507, 211] on span "Now" at bounding box center [504, 212] width 26 height 22
type input "8/27/2025 10:21 AM"
click at [739, 541] on span "Create new inventory" at bounding box center [776, 545] width 101 height 12
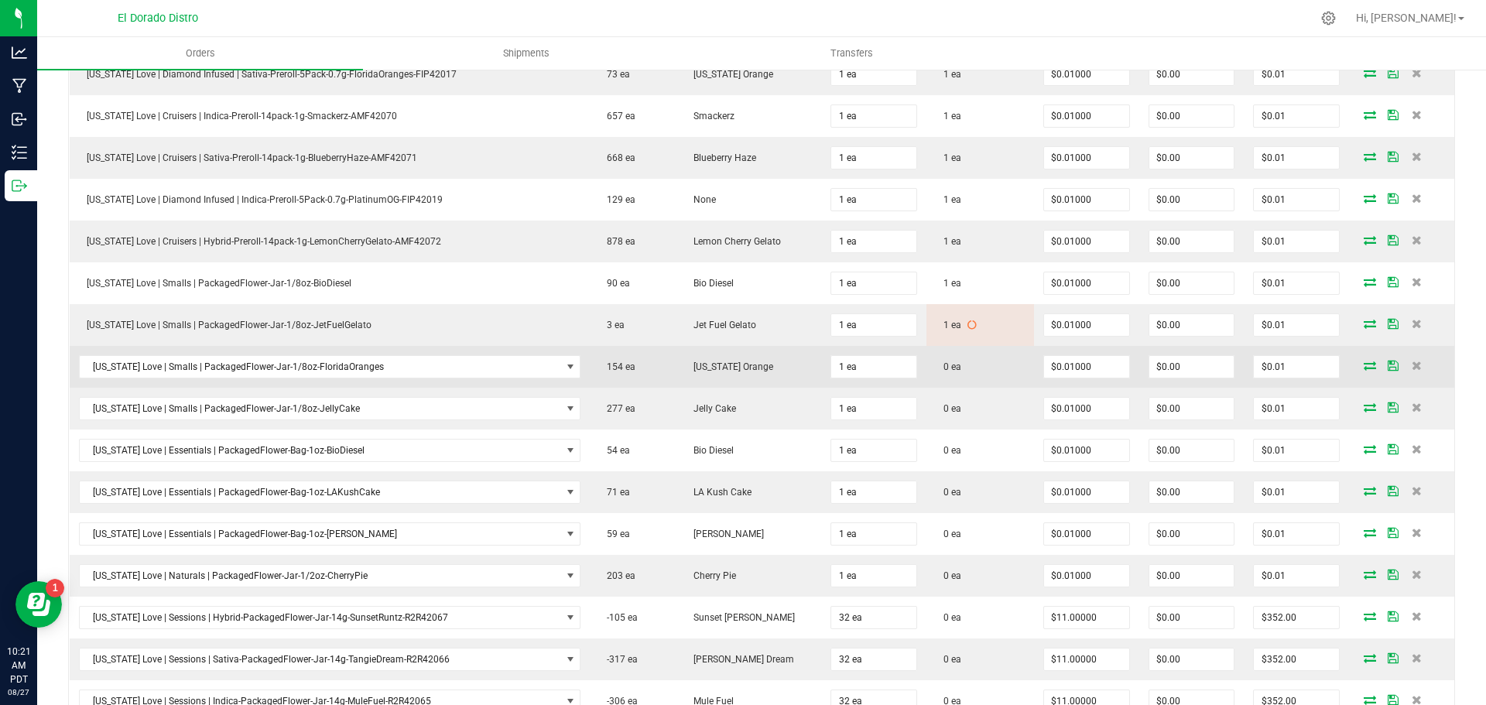
click at [1364, 363] on icon at bounding box center [1370, 365] width 12 height 9
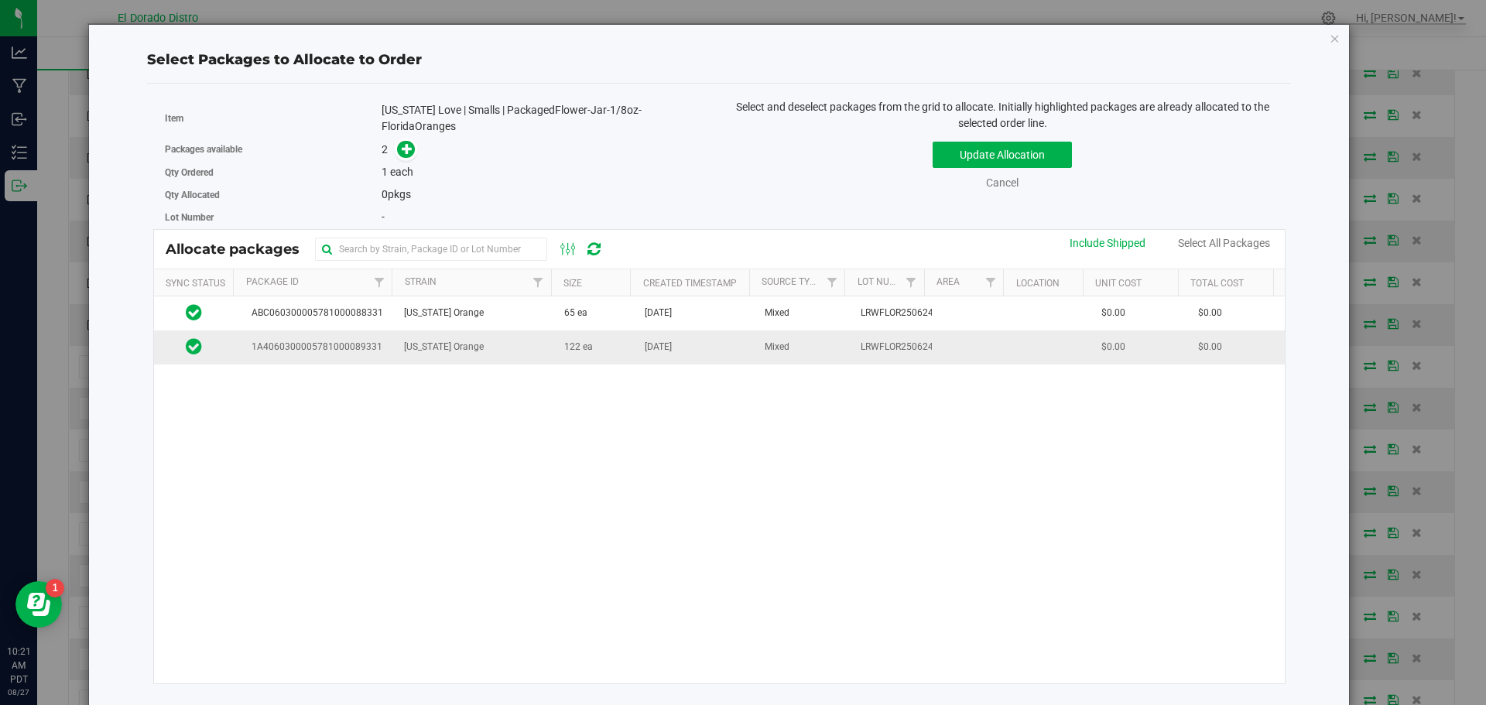
click at [605, 361] on td "122 ea" at bounding box center [595, 347] width 81 height 33
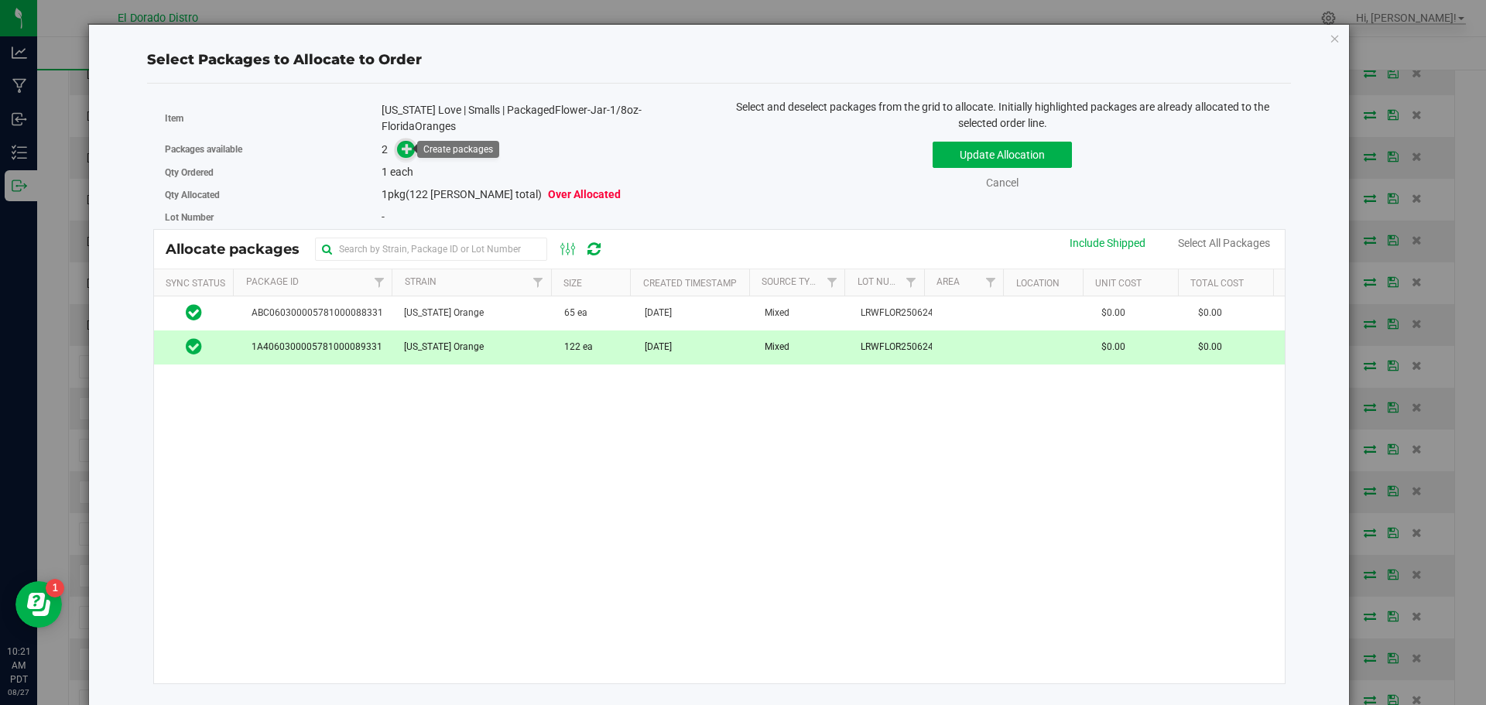
click at [403, 145] on icon at bounding box center [407, 147] width 11 height 11
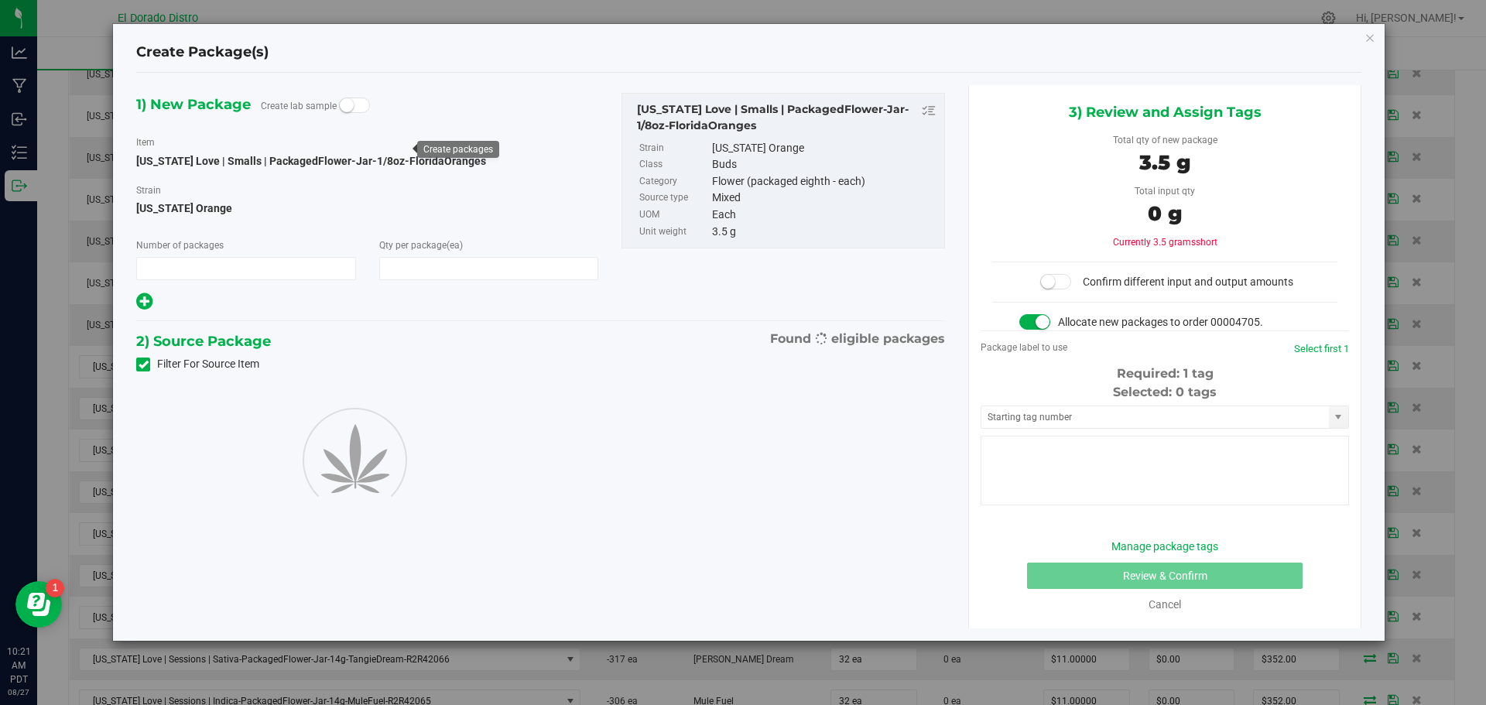
type input "1"
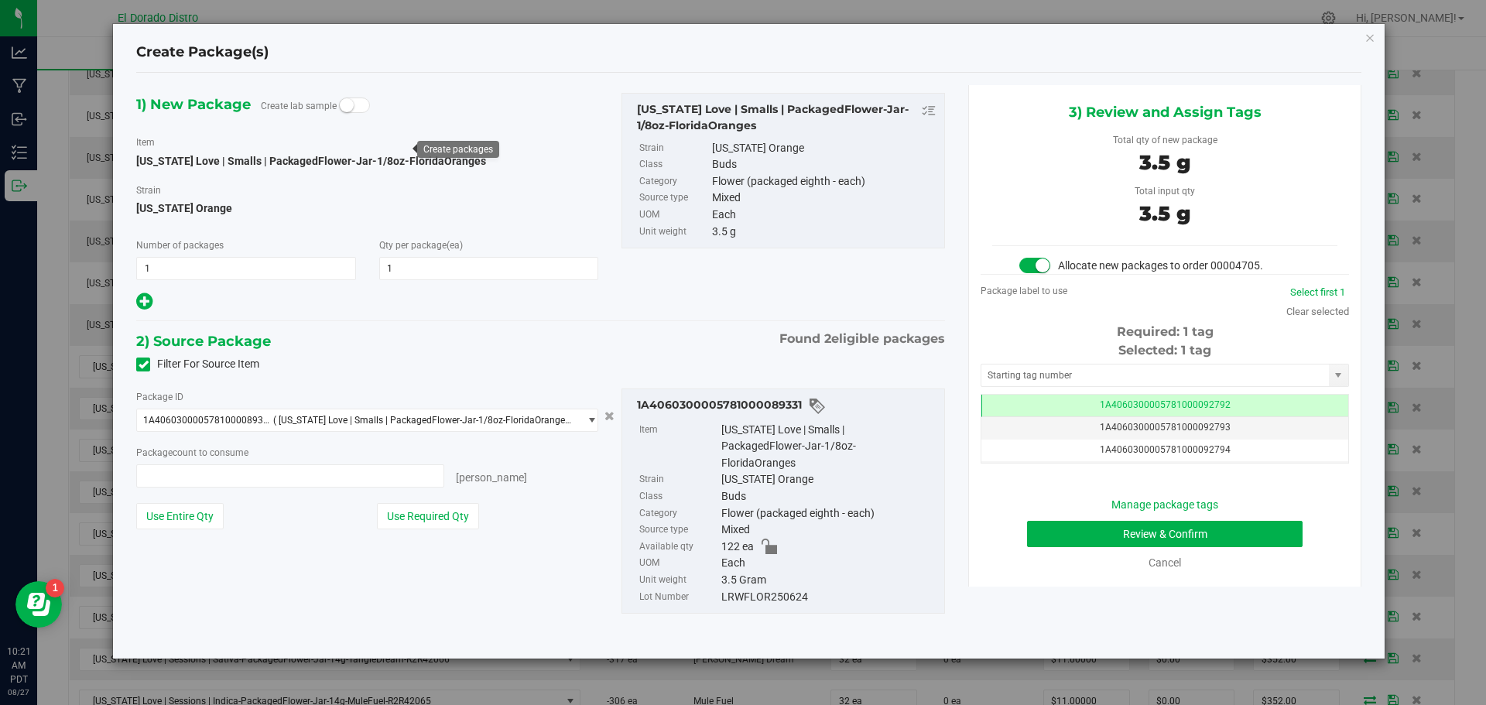
type input "1 ea"
click at [1063, 524] on button "Review & Confirm" at bounding box center [1165, 534] width 276 height 26
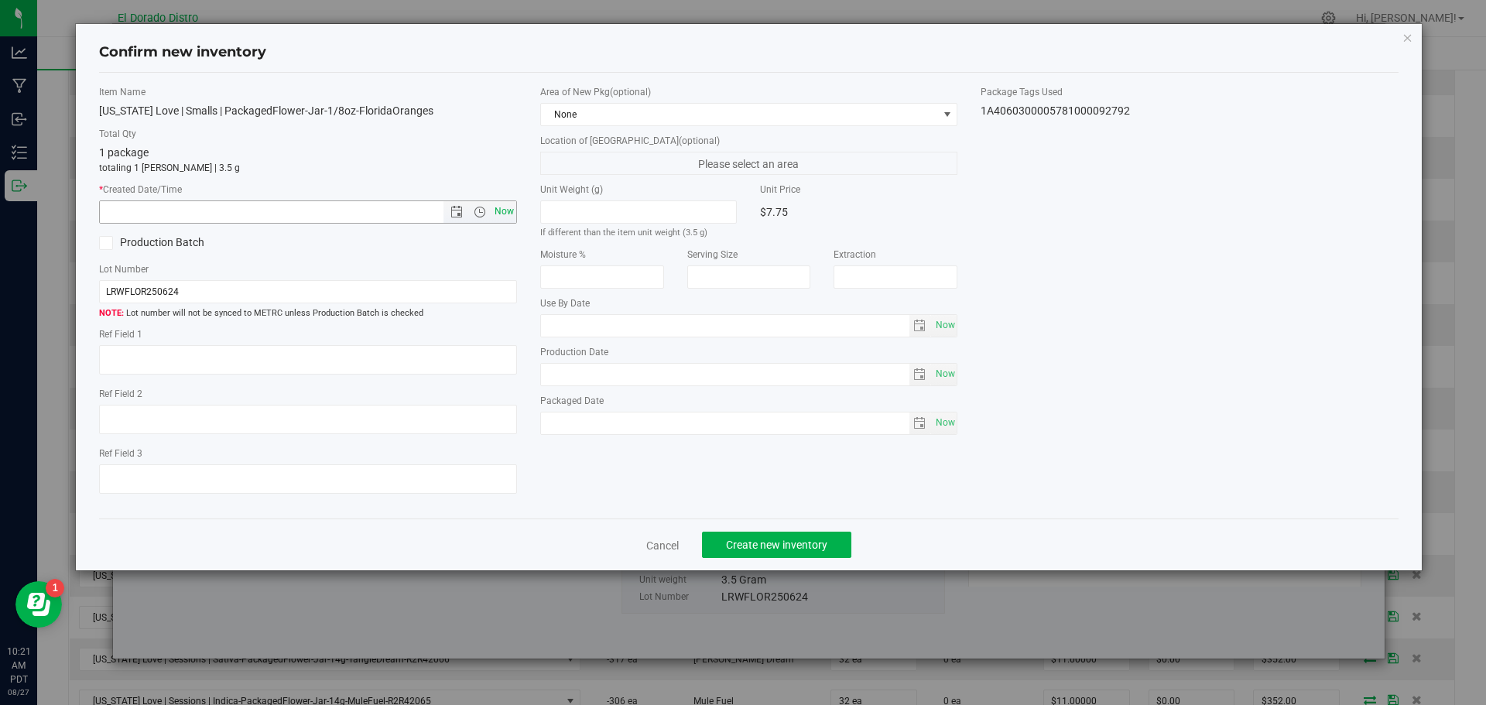
click at [505, 209] on span "Now" at bounding box center [504, 212] width 26 height 22
type input "8/27/2025 10:21 AM"
click at [783, 541] on span "Create new inventory" at bounding box center [776, 545] width 101 height 12
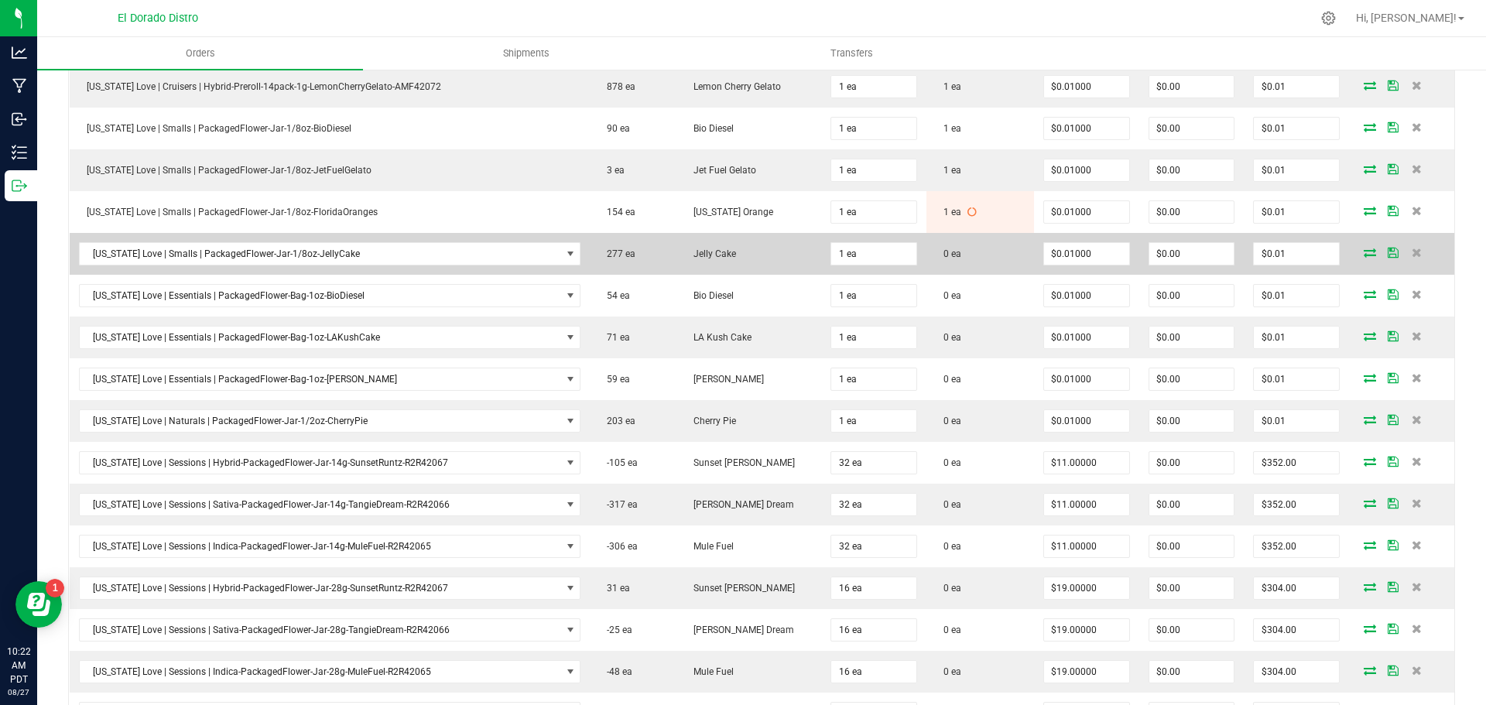
click at [1364, 248] on icon at bounding box center [1370, 252] width 12 height 9
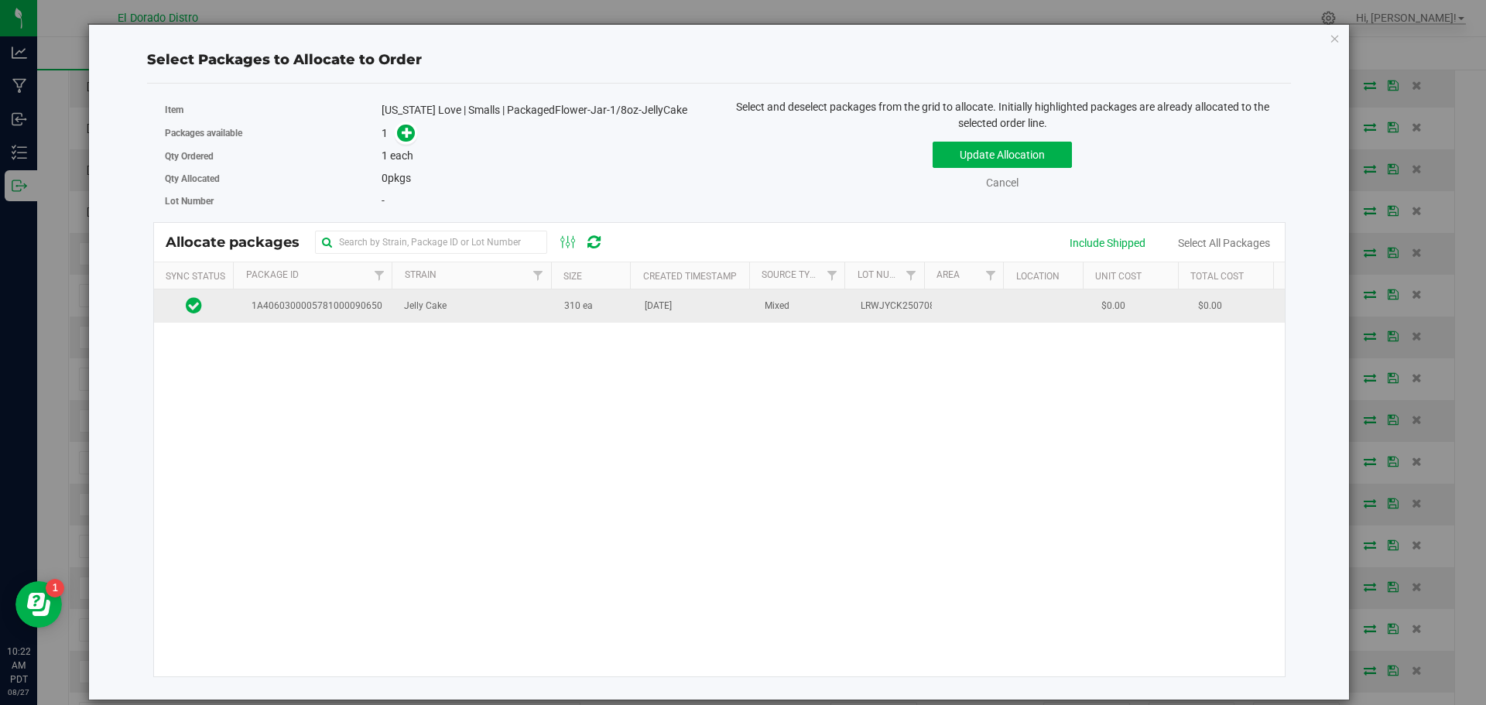
click at [696, 308] on td "Jul 28, 2025" at bounding box center [696, 306] width 120 height 33
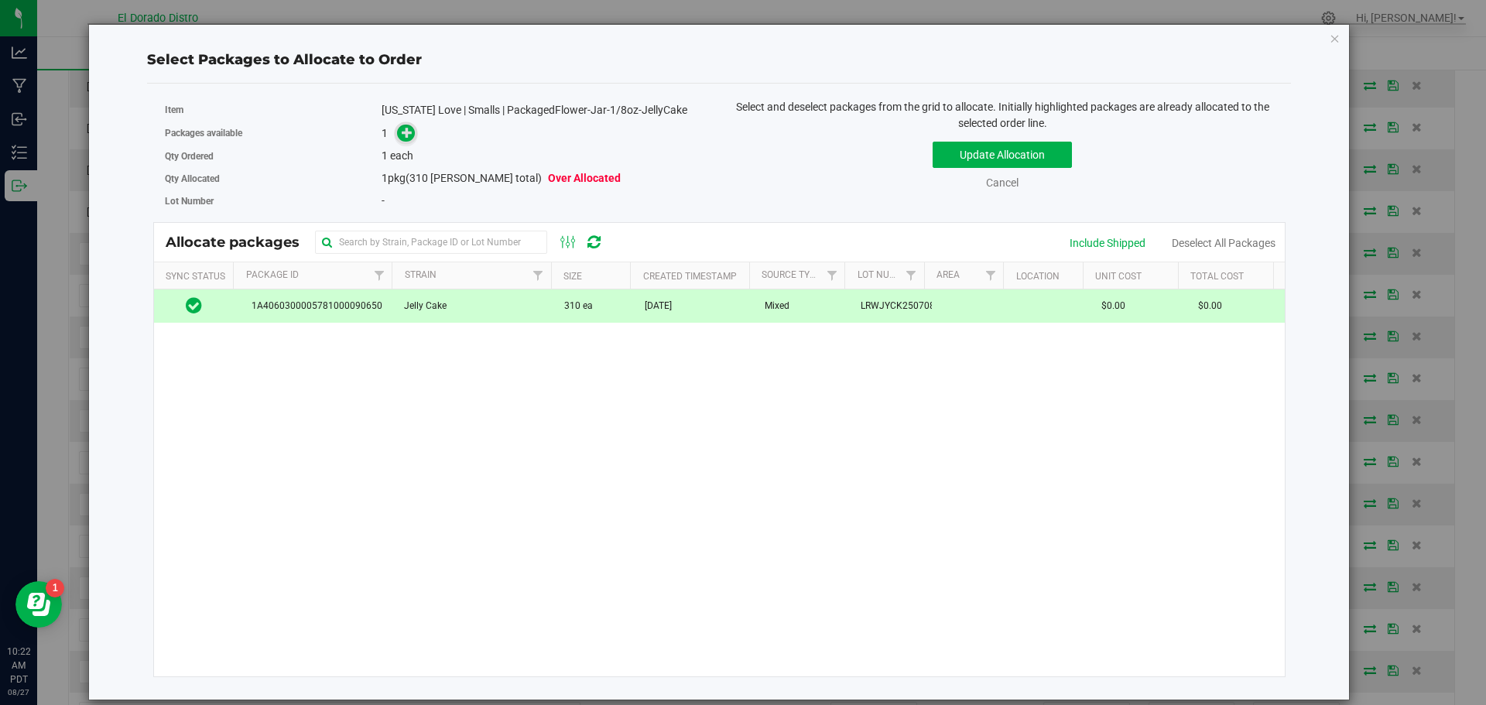
click at [400, 135] on span at bounding box center [406, 133] width 19 height 19
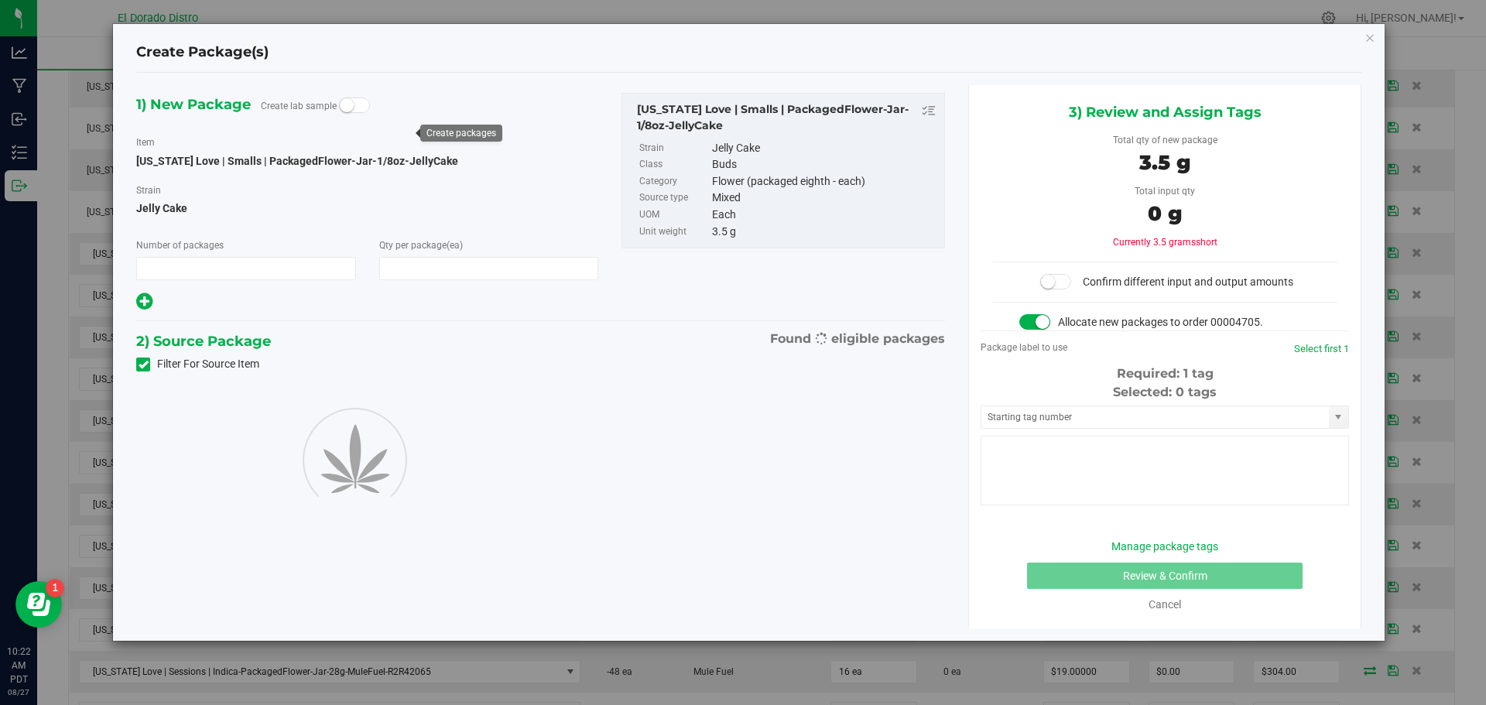
type input "1"
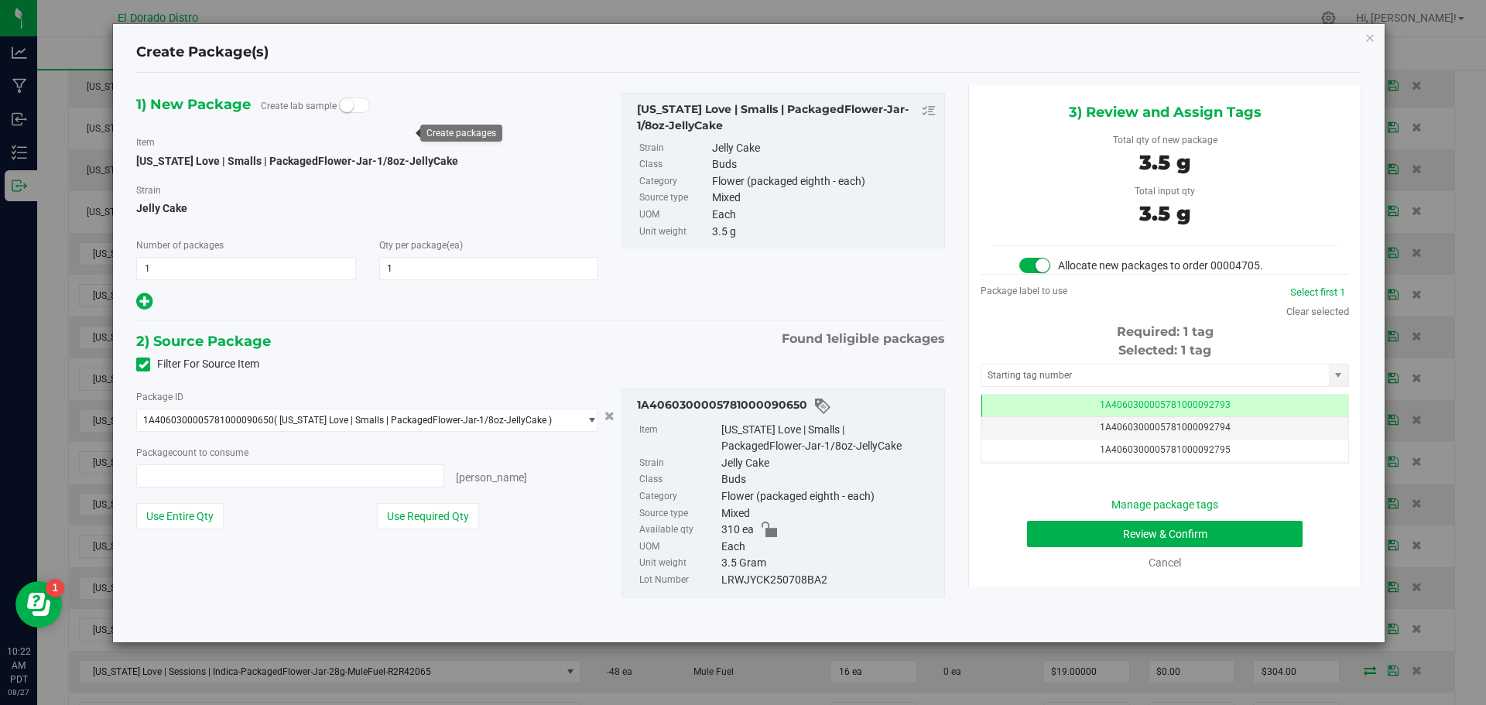
type input "1 ea"
click at [1043, 524] on button "Review & Confirm" at bounding box center [1165, 534] width 276 height 26
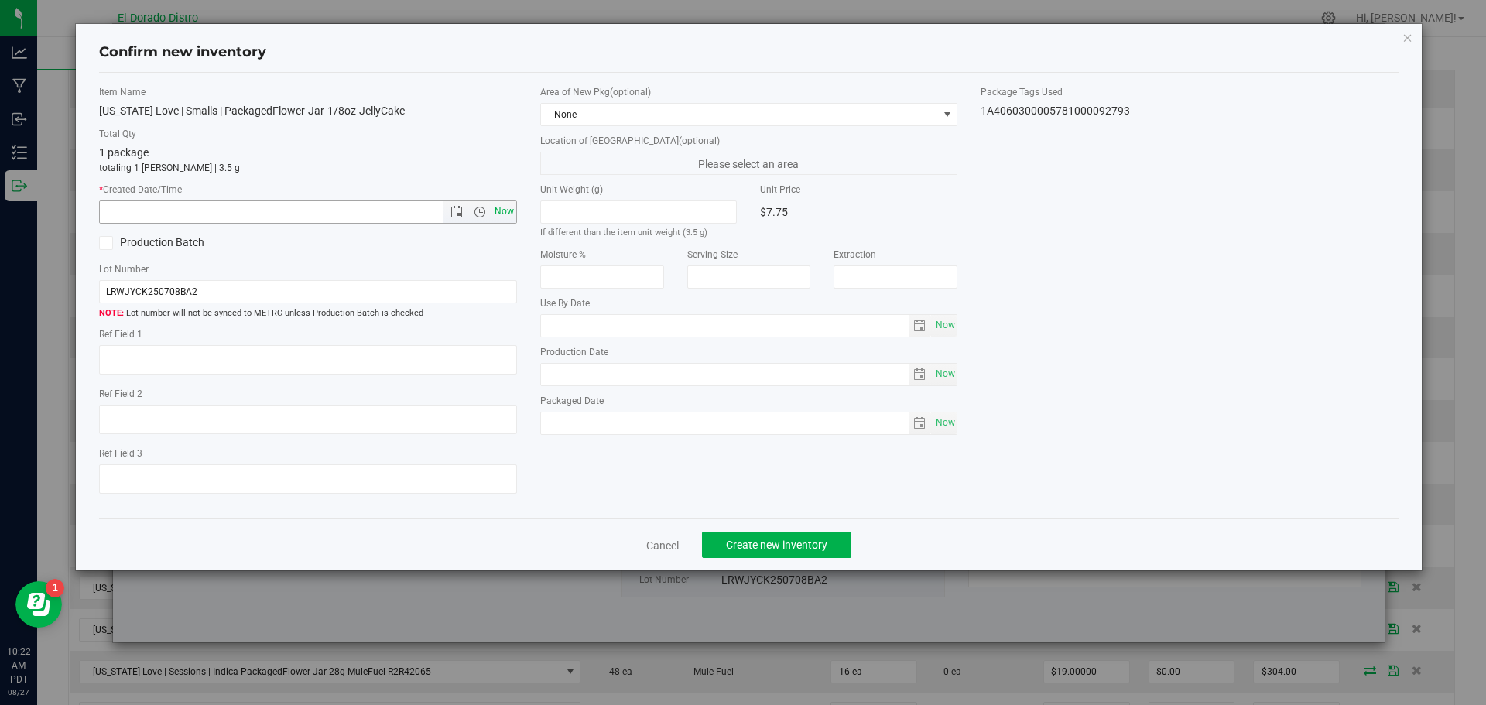
click at [496, 207] on span "Now" at bounding box center [504, 212] width 26 height 22
type input "8/27/2025 10:22 AM"
click at [769, 536] on button "Create new inventory" at bounding box center [776, 545] width 149 height 26
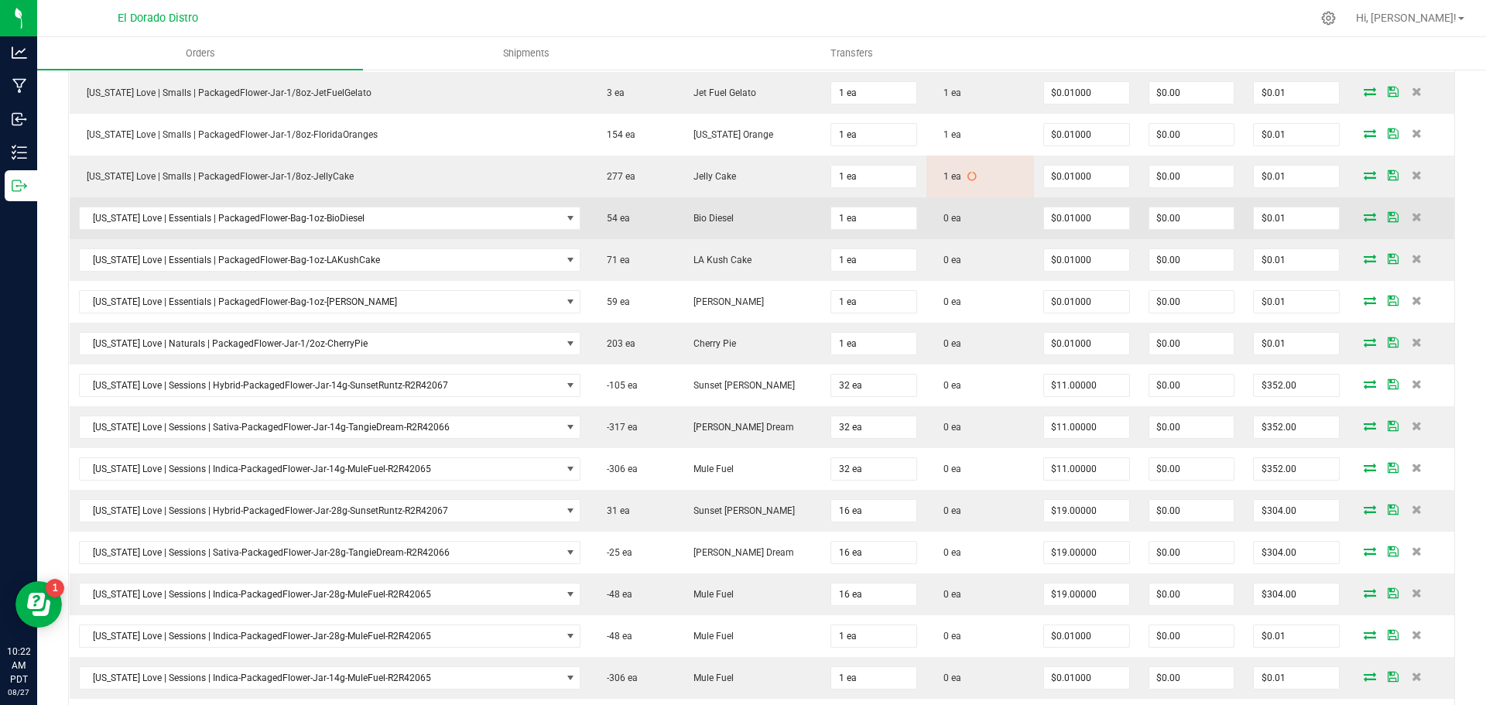
click at [1364, 218] on icon at bounding box center [1370, 216] width 12 height 9
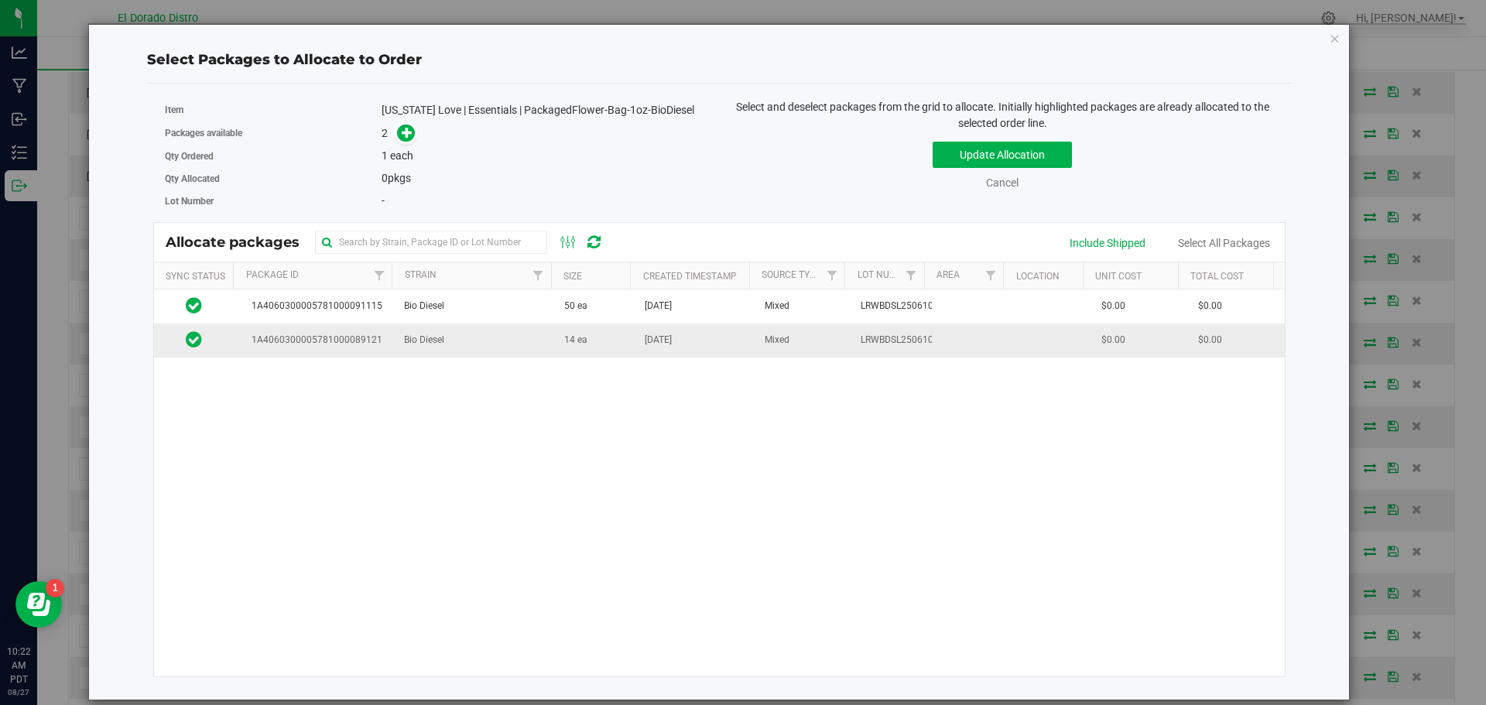
click at [669, 344] on span "Jul 11, 2025" at bounding box center [658, 340] width 27 height 15
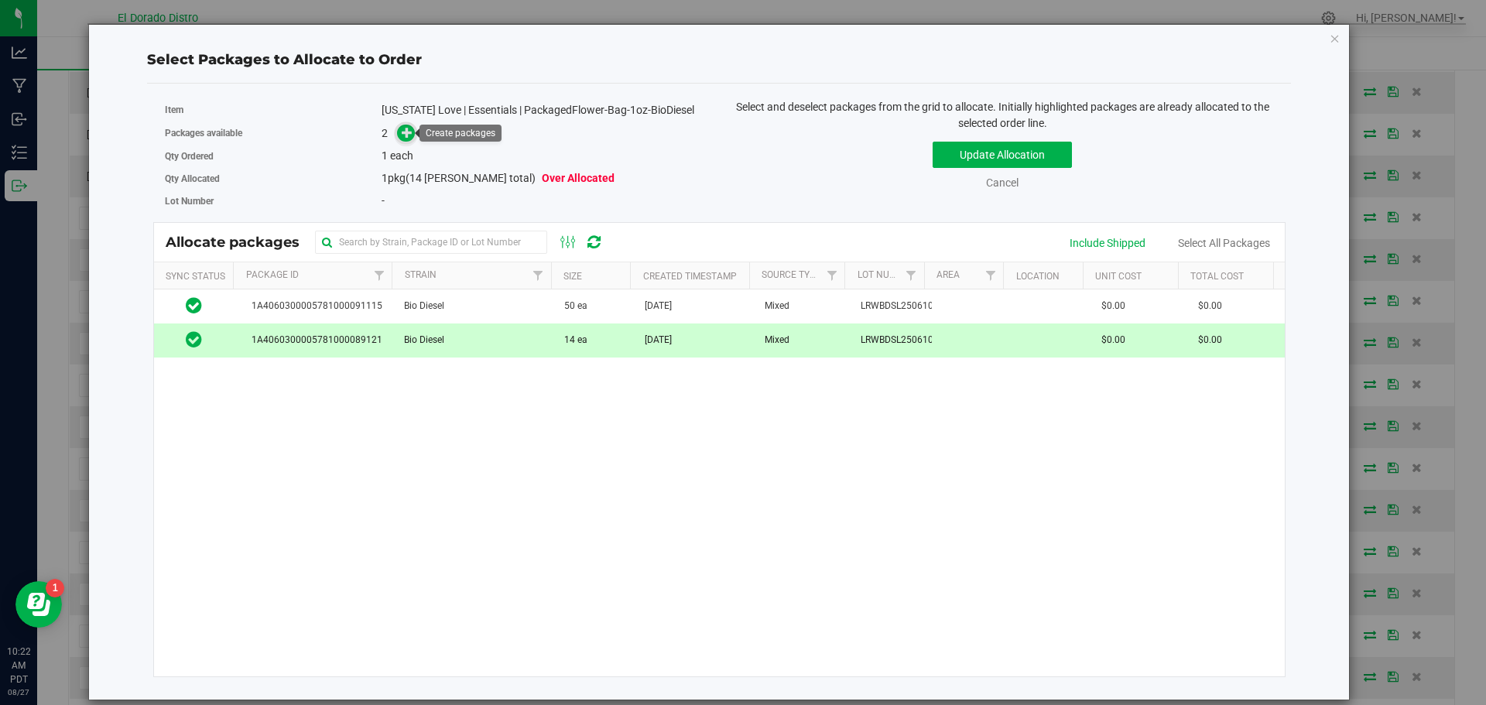
click at [411, 129] on icon at bounding box center [408, 132] width 12 height 12
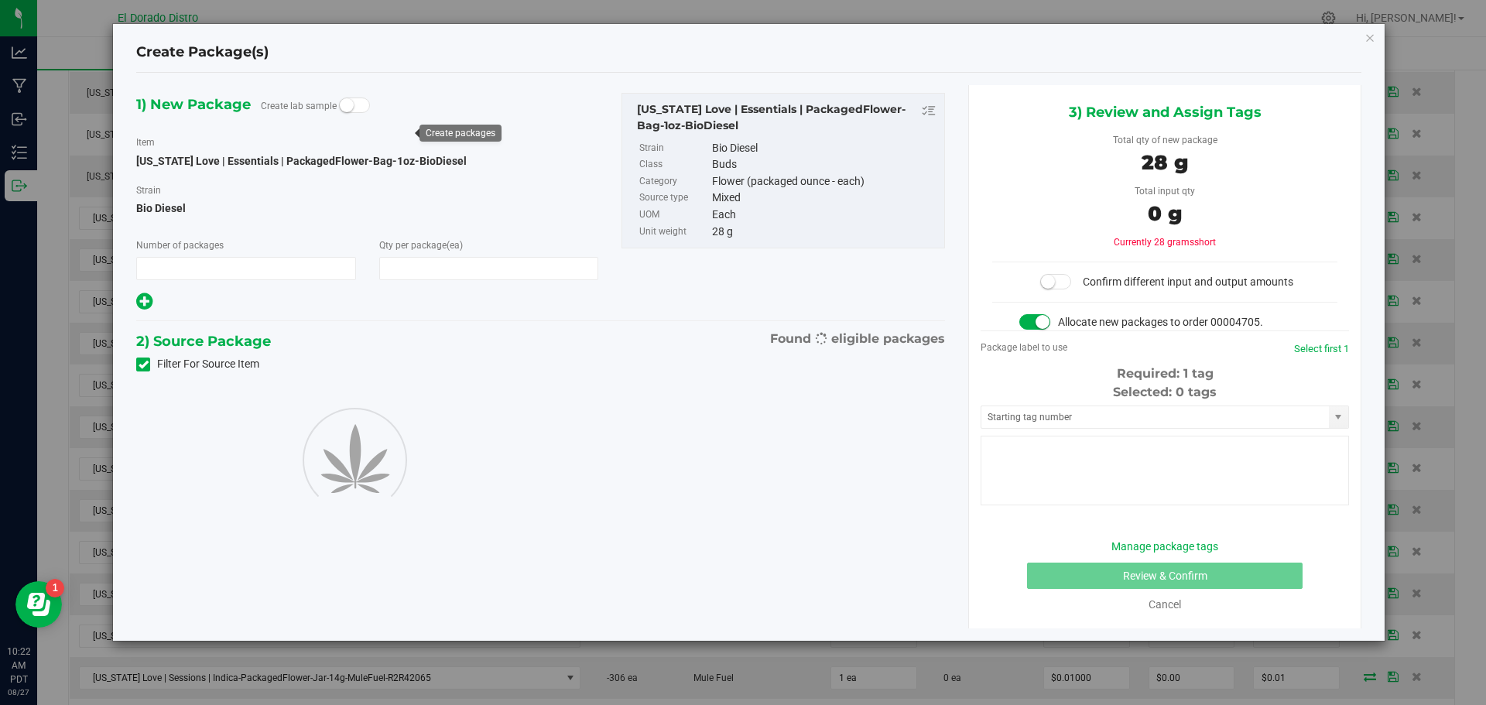
type input "1"
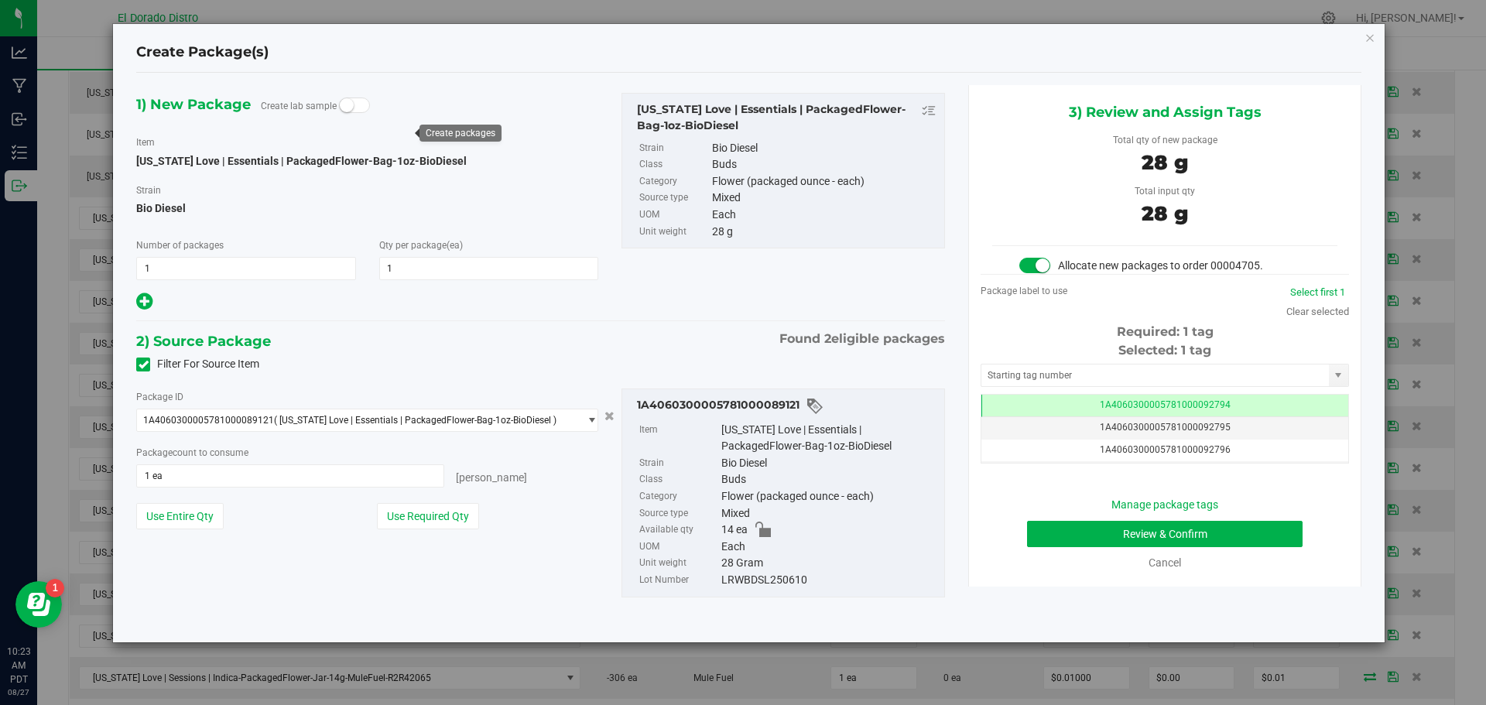
scroll to position [0, -1]
click at [1046, 541] on button "Review & Confirm" at bounding box center [1165, 534] width 276 height 26
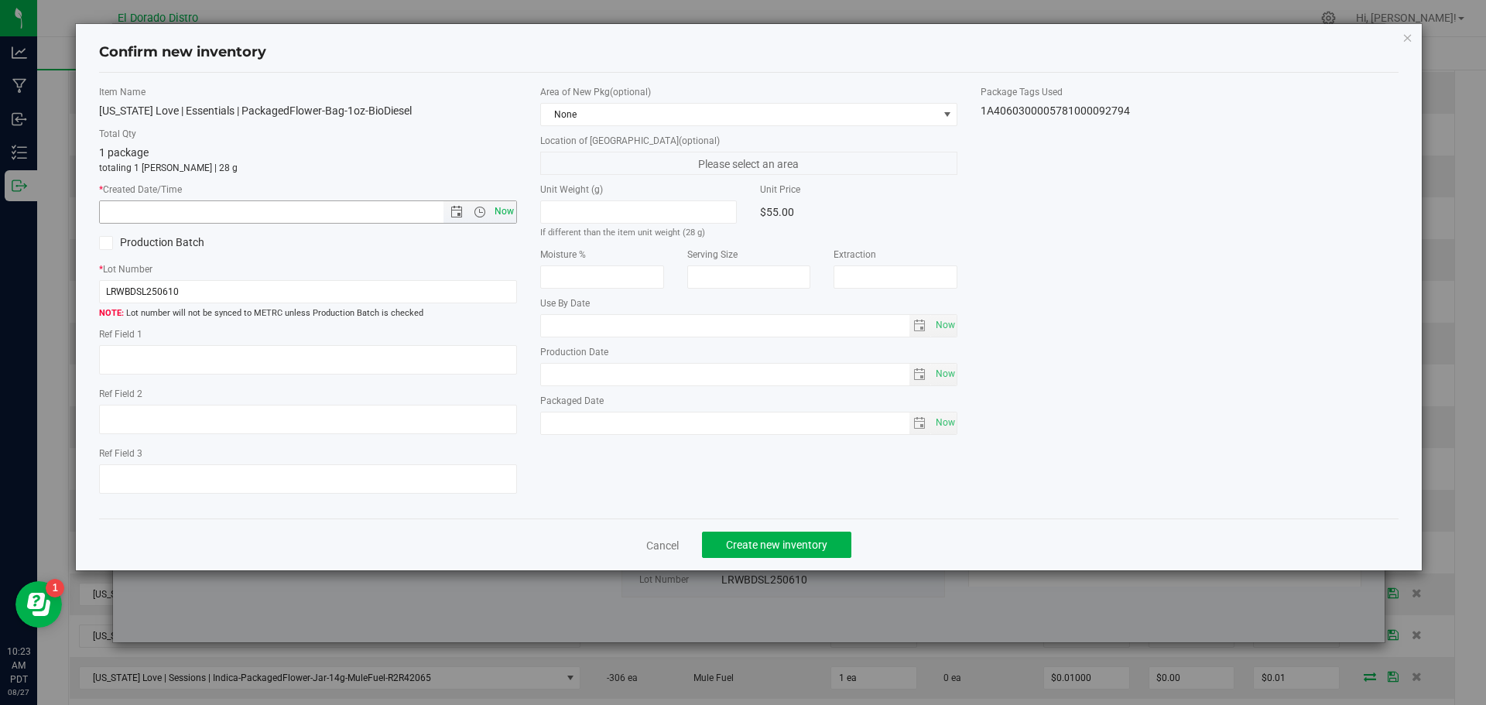
click at [499, 211] on span "Now" at bounding box center [504, 212] width 26 height 22
type input "8/27/2025 10:23 AM"
click at [785, 540] on span "Create new inventory" at bounding box center [776, 545] width 101 height 12
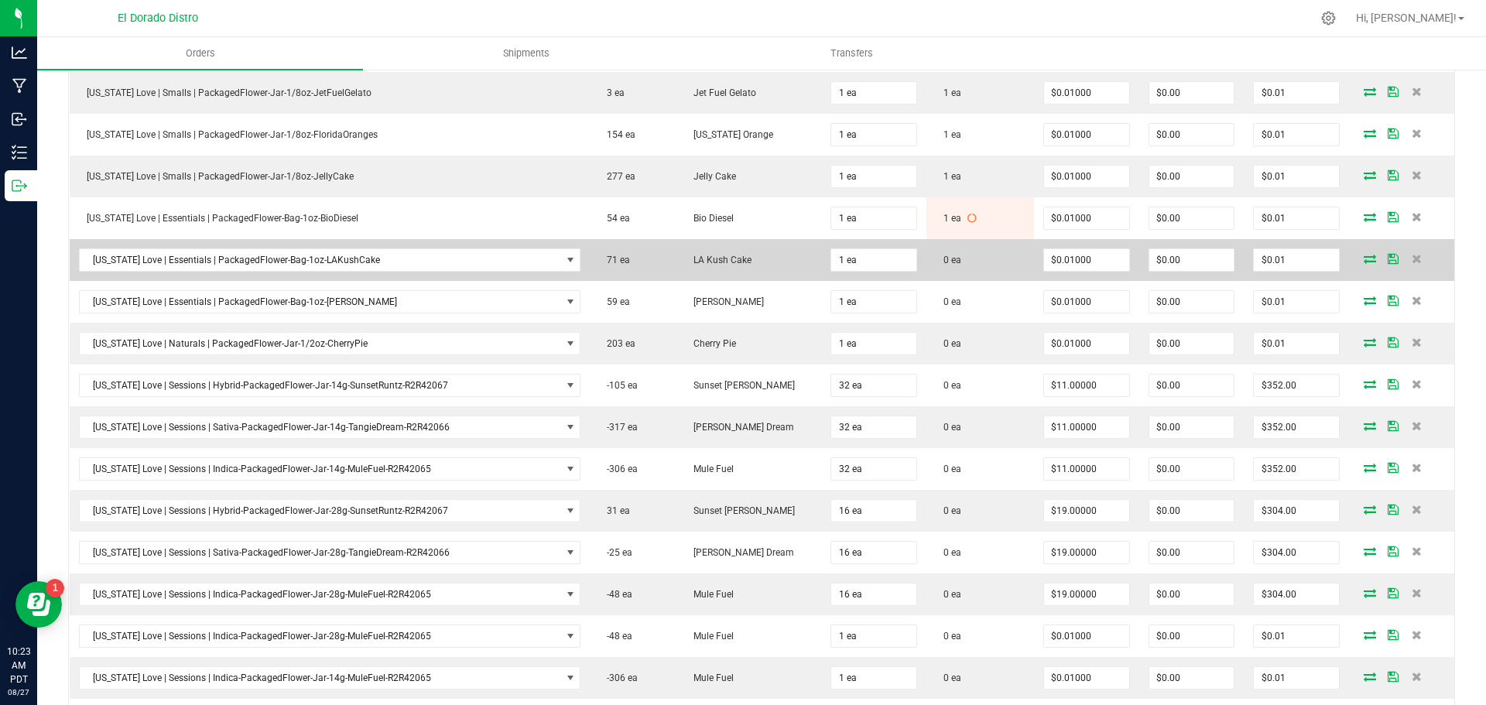
click at [1364, 260] on icon at bounding box center [1370, 258] width 12 height 9
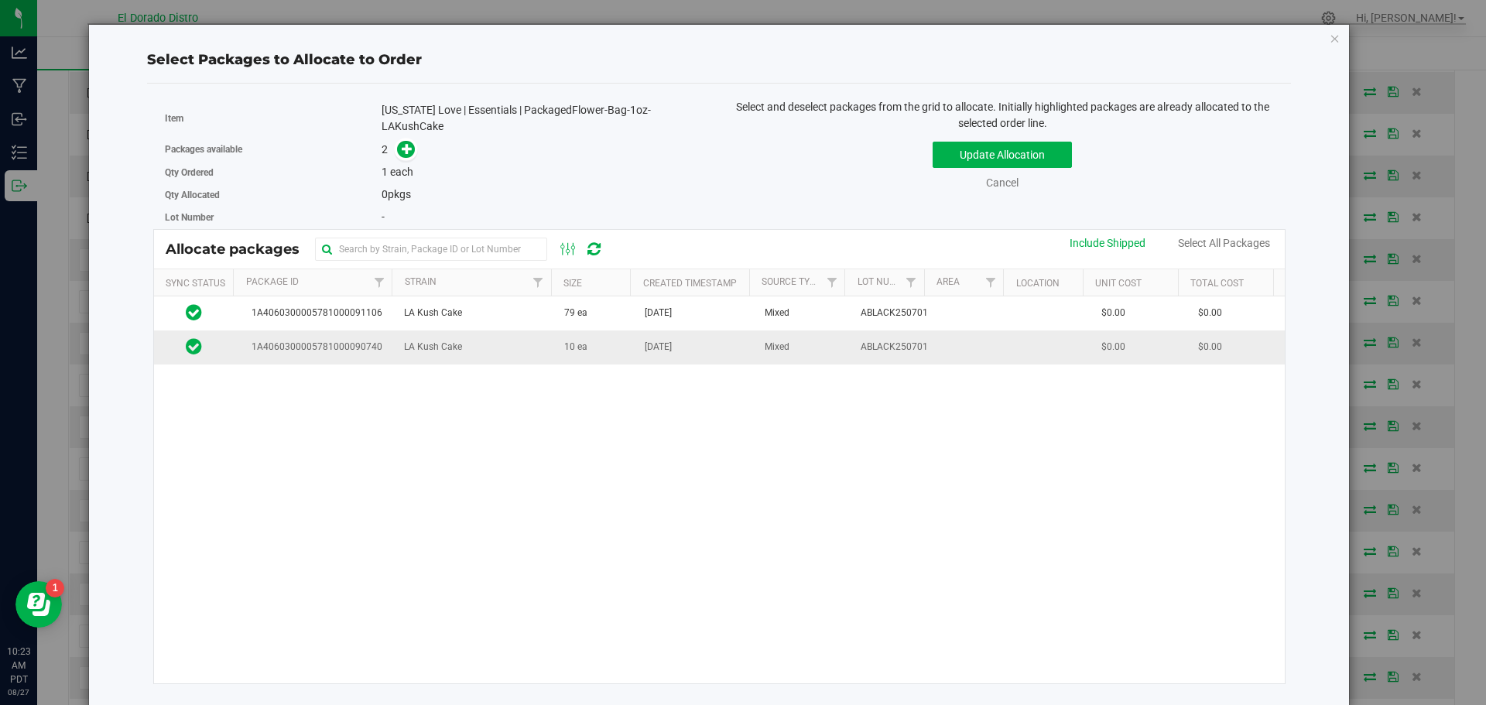
click at [612, 351] on td "10 ea" at bounding box center [595, 347] width 81 height 33
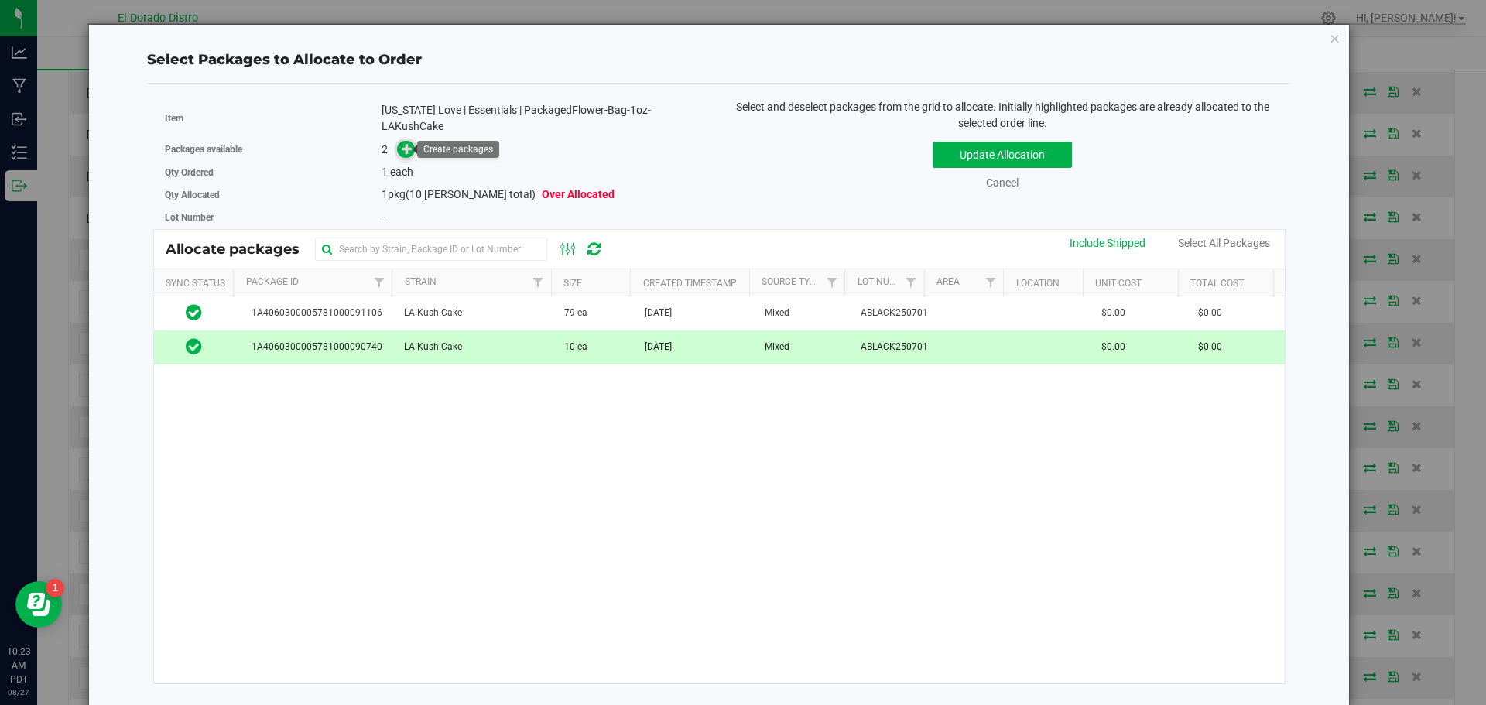
click at [406, 146] on icon at bounding box center [407, 148] width 11 height 11
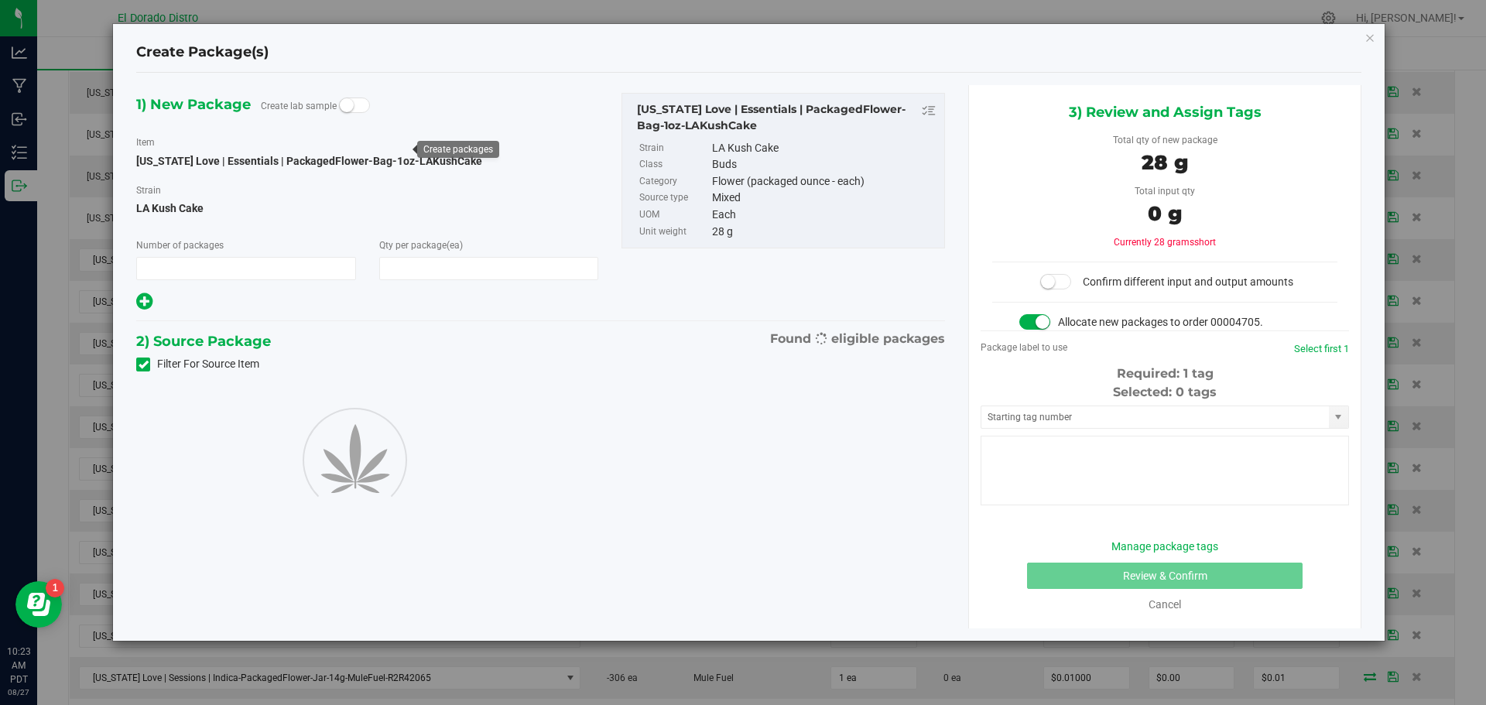
type input "1"
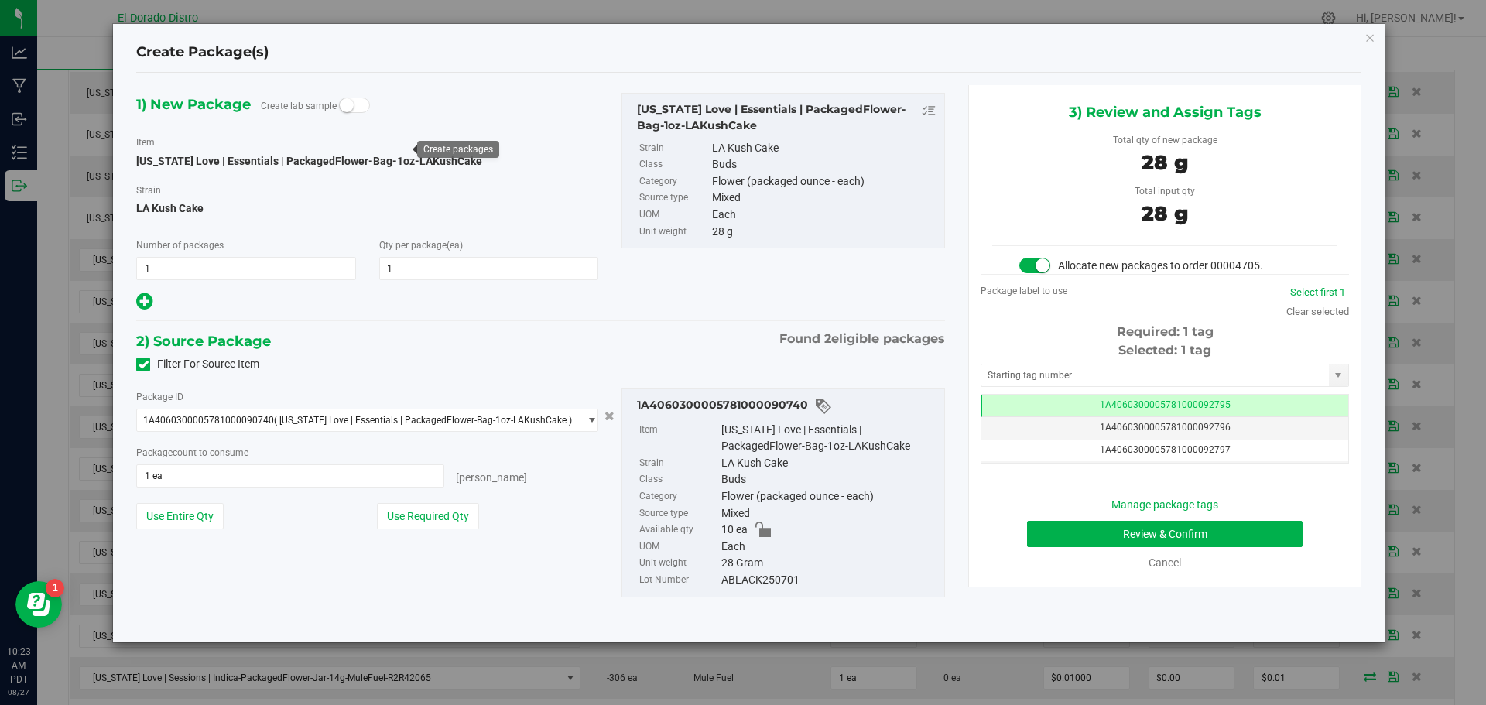
scroll to position [0, -1]
click at [1069, 535] on button "Review & Confirm" at bounding box center [1165, 534] width 276 height 26
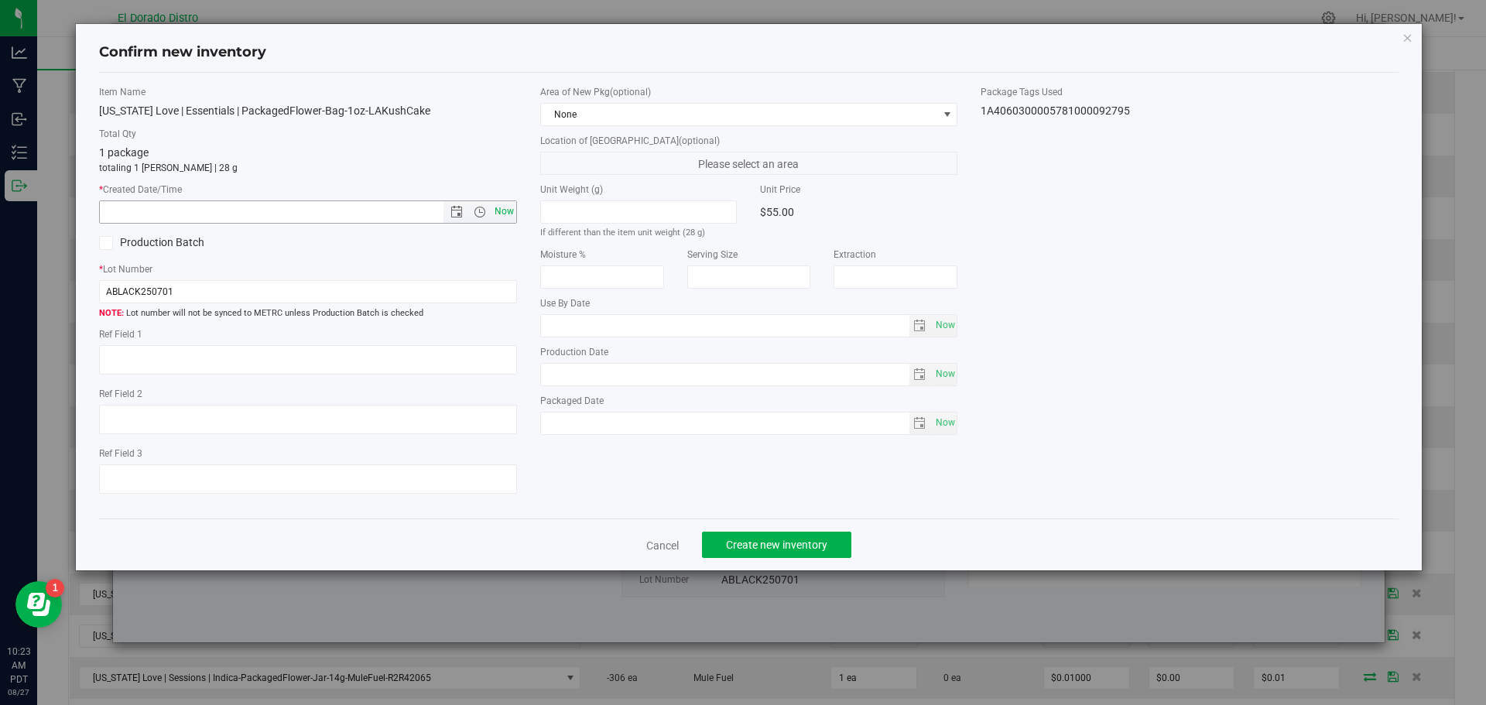
click at [500, 204] on span "Now" at bounding box center [504, 212] width 26 height 22
type input "8/27/2025 10:23 AM"
click at [780, 548] on span "Create new inventory" at bounding box center [776, 545] width 101 height 12
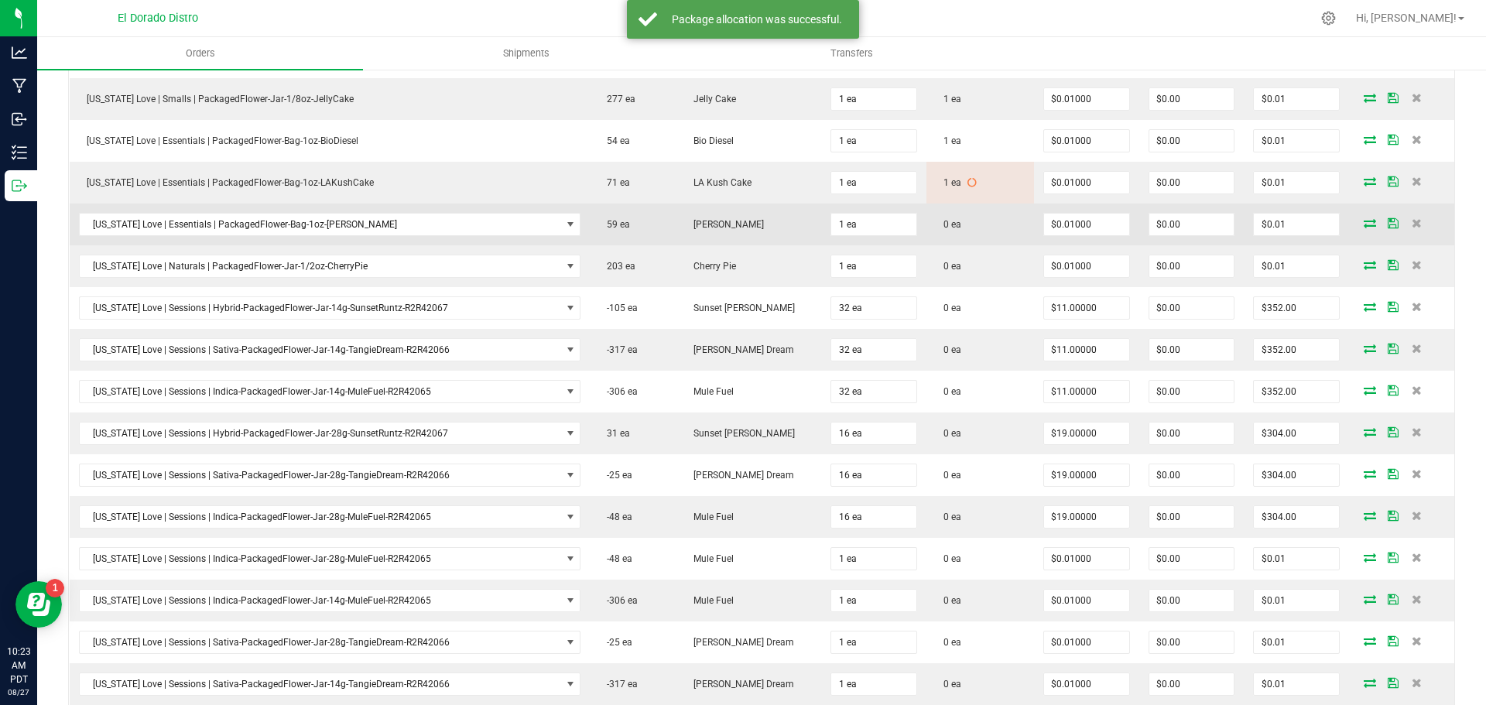
click at [1364, 220] on icon at bounding box center [1370, 222] width 12 height 9
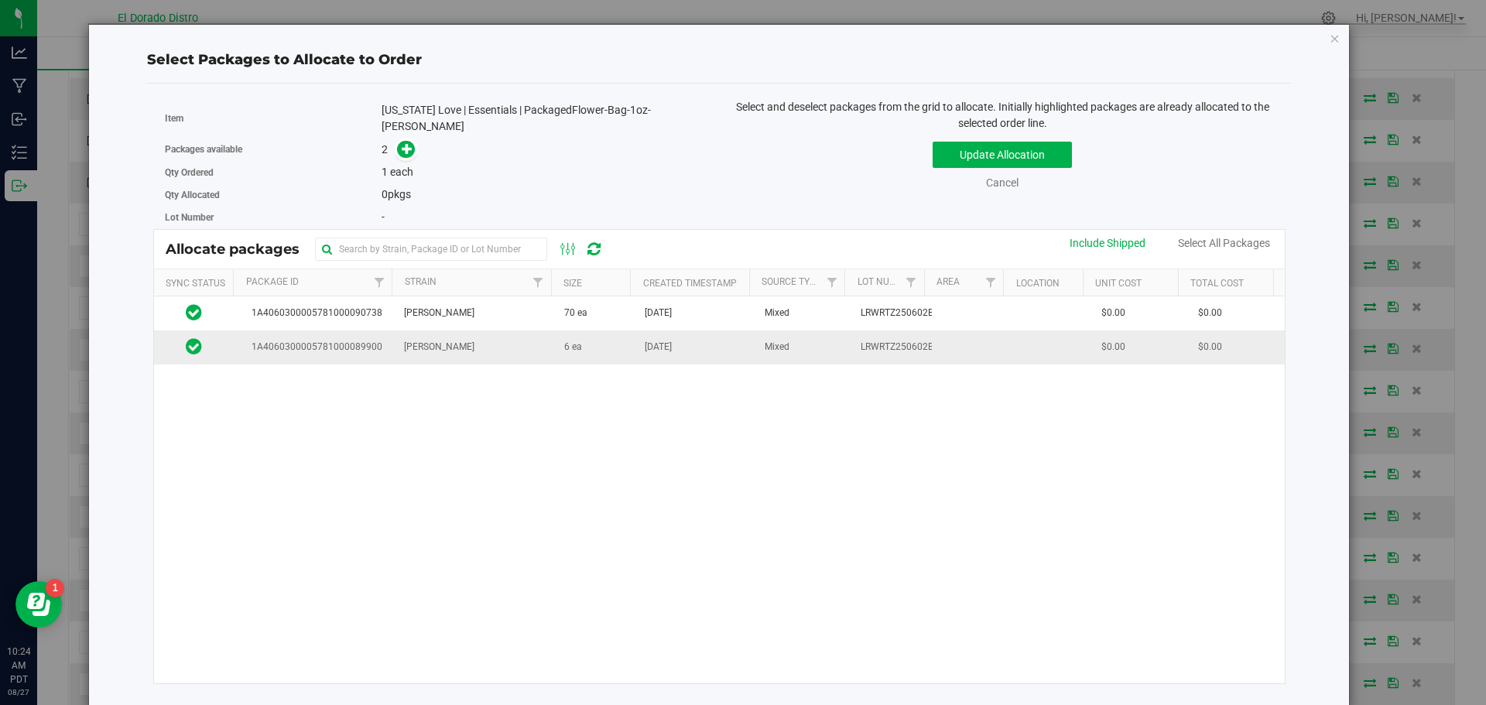
click at [601, 352] on td "6 ea" at bounding box center [595, 347] width 81 height 33
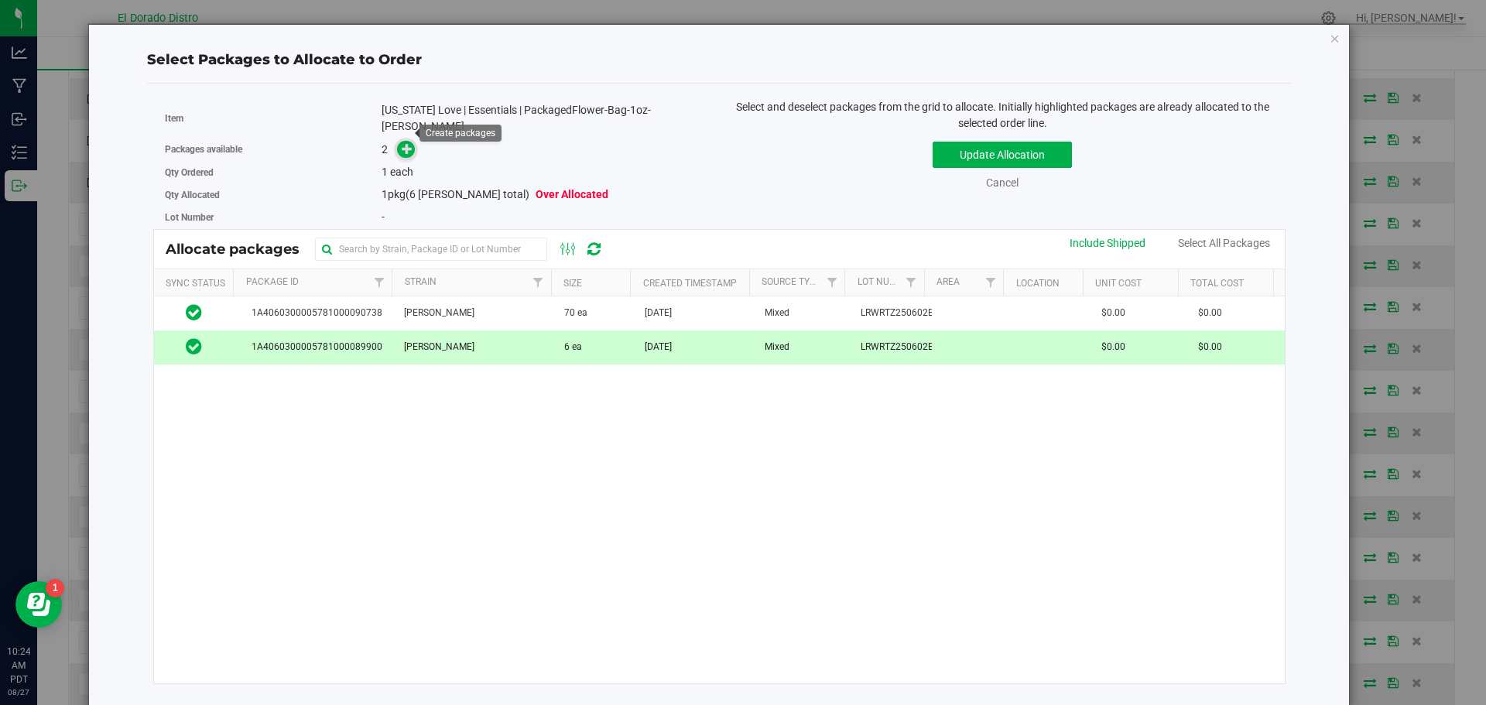
click at [406, 143] on icon at bounding box center [407, 148] width 11 height 11
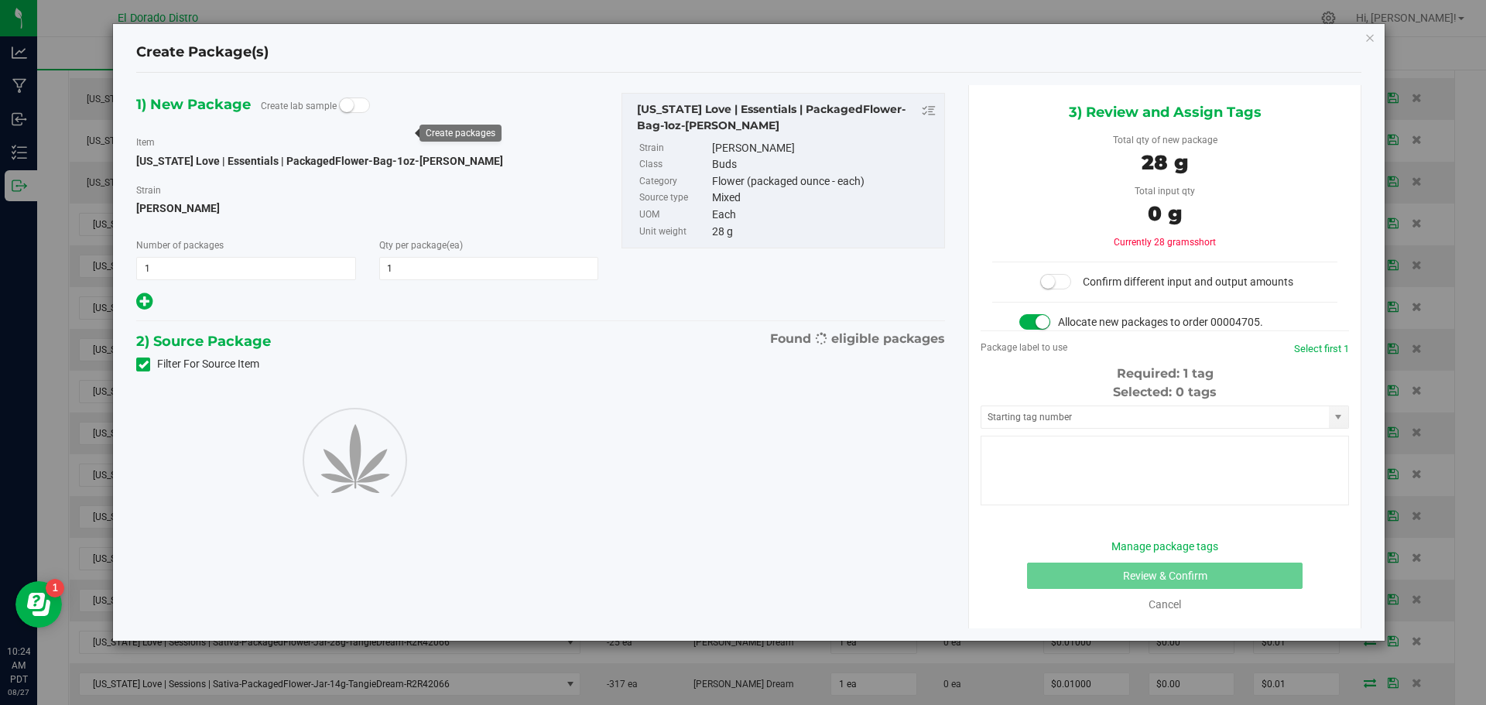
type input "1"
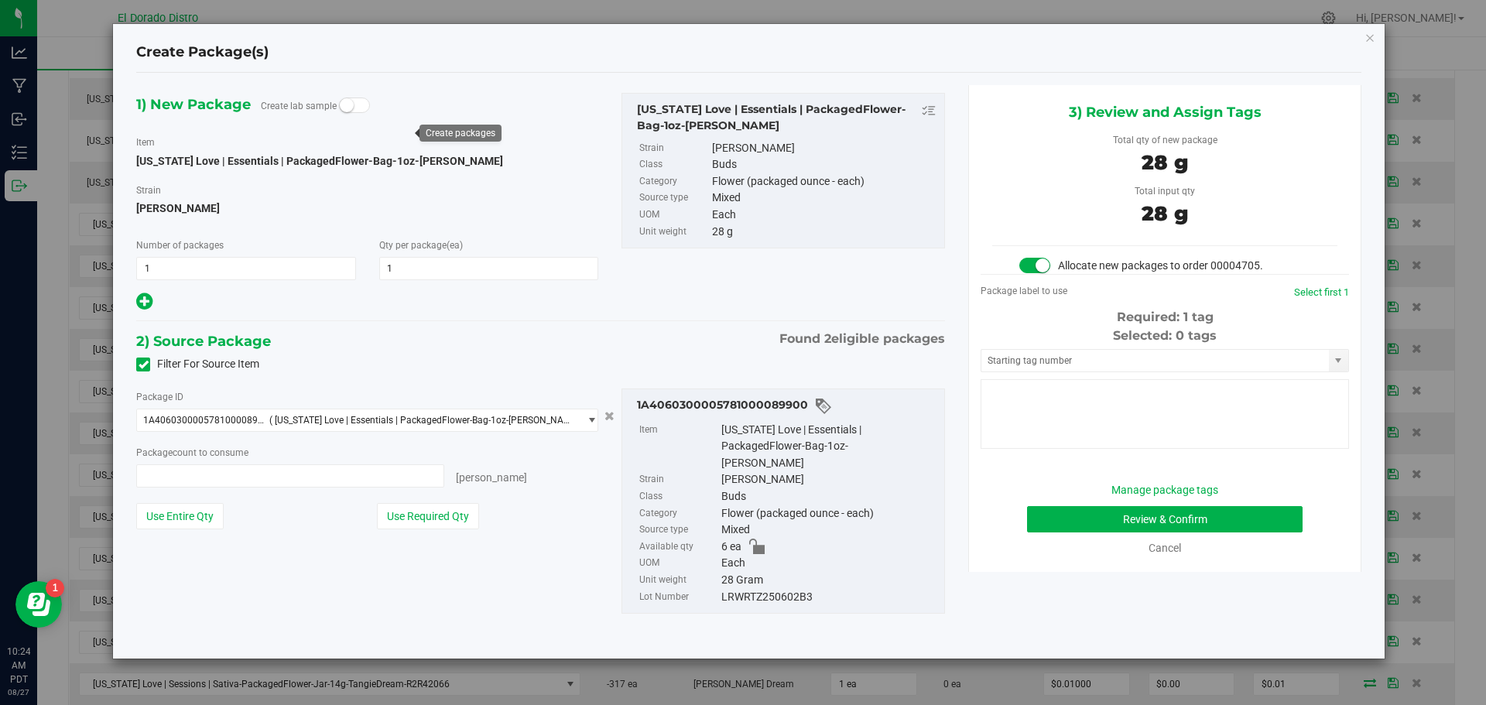
type input "1 ea"
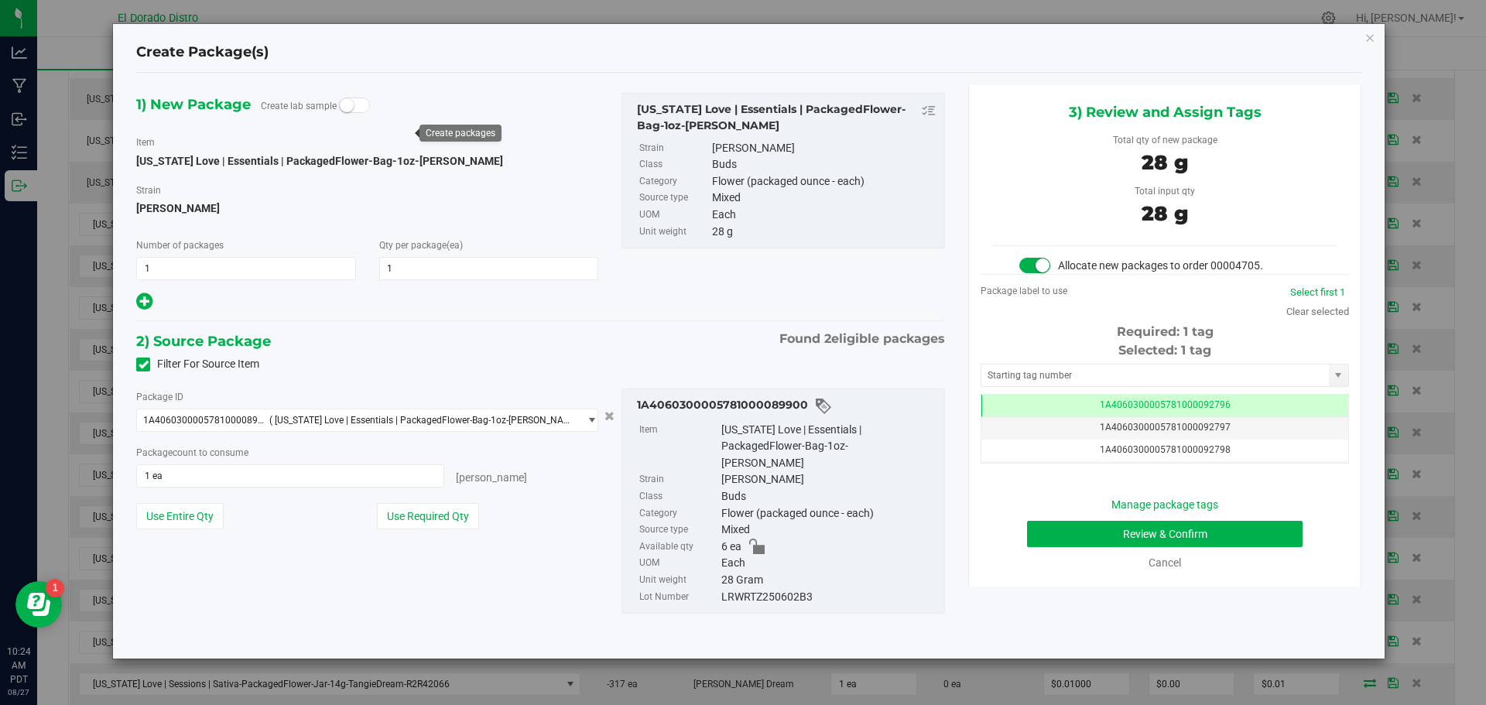
scroll to position [0, -1]
click at [1034, 533] on button "Review & Confirm" at bounding box center [1165, 534] width 276 height 26
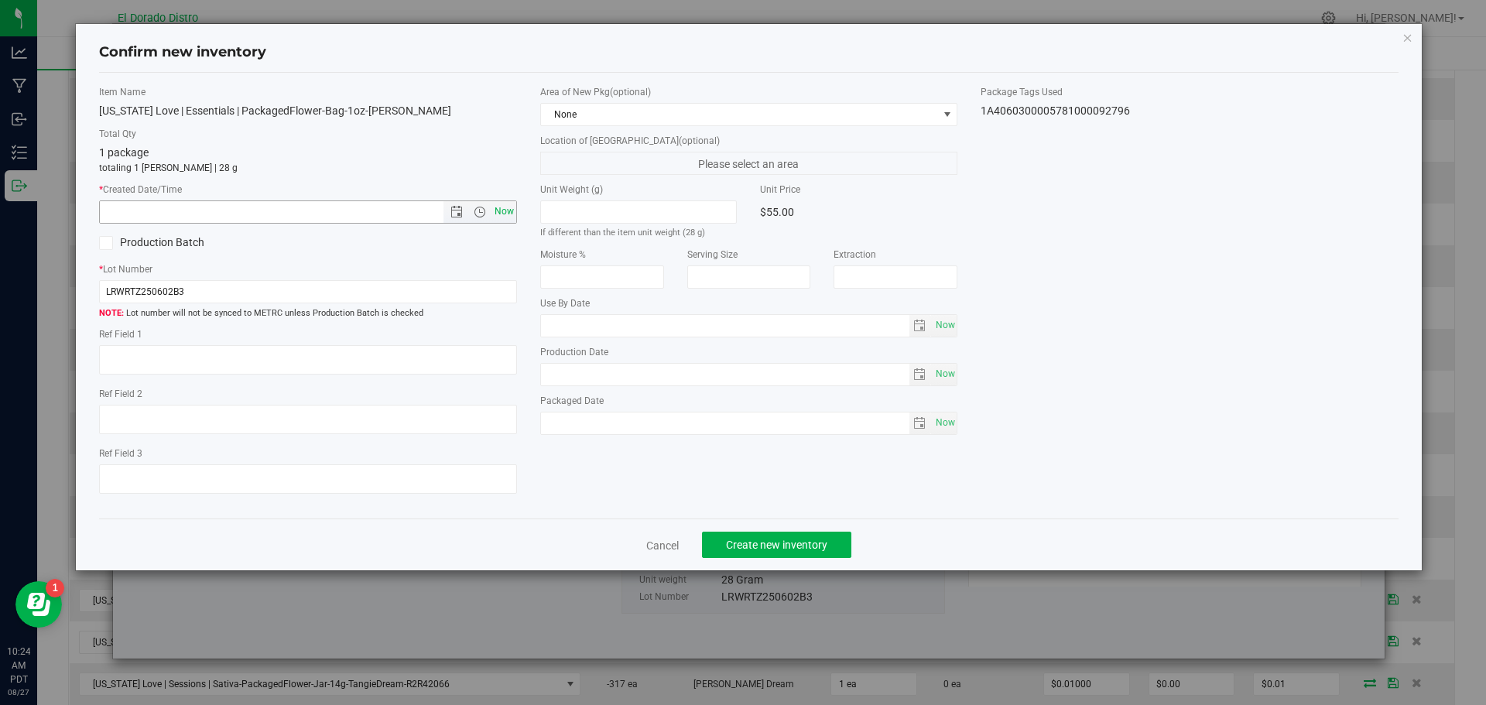
click at [506, 207] on span "Now" at bounding box center [504, 212] width 26 height 22
type input "8/27/2025 10:24 AM"
click at [754, 536] on button "Create new inventory" at bounding box center [776, 545] width 149 height 26
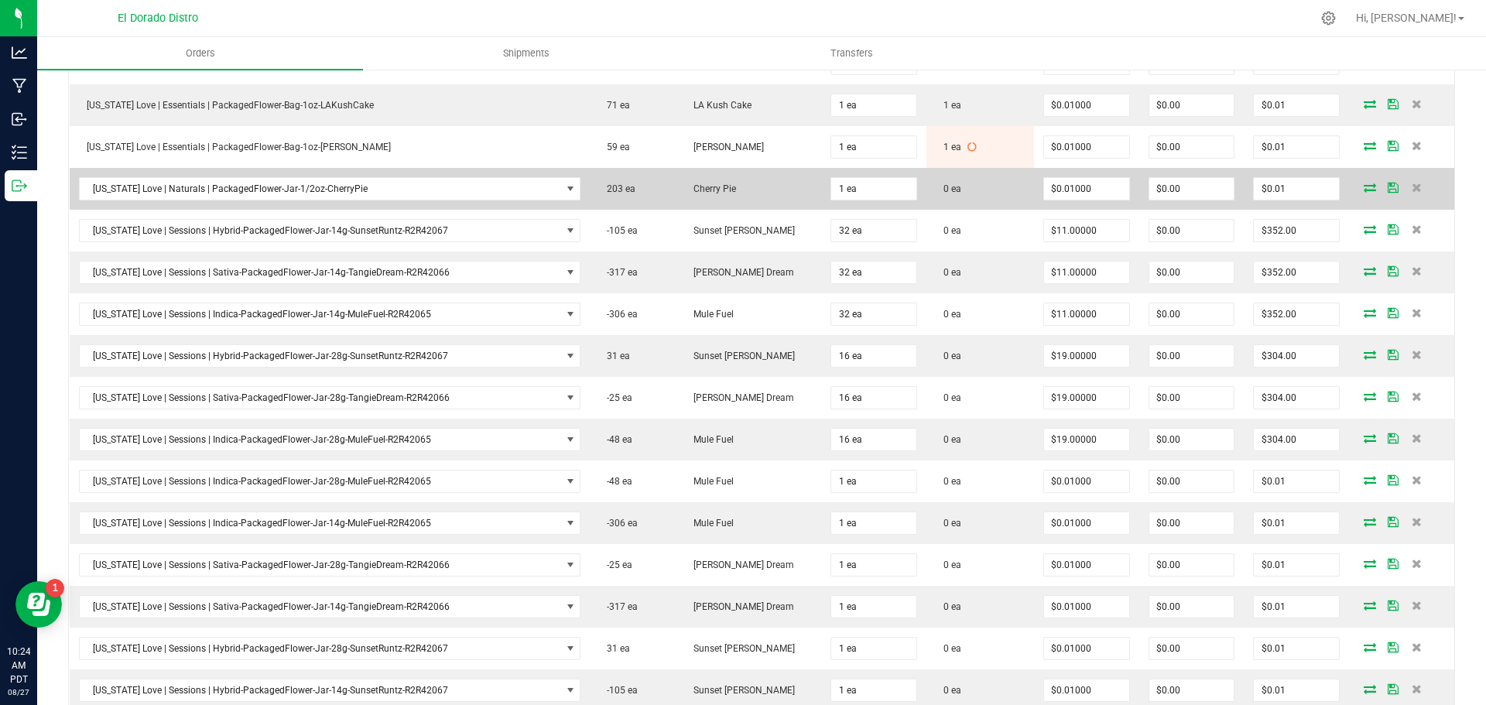
click at [1364, 187] on icon at bounding box center [1370, 187] width 12 height 9
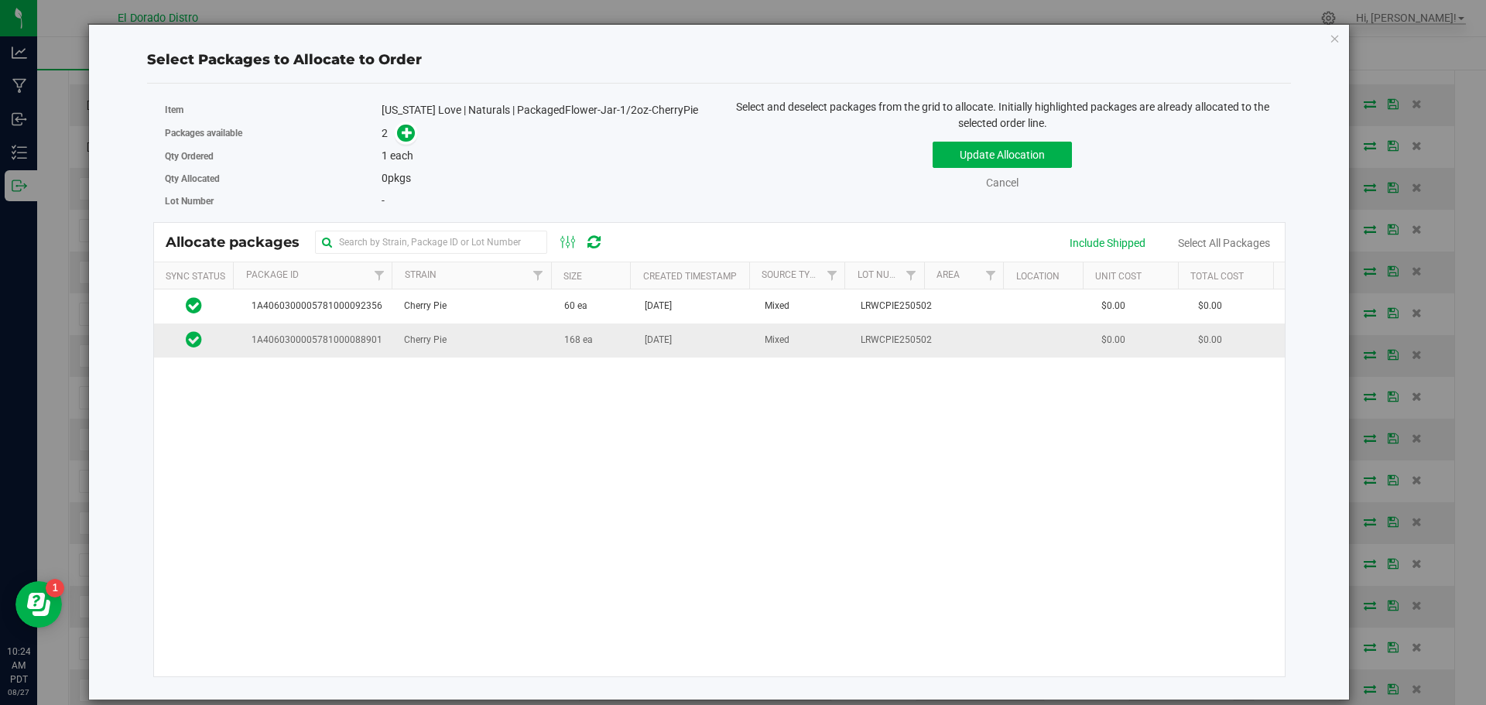
click at [657, 345] on span "Jul 10, 2025" at bounding box center [658, 340] width 27 height 15
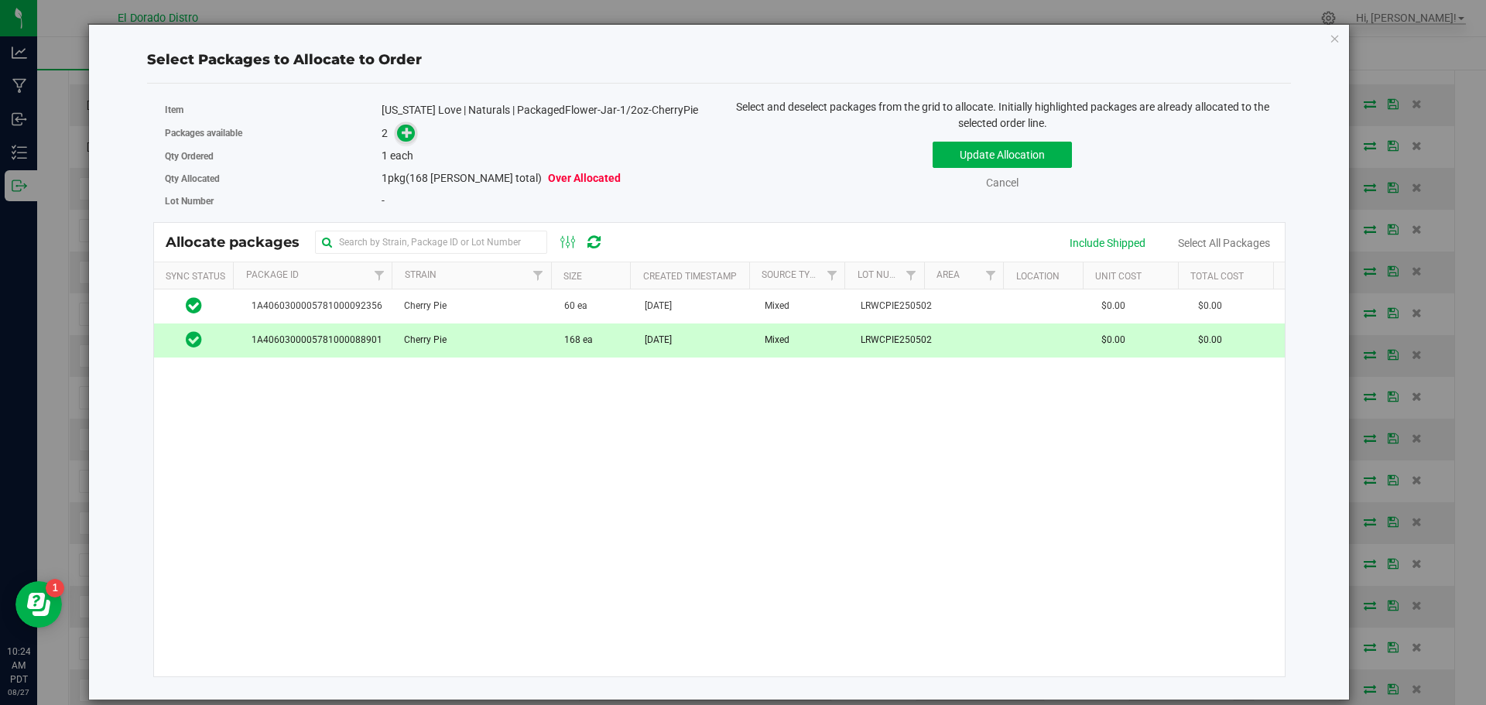
click at [409, 139] on span at bounding box center [406, 133] width 18 height 18
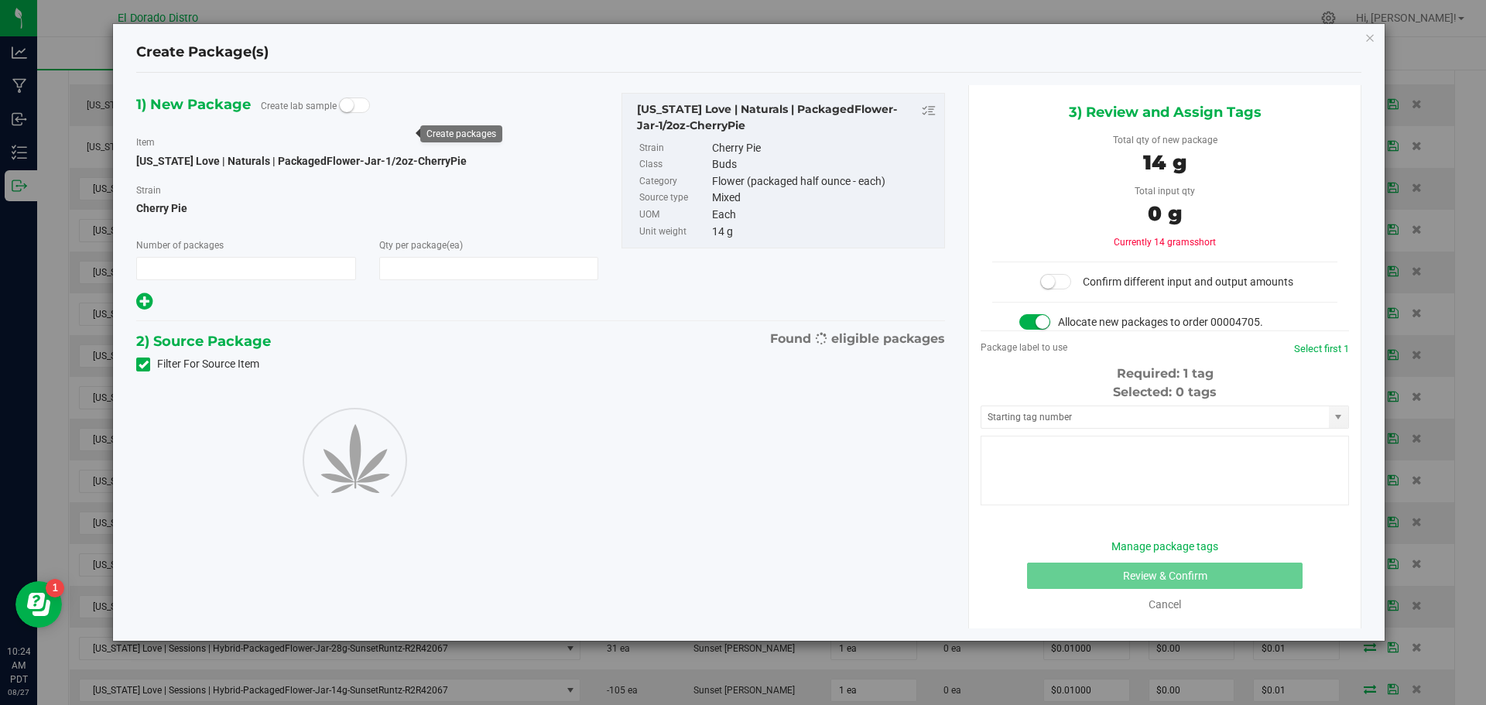
type input "1"
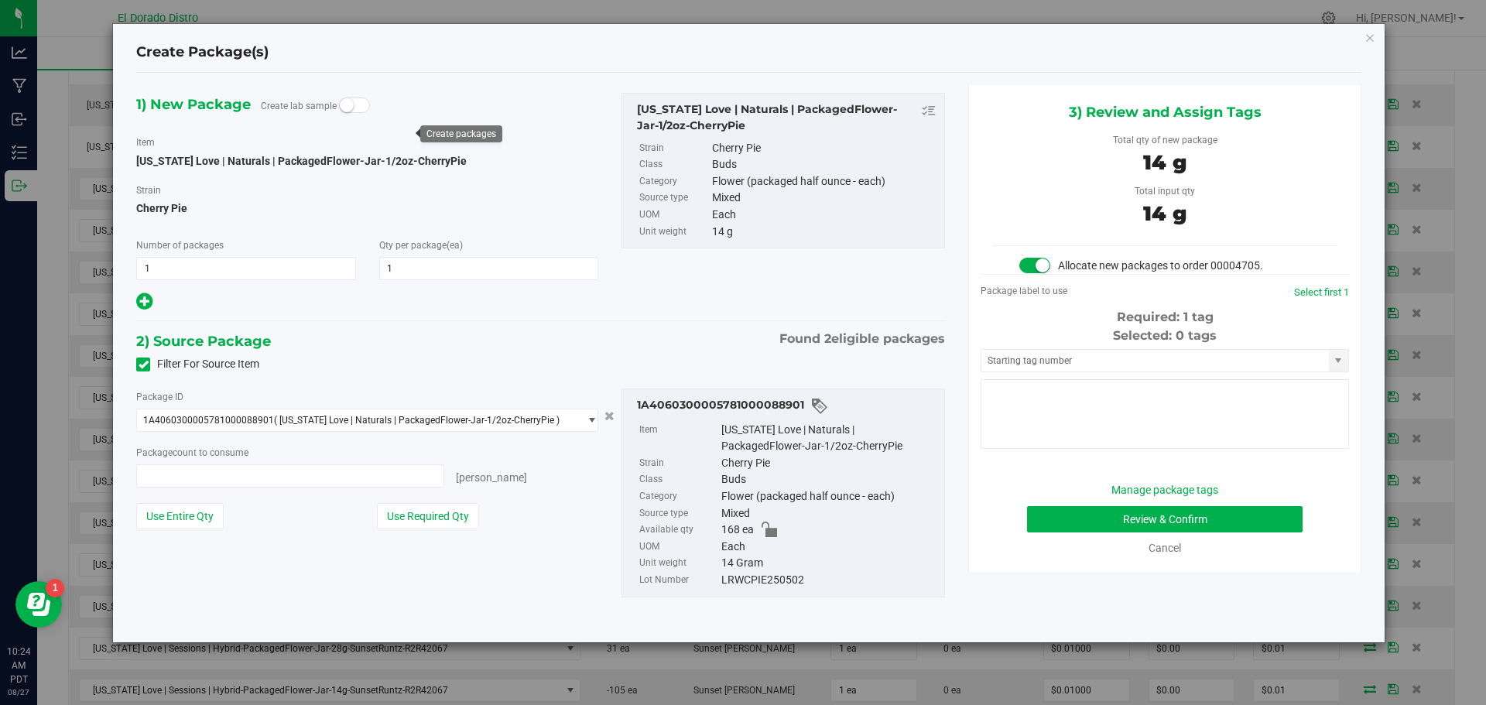
type input "1 ea"
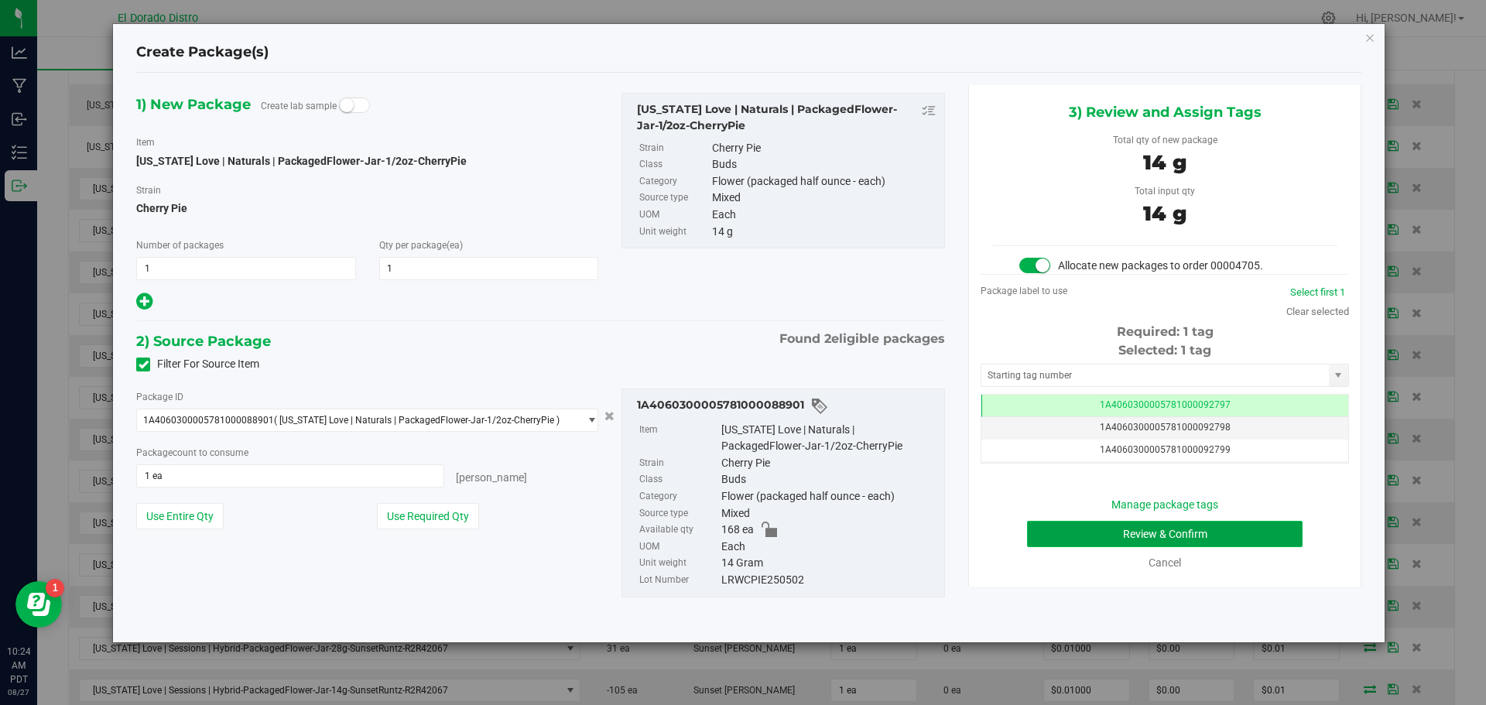
click at [1036, 526] on button "Review & Confirm" at bounding box center [1165, 534] width 276 height 26
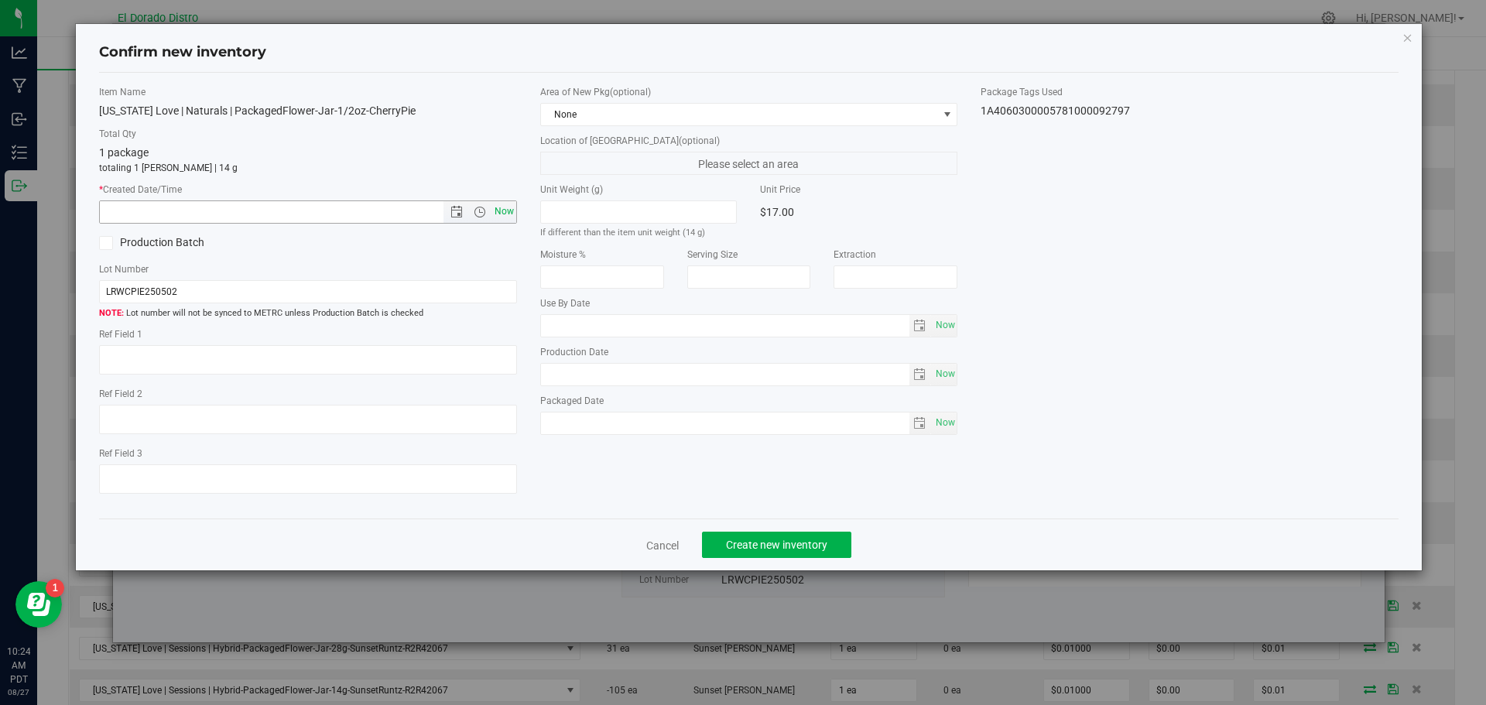
click at [505, 208] on span "Now" at bounding box center [504, 212] width 26 height 22
type input "8/27/2025 10:24 AM"
click at [762, 543] on span "Create new inventory" at bounding box center [776, 545] width 101 height 12
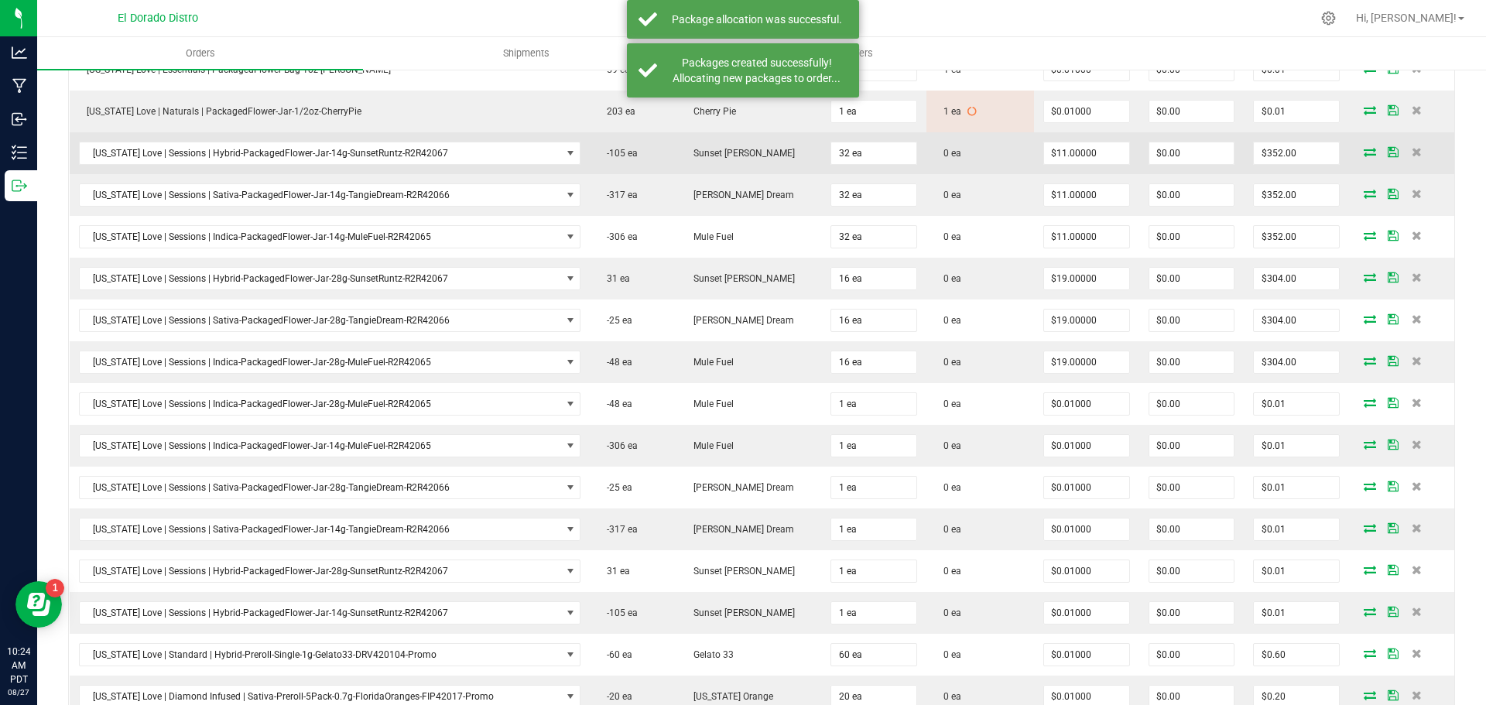
click at [1364, 149] on icon at bounding box center [1370, 151] width 12 height 9
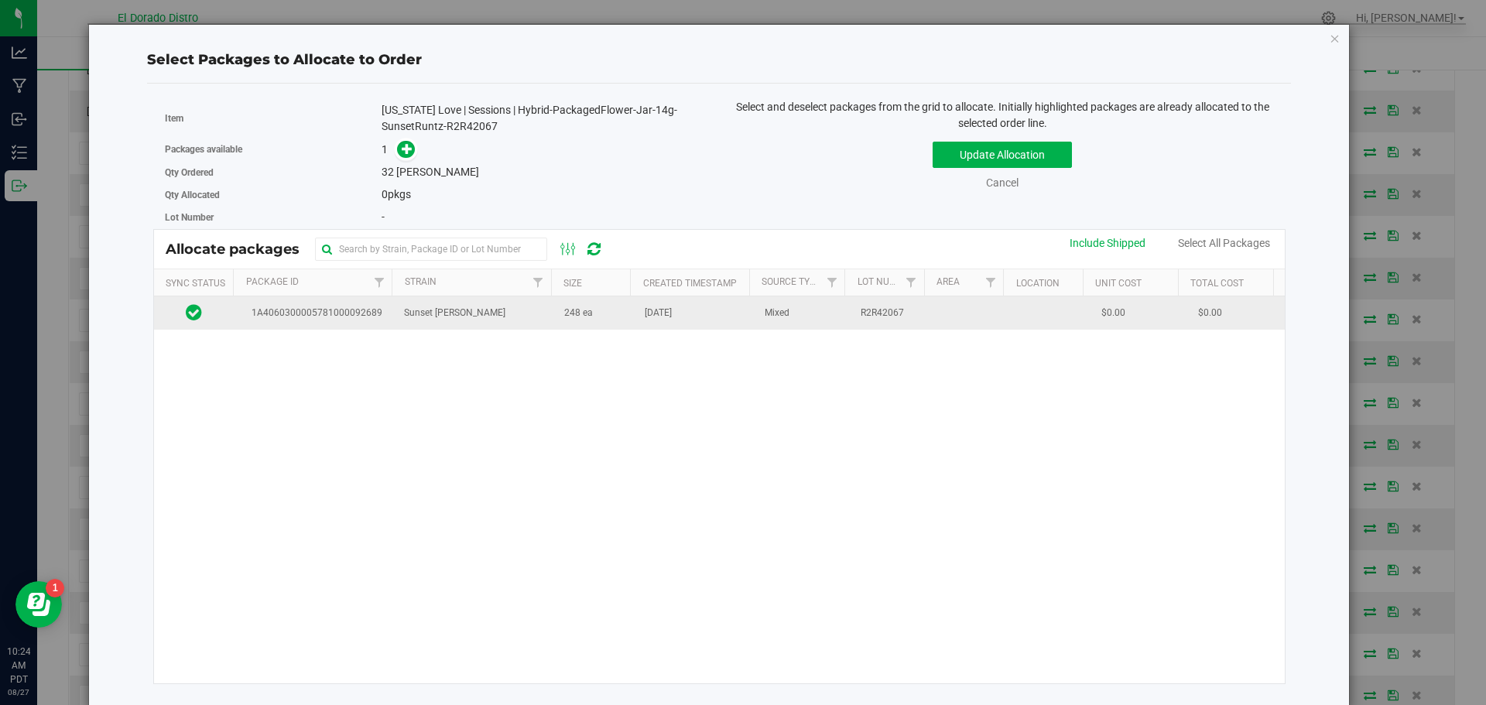
click at [637, 326] on td "Aug 26, 2025" at bounding box center [696, 312] width 120 height 33
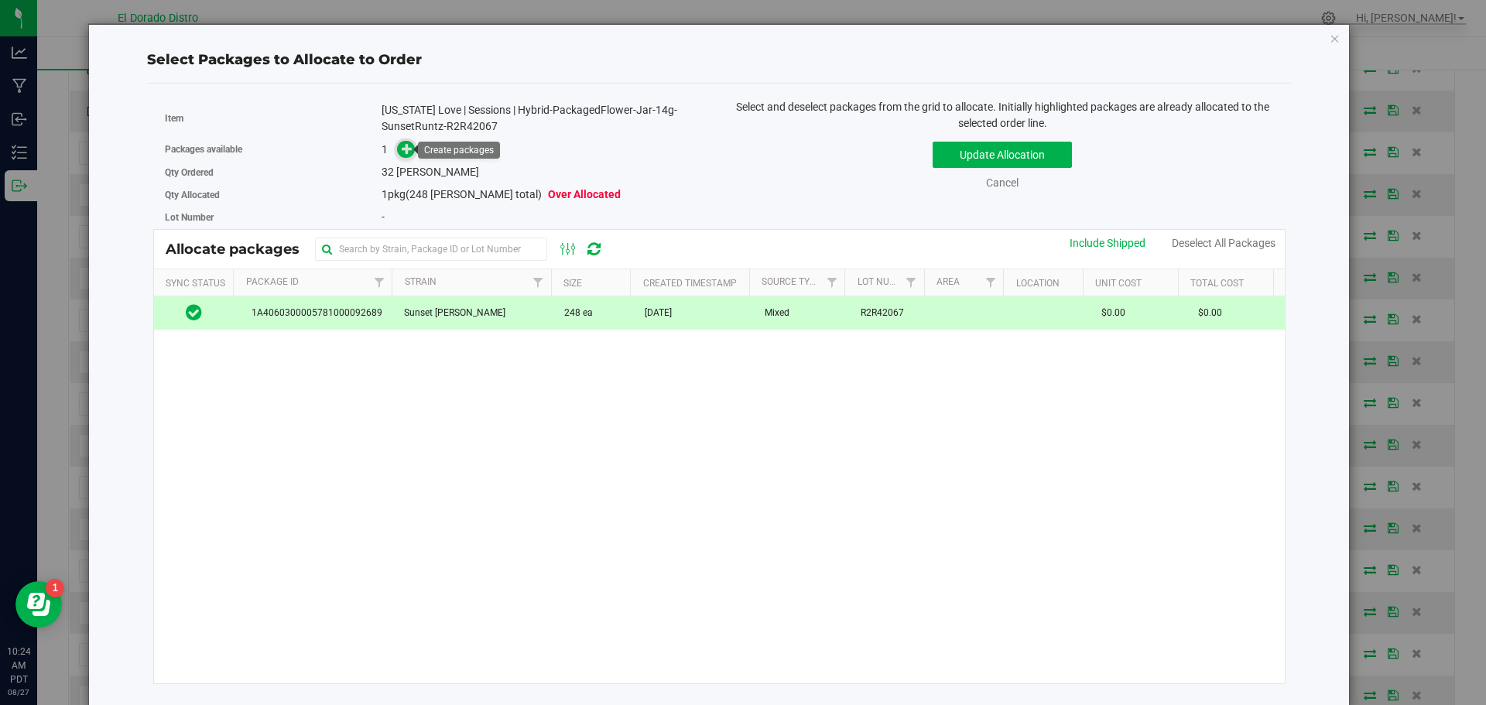
click at [407, 148] on icon at bounding box center [407, 148] width 11 height 11
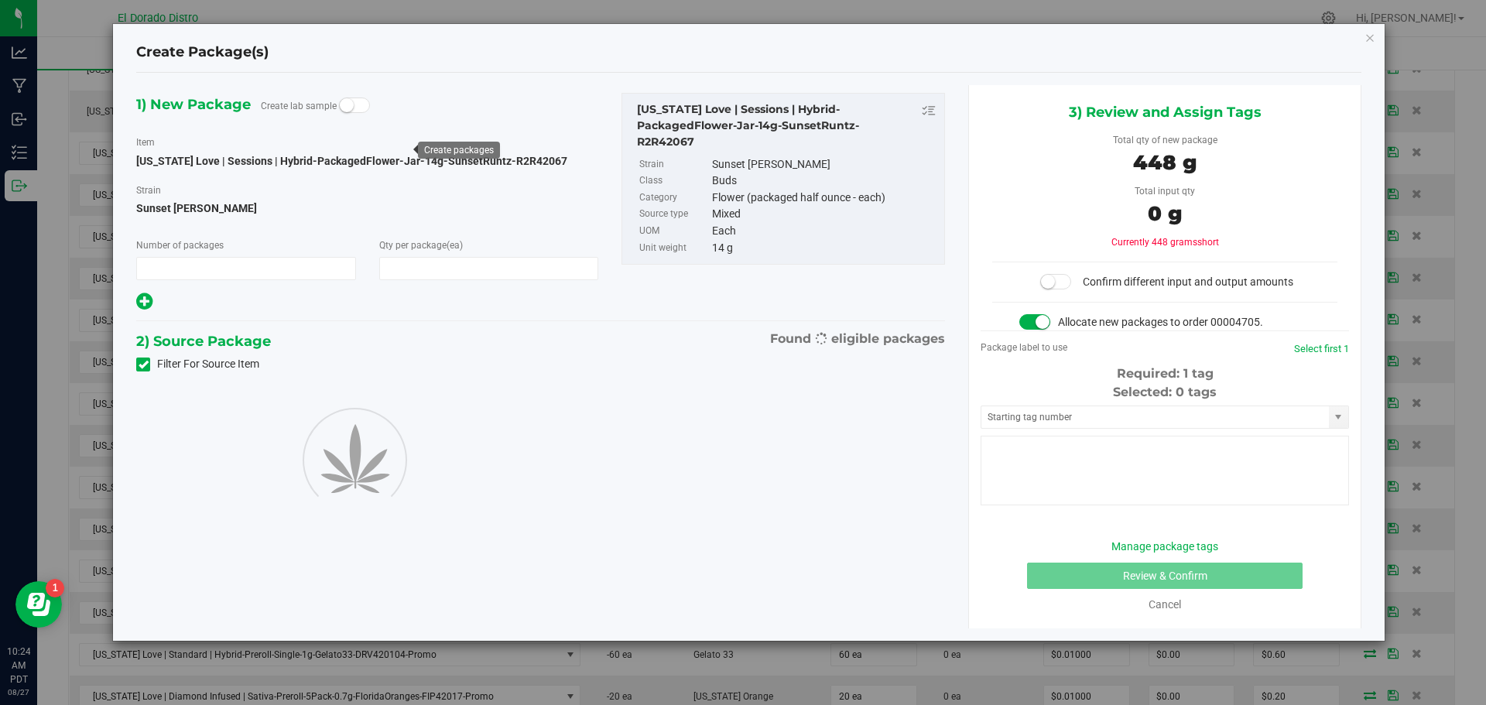
type input "1"
type input "32"
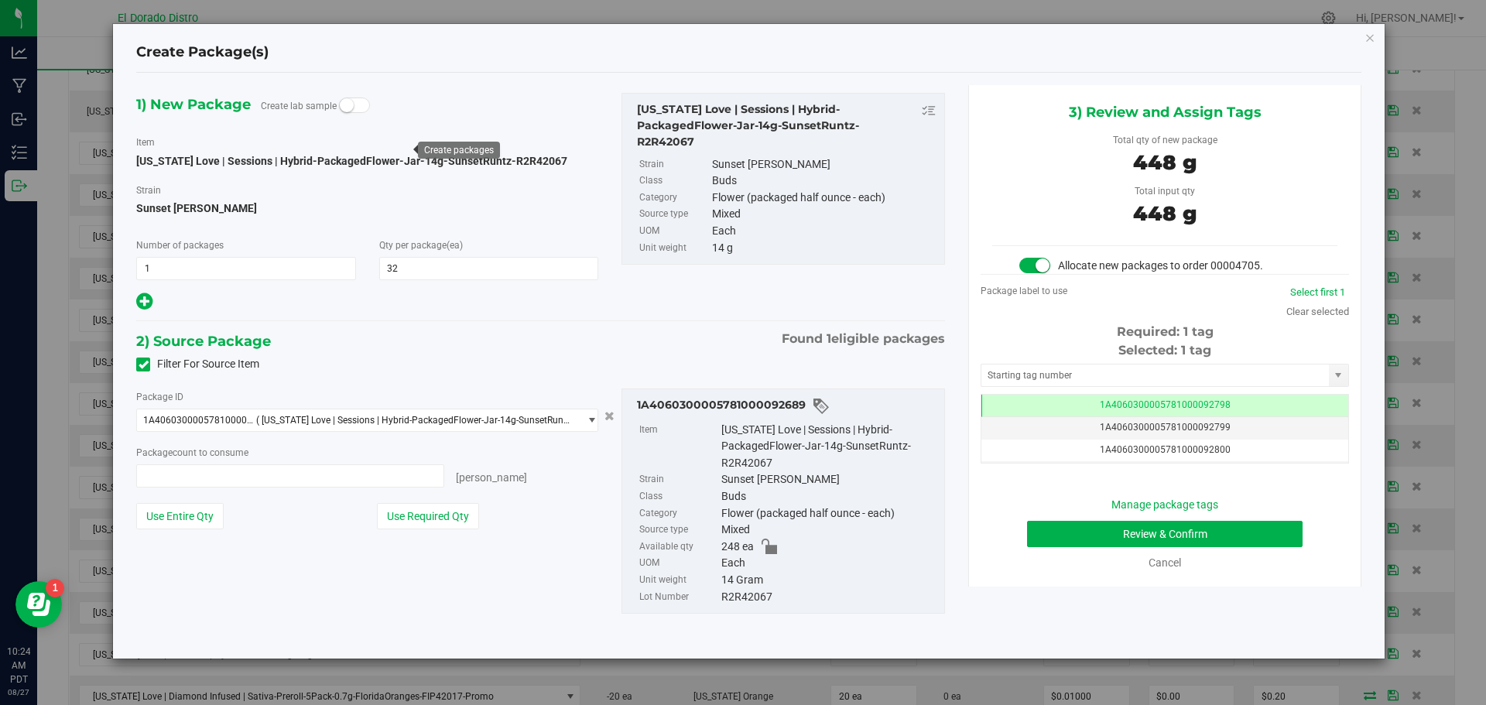
type input "32 ea"
click at [1041, 538] on button "Review & Confirm" at bounding box center [1165, 534] width 276 height 26
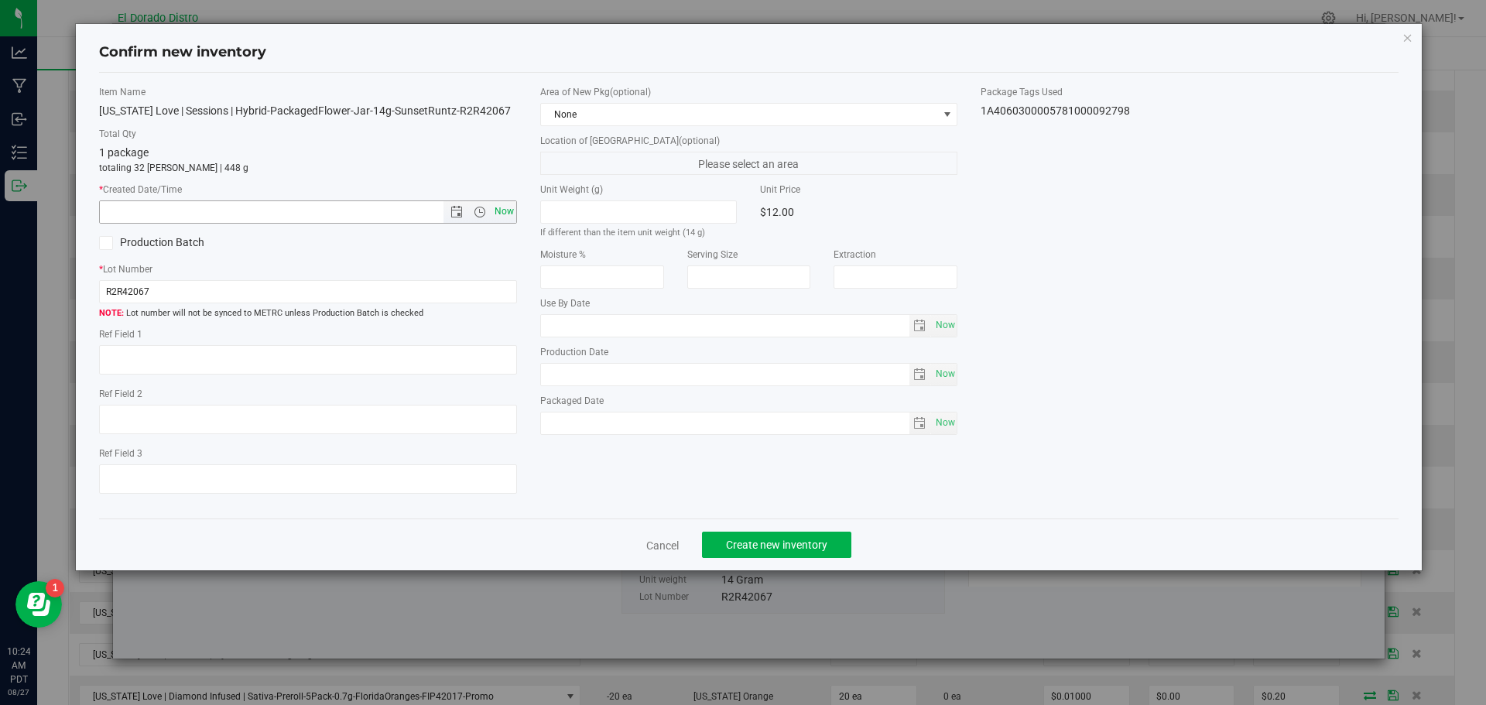
click at [499, 212] on span "Now" at bounding box center [504, 212] width 26 height 22
type input "8/27/2025 10:24 AM"
click at [793, 550] on span "Create new inventory" at bounding box center [776, 545] width 101 height 12
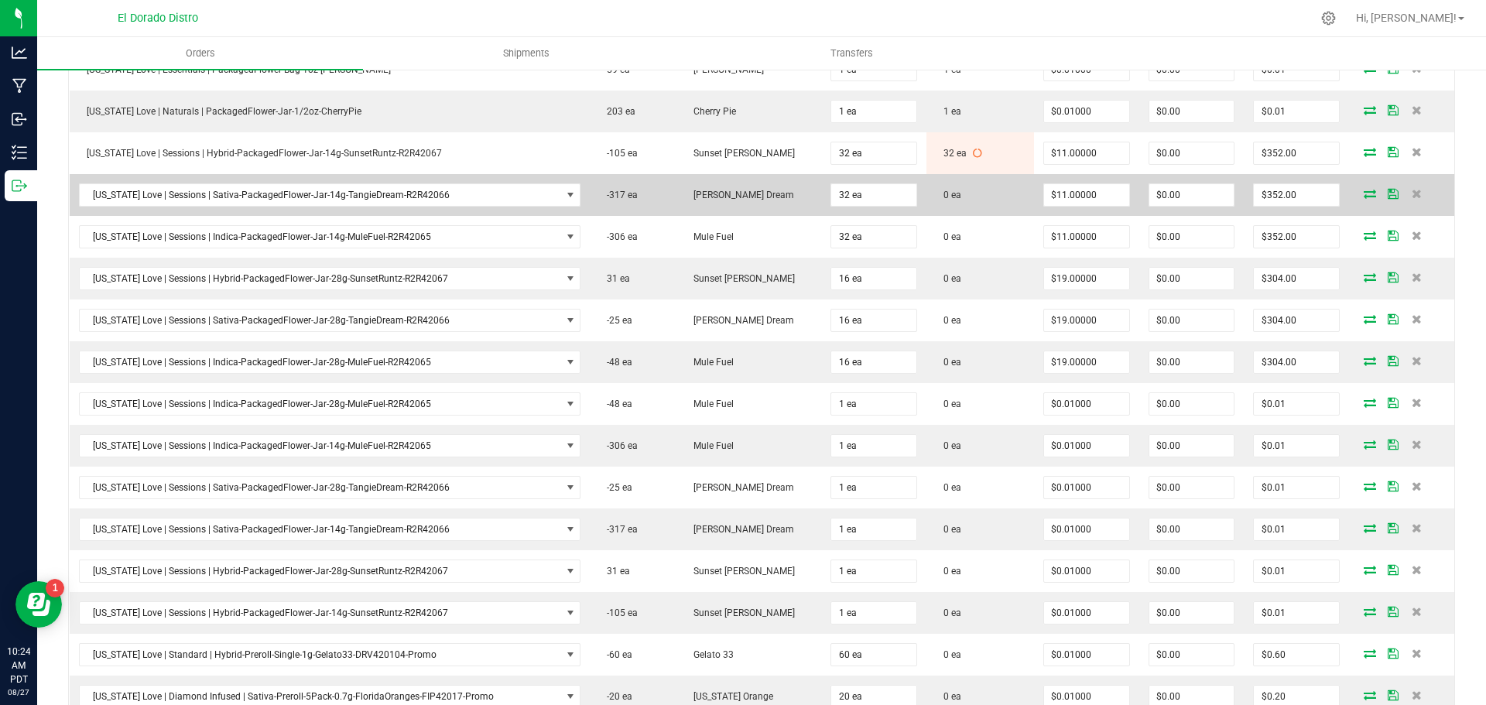
click at [1364, 197] on icon at bounding box center [1370, 193] width 12 height 9
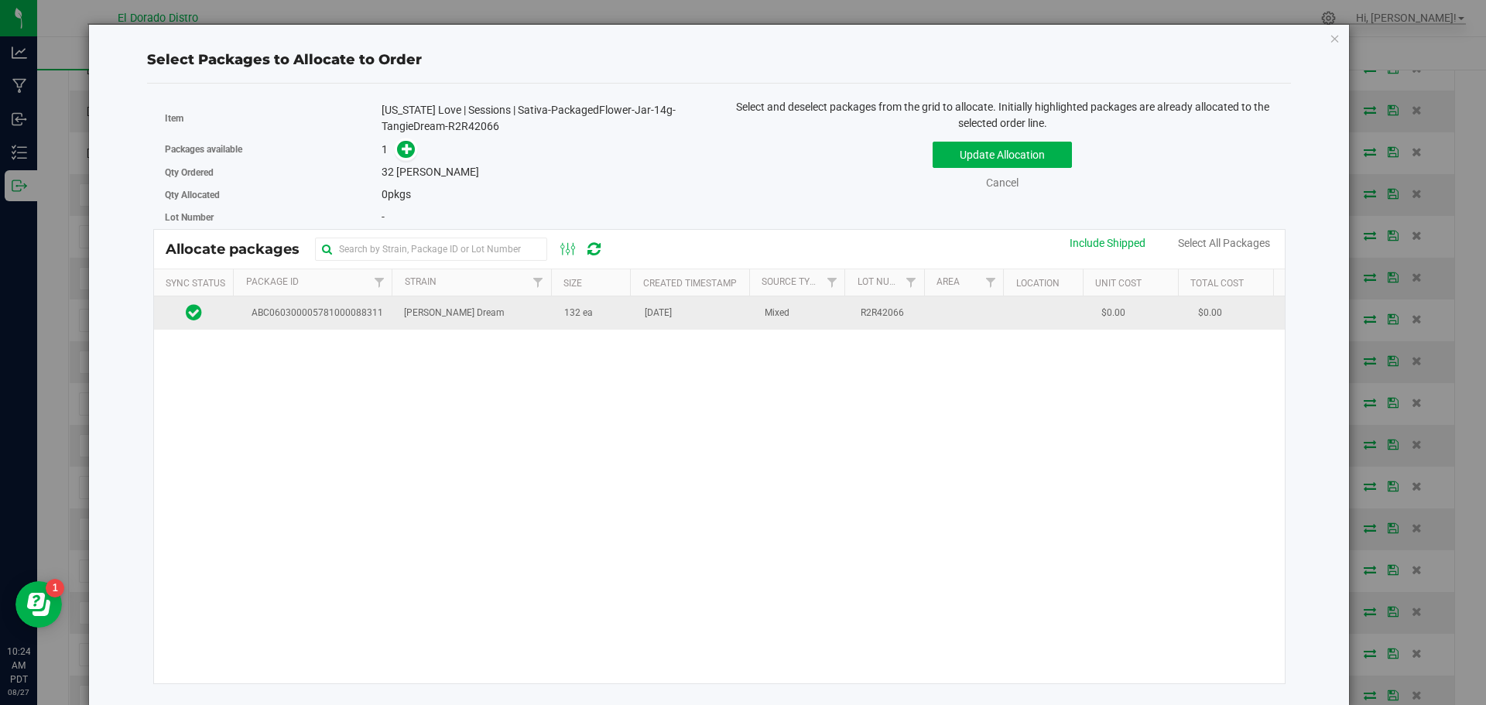
click at [577, 316] on span "132 ea" at bounding box center [578, 313] width 29 height 15
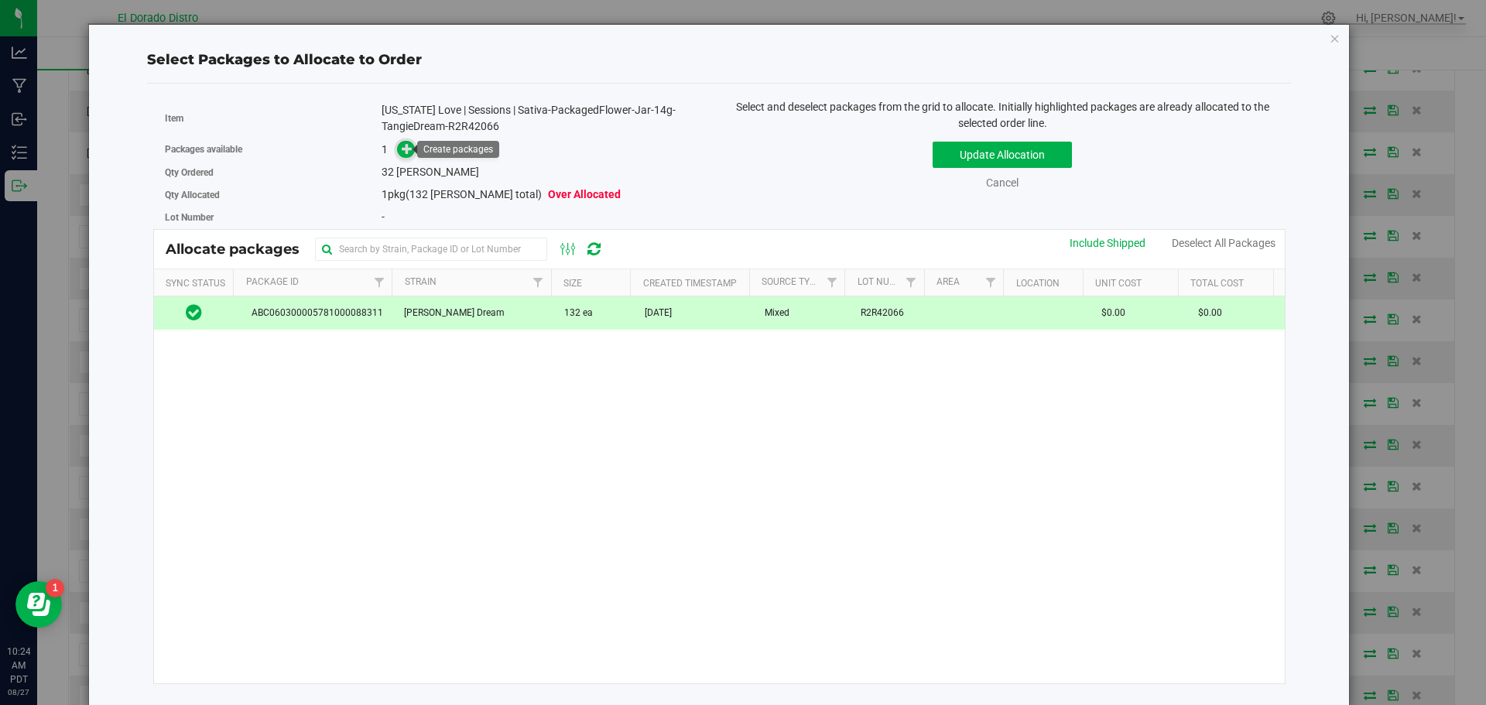
click at [405, 148] on icon at bounding box center [407, 148] width 11 height 11
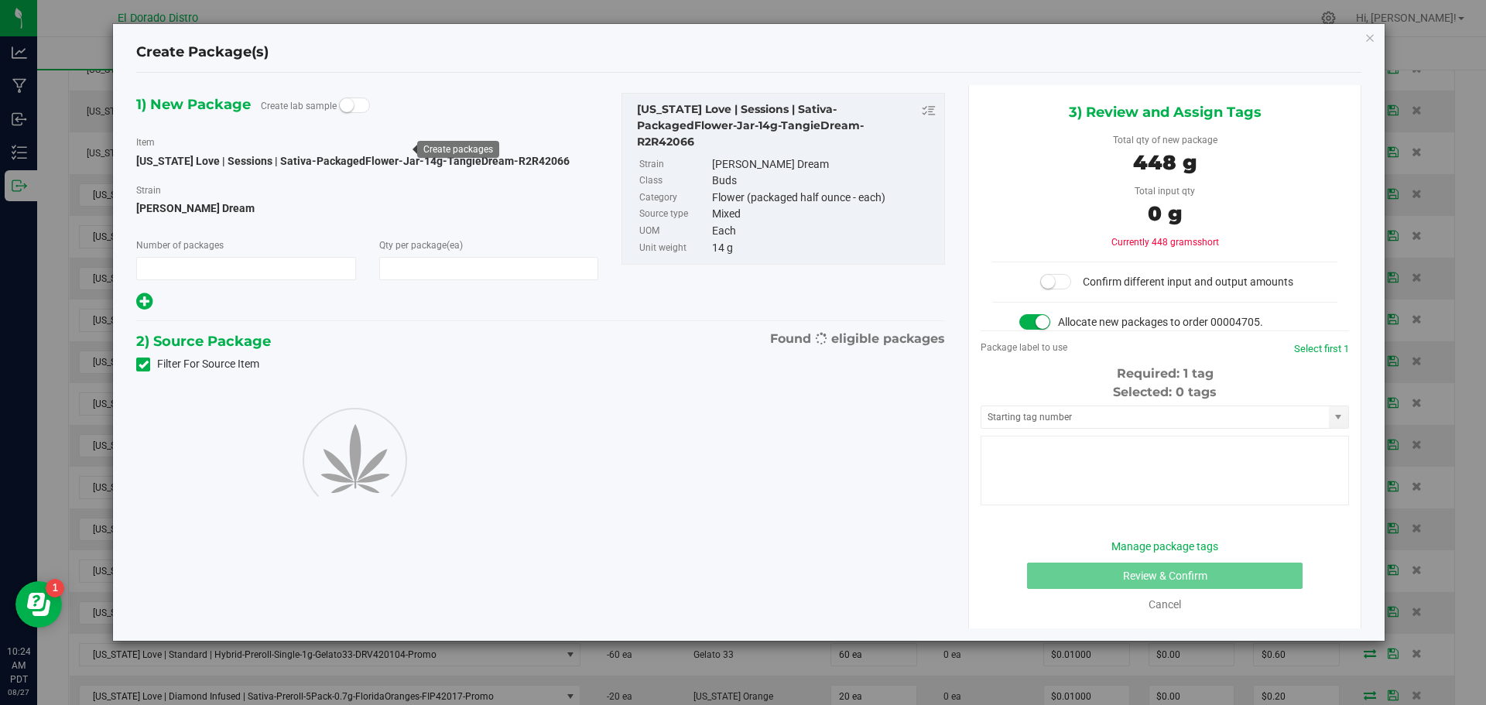
type input "1"
type input "32"
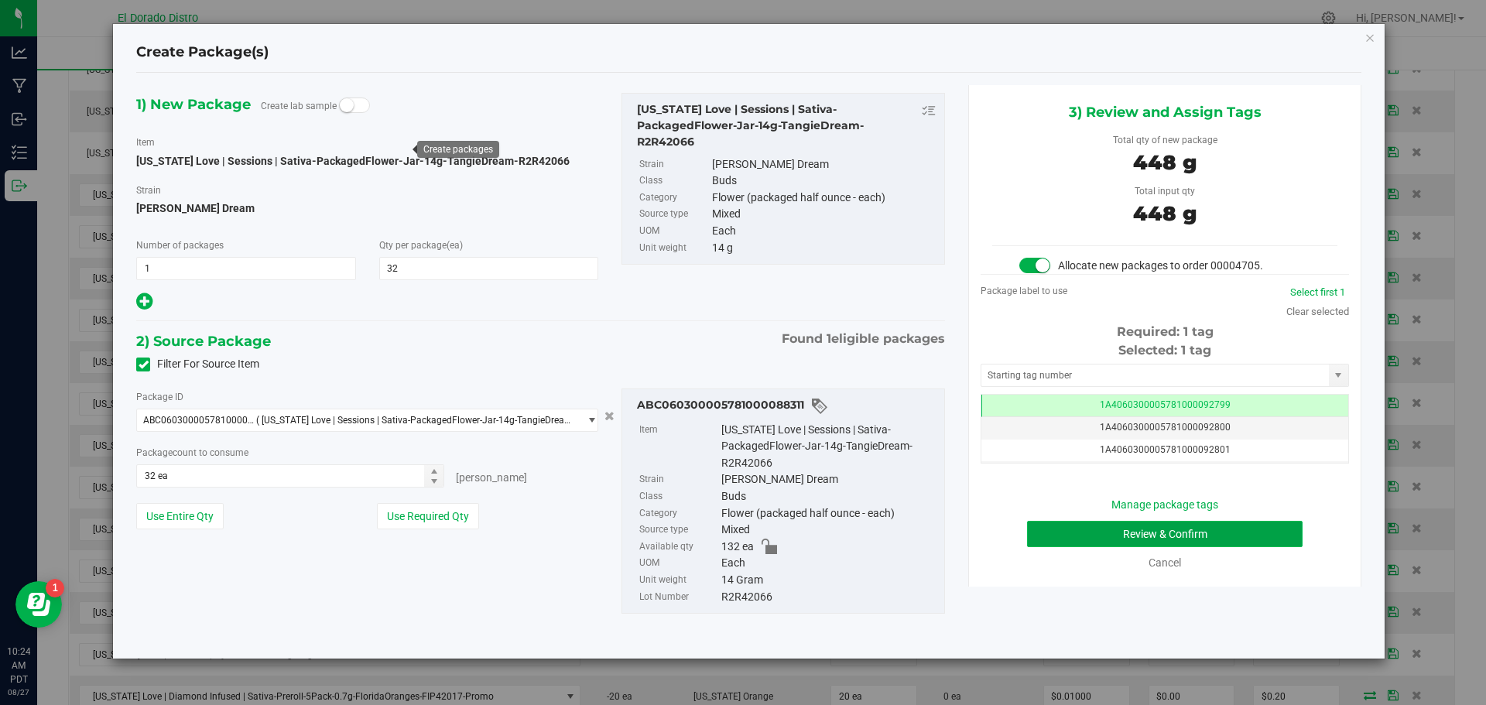
click at [1038, 525] on button "Review & Confirm" at bounding box center [1165, 534] width 276 height 26
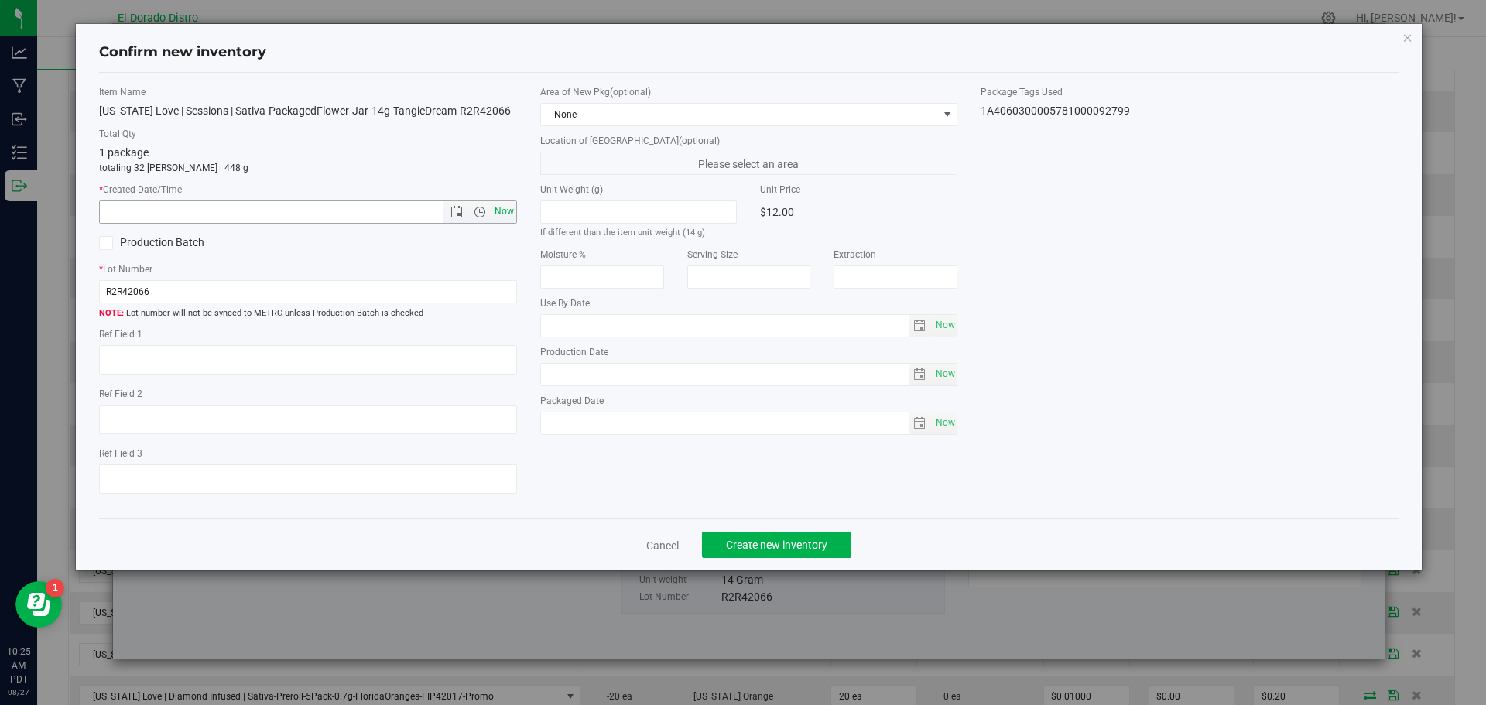
click at [512, 211] on span "Now" at bounding box center [504, 212] width 26 height 22
type input "8/27/2025 10:25 AM"
click at [814, 536] on button "Create new inventory" at bounding box center [776, 545] width 149 height 26
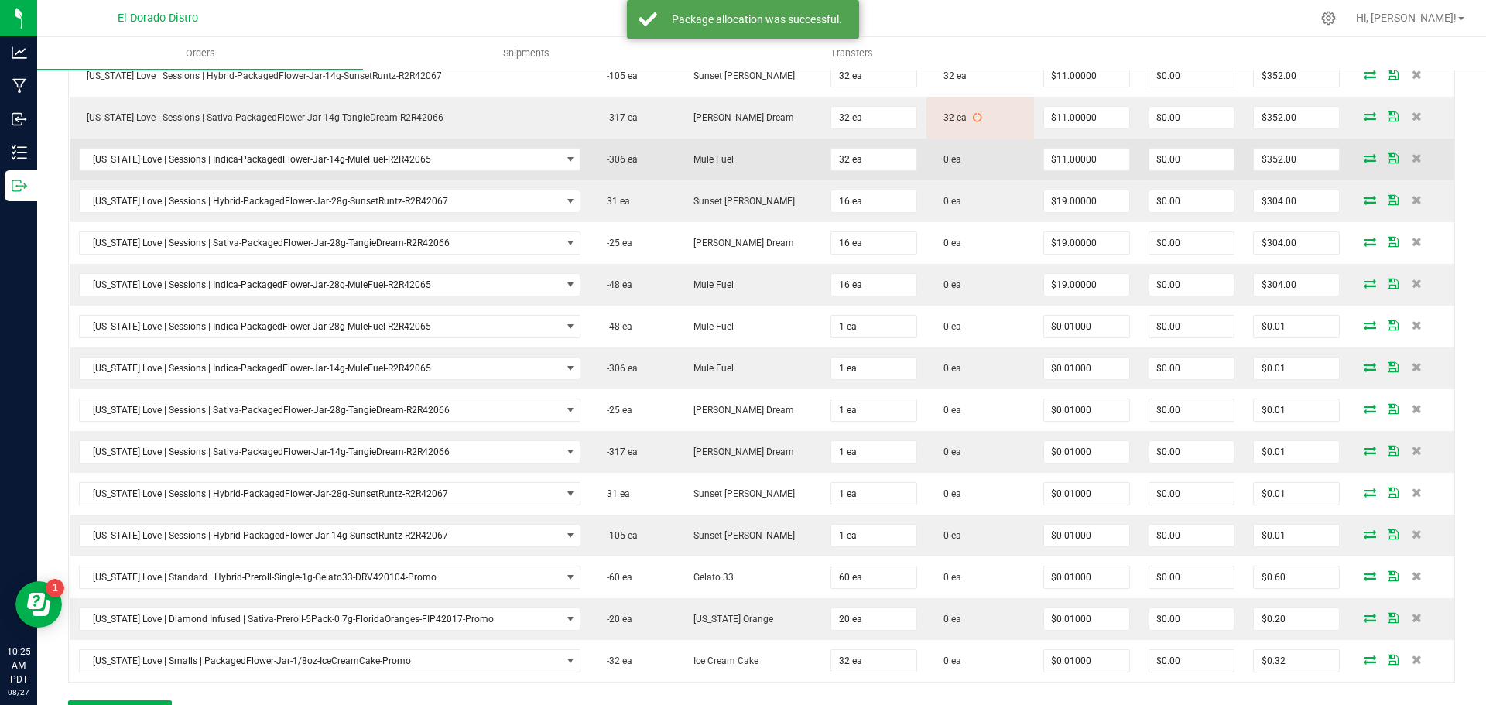
click at [1364, 154] on icon at bounding box center [1370, 157] width 12 height 9
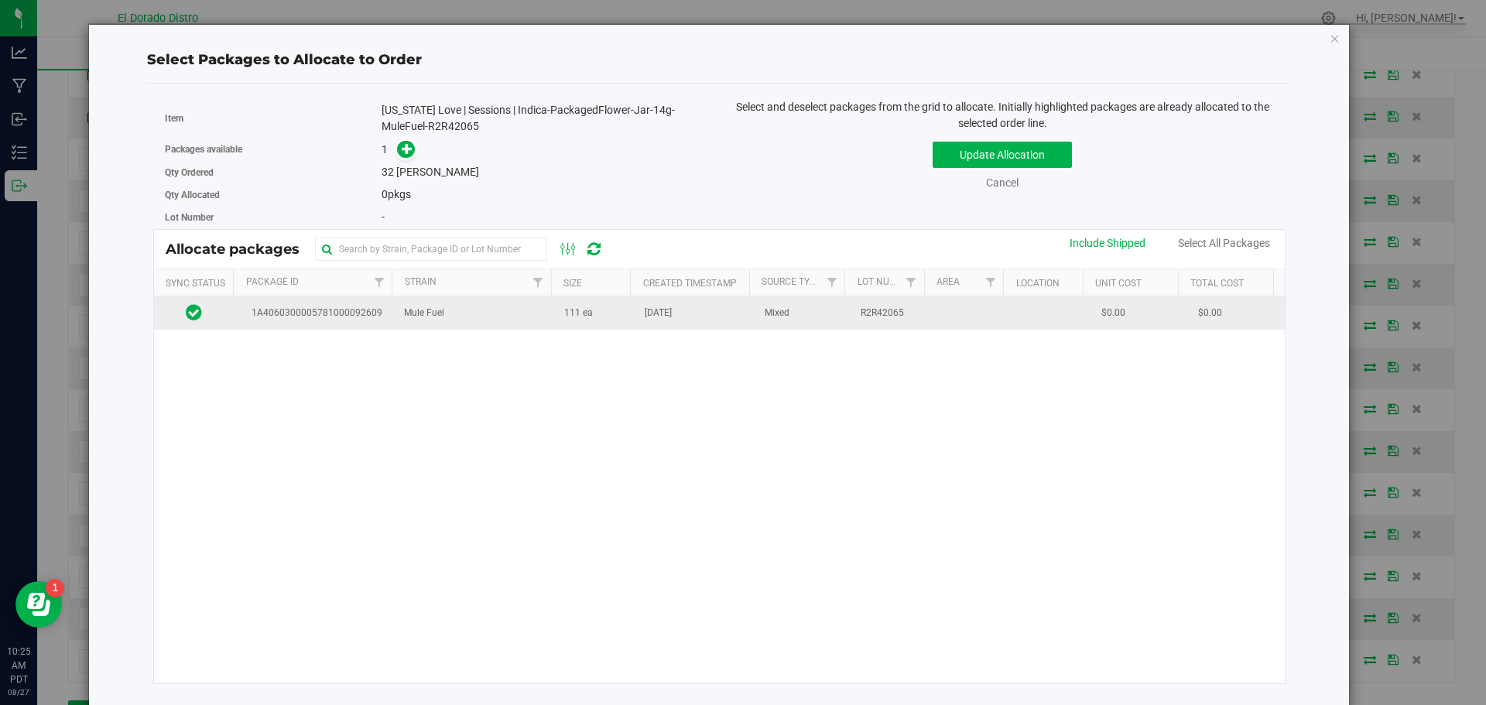
click at [623, 325] on td "111 ea" at bounding box center [595, 312] width 81 height 33
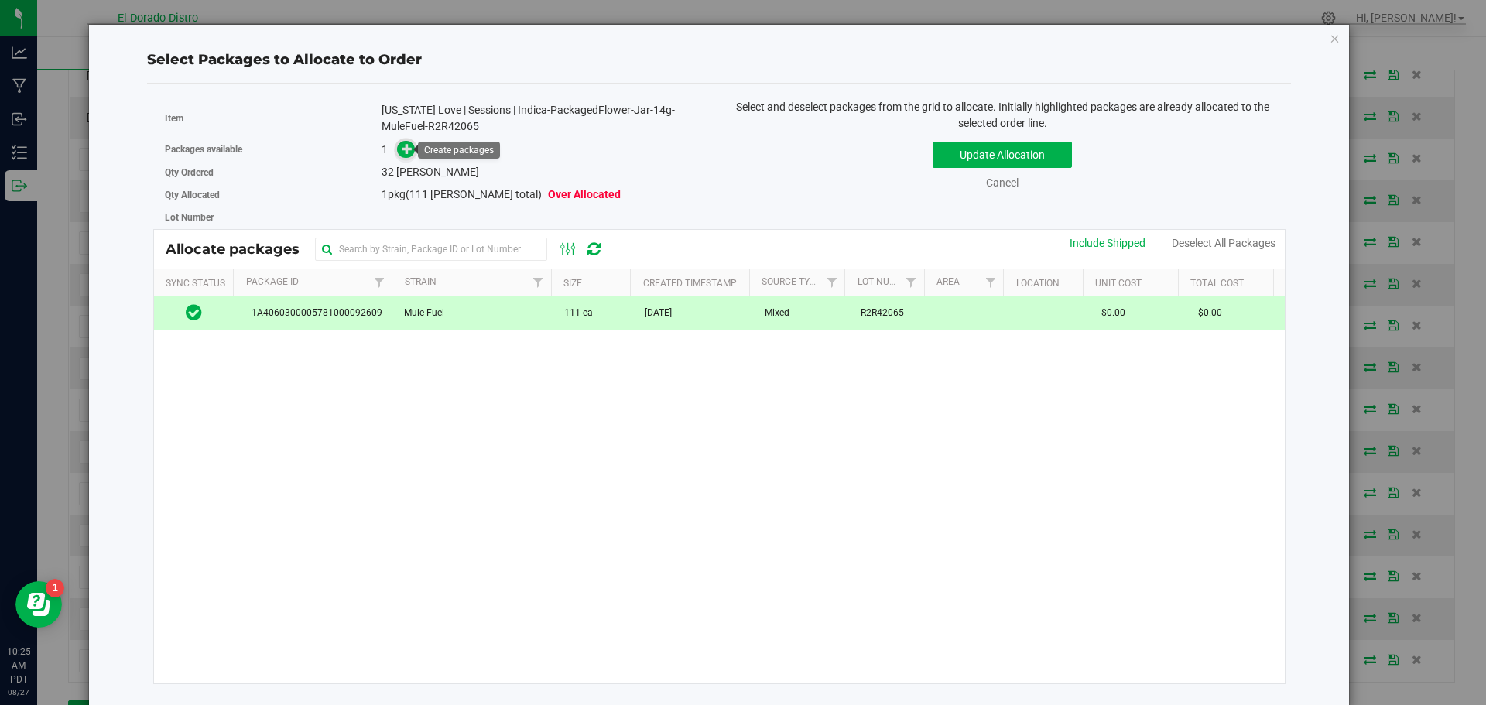
click at [407, 156] on span at bounding box center [406, 149] width 18 height 18
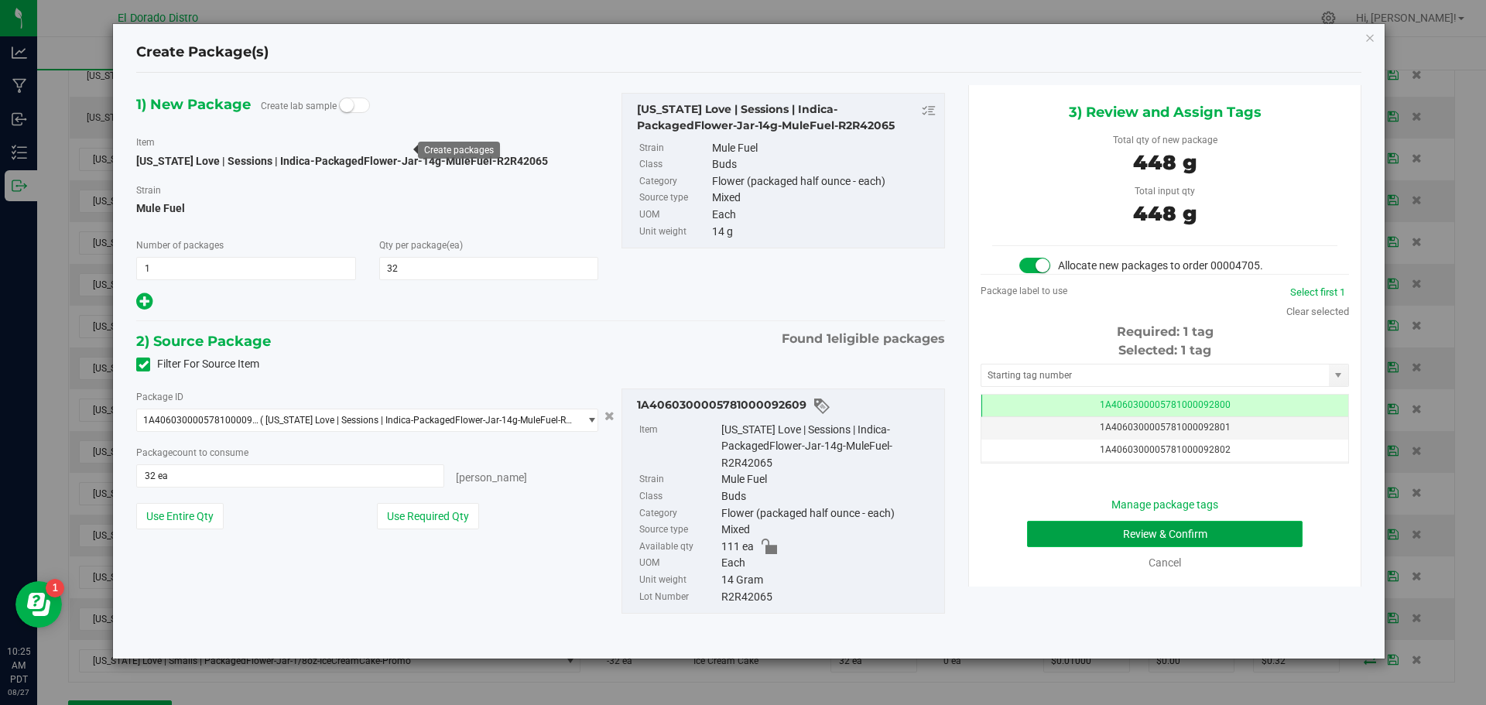
click at [1047, 537] on button "Review & Confirm" at bounding box center [1165, 534] width 276 height 26
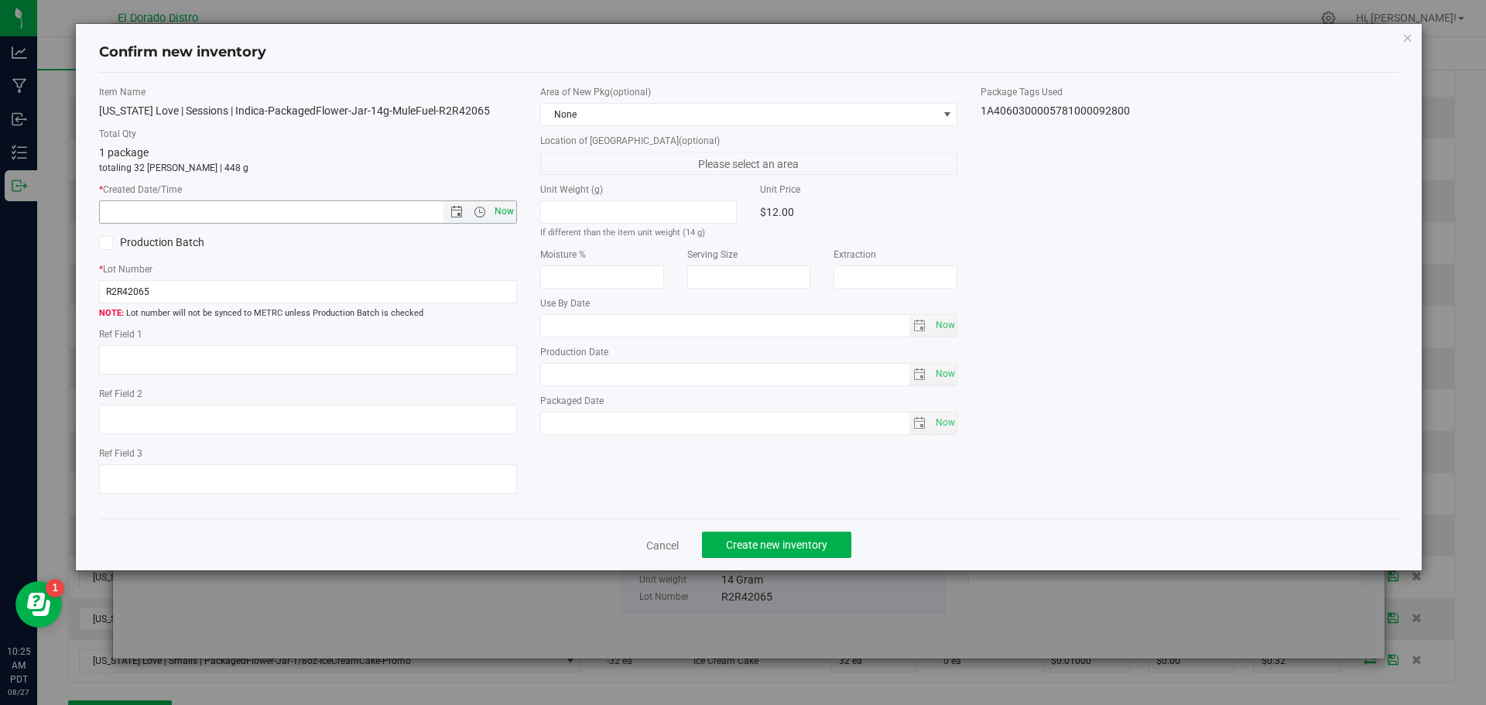
click at [501, 207] on span "Now" at bounding box center [504, 212] width 26 height 22
type input "8/27/2025 10:25 AM"
click at [774, 540] on span "Create new inventory" at bounding box center [776, 545] width 101 height 12
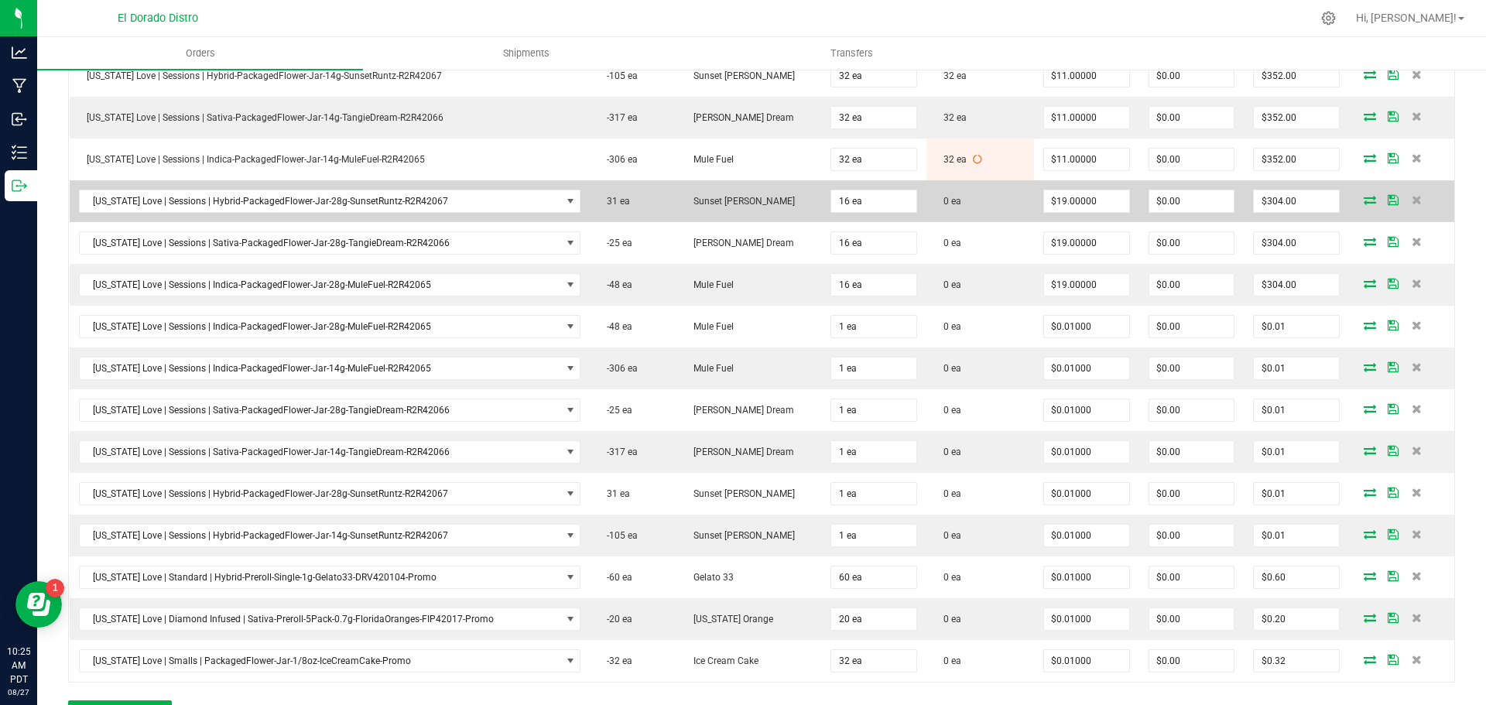
click at [1364, 199] on icon at bounding box center [1370, 199] width 12 height 9
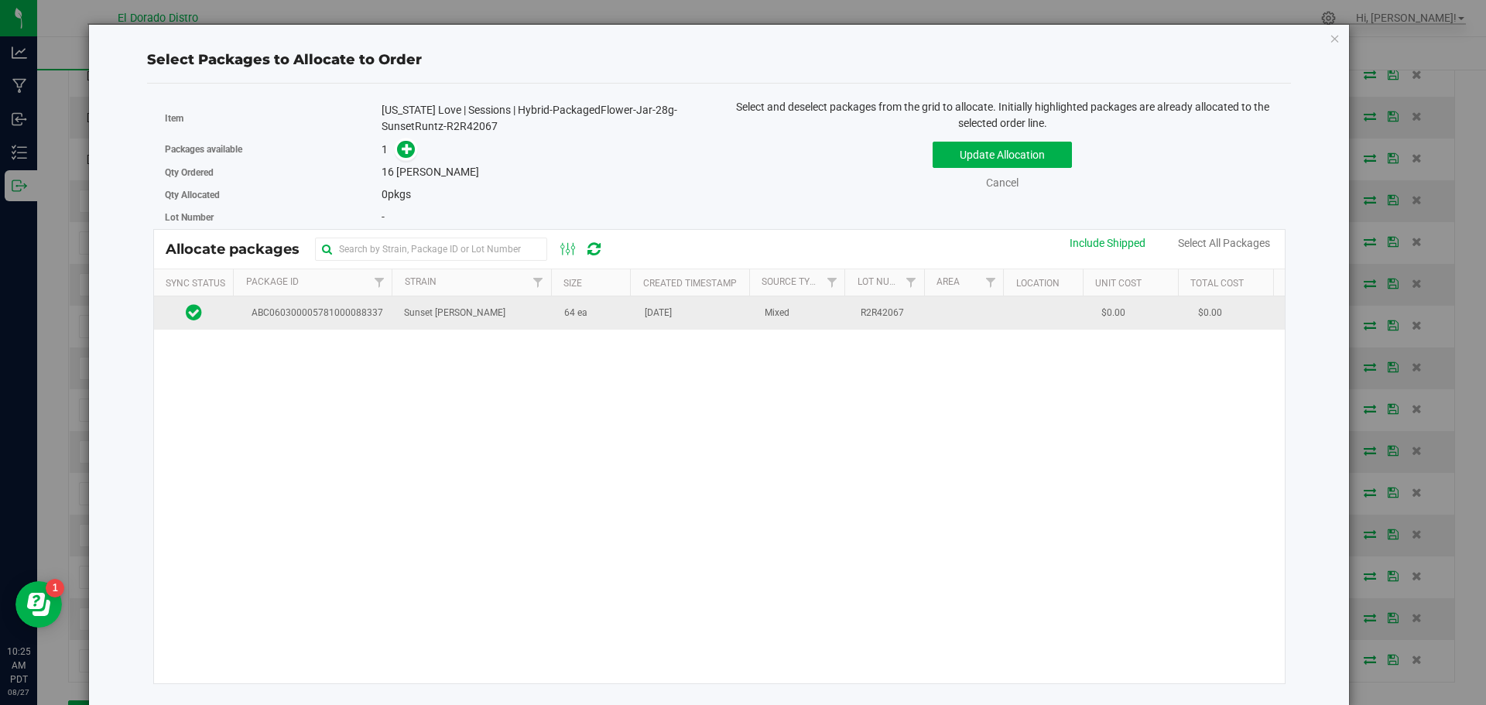
click at [640, 322] on td "Aug 26, 2025" at bounding box center [696, 312] width 120 height 33
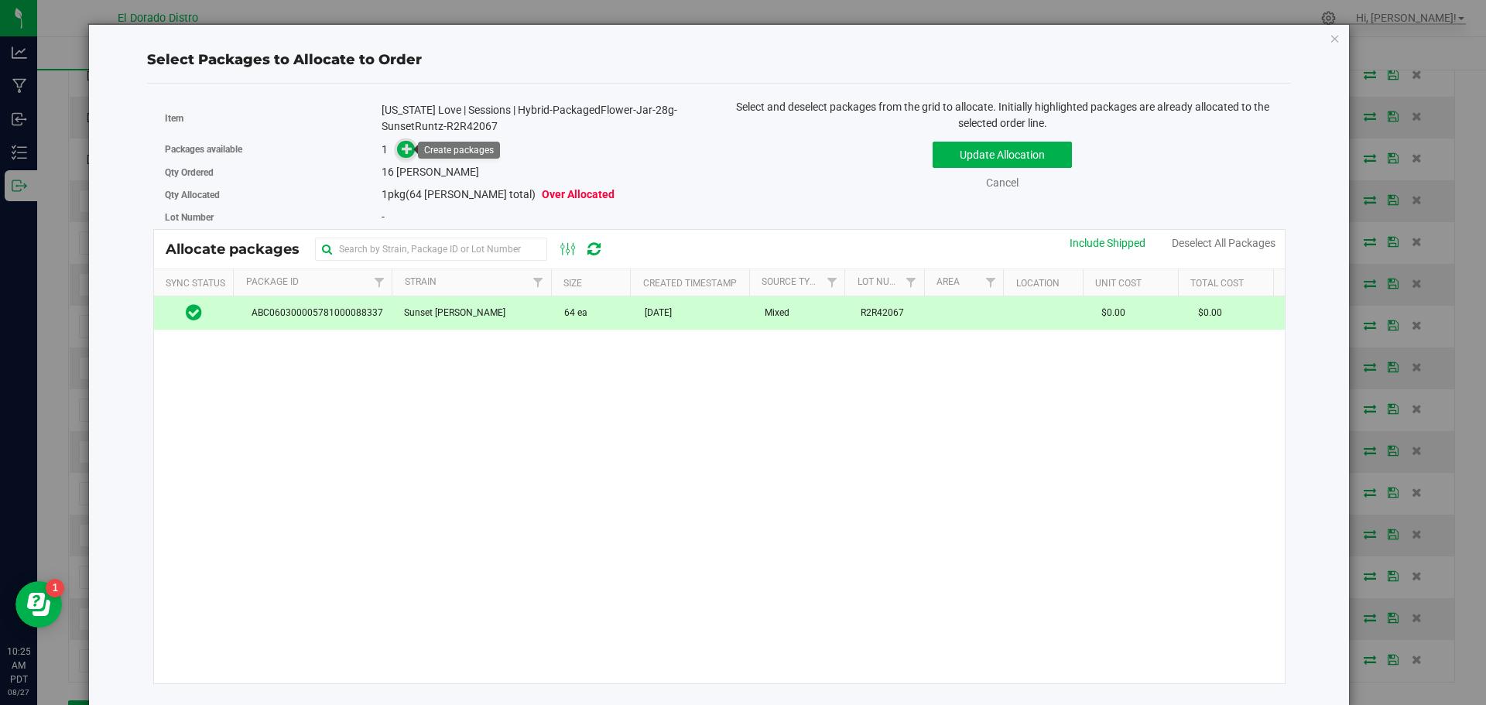
click at [406, 150] on icon at bounding box center [408, 148] width 12 height 12
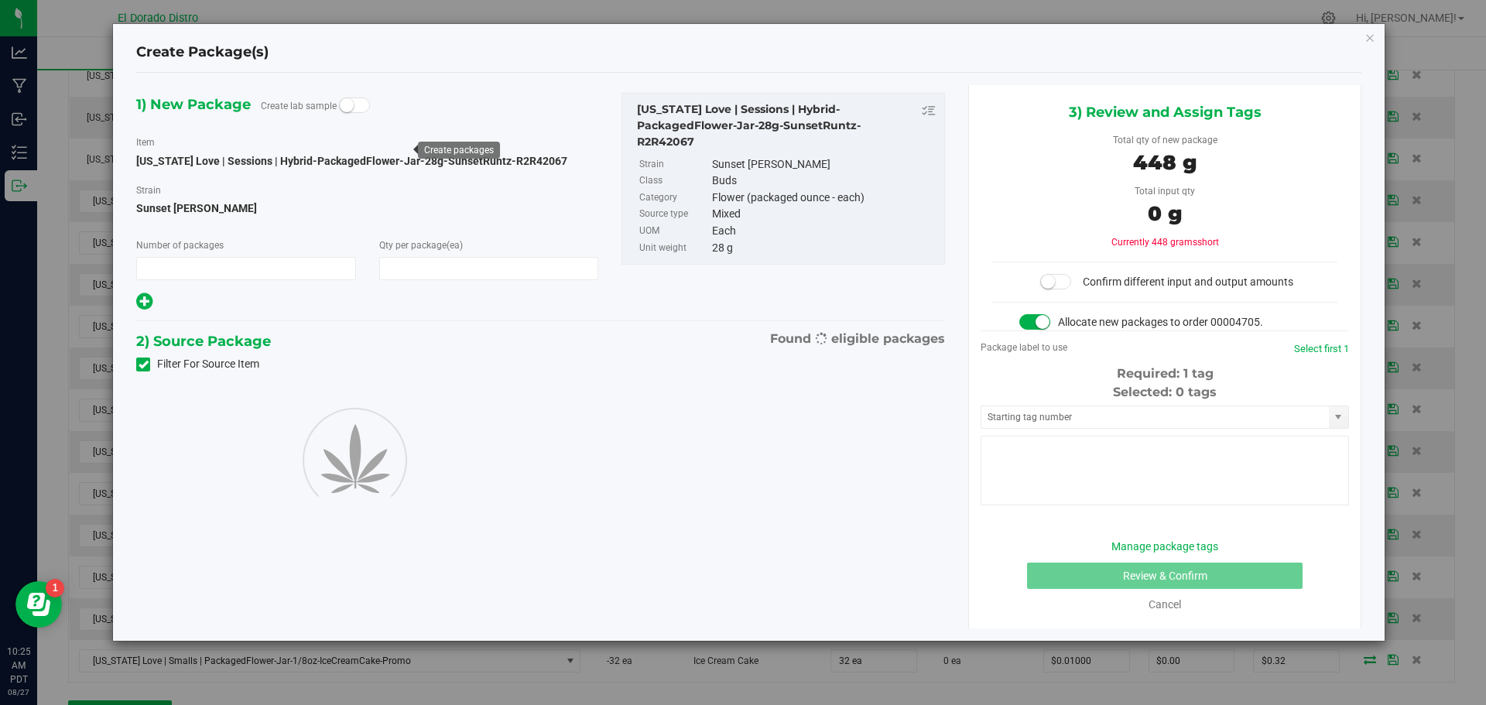
type input "1"
type input "16"
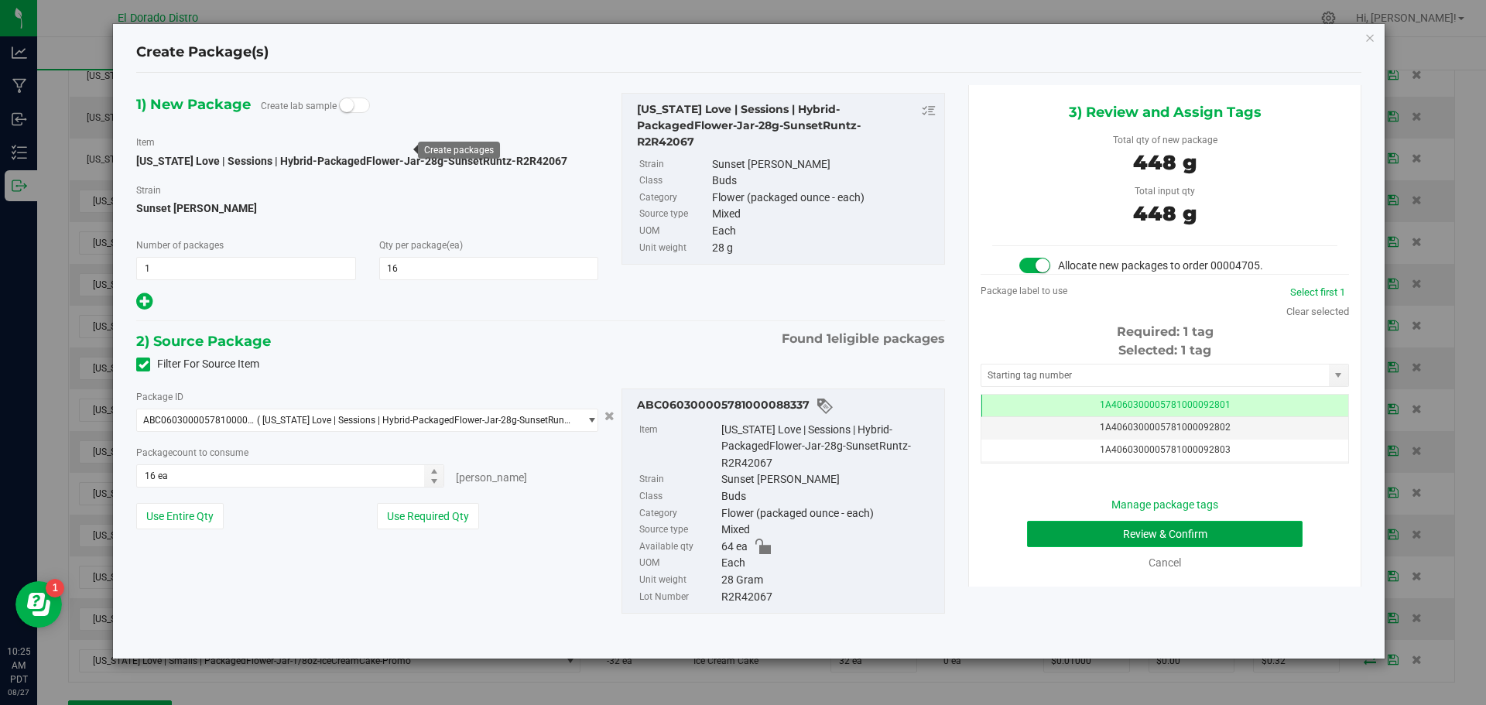
click at [1059, 542] on button "Review & Confirm" at bounding box center [1165, 534] width 276 height 26
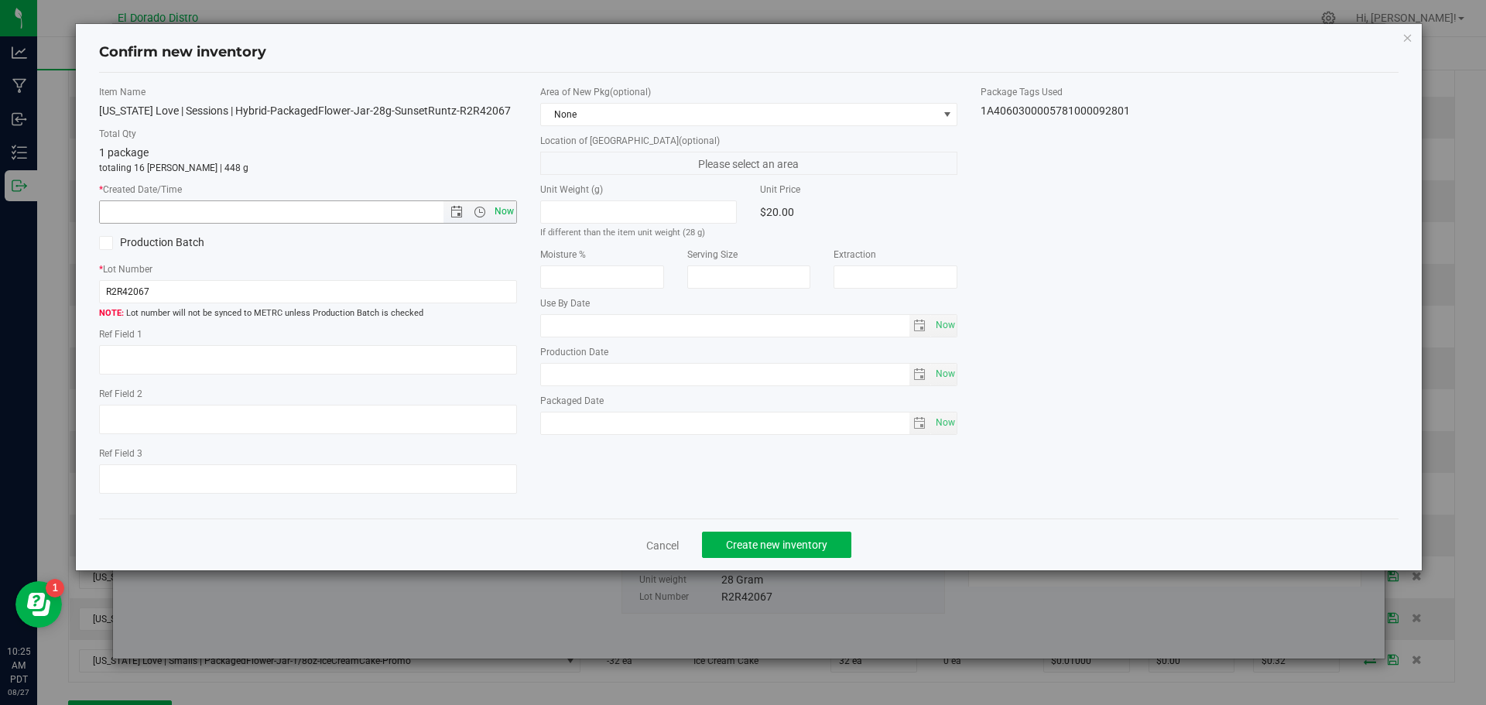
click at [509, 212] on span "Now" at bounding box center [504, 212] width 26 height 22
type input "8/27/2025 10:25 AM"
drag, startPoint x: 766, startPoint y: 542, endPoint x: 767, endPoint y: 534, distance: 7.9
click at [766, 542] on span "Create new inventory" at bounding box center [776, 545] width 101 height 12
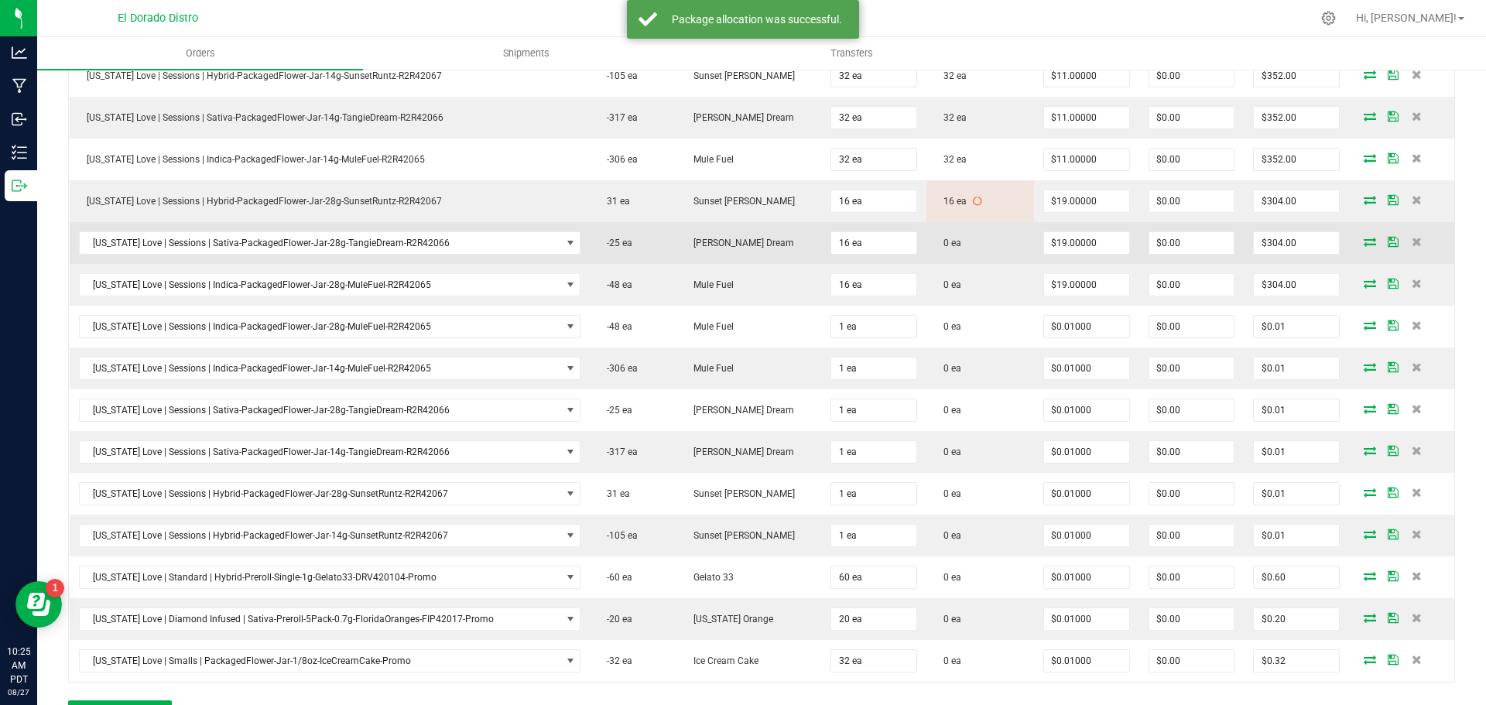
click at [1364, 238] on icon at bounding box center [1370, 241] width 12 height 9
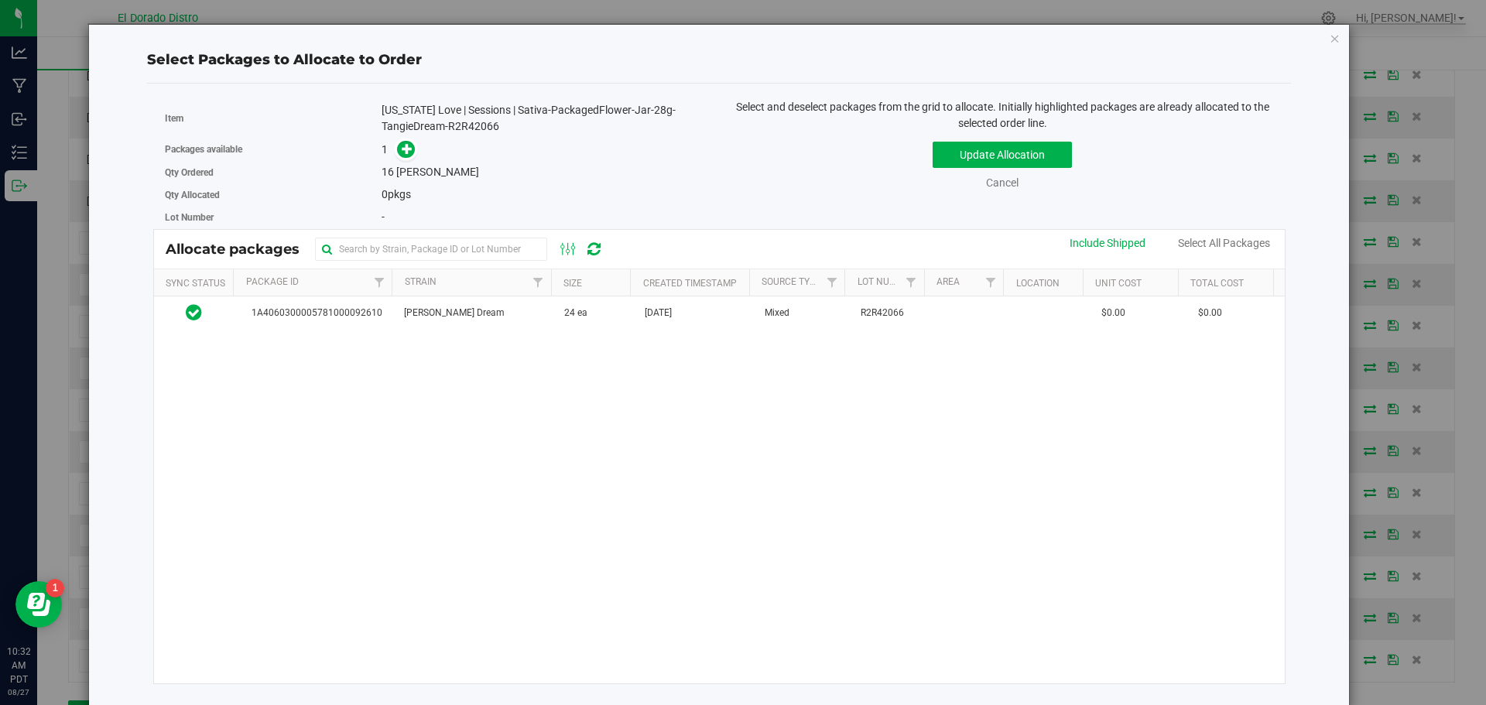
click at [482, 128] on div "[US_STATE] Love | Sessions | Sativa-PackagedFlower-Jar-28g-TangieDream-R2R42066" at bounding box center [545, 118] width 326 height 33
copy div "R2R42066"
click at [405, 146] on icon at bounding box center [407, 148] width 11 height 11
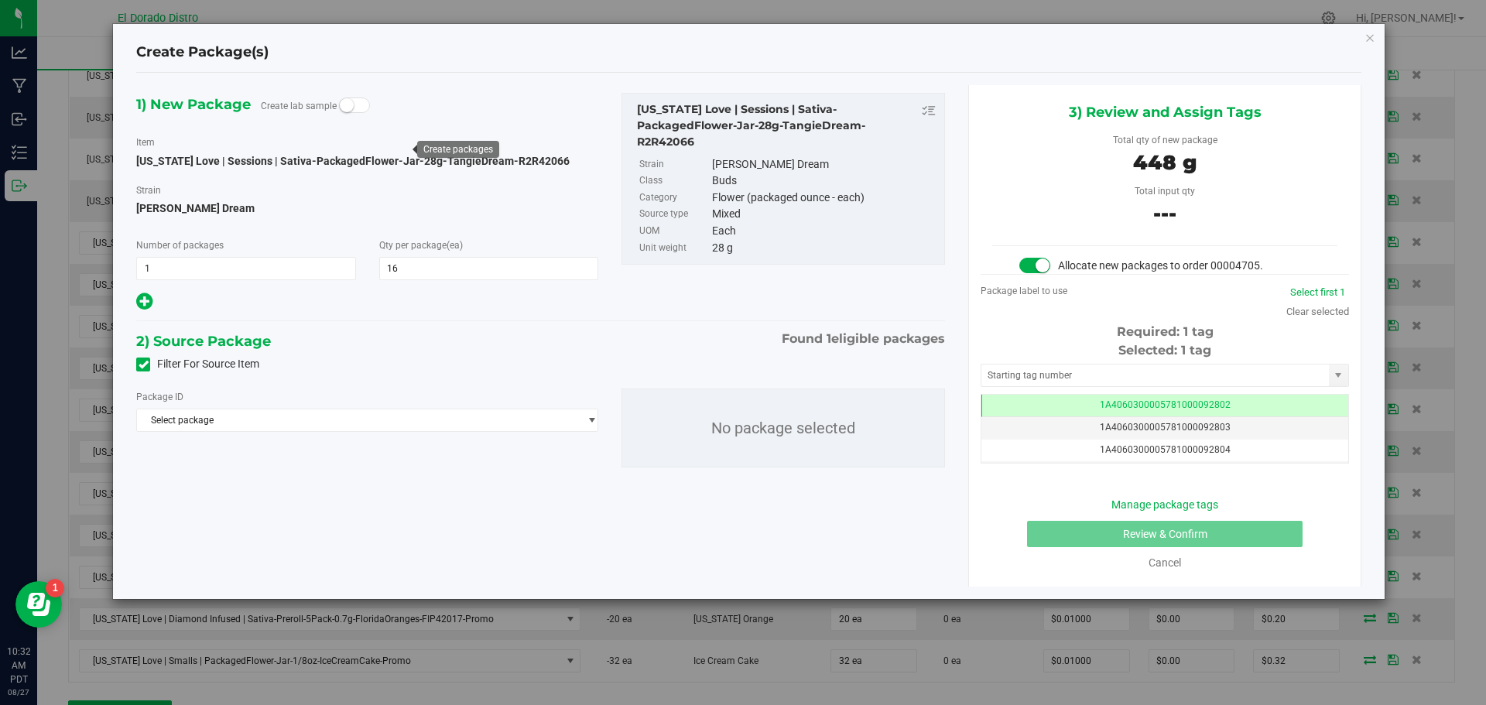
scroll to position [0, -1]
click at [143, 365] on icon at bounding box center [144, 365] width 10 height 0
click at [0, 0] on input "Filter For Source Item" at bounding box center [0, 0] width 0 height 0
click at [293, 417] on span "Select package" at bounding box center [357, 421] width 441 height 22
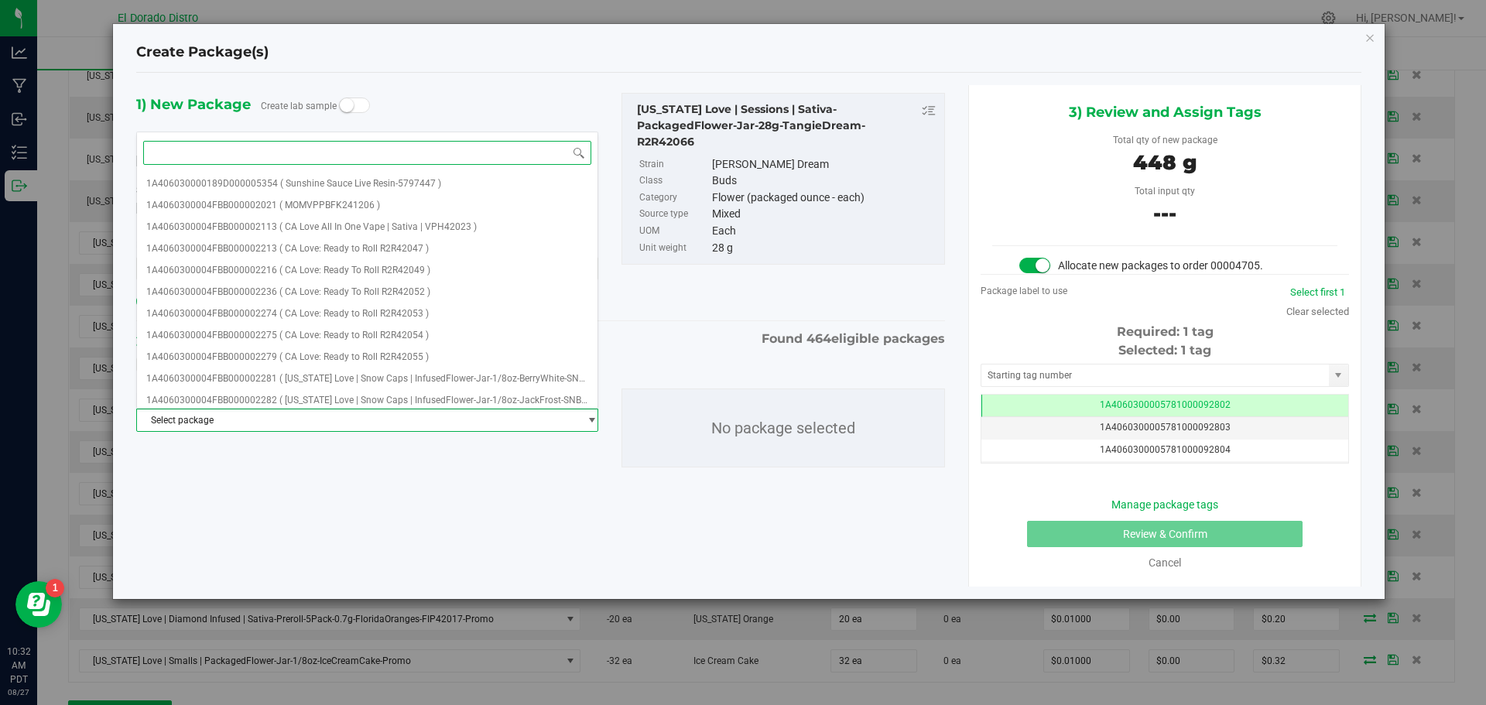
paste input "R2R42066"
type input "R2R42066"
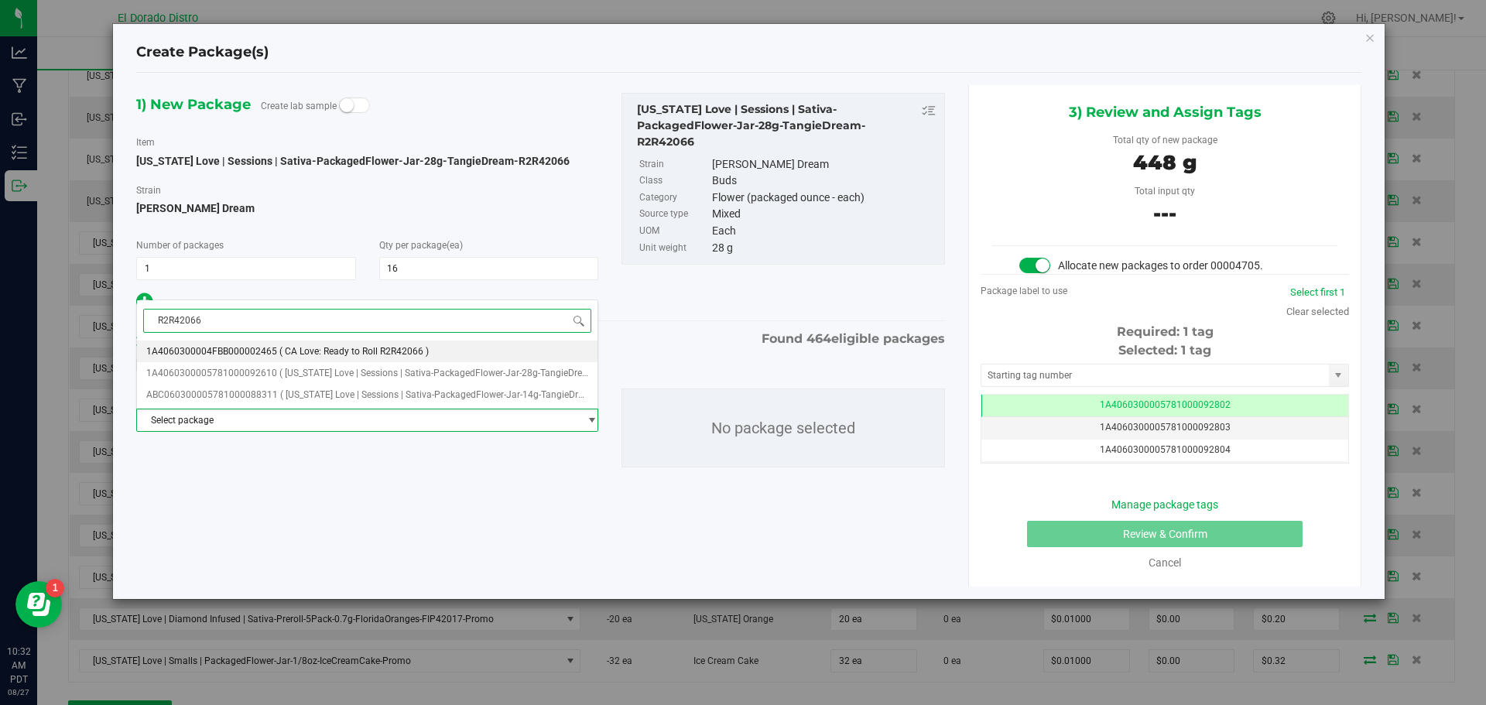
click at [343, 347] on span "( CA Love: Ready to Roll R2R42066 )" at bounding box center [353, 351] width 149 height 11
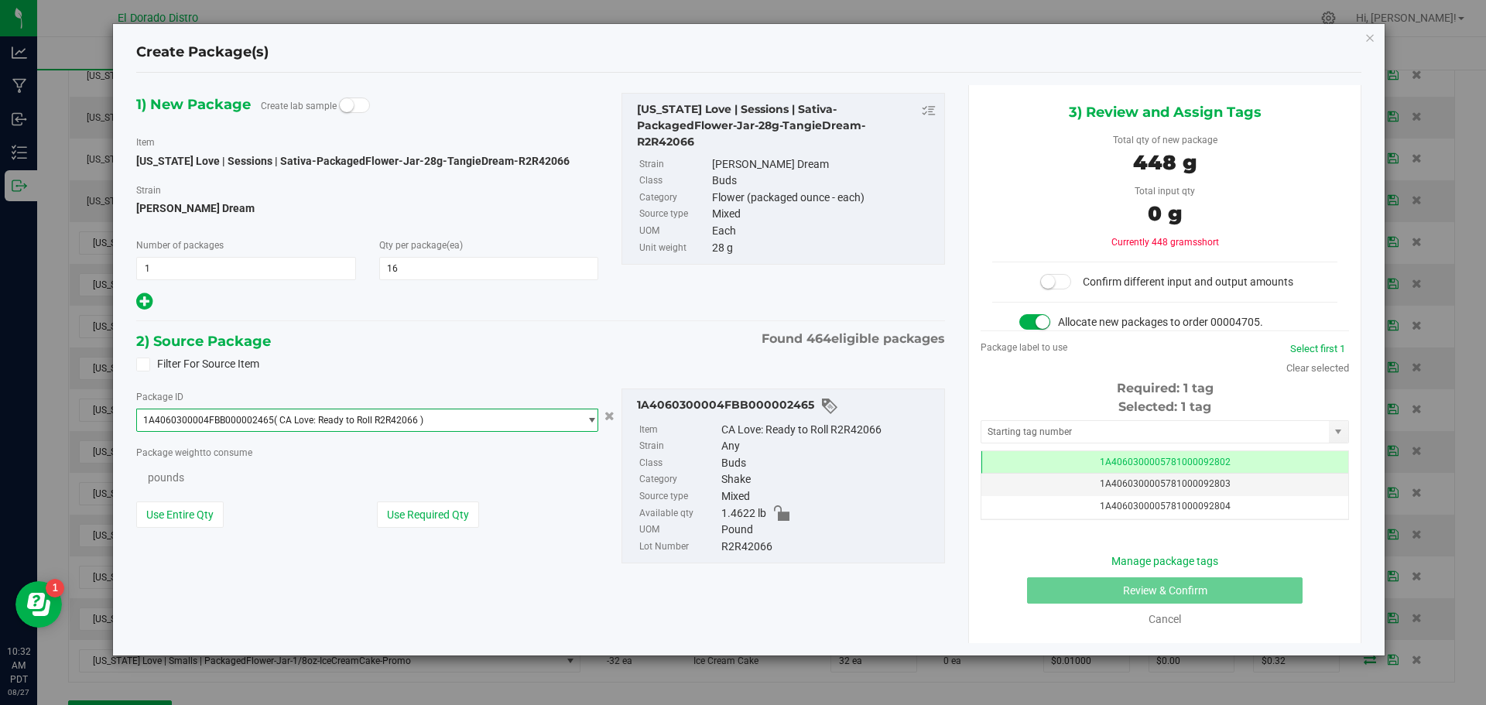
scroll to position [0, 0]
click at [1374, 39] on icon "button" at bounding box center [1370, 37] width 11 height 19
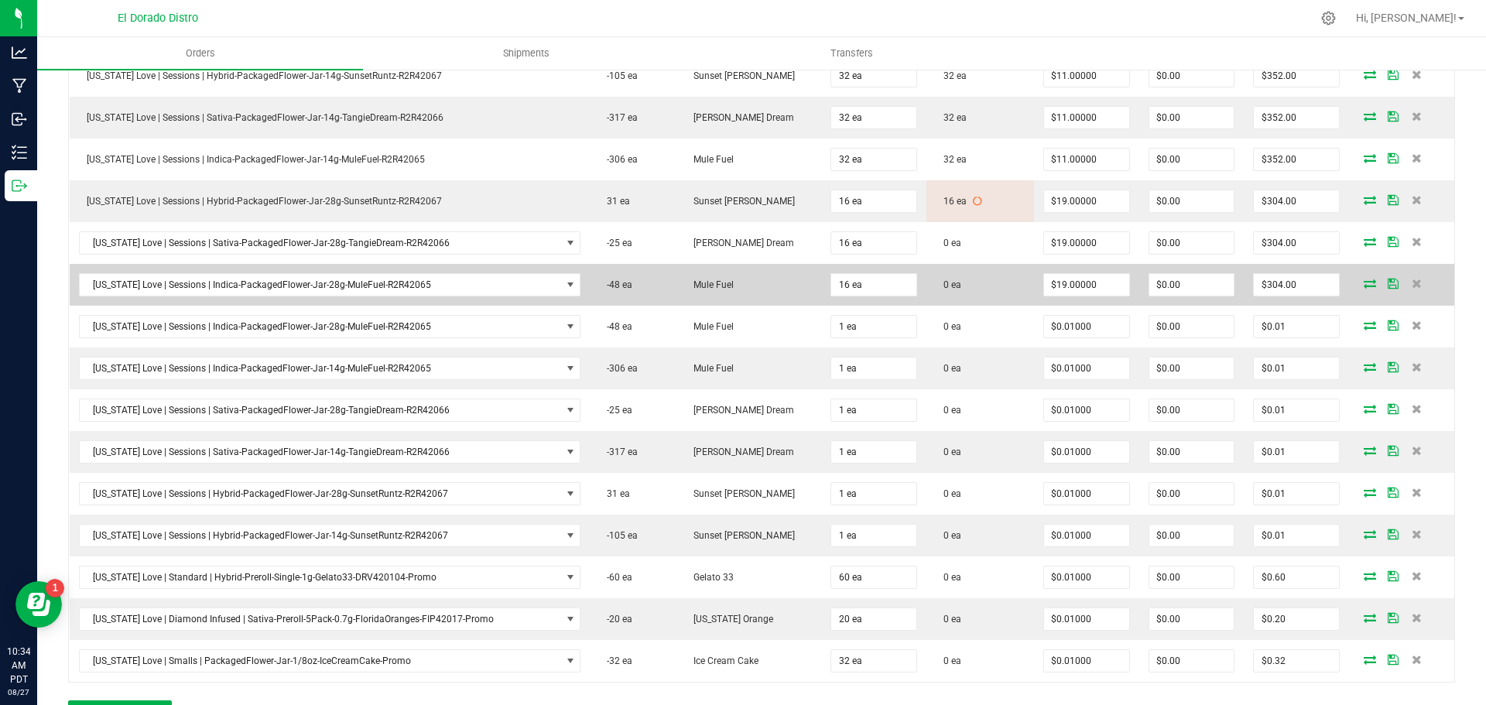
click at [1364, 285] on icon at bounding box center [1370, 283] width 12 height 9
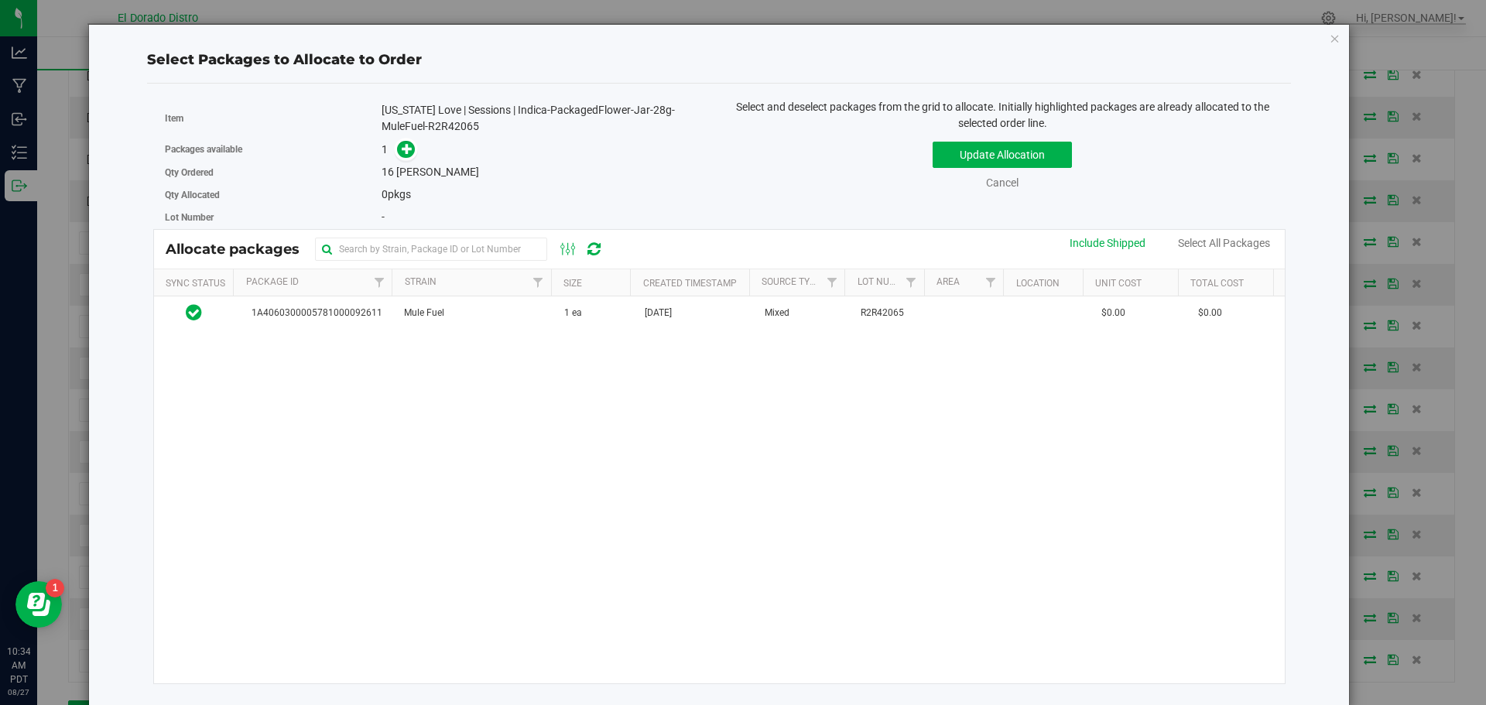
drag, startPoint x: 1328, startPoint y: 36, endPoint x: 1315, endPoint y: 37, distance: 12.5
click at [1330, 36] on icon "button" at bounding box center [1335, 38] width 11 height 19
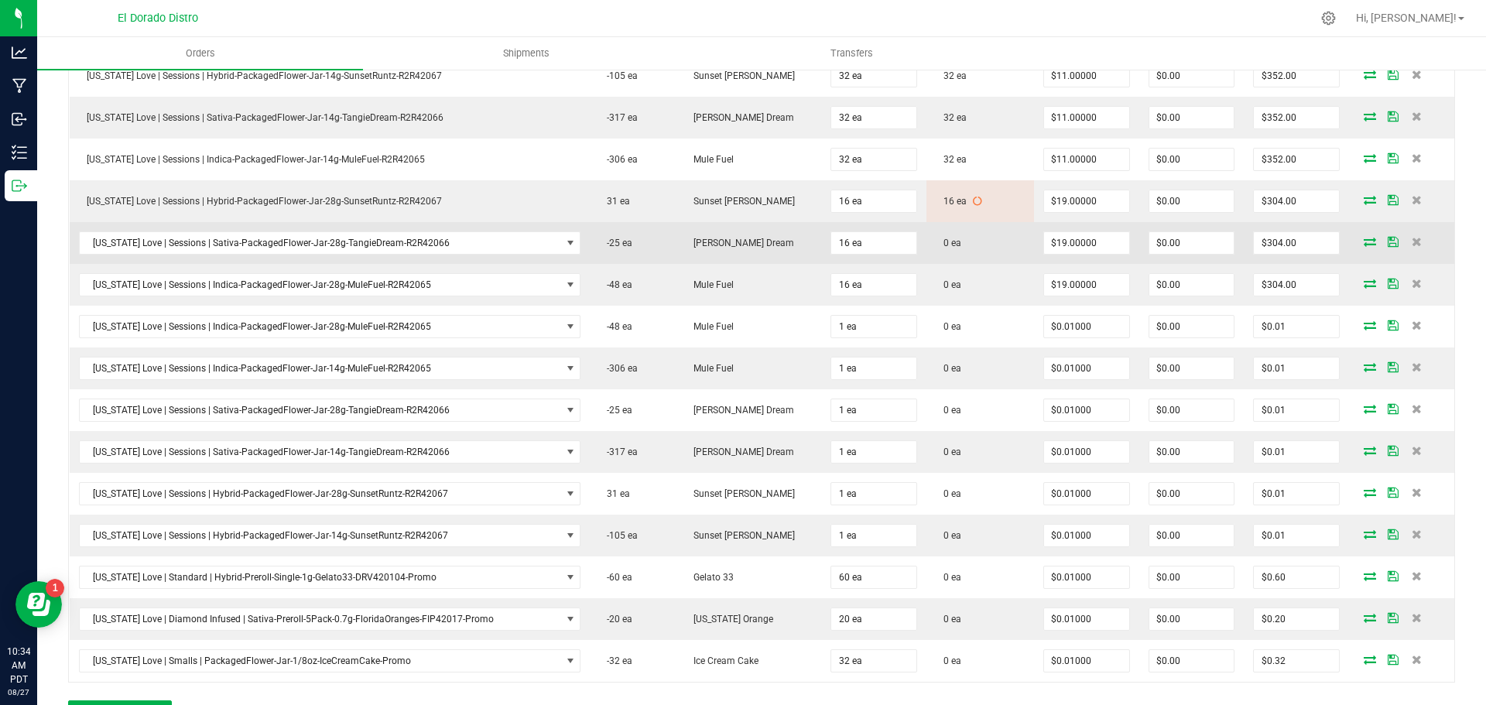
click at [1364, 238] on icon at bounding box center [1370, 241] width 12 height 9
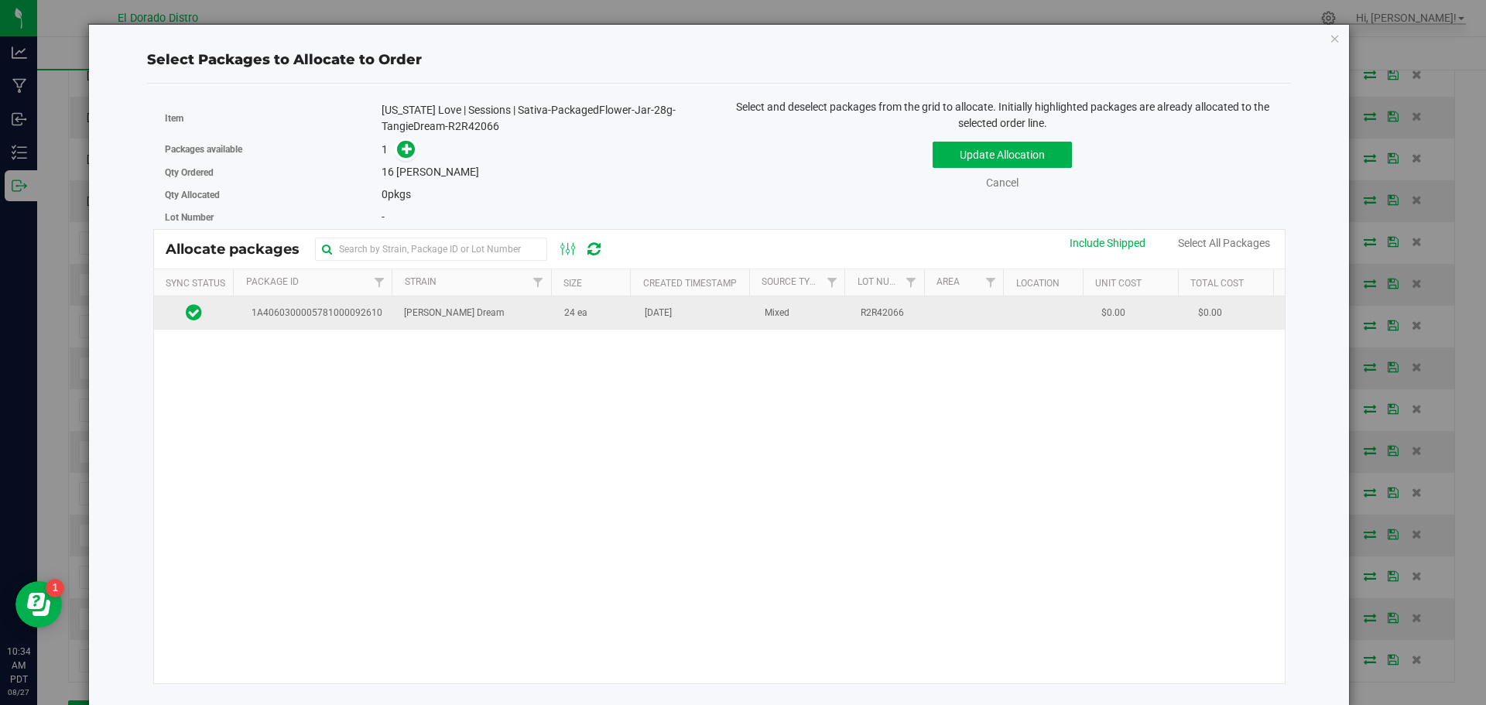
click at [658, 321] on td "Aug 21, 2025" at bounding box center [696, 312] width 120 height 33
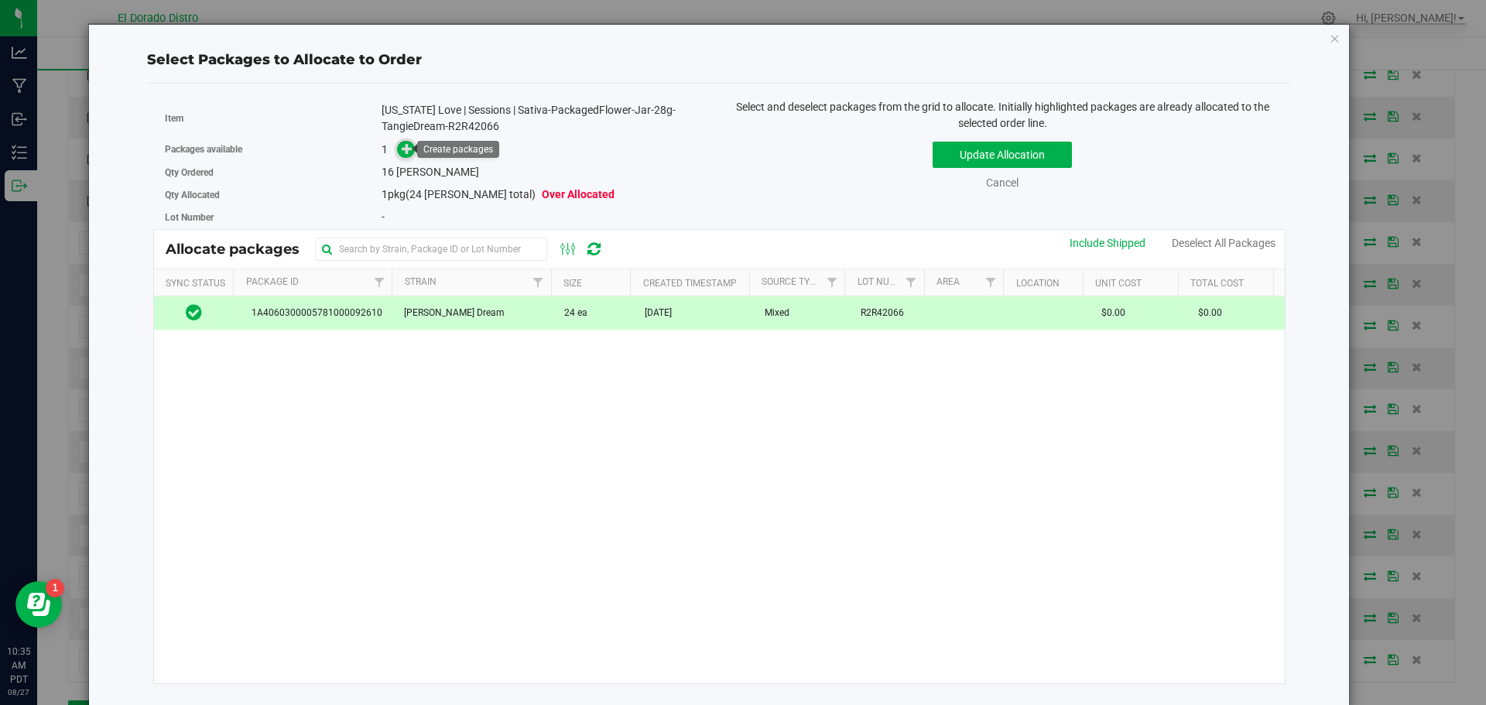
click at [403, 149] on icon at bounding box center [408, 148] width 12 height 12
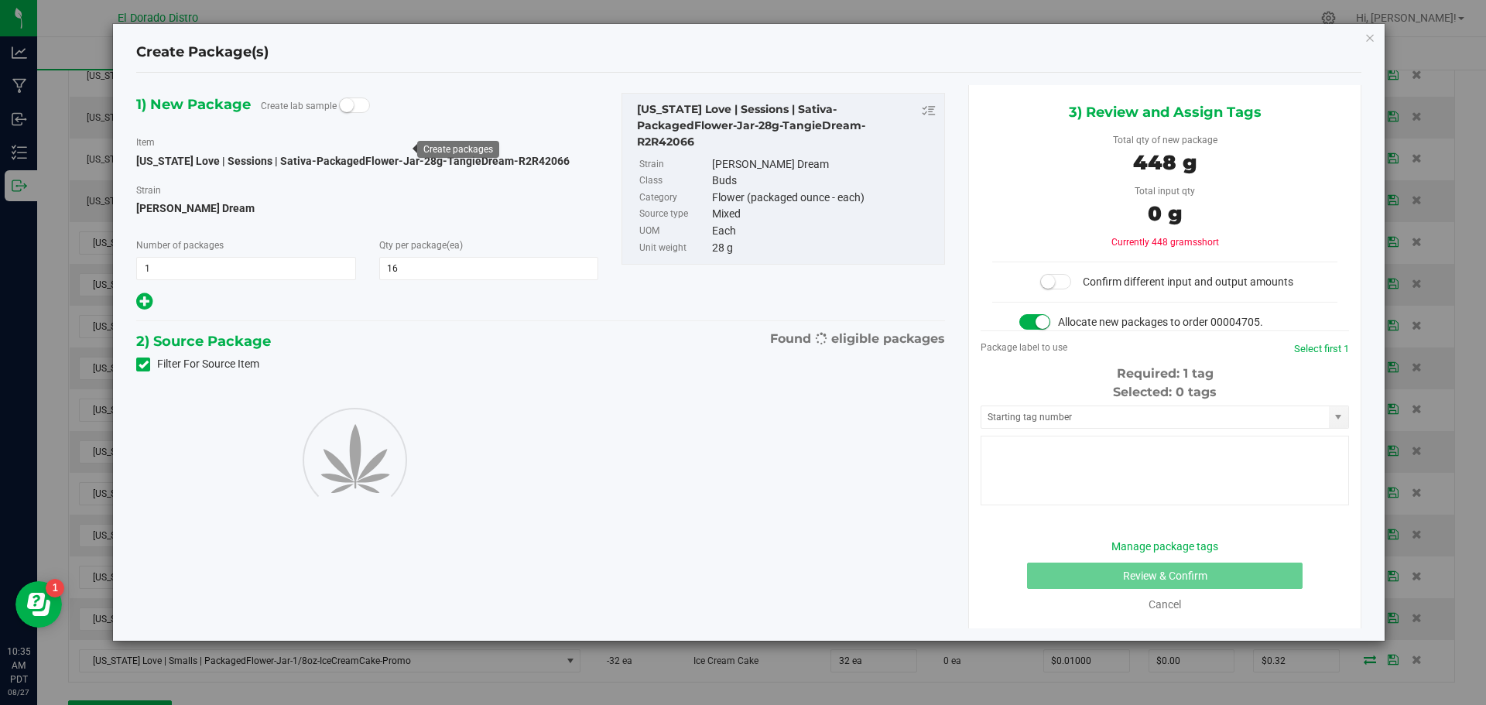
type input "16"
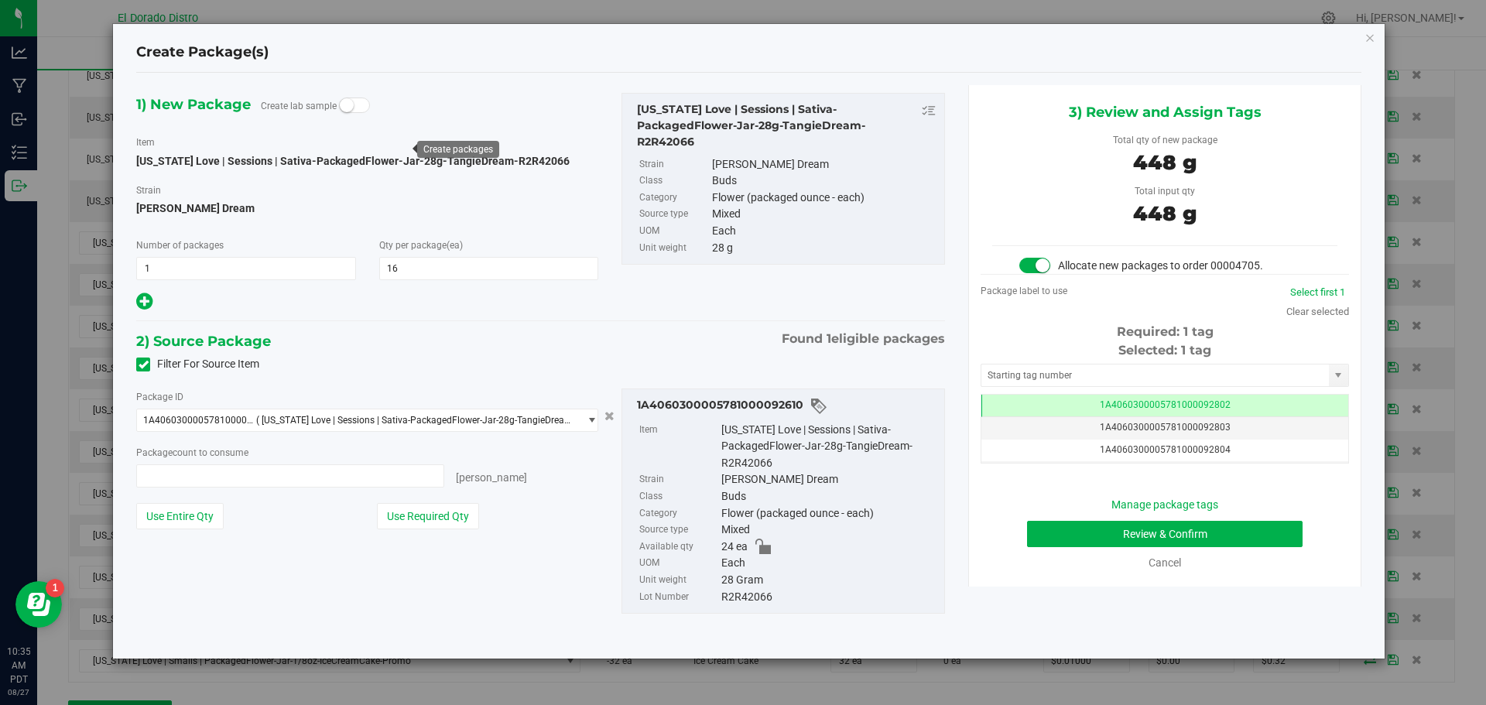
type input "16 ea"
click at [1037, 529] on button "Review & Confirm" at bounding box center [1165, 534] width 276 height 26
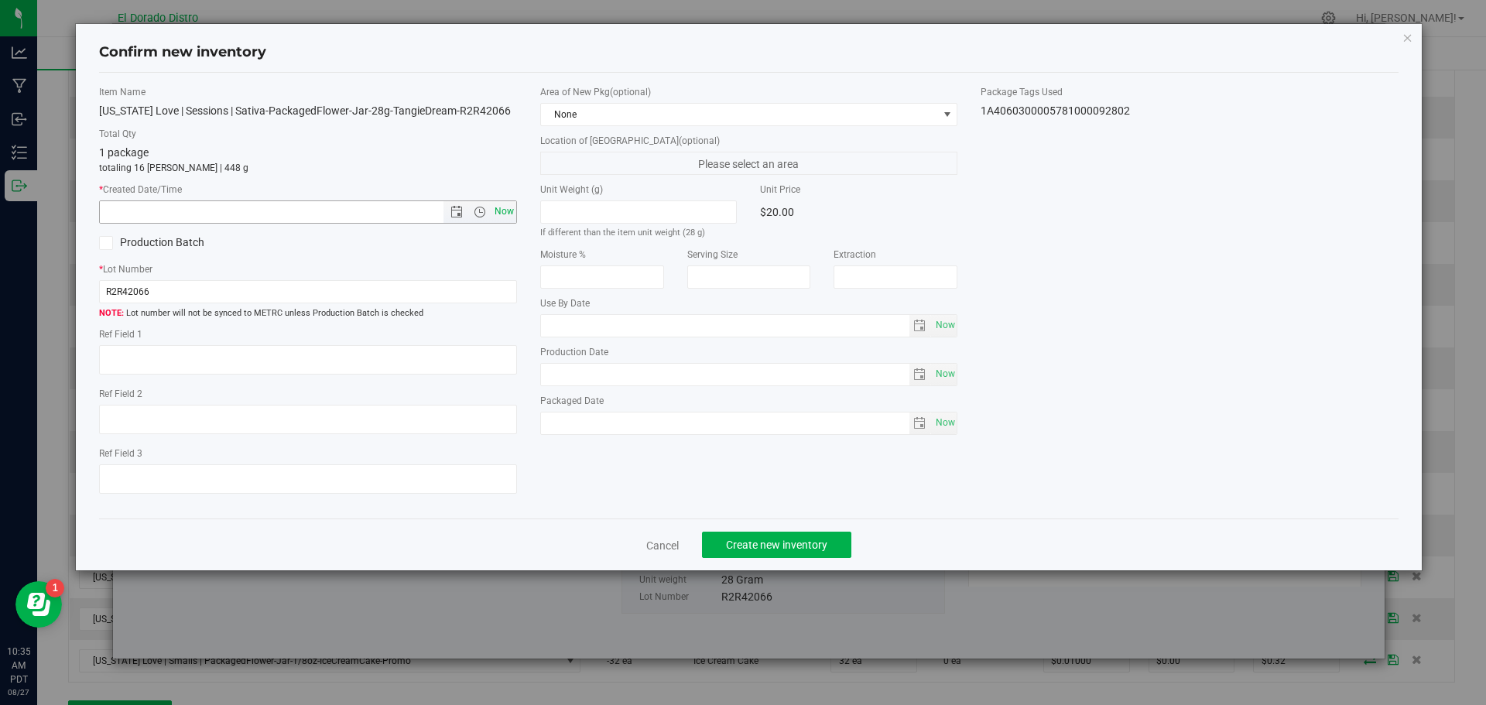
click at [503, 212] on span "Now" at bounding box center [504, 212] width 26 height 22
type input "8/27/2025 10:35 AM"
click at [752, 540] on span "Create new inventory" at bounding box center [776, 545] width 101 height 12
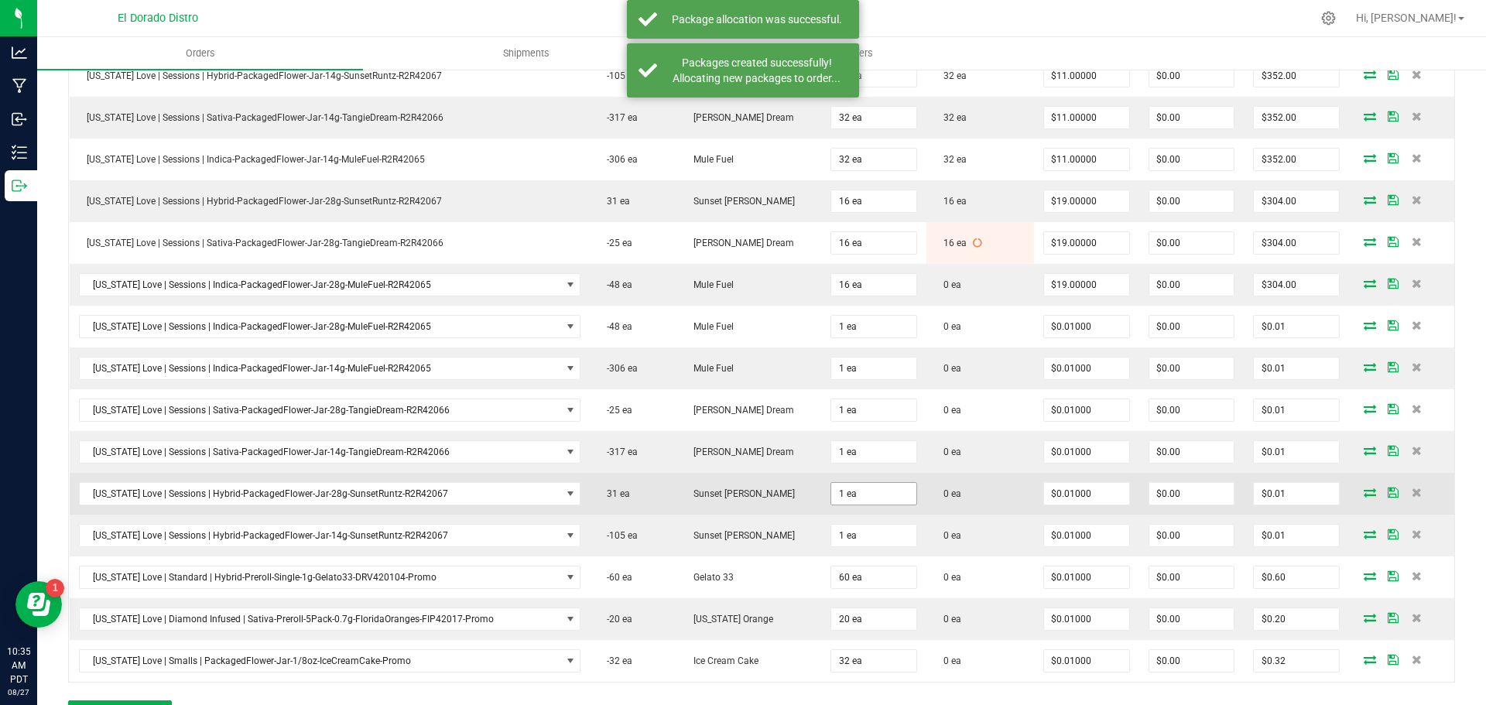
scroll to position [2322, 0]
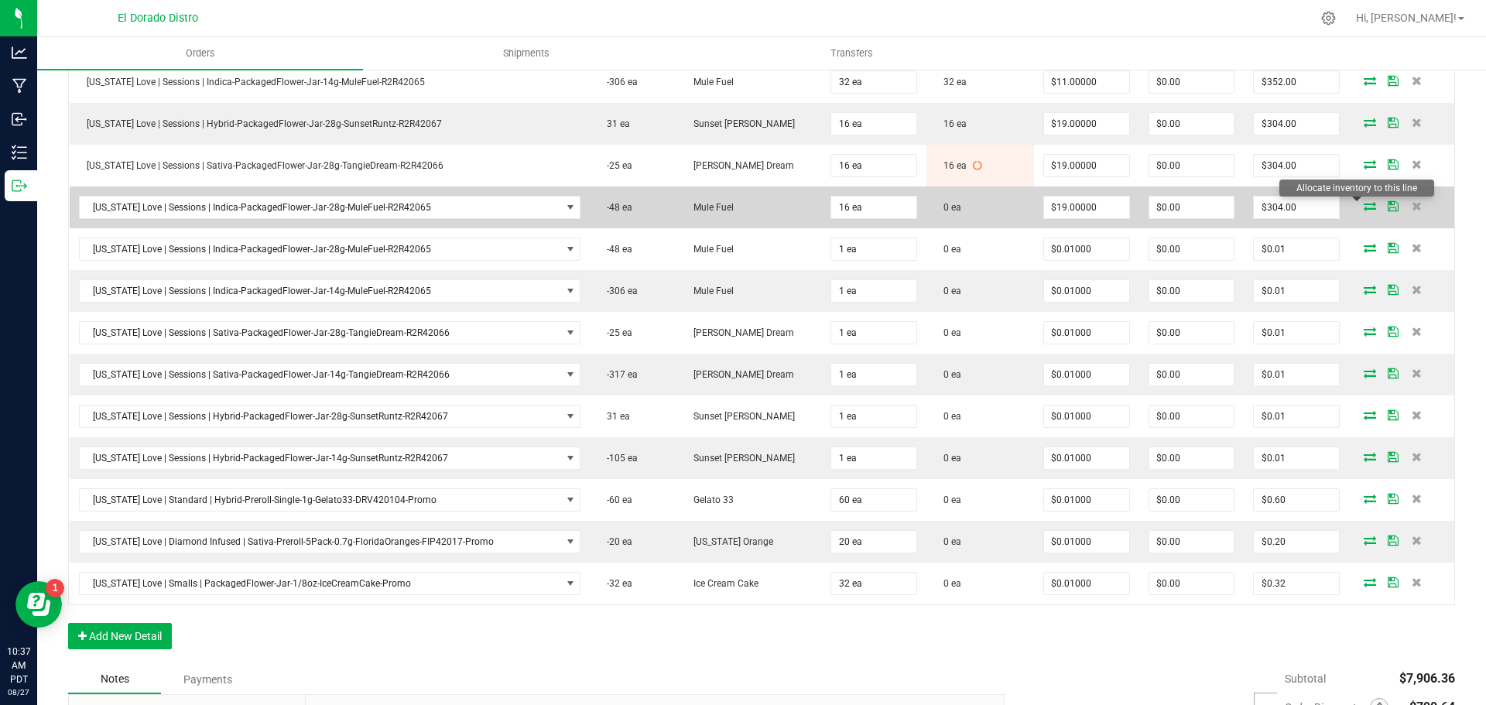
click at [1364, 203] on icon at bounding box center [1370, 205] width 12 height 9
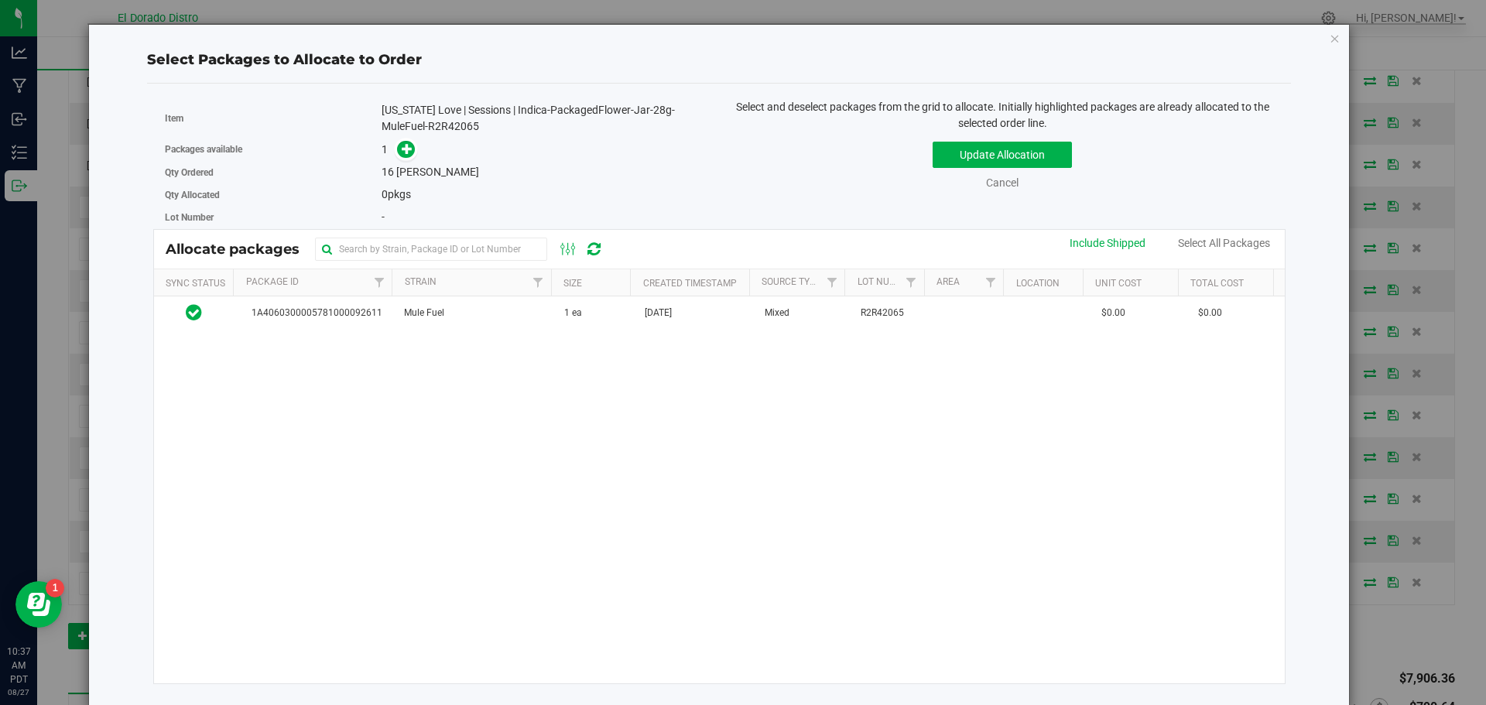
click at [461, 123] on div "[US_STATE] Love | Sessions | Indica-PackagedFlower-Jar-28g-MuleFuel-R2R42065" at bounding box center [545, 118] width 326 height 33
copy div "R2R42065"
click at [405, 143] on icon at bounding box center [407, 148] width 11 height 11
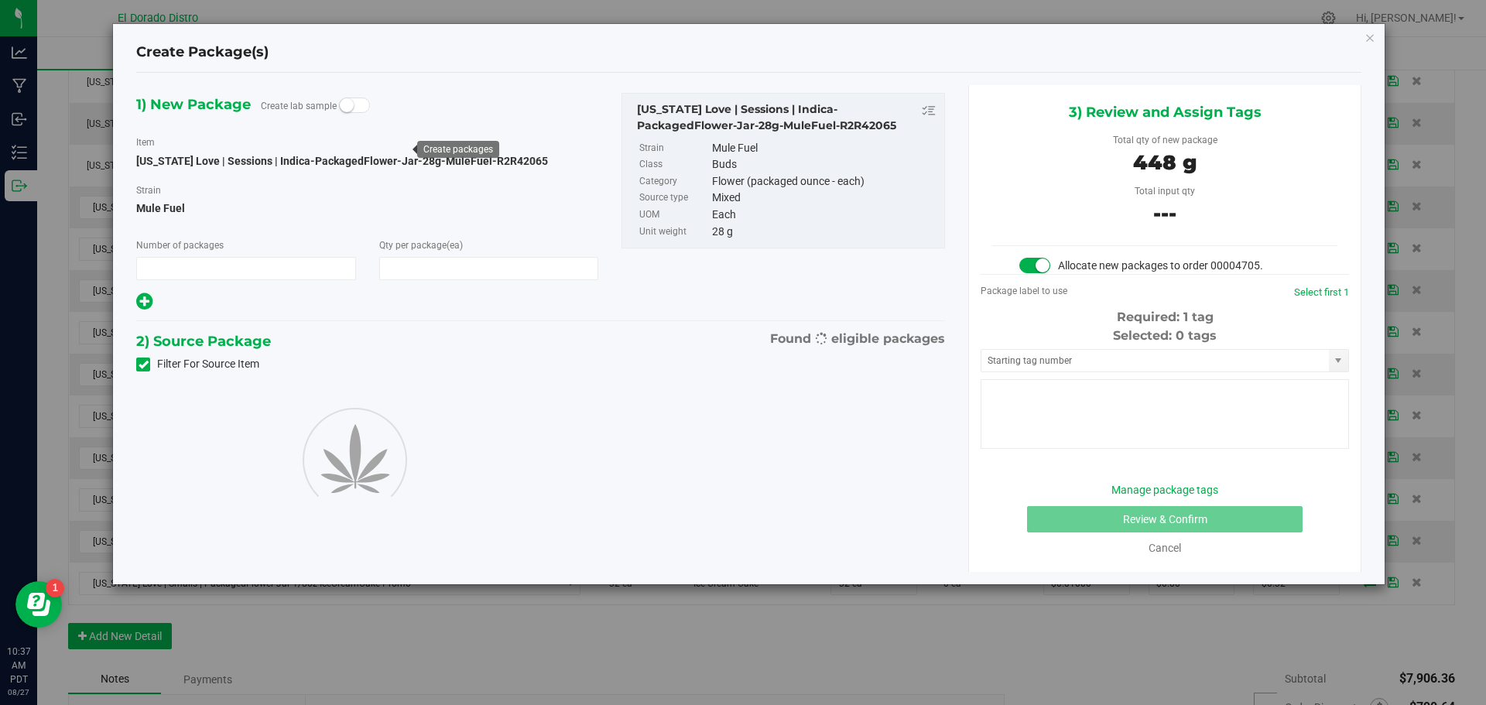
type input "1"
type input "16"
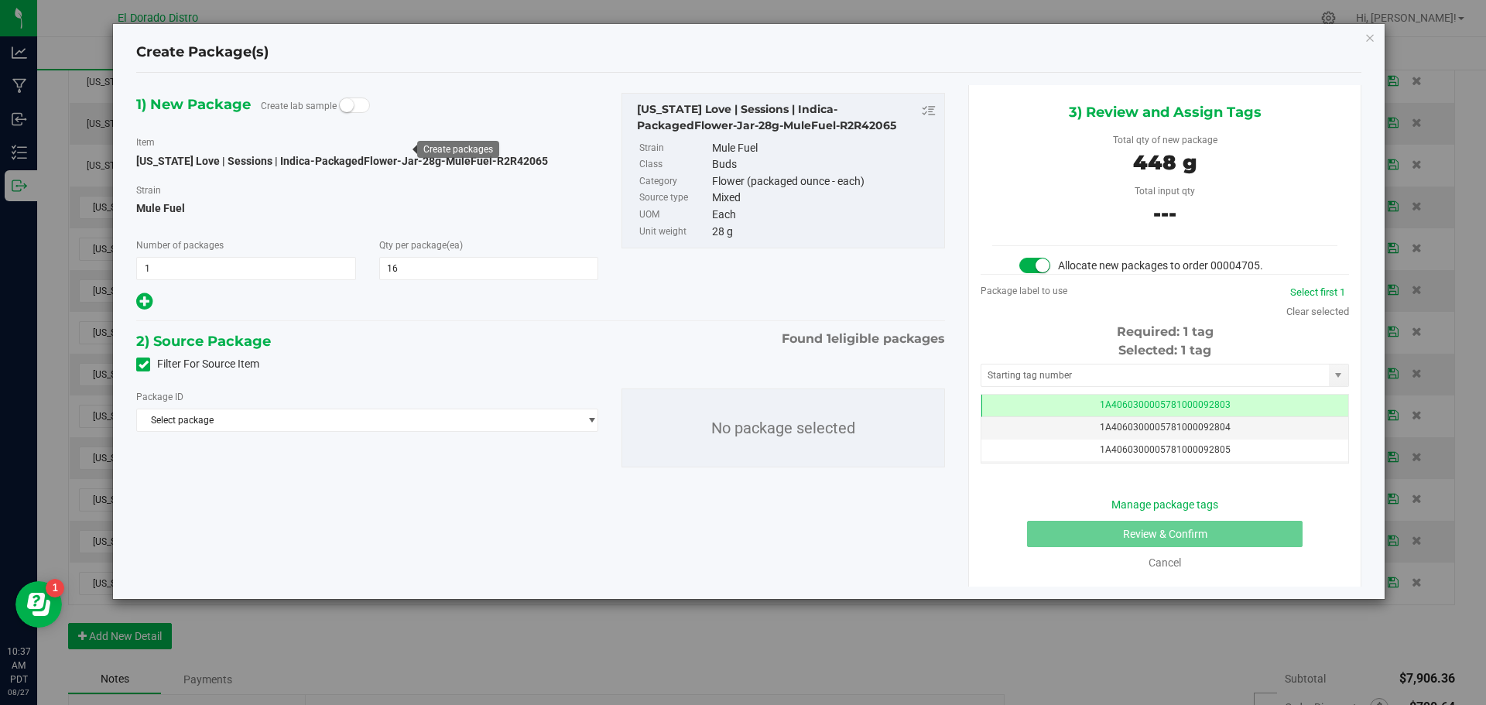
scroll to position [0, -1]
click at [143, 365] on icon at bounding box center [144, 365] width 10 height 0
click at [0, 0] on input "Filter For Source Item" at bounding box center [0, 0] width 0 height 0
click at [331, 417] on span "Select package" at bounding box center [357, 421] width 441 height 22
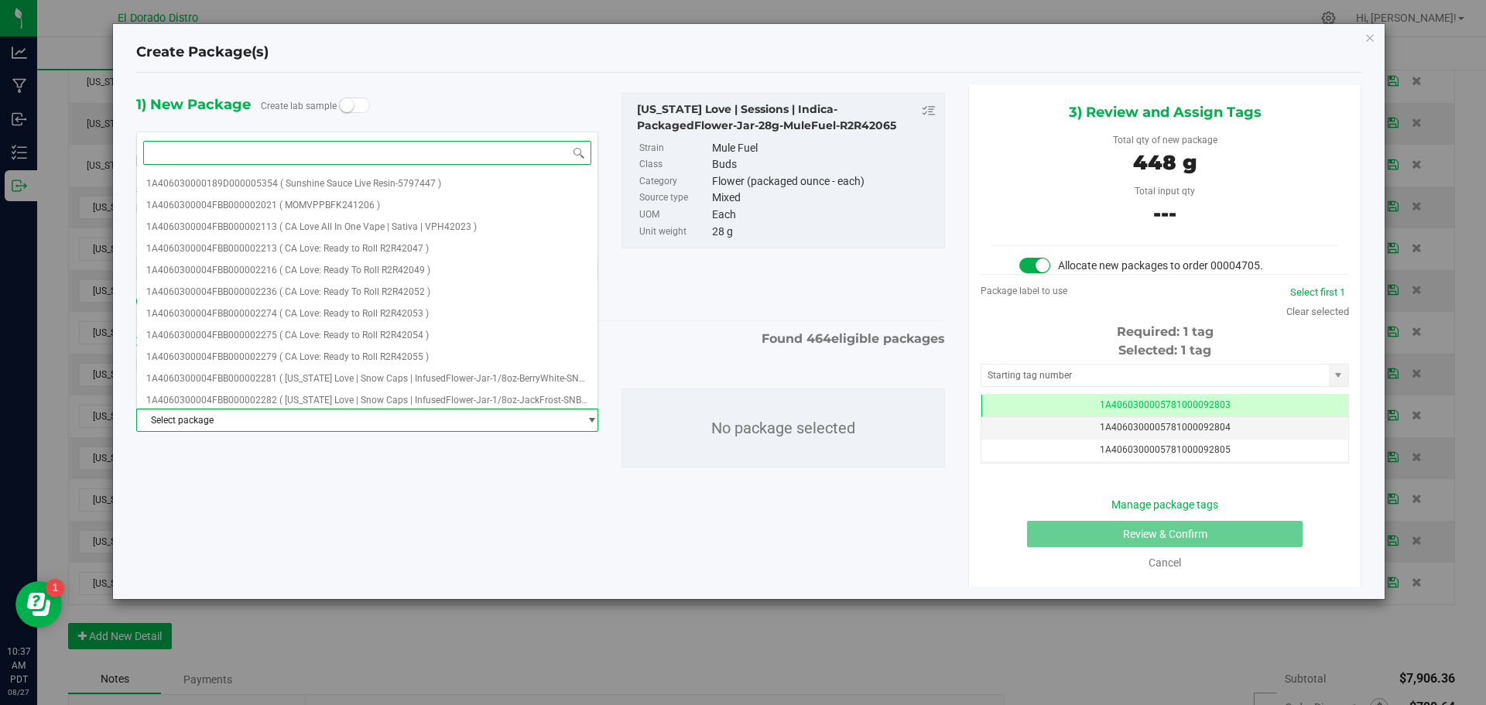
paste input "R2R42065"
type input "R2R42065"
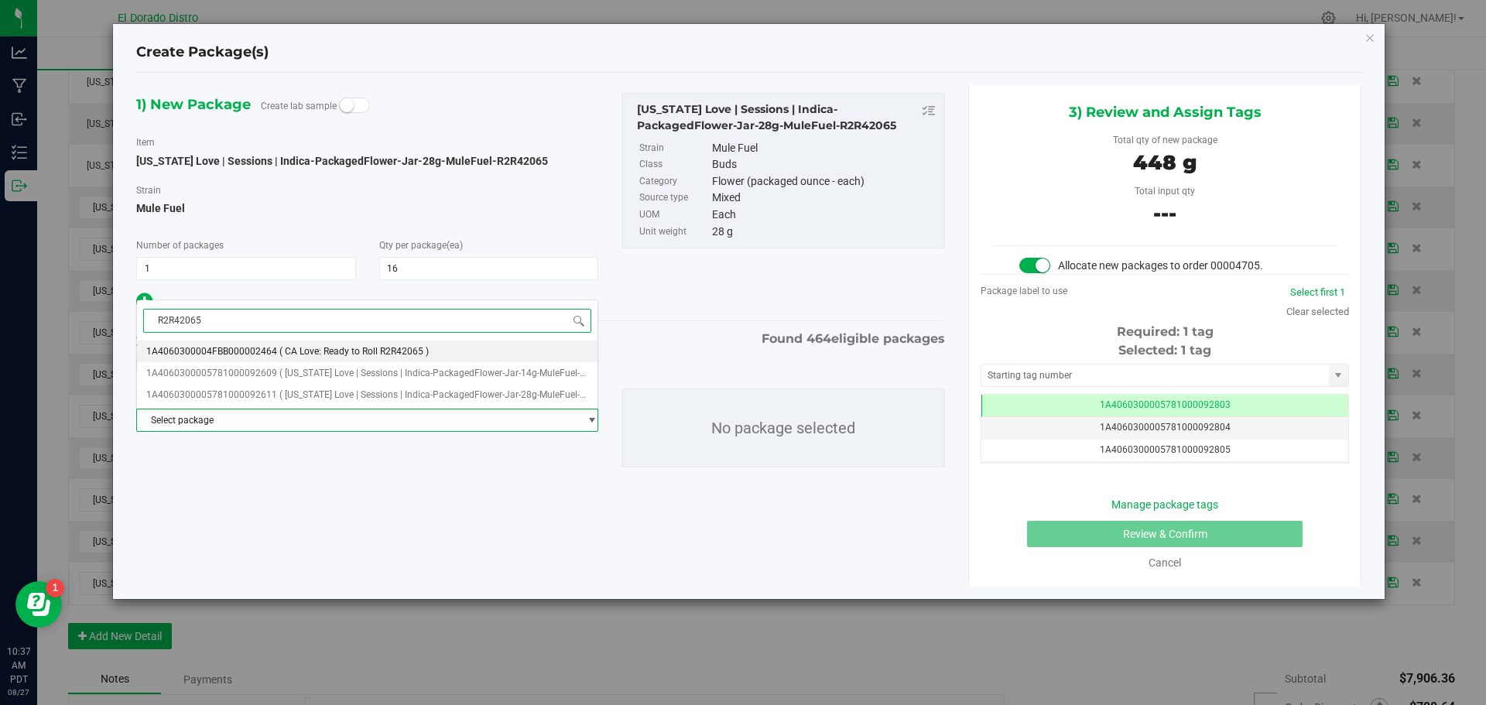
click at [357, 349] on span "( CA Love: Ready to Roll R2R42065 )" at bounding box center [353, 351] width 149 height 11
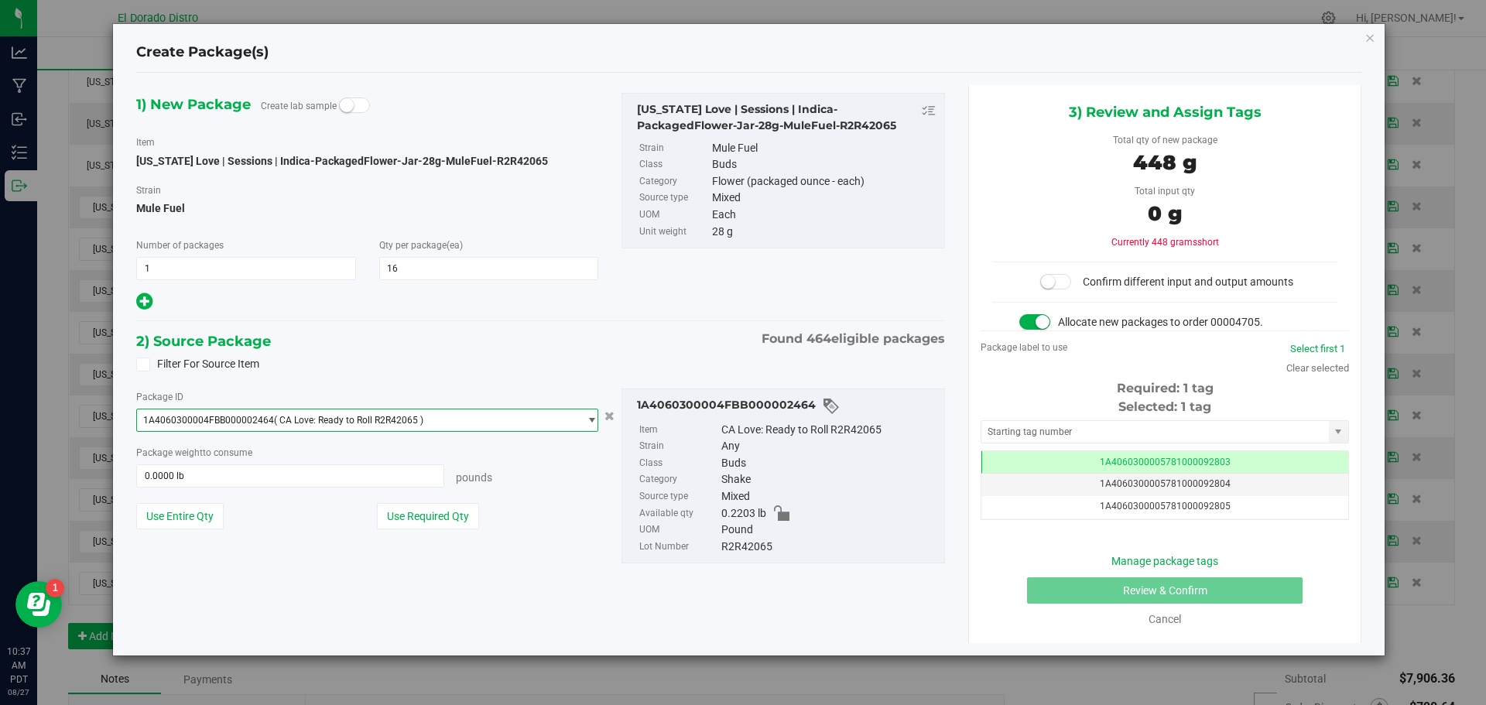
scroll to position [0, 0]
click at [1369, 35] on icon "button" at bounding box center [1370, 37] width 11 height 19
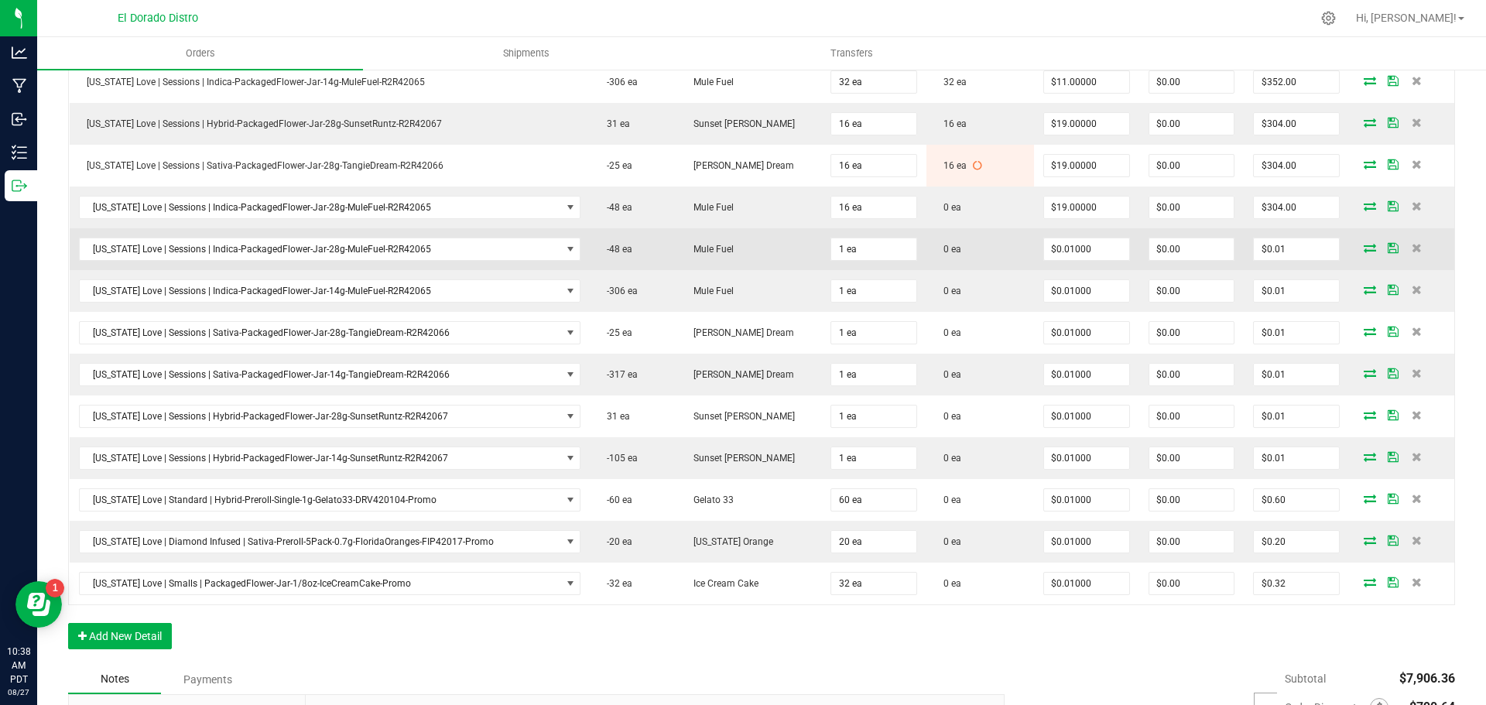
click at [1364, 246] on icon at bounding box center [1370, 247] width 12 height 9
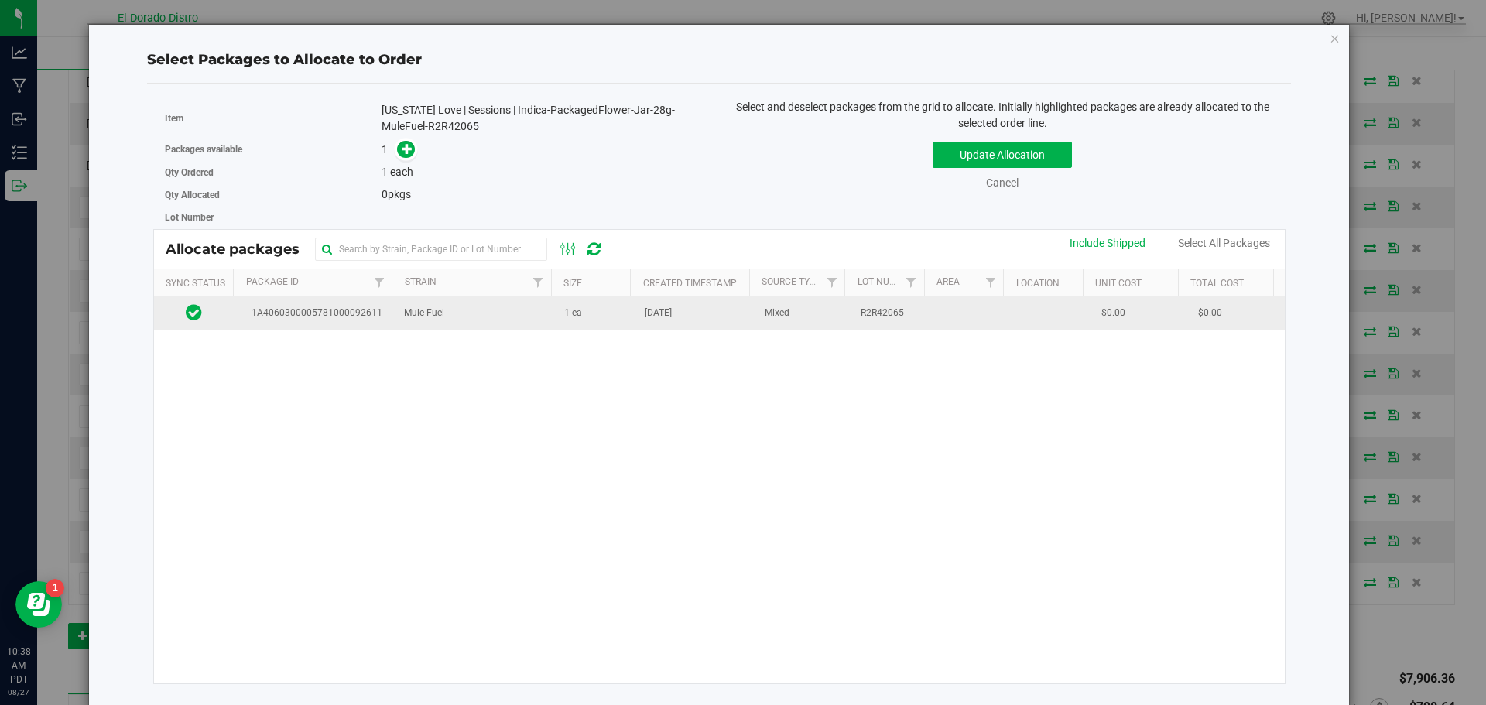
click at [715, 303] on td "Aug 21, 2025" at bounding box center [696, 312] width 120 height 33
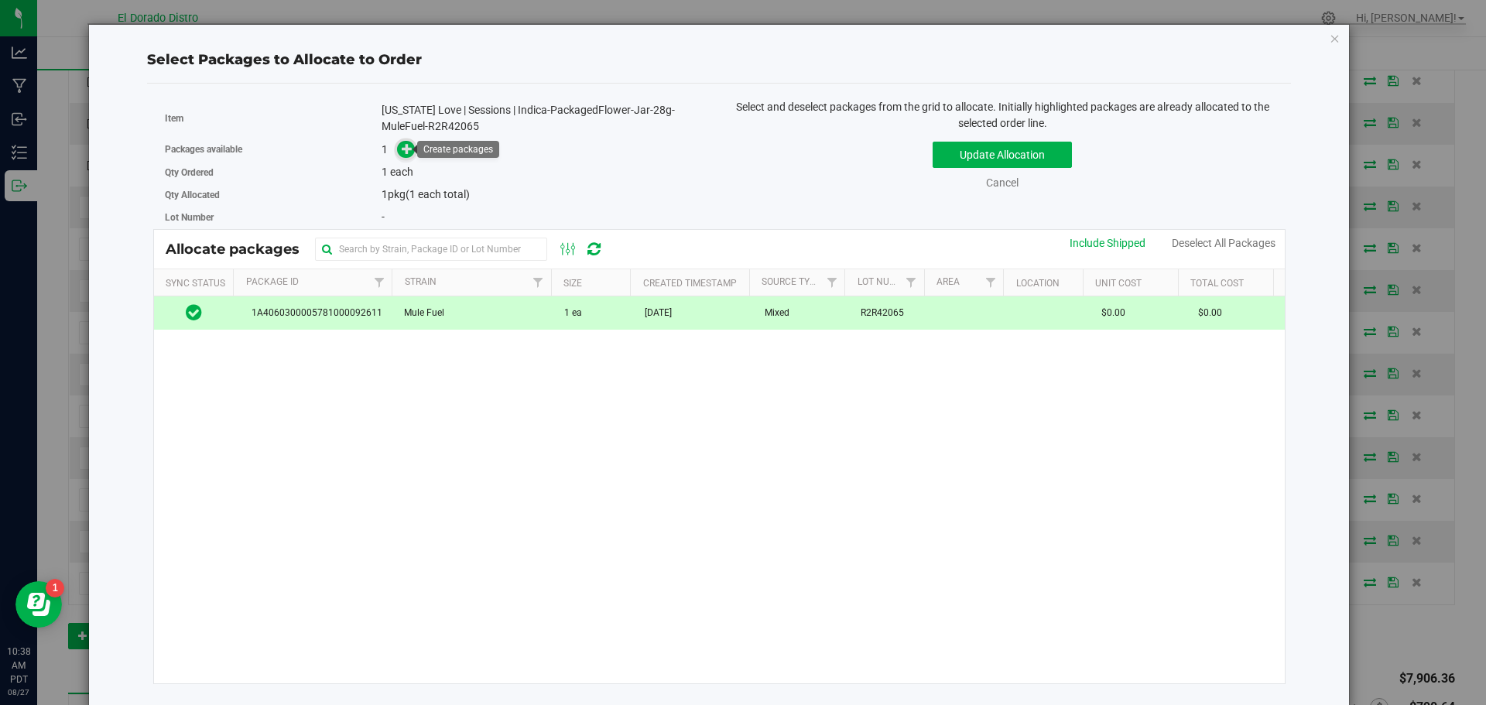
click at [406, 149] on icon at bounding box center [407, 148] width 11 height 11
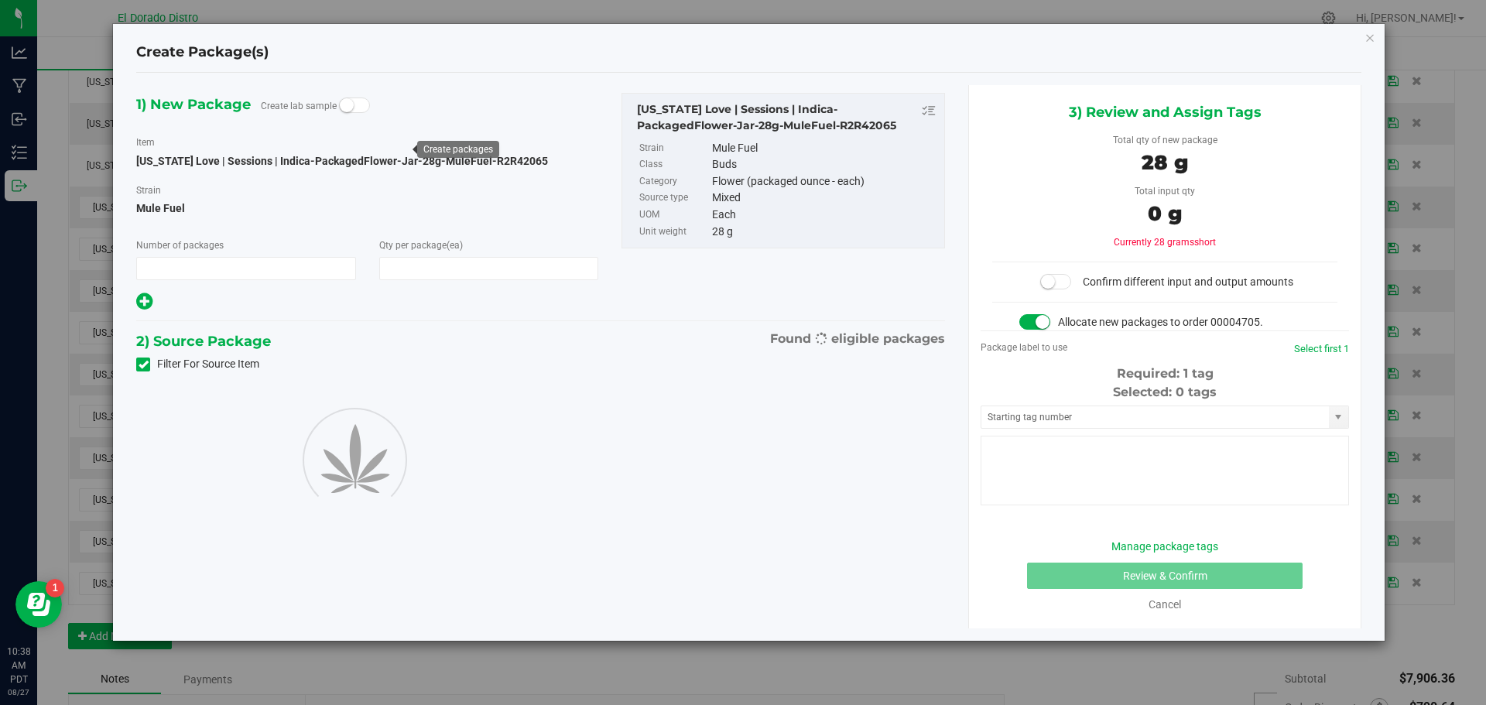
type input "1"
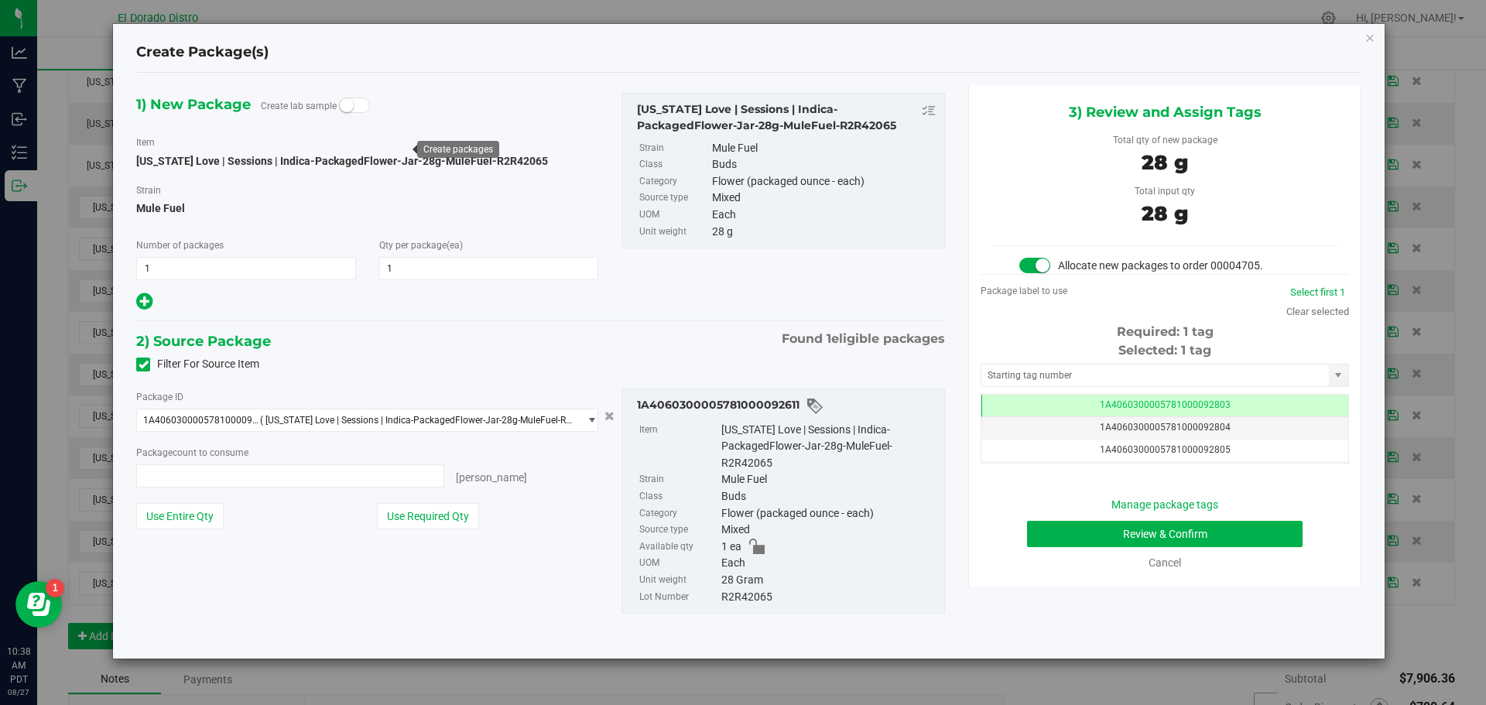
type input "1 ea"
click at [1049, 523] on button "Review & Confirm" at bounding box center [1165, 534] width 276 height 26
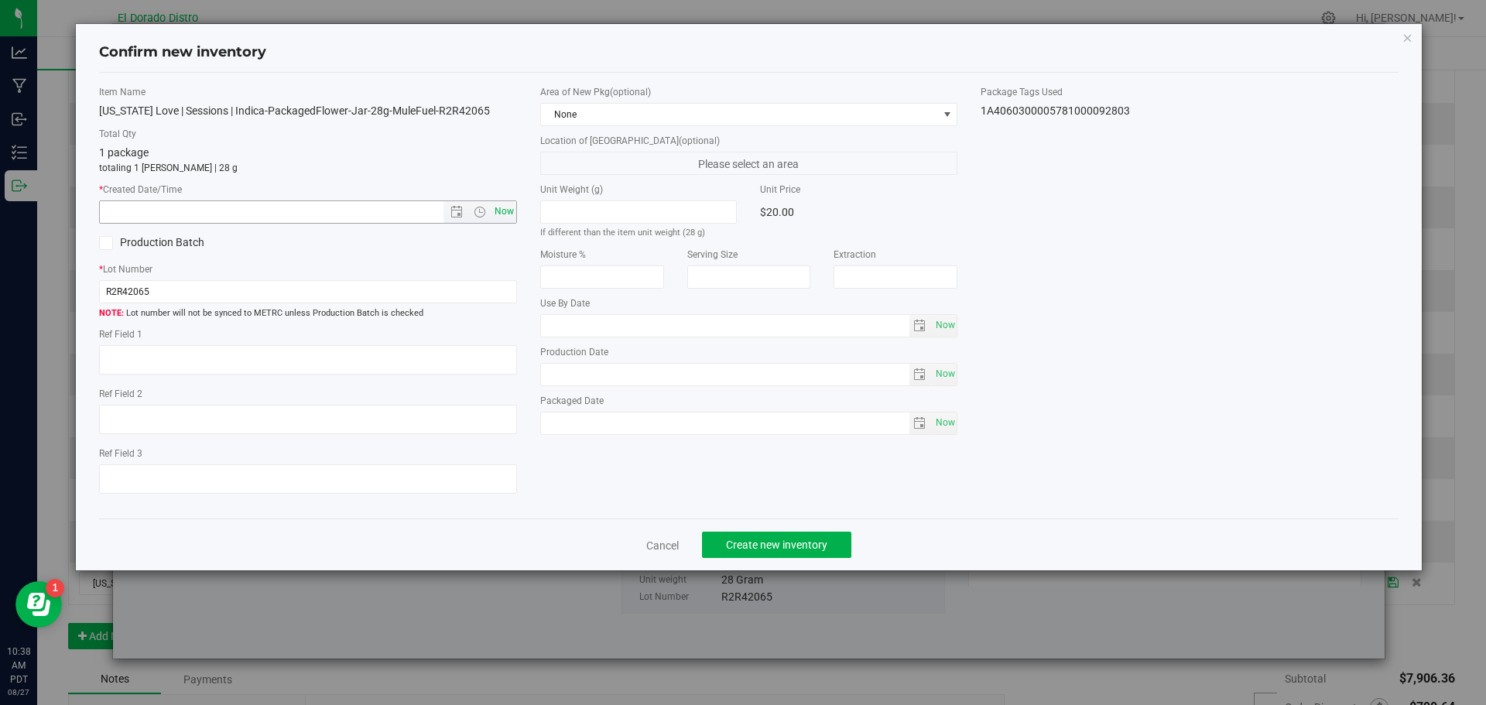
click at [511, 210] on span "Now" at bounding box center [504, 212] width 26 height 22
type input "8/27/2025 10:38 AM"
click at [757, 539] on span "Create new inventory" at bounding box center [776, 545] width 101 height 12
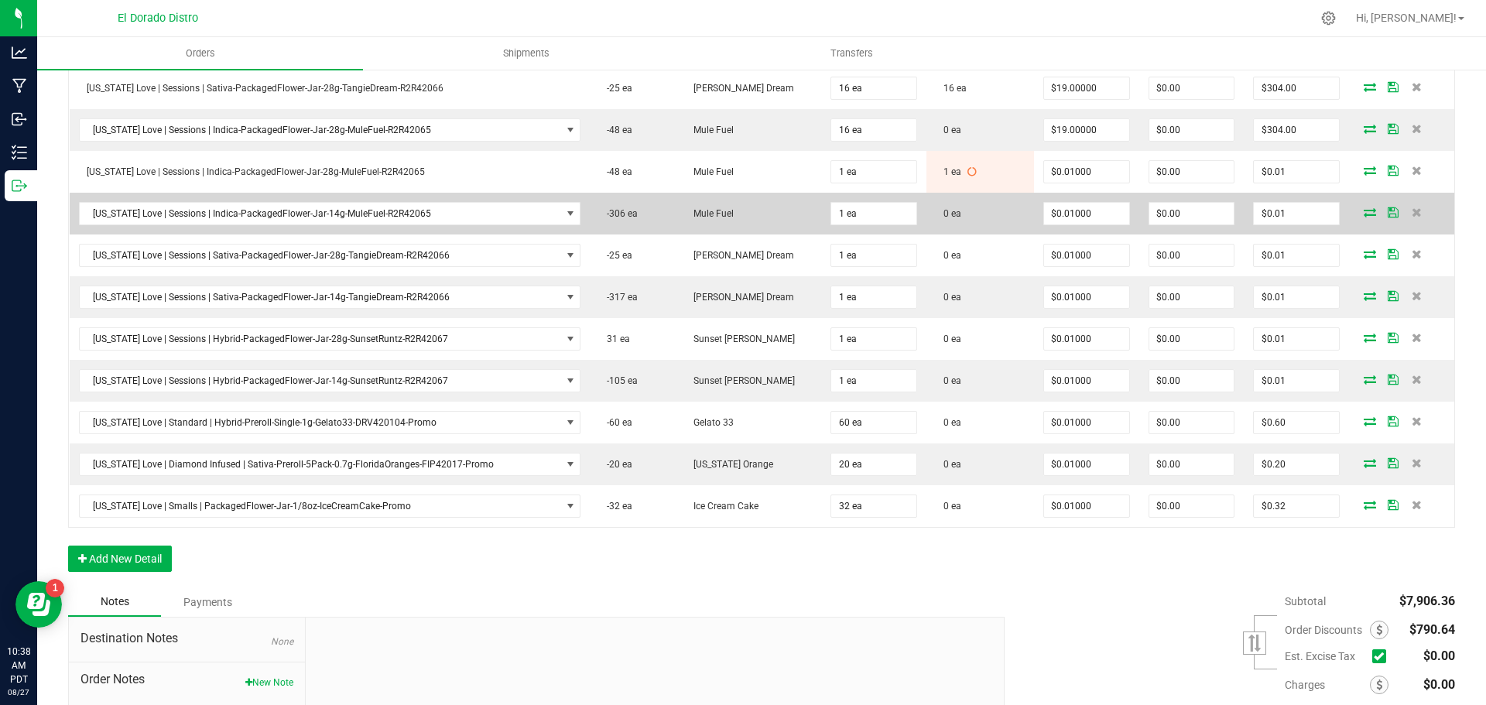
click at [1364, 209] on icon at bounding box center [1370, 211] width 12 height 9
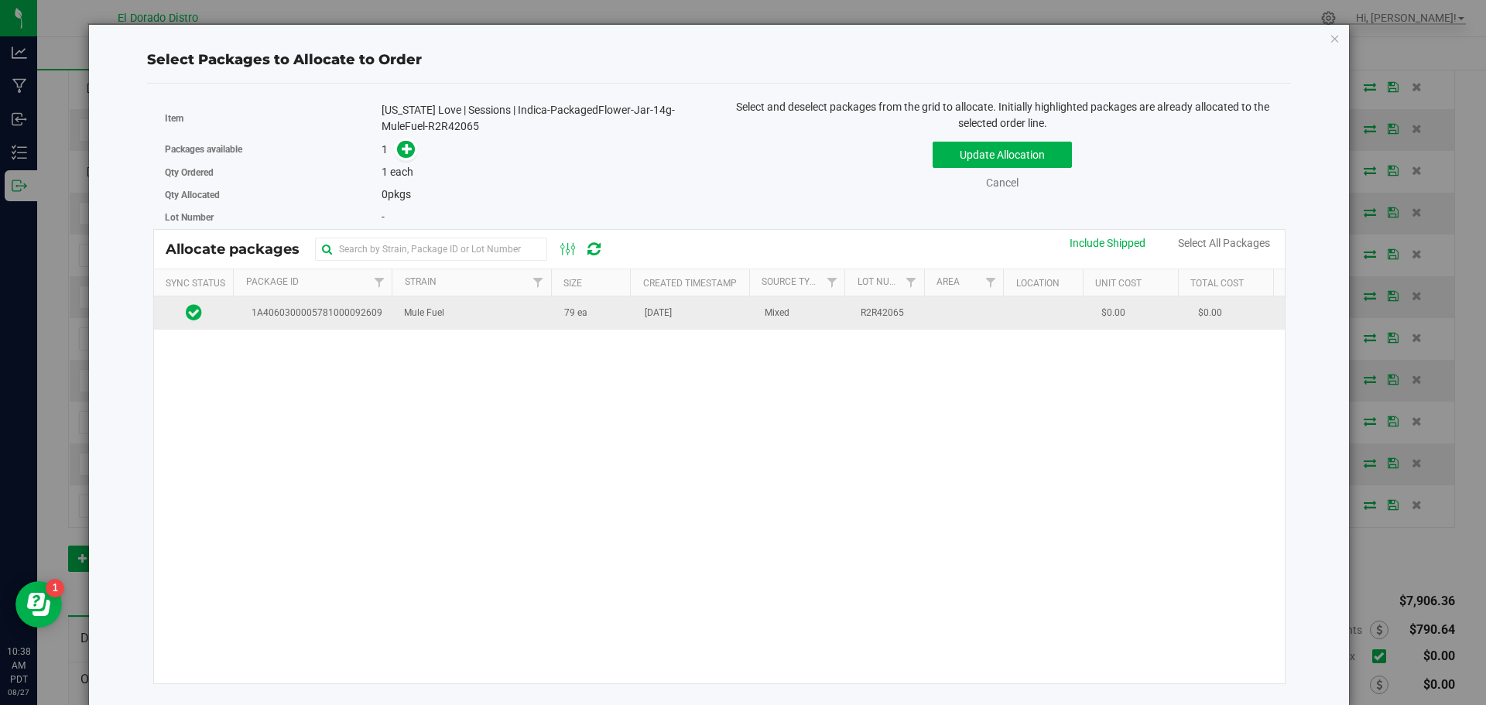
click at [706, 312] on td "Aug 21, 2025" at bounding box center [696, 312] width 120 height 33
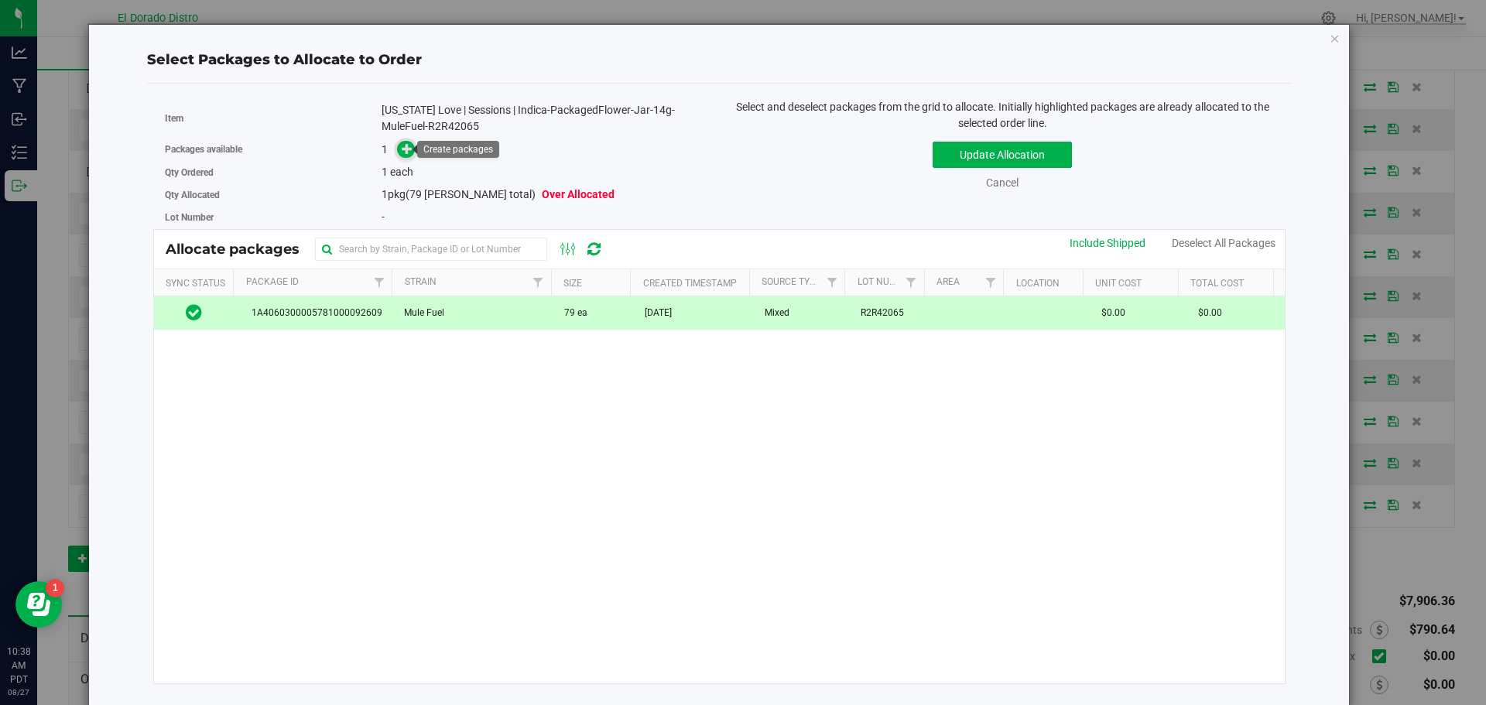
click at [402, 143] on icon at bounding box center [407, 148] width 11 height 11
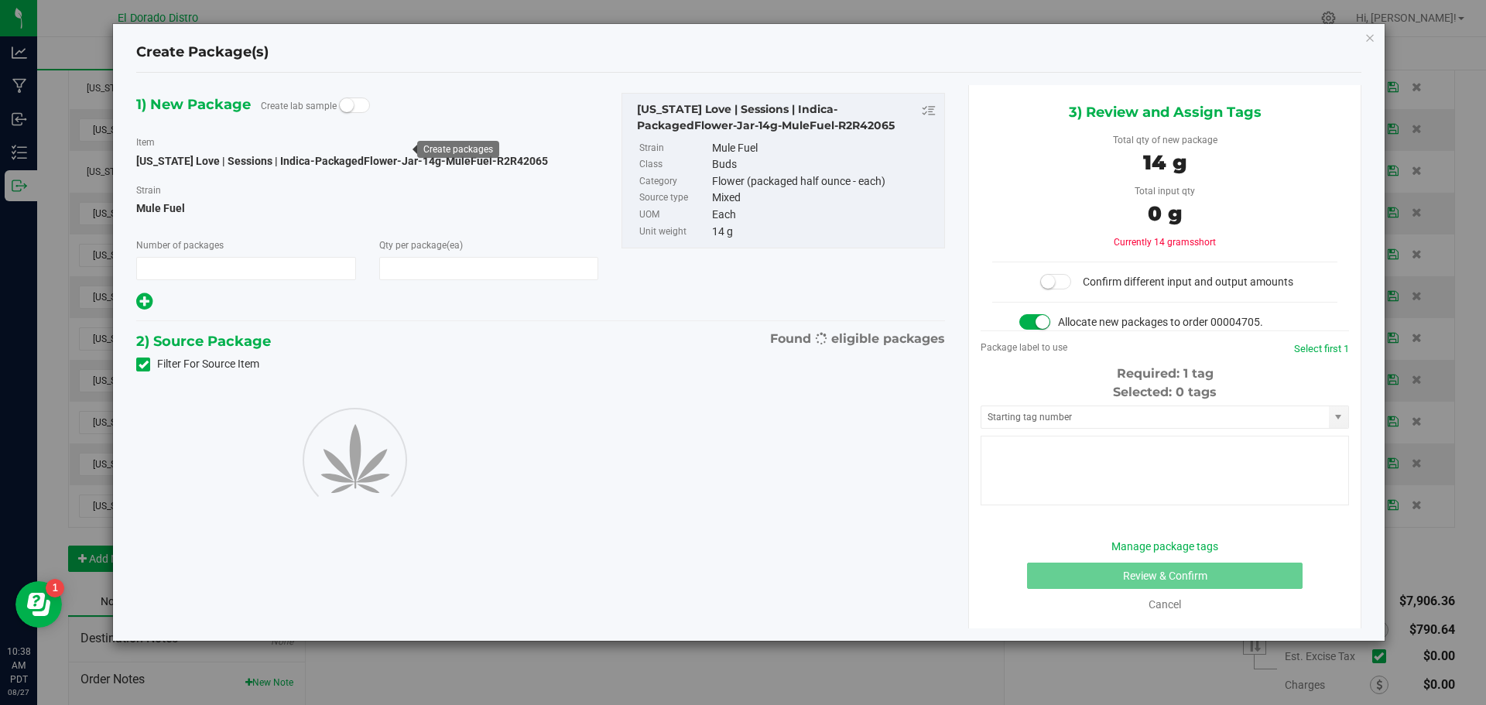
type input "1"
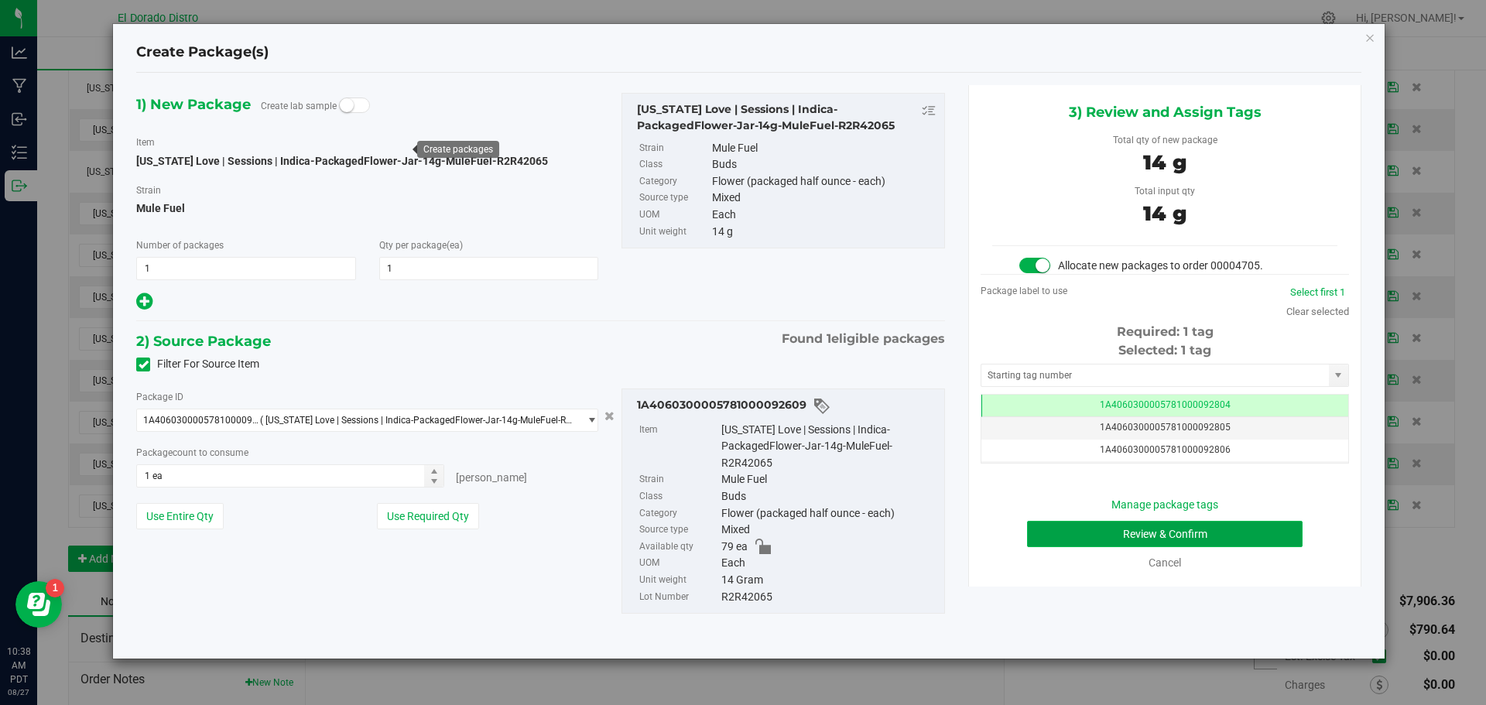
click at [1046, 531] on button "Review & Confirm" at bounding box center [1165, 534] width 276 height 26
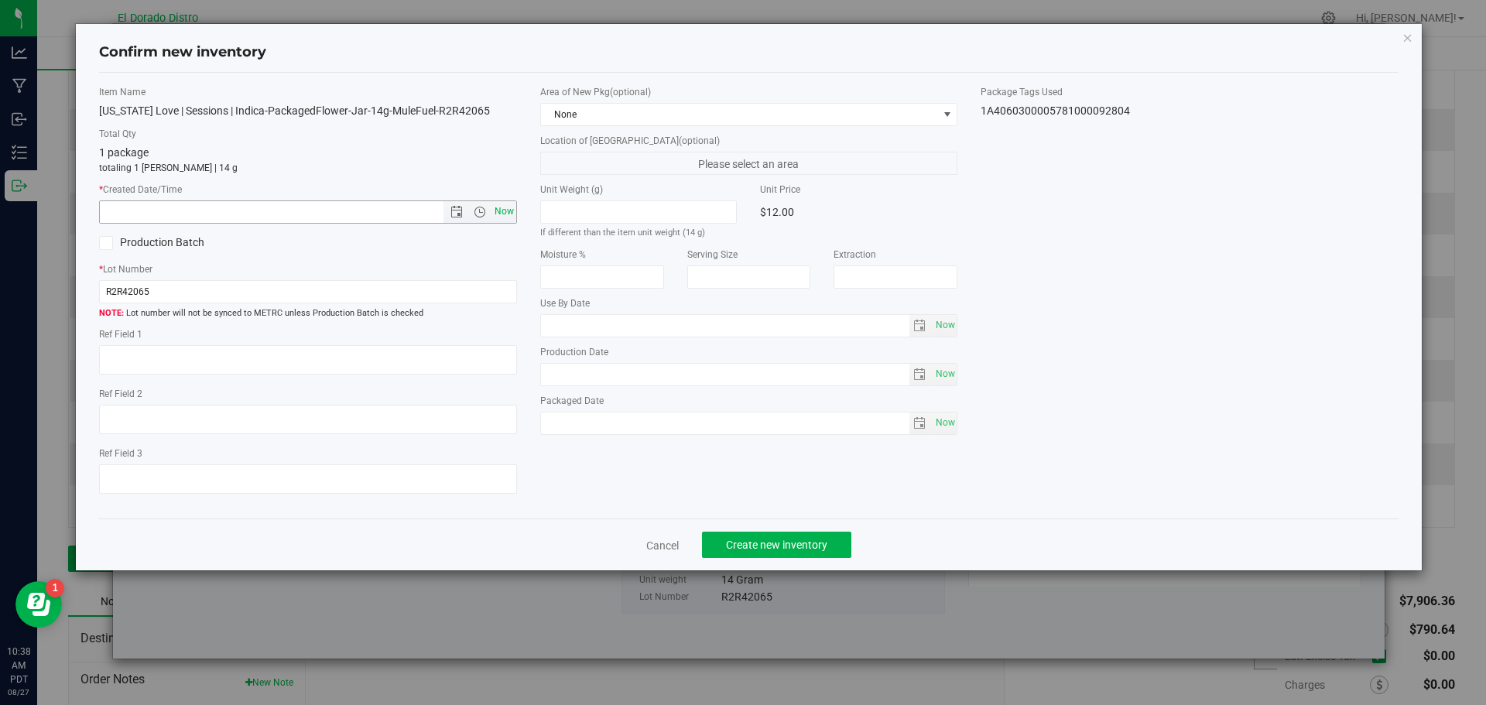
click at [508, 208] on span "Now" at bounding box center [504, 212] width 26 height 22
type input "8/27/2025 10:38 AM"
click at [759, 539] on span "Create new inventory" at bounding box center [776, 545] width 101 height 12
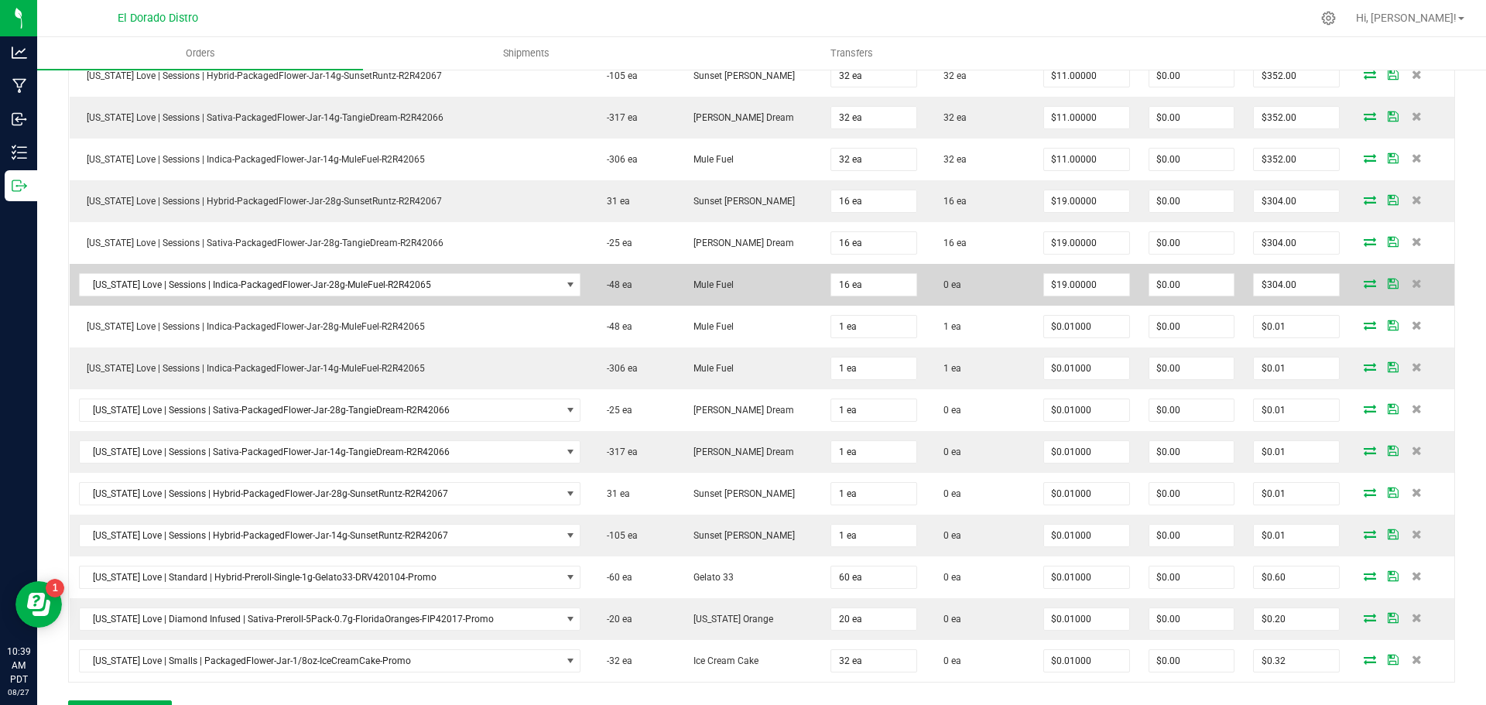
click at [1364, 284] on icon at bounding box center [1370, 283] width 12 height 9
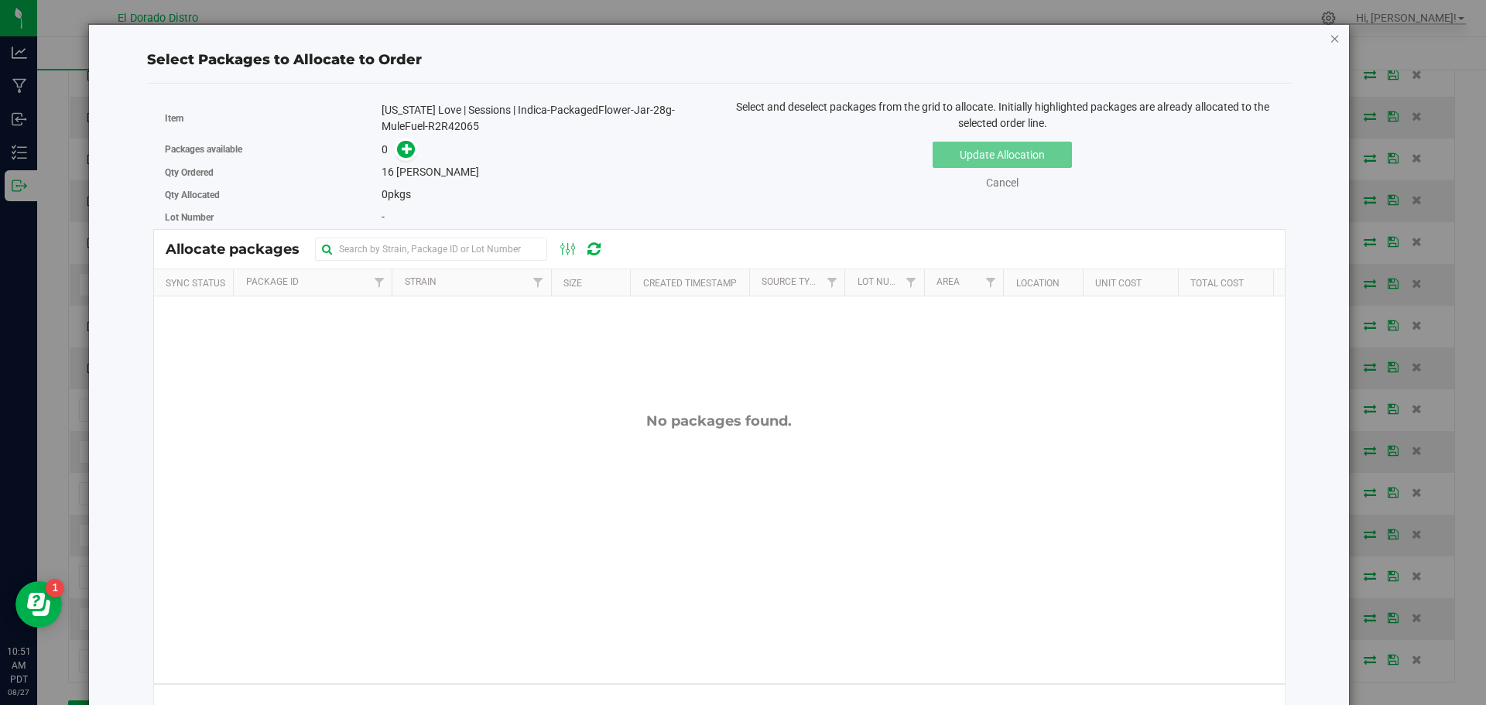
click at [1330, 41] on icon "button" at bounding box center [1335, 38] width 11 height 19
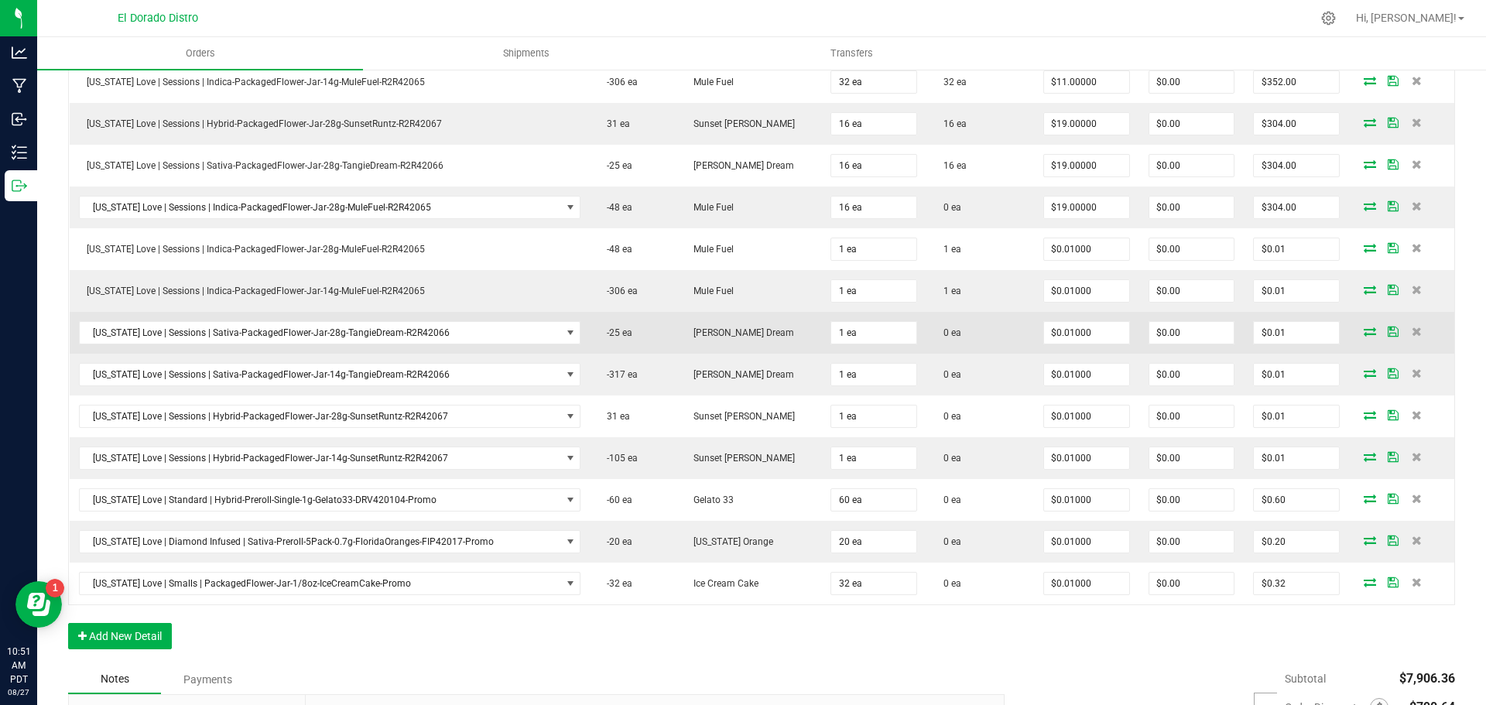
scroll to position [2400, 0]
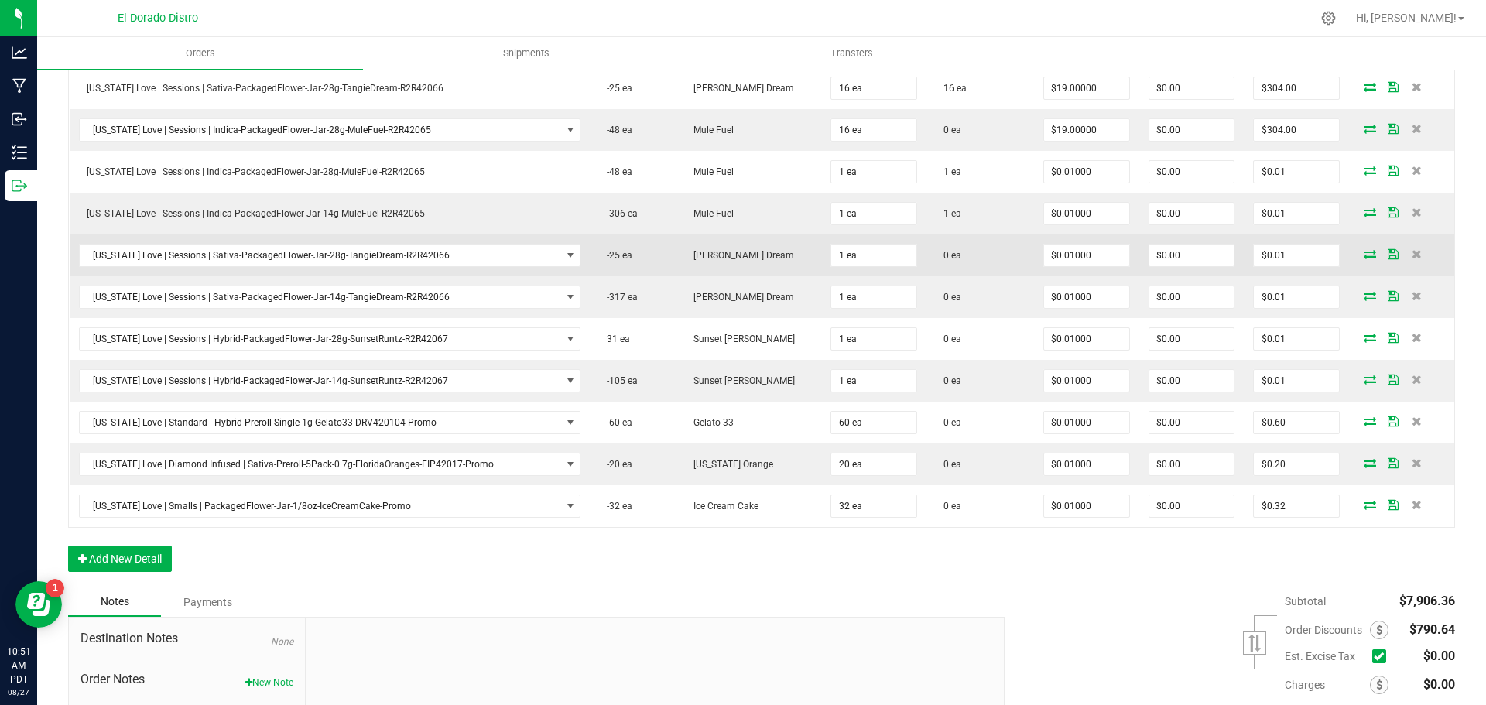
click at [1364, 255] on icon at bounding box center [1370, 253] width 12 height 9
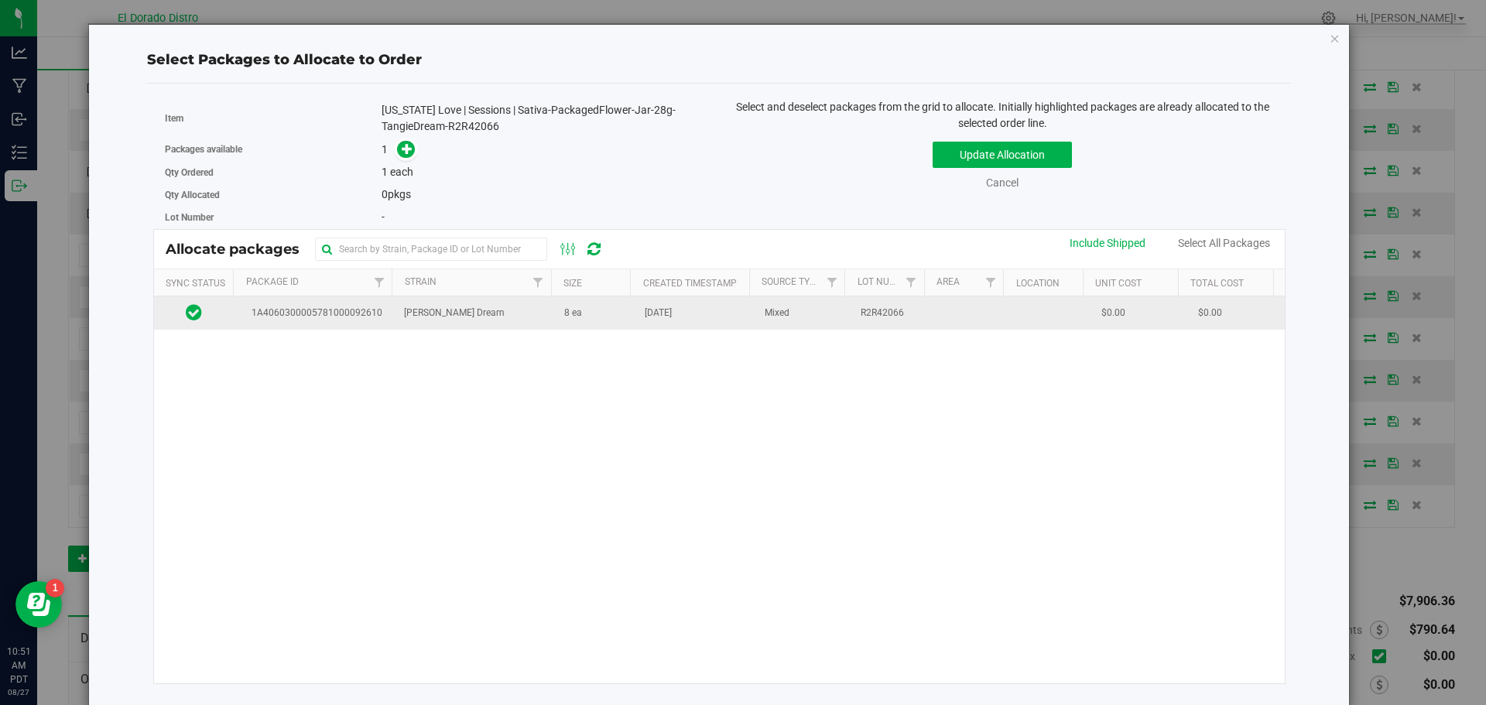
click at [765, 319] on span "Mixed" at bounding box center [777, 313] width 25 height 15
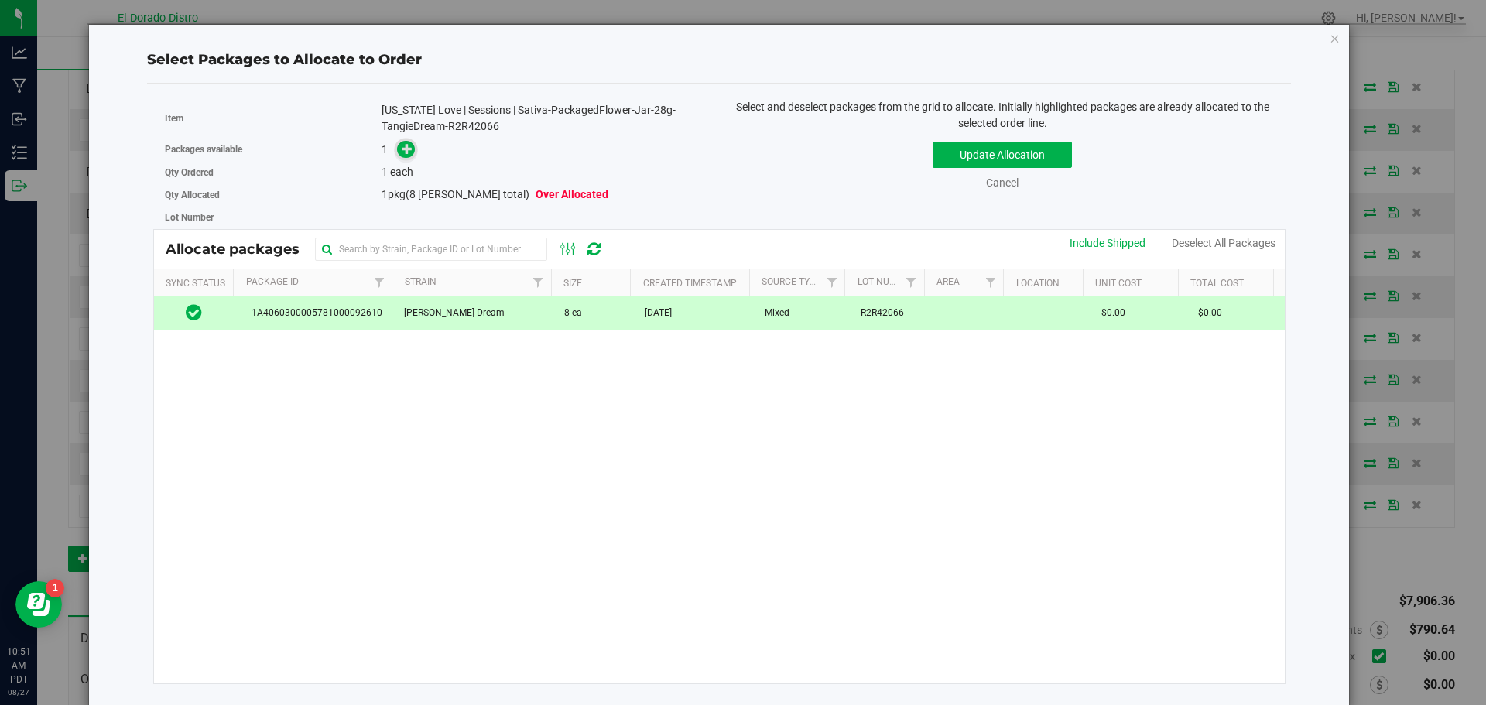
click at [405, 142] on icon at bounding box center [407, 147] width 11 height 11
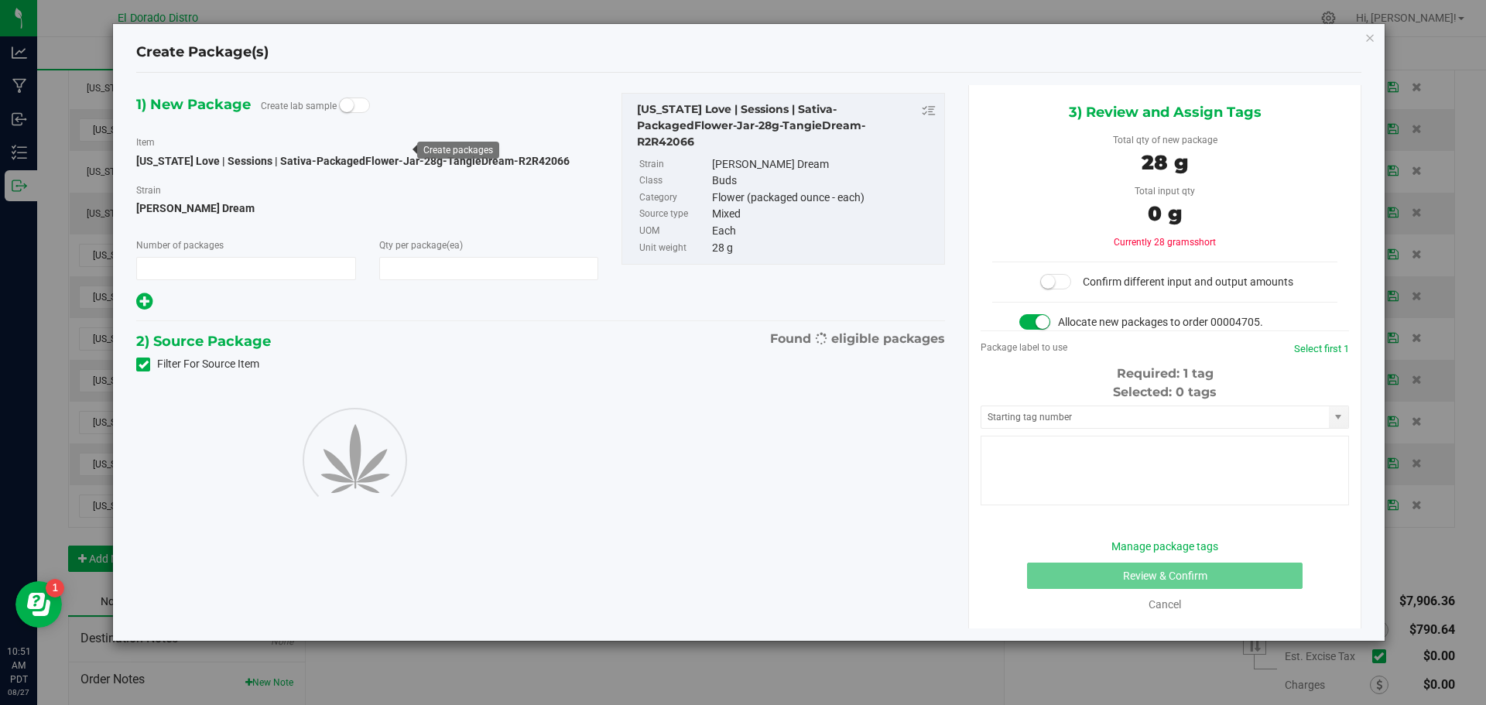
type input "1"
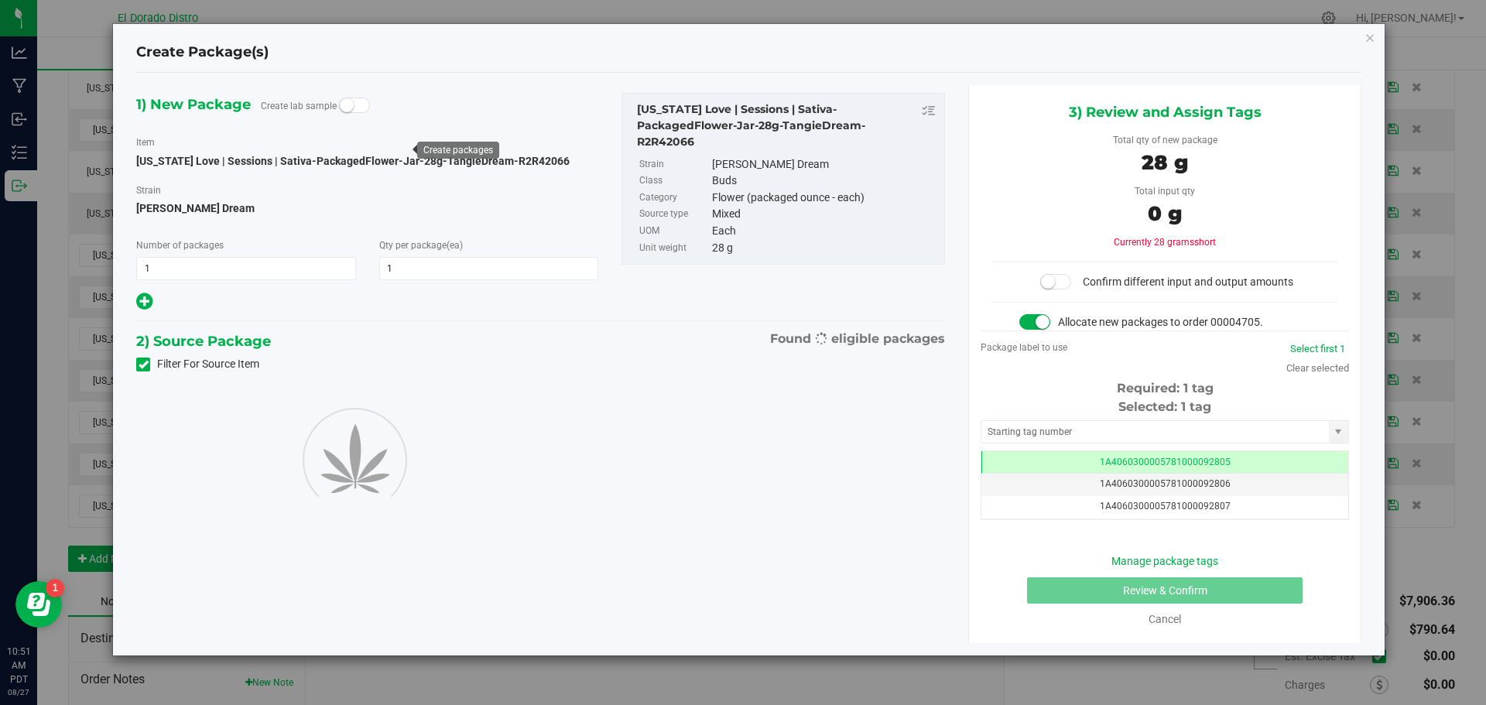
scroll to position [0, -1]
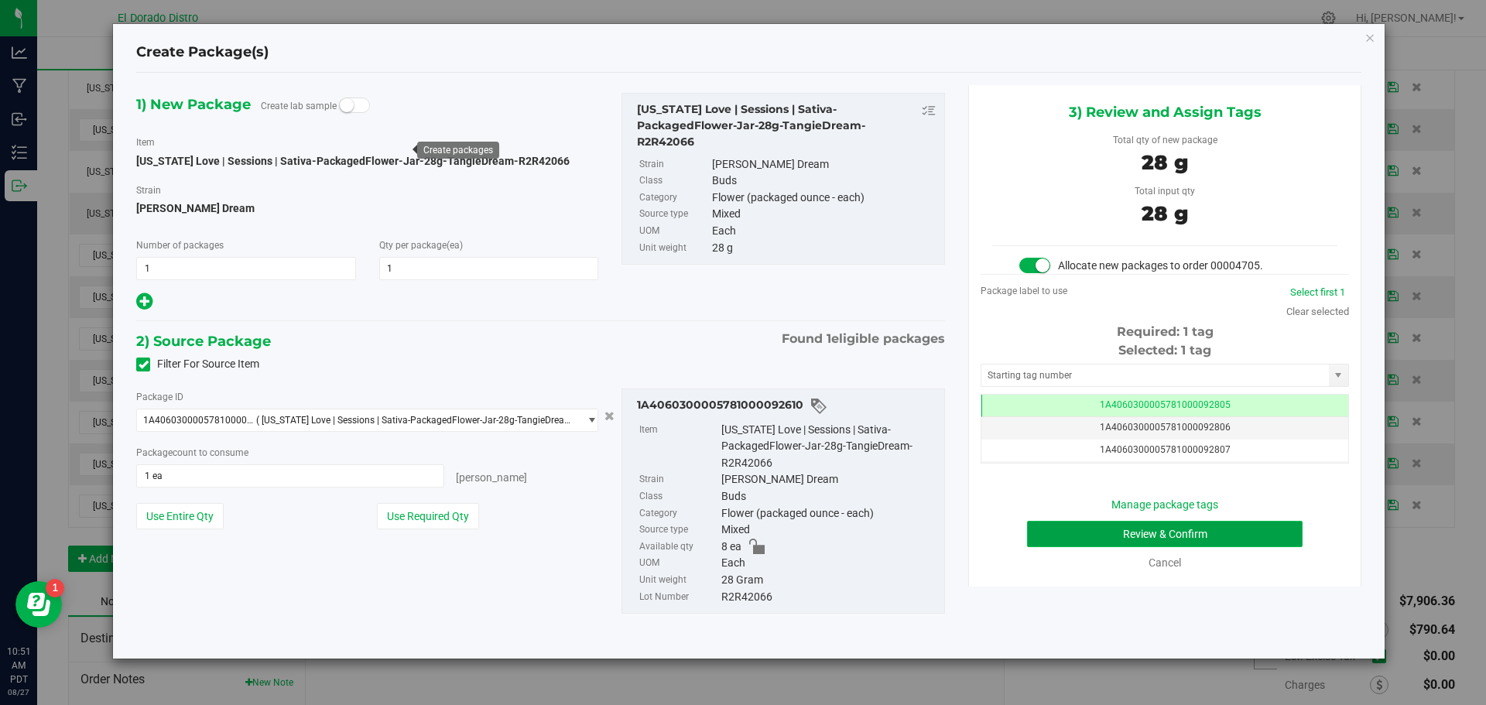
click at [1032, 540] on button "Review & Confirm" at bounding box center [1165, 534] width 276 height 26
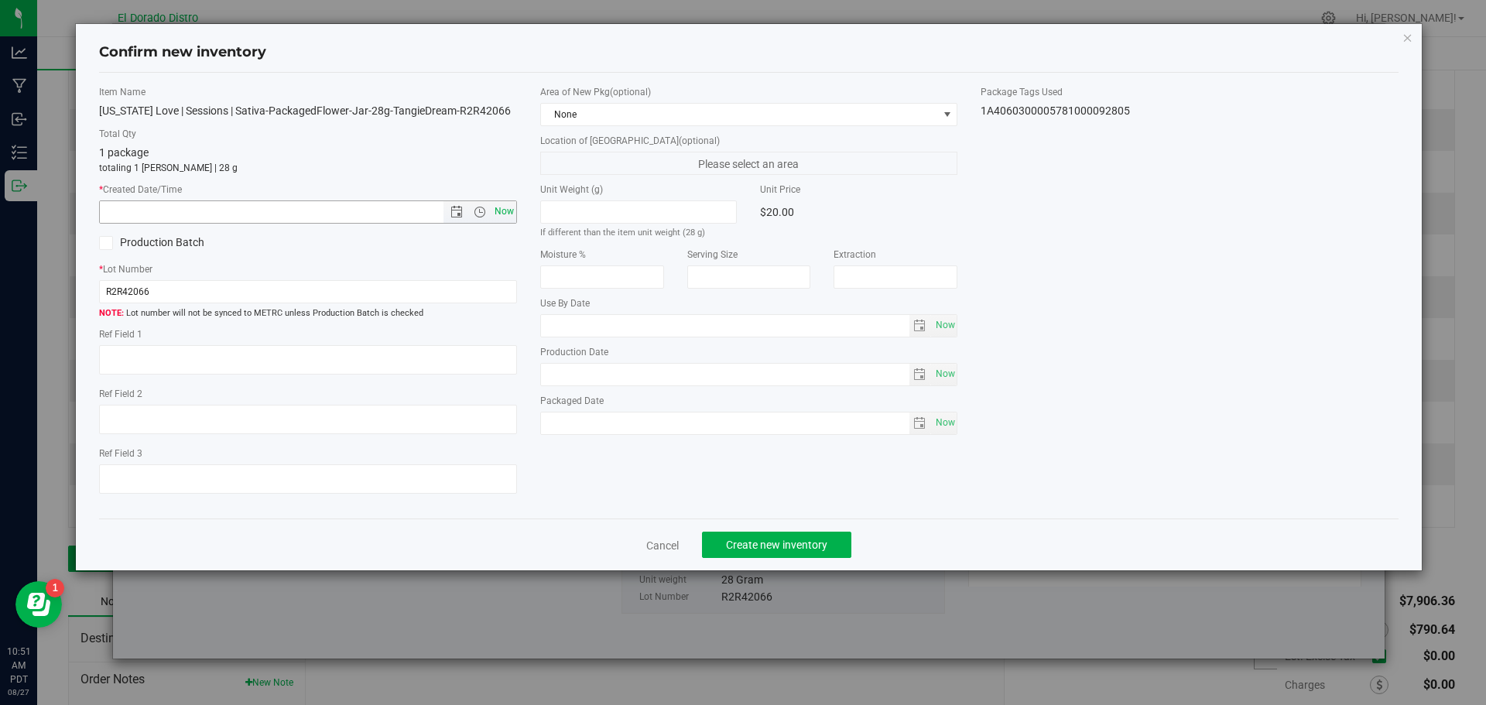
click at [506, 211] on span "Now" at bounding box center [504, 212] width 26 height 22
type input "8/27/2025 10:51 AM"
click at [734, 543] on span "Create new inventory" at bounding box center [776, 545] width 101 height 12
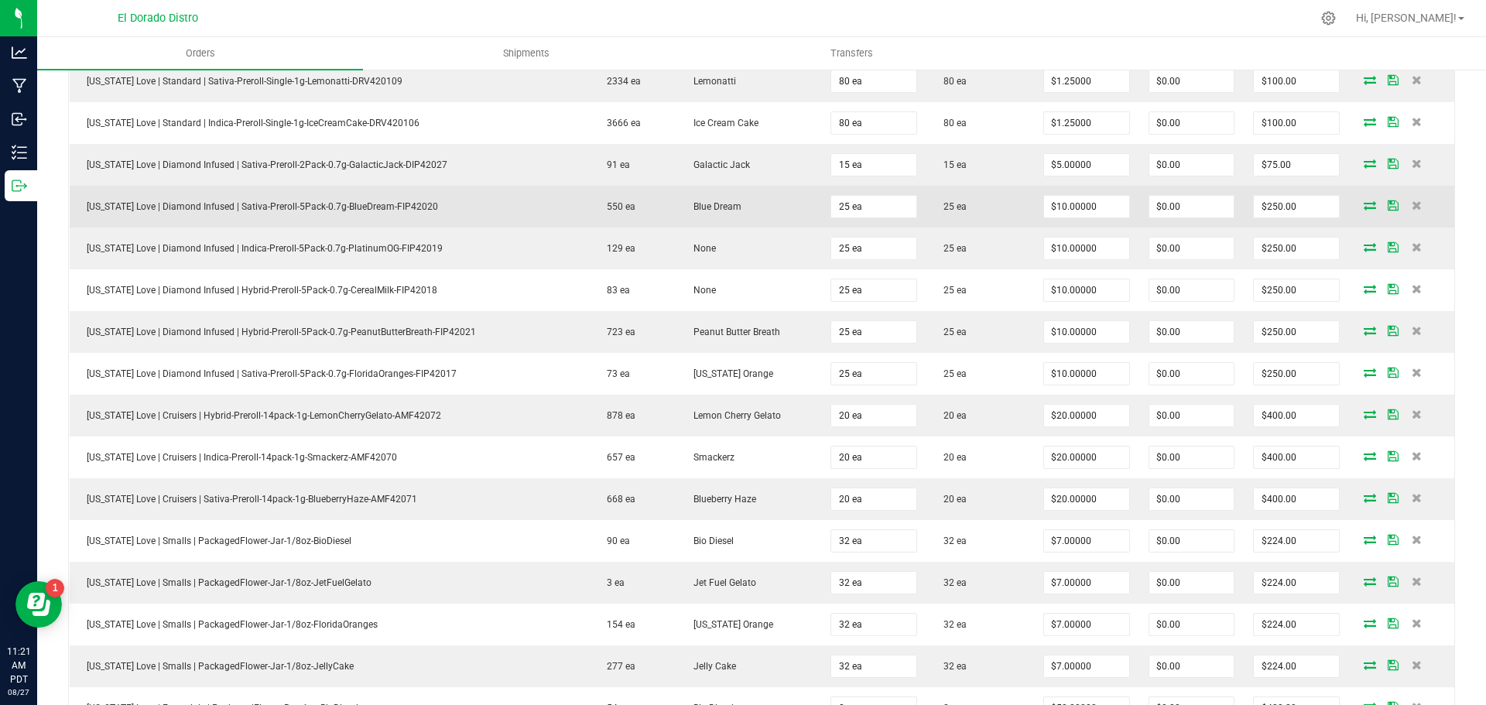
scroll to position [697, 0]
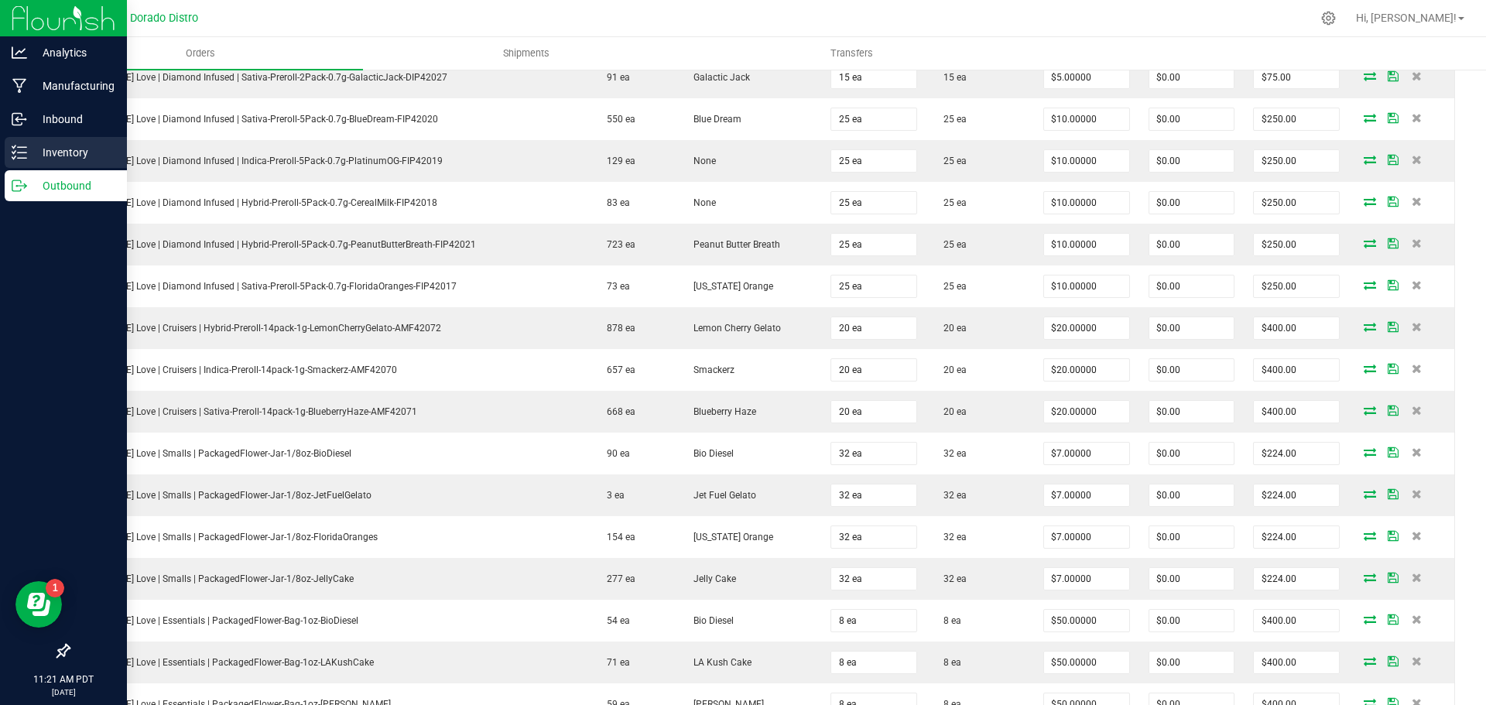
click at [26, 149] on icon at bounding box center [19, 152] width 15 height 15
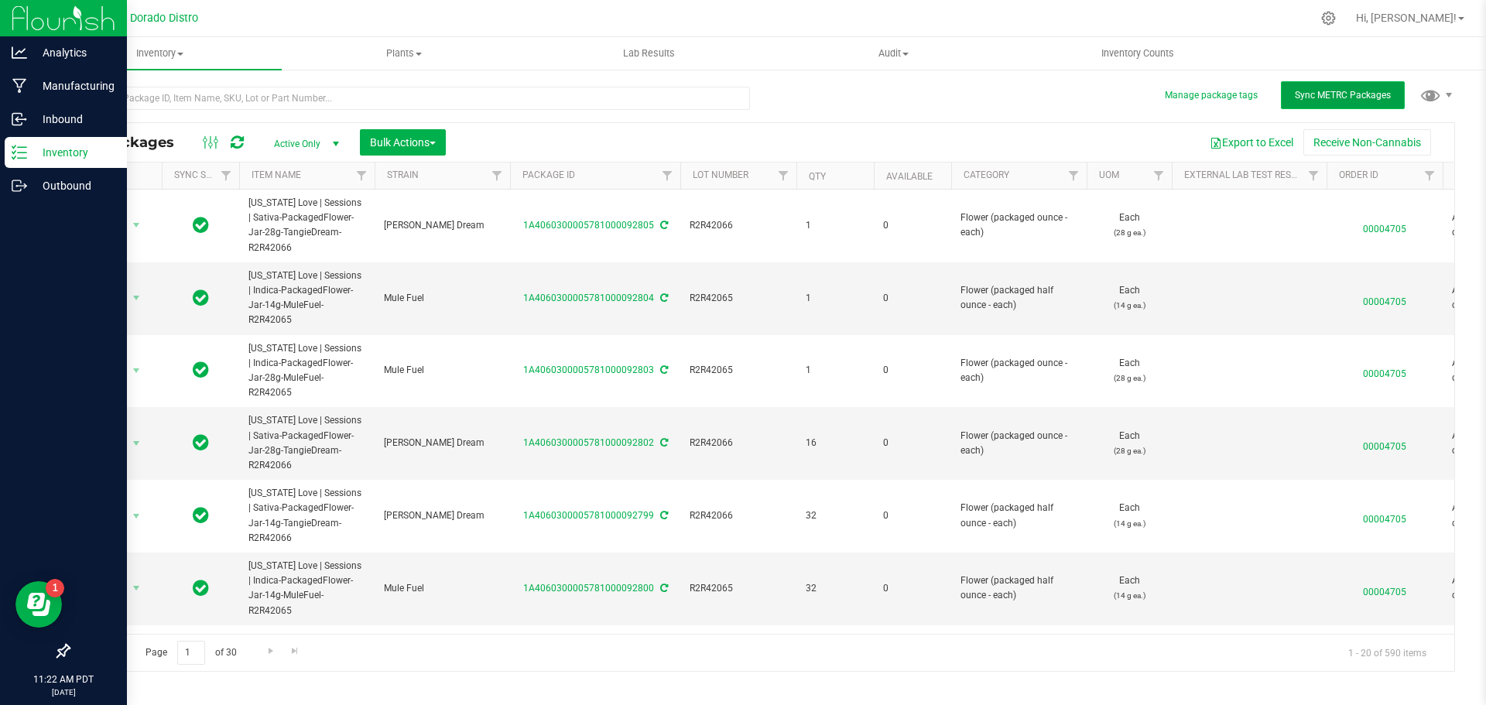
click at [1319, 94] on span "Sync METRC Packages" at bounding box center [1343, 95] width 96 height 11
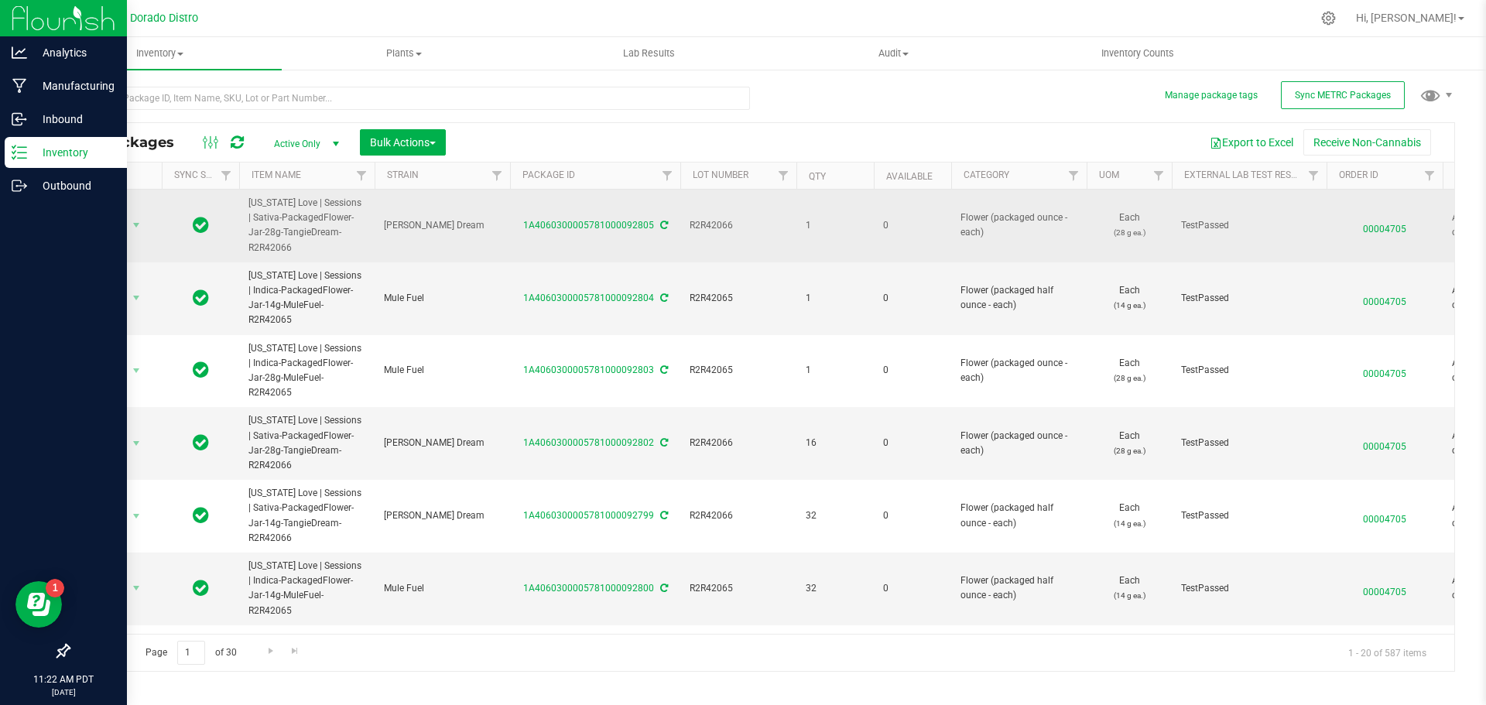
click at [1381, 230] on span "00004705" at bounding box center [1385, 225] width 98 height 22
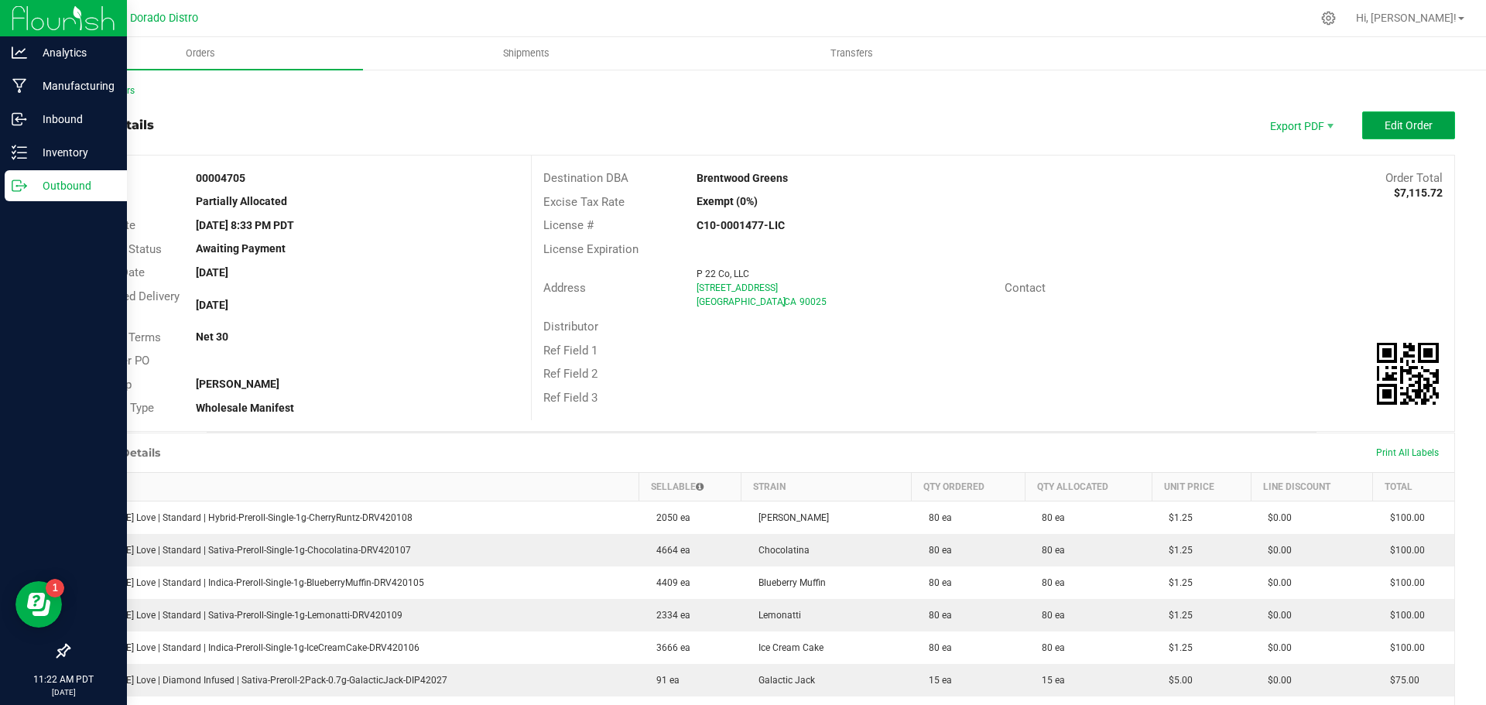
click at [1398, 121] on span "Edit Order" at bounding box center [1409, 125] width 48 height 12
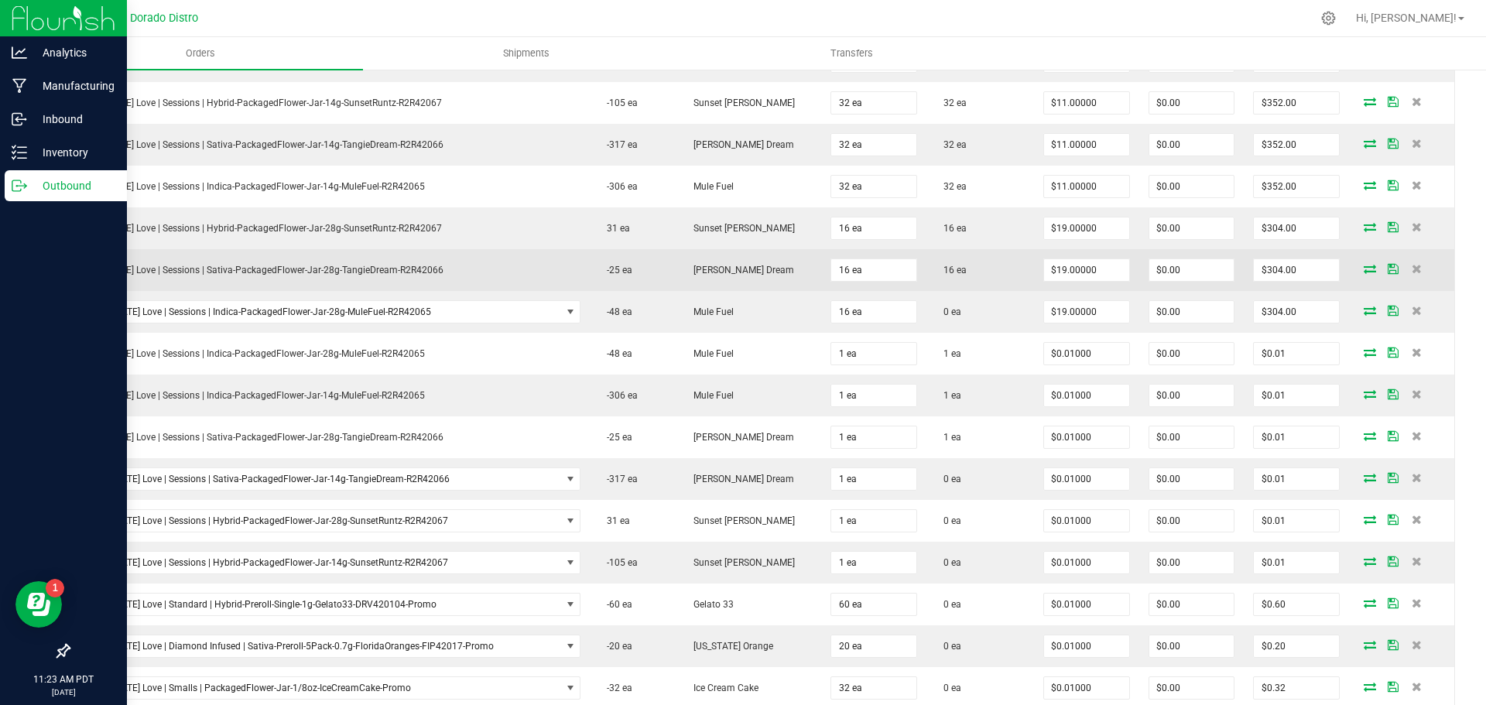
scroll to position [2245, 0]
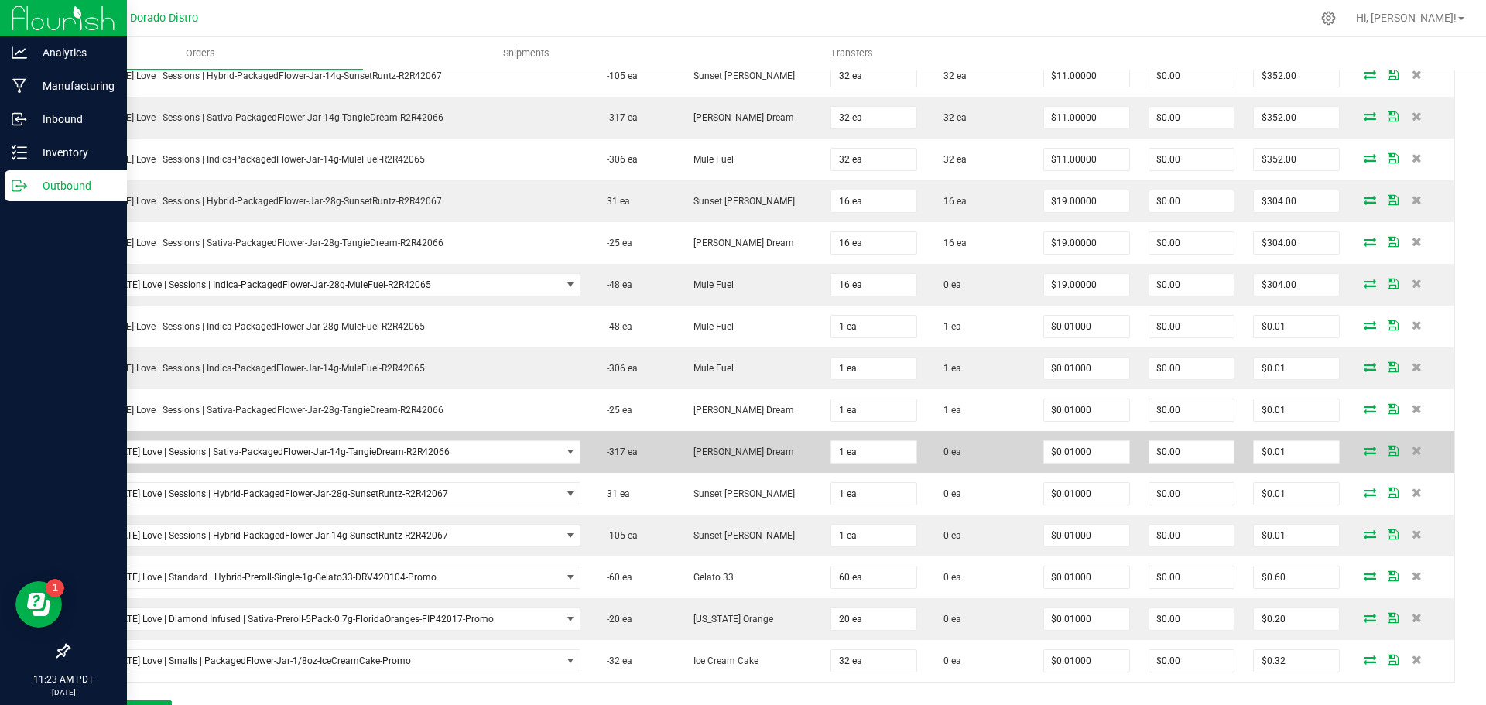
click at [1364, 451] on icon at bounding box center [1370, 450] width 12 height 9
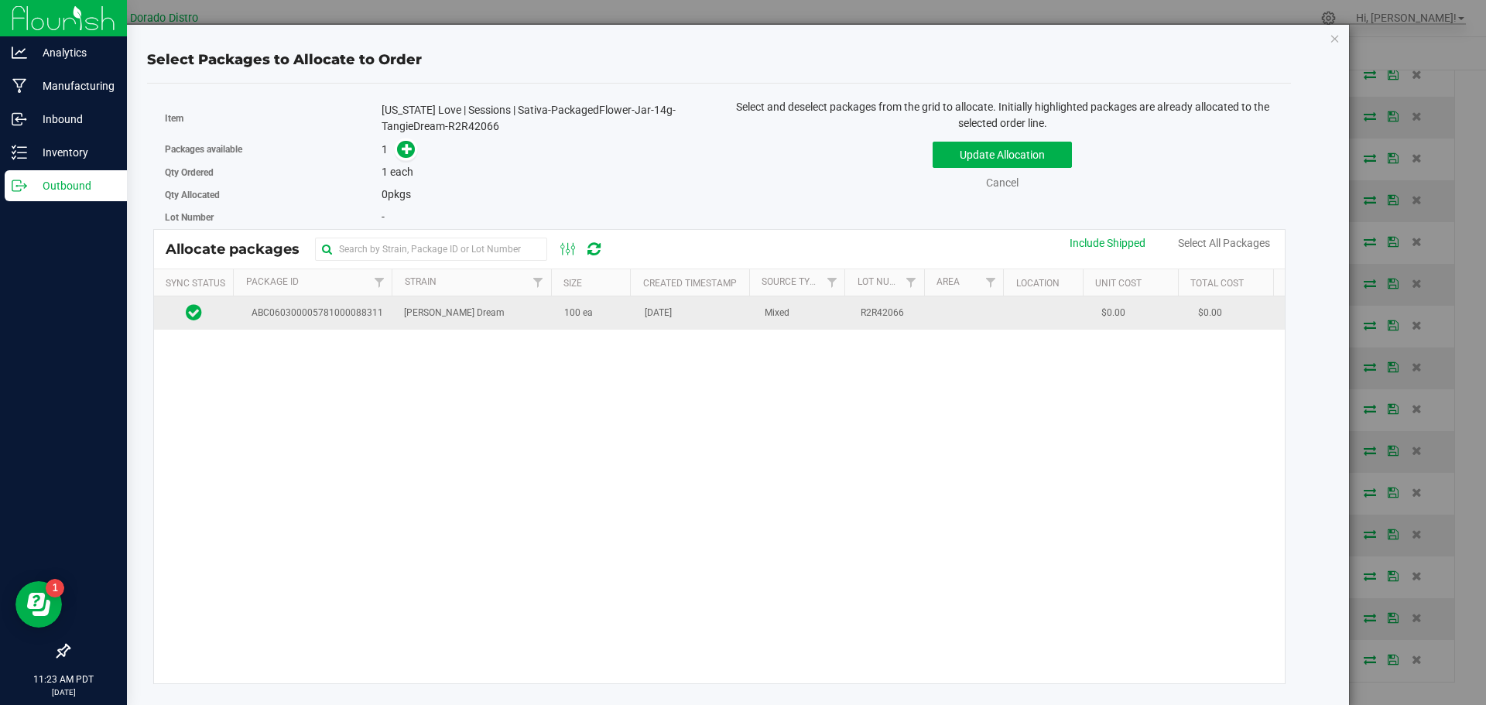
click at [618, 323] on td "100 ea" at bounding box center [595, 312] width 81 height 33
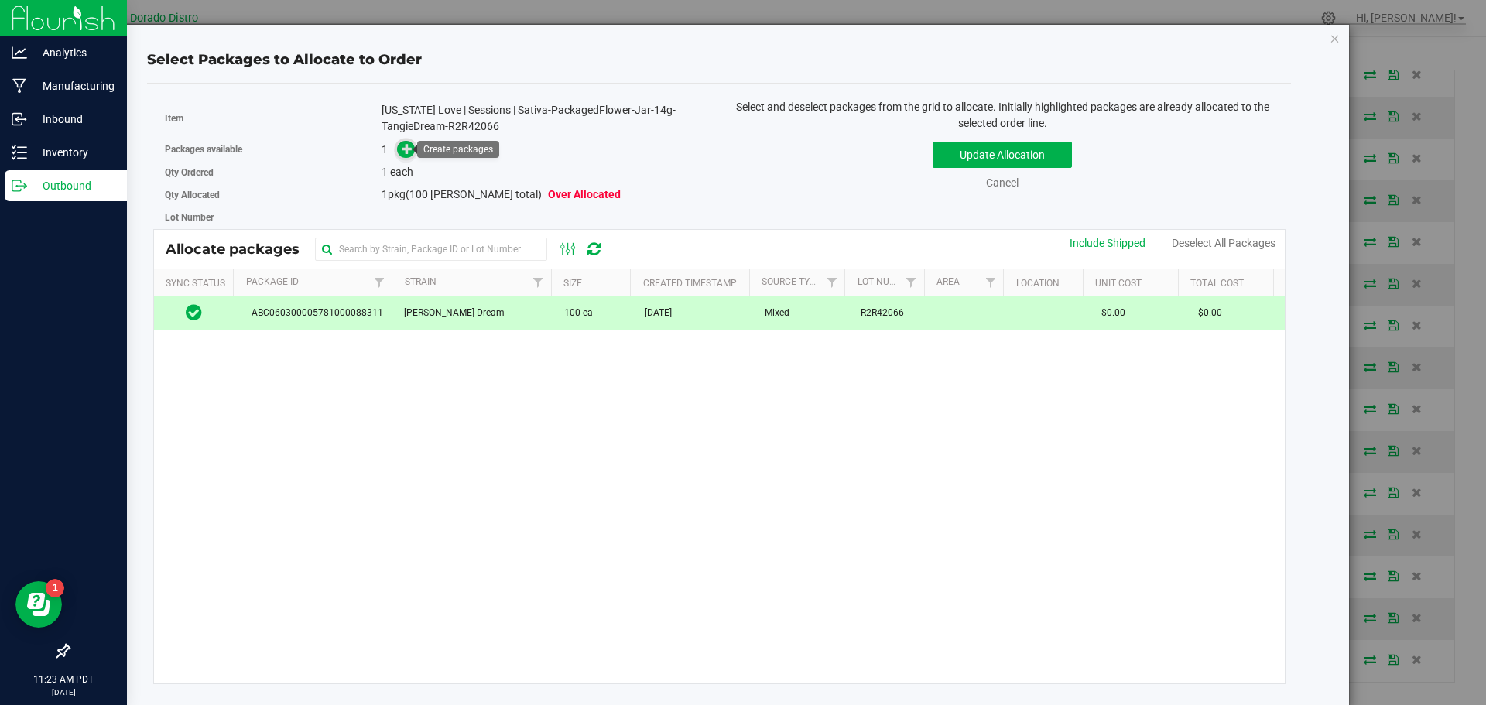
click at [404, 146] on icon at bounding box center [408, 148] width 12 height 12
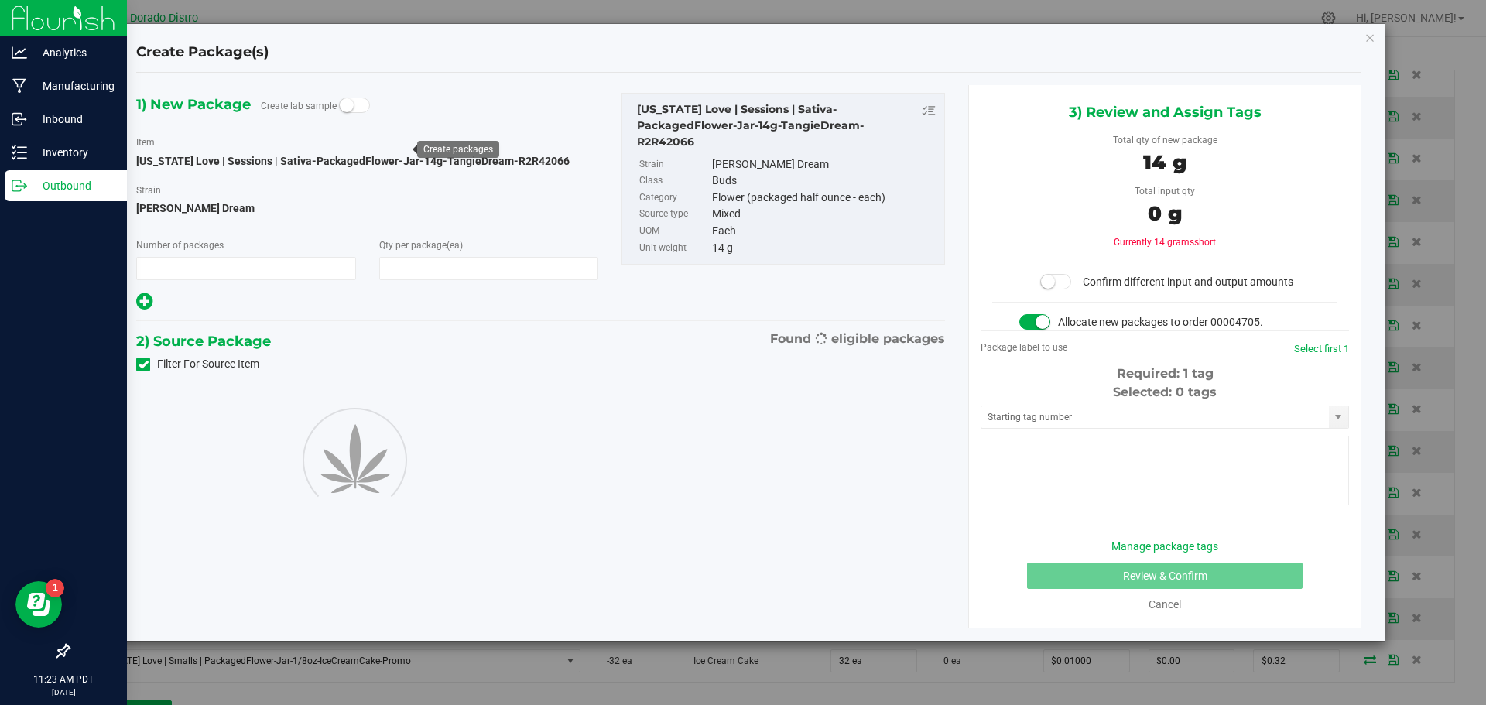
type input "1"
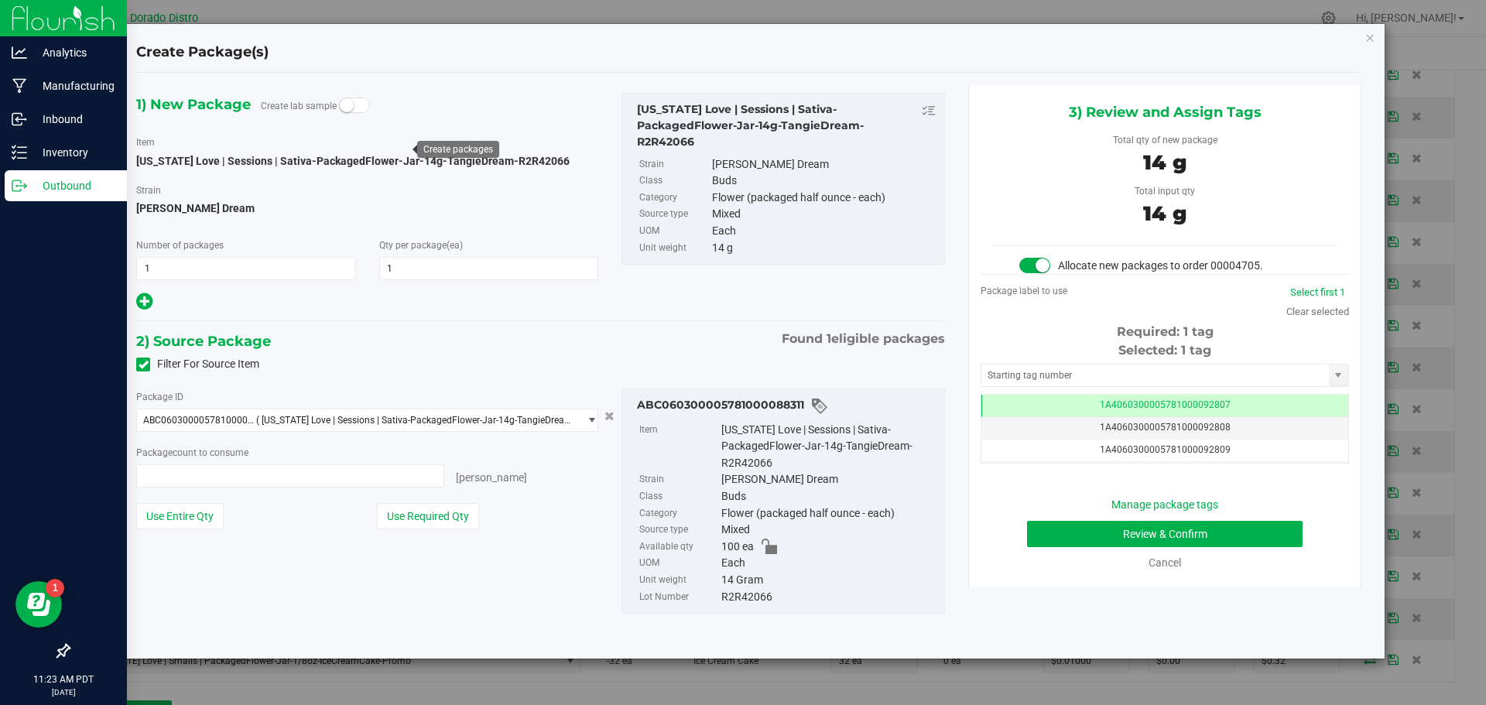
type input "1 ea"
click at [1050, 533] on button "Review & Confirm" at bounding box center [1165, 534] width 276 height 26
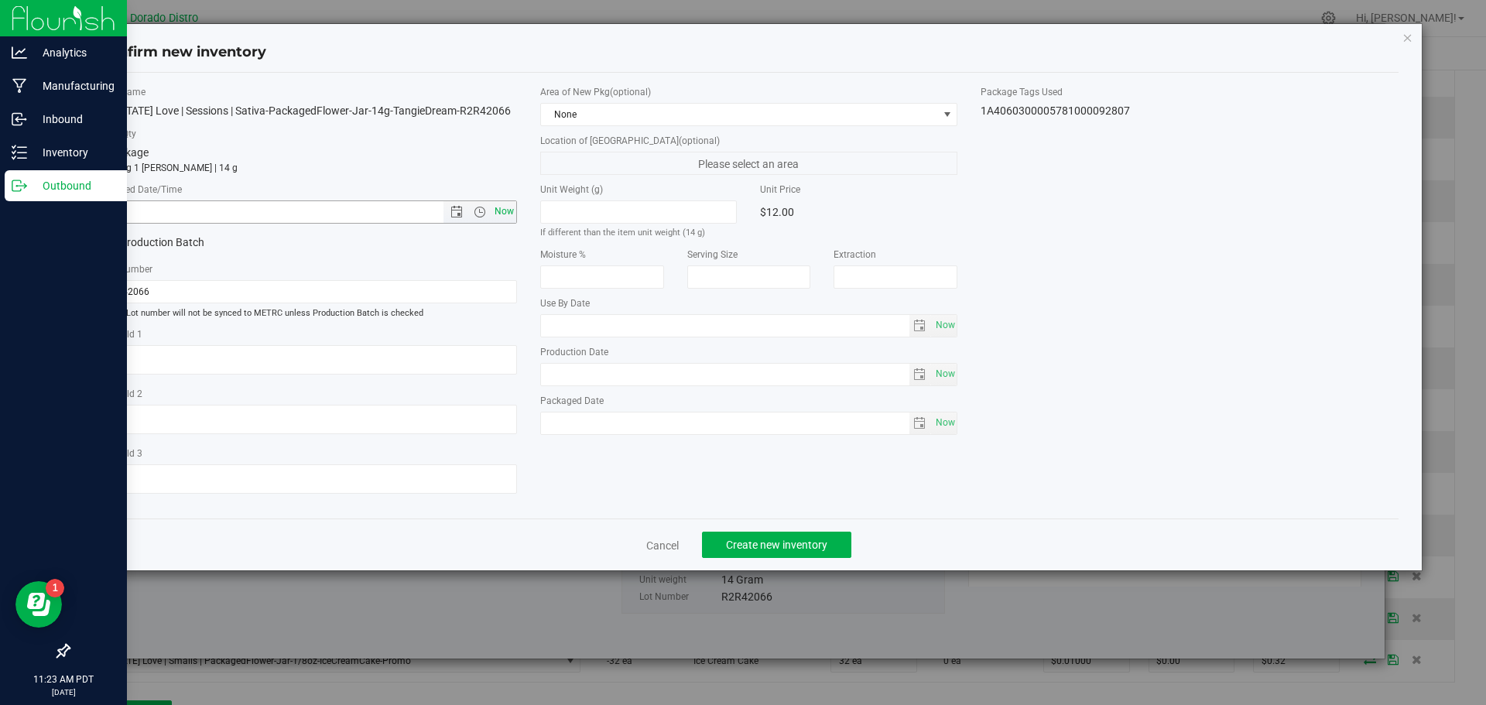
click at [505, 217] on span "Now" at bounding box center [504, 212] width 26 height 22
type input "8/27/2025 11:23 AM"
click at [779, 545] on span "Create new inventory" at bounding box center [776, 545] width 101 height 12
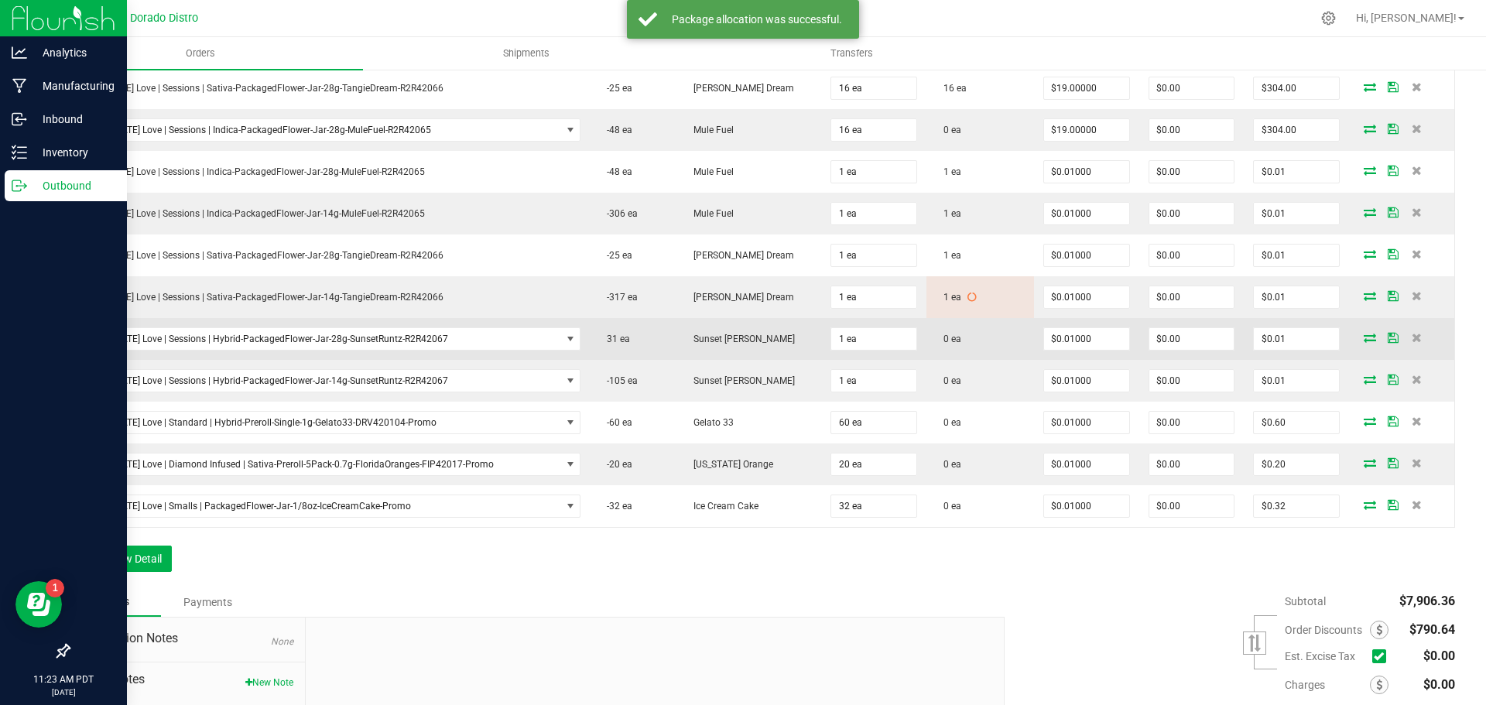
click at [1364, 335] on icon at bounding box center [1370, 337] width 12 height 9
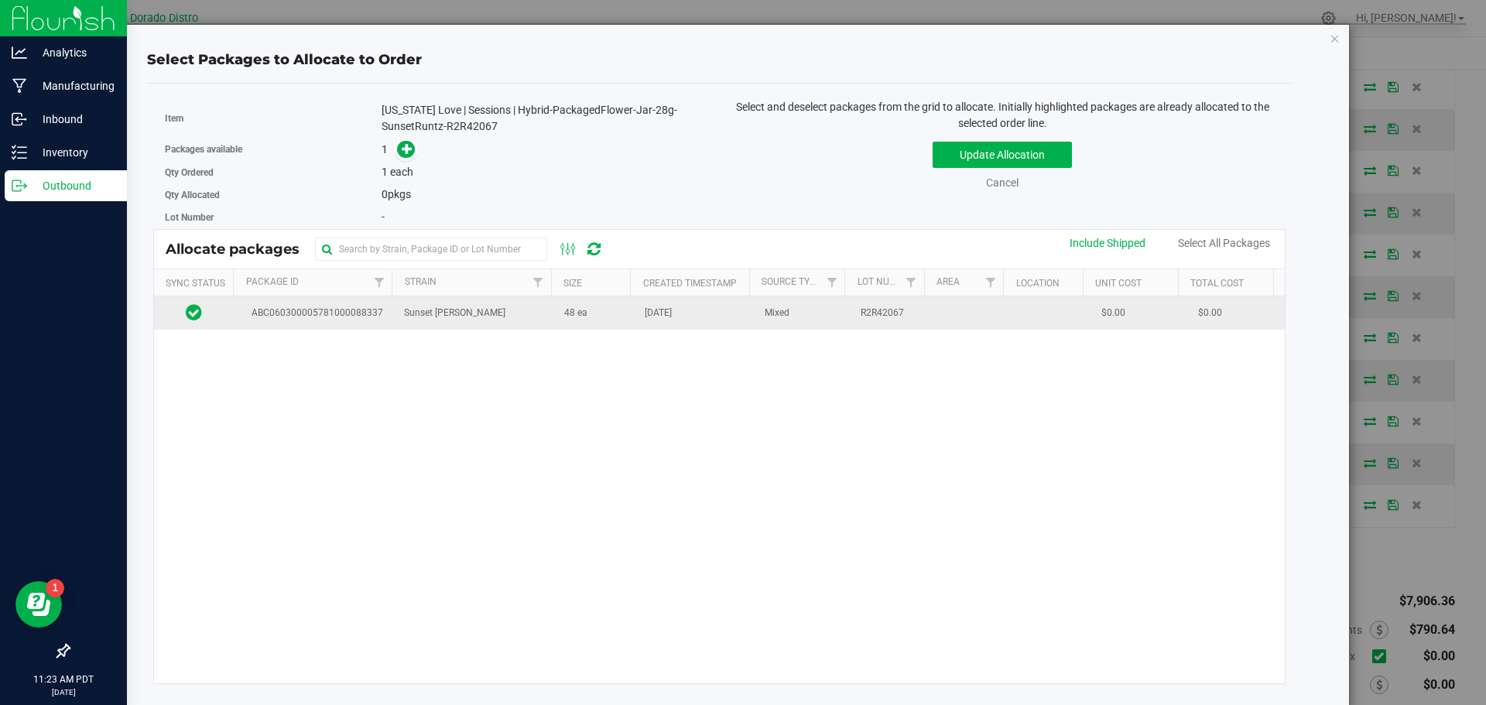
click at [615, 315] on td "48 ea" at bounding box center [595, 312] width 81 height 33
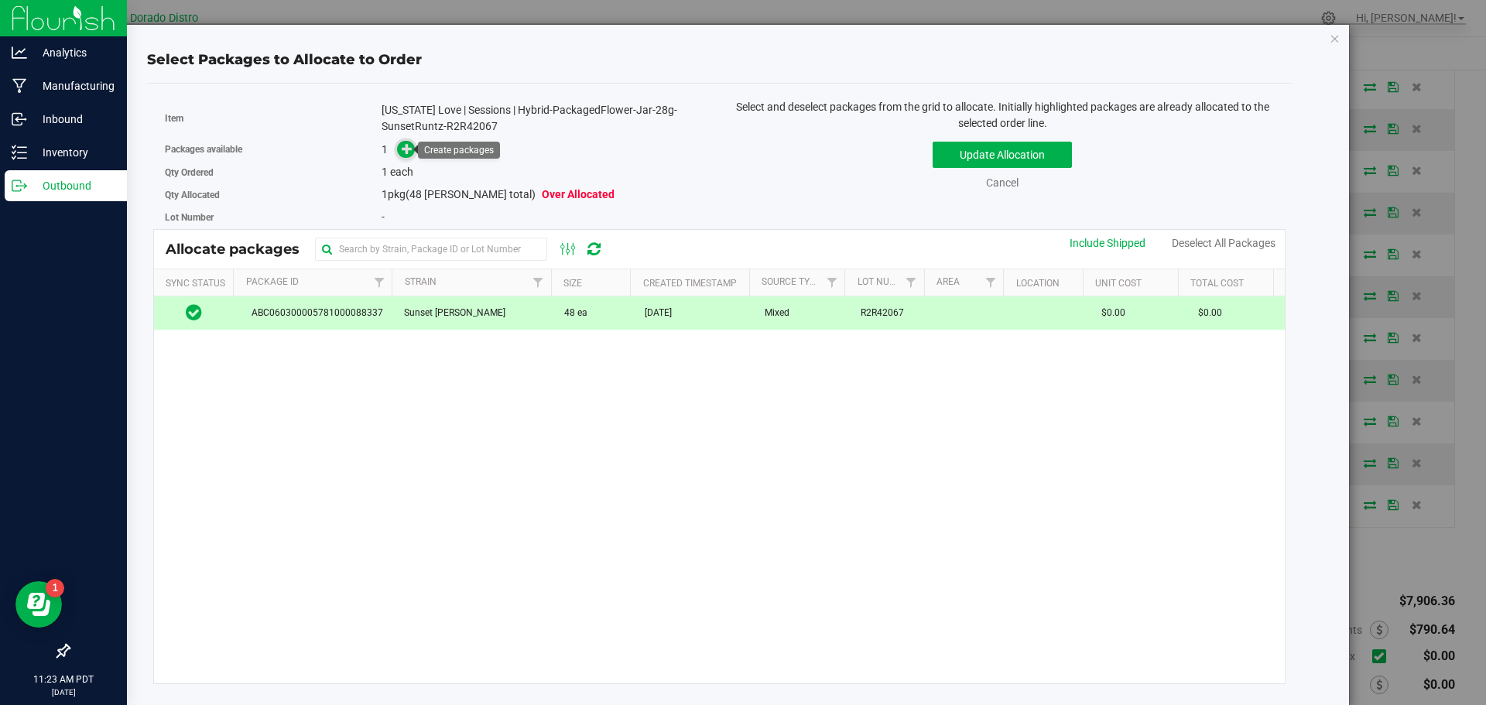
click at [406, 150] on icon at bounding box center [407, 148] width 11 height 11
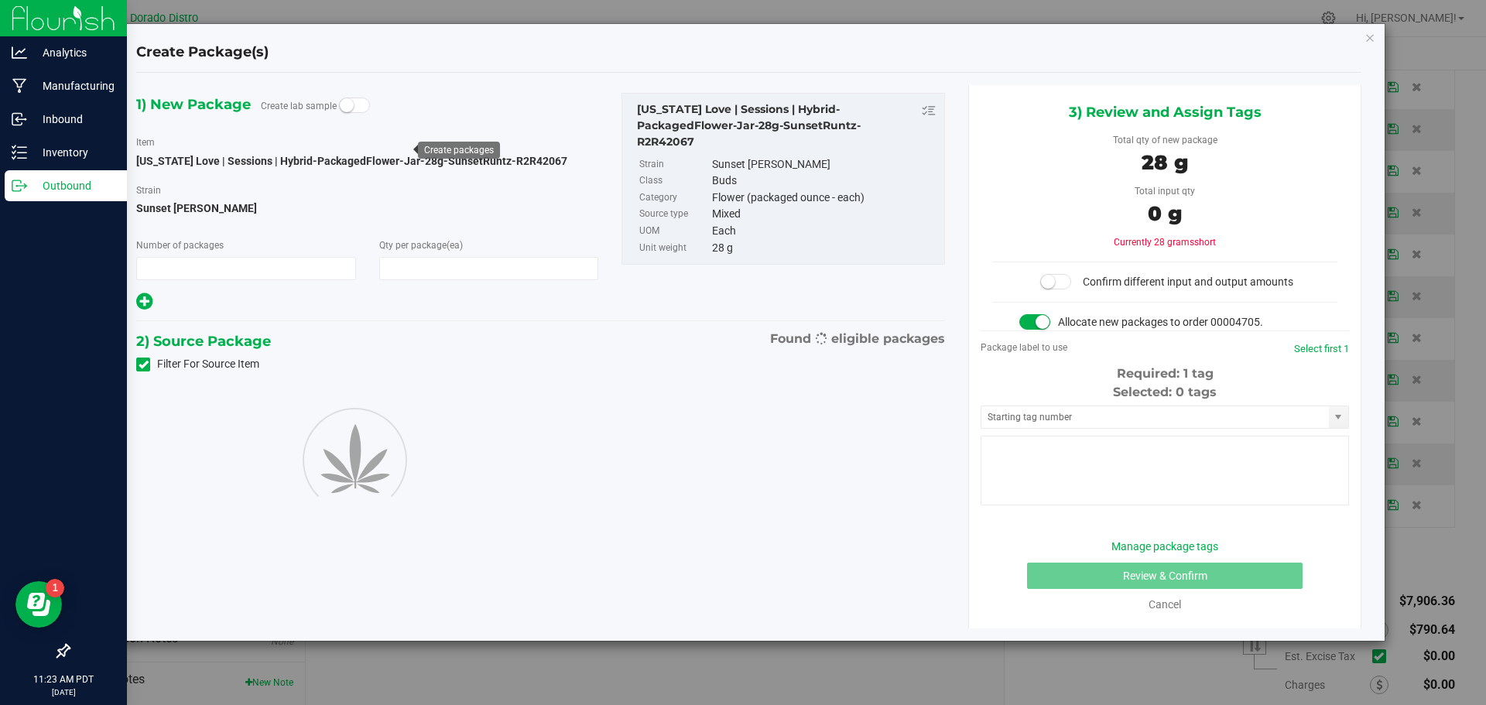
type input "1"
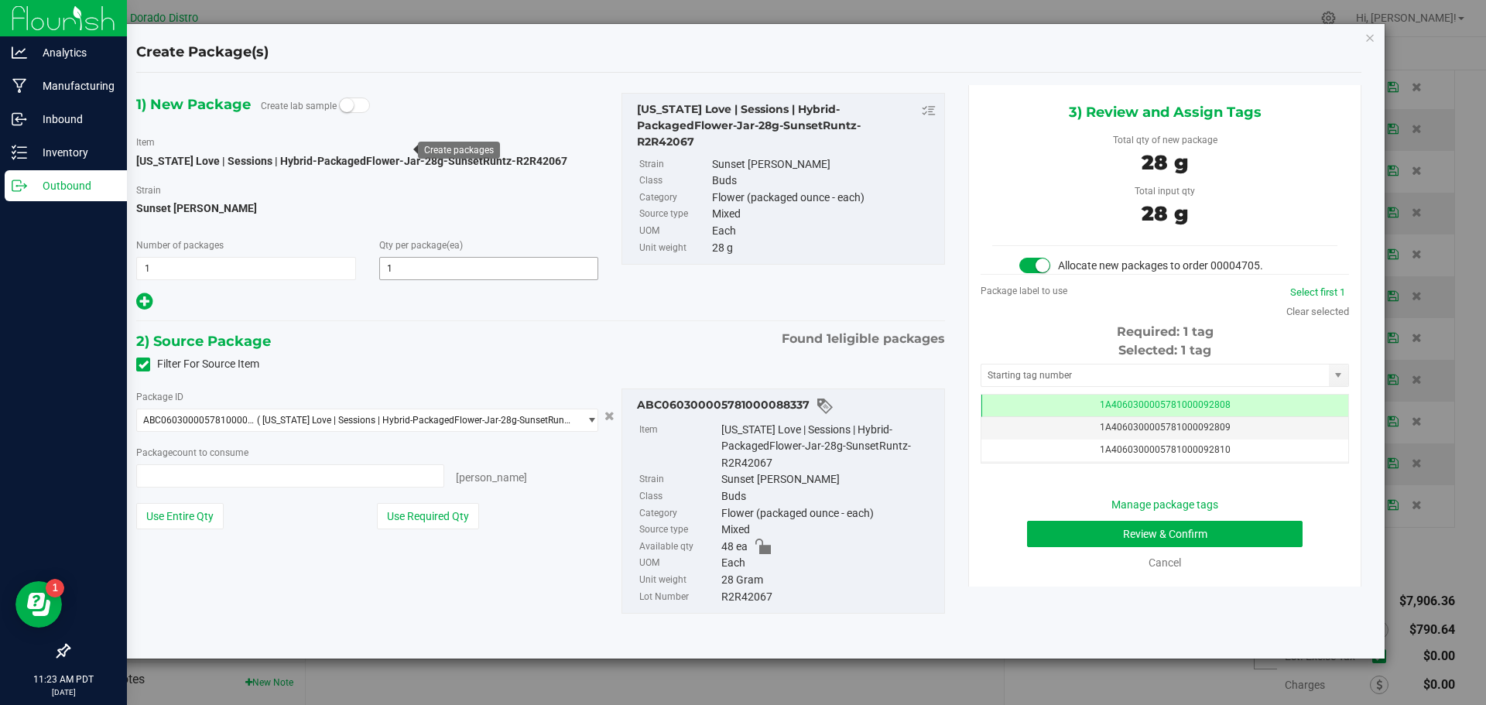
type input "1 ea"
click at [1040, 526] on button "Review & Confirm" at bounding box center [1165, 534] width 276 height 26
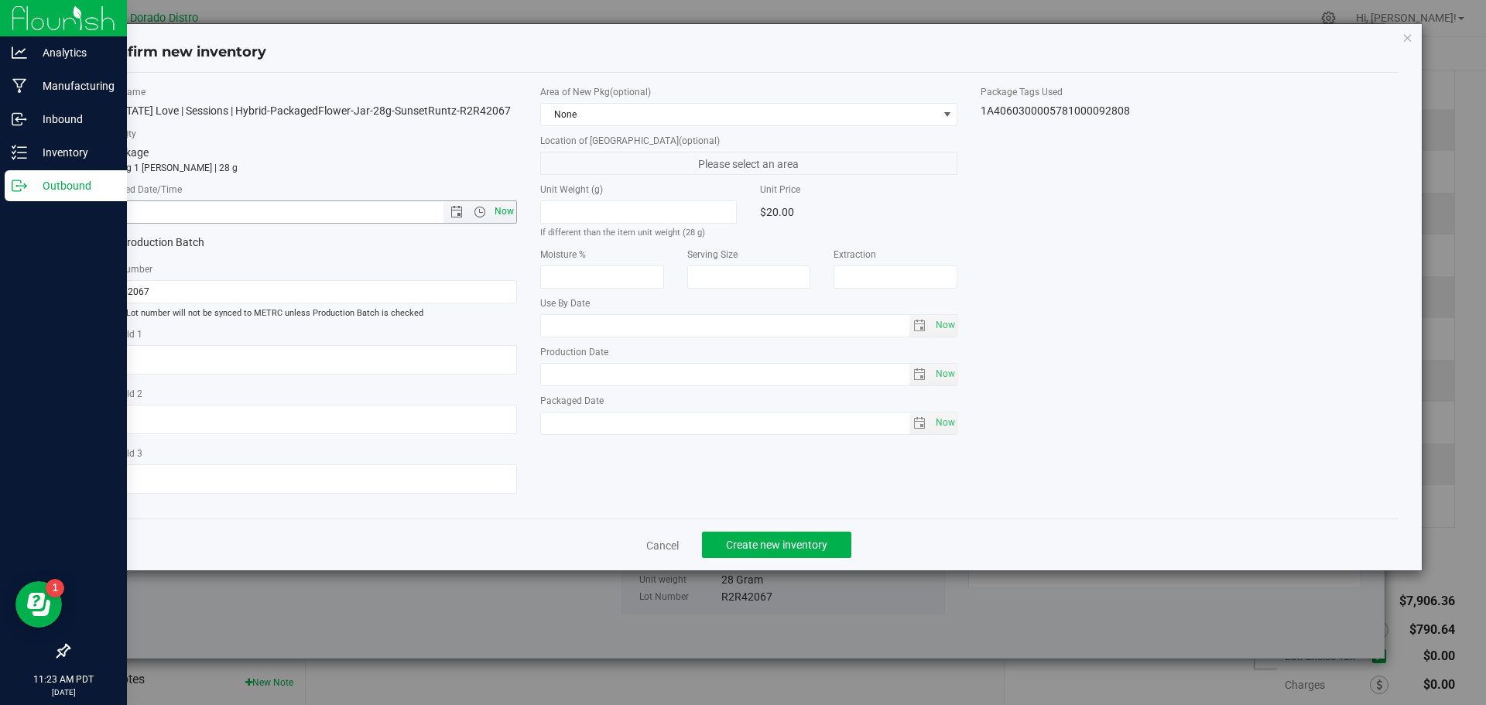
click at [508, 207] on span "Now" at bounding box center [504, 212] width 26 height 22
type input "8/27/2025 11:23 AM"
click at [782, 554] on button "Create new inventory" at bounding box center [776, 545] width 149 height 26
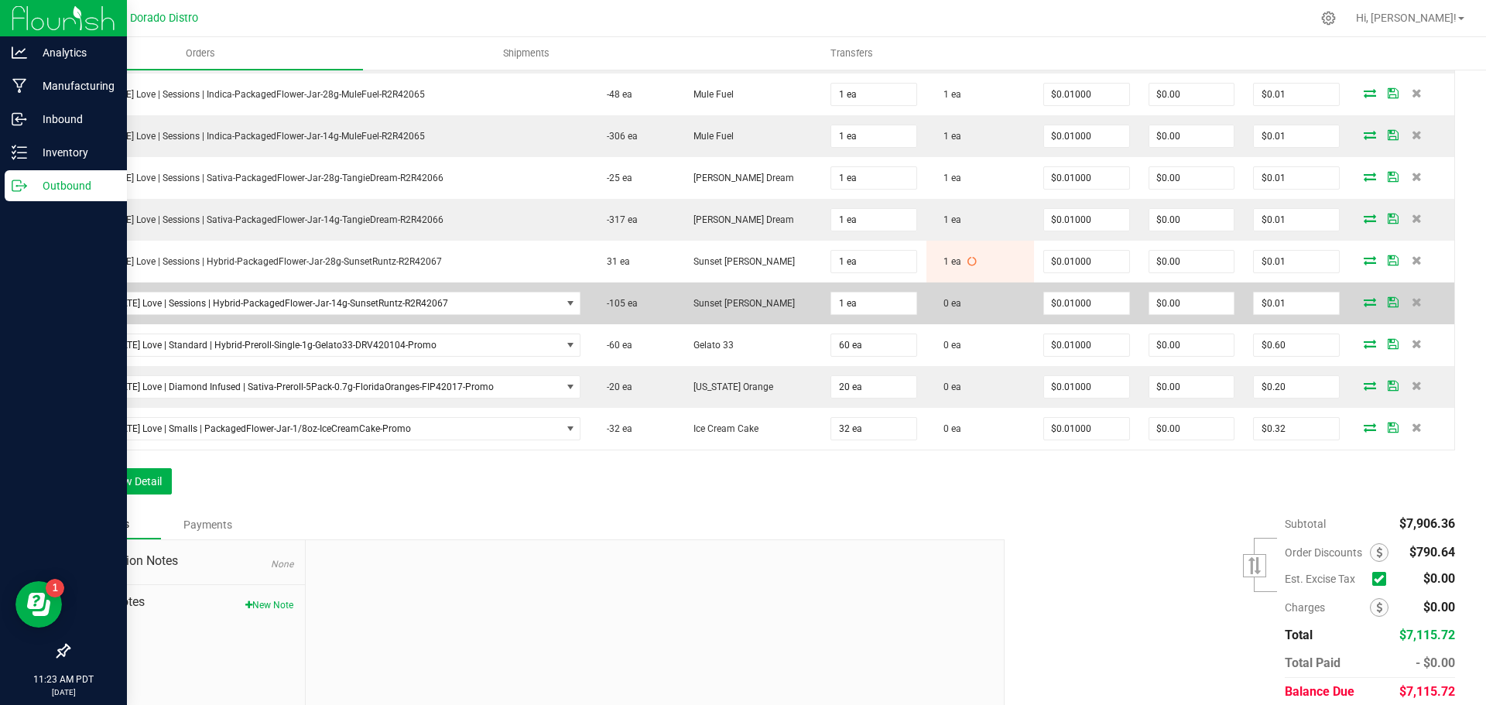
click at [1364, 300] on icon at bounding box center [1370, 301] width 12 height 9
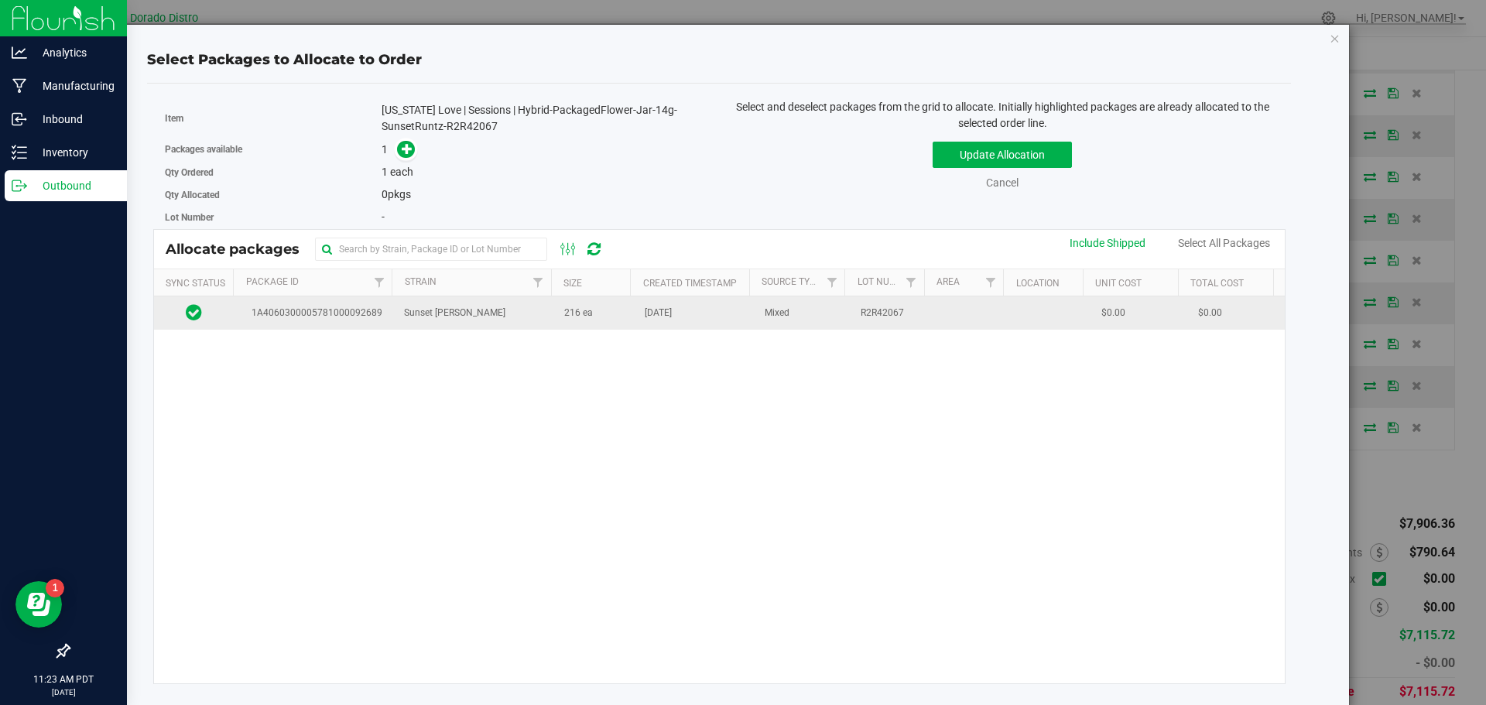
click at [667, 318] on span "Aug 26, 2025" at bounding box center [658, 313] width 27 height 15
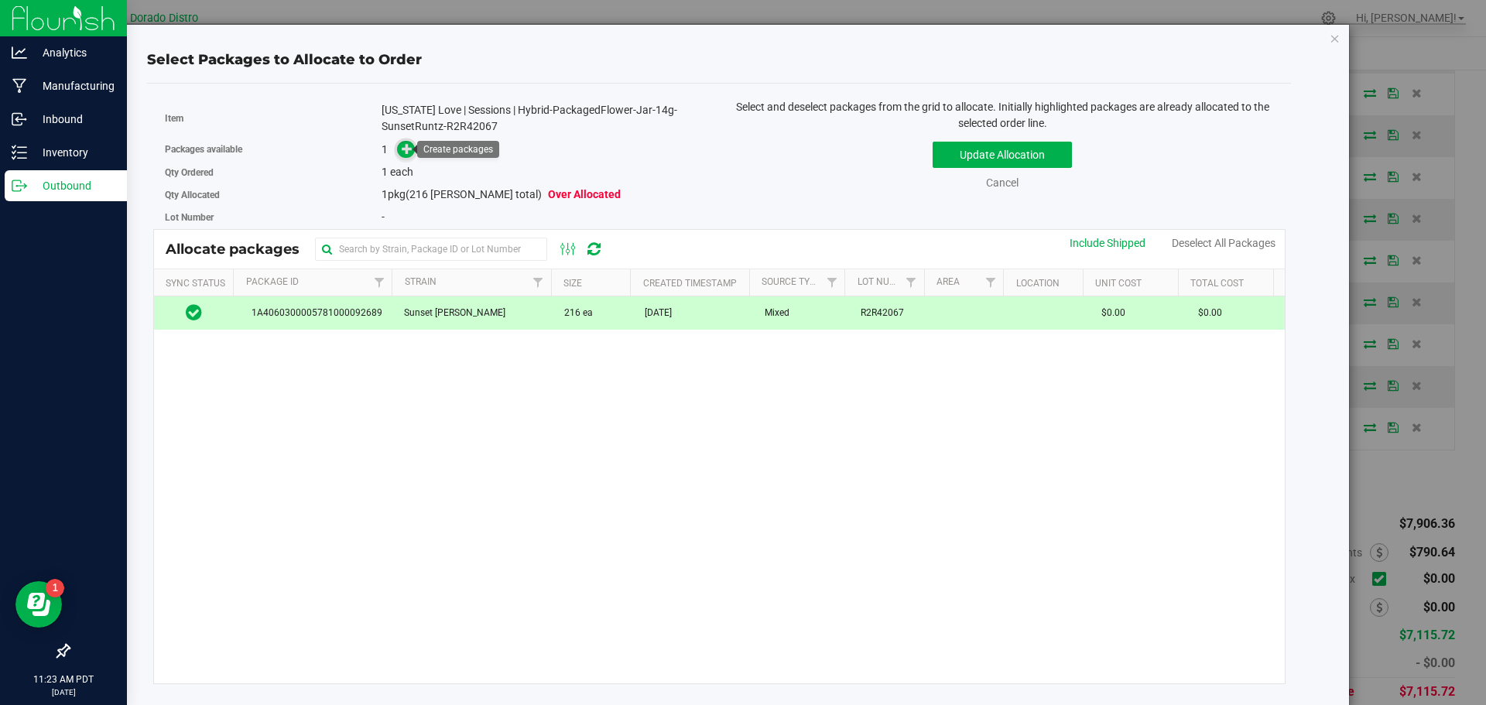
click at [398, 151] on span at bounding box center [406, 150] width 18 height 18
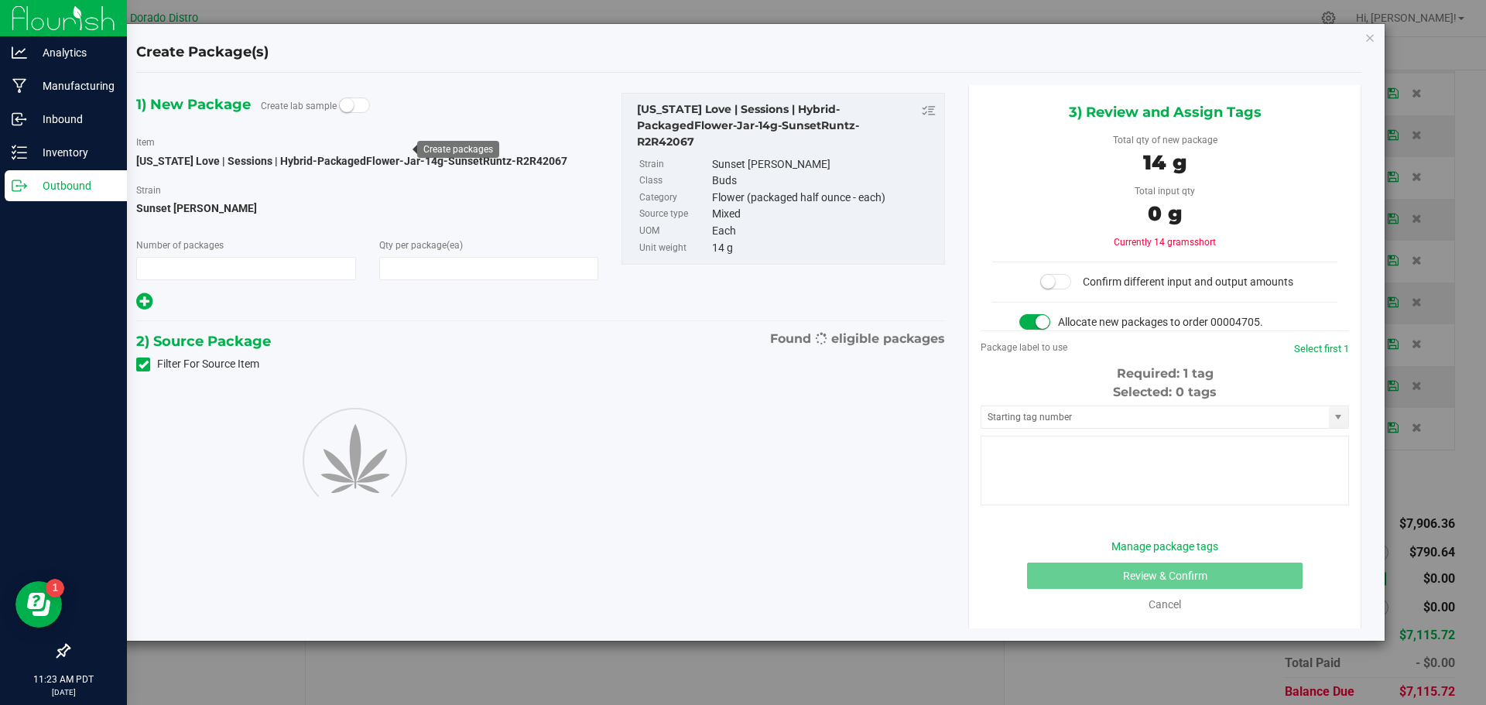
type input "1"
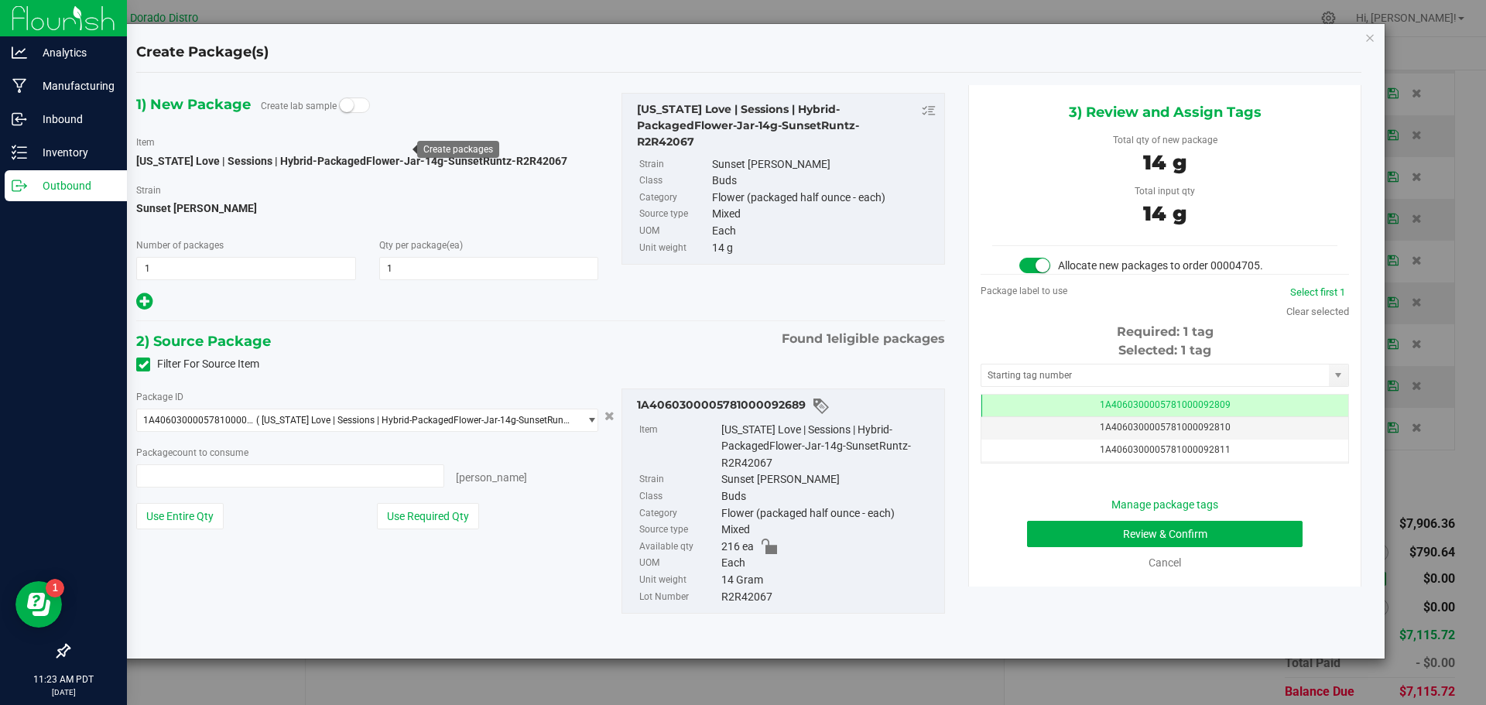
type input "1 ea"
click at [1054, 526] on button "Review & Confirm" at bounding box center [1165, 534] width 276 height 26
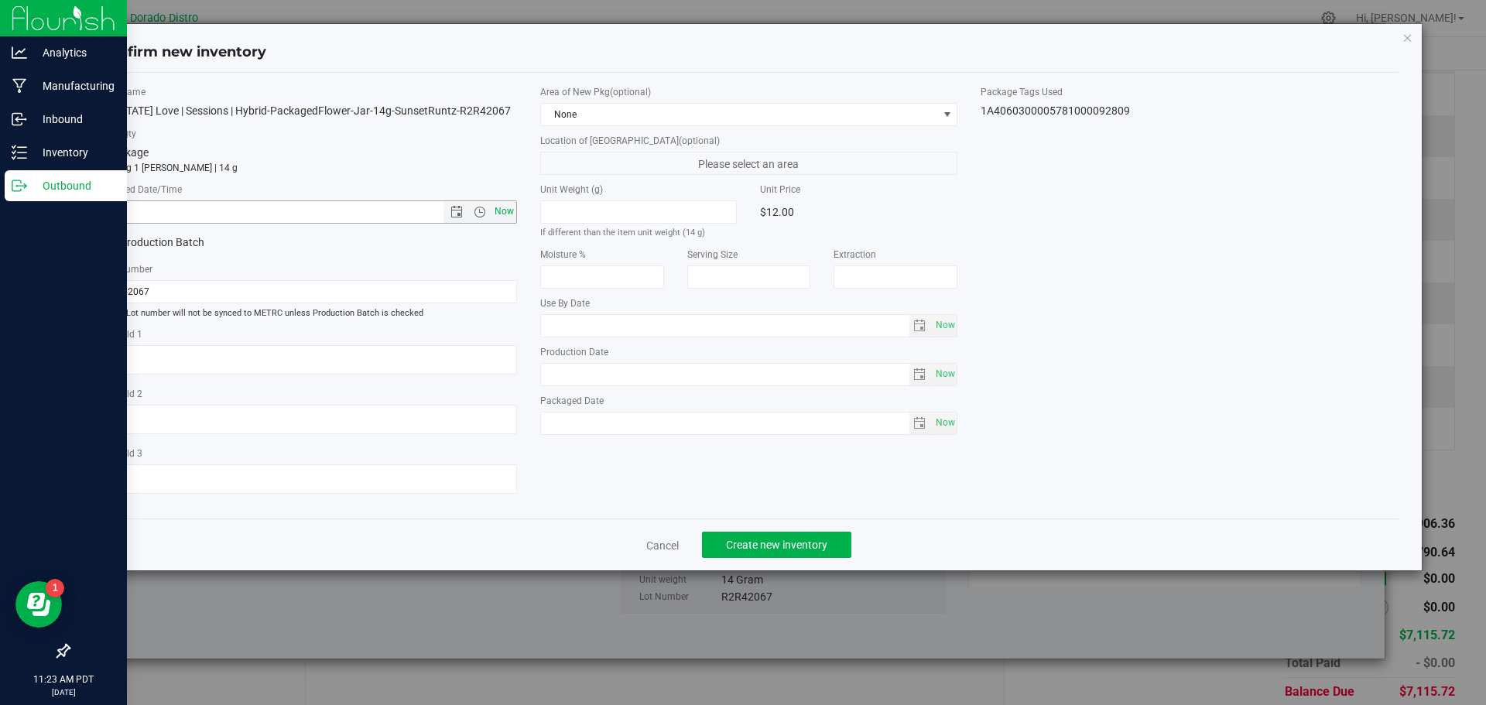
click at [505, 210] on span "Now" at bounding box center [504, 212] width 26 height 22
type input "8/27/2025 11:23 AM"
click at [780, 541] on span "Create new inventory" at bounding box center [776, 545] width 101 height 12
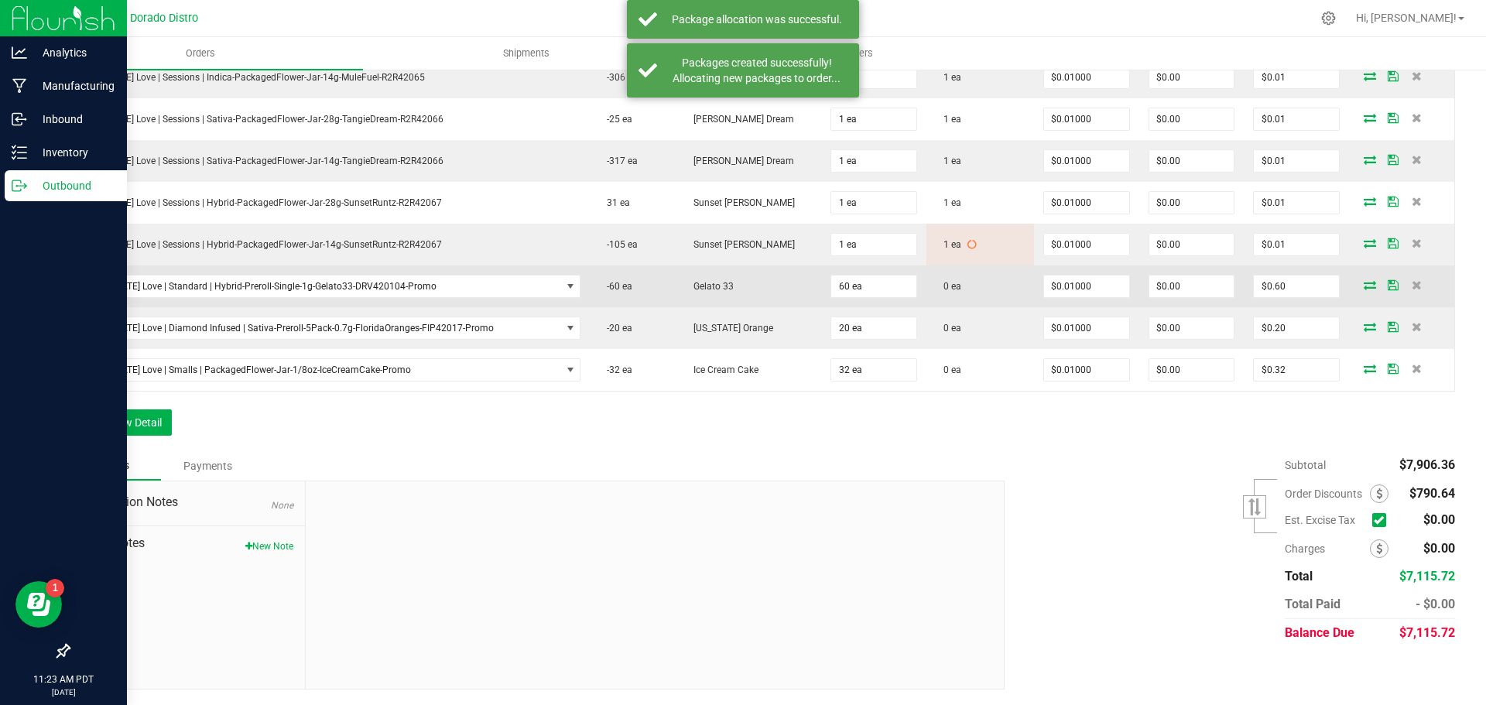
click at [1364, 287] on icon at bounding box center [1370, 284] width 12 height 9
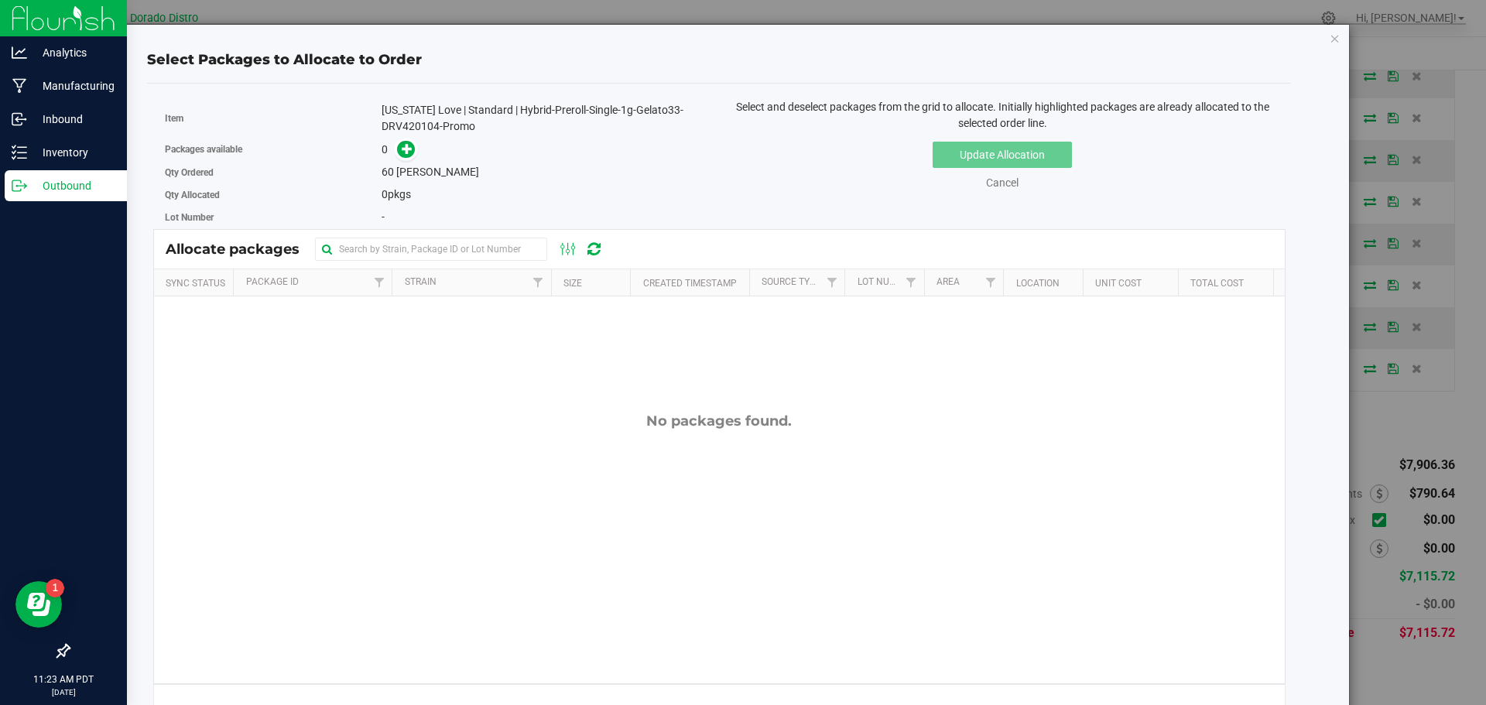
click at [418, 129] on div "[US_STATE] Love | Standard | Hybrid-Preroll-Single-1g-Gelato33-DRV420104-Promo" at bounding box center [545, 118] width 326 height 33
copy div "DRV420104"
click at [409, 151] on icon at bounding box center [407, 147] width 11 height 11
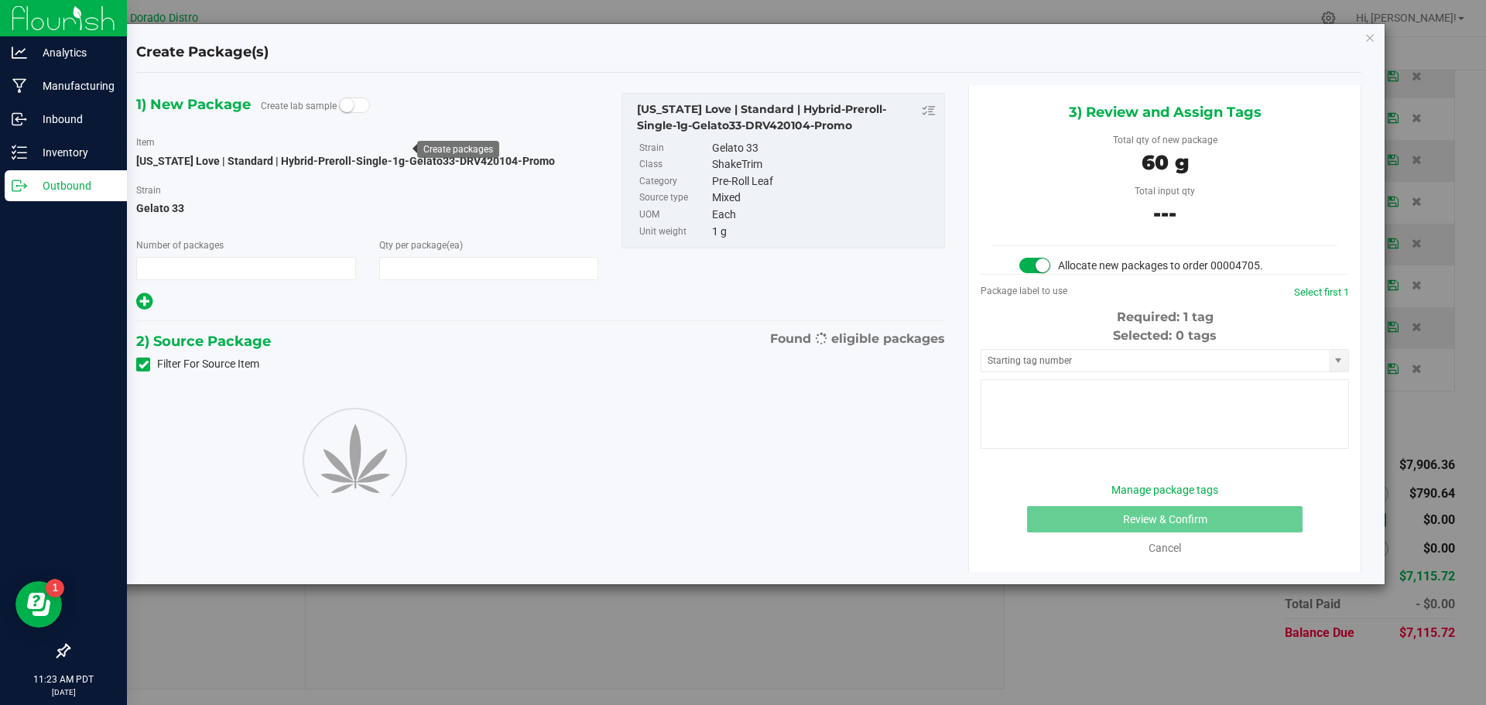
type input "1"
type input "60"
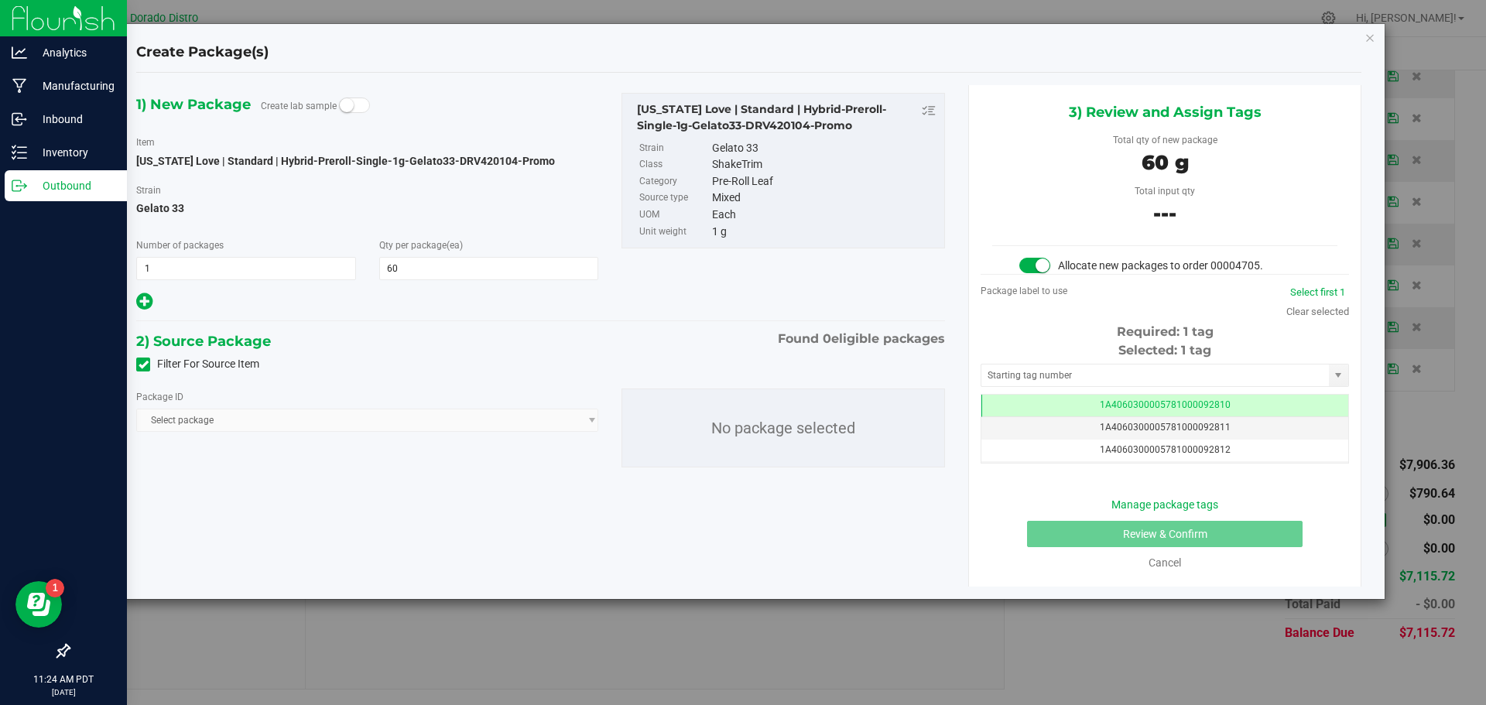
click at [143, 365] on icon at bounding box center [144, 365] width 10 height 0
click at [0, 0] on input "Filter For Source Item" at bounding box center [0, 0] width 0 height 0
click at [325, 416] on span "Select package" at bounding box center [357, 421] width 441 height 22
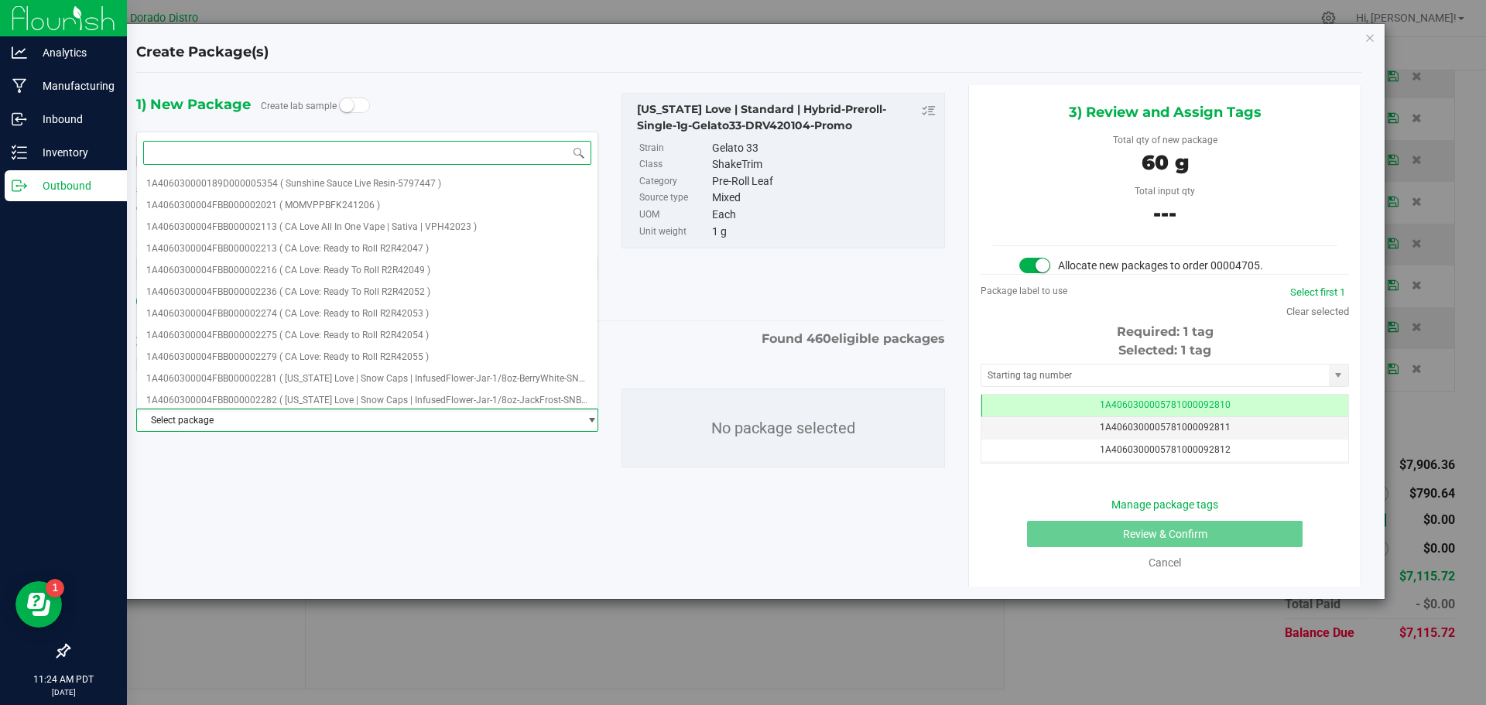
paste input "DRV420104"
type input "DRV420104"
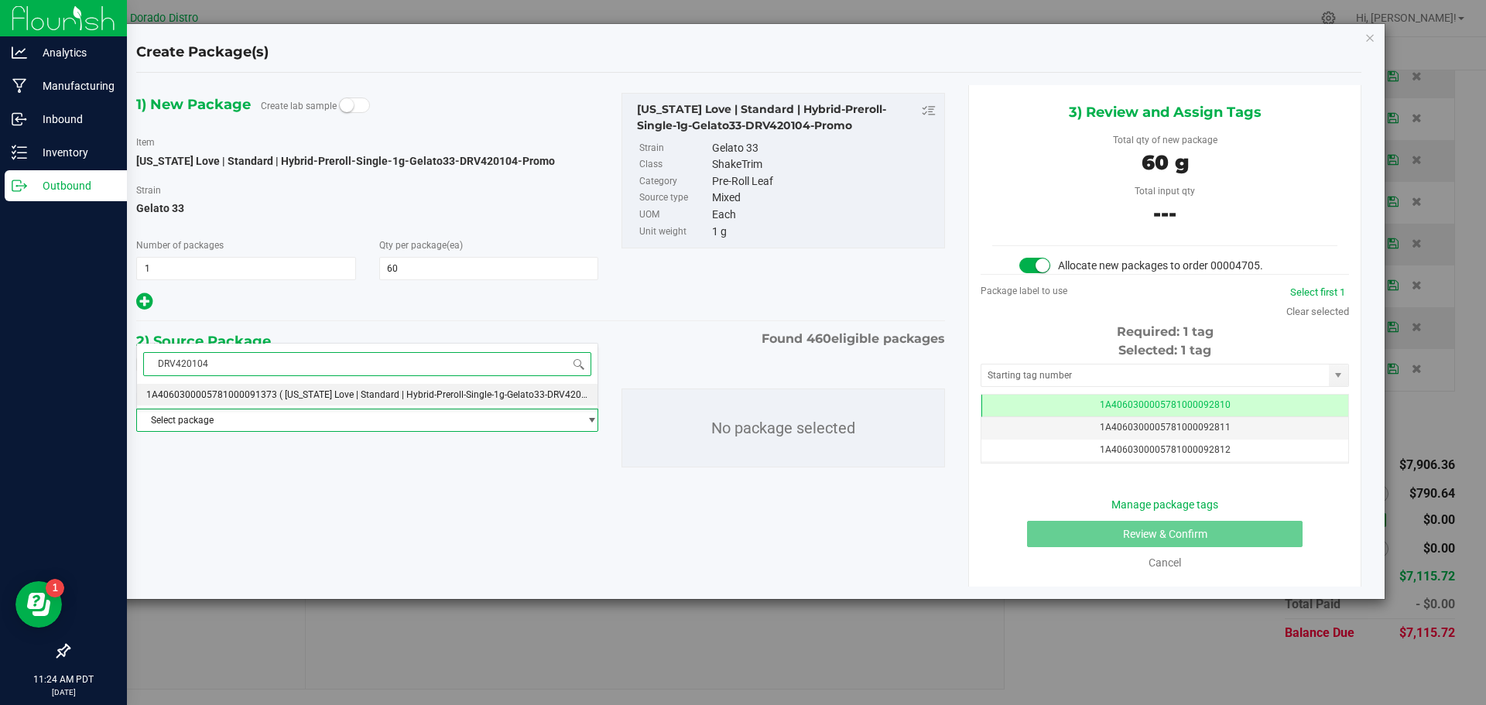
click at [313, 392] on span "( California Love | Standard | Hybrid-Preroll-Single-1g-Gelato33-DRV420104 )" at bounding box center [441, 394] width 324 height 11
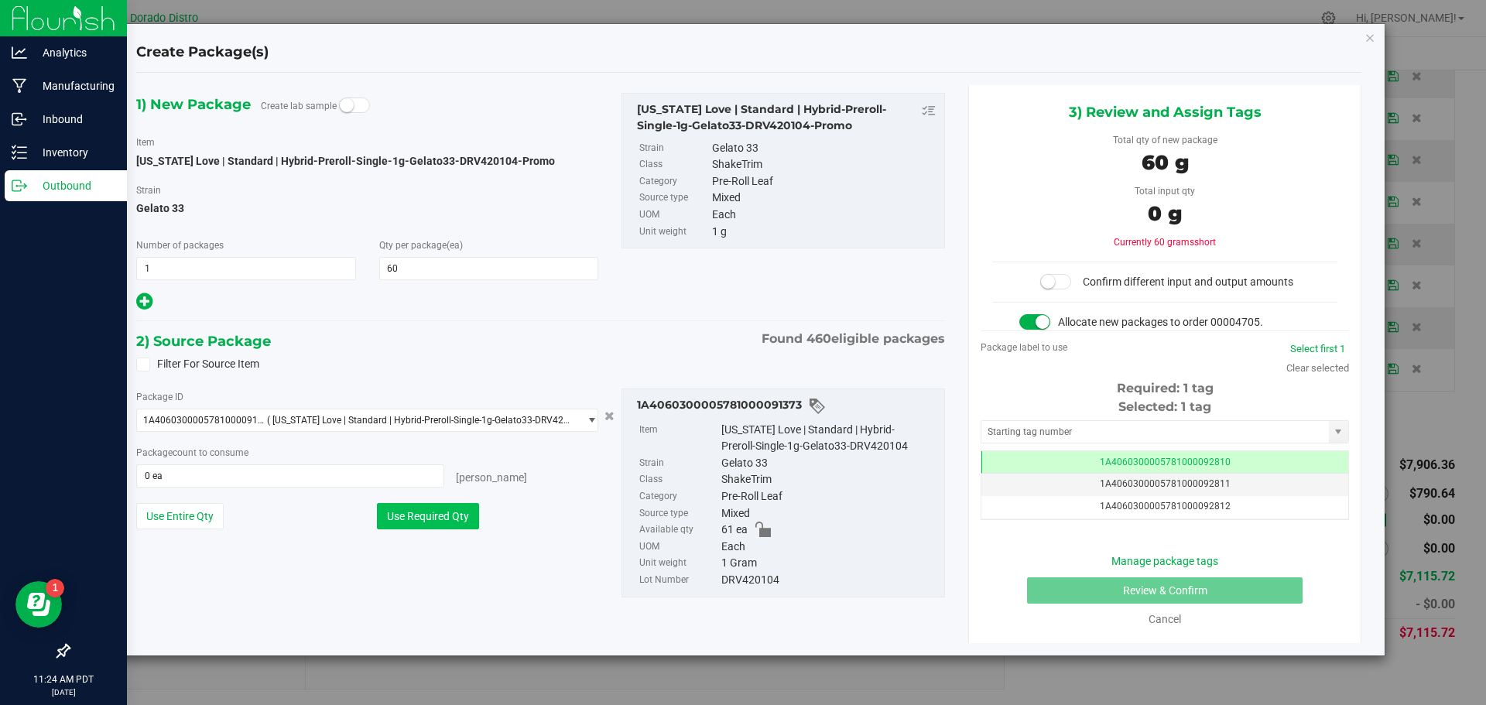
click at [431, 515] on button "Use Required Qty" at bounding box center [428, 516] width 102 height 26
type input "60 ea"
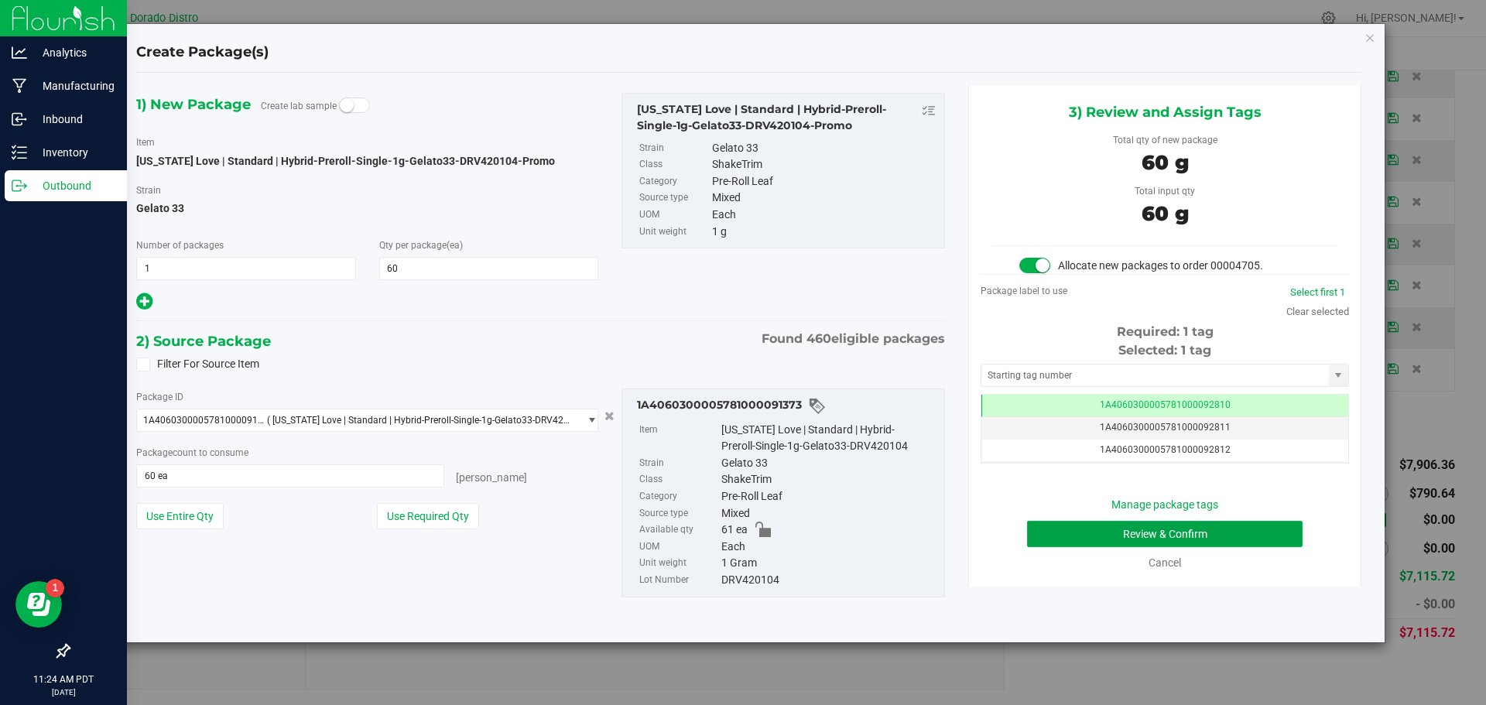
click at [1045, 543] on button "Review & Confirm" at bounding box center [1165, 534] width 276 height 26
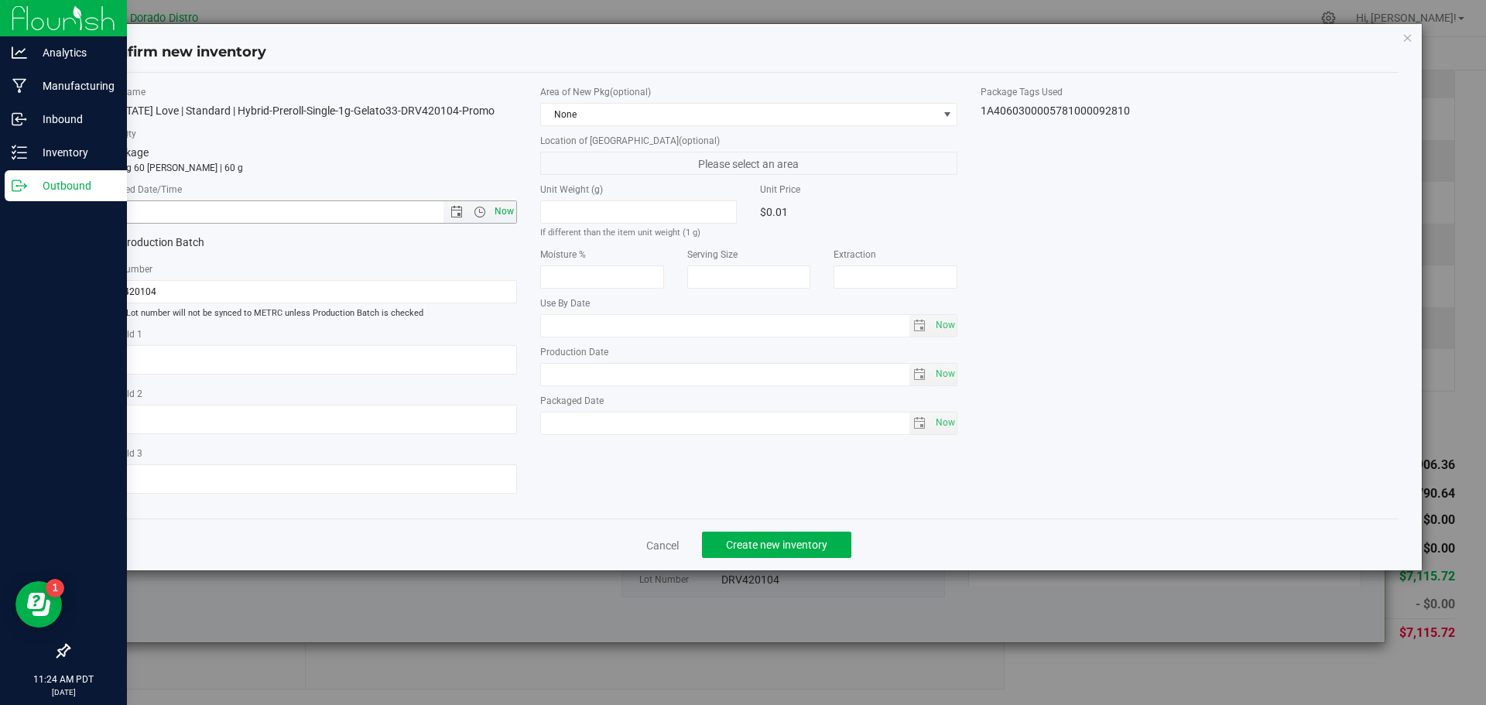
click at [509, 213] on span "Now" at bounding box center [504, 212] width 26 height 22
type input "8/27/2025 11:24 AM"
click at [750, 546] on span "Create new inventory" at bounding box center [776, 545] width 101 height 12
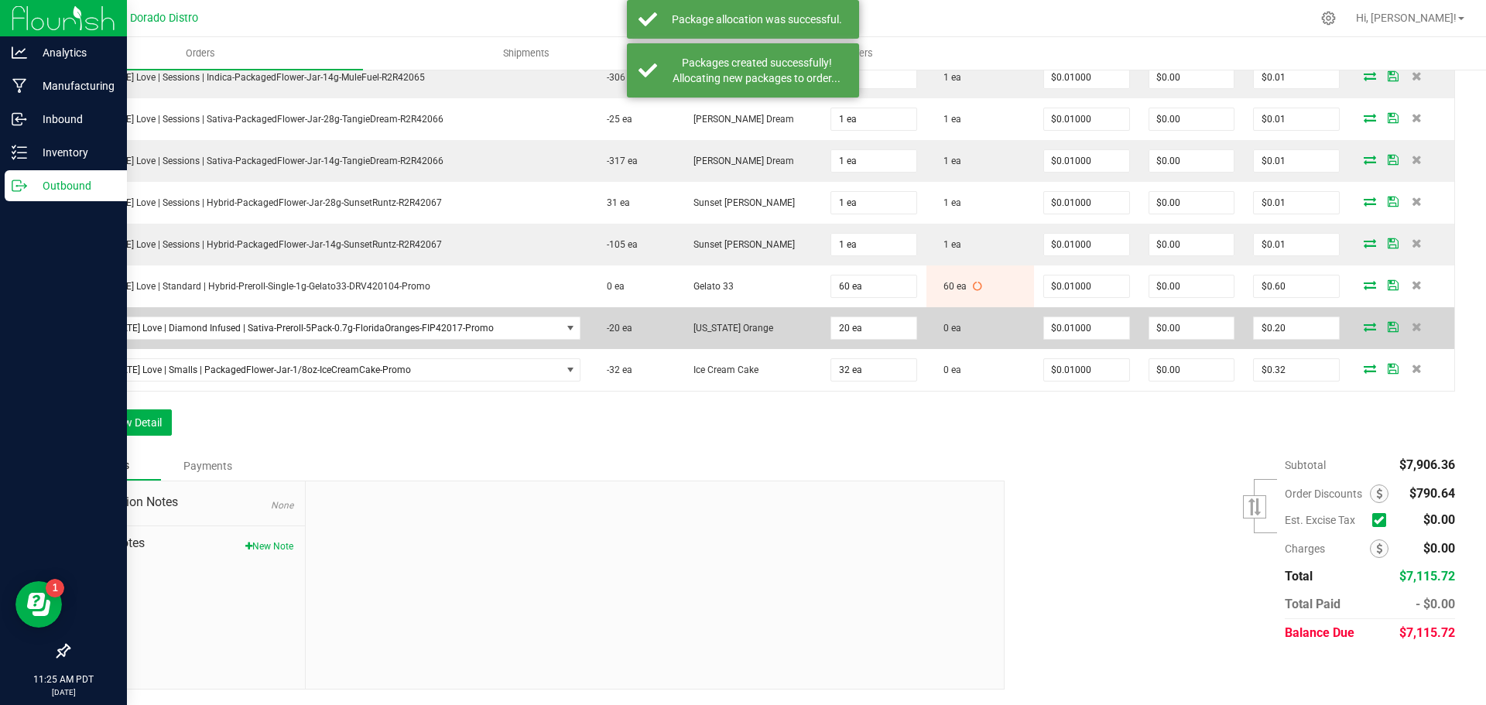
click at [1364, 323] on icon at bounding box center [1370, 326] width 12 height 9
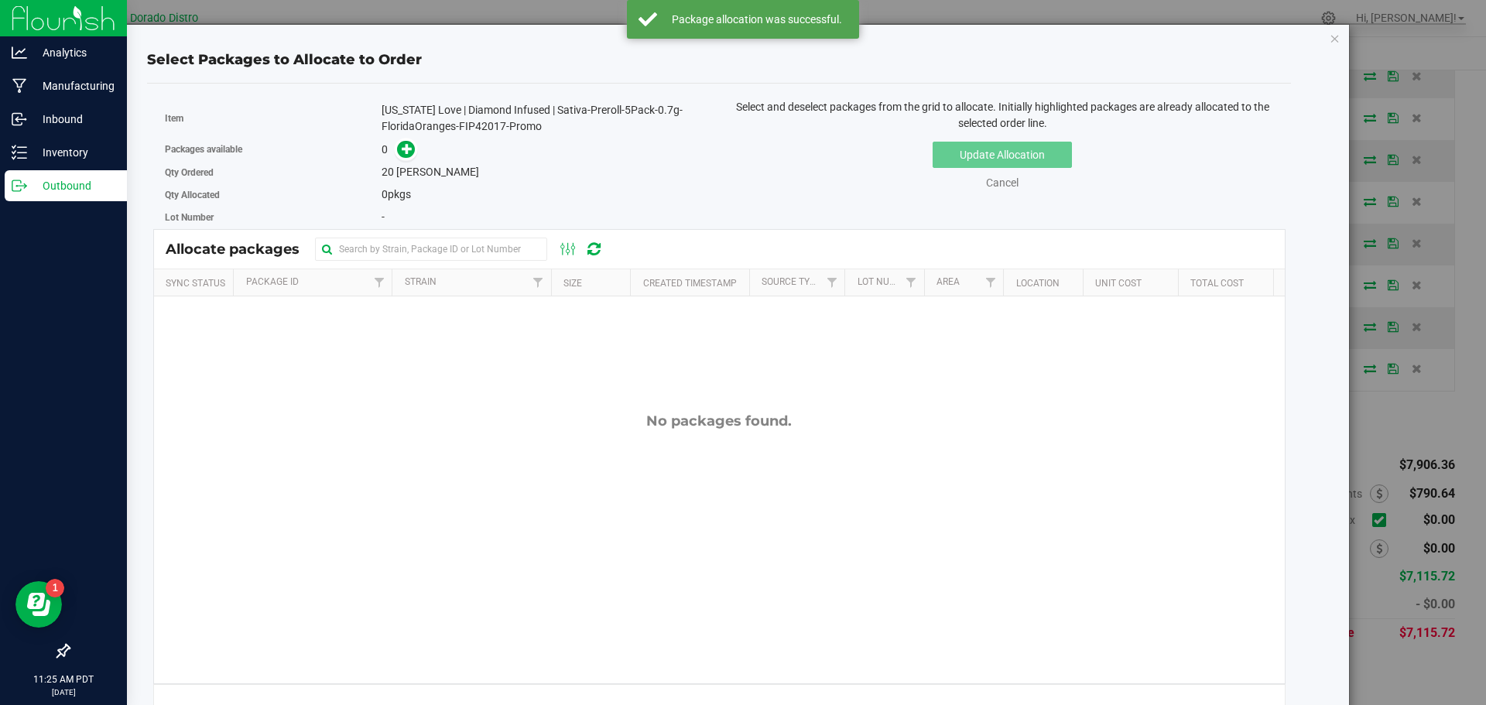
click at [474, 126] on div "[US_STATE] Love | Diamond Infused | Sativa-Preroll-5Pack-0.7g-FloridaOranges-FI…" at bounding box center [545, 118] width 326 height 33
copy div "FIP42017"
click at [406, 149] on icon at bounding box center [407, 147] width 11 height 11
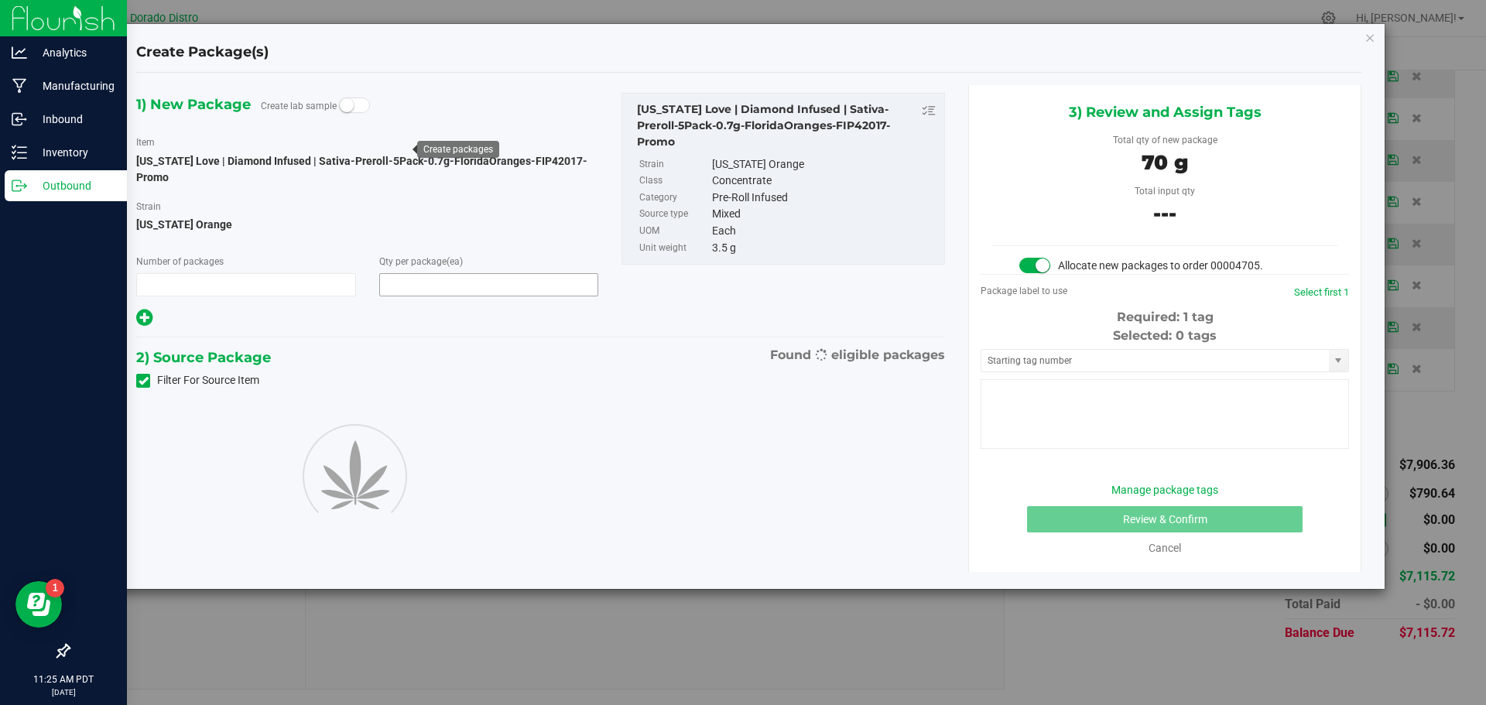
type input "1"
type input "20"
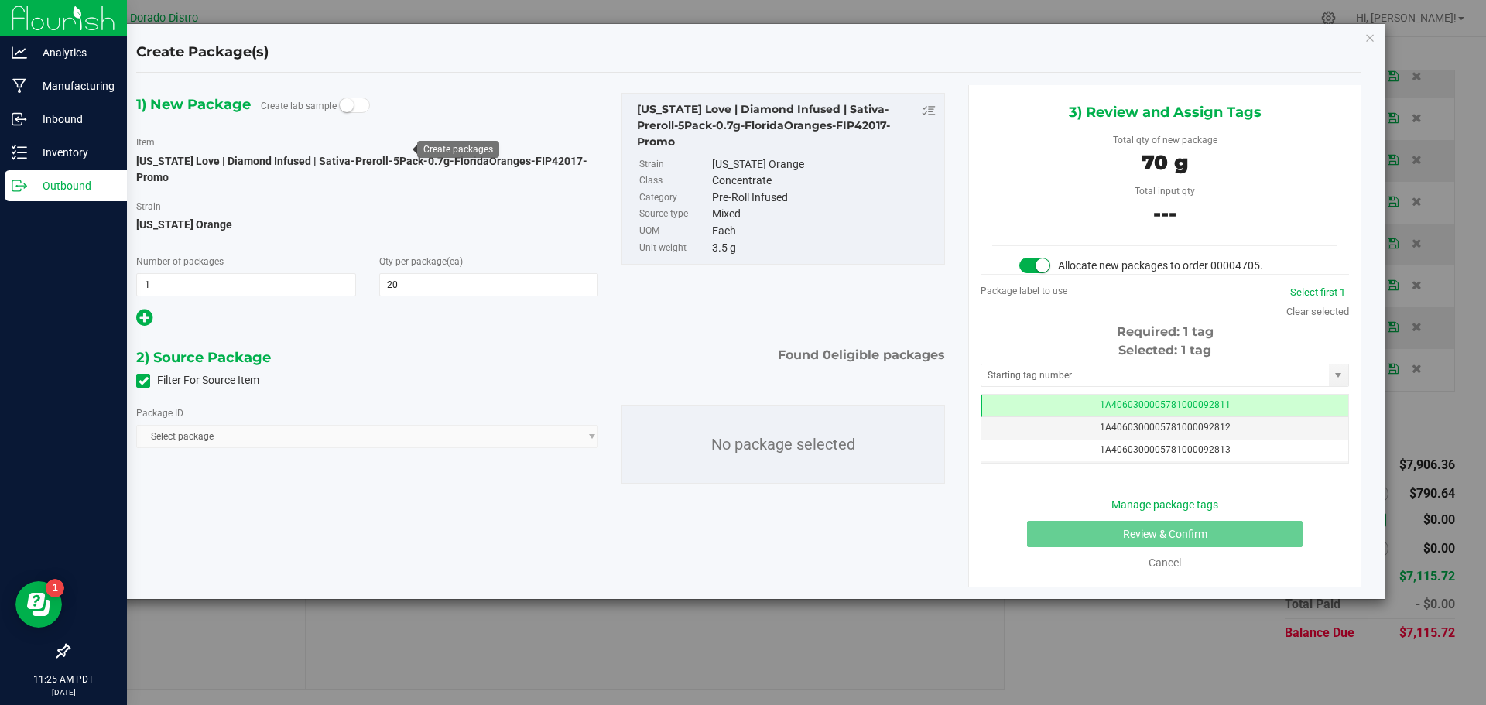
scroll to position [0, -1]
click at [146, 381] on icon at bounding box center [144, 381] width 10 height 0
click at [0, 0] on input "Filter For Source Item" at bounding box center [0, 0] width 0 height 0
click at [543, 161] on span "[US_STATE] Love | Diamond Infused | Sativa-Preroll-5Pack-0.7g-FloridaOranges-FI…" at bounding box center [361, 169] width 451 height 29
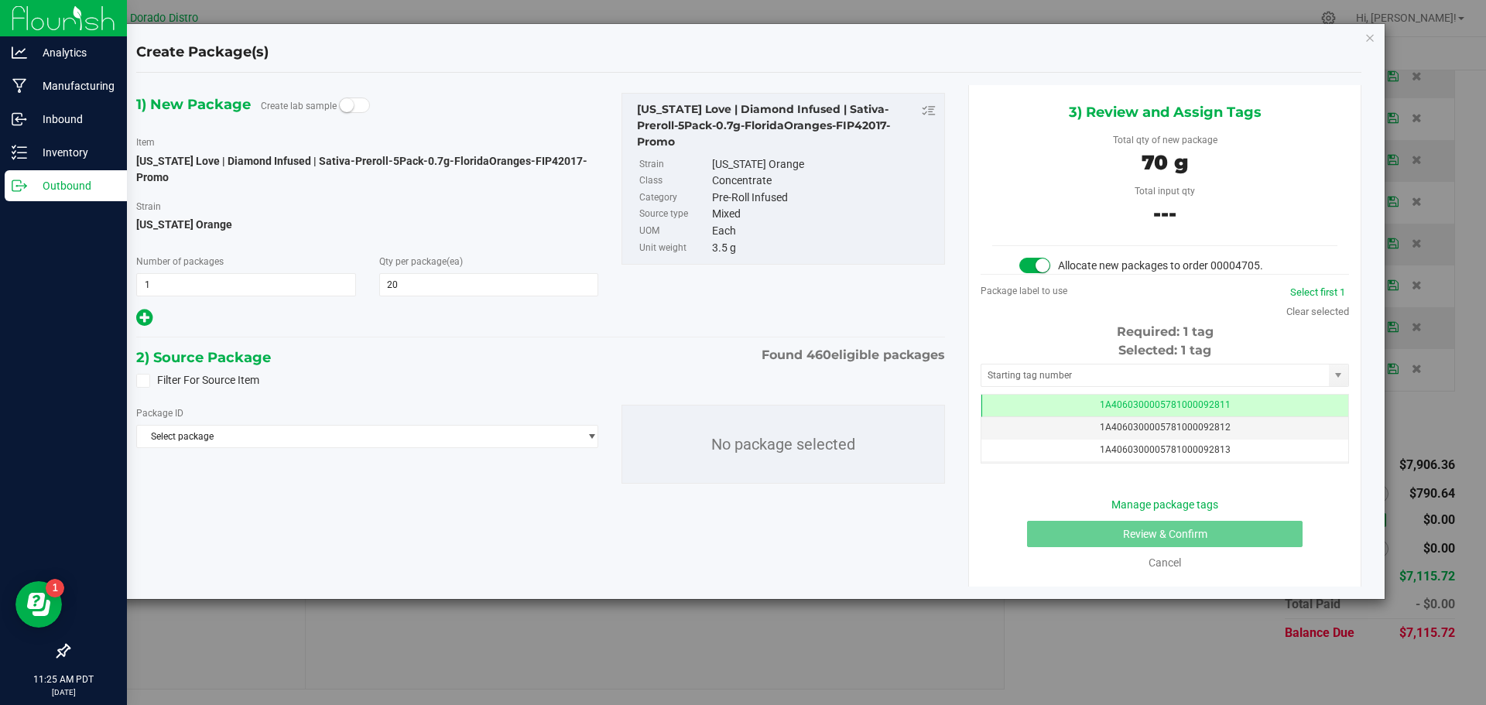
copy span "FIP42017"
click at [371, 434] on span "Select package" at bounding box center [357, 437] width 441 height 22
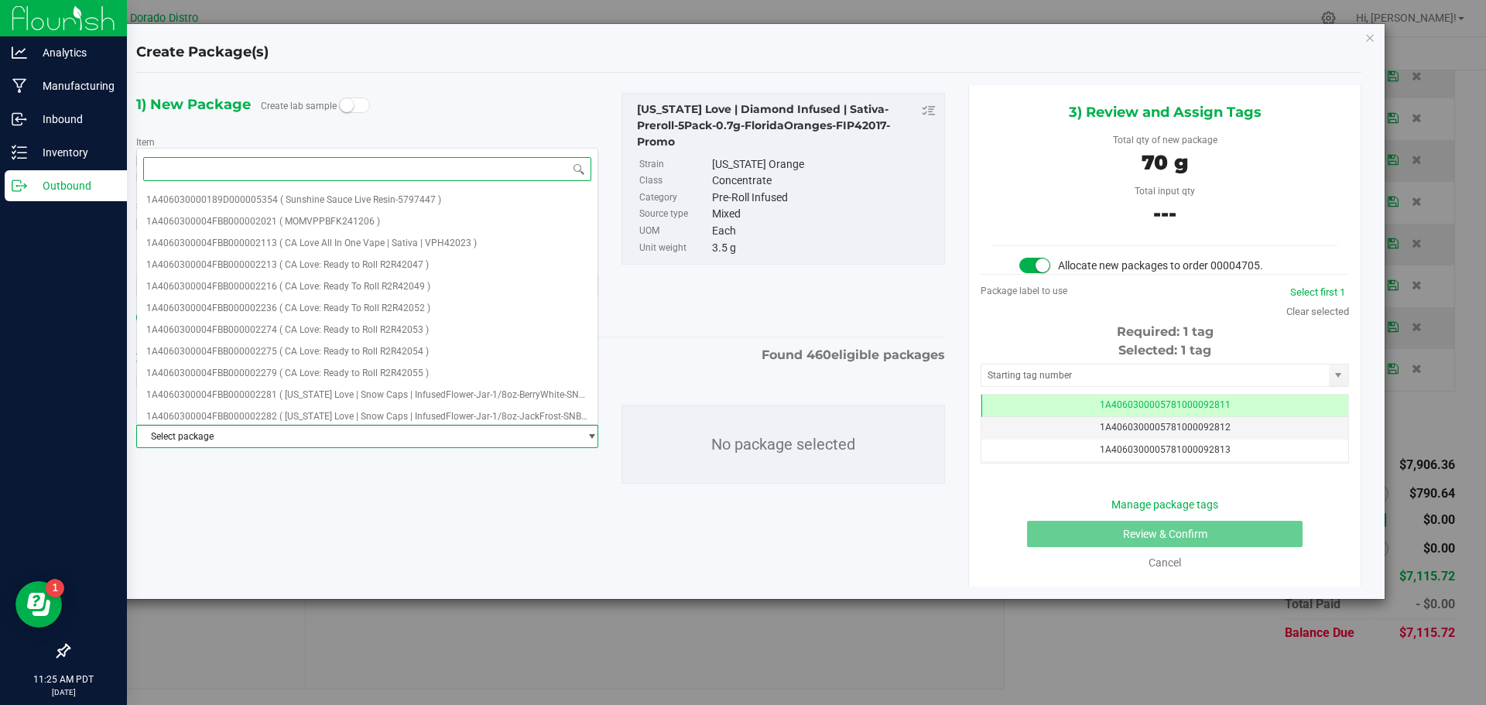
paste input "FIP42017"
type input "FIP42017"
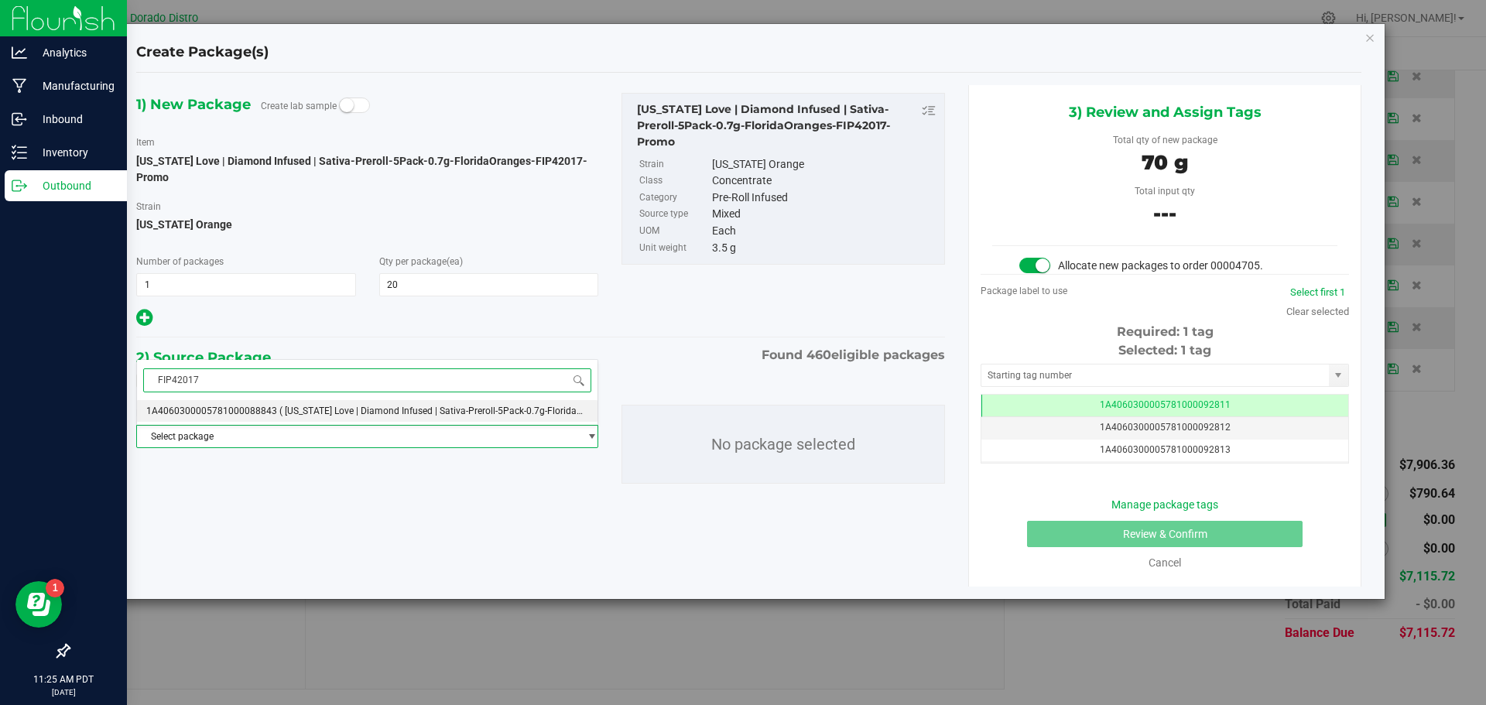
click at [299, 410] on span "( California Love | Diamond Infused | Sativa-Preroll-5Pack-0.7g-FloridaOranges-…" at bounding box center [469, 411] width 381 height 11
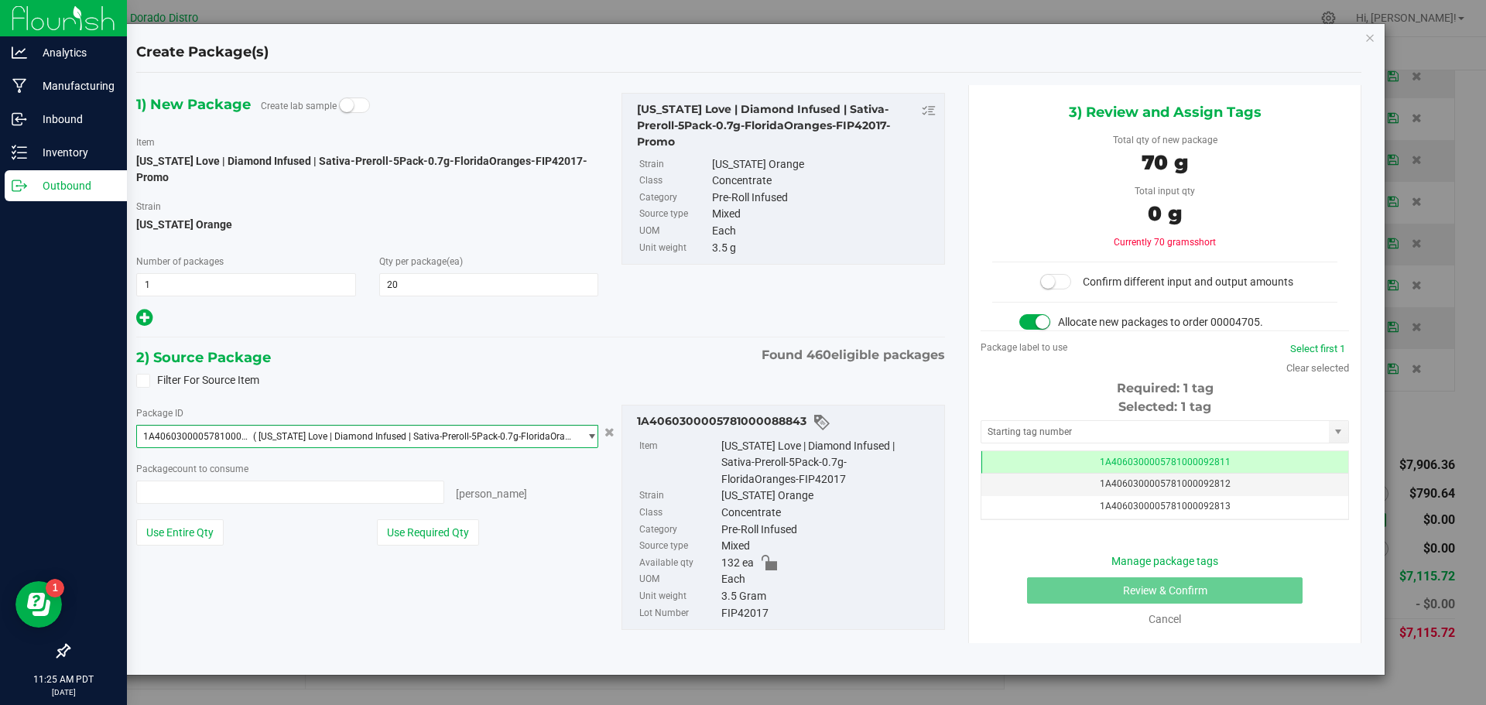
scroll to position [4422, 0]
click at [437, 529] on button "Use Required Qty" at bounding box center [428, 532] width 102 height 26
type input "20 ea"
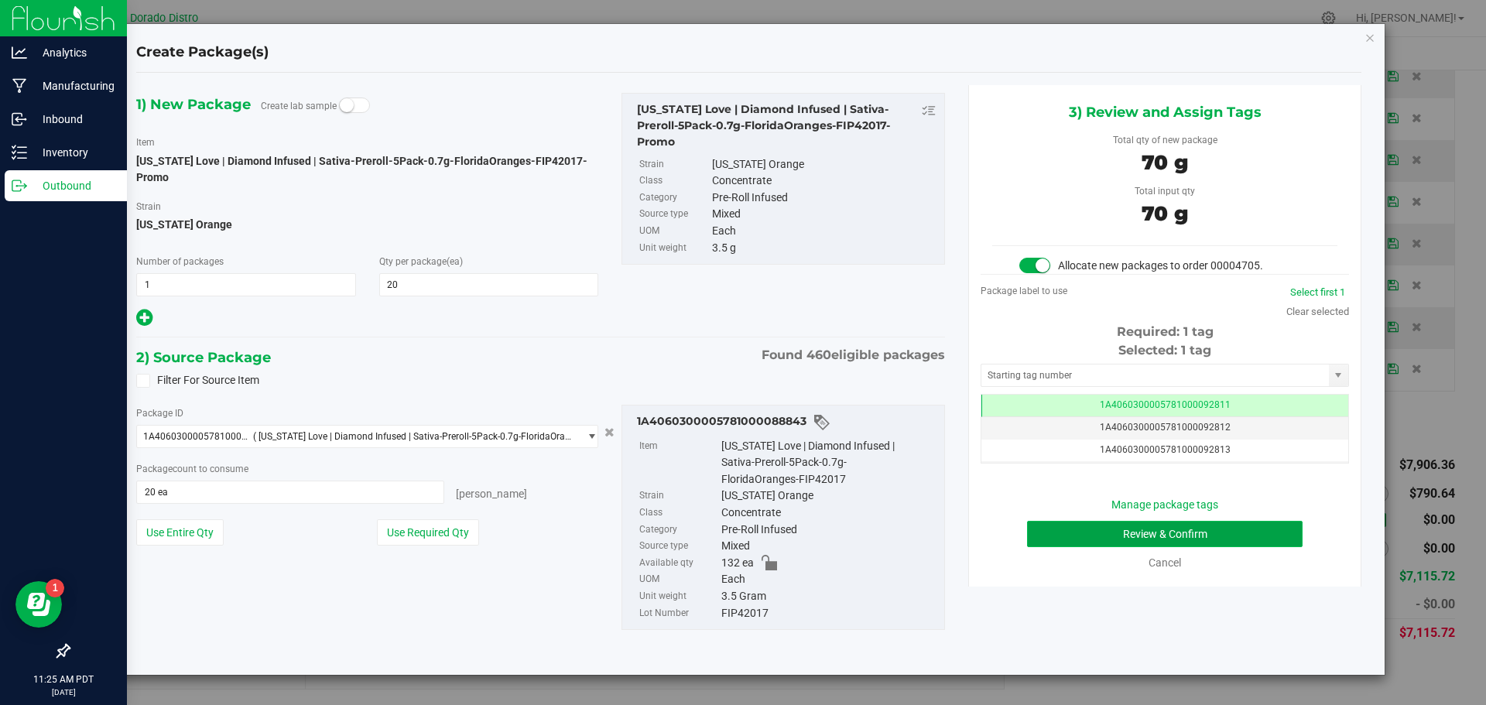
click at [1076, 536] on button "Review & Confirm" at bounding box center [1165, 534] width 276 height 26
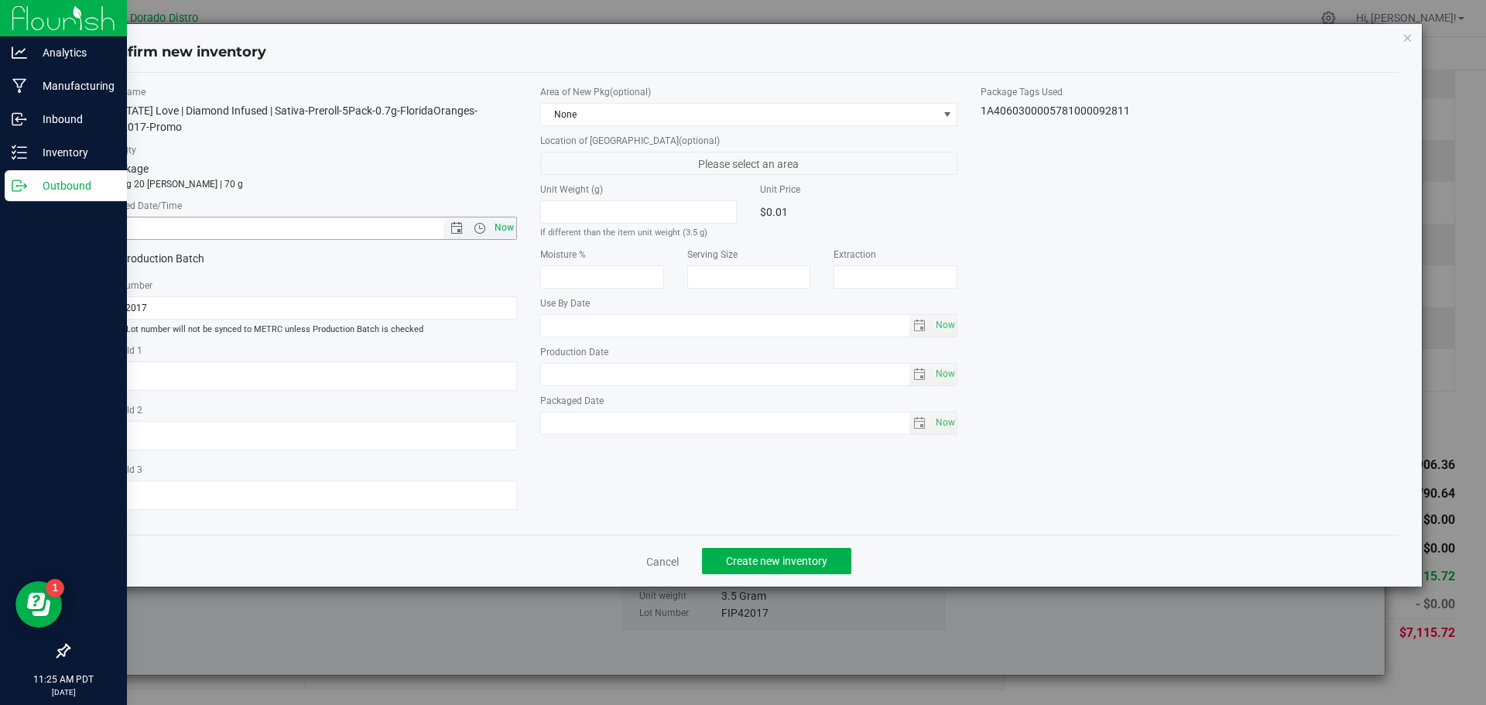
click at [505, 230] on span "Now" at bounding box center [504, 228] width 26 height 22
type input "8/27/2025 11:25 AM"
click at [713, 559] on button "Create new inventory" at bounding box center [776, 561] width 149 height 26
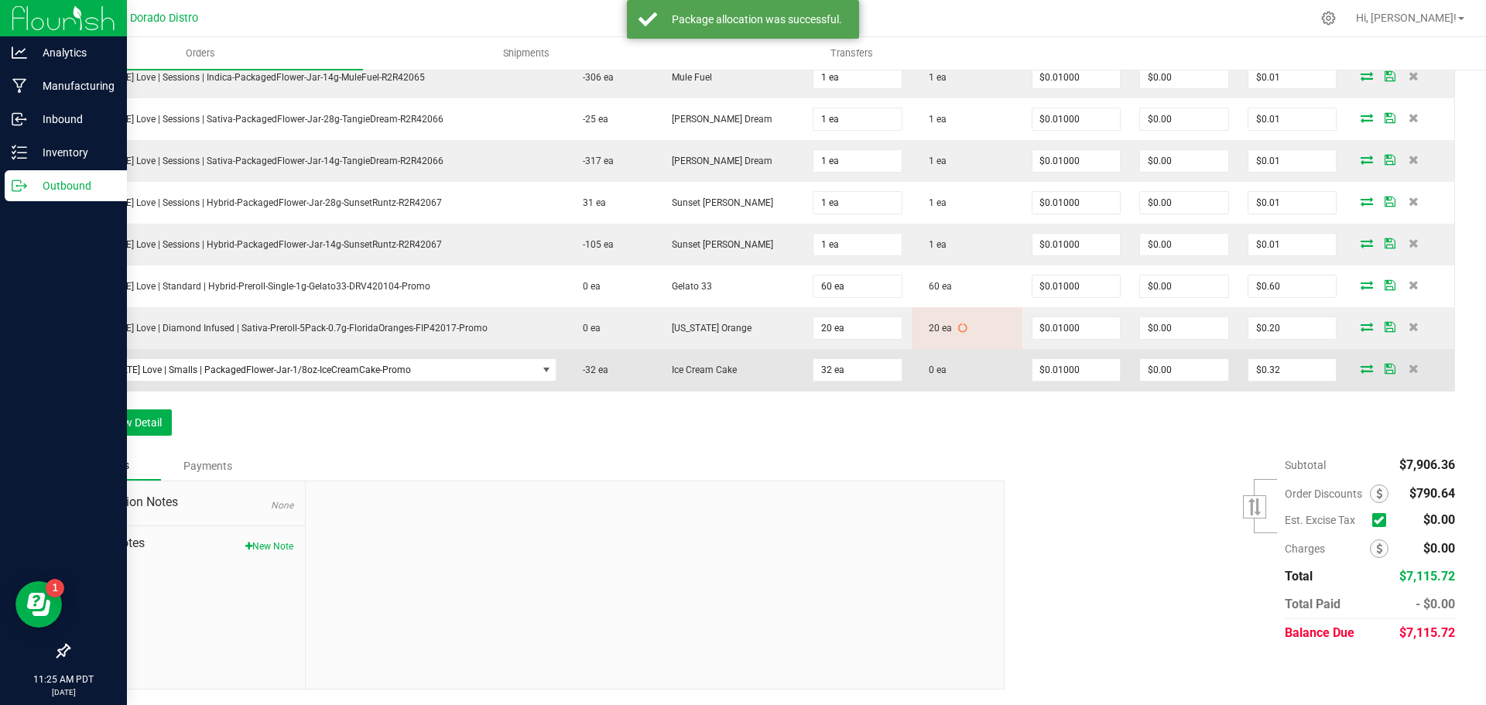
click at [1361, 368] on icon at bounding box center [1367, 368] width 12 height 9
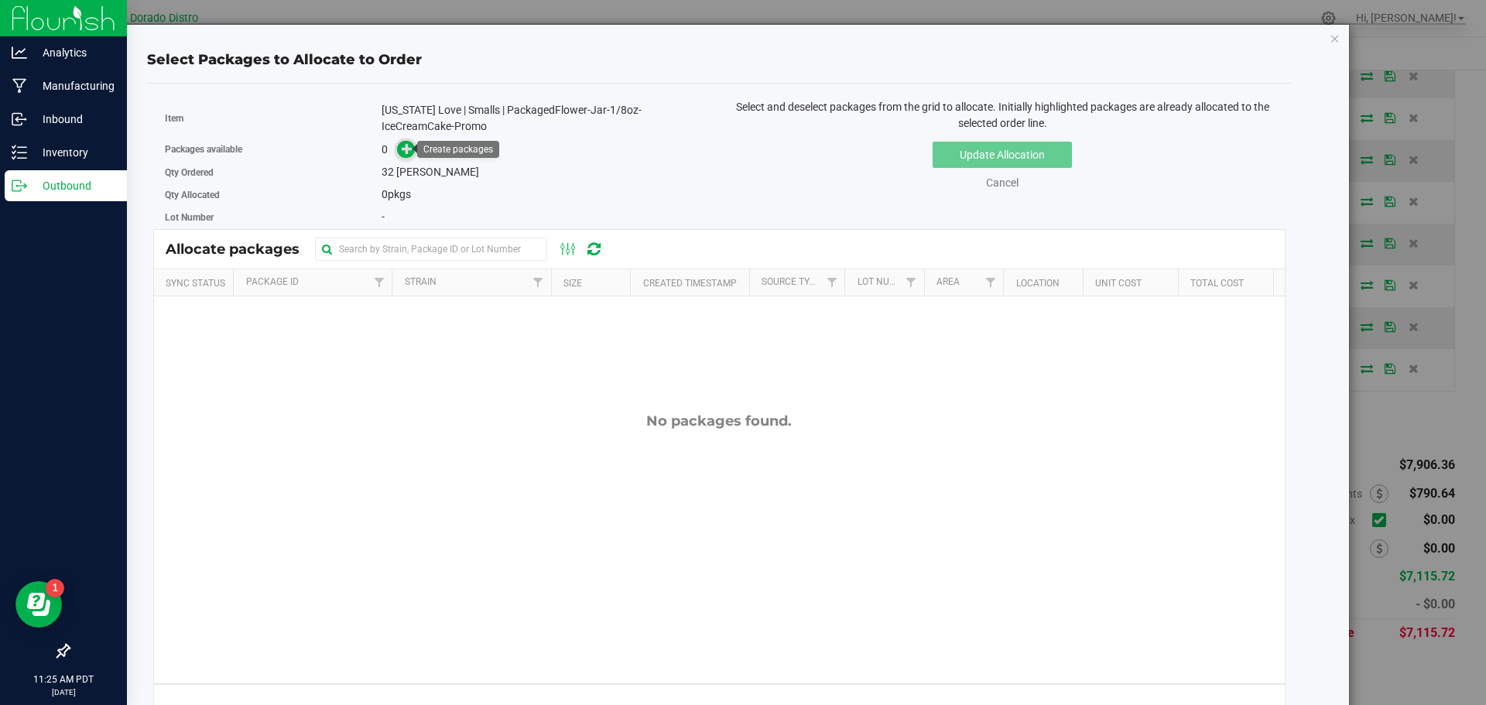
click at [406, 154] on icon at bounding box center [407, 148] width 11 height 11
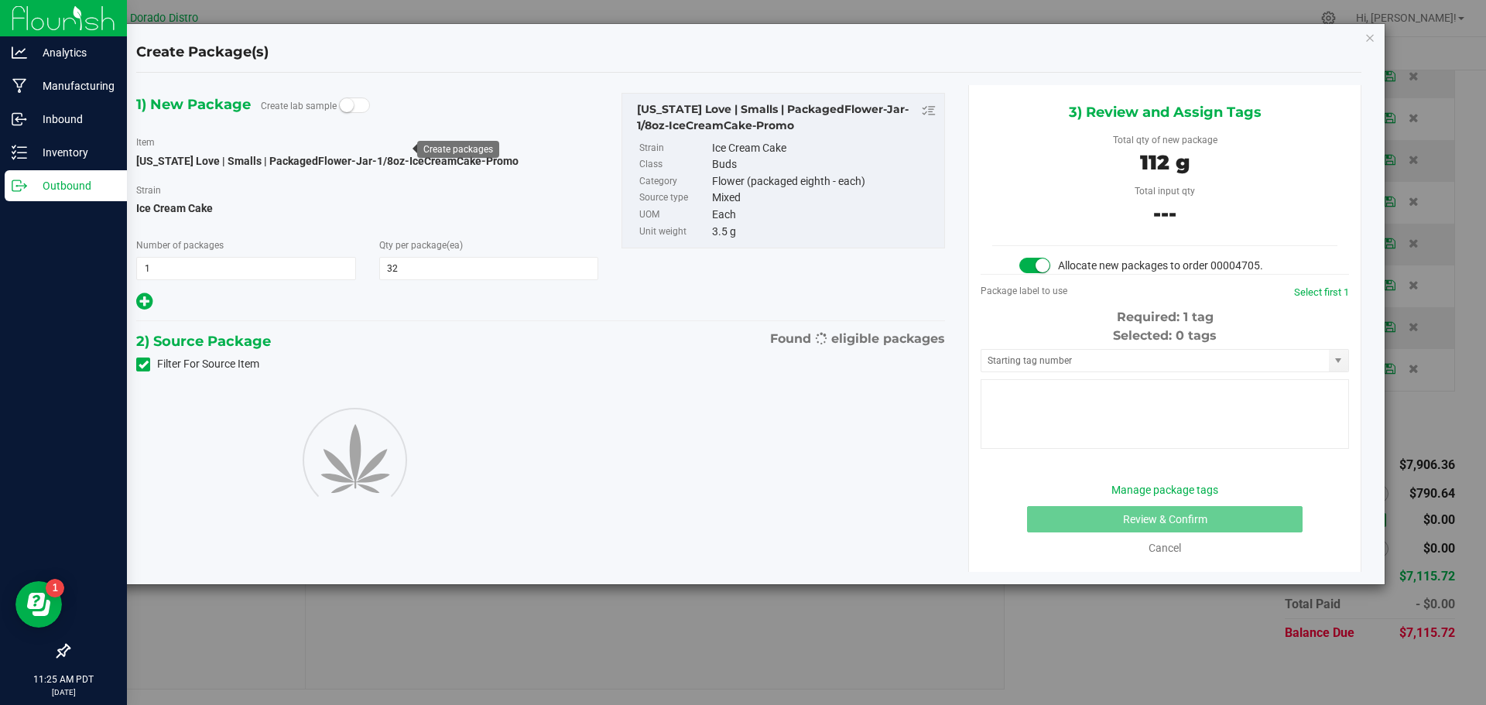
type input "32"
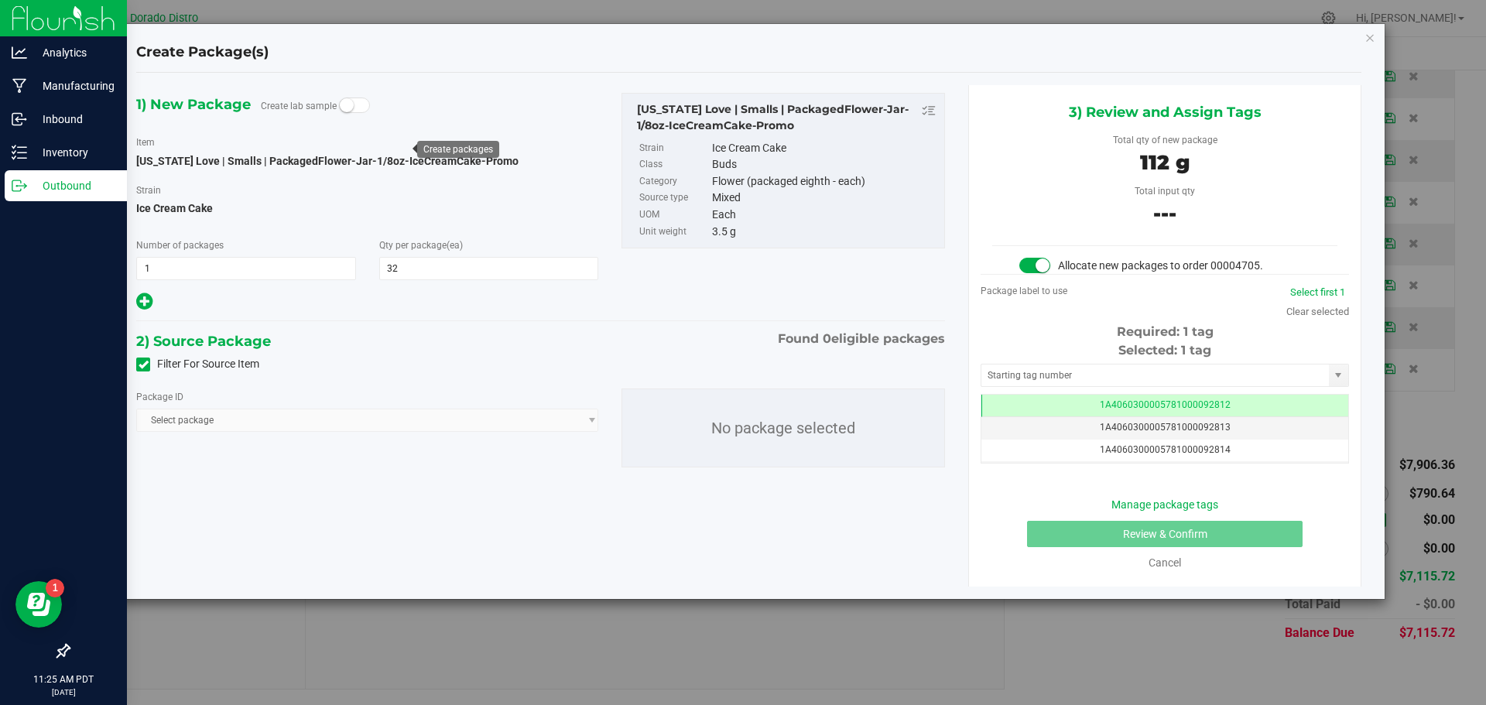
scroll to position [0, -1]
click at [137, 366] on span at bounding box center [143, 365] width 14 height 14
click at [0, 0] on input "Filter For Source Item" at bounding box center [0, 0] width 0 height 0
click at [338, 418] on span "Select package" at bounding box center [357, 421] width 441 height 22
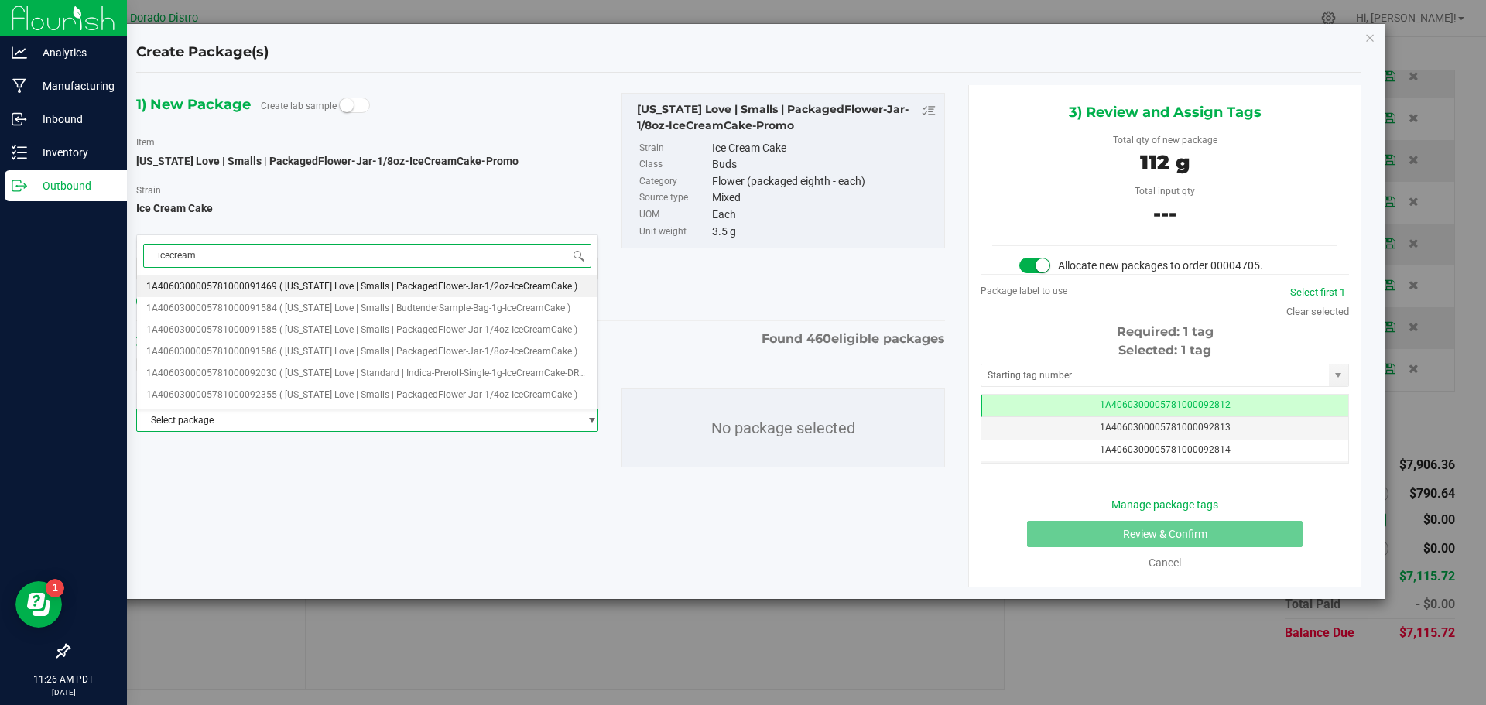
type input "icecreamc"
click at [444, 347] on span "( California Love | Smalls | PackagedFlower-Jar-1/8oz-IceCreamCake )" at bounding box center [428, 351] width 298 height 11
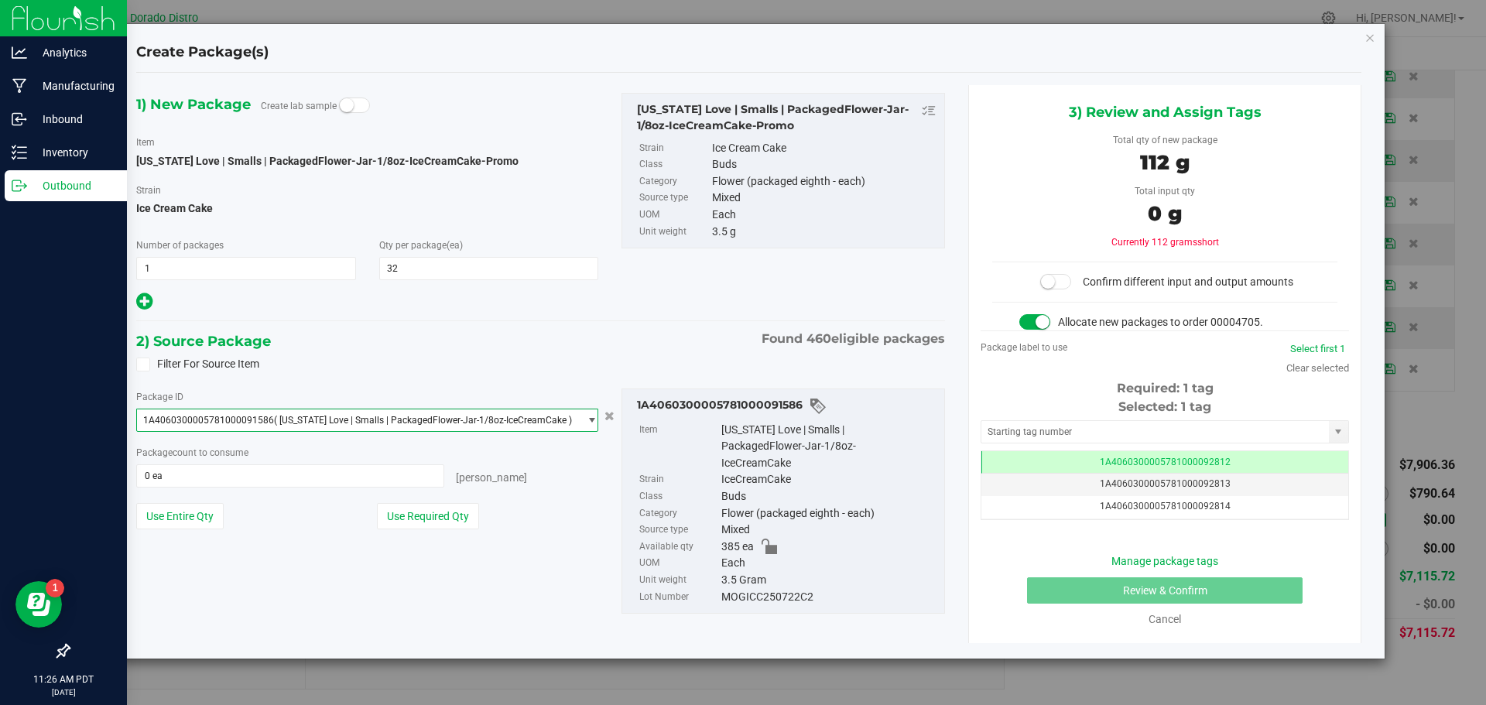
scroll to position [6784, 0]
click at [458, 511] on button "Use Required Qty" at bounding box center [428, 516] width 102 height 26
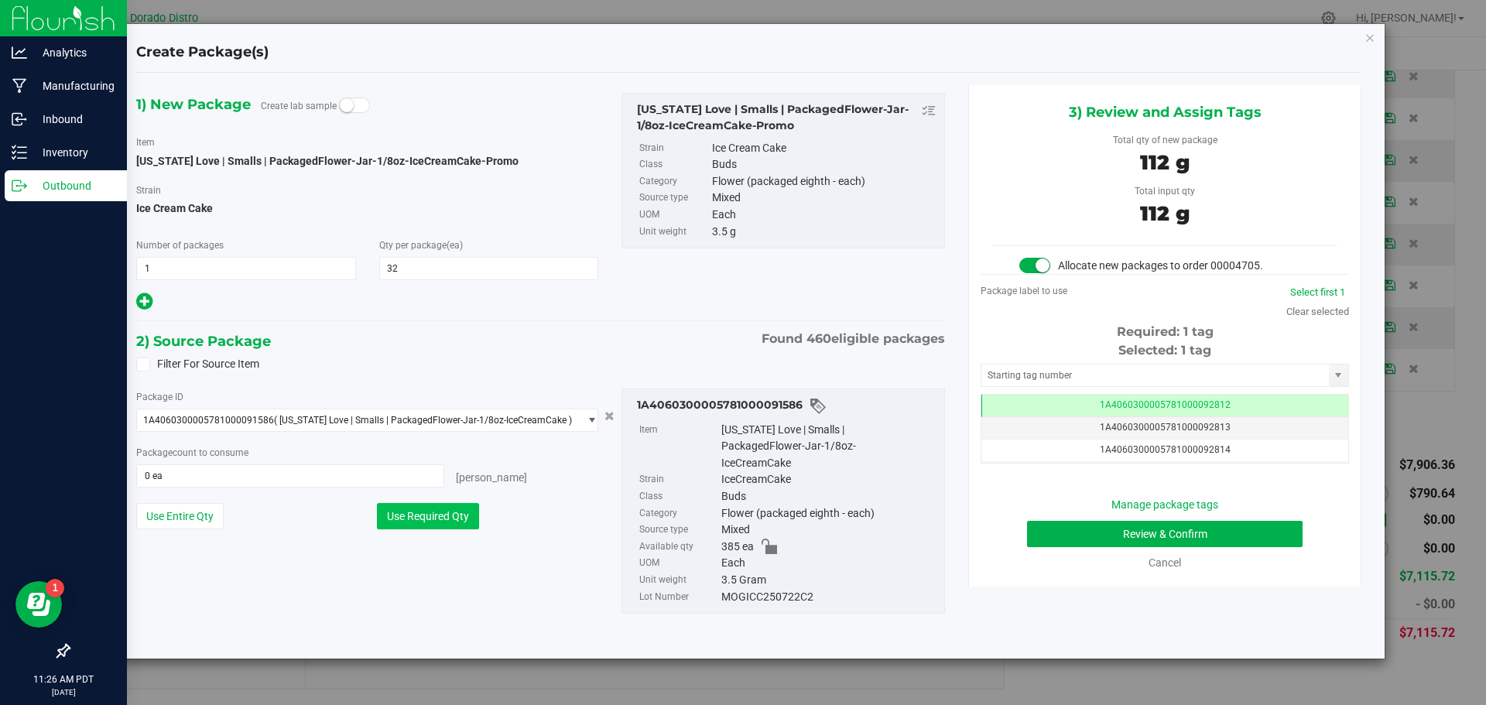
type input "32 ea"
click at [1052, 532] on button "Review & Confirm" at bounding box center [1165, 534] width 276 height 26
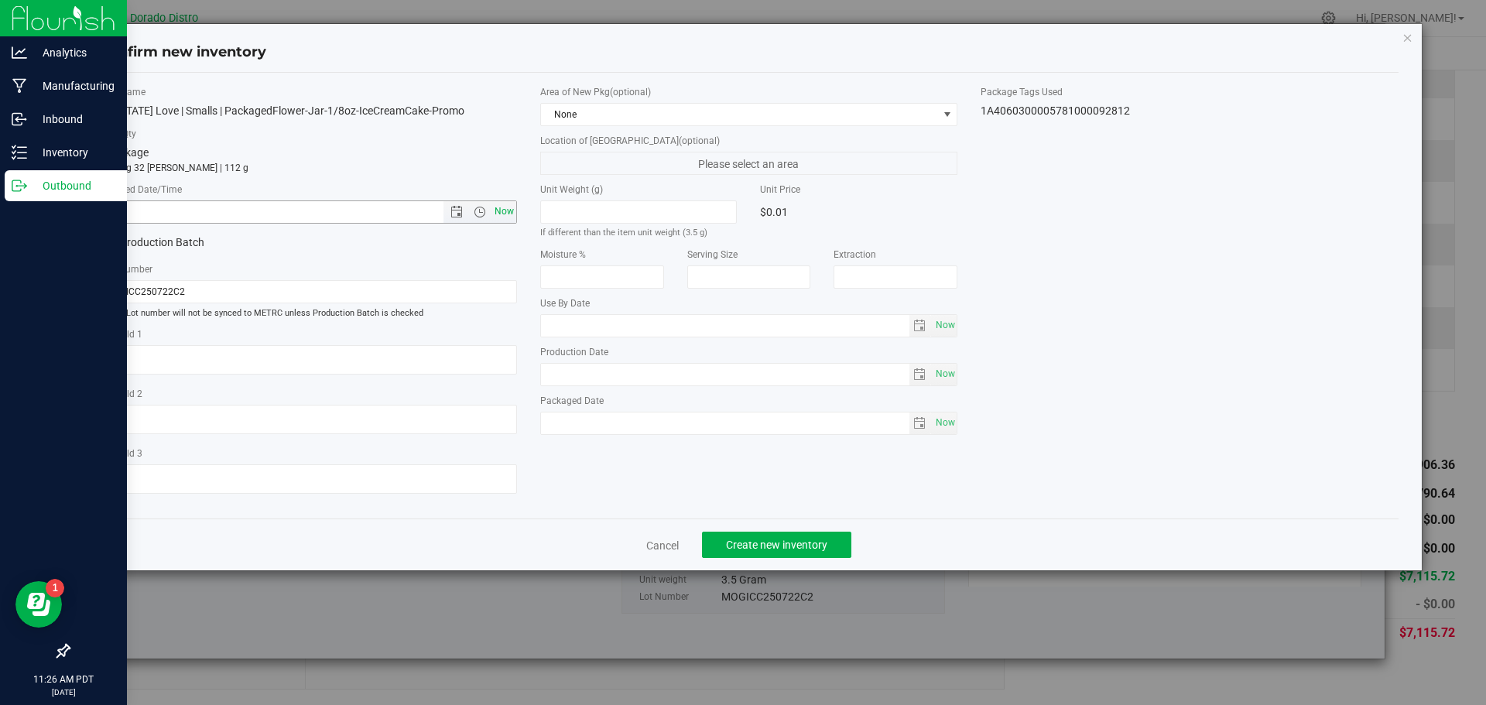
click at [506, 209] on span "Now" at bounding box center [504, 212] width 26 height 22
type input "8/27/2025 11:26 AM"
click at [790, 551] on span "Create new inventory" at bounding box center [776, 545] width 101 height 12
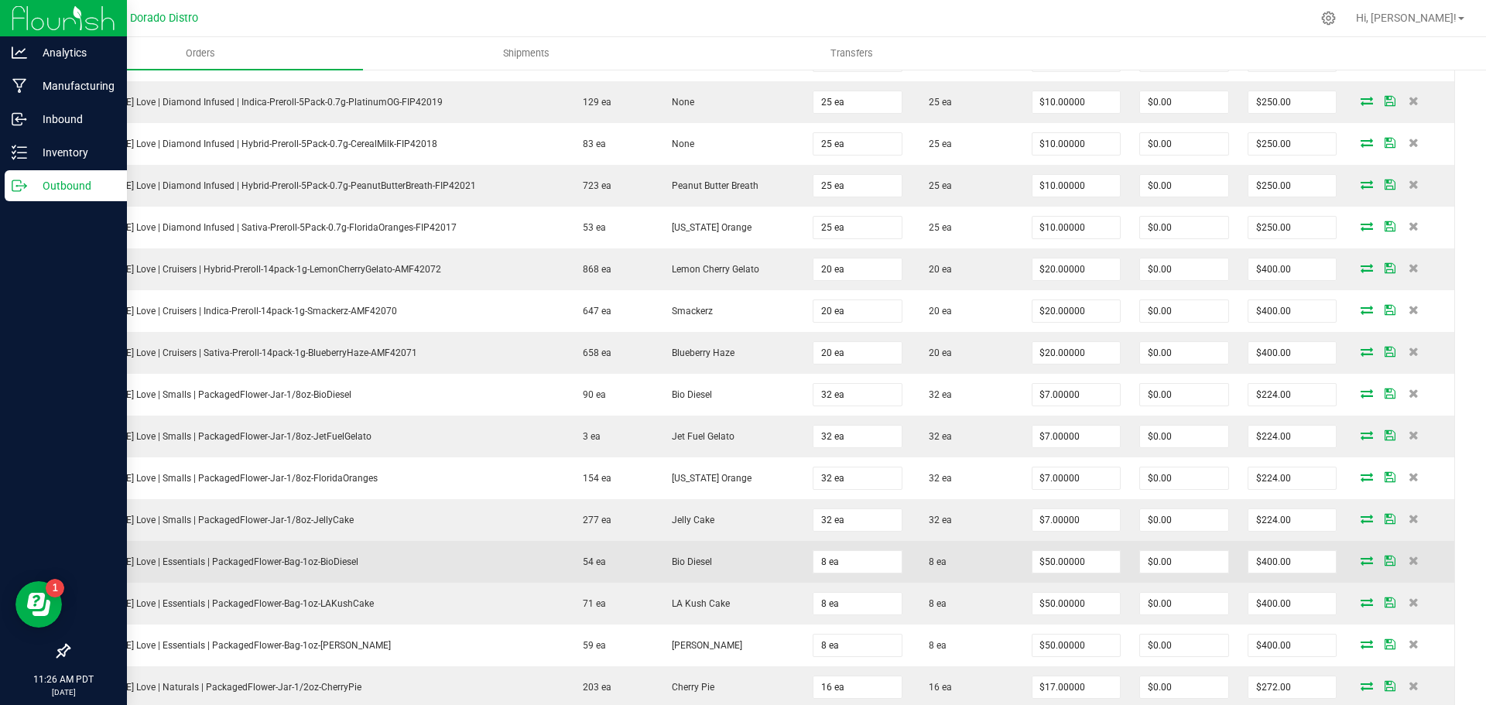
scroll to position [605, 0]
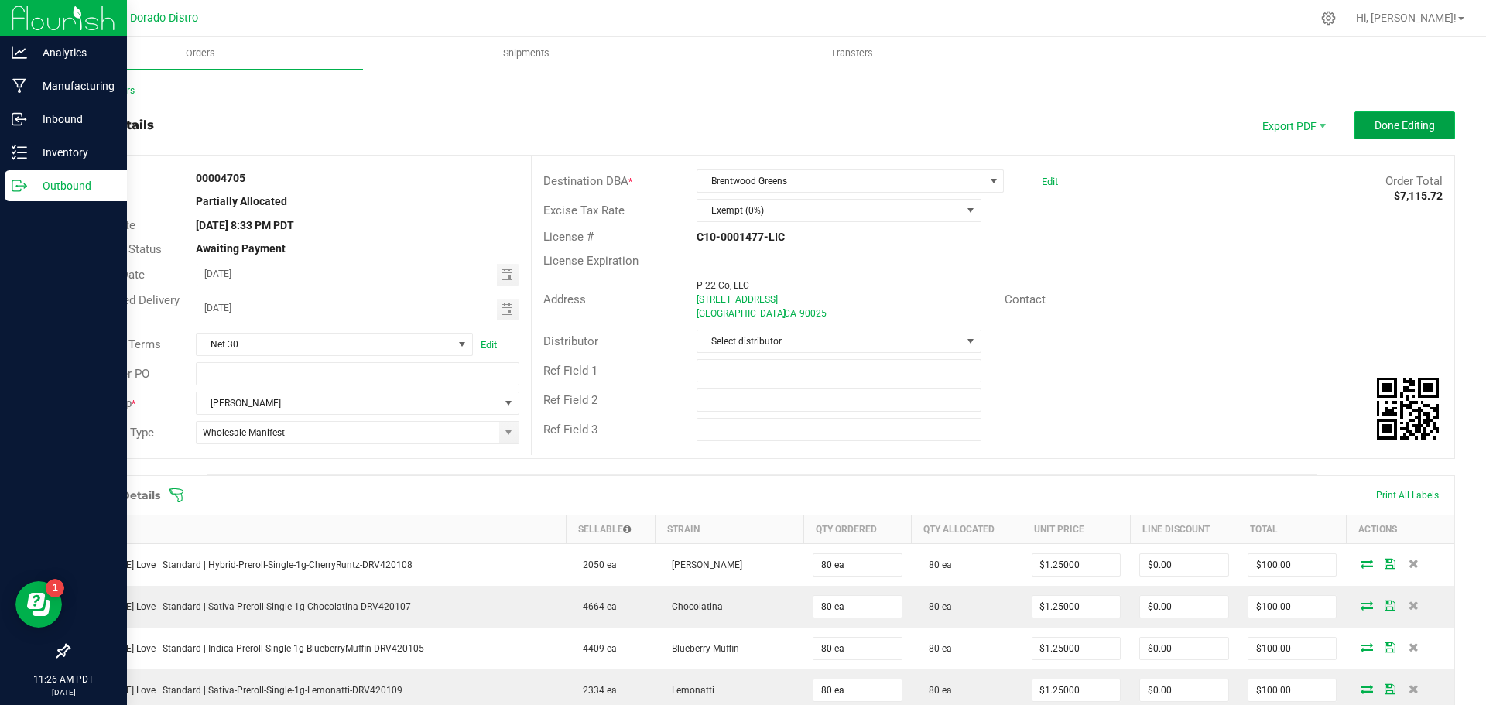
click at [1375, 129] on span "Done Editing" at bounding box center [1405, 125] width 60 height 12
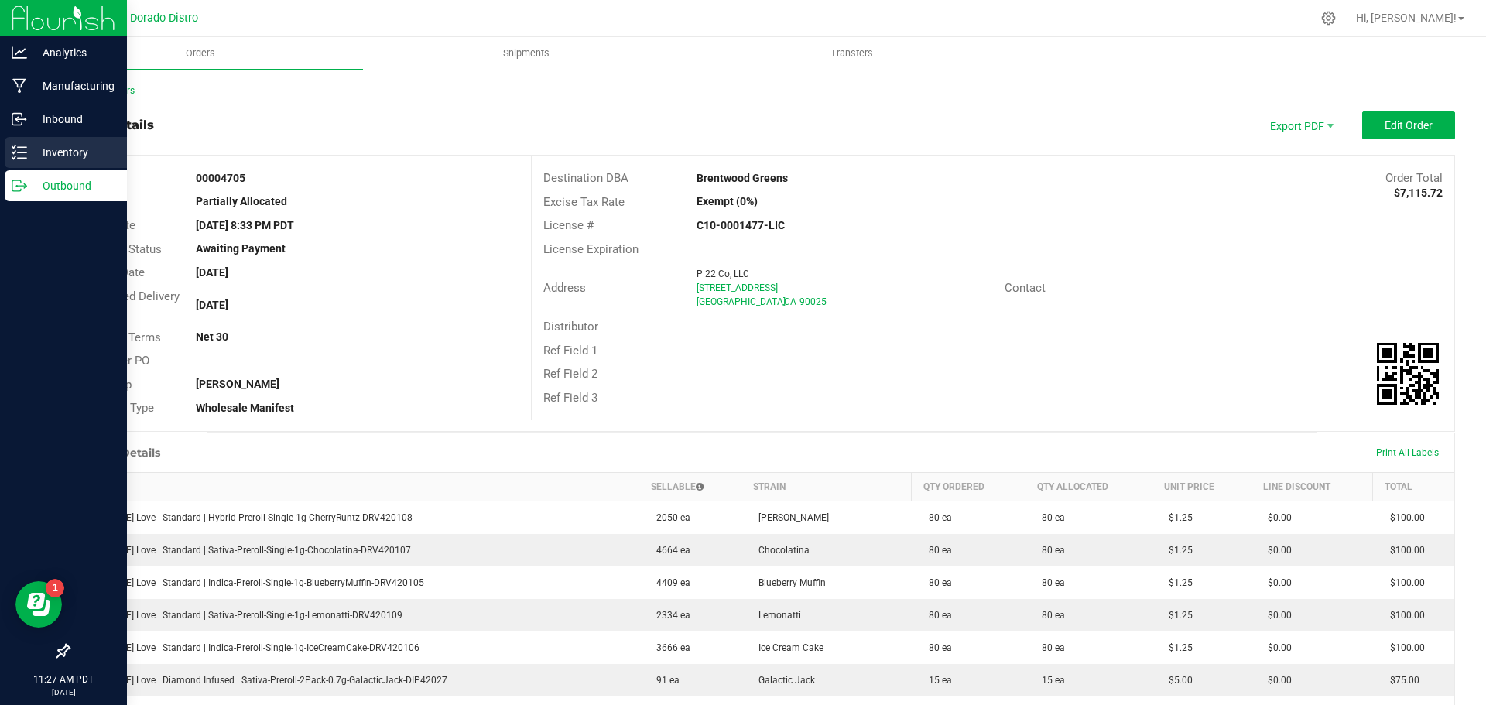
click at [25, 157] on icon at bounding box center [19, 152] width 15 height 15
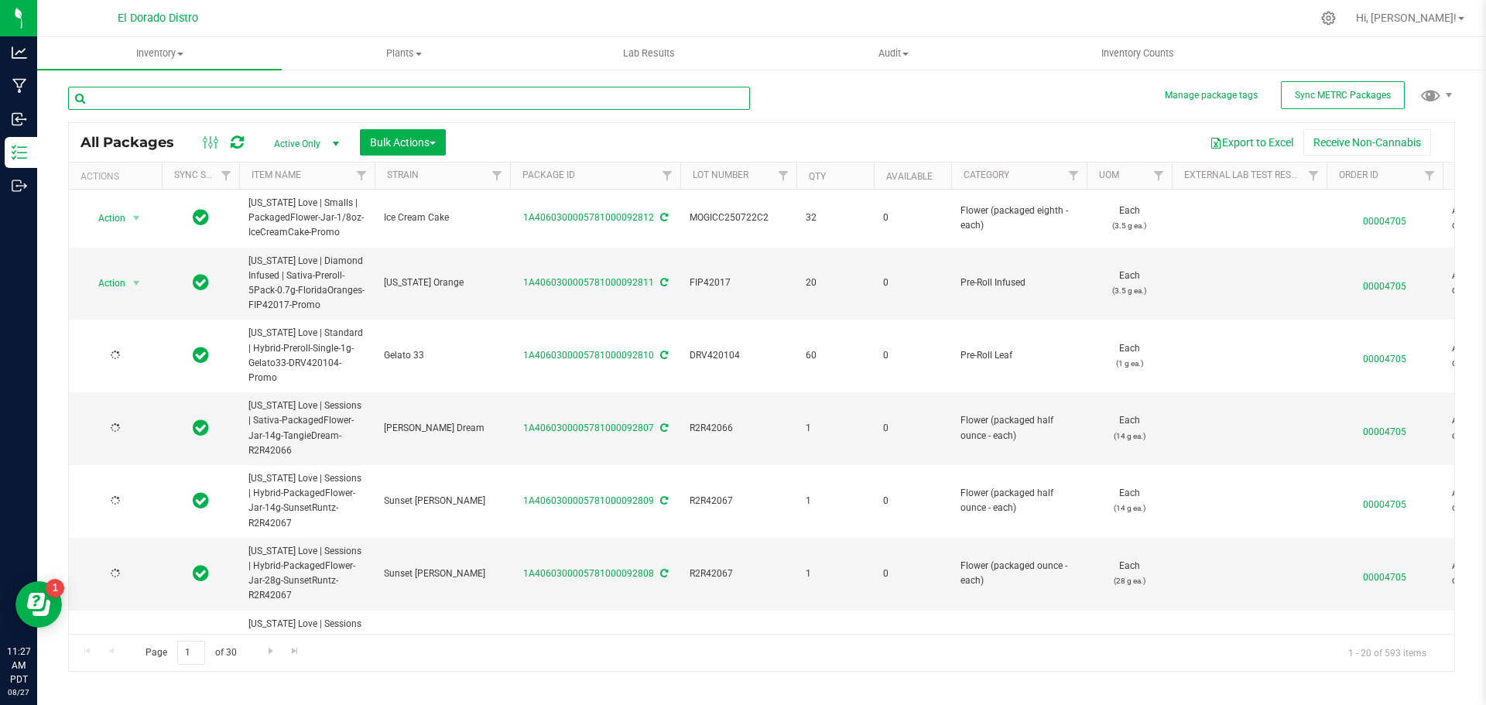
click at [196, 101] on input "text" at bounding box center [409, 98] width 682 height 23
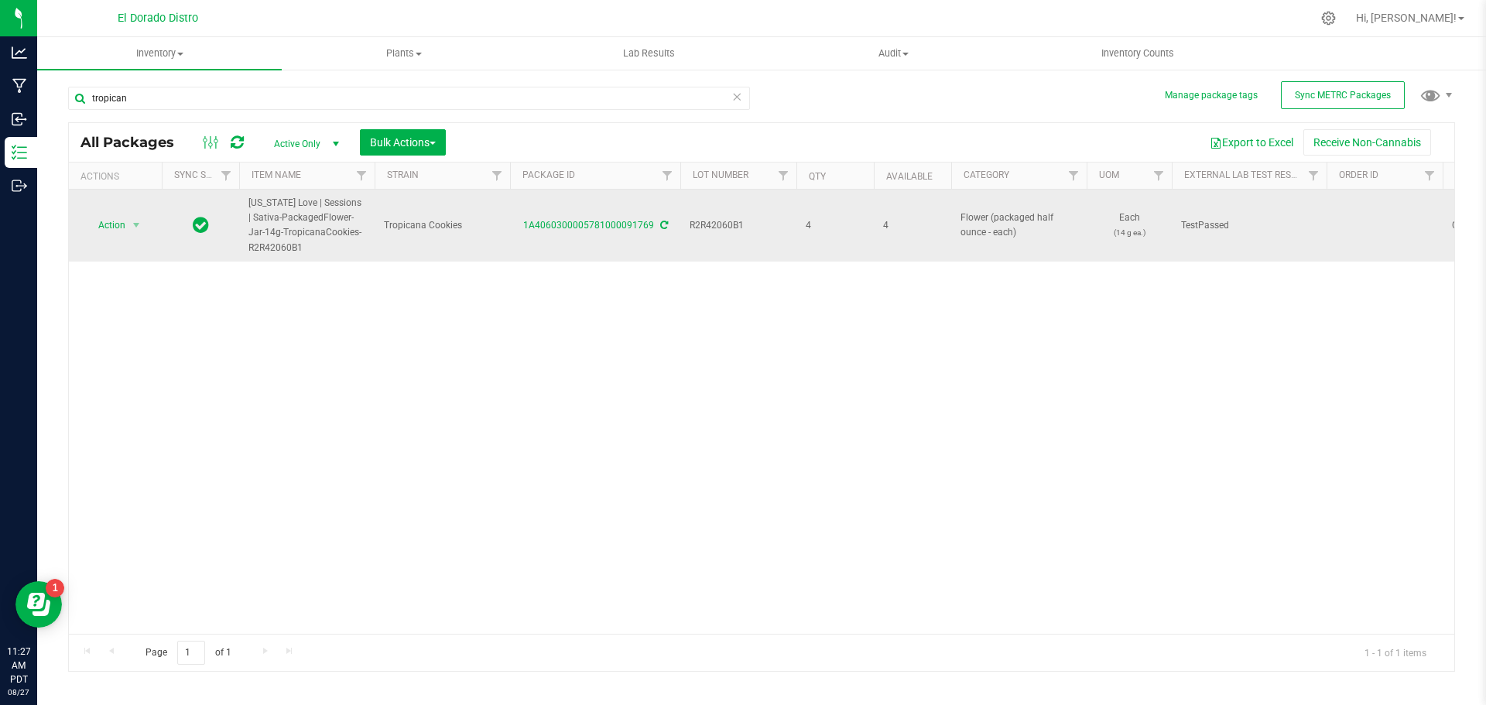
click at [708, 224] on span "R2R42060B1" at bounding box center [739, 225] width 98 height 15
click at [708, 224] on input "R2R42060B1" at bounding box center [735, 226] width 111 height 24
click at [108, 98] on input "tropican" at bounding box center [409, 98] width 682 height 23
paste input "R2R42060B1"
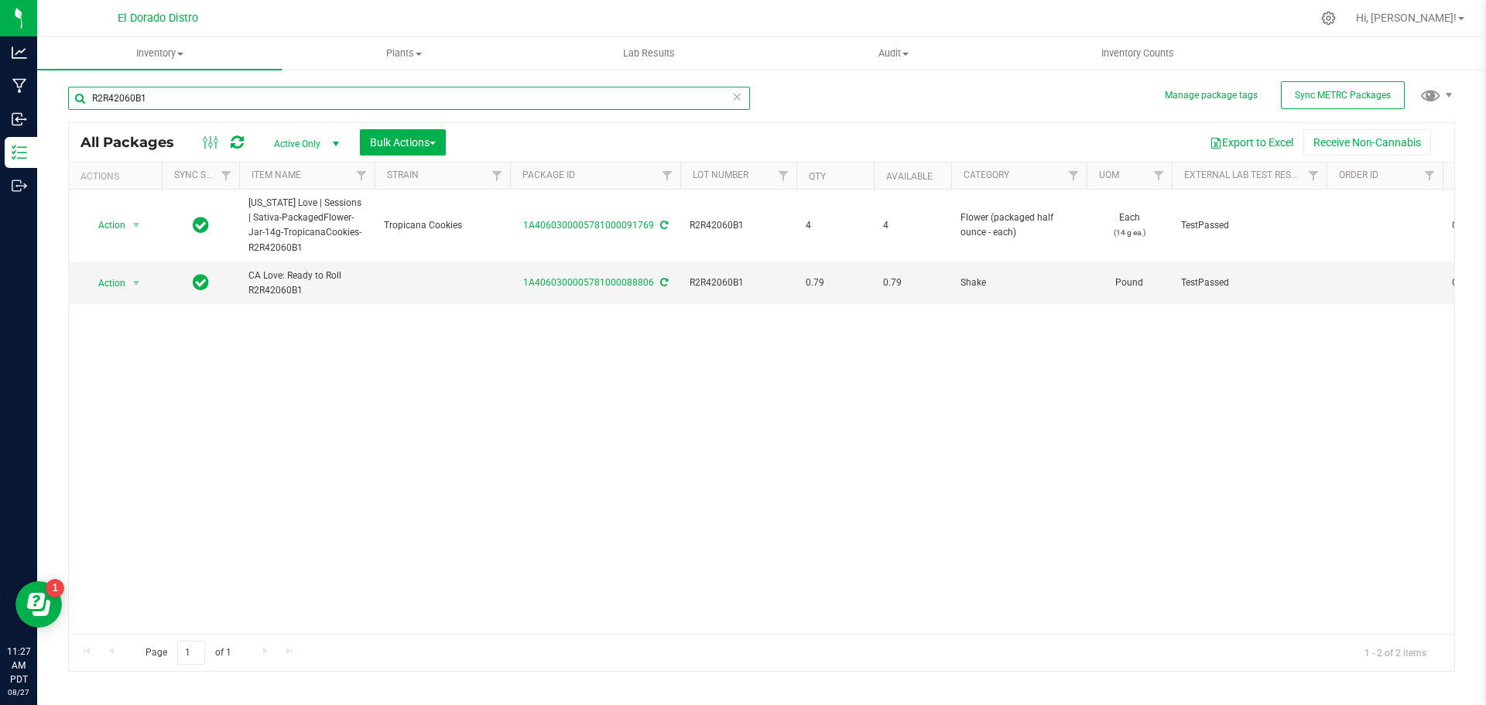
click at [156, 94] on input "R2R42060B1" at bounding box center [409, 98] width 682 height 23
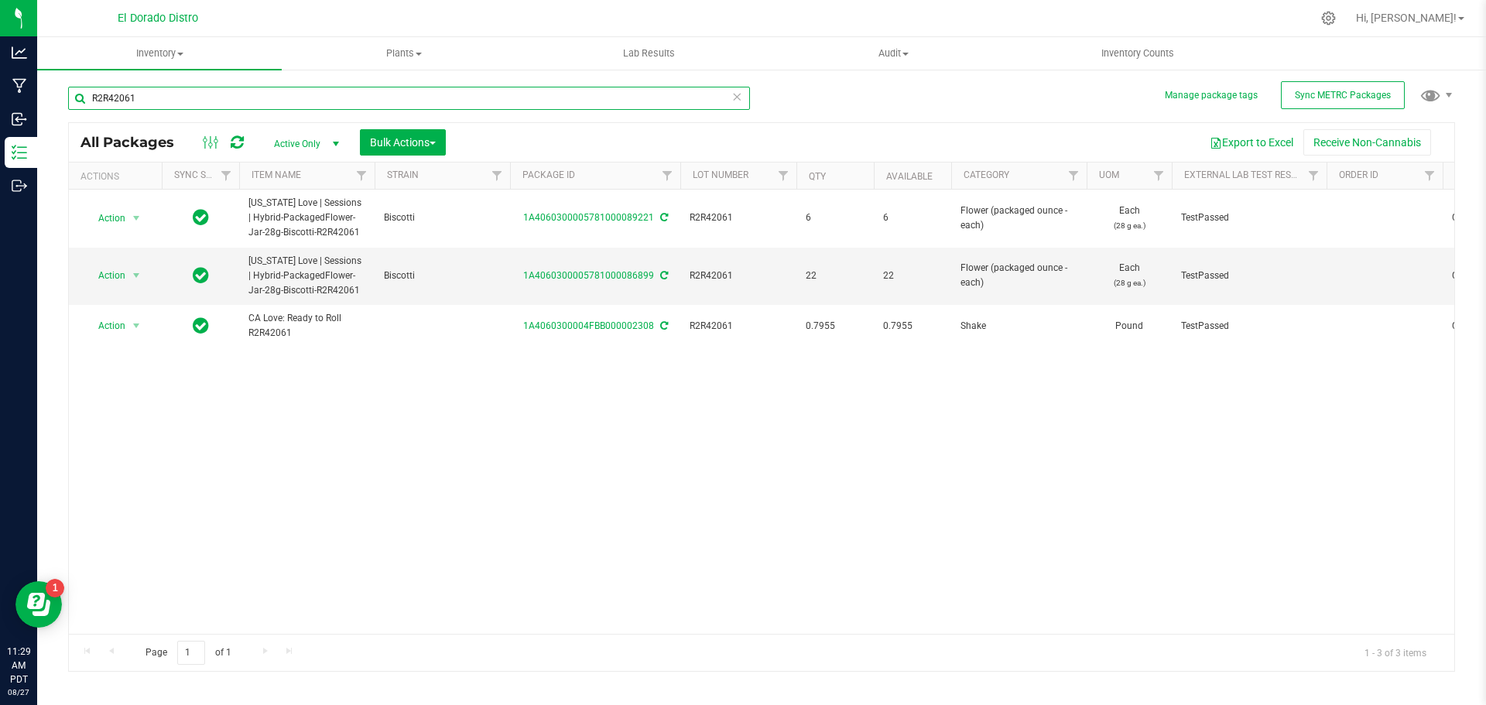
click at [125, 92] on input "R2R42061" at bounding box center [409, 98] width 682 height 23
click at [129, 92] on input "R2R42061" at bounding box center [409, 98] width 682 height 23
click at [122, 94] on input "R2R42061" at bounding box center [409, 98] width 682 height 23
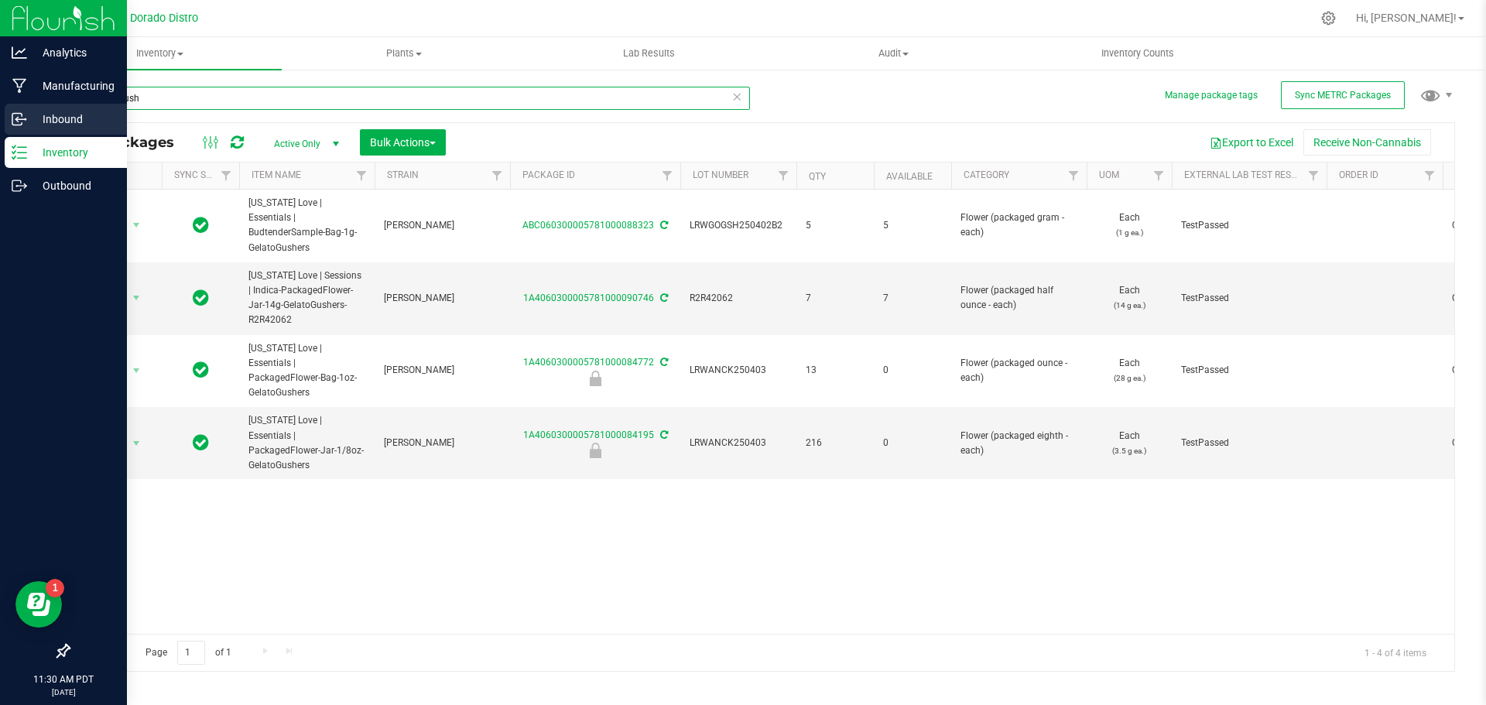
type input "gelatogush"
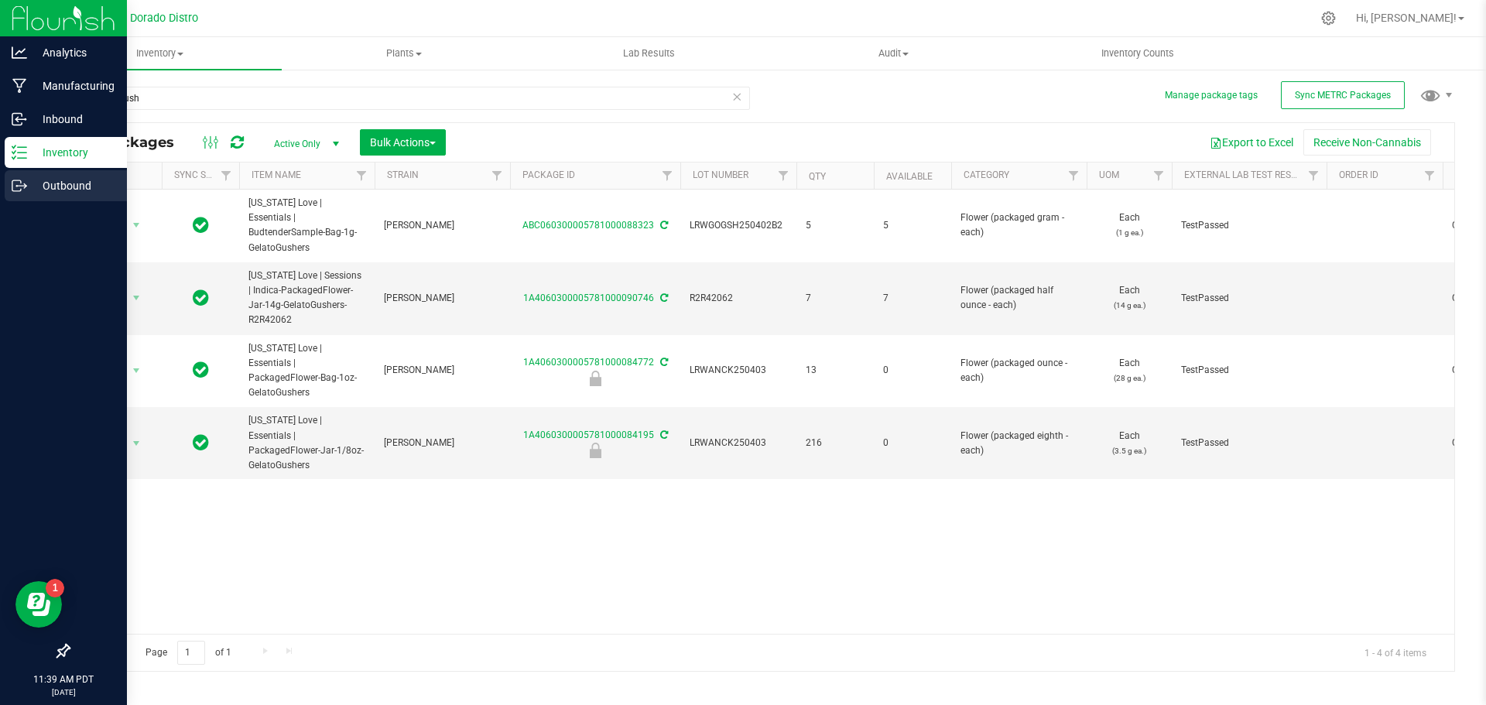
click at [22, 177] on div "Outbound" at bounding box center [66, 185] width 122 height 31
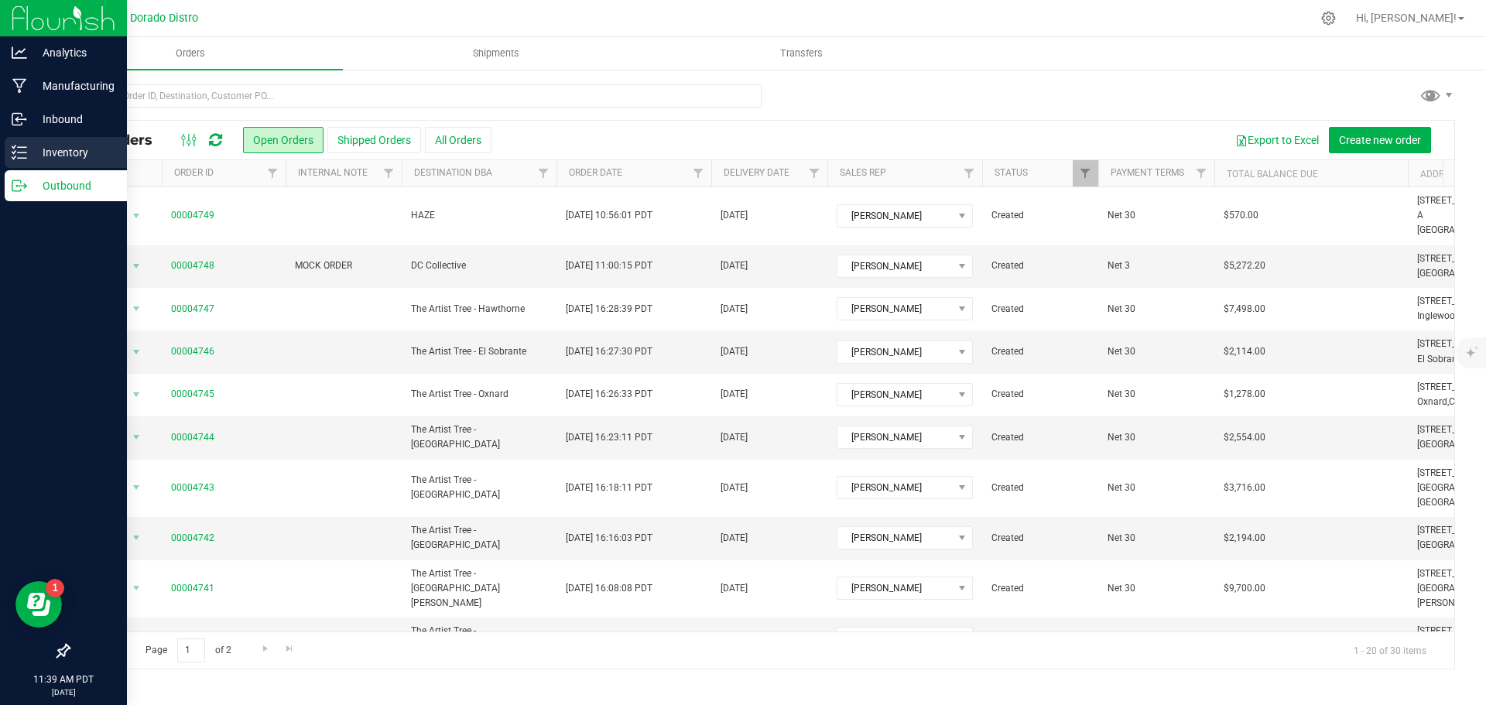
click at [4, 151] on link "Inventory" at bounding box center [63, 153] width 127 height 33
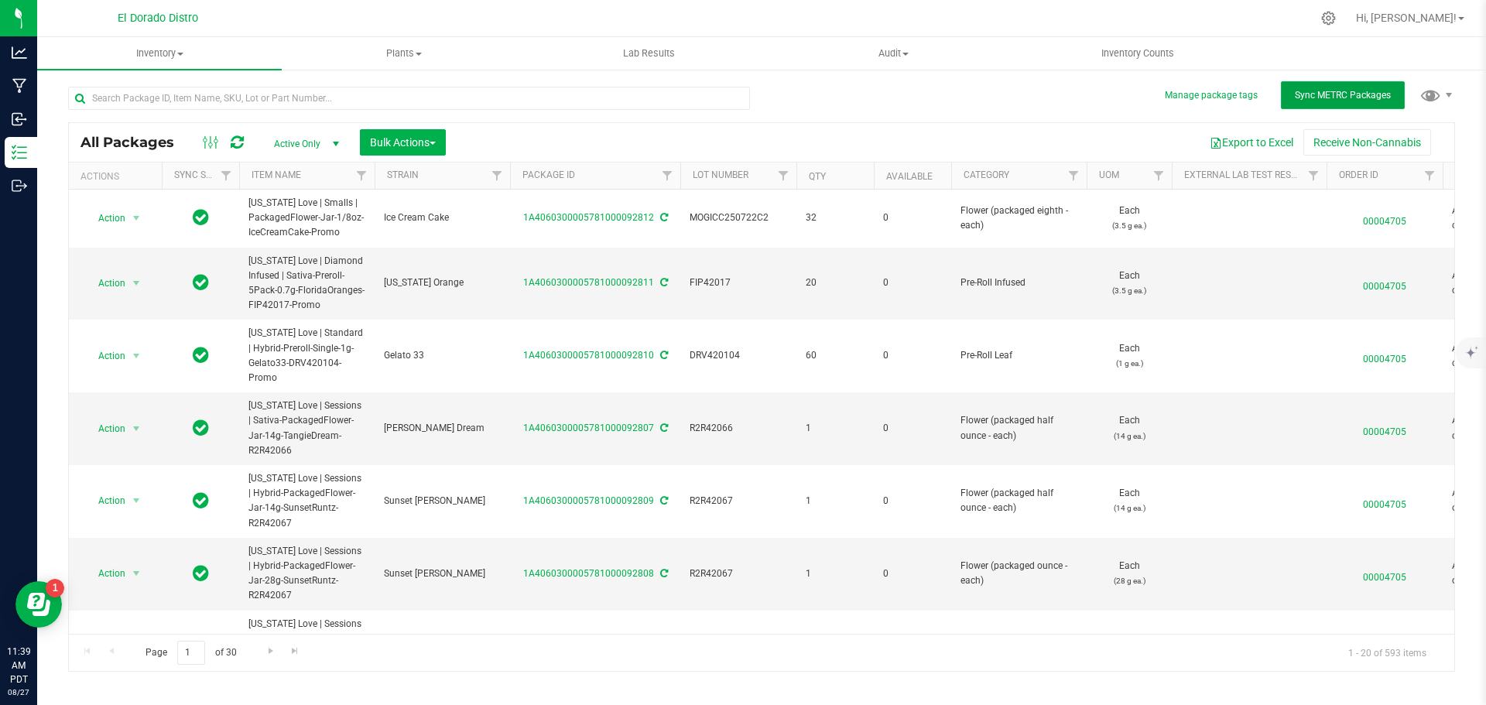
click at [1294, 100] on button "Sync METRC Packages" at bounding box center [1343, 95] width 124 height 28
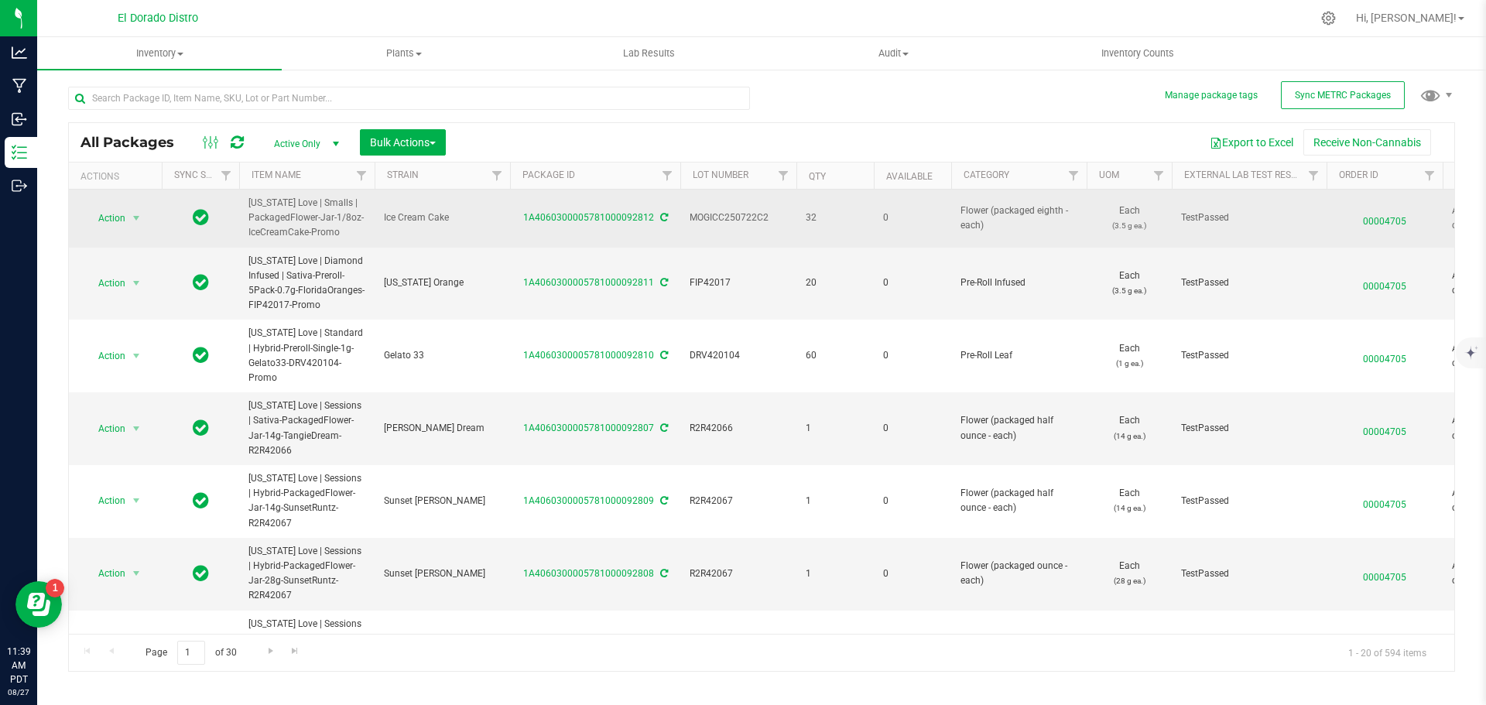
click at [1382, 223] on span "00004705" at bounding box center [1385, 218] width 98 height 22
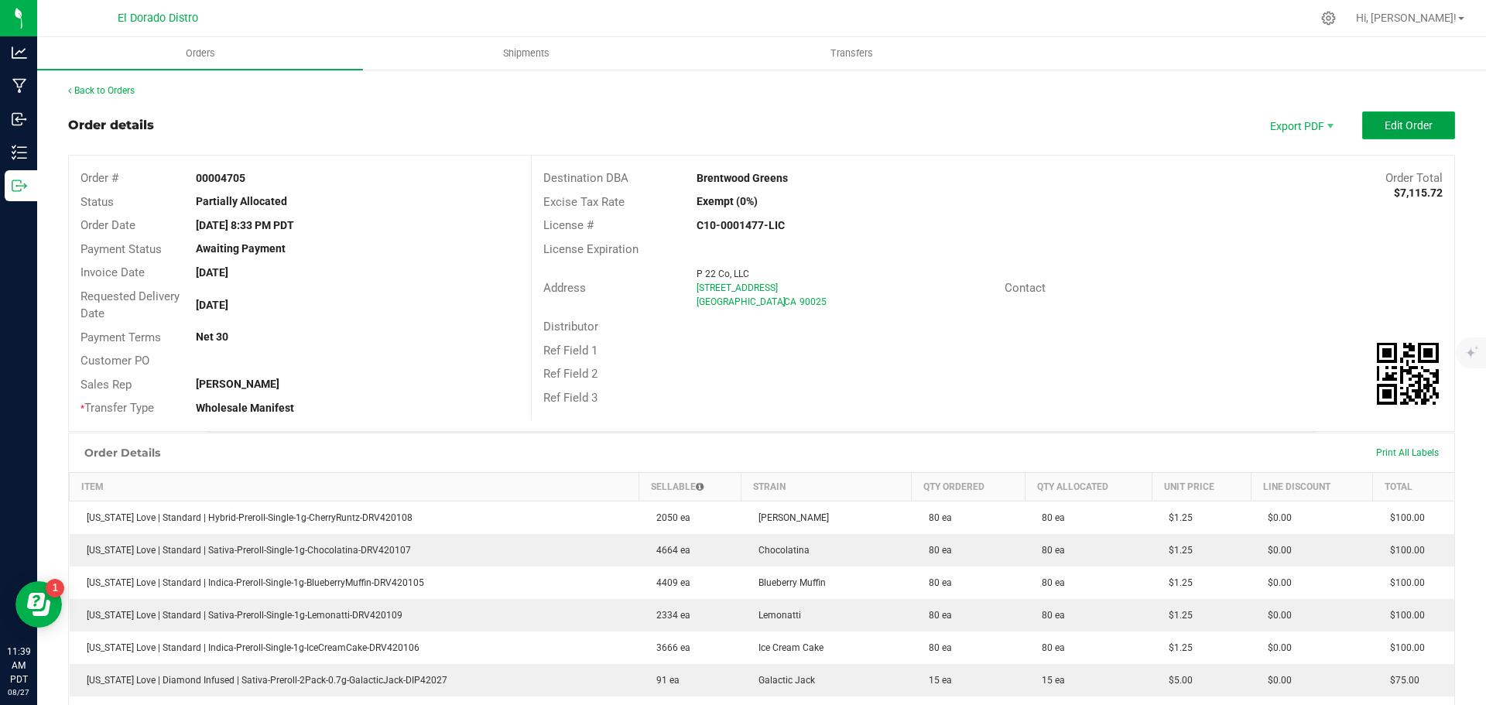
click at [1385, 122] on span "Edit Order" at bounding box center [1409, 125] width 48 height 12
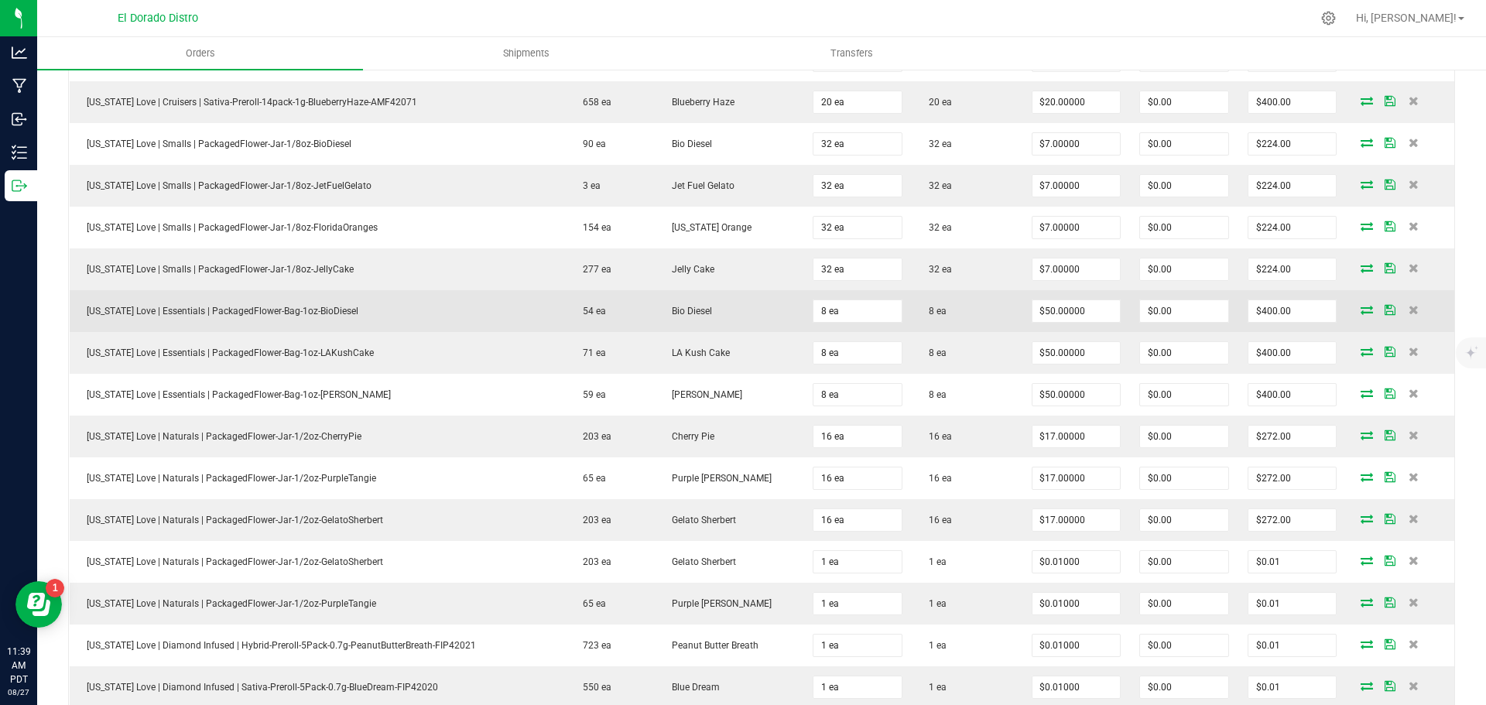
scroll to position [1161, 0]
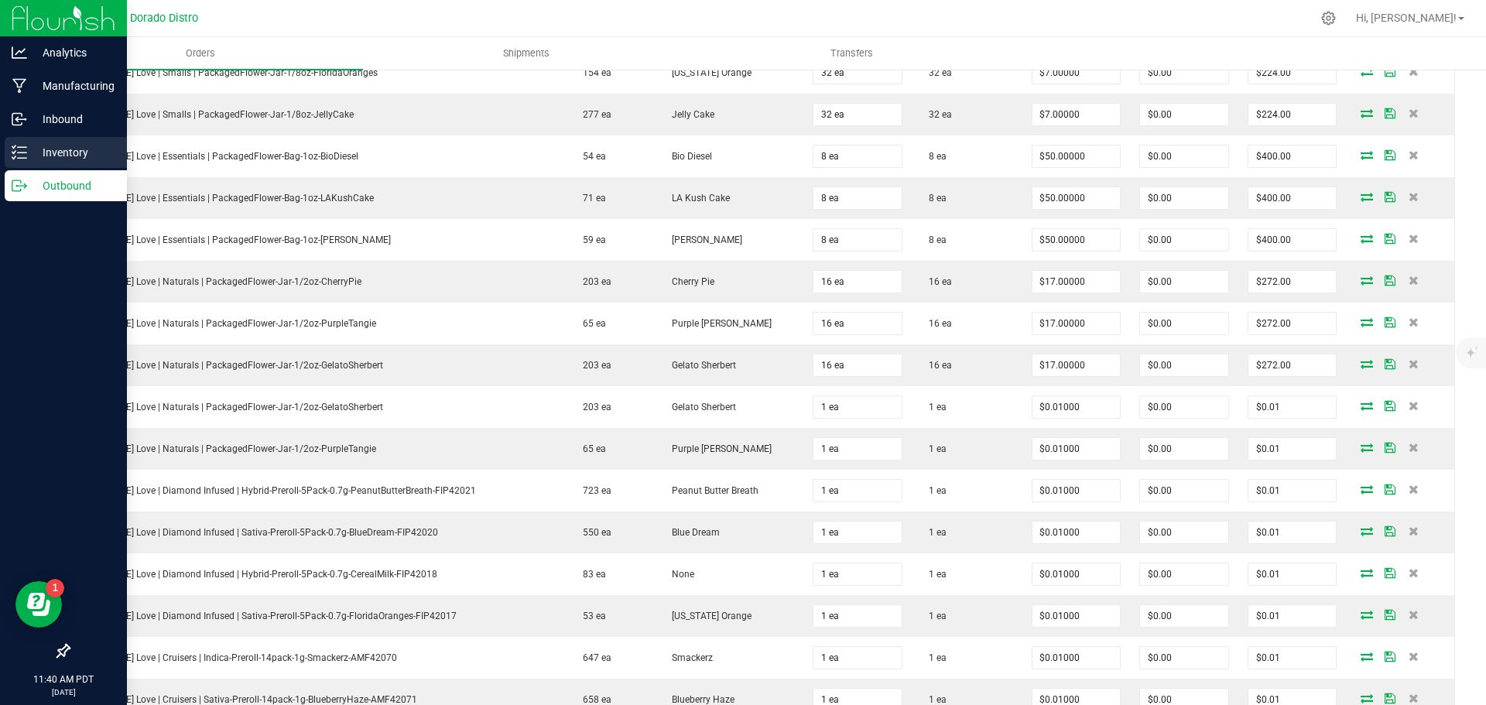
click at [23, 153] on line at bounding box center [22, 153] width 9 height 0
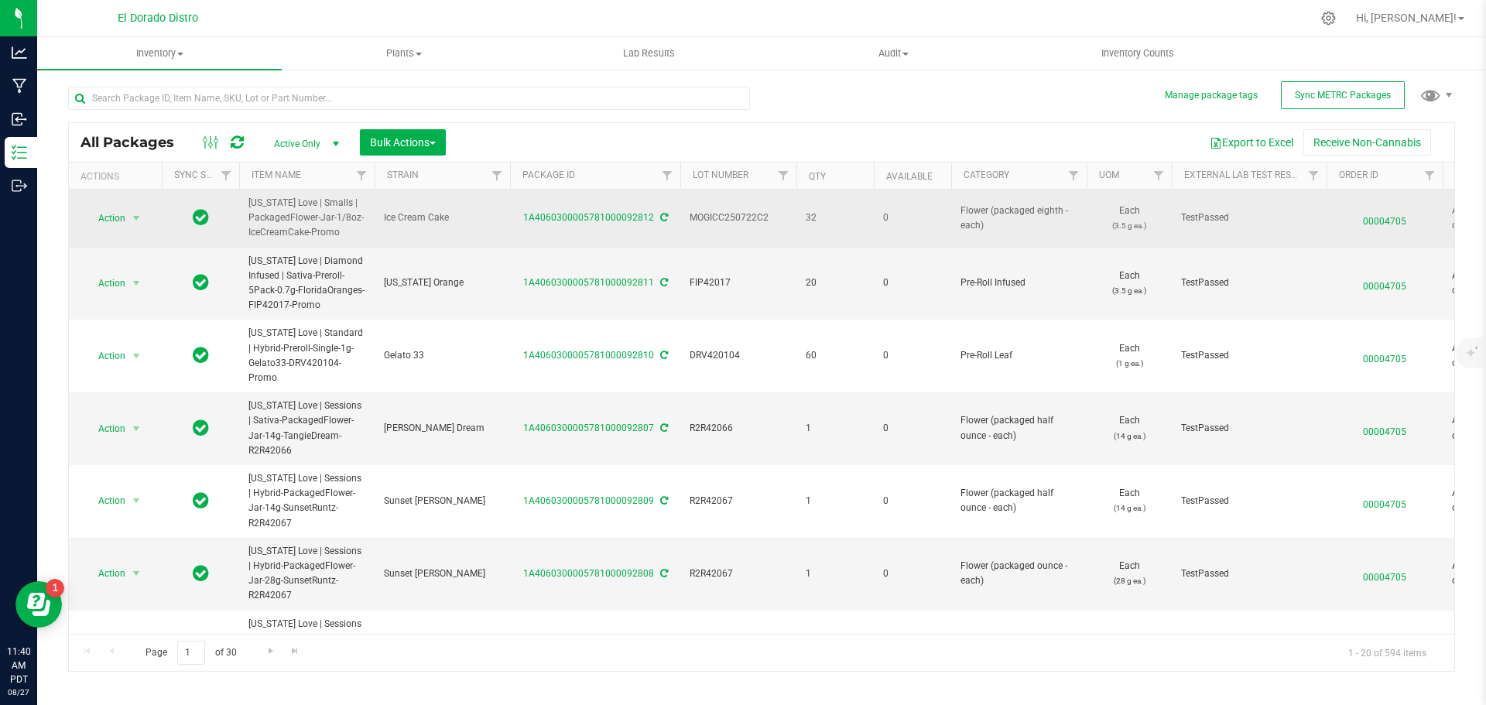
click at [1390, 214] on span "00004705" at bounding box center [1385, 218] width 98 height 22
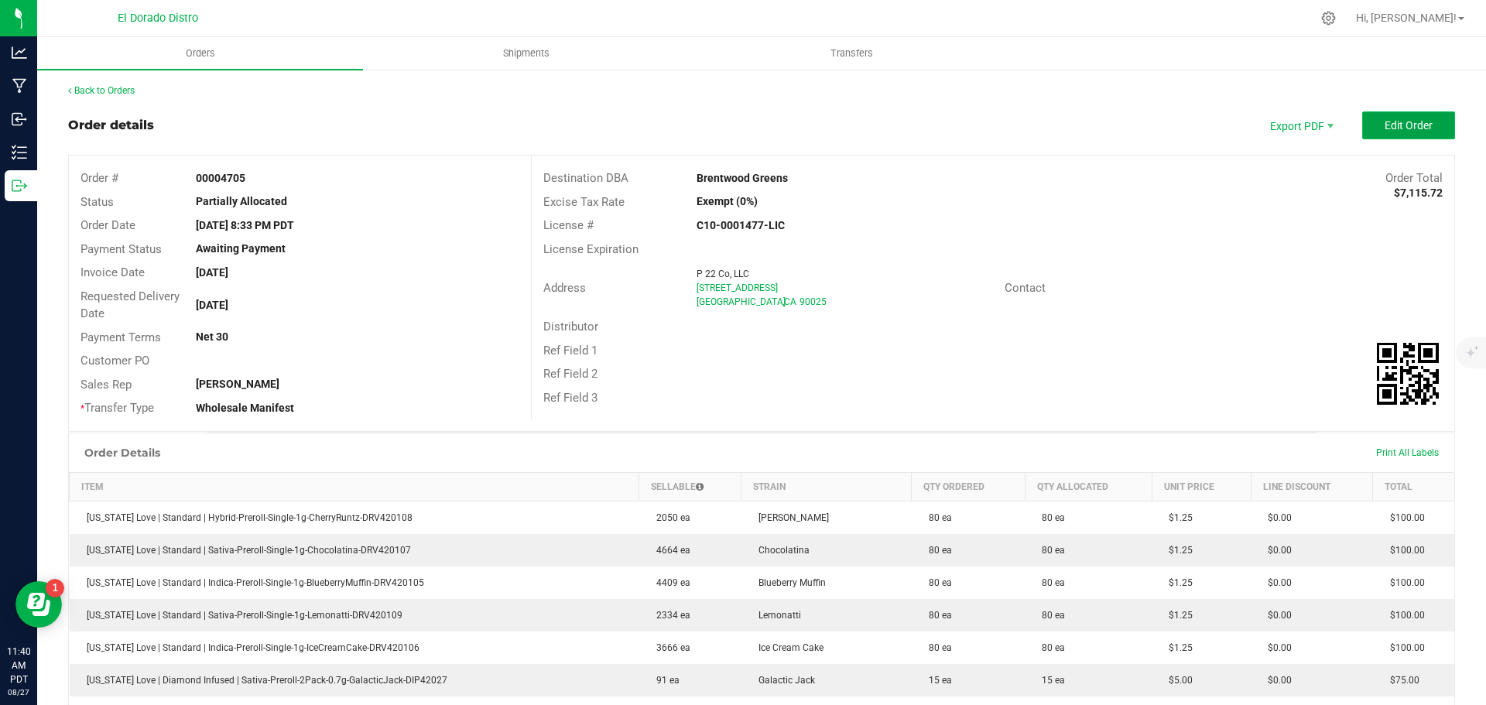
click at [1369, 127] on button "Edit Order" at bounding box center [1408, 125] width 93 height 28
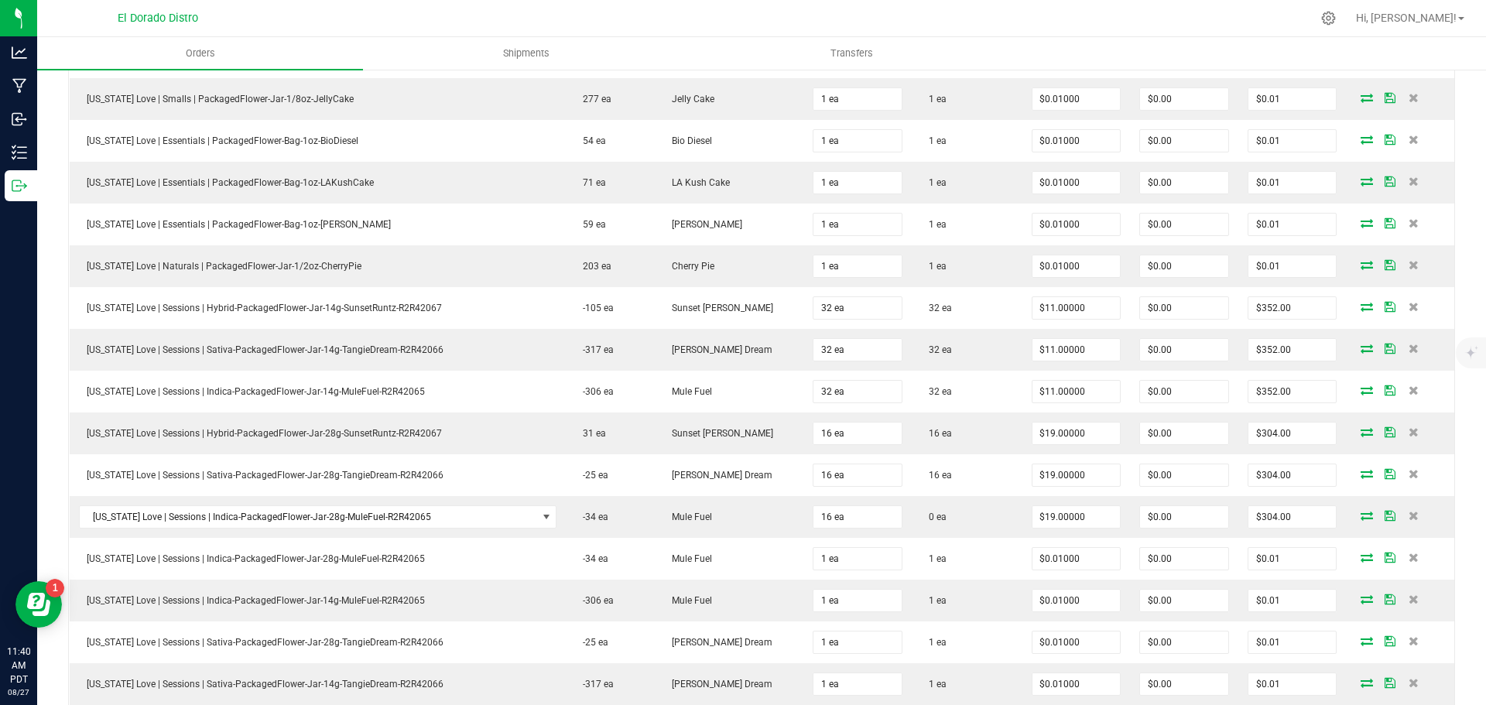
scroll to position [2090, 0]
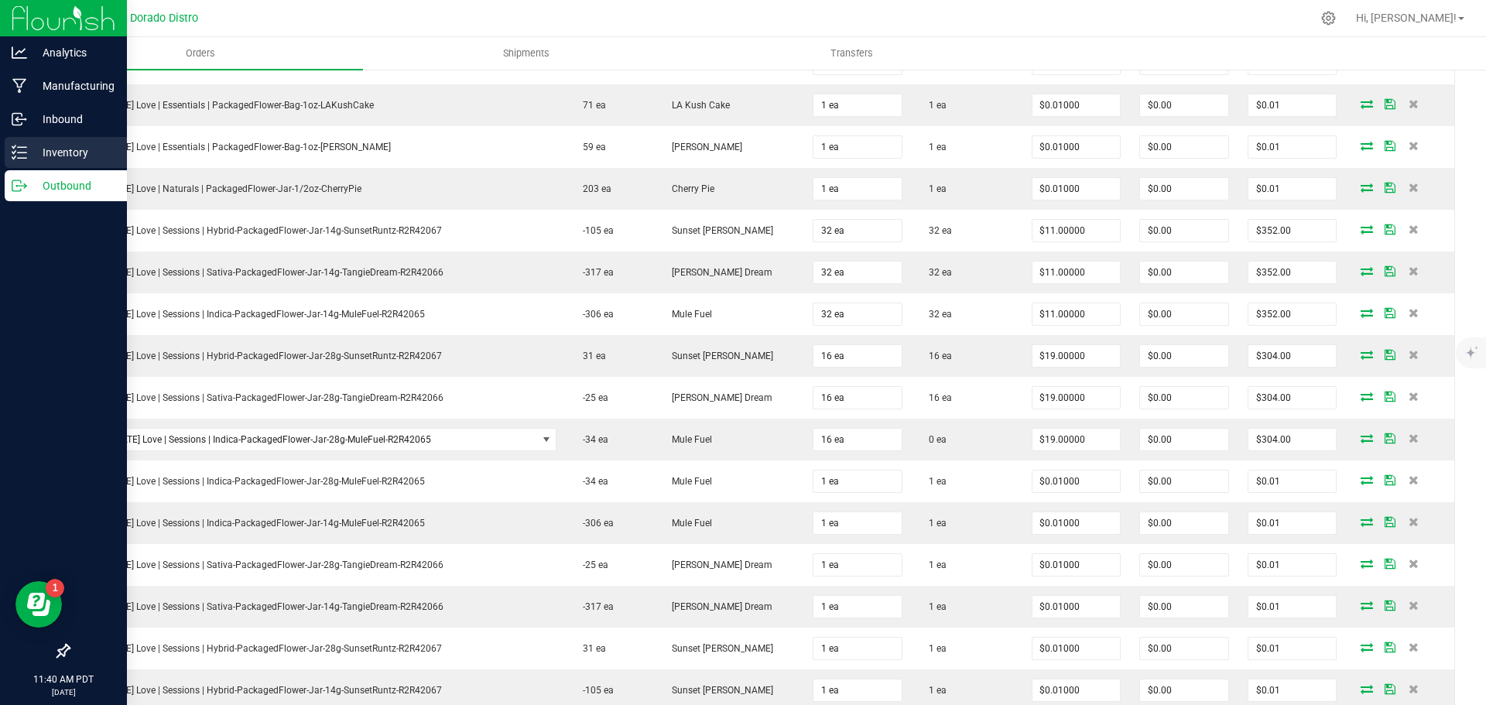
click at [28, 156] on p "Inventory" at bounding box center [73, 152] width 93 height 19
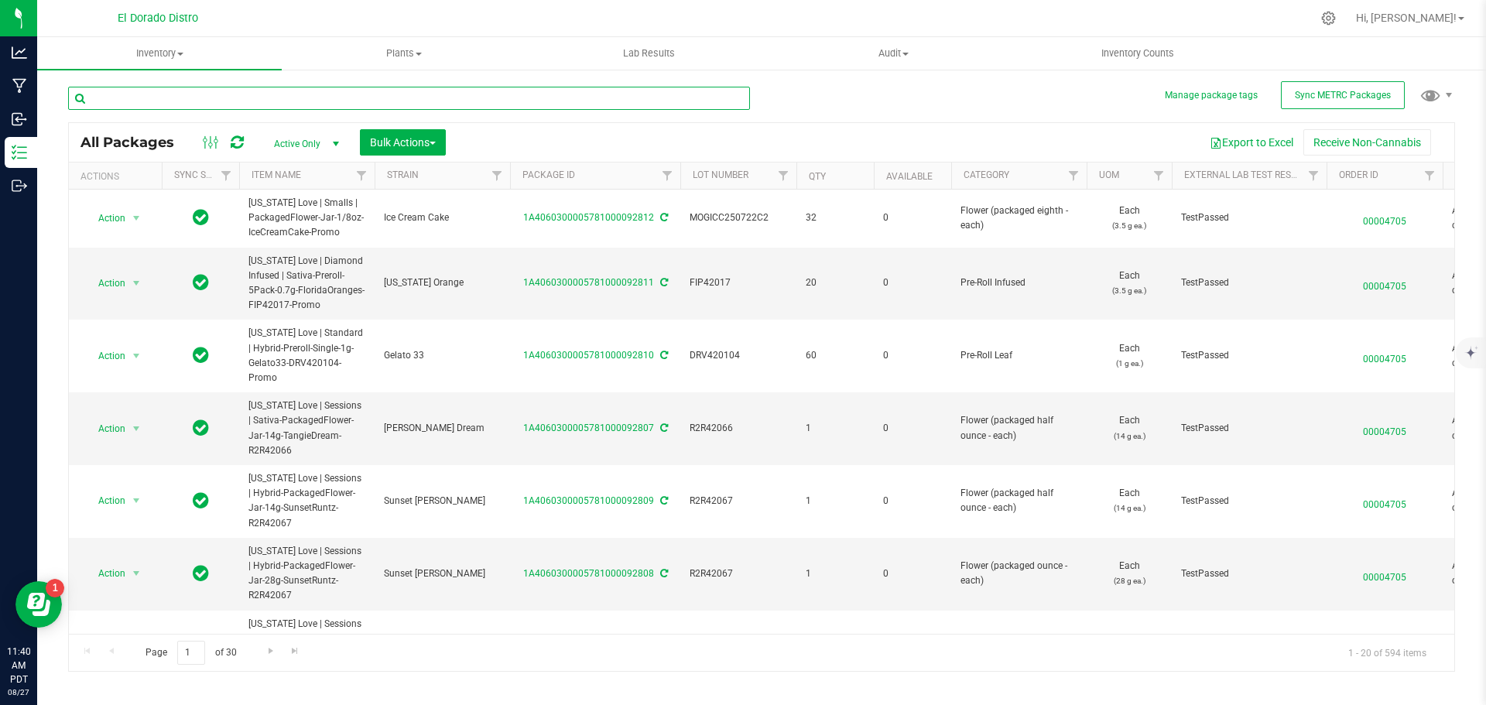
click at [317, 100] on input "text" at bounding box center [409, 98] width 682 height 23
type input "mulefuel"
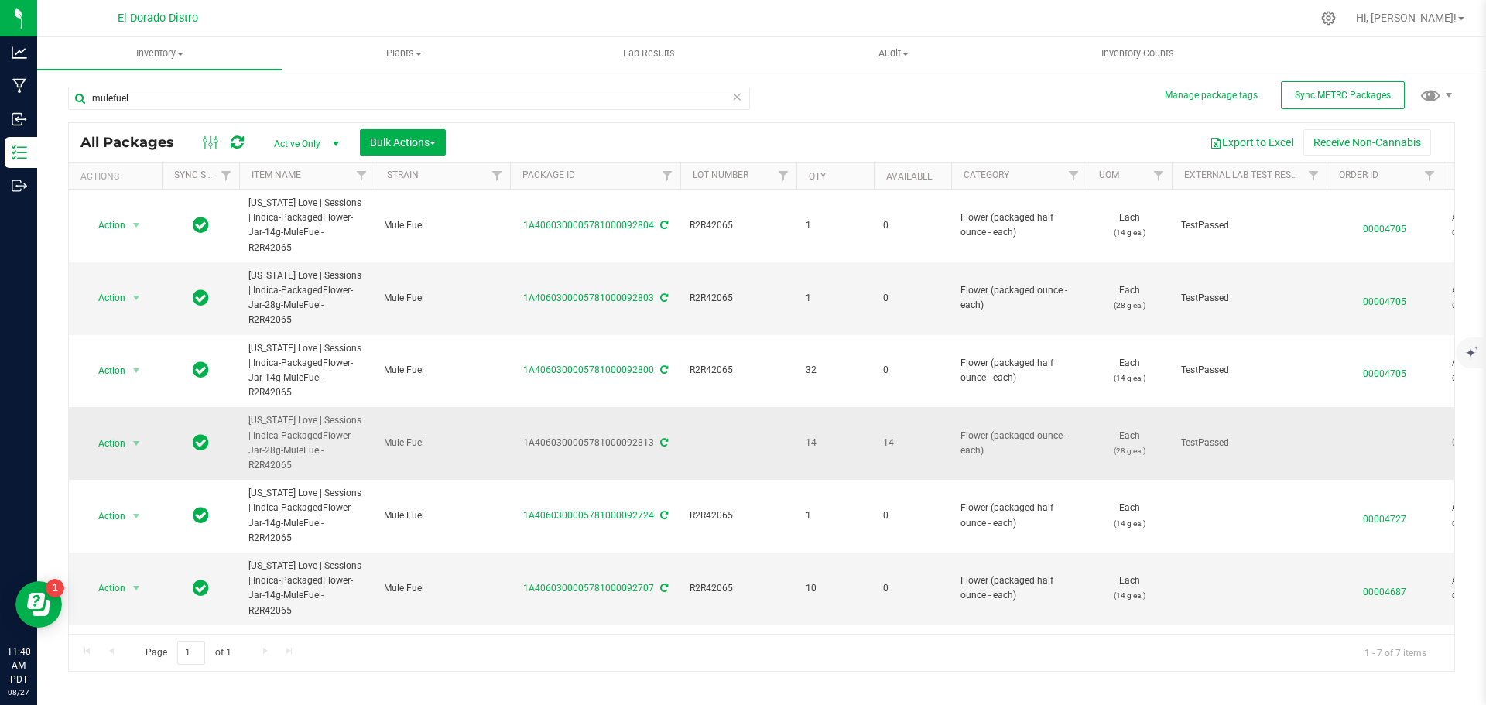
click at [721, 407] on td at bounding box center [738, 443] width 116 height 73
type input "R2R42065"
click at [848, 112] on div "mulefuel All Packages Active Only Active Only Lab Samples Locked All External I…" at bounding box center [761, 372] width 1387 height 600
click at [660, 438] on icon at bounding box center [664, 442] width 8 height 9
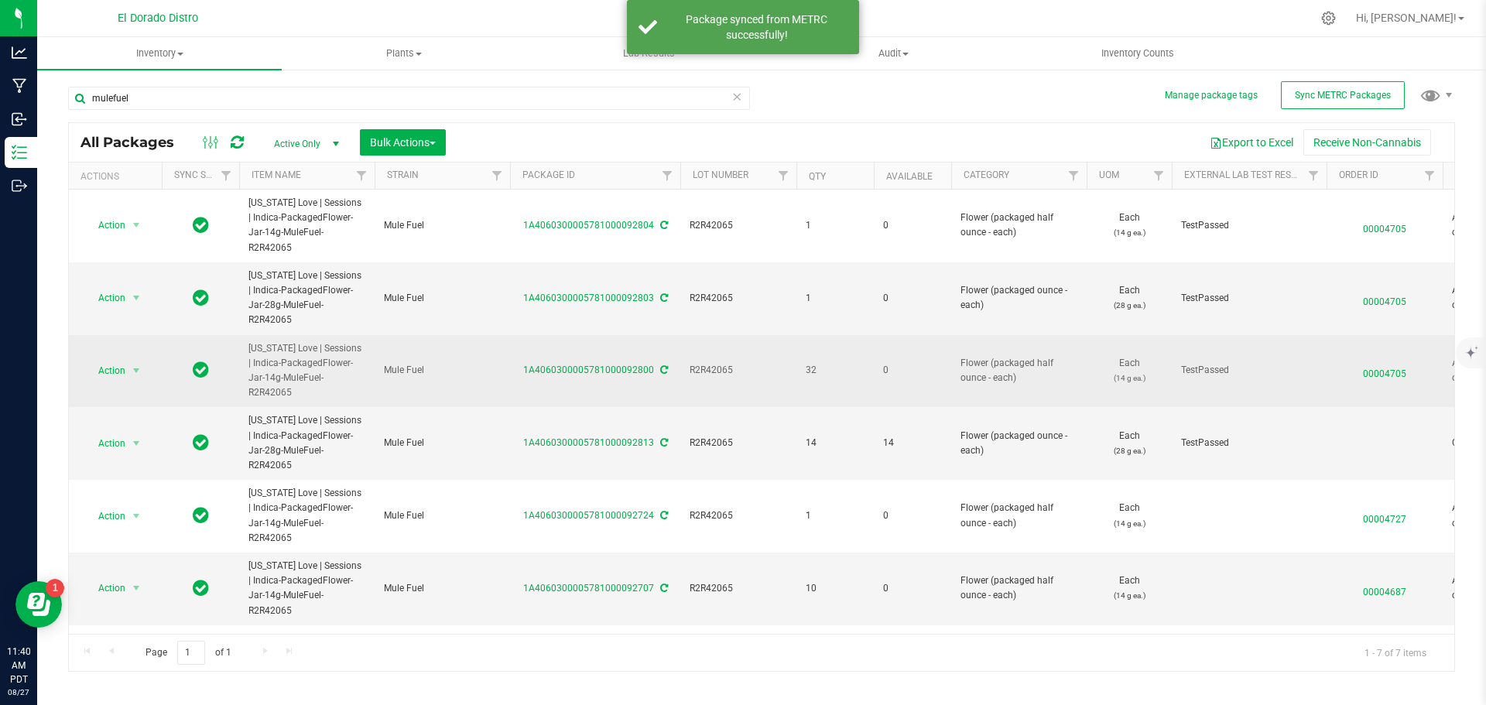
click at [1400, 359] on span "00004705" at bounding box center [1385, 370] width 98 height 22
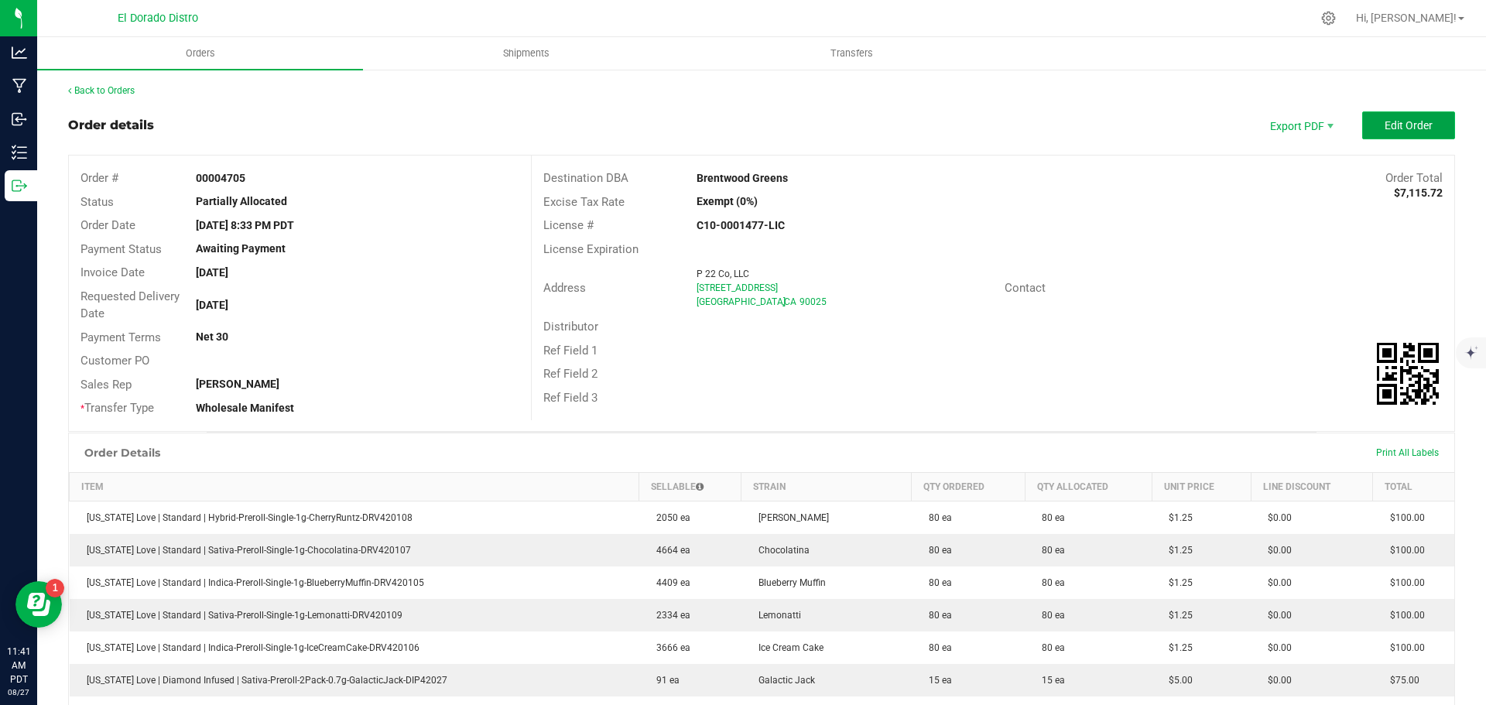
click at [1385, 123] on span "Edit Order" at bounding box center [1409, 125] width 48 height 12
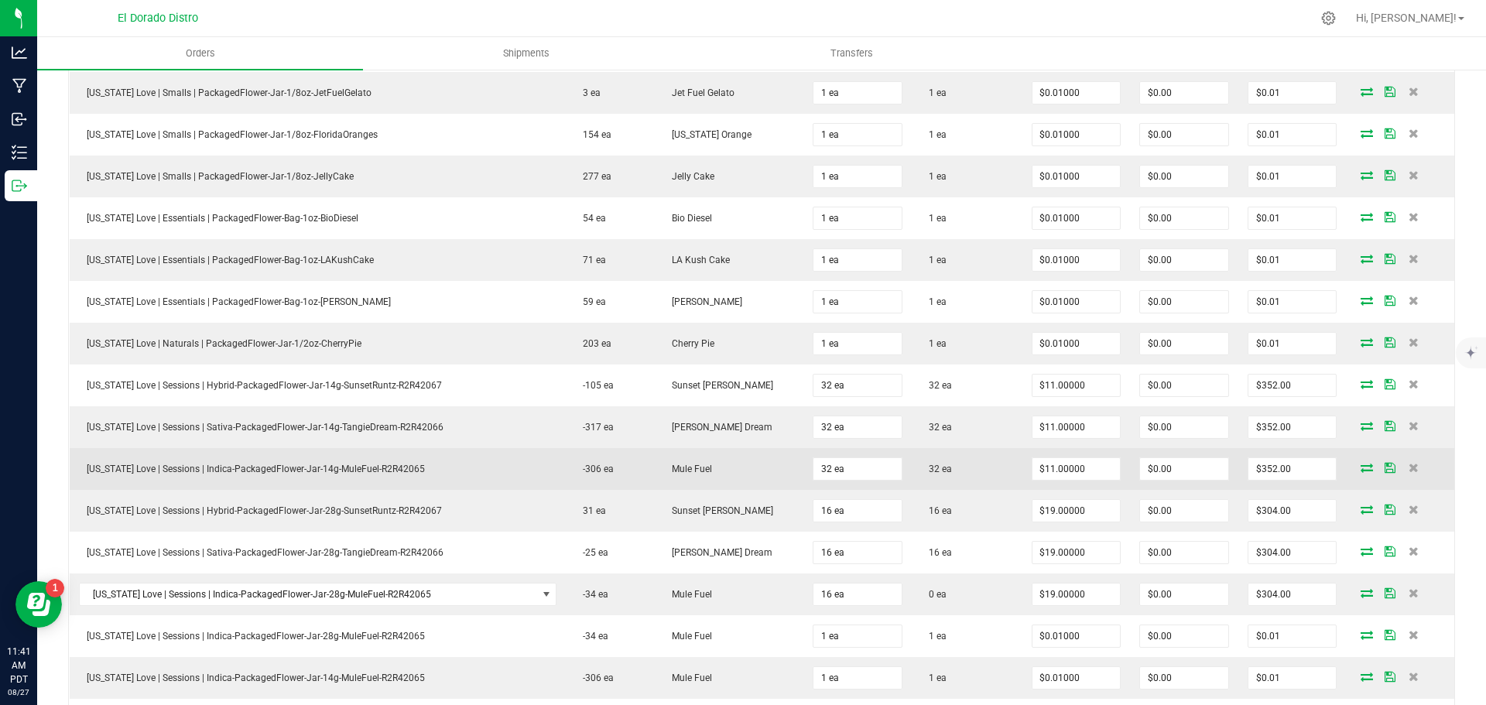
scroll to position [2090, 0]
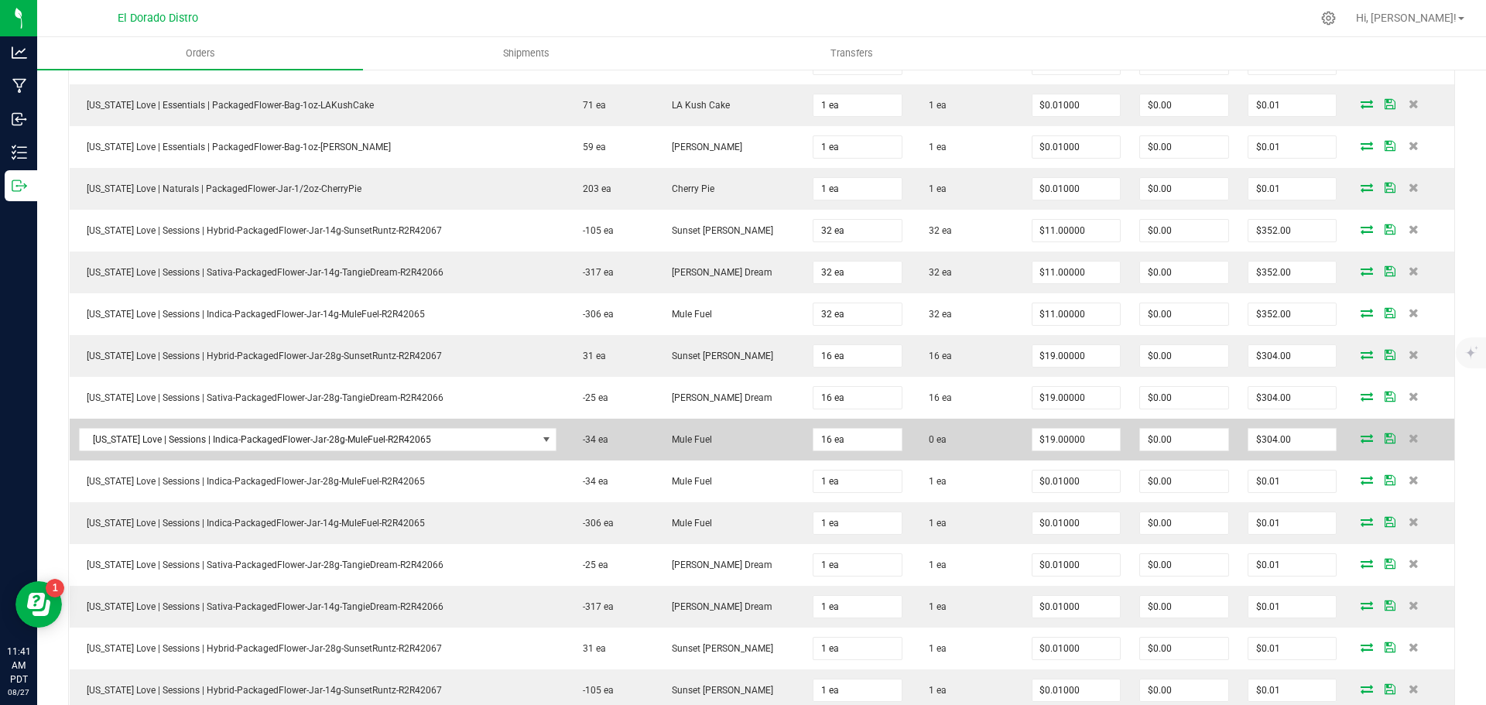
click at [1361, 440] on icon at bounding box center [1367, 438] width 12 height 9
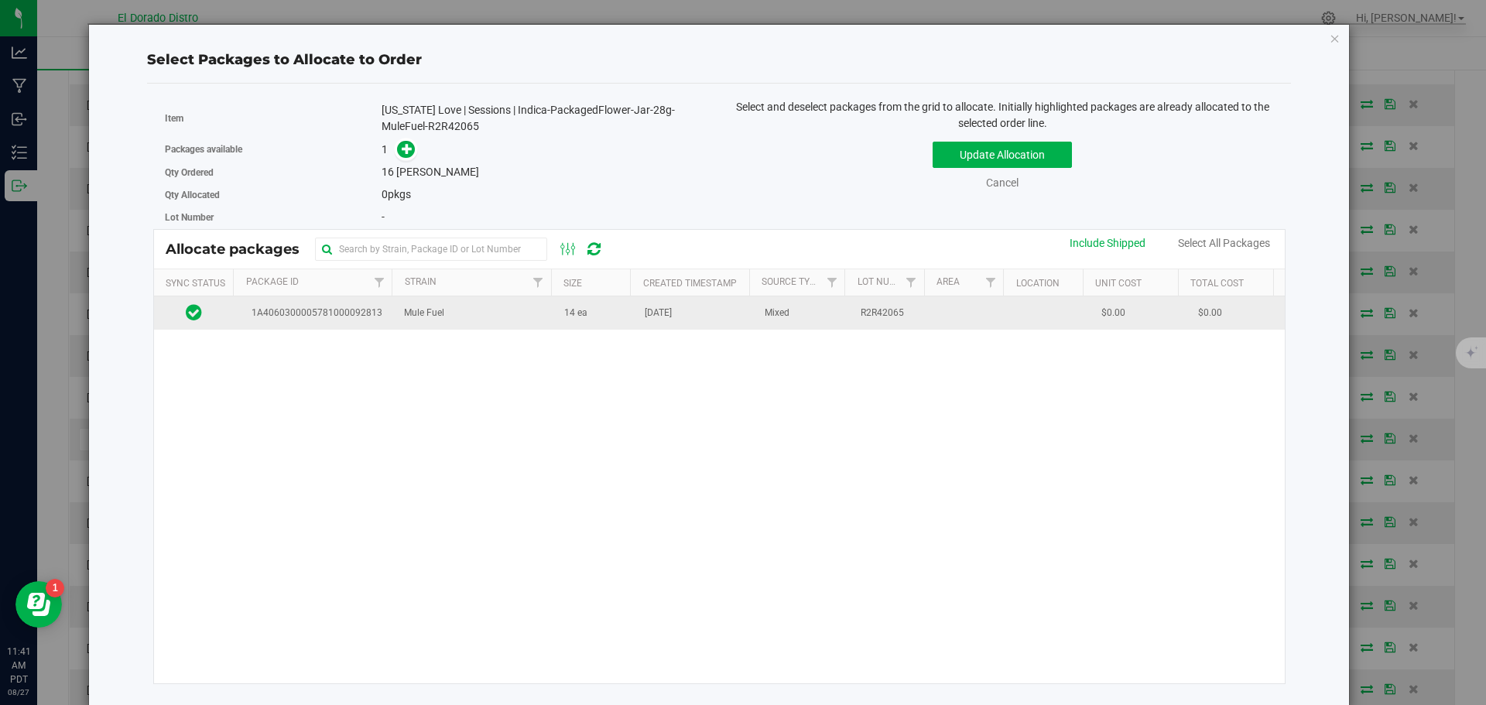
click at [636, 300] on td "[DATE]" at bounding box center [696, 312] width 120 height 33
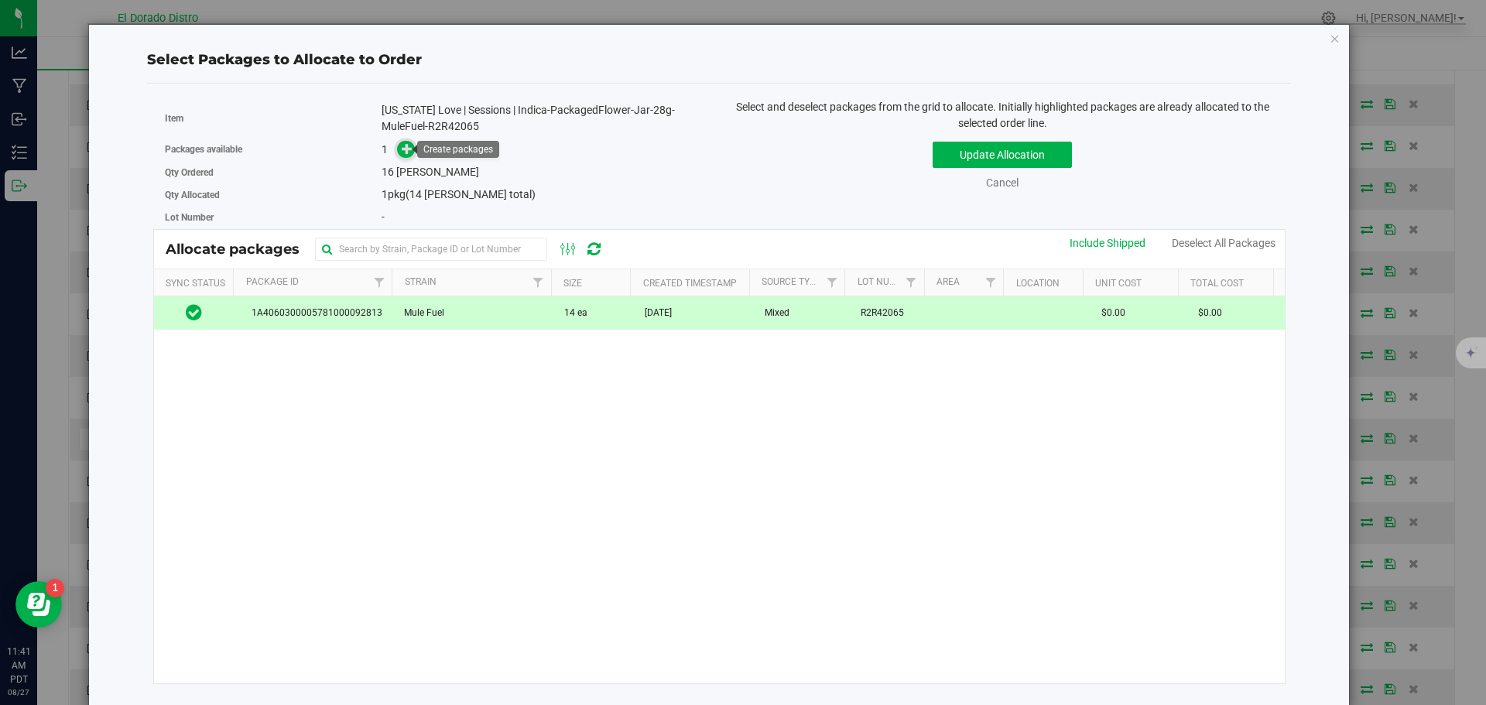
click at [406, 148] on icon at bounding box center [407, 148] width 11 height 11
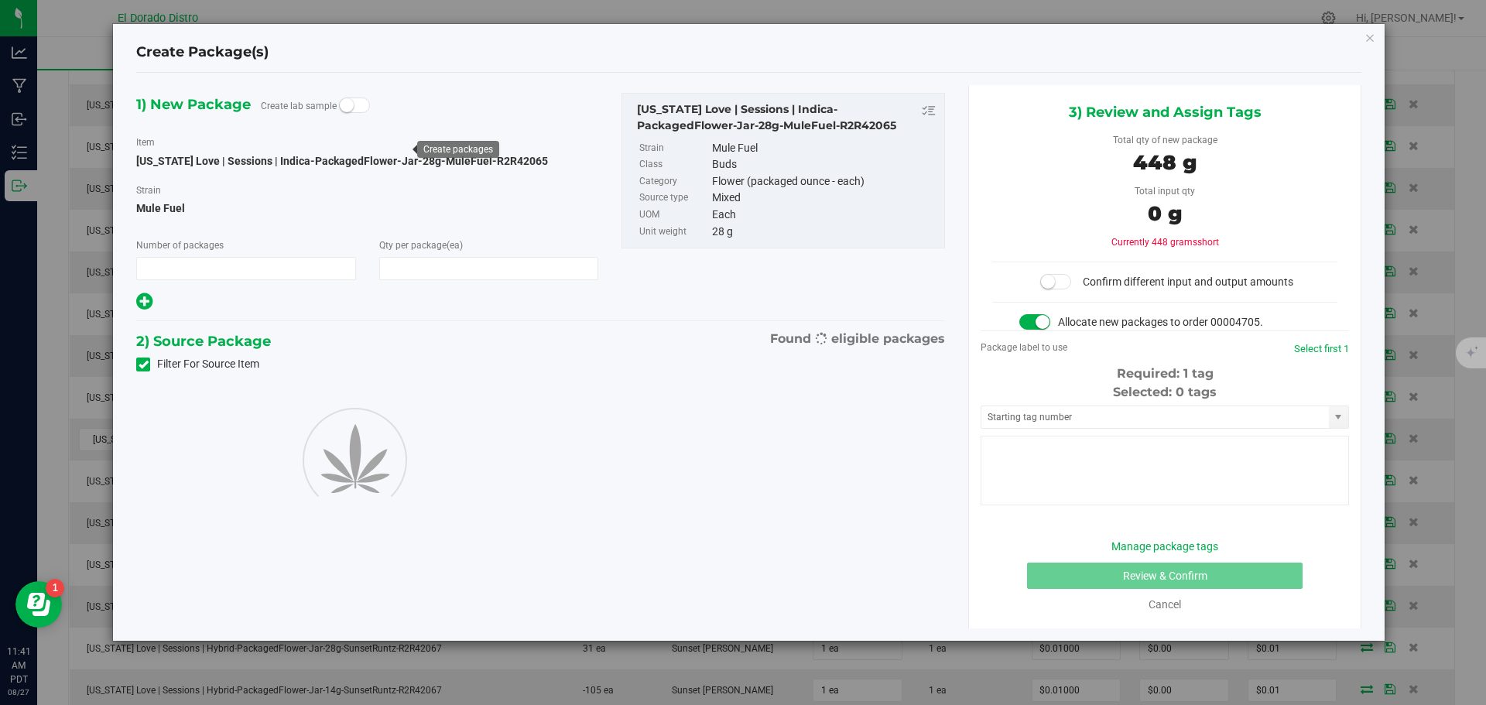
type input "1"
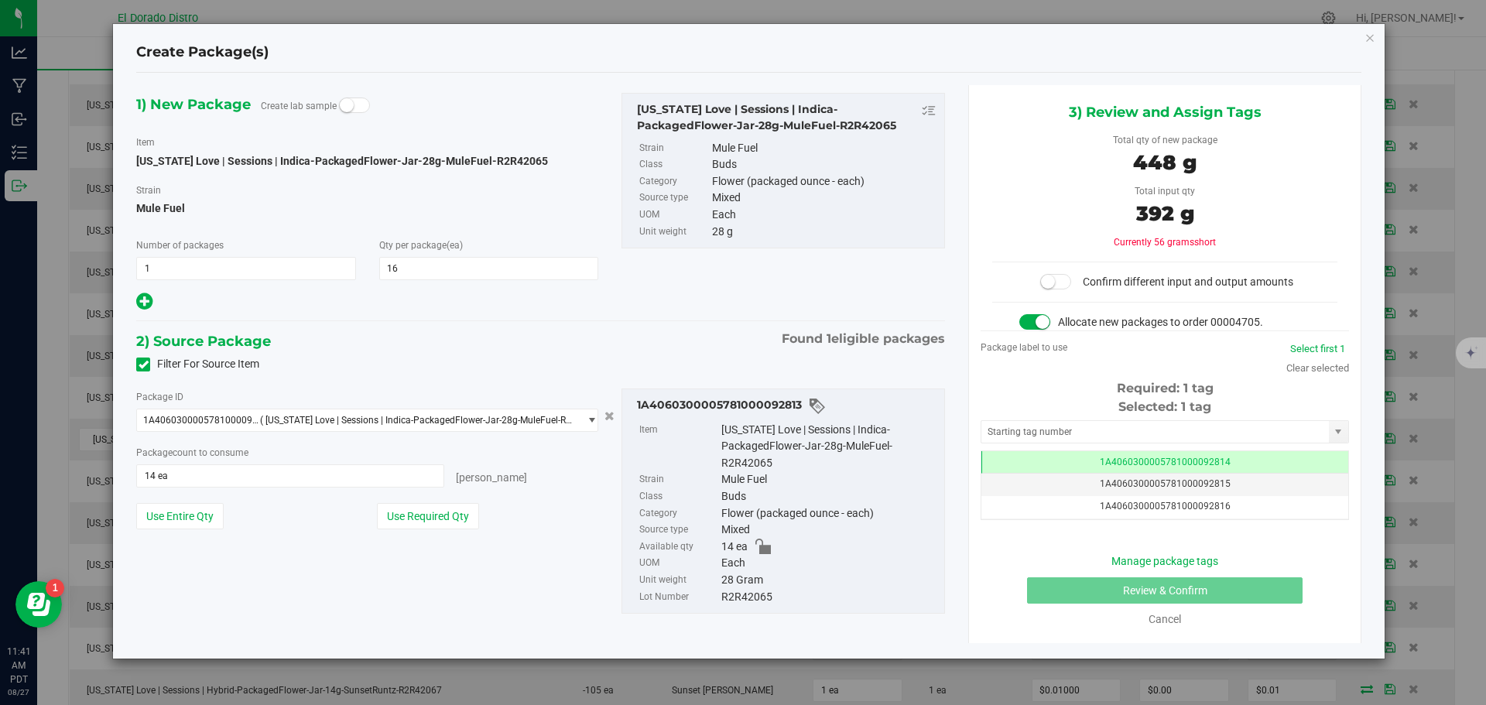
click at [142, 365] on icon at bounding box center [144, 365] width 10 height 0
click at [0, 0] on input "Filter For Source Item" at bounding box center [0, 0] width 0 height 0
click at [146, 301] on icon at bounding box center [144, 301] width 16 height 19
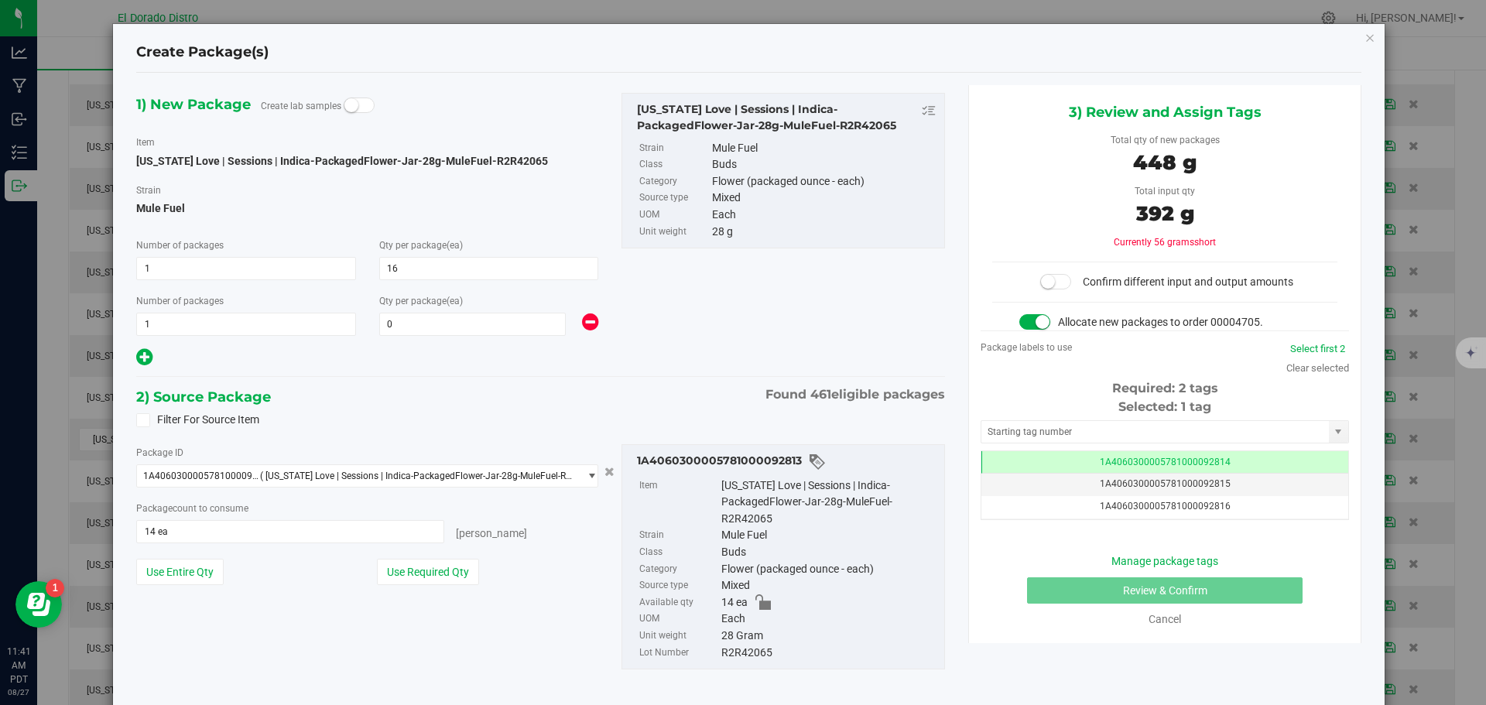
click at [145, 351] on icon at bounding box center [144, 357] width 16 height 19
type input "16"
type input "0"
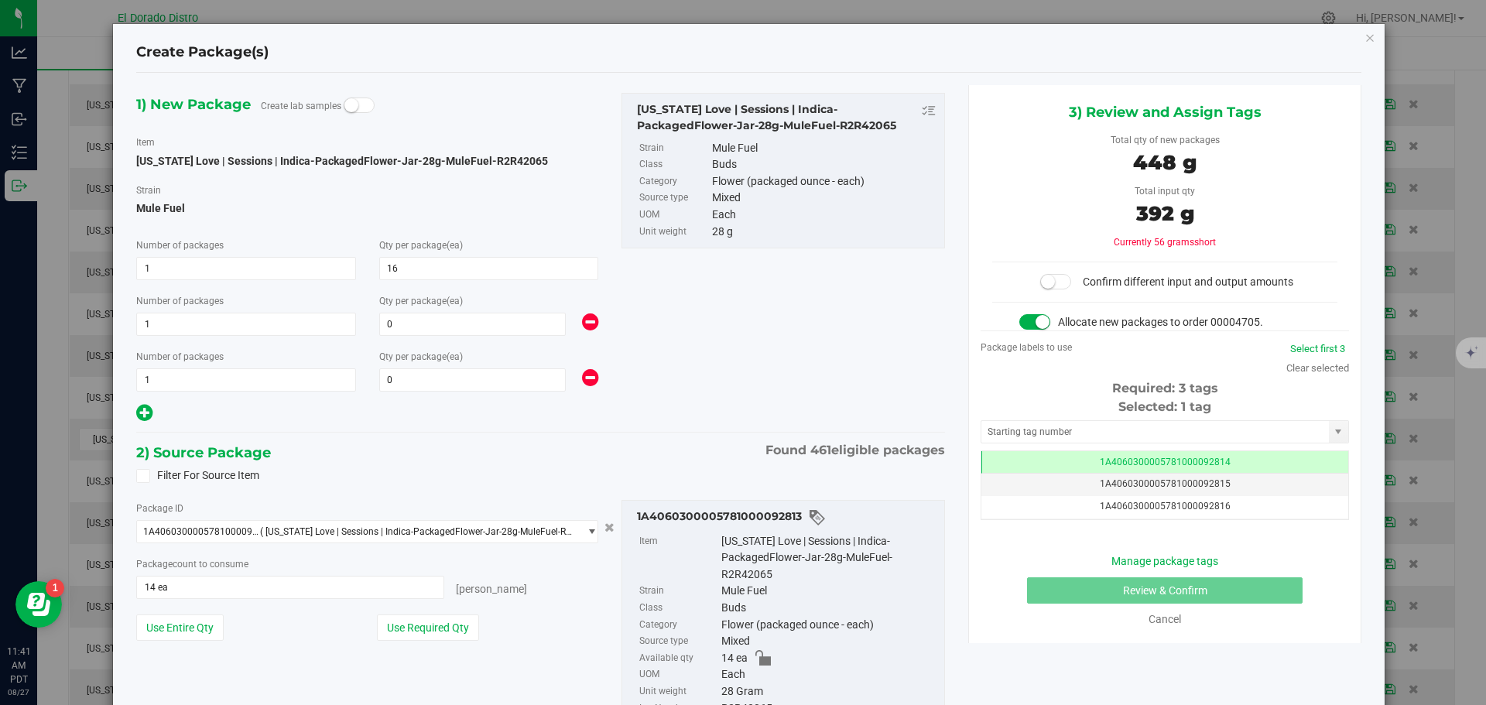
click at [582, 379] on icon at bounding box center [590, 377] width 16 height 19
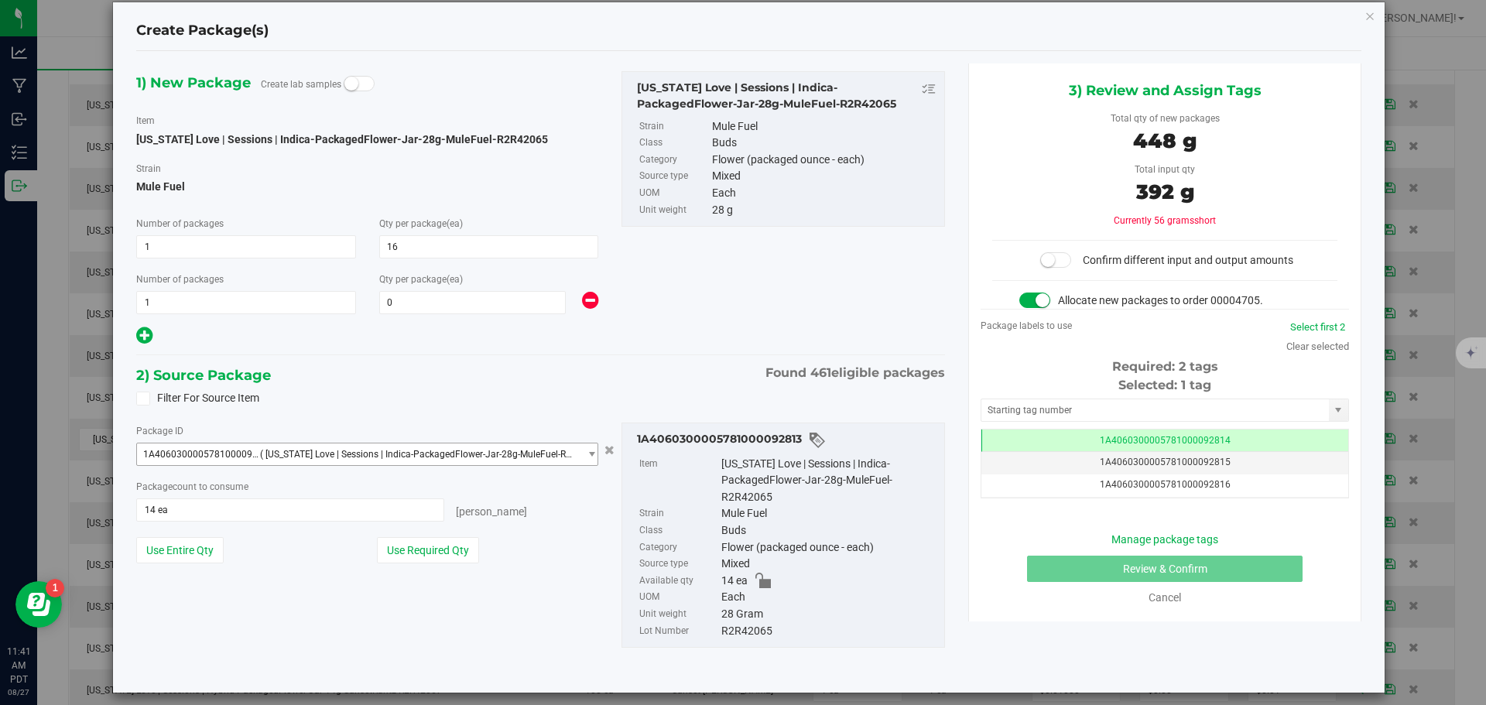
scroll to position [33, 0]
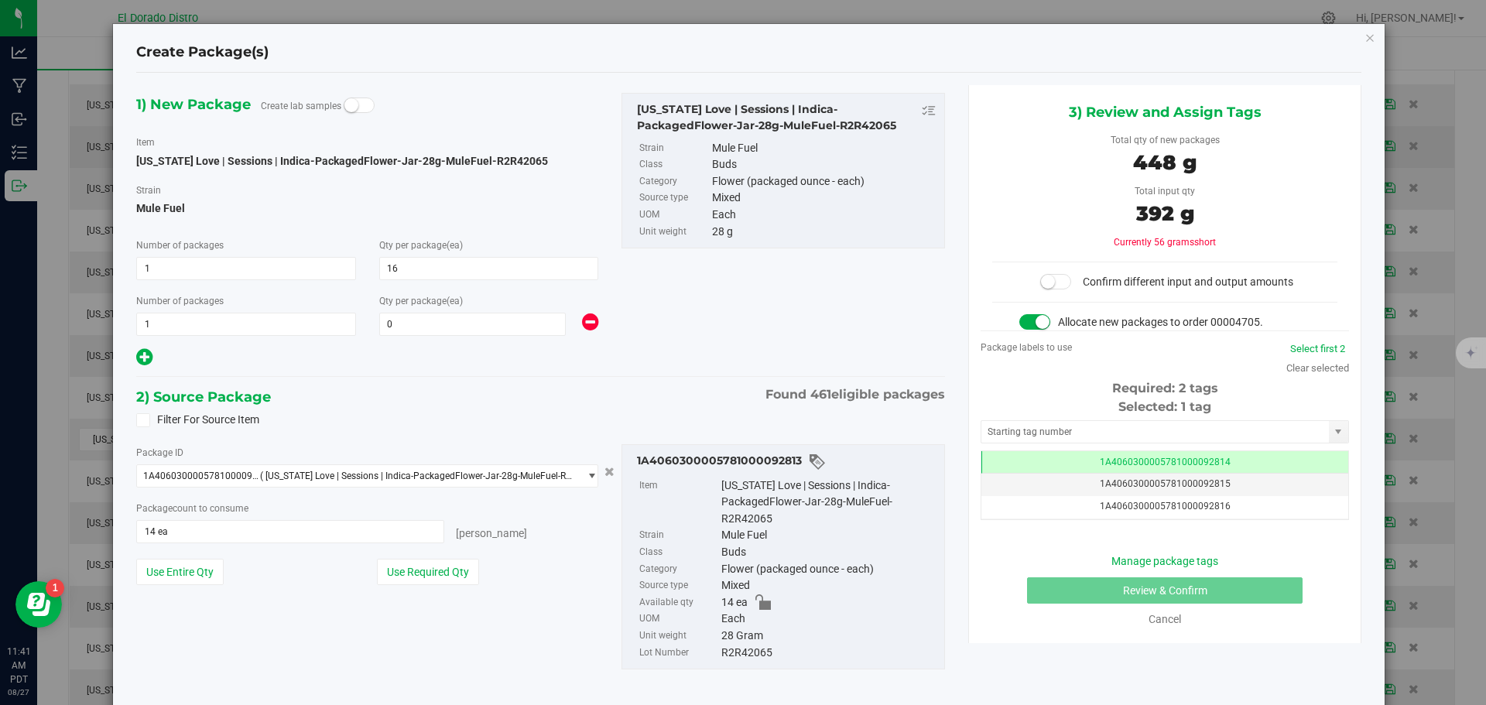
click at [1365, 36] on icon "button" at bounding box center [1370, 37] width 11 height 19
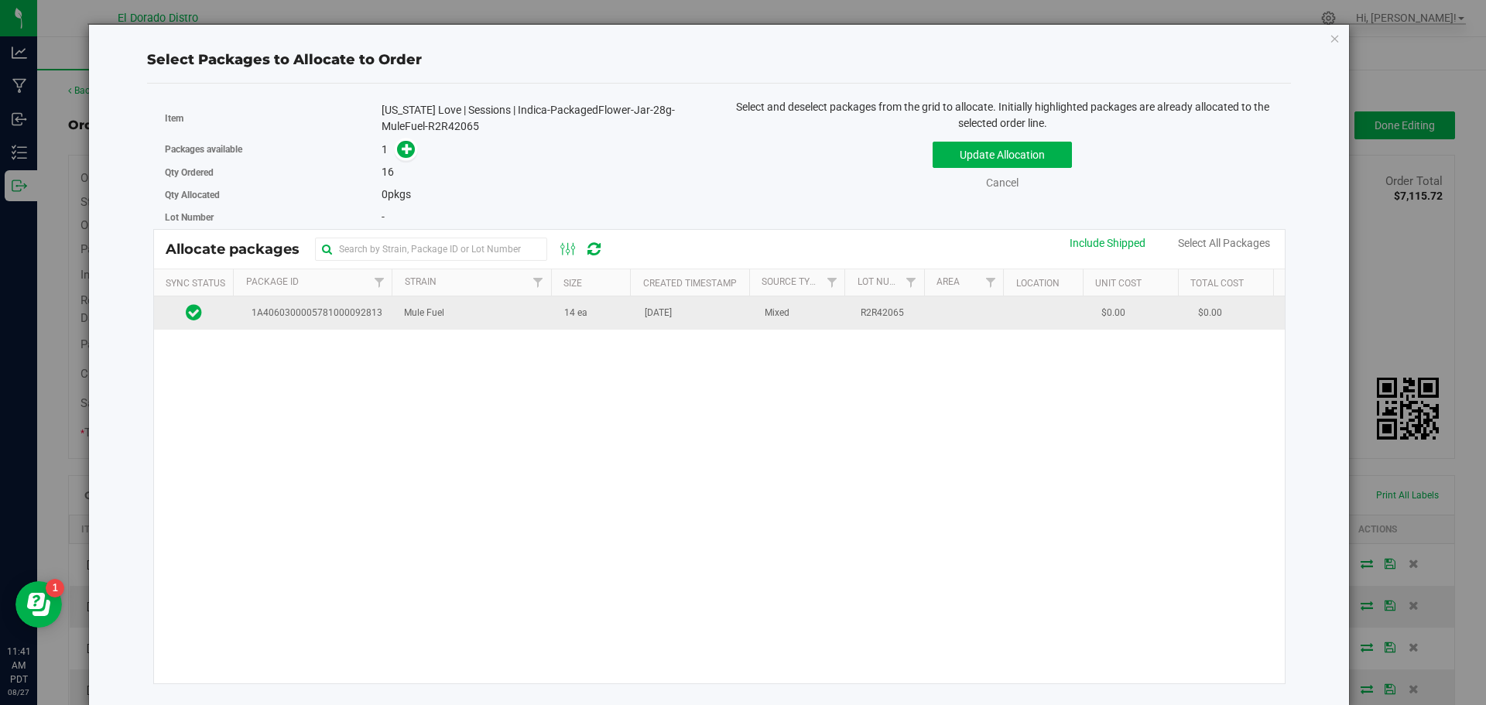
click at [577, 309] on span "14 ea" at bounding box center [575, 313] width 23 height 15
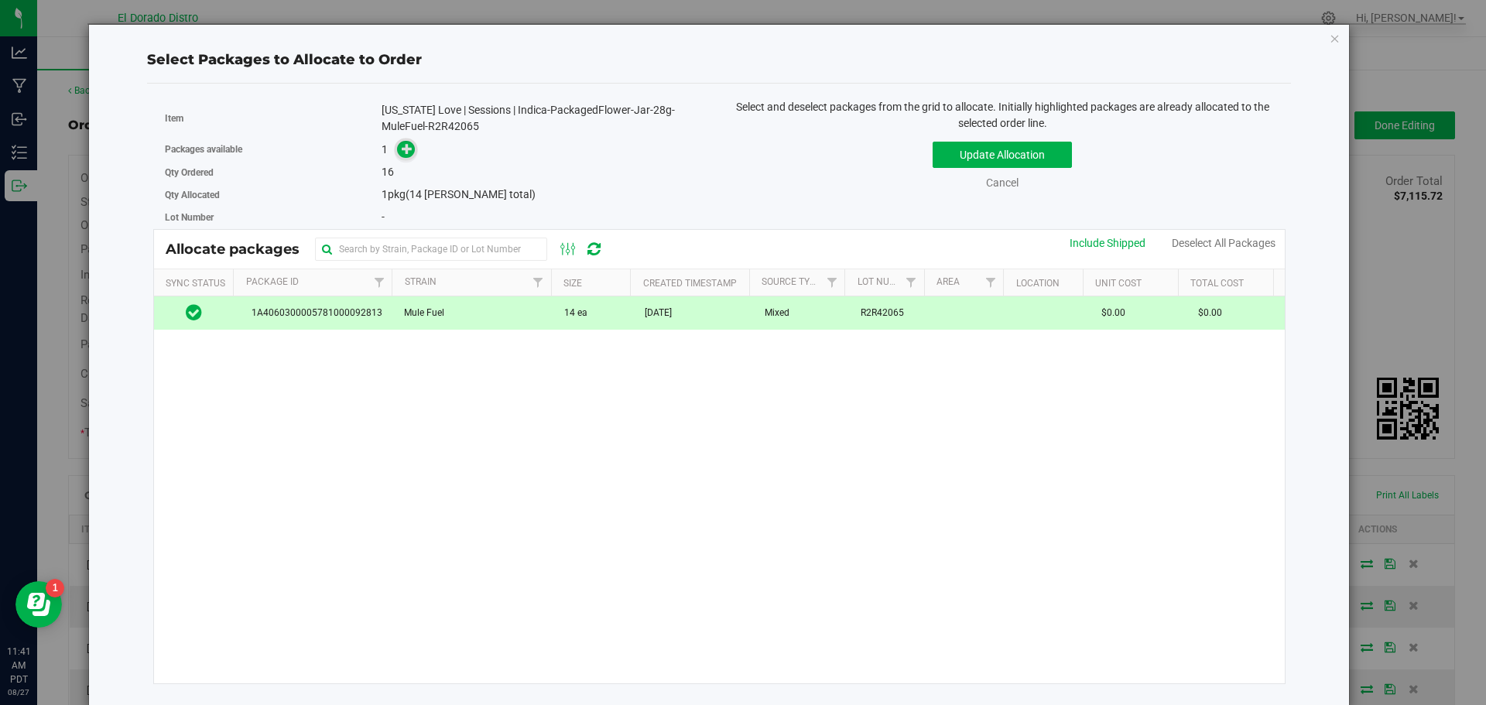
click at [403, 147] on icon at bounding box center [407, 148] width 11 height 11
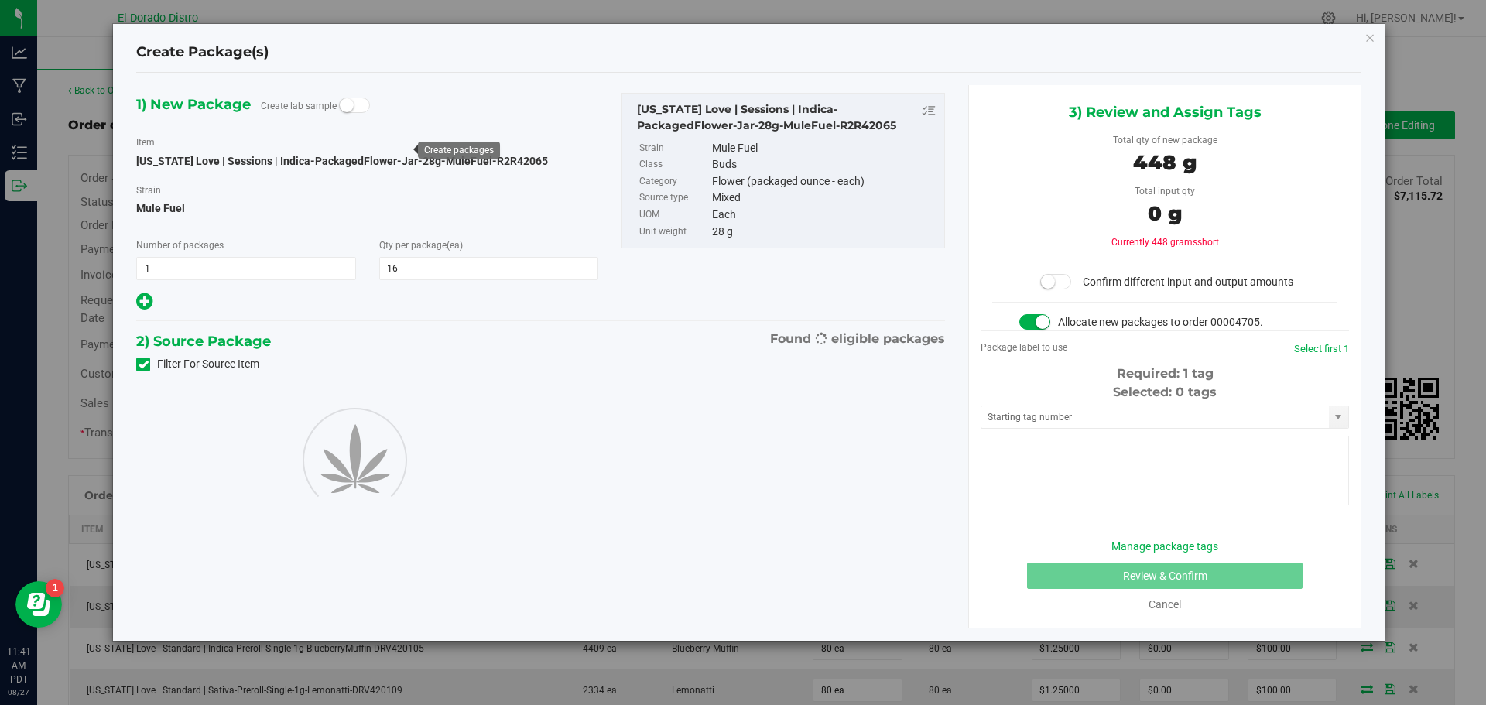
type input "16"
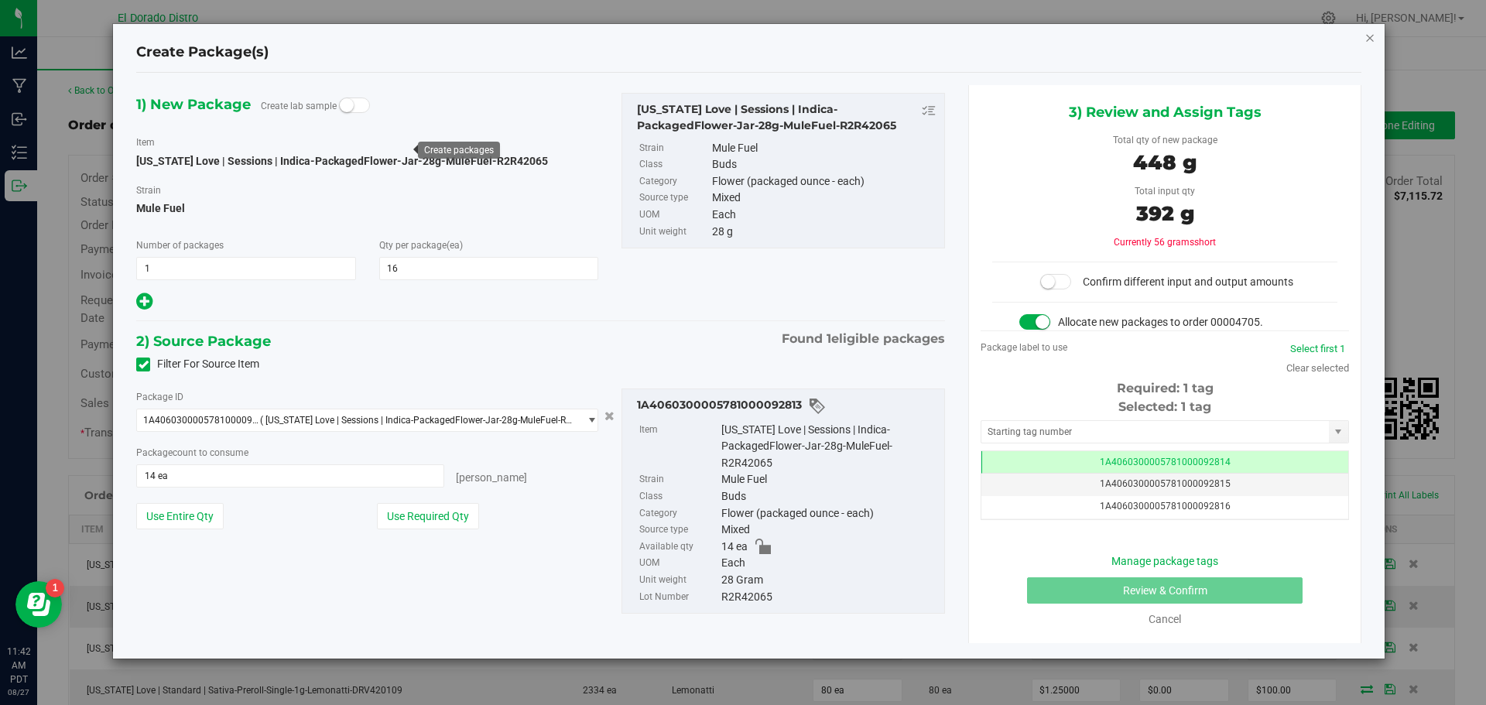
click at [1366, 36] on icon "button" at bounding box center [1370, 37] width 11 height 19
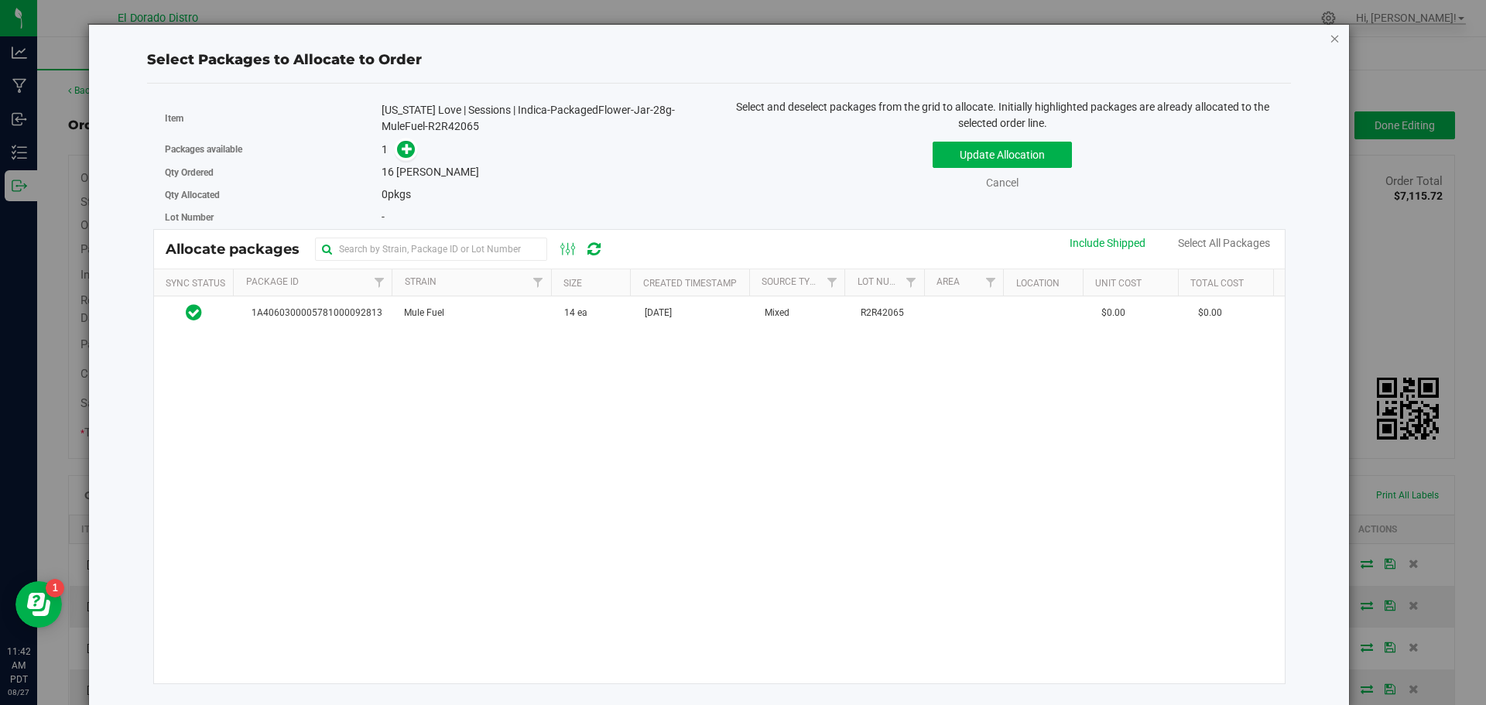
click at [1330, 43] on icon "button" at bounding box center [1335, 38] width 11 height 19
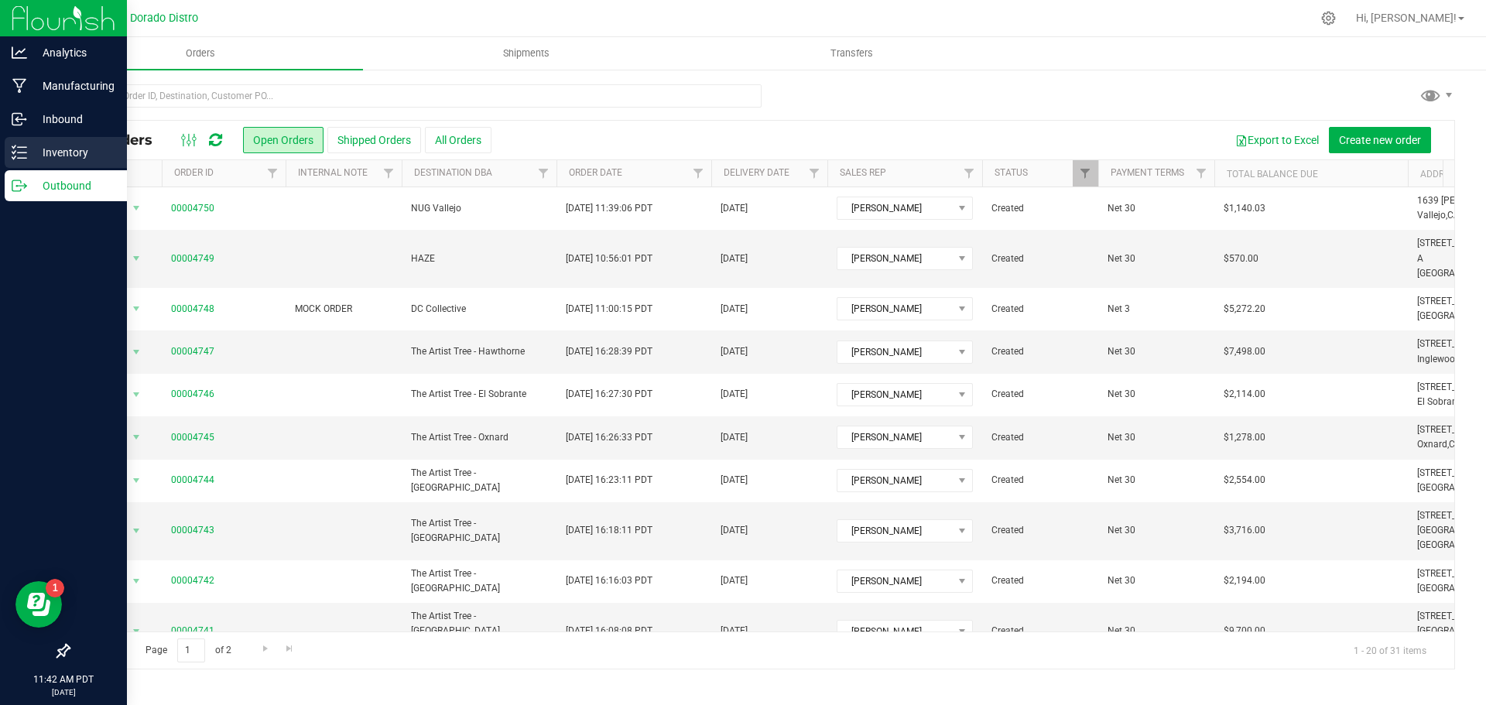
click at [26, 149] on icon at bounding box center [19, 152] width 15 height 15
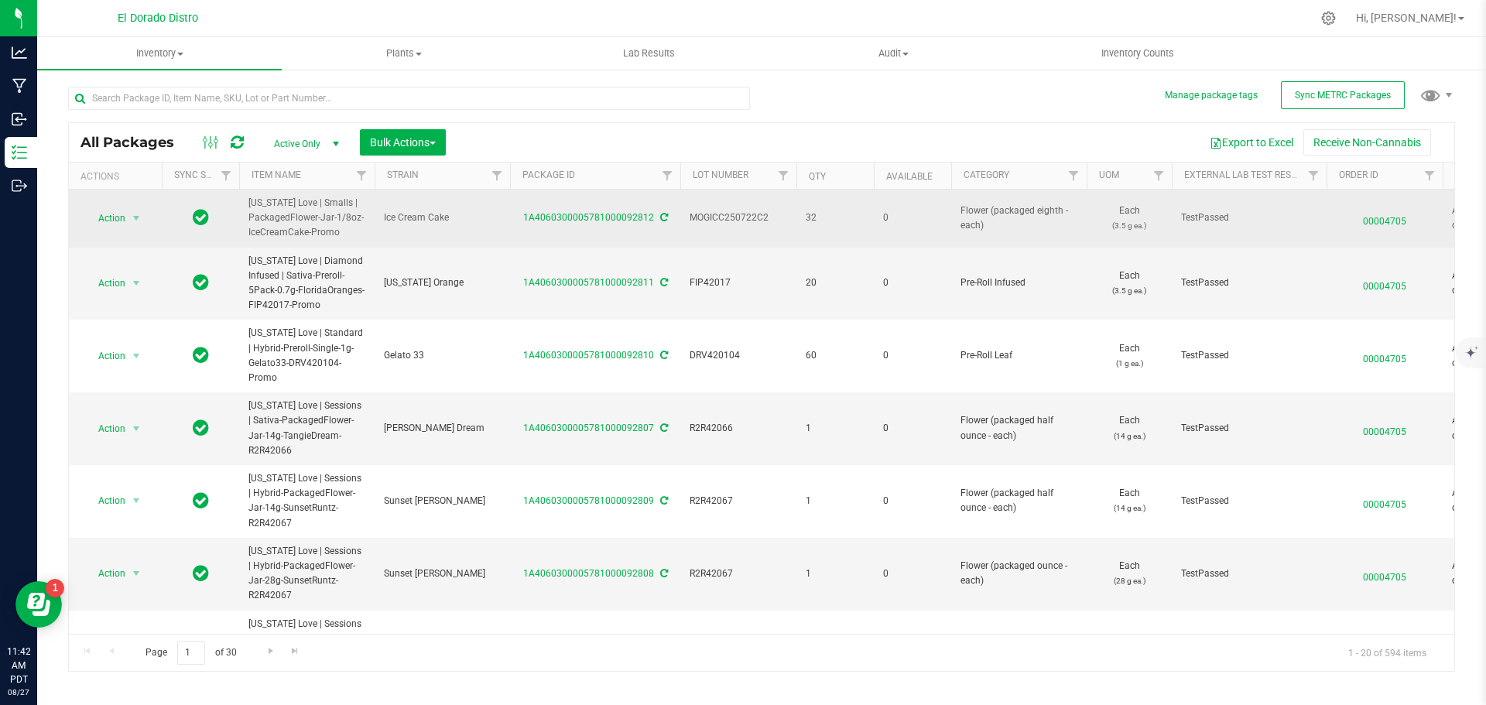
click at [1389, 216] on span "00004705" at bounding box center [1385, 218] width 98 height 22
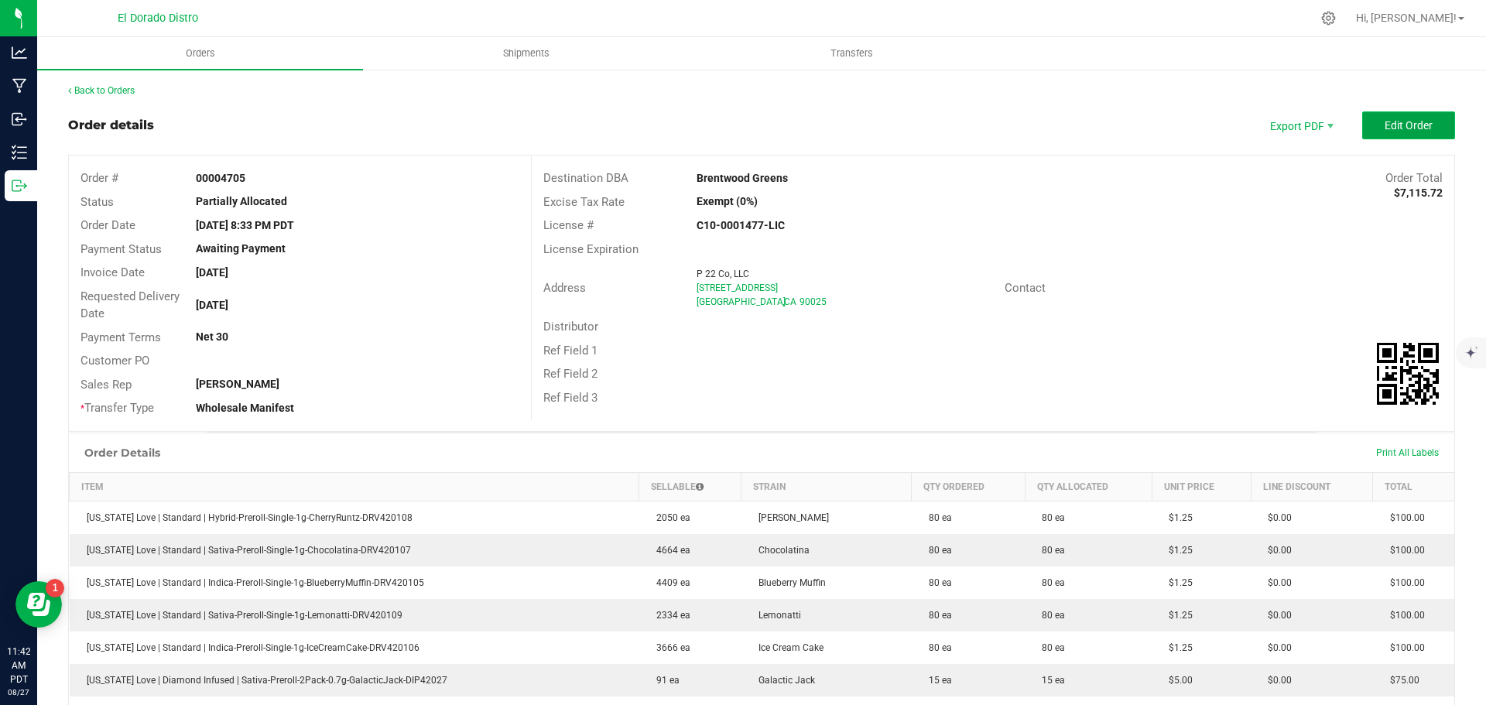
click at [1390, 129] on span "Edit Order" at bounding box center [1409, 125] width 48 height 12
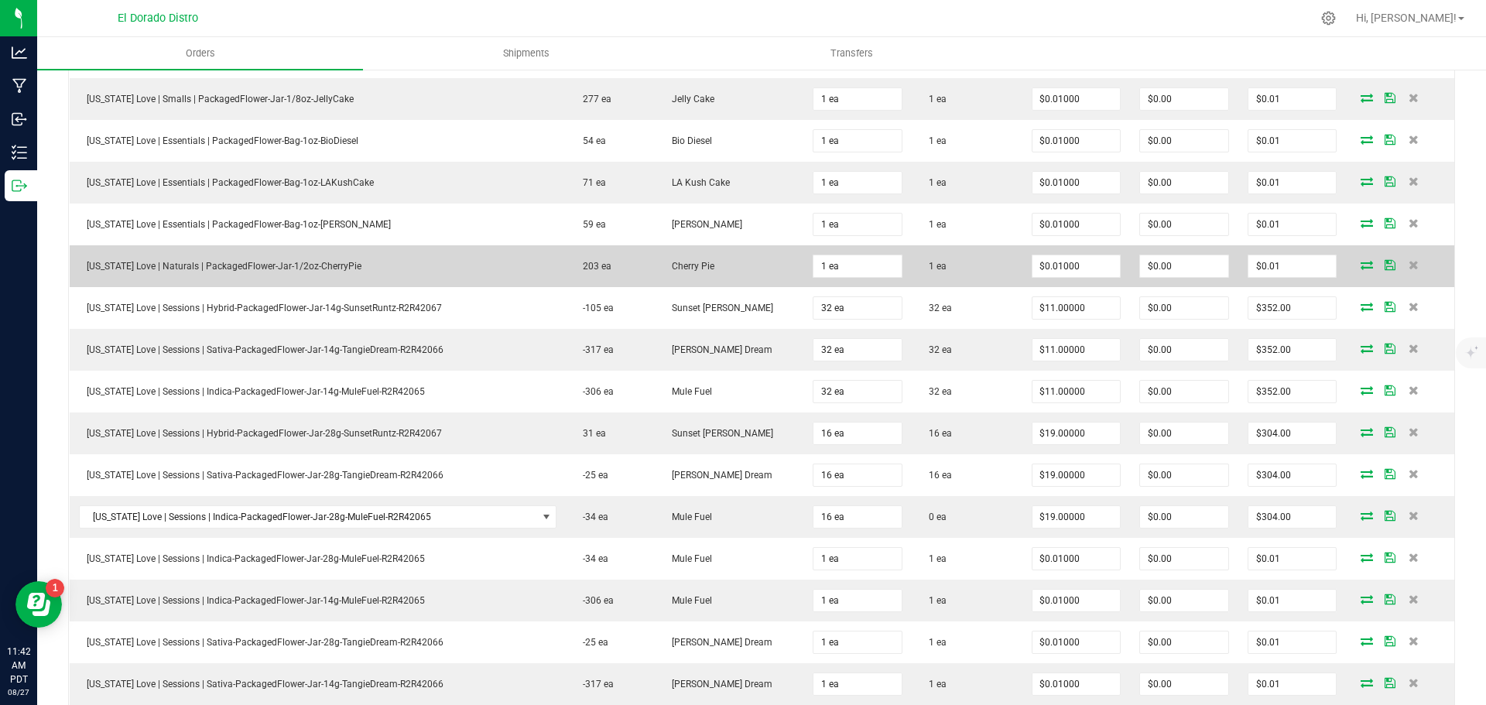
scroll to position [2168, 0]
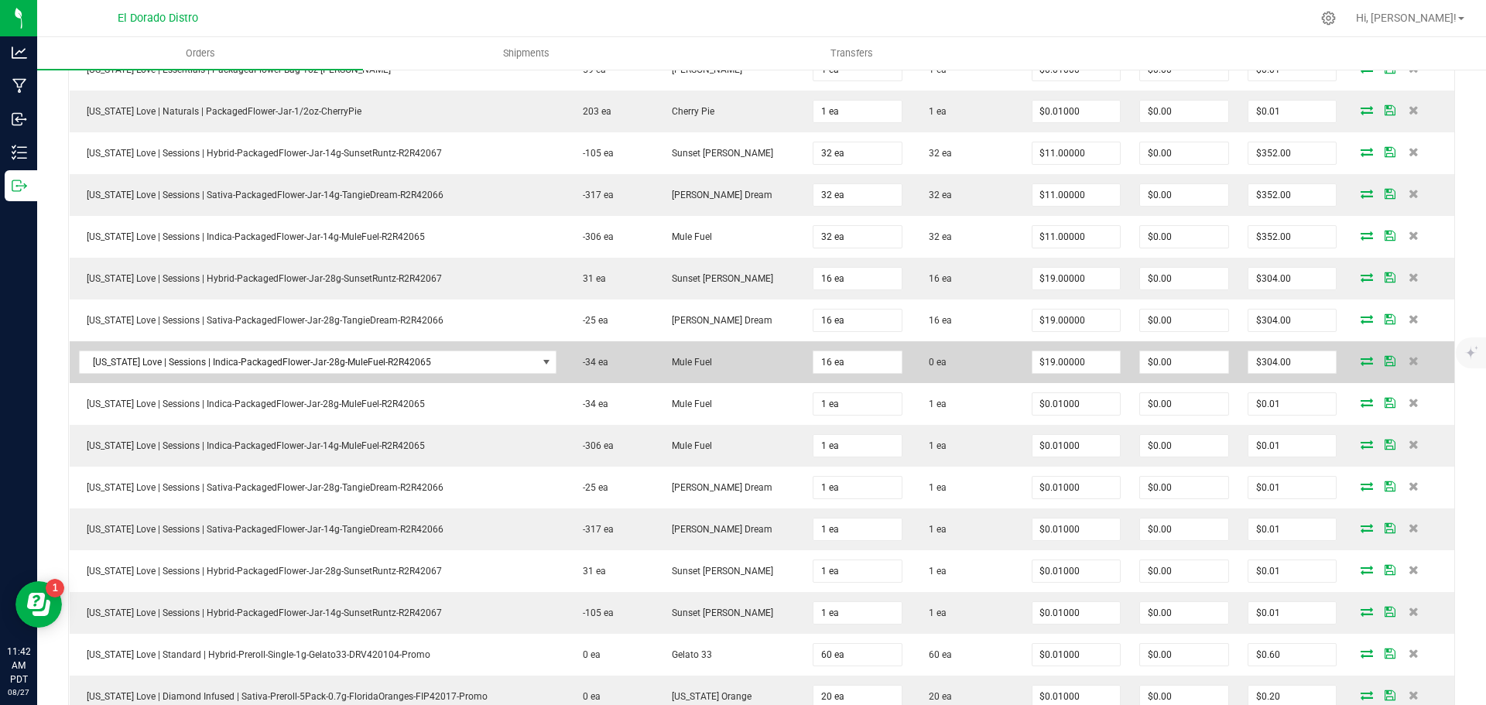
click at [1361, 360] on icon at bounding box center [1367, 360] width 12 height 9
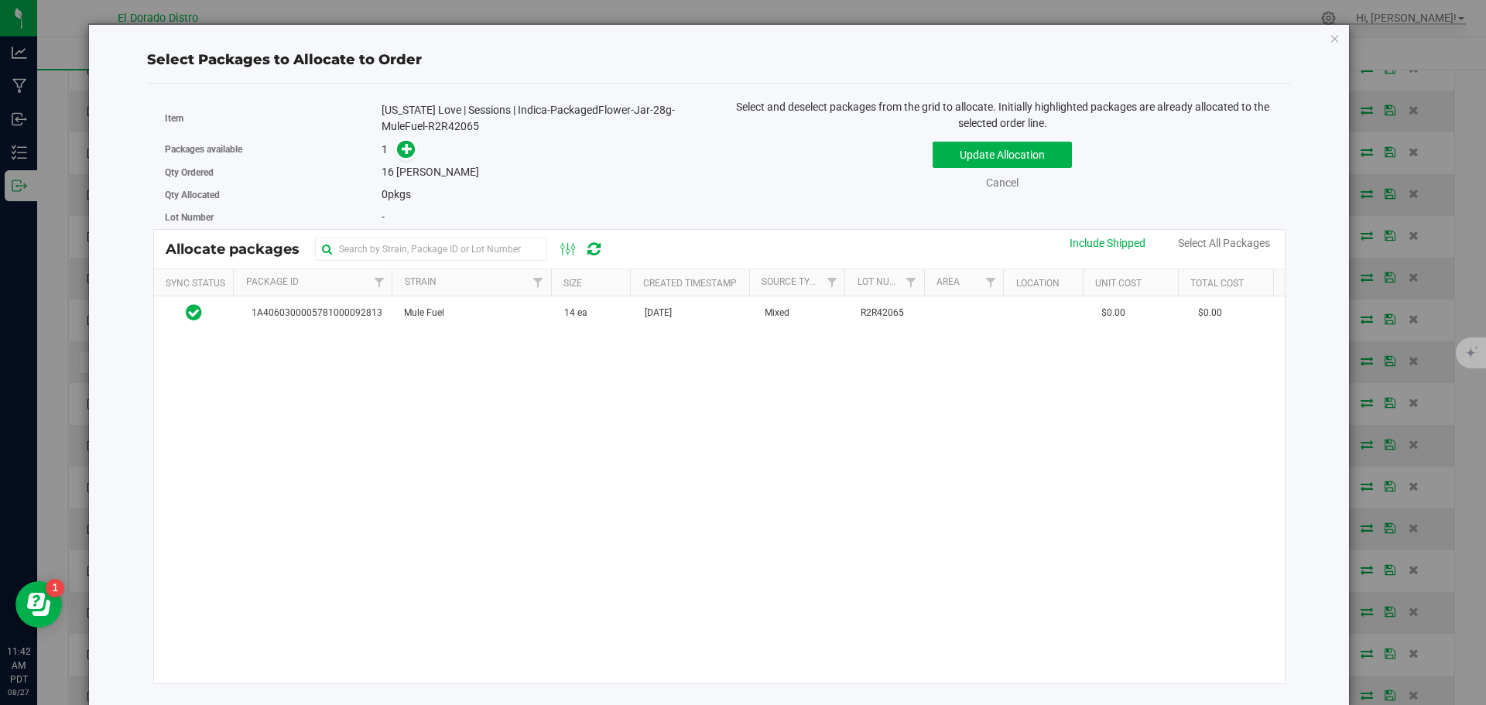
click at [705, 332] on div "1A4060300005781000092813 Mule Fuel 14 ea [DATE] Mixed R2R42065 $0.00 $0.00" at bounding box center [720, 489] width 1132 height 387
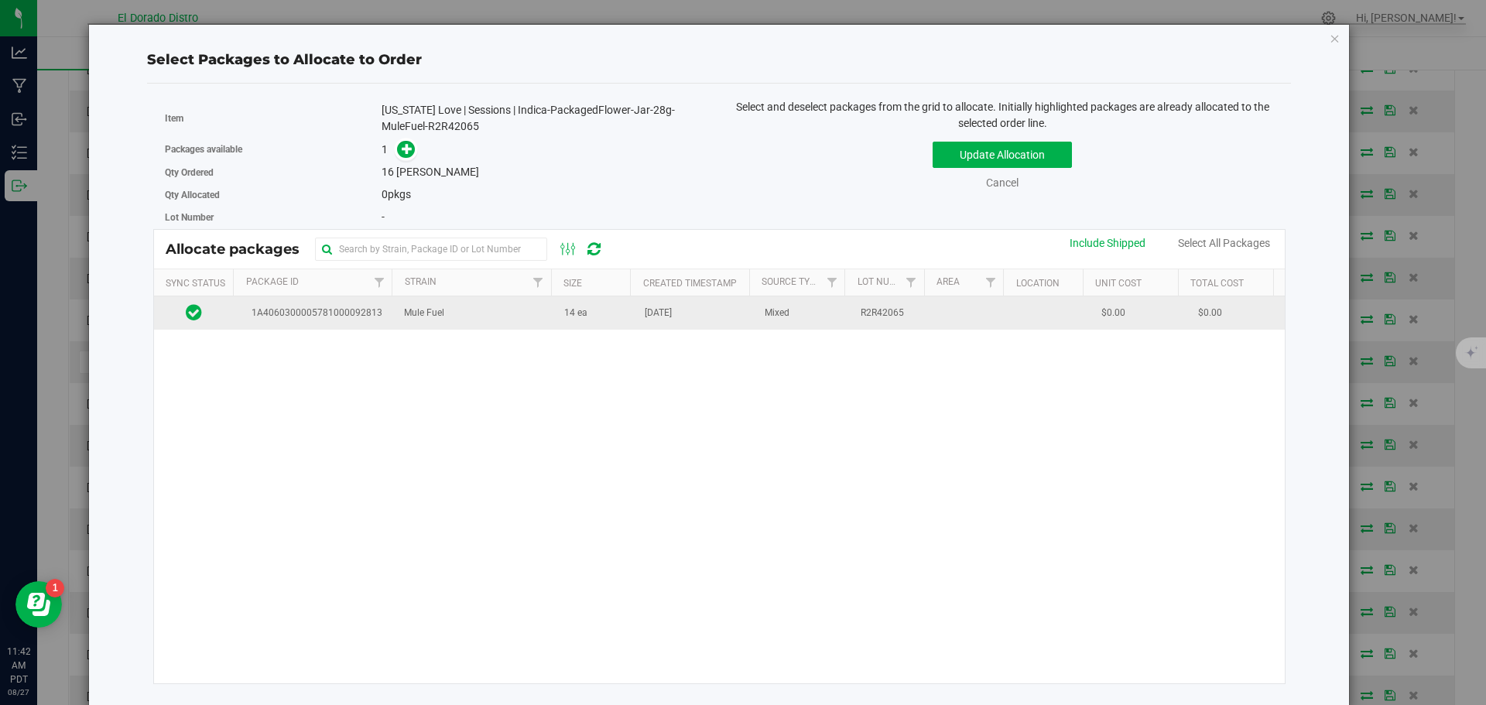
click at [705, 327] on td "[DATE]" at bounding box center [696, 312] width 120 height 33
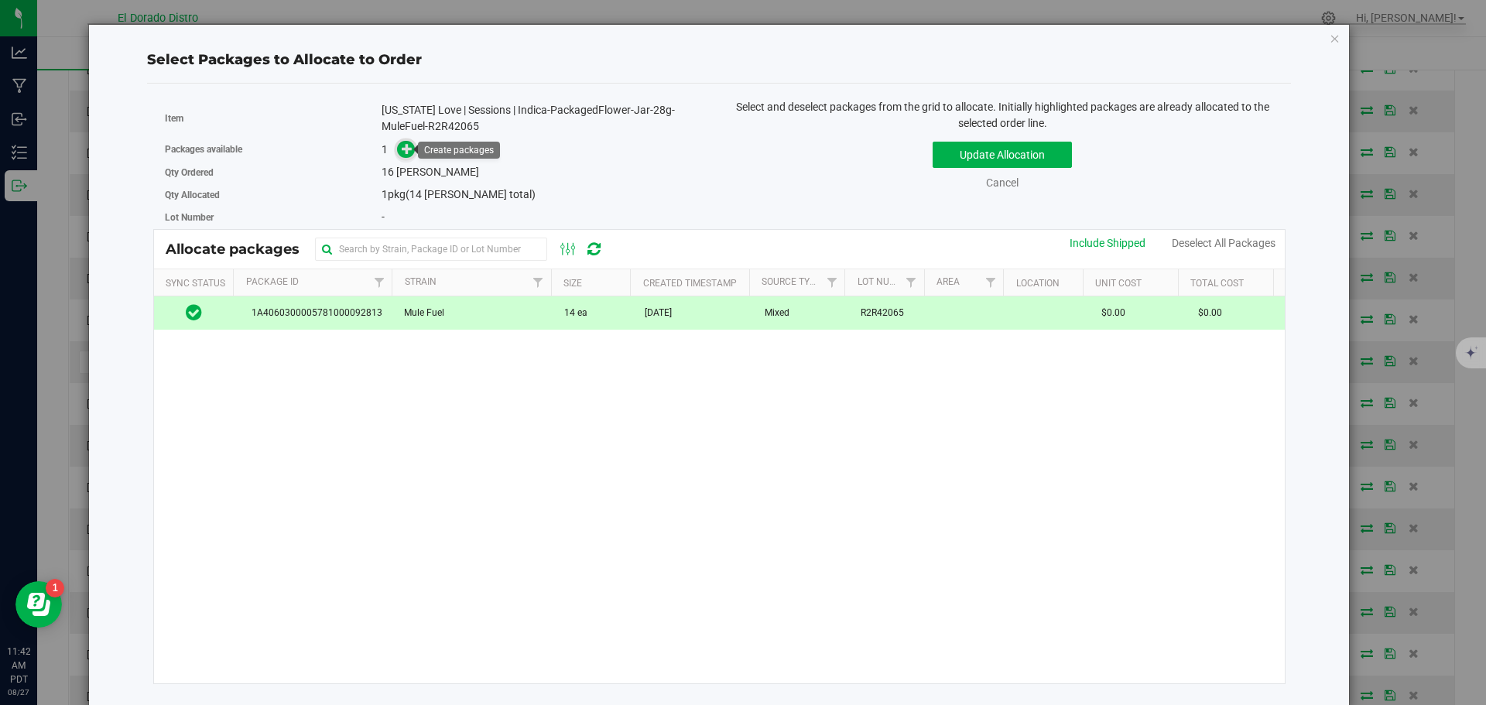
click at [402, 149] on icon at bounding box center [407, 148] width 11 height 11
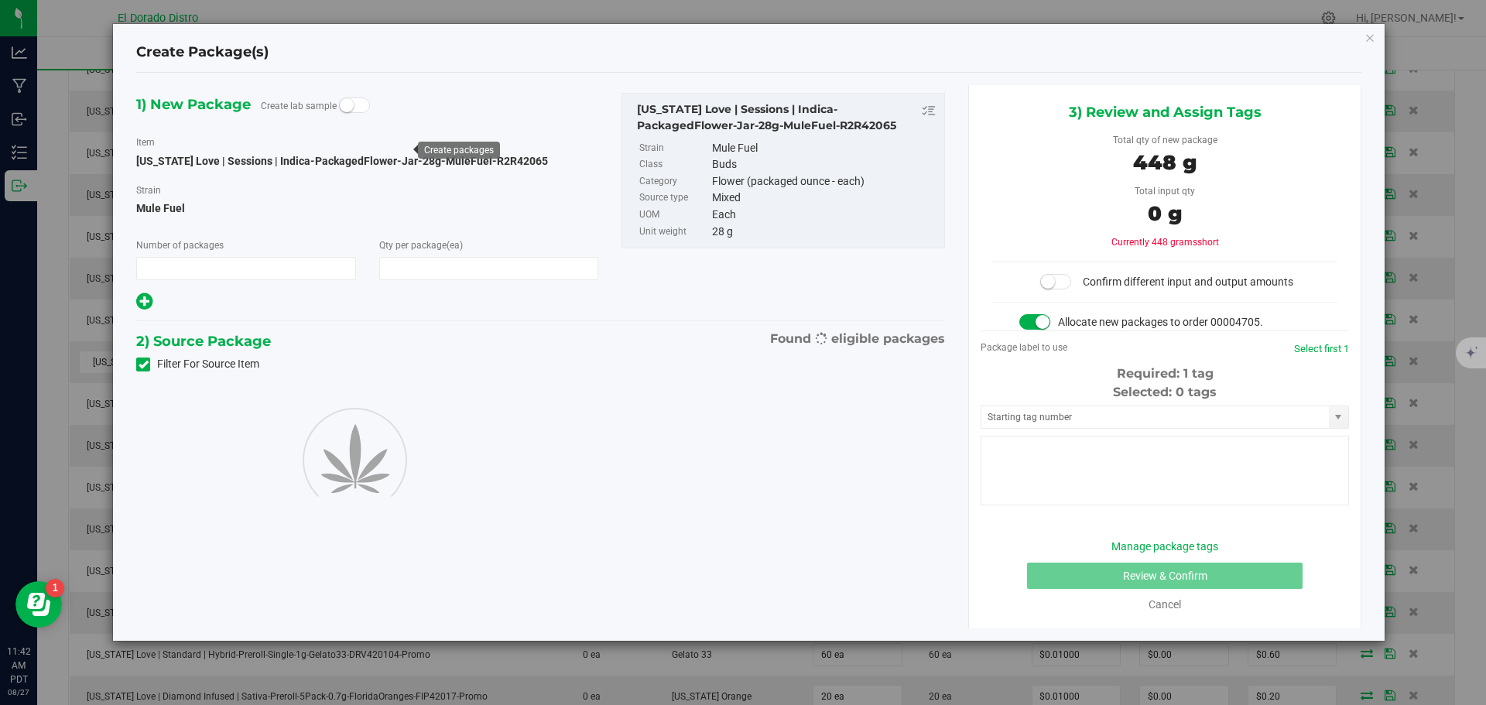
type input "1"
type input "16"
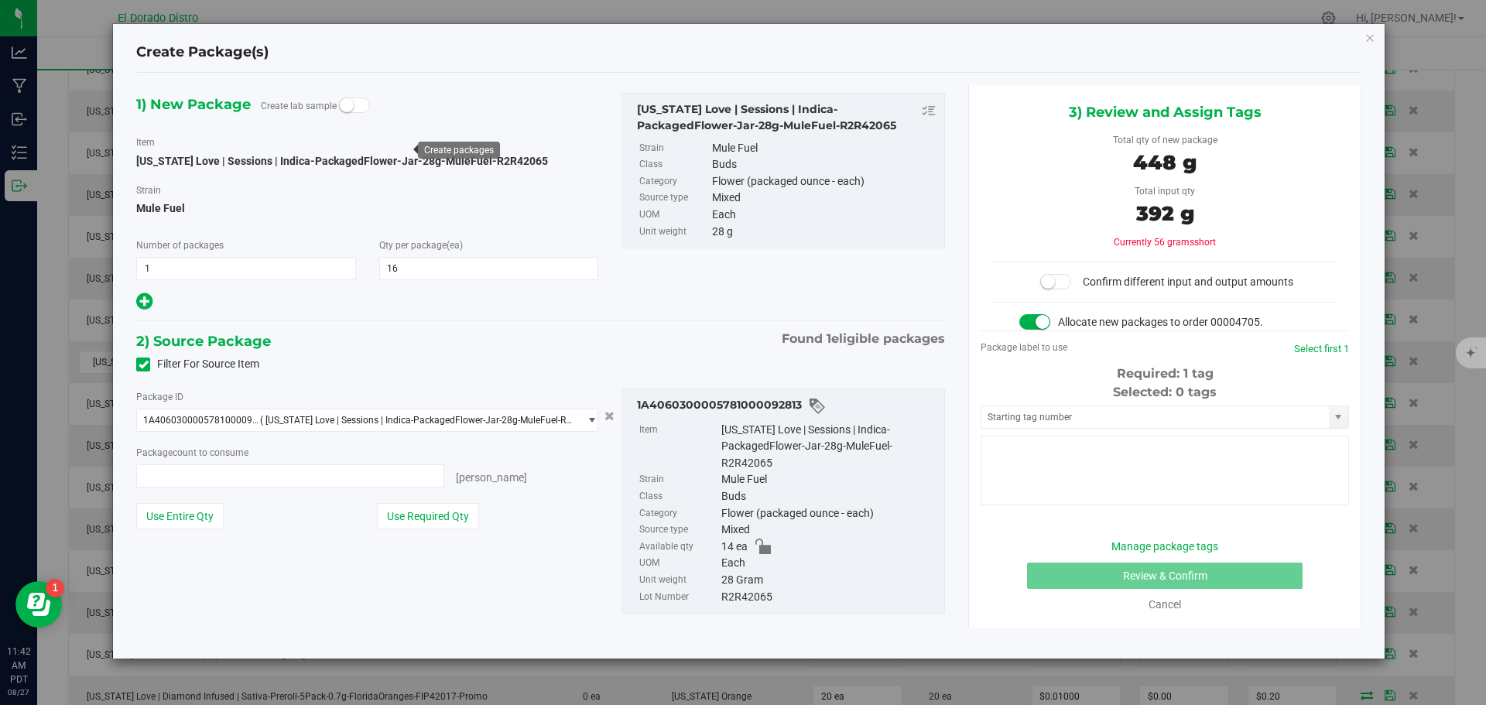
type input "14 ea"
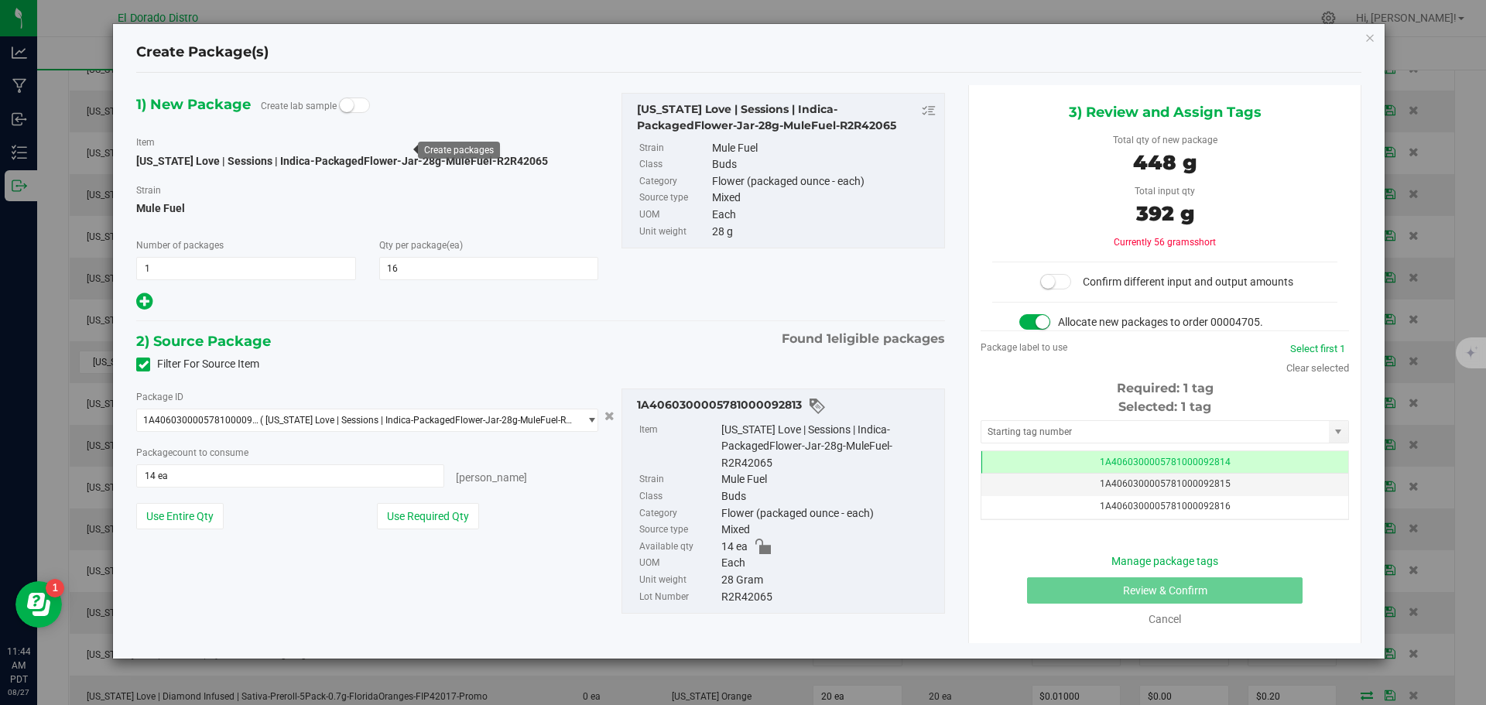
click at [151, 362] on label "Filter For Source Item" at bounding box center [197, 364] width 123 height 16
click at [0, 0] on input "Filter For Source Item" at bounding box center [0, 0] width 0 height 0
type input "14 ea"
click at [1367, 39] on icon "button" at bounding box center [1370, 37] width 11 height 19
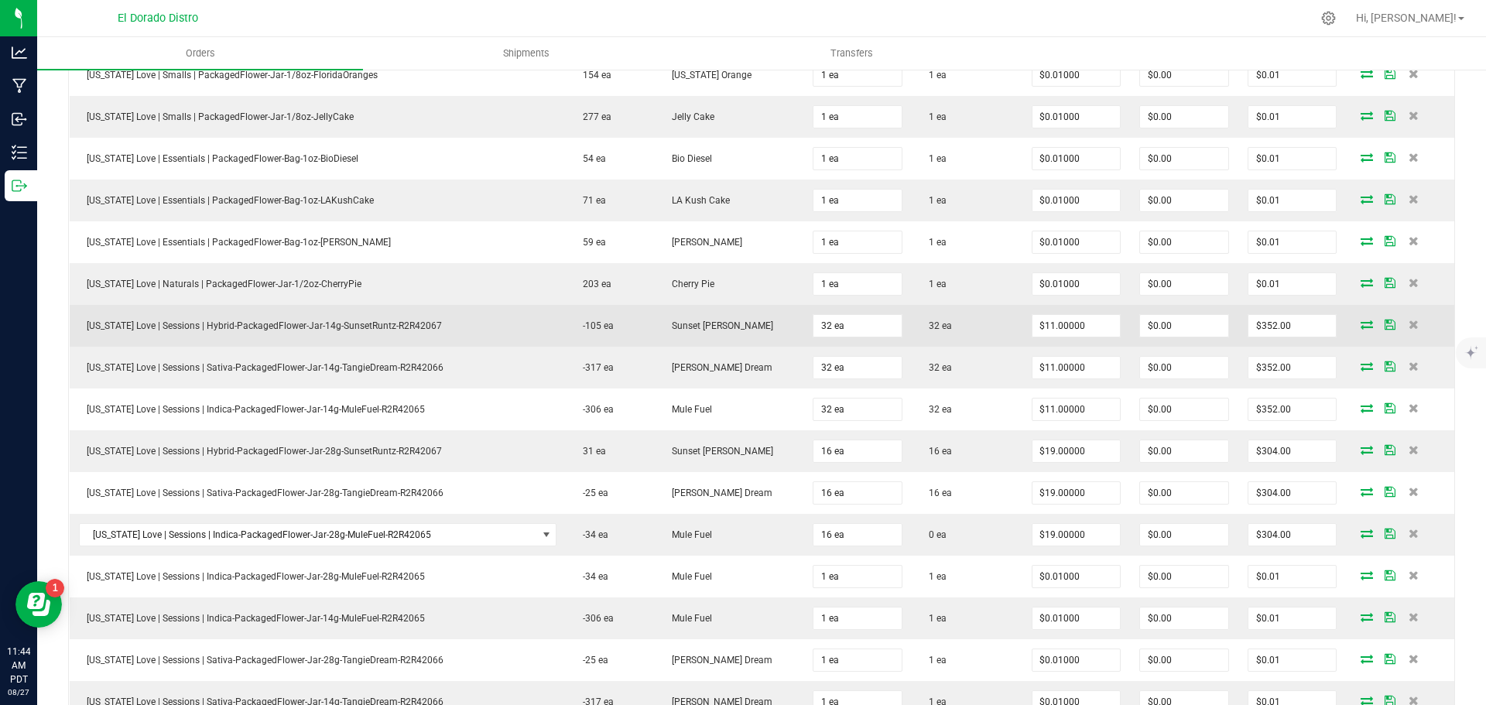
scroll to position [1994, 0]
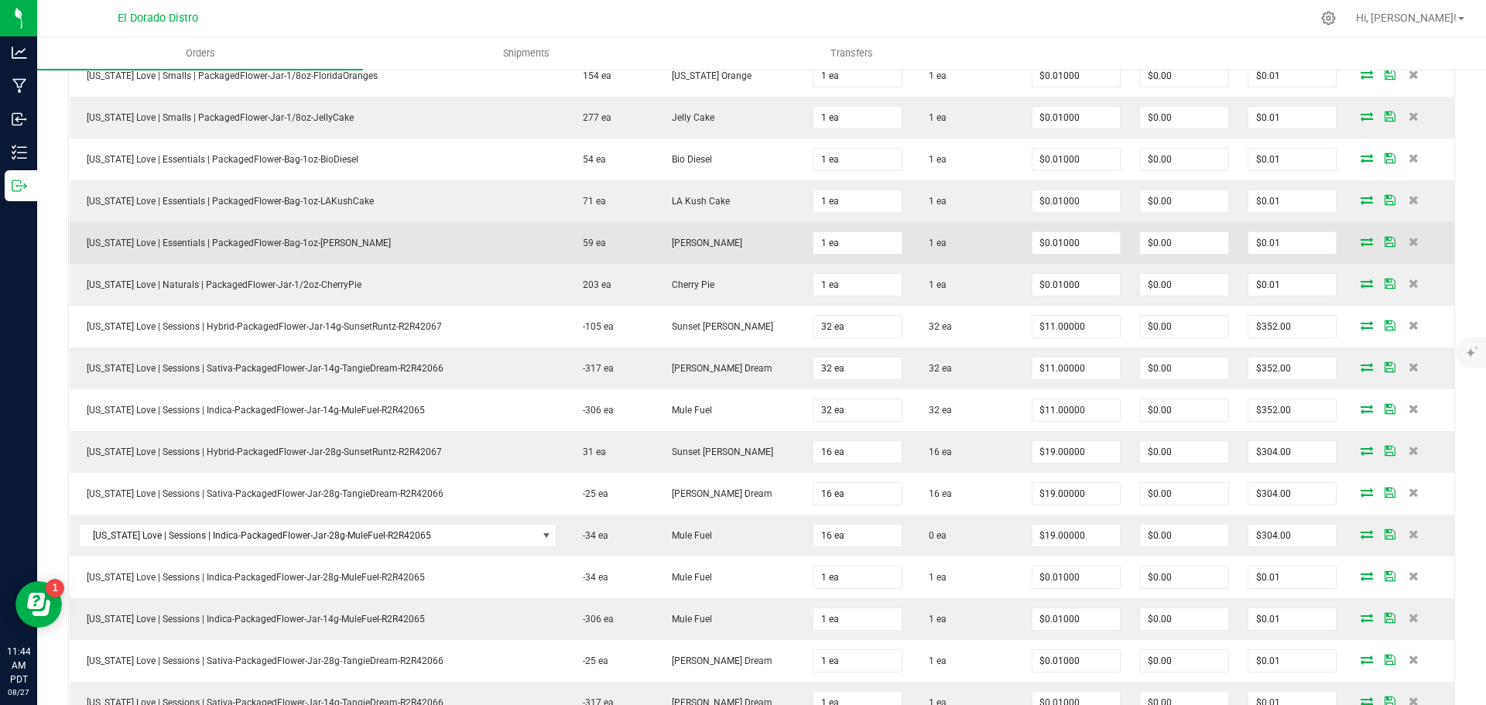
click at [1361, 239] on icon at bounding box center [1367, 241] width 12 height 9
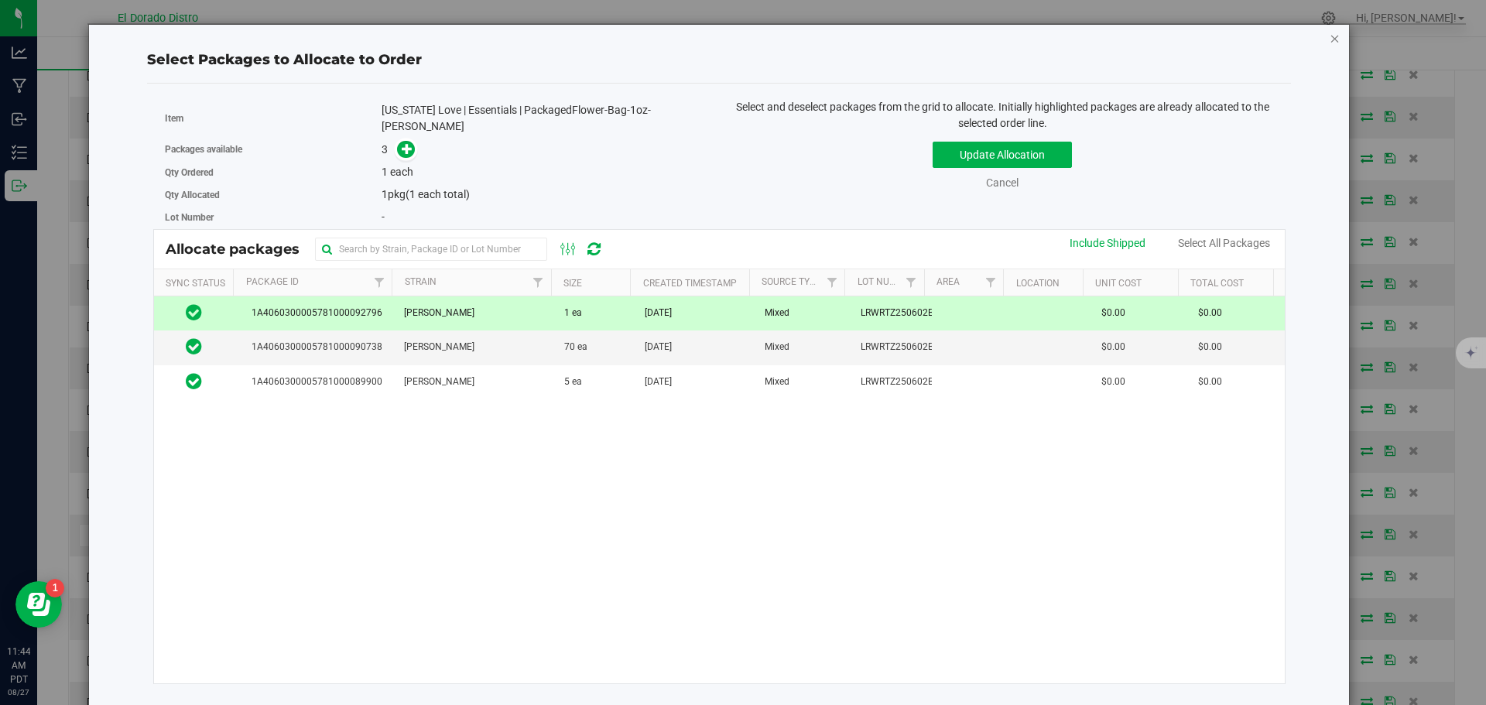
click at [1336, 37] on icon "button" at bounding box center [1335, 38] width 11 height 19
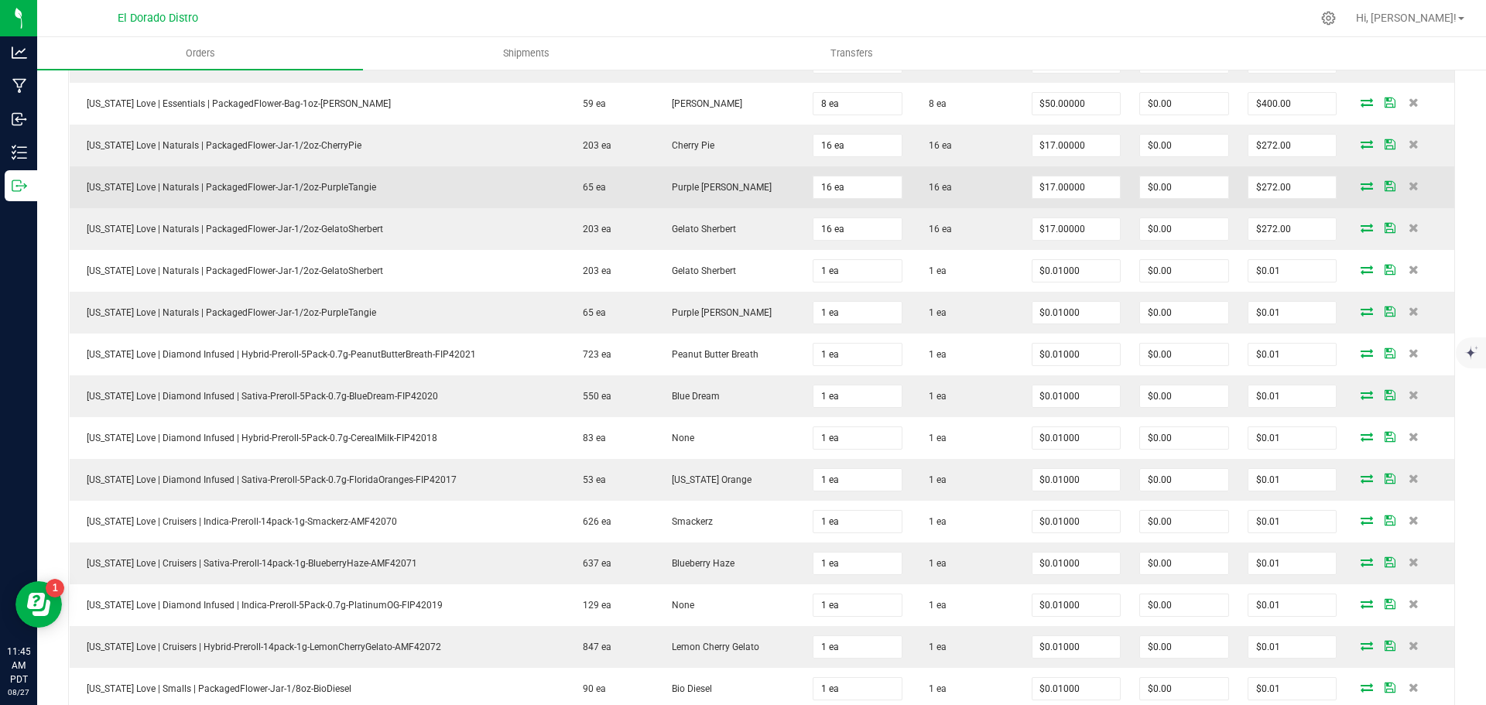
scroll to position [0, 0]
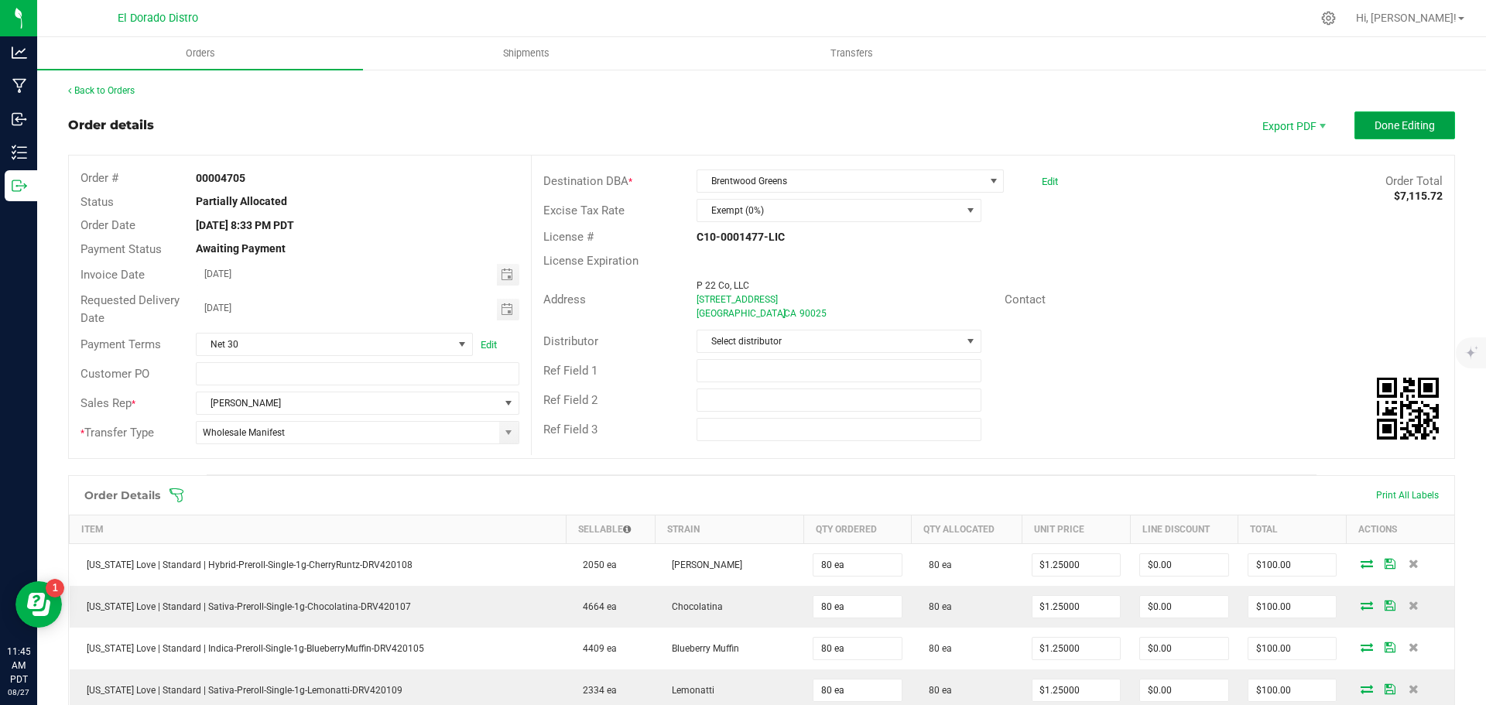
click at [1410, 126] on span "Done Editing" at bounding box center [1405, 125] width 60 height 12
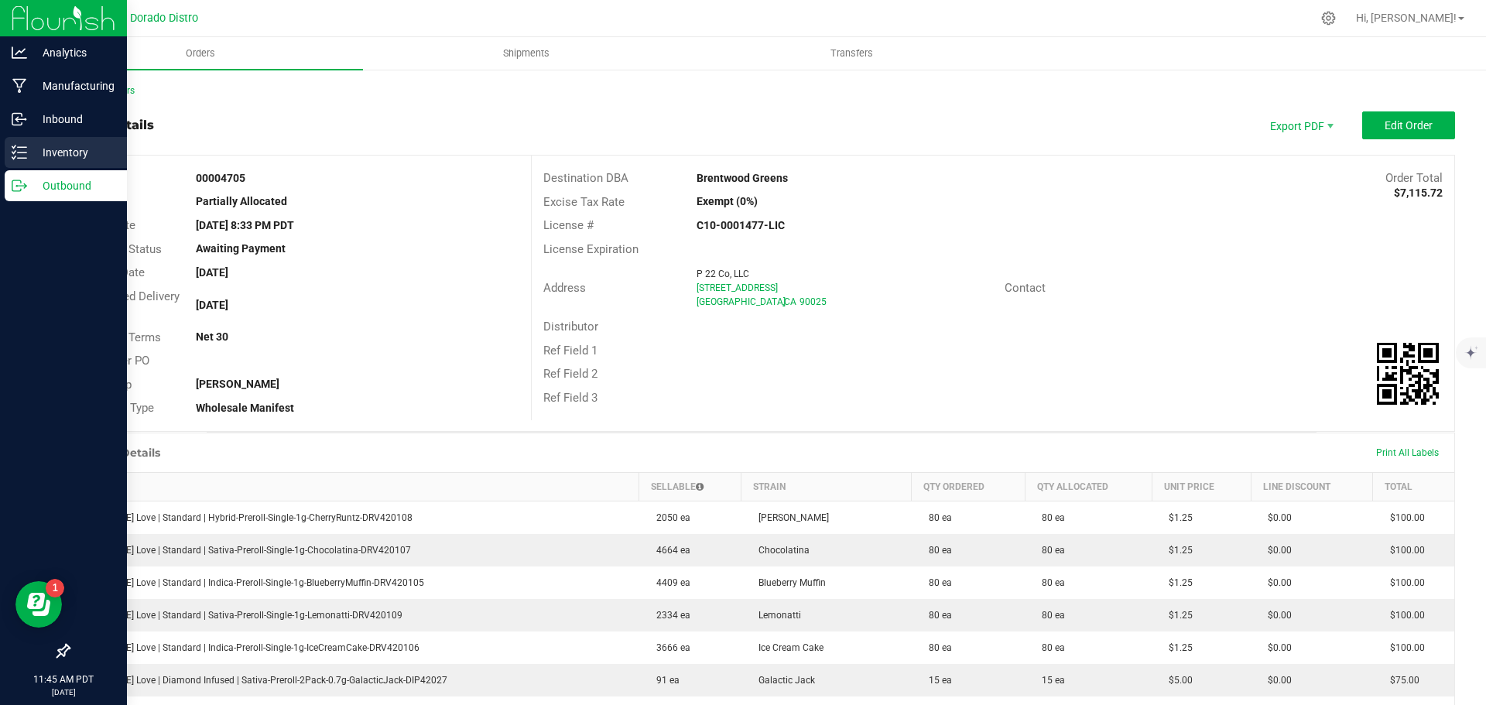
click at [31, 154] on p "Inventory" at bounding box center [73, 152] width 93 height 19
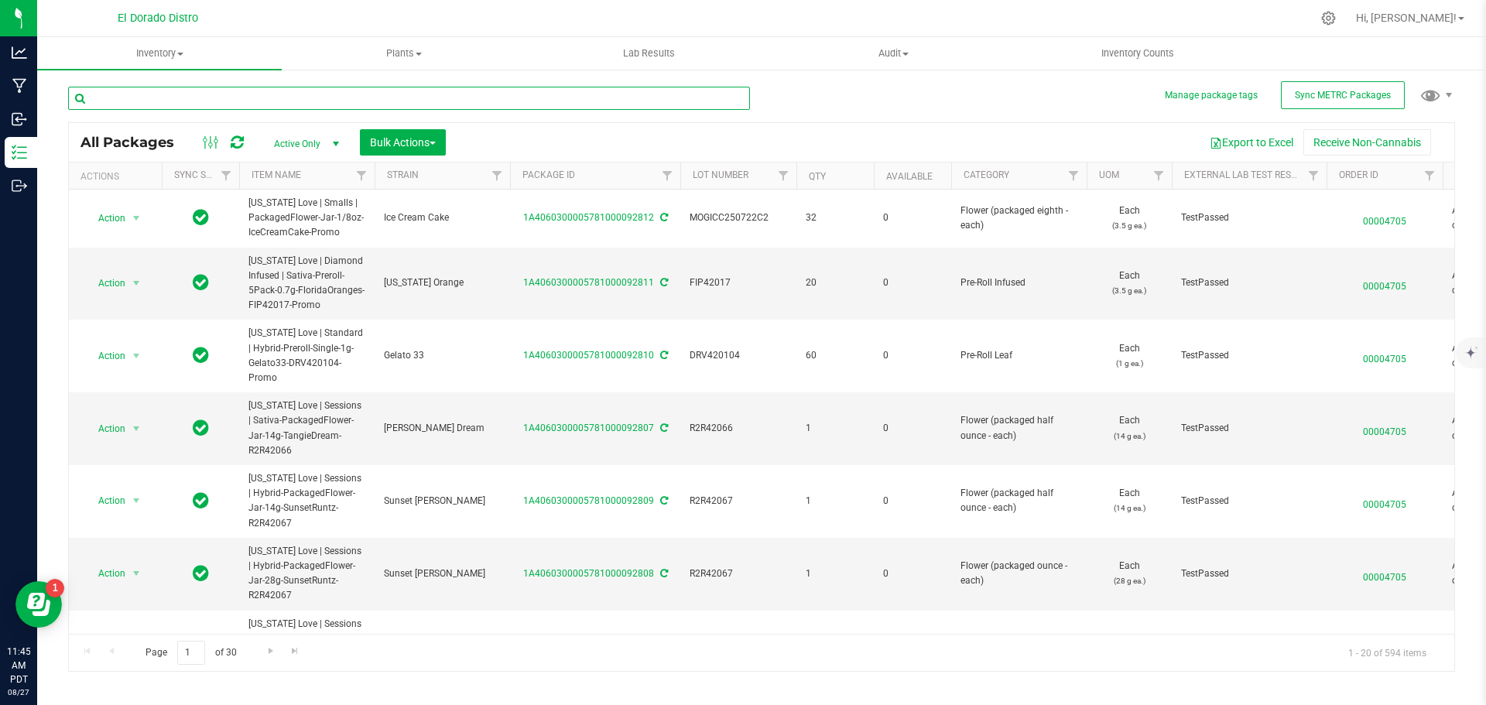
click at [196, 100] on input "text" at bounding box center [409, 98] width 682 height 23
type input "R2R42065"
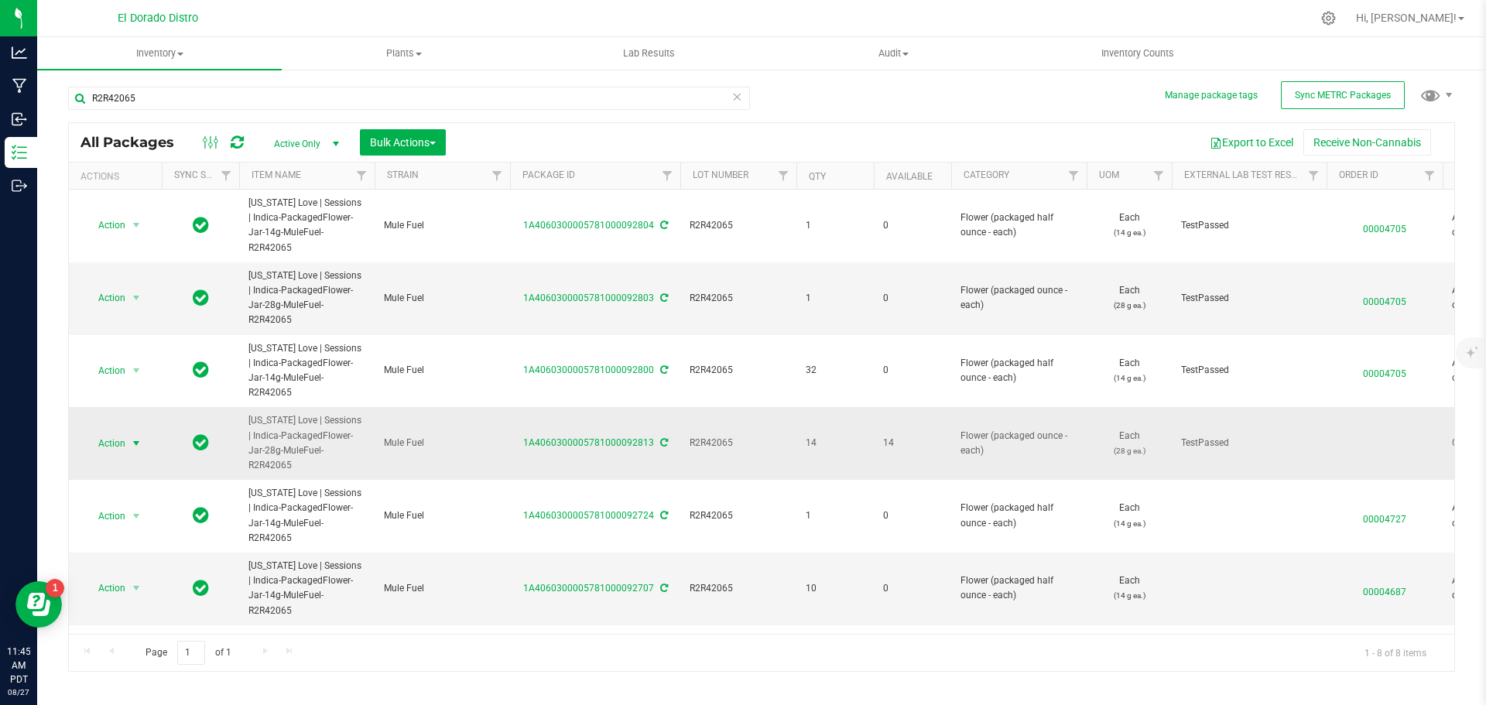
click at [139, 437] on span "select" at bounding box center [136, 443] width 12 height 12
click at [156, 439] on li "Create package" at bounding box center [134, 440] width 98 height 23
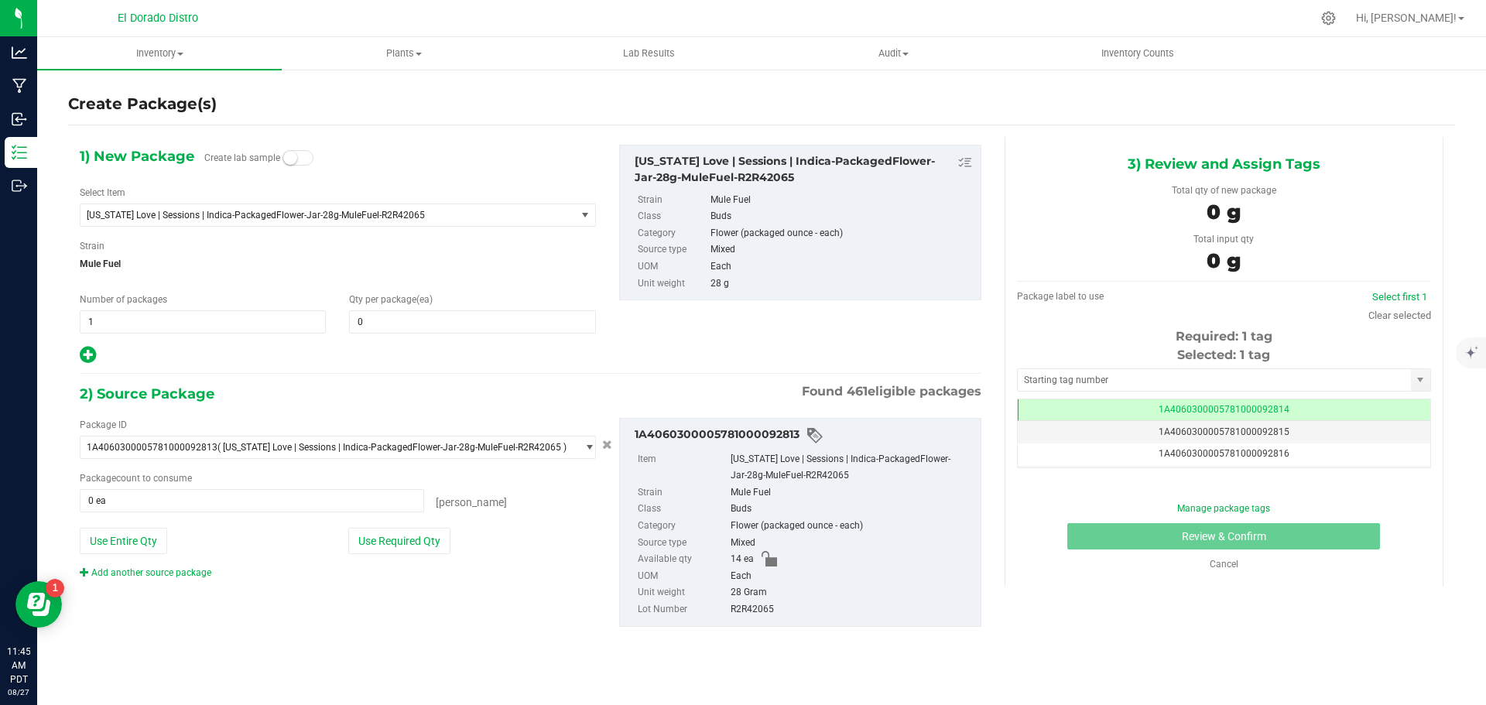
scroll to position [0, -1]
click at [204, 569] on link "Add another source package" at bounding box center [146, 572] width 132 height 11
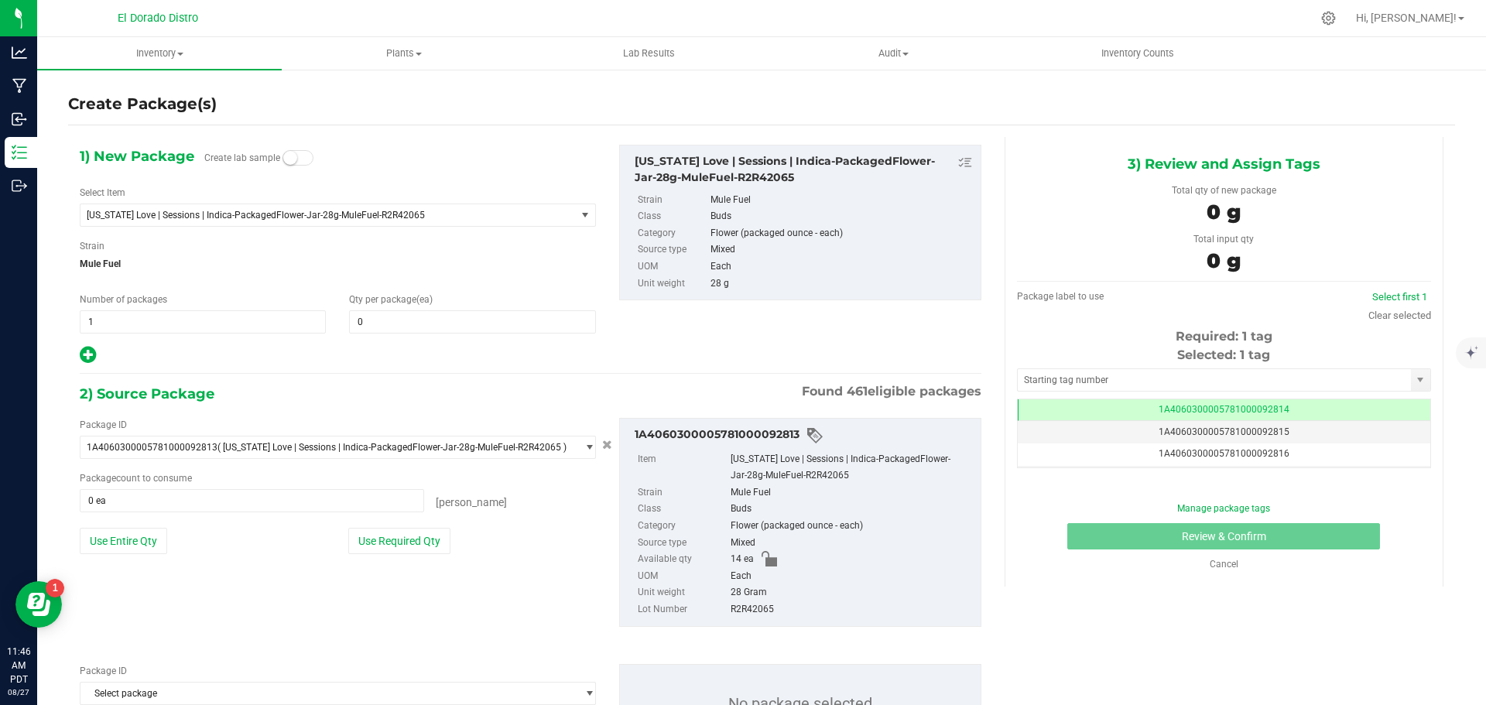
scroll to position [82, 0]
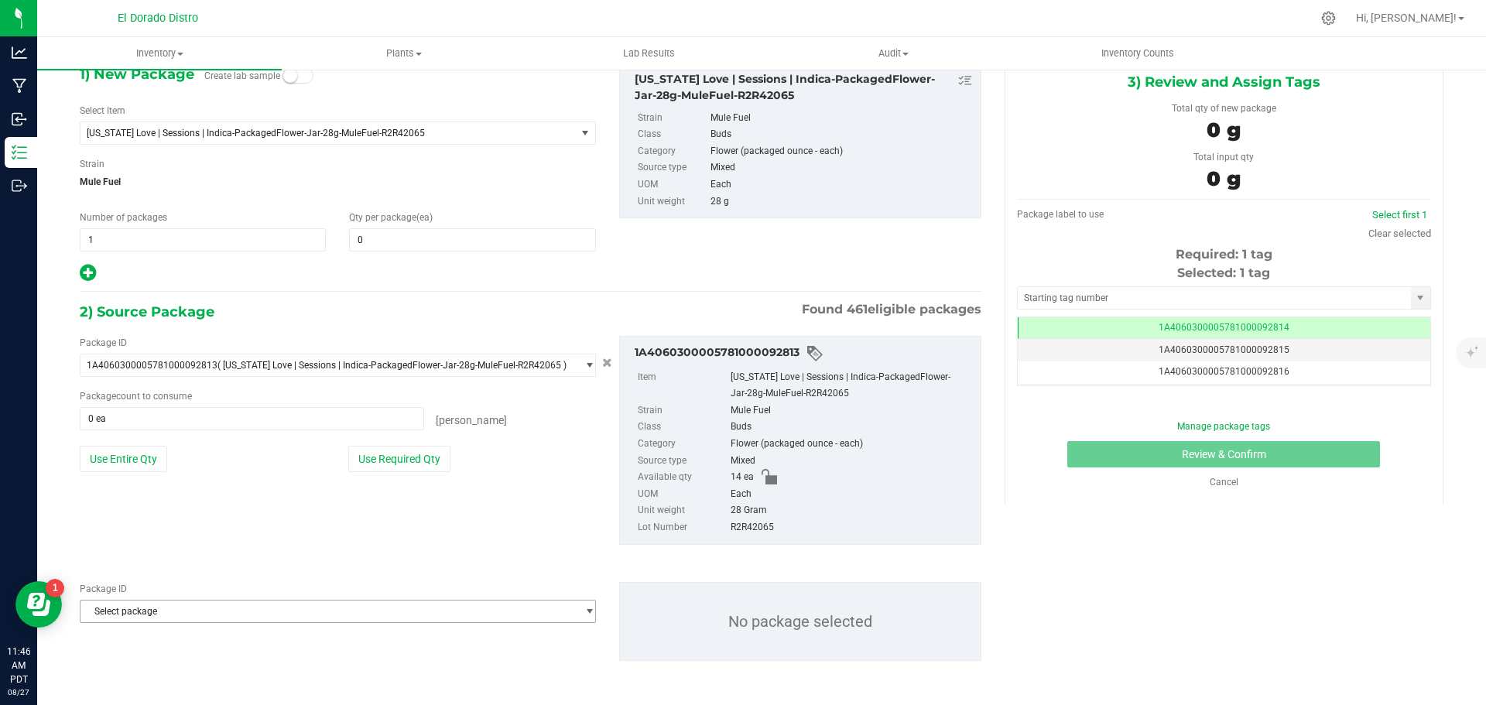
click at [202, 615] on span "Select package" at bounding box center [328, 612] width 495 height 22
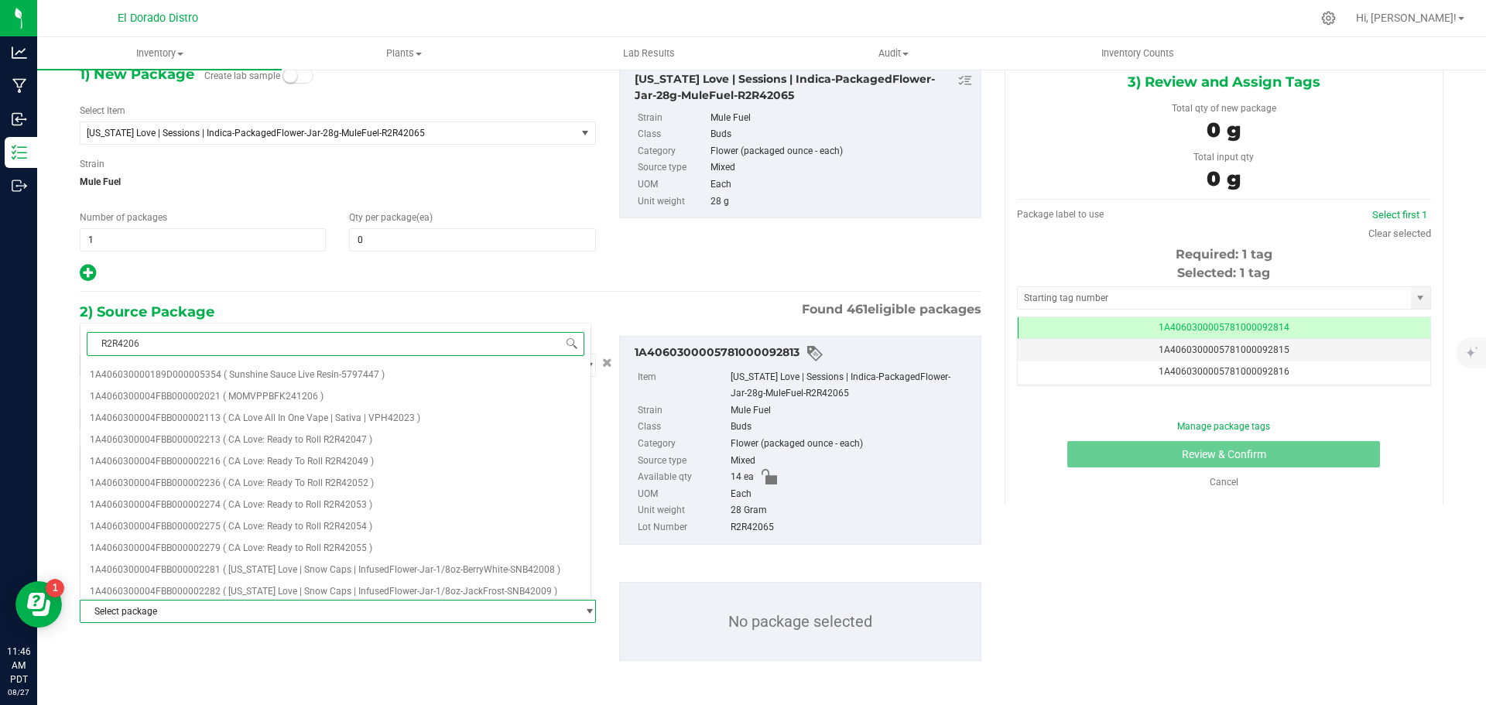
type input "R2R42065"
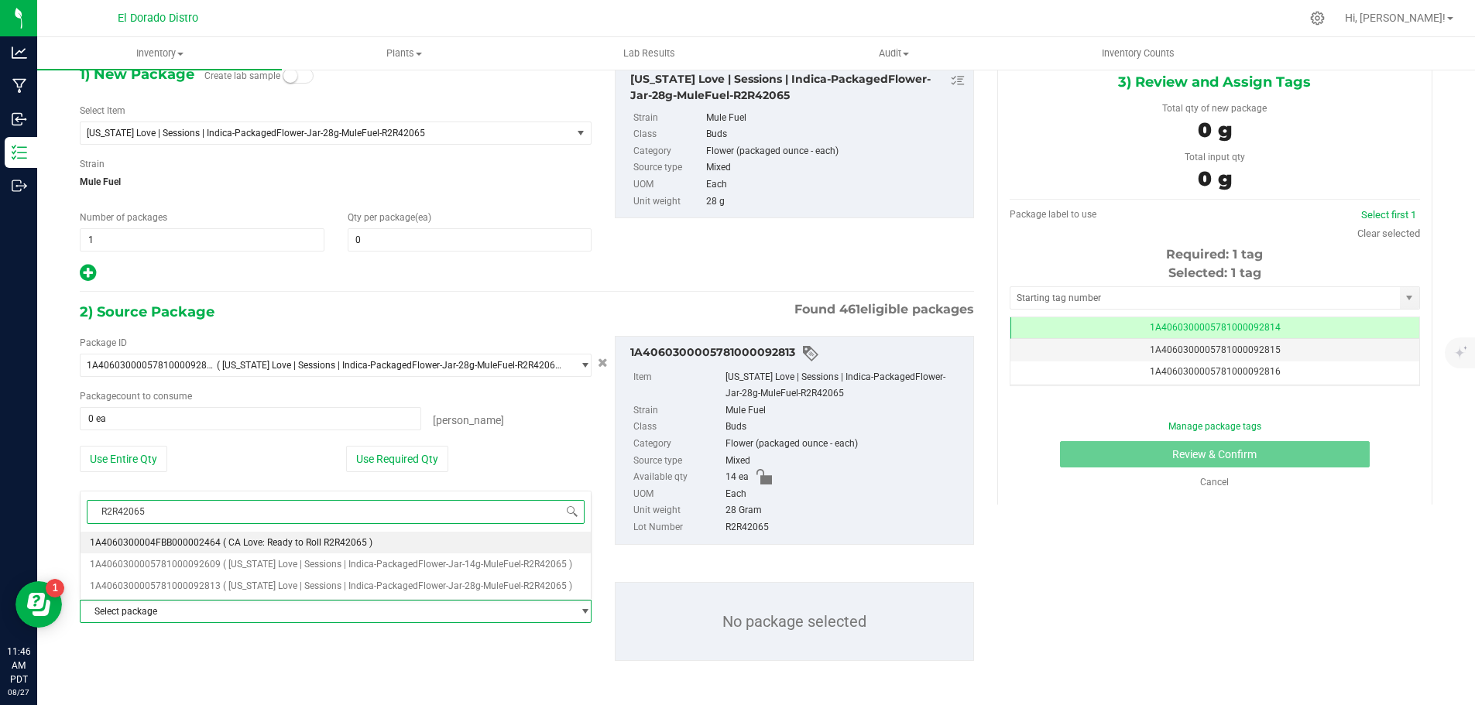
click at [283, 536] on li "1A4060300004FBB000002464 ( CA Love: Ready to Roll R2R42065 )" at bounding box center [336, 543] width 510 height 22
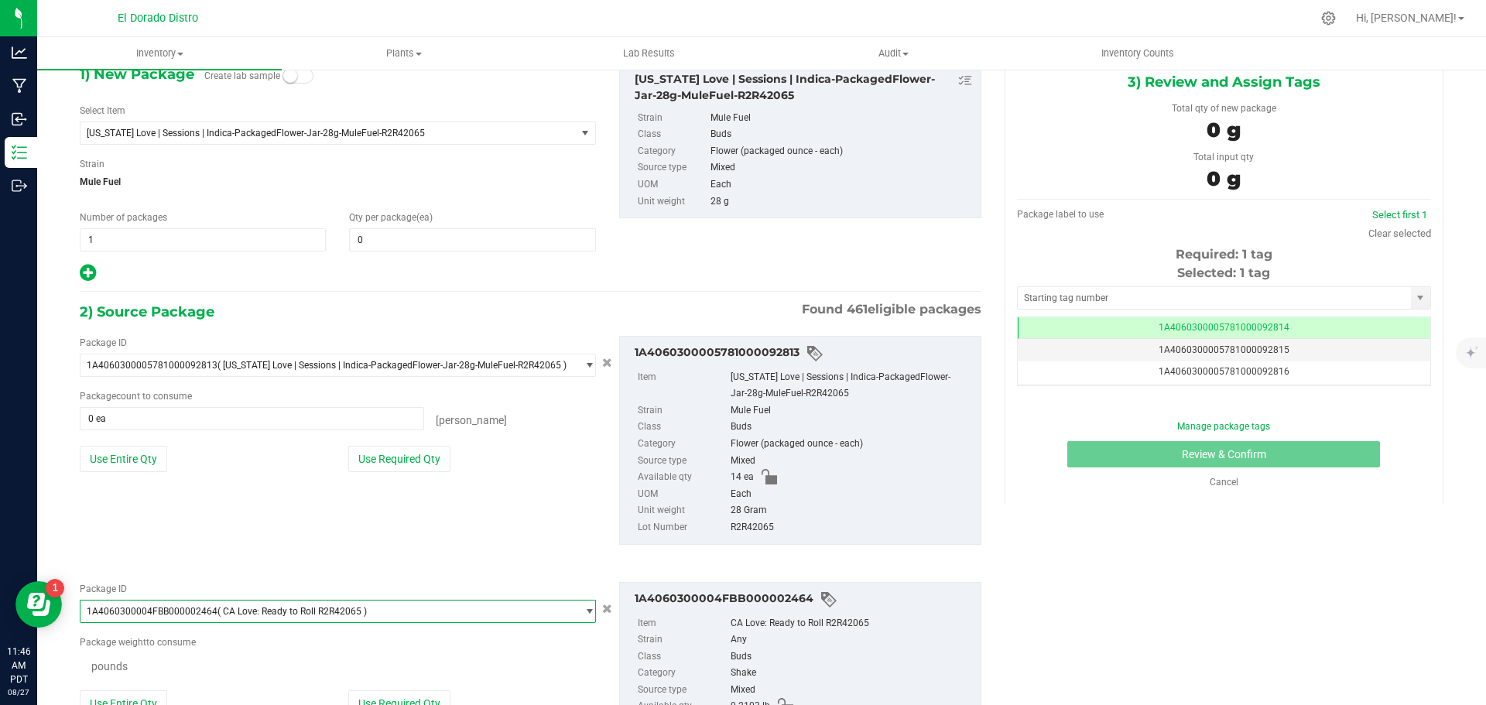
scroll to position [0, 0]
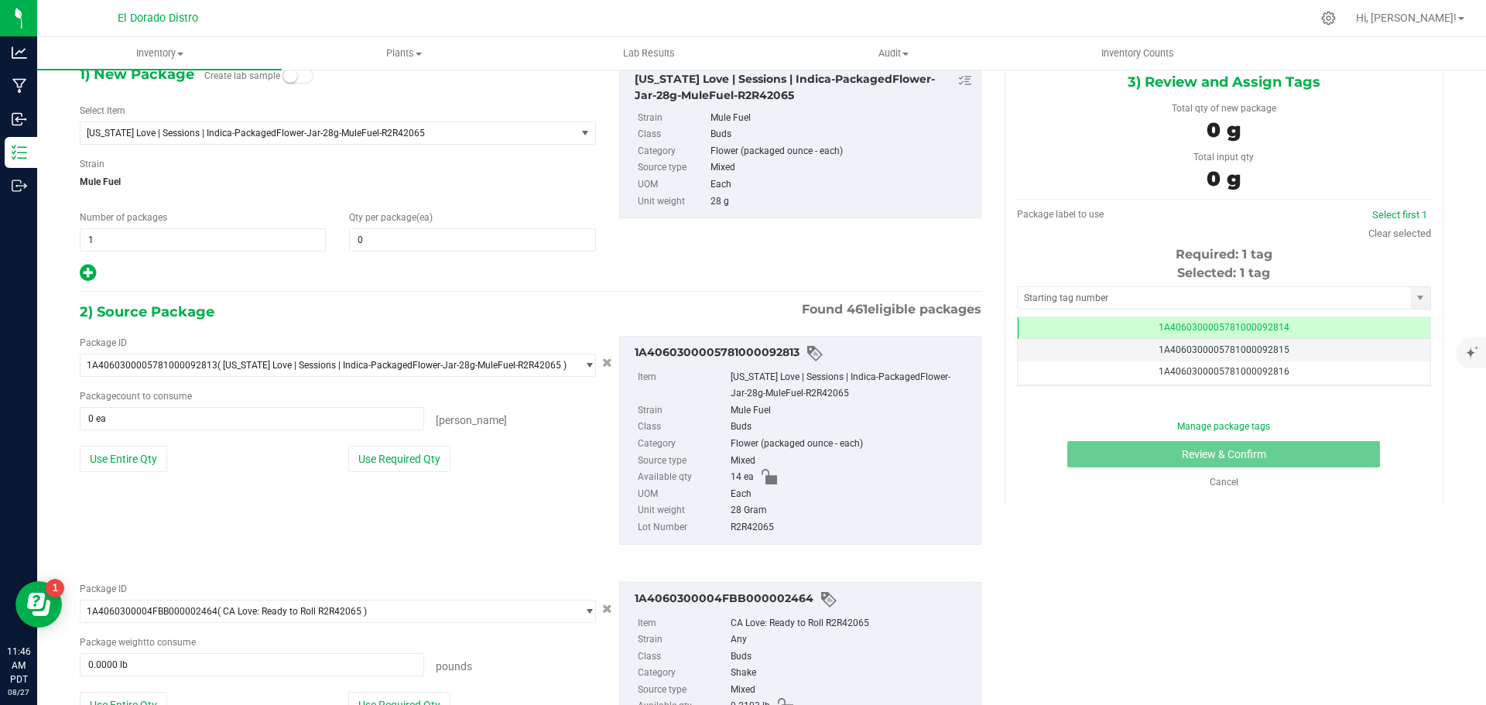
click at [283, 526] on div "Package ID 1A4060300005781000092813 ( [US_STATE] Love | Sessions | Indica-Packa…" at bounding box center [530, 441] width 925 height 234
click at [407, 466] on button "Use Required Qty" at bounding box center [399, 459] width 102 height 26
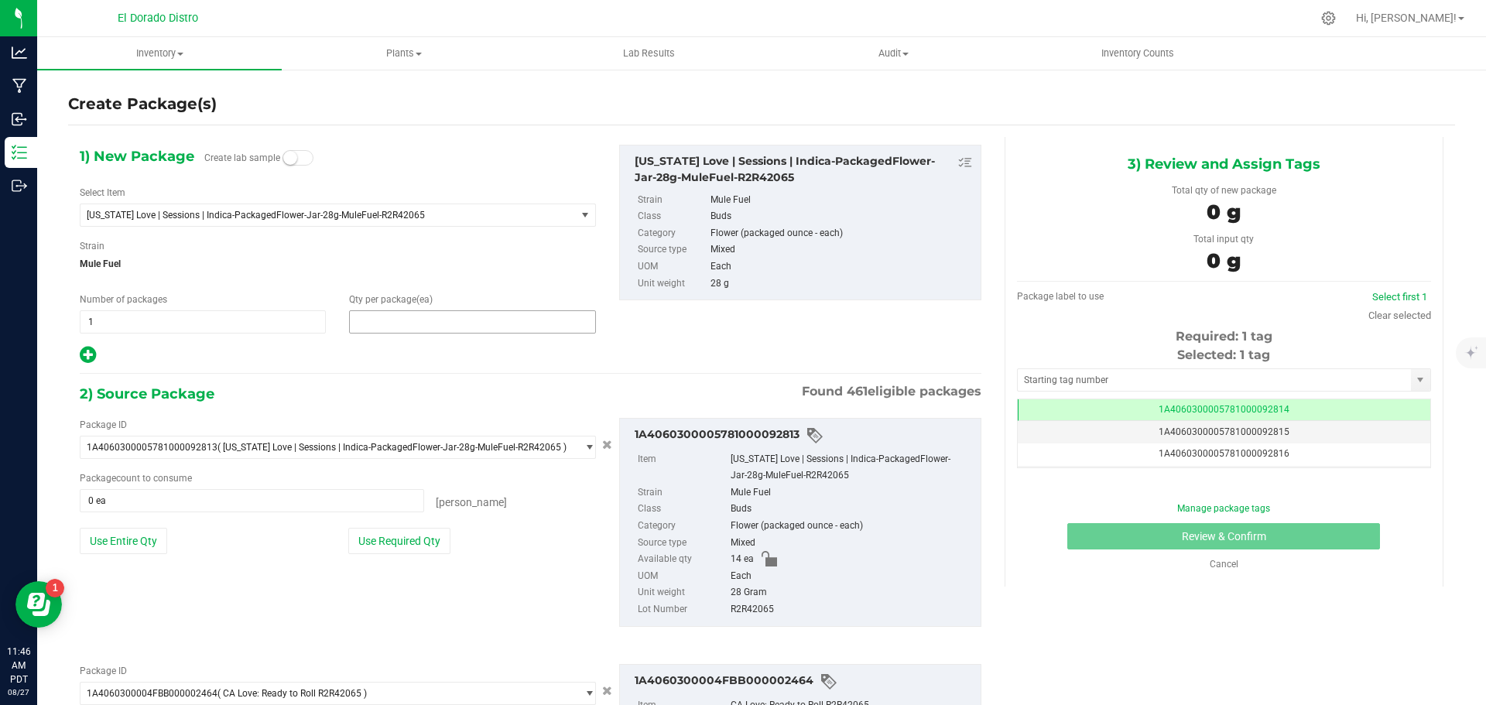
click at [366, 324] on span at bounding box center [472, 321] width 246 height 23
type input "16"
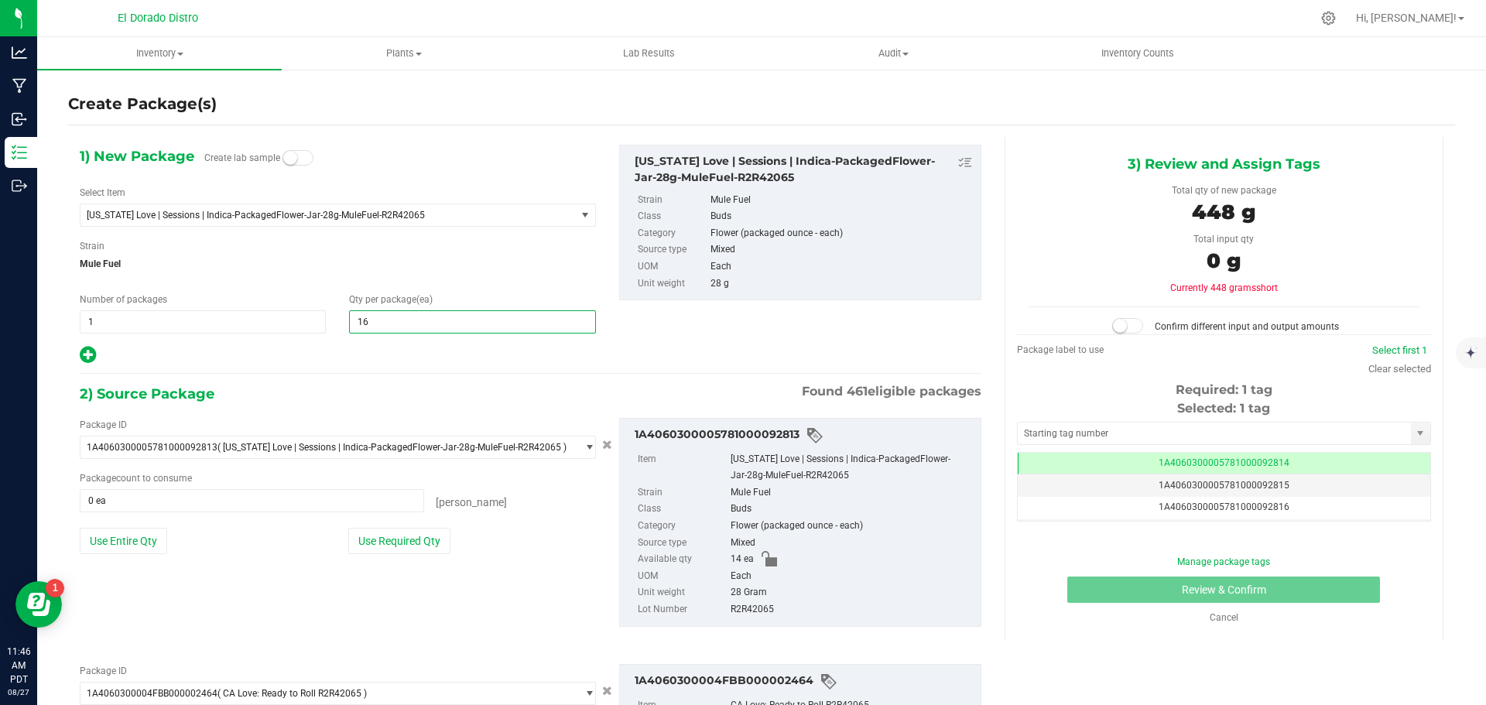
type input "16"
click at [416, 274] on span "Mule Fuel" at bounding box center [338, 263] width 516 height 23
click at [394, 534] on button "Use Required Qty" at bounding box center [399, 541] width 102 height 26
type input "14 ea"
click at [372, 571] on div "Package ID 1A4060300005781000092813 ( [US_STATE] Love | Sessions | Indica-Packa…" at bounding box center [530, 523] width 925 height 234
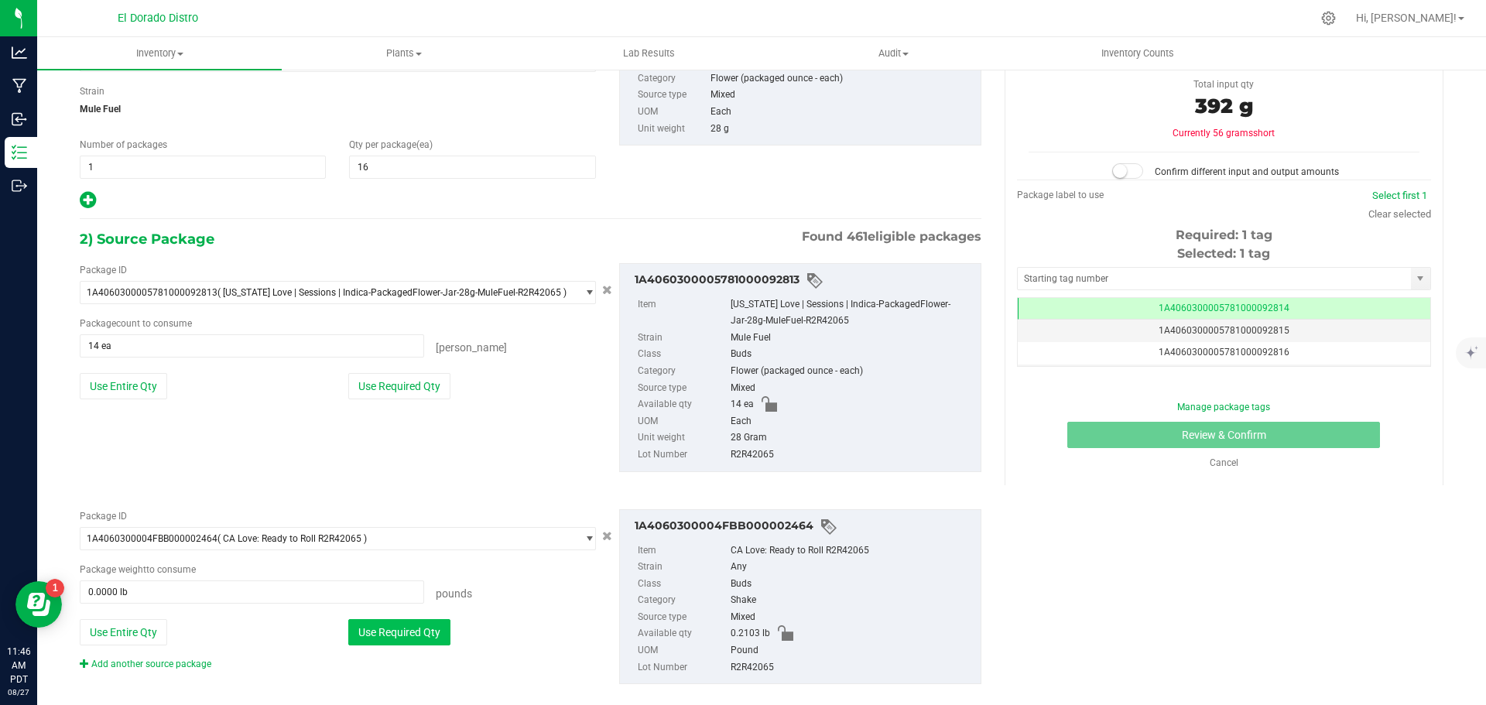
click at [387, 629] on button "Use Required Qty" at bounding box center [399, 632] width 102 height 26
type input "0.1235 lb"
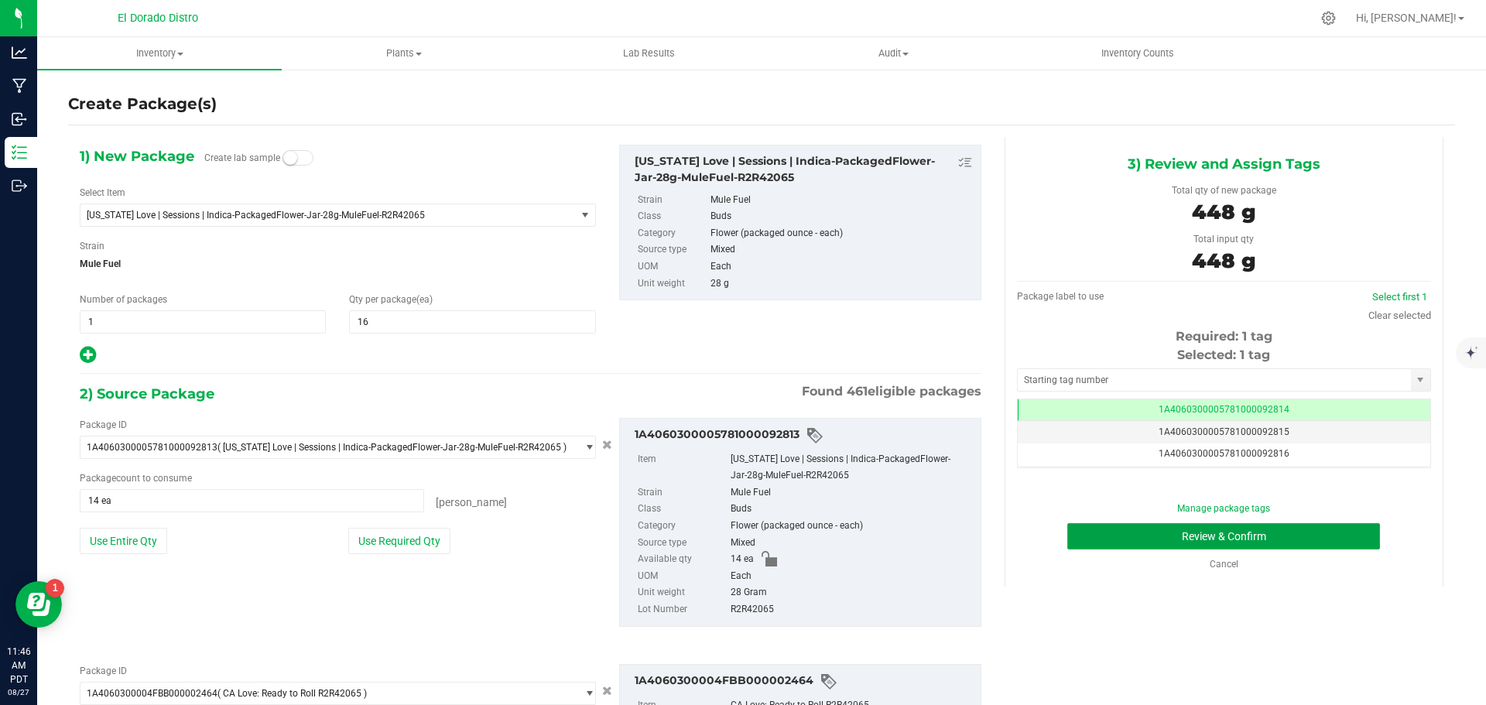
click at [1073, 532] on button "Review & Confirm" at bounding box center [1224, 536] width 313 height 26
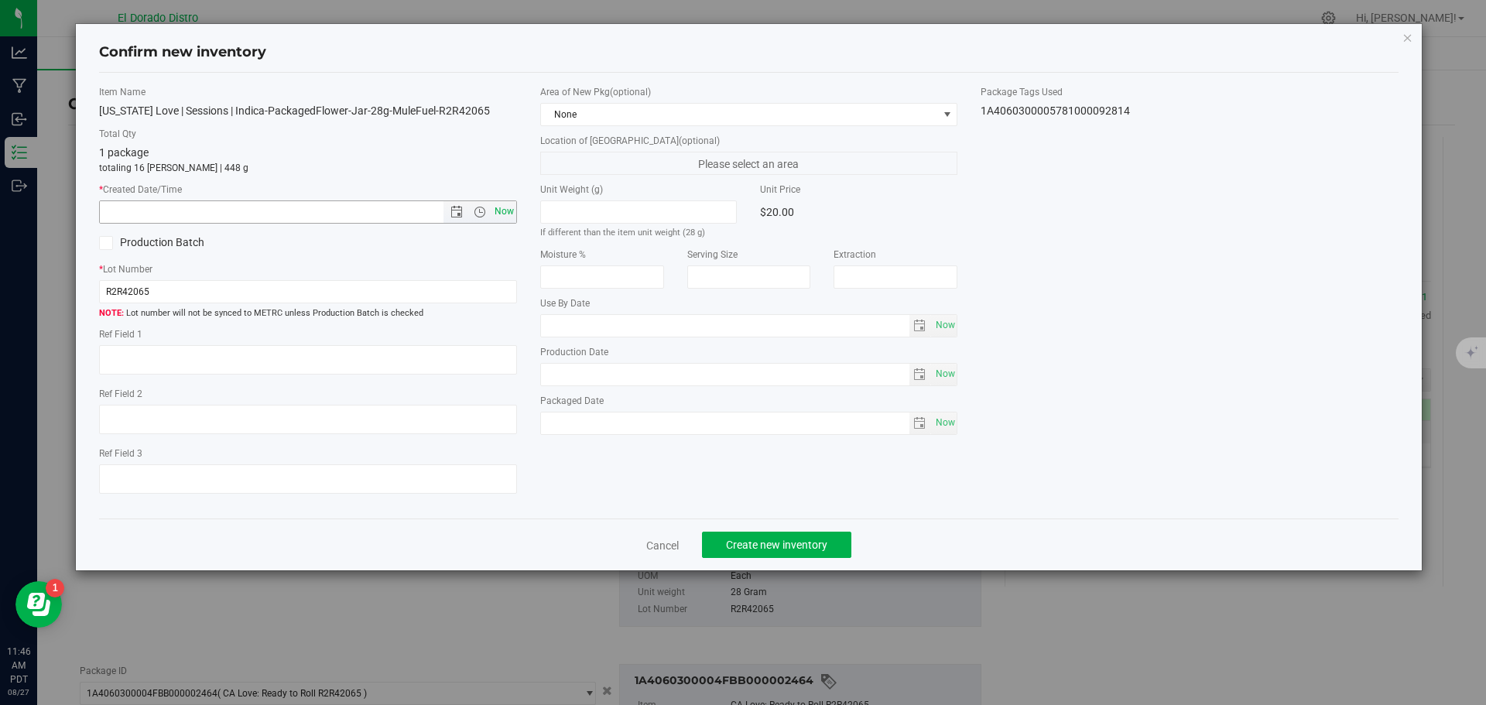
click at [499, 213] on span "Now" at bounding box center [504, 212] width 26 height 22
type input "[DATE] 11:46 AM"
click at [804, 545] on span "Create new inventory" at bounding box center [776, 545] width 101 height 12
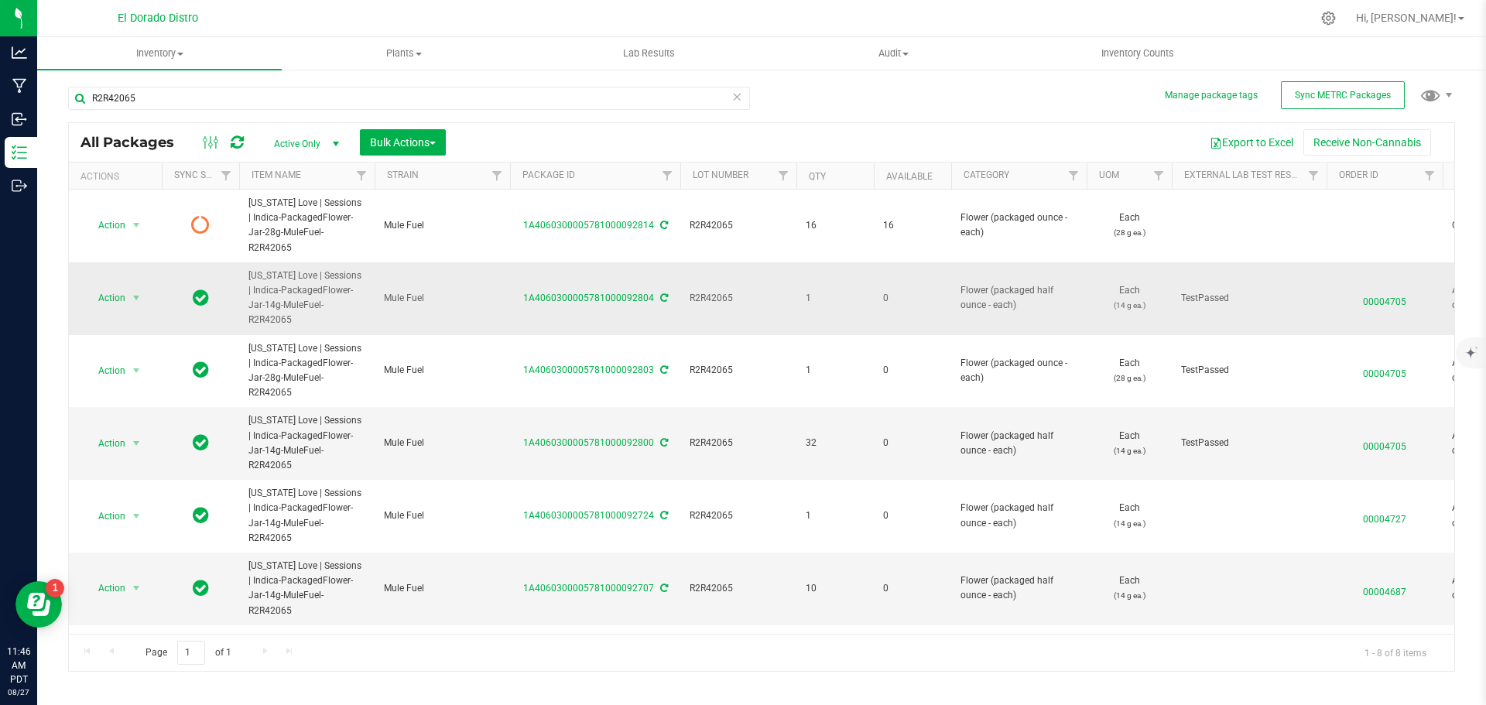
click at [1380, 287] on span "00004705" at bounding box center [1385, 298] width 98 height 22
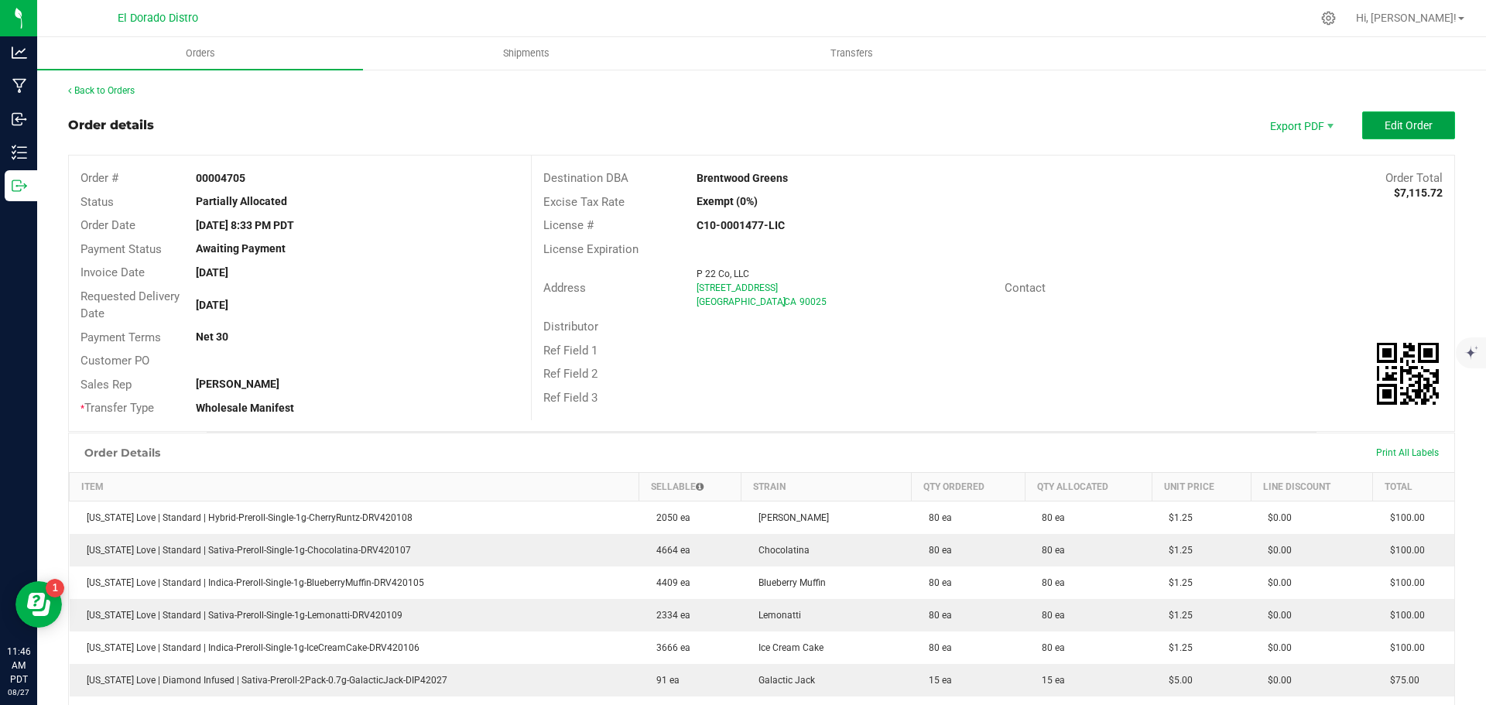
click at [1366, 128] on button "Edit Order" at bounding box center [1408, 125] width 93 height 28
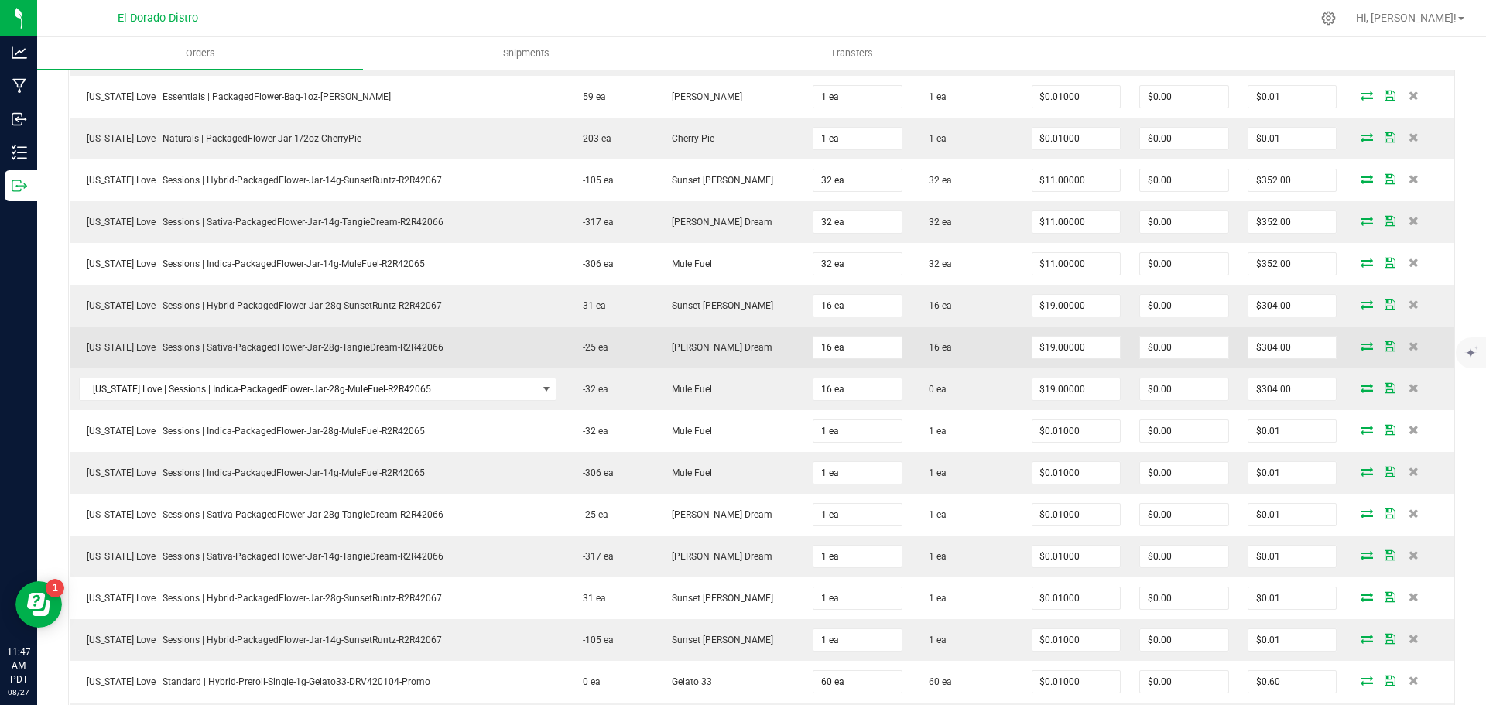
scroll to position [2168, 0]
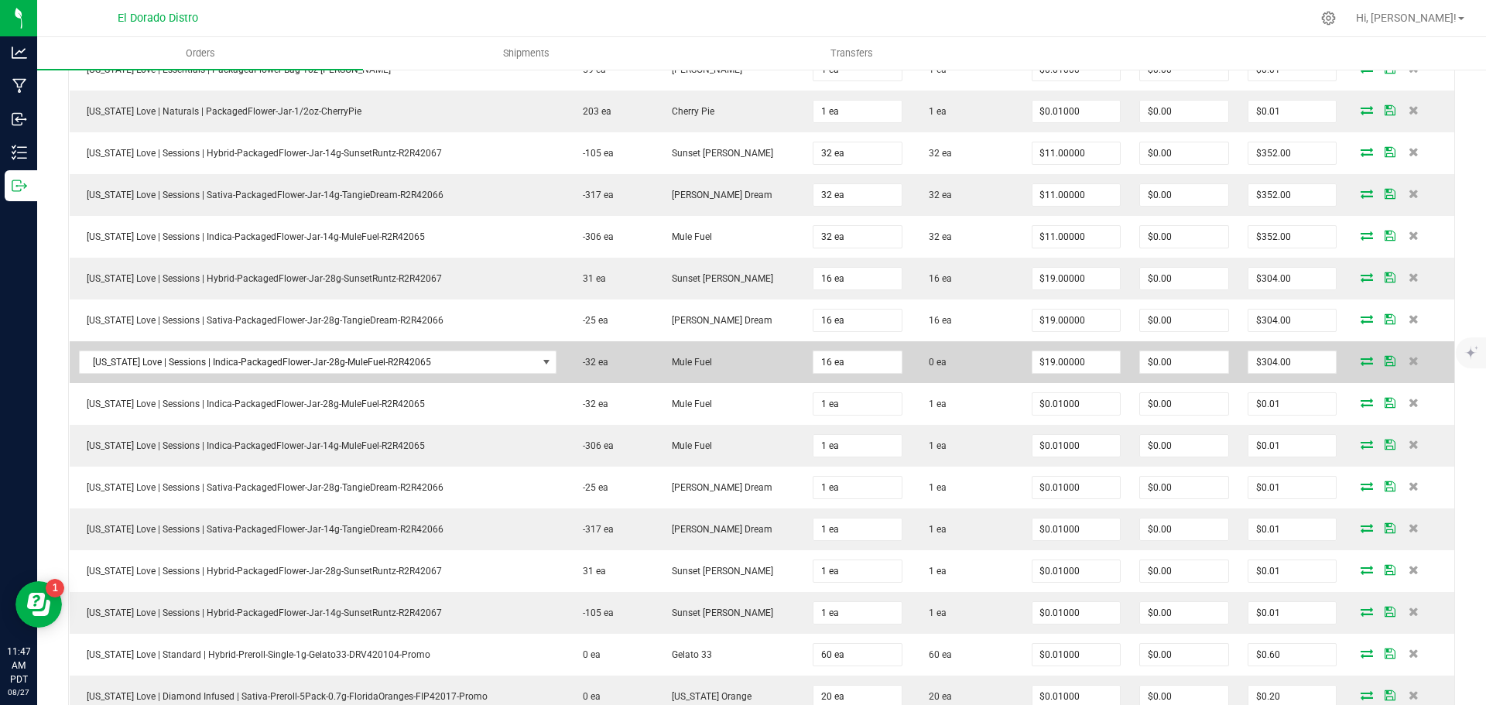
click at [1356, 359] on span at bounding box center [1367, 360] width 23 height 9
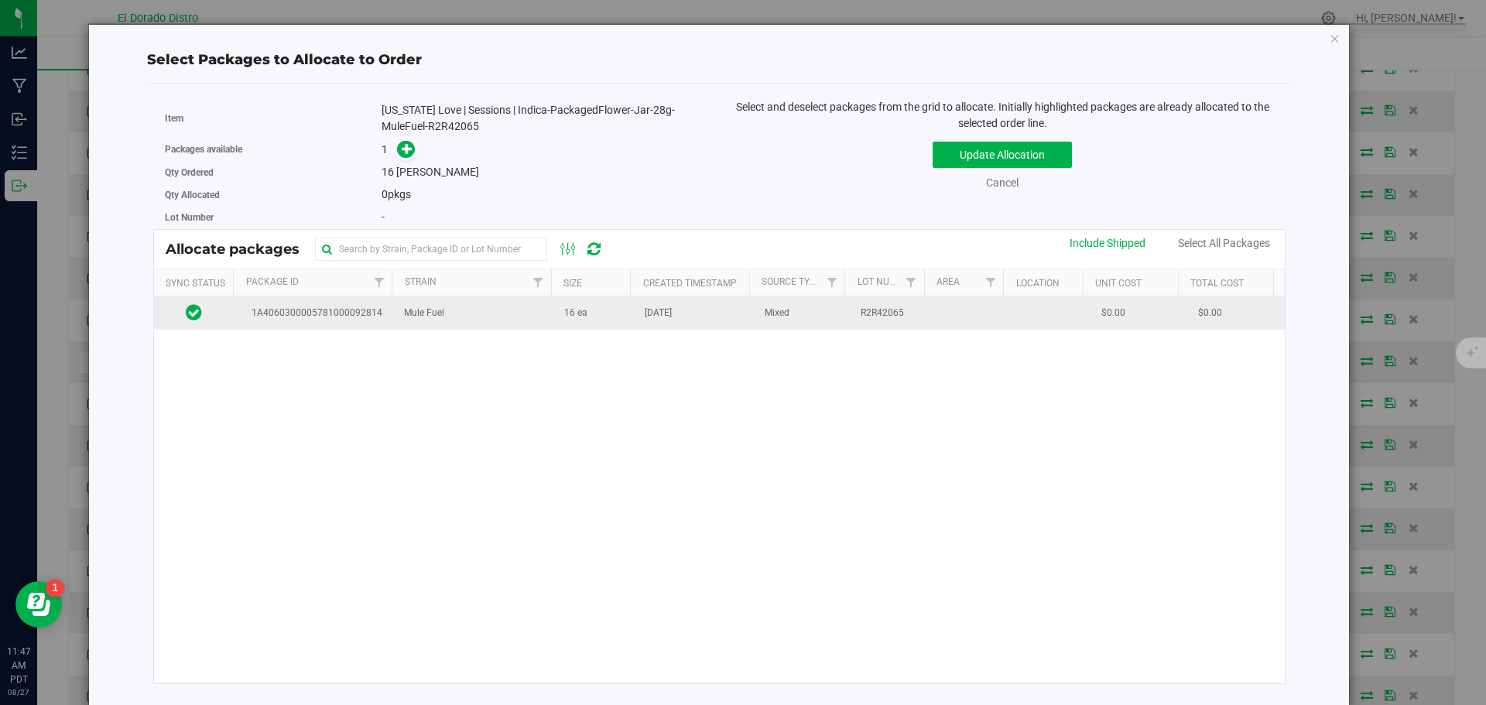
click at [594, 322] on td "16 ea" at bounding box center [595, 312] width 81 height 33
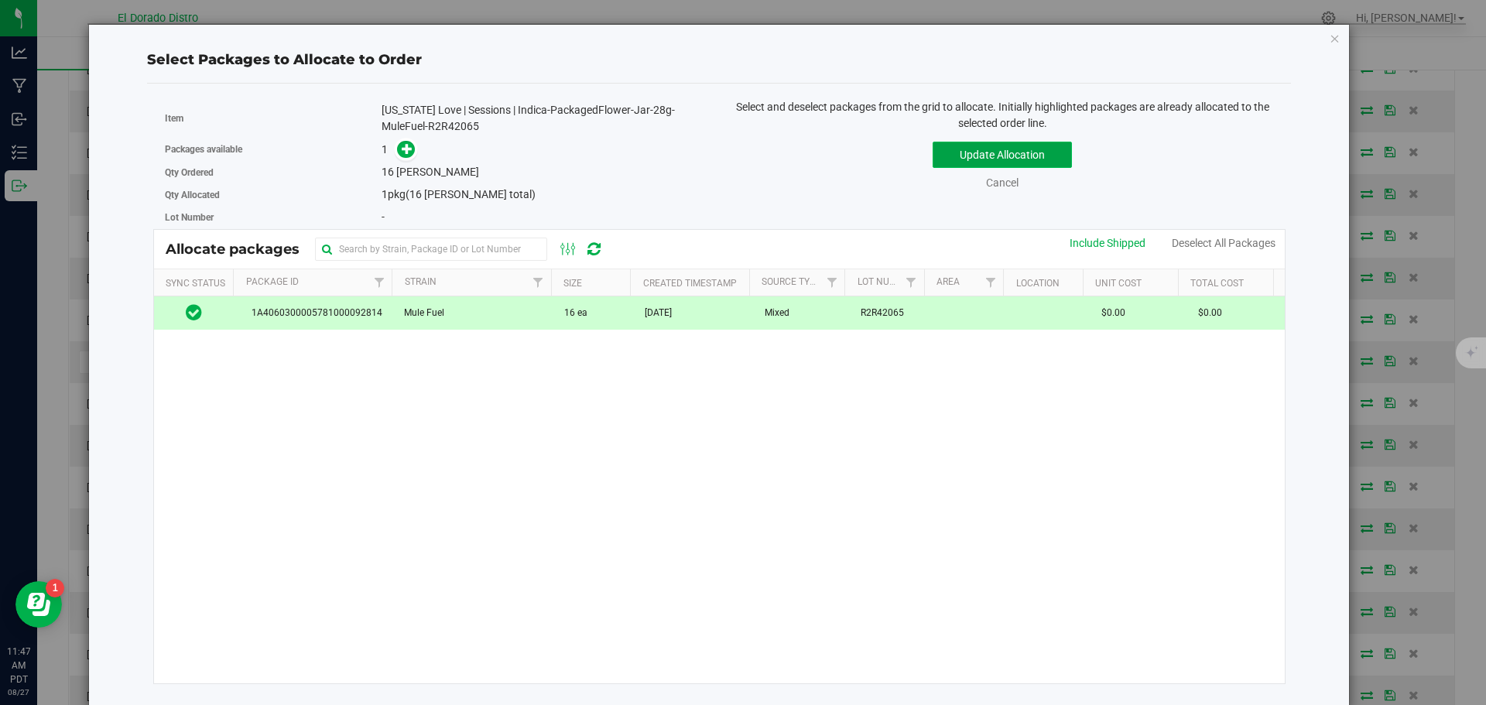
click at [937, 154] on button "Update Allocation" at bounding box center [1002, 155] width 139 height 26
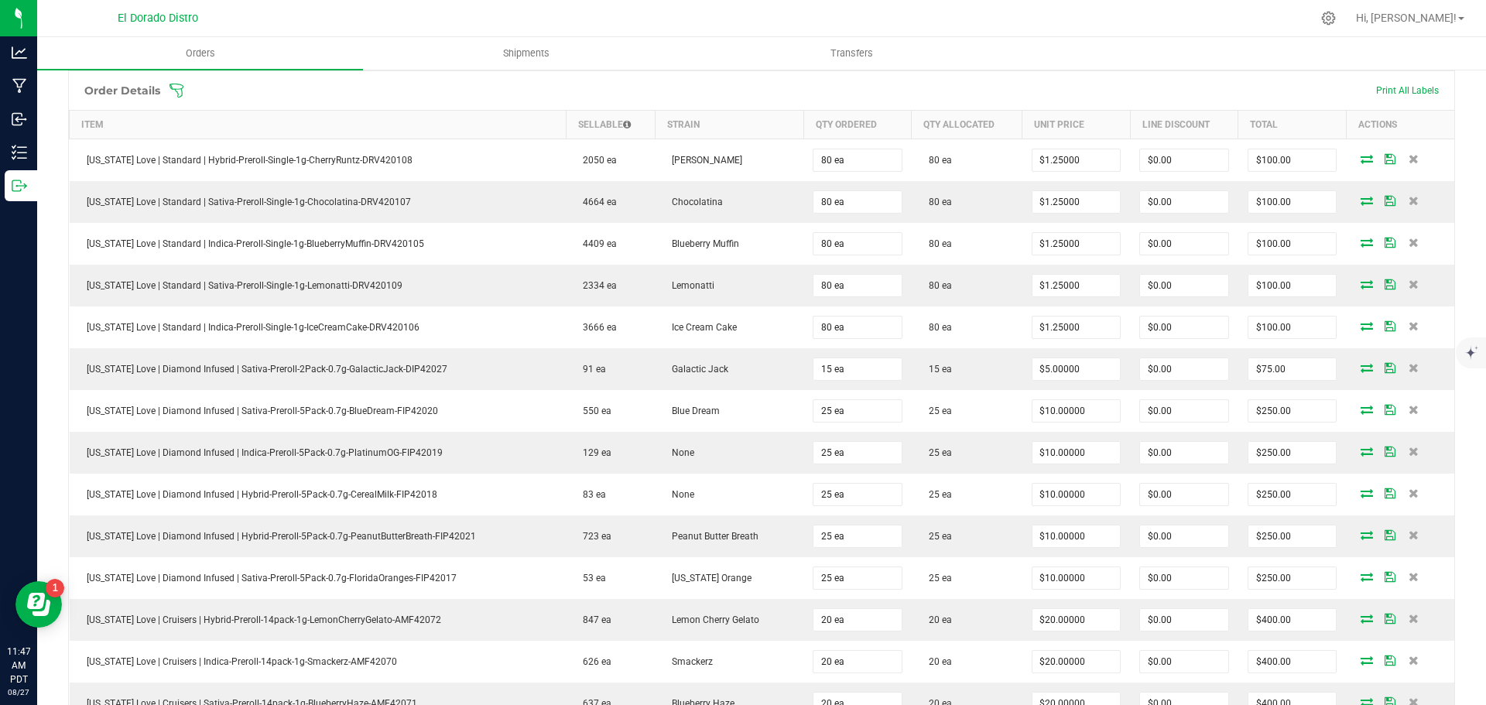
scroll to position [0, 0]
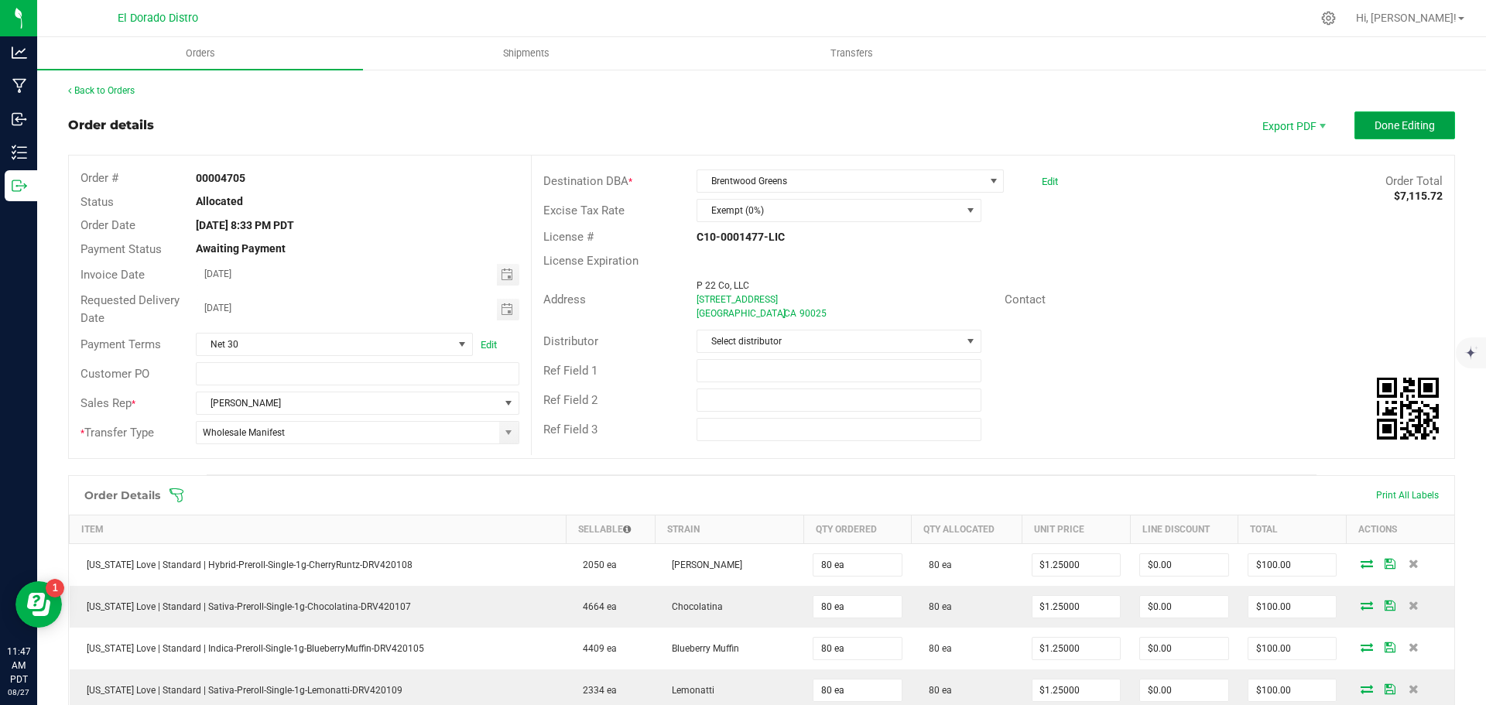
click at [1375, 120] on span "Done Editing" at bounding box center [1405, 125] width 60 height 12
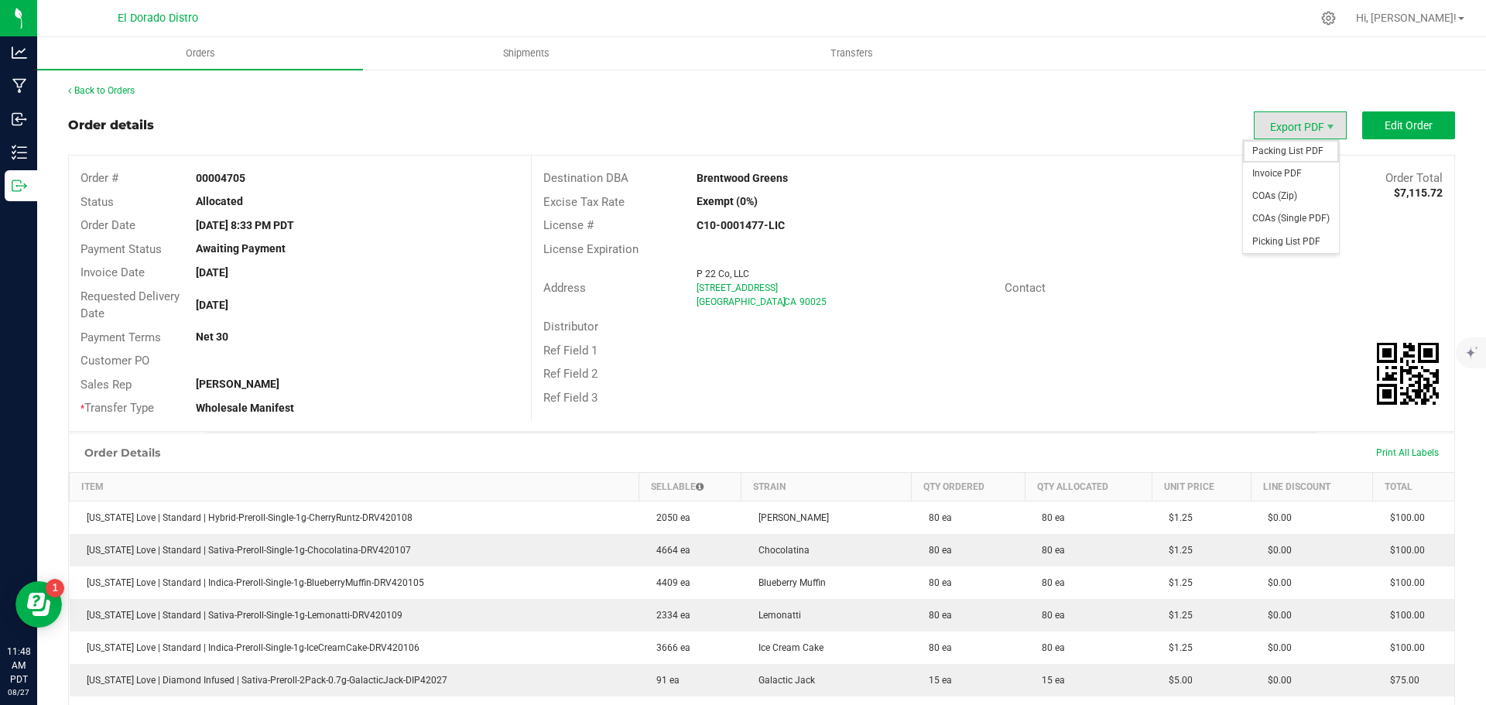
click at [1266, 149] on span "Packing List PDF" at bounding box center [1291, 151] width 96 height 22
click at [1267, 170] on span "Invoice PDF" at bounding box center [1291, 174] width 96 height 22
click at [1275, 221] on span "COAs (Single PDF)" at bounding box center [1291, 218] width 96 height 22
